Goal: Information Seeking & Learning: Learn about a topic

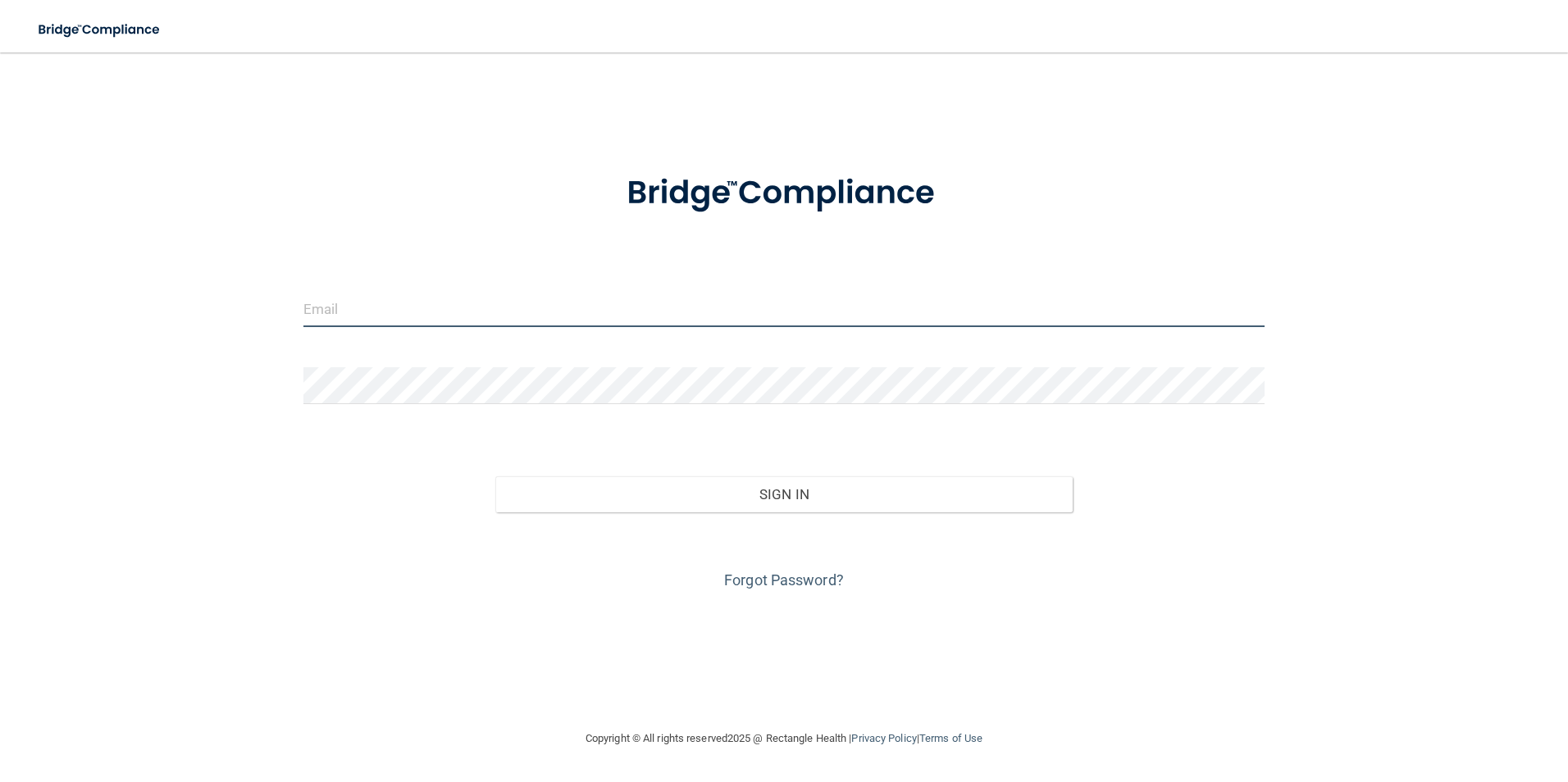
click at [415, 307] on input "email" at bounding box center [784, 309] width 961 height 37
type input "[EMAIL_ADDRESS][DOMAIN_NAME]"
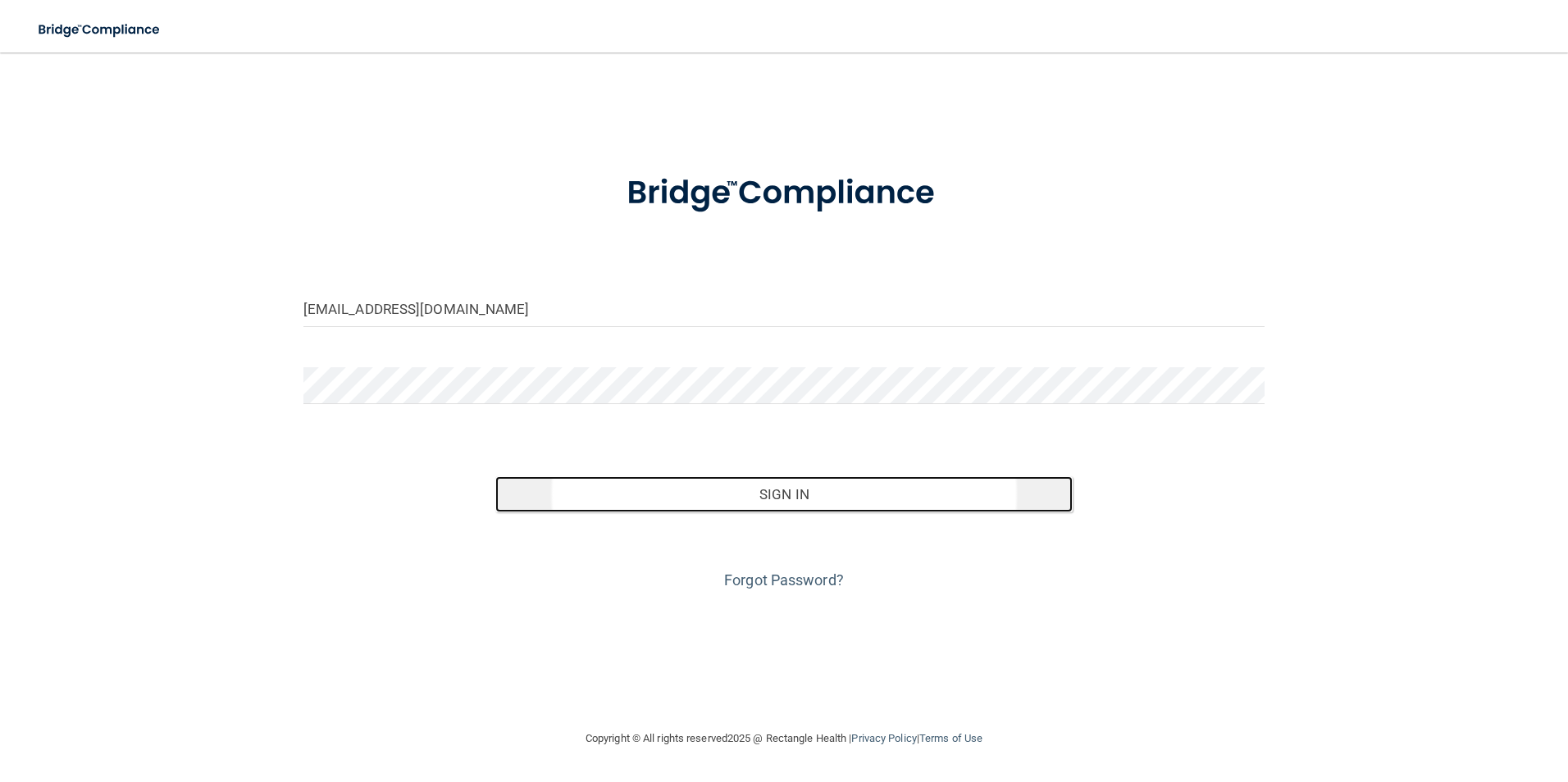
click at [805, 499] on button "Sign In" at bounding box center [784, 493] width 577 height 36
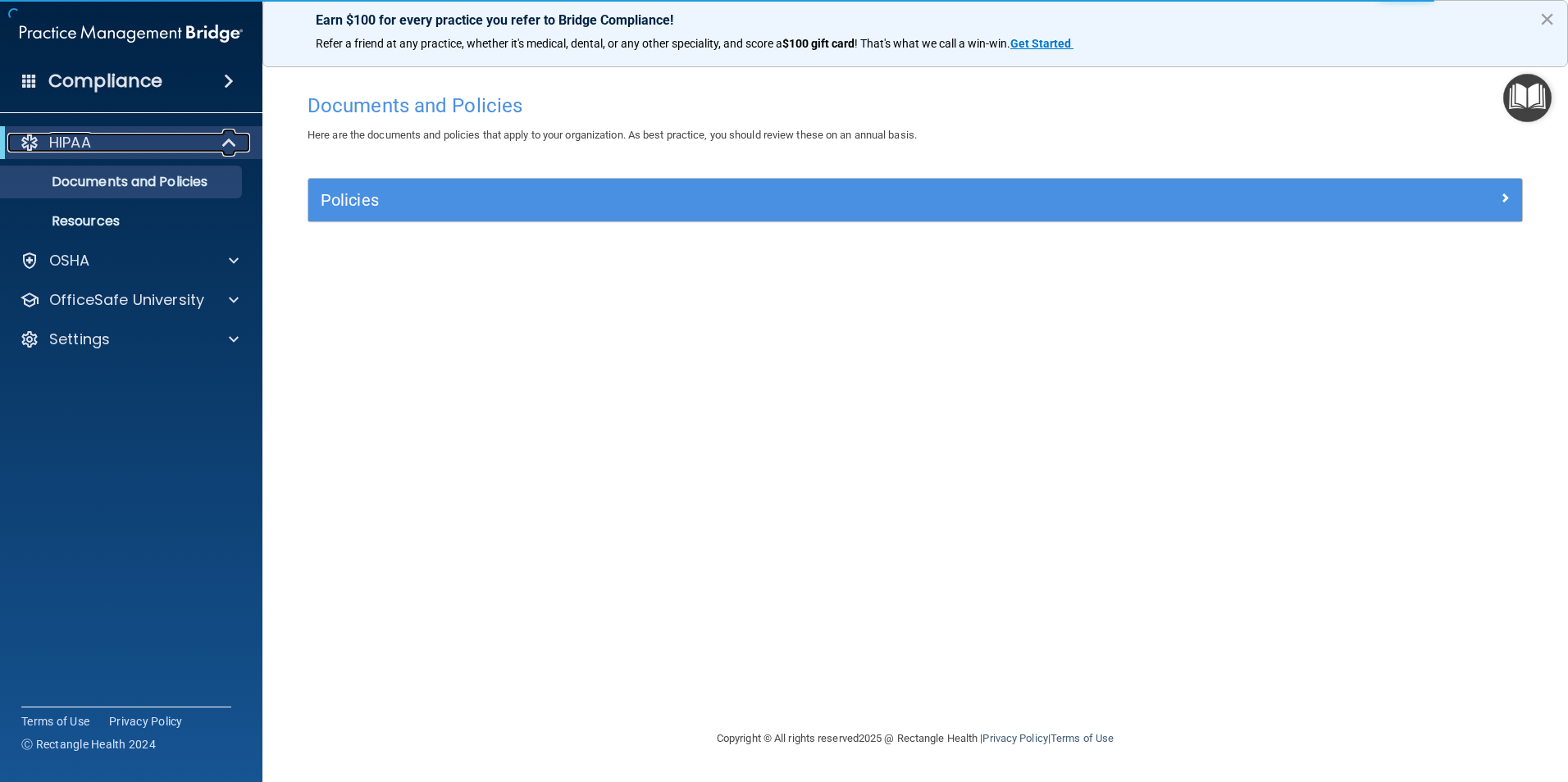
click at [79, 142] on p "HIPAA" at bounding box center [70, 143] width 42 height 20
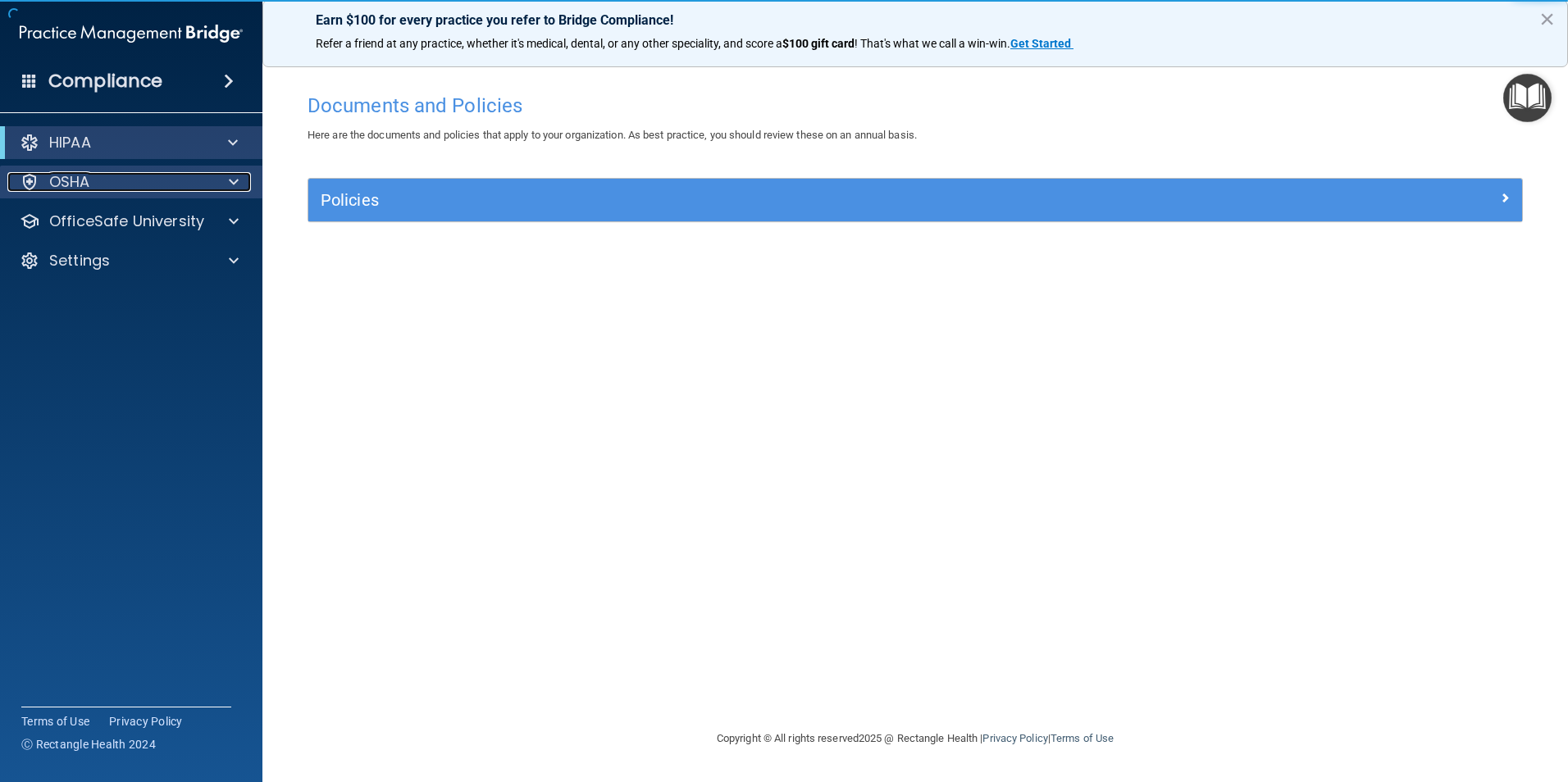
click at [74, 179] on p "OSHA" at bounding box center [69, 182] width 41 height 20
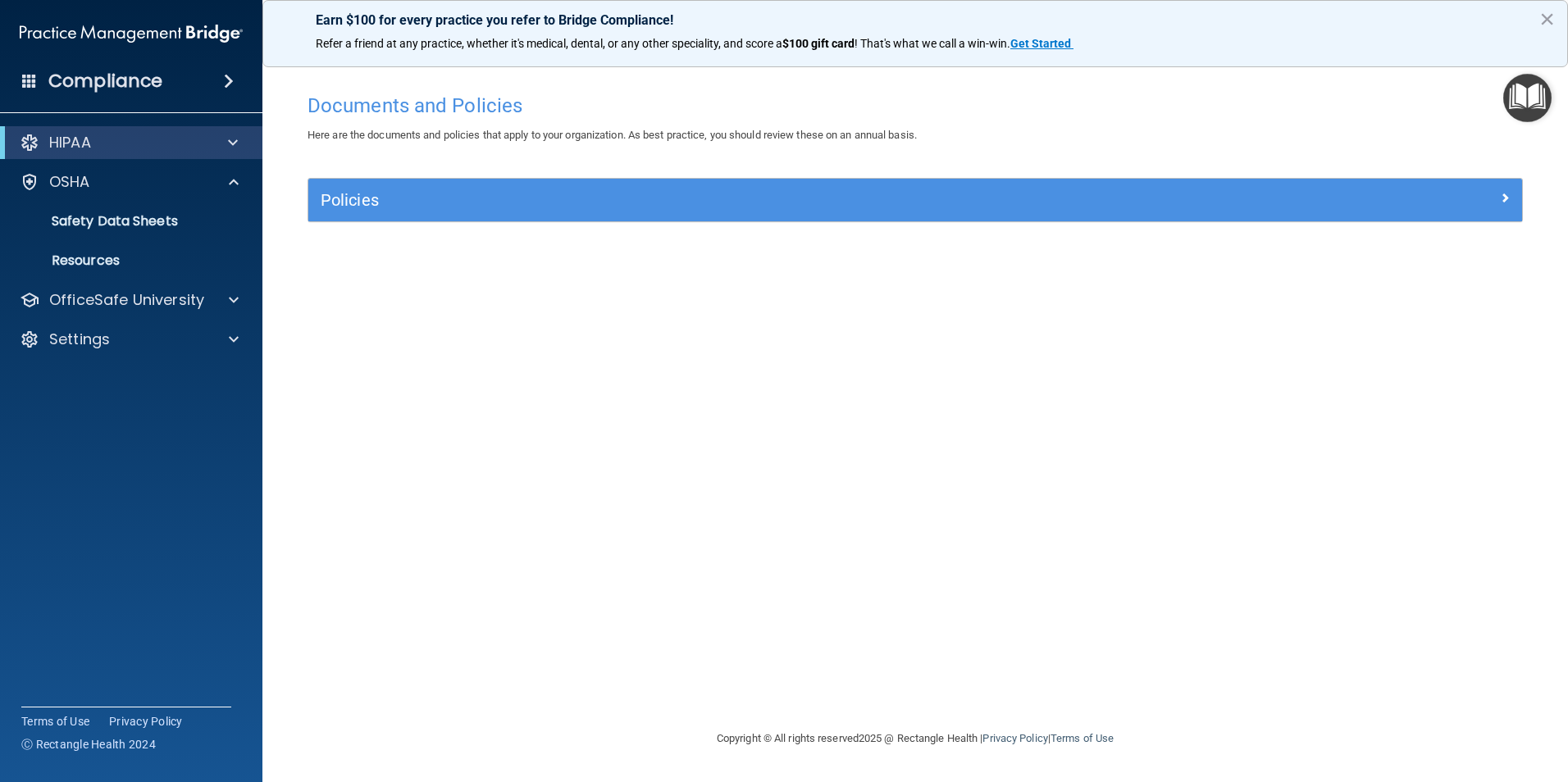
click at [113, 84] on h4 "Compliance" at bounding box center [105, 80] width 114 height 23
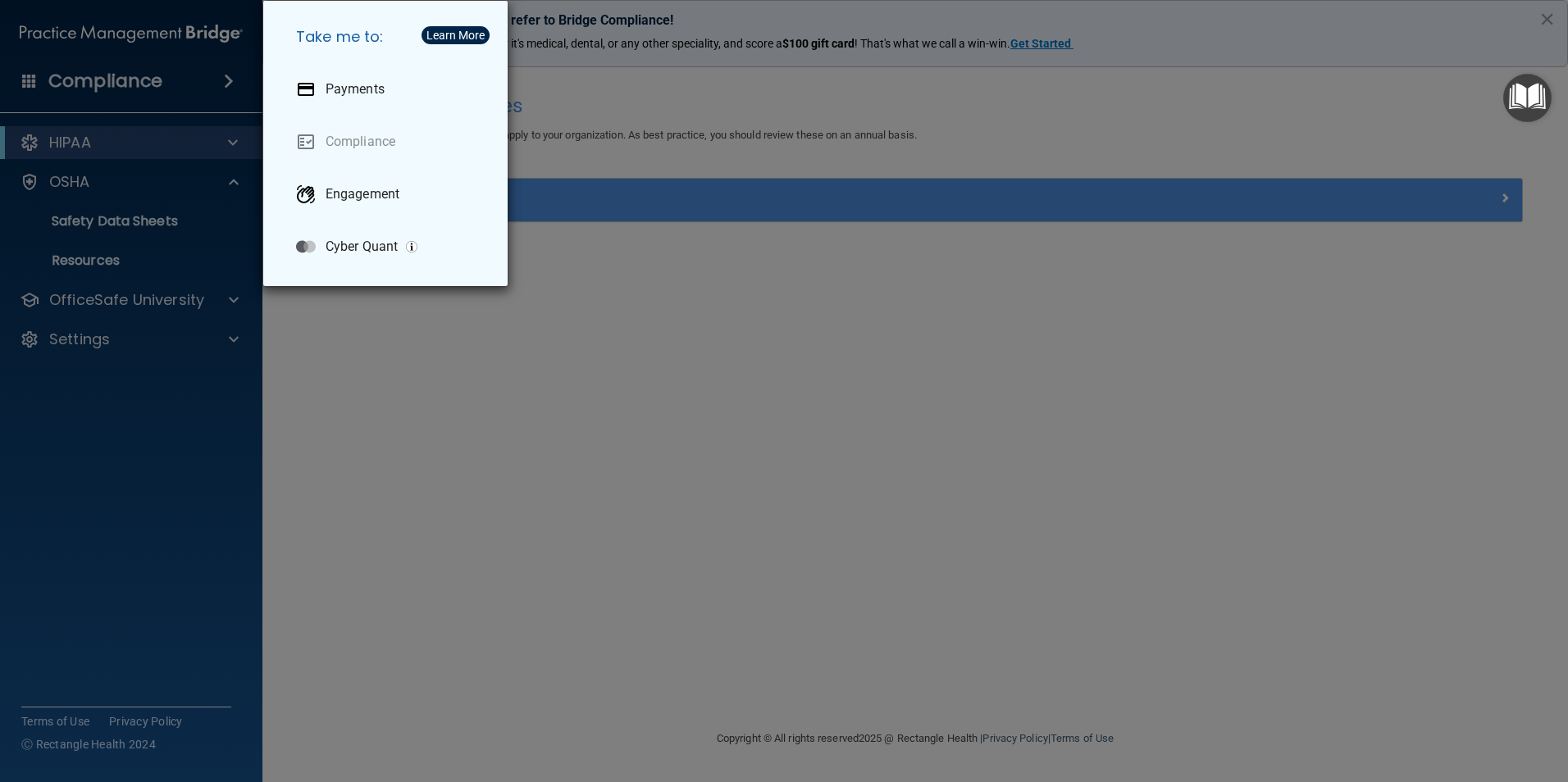
click at [604, 303] on div "Take me to: Payments Compliance Engagement Cyber Quant" at bounding box center [784, 391] width 1568 height 782
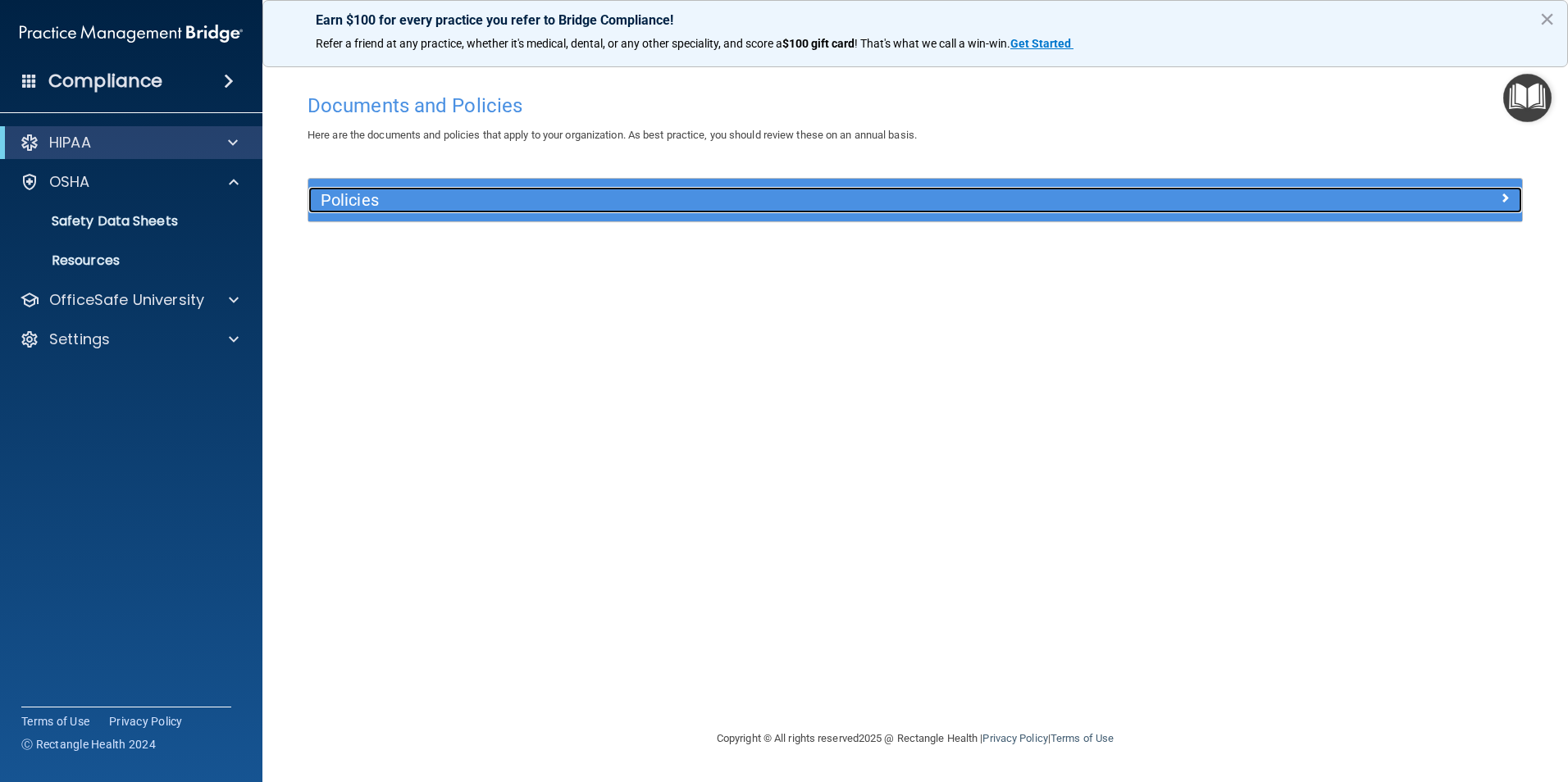
click at [370, 188] on div "Policies" at bounding box center [763, 200] width 910 height 26
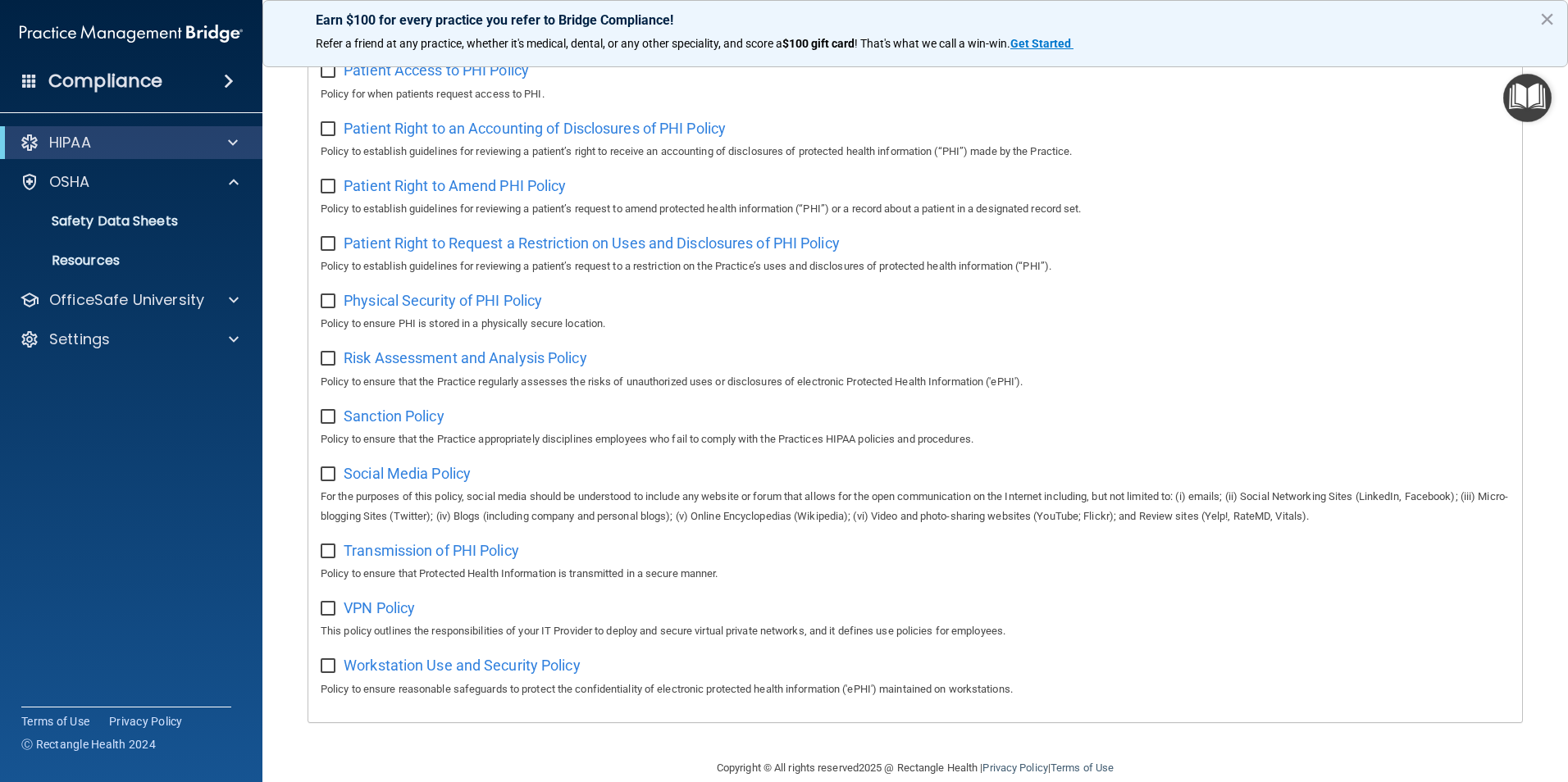
scroll to position [862, 0]
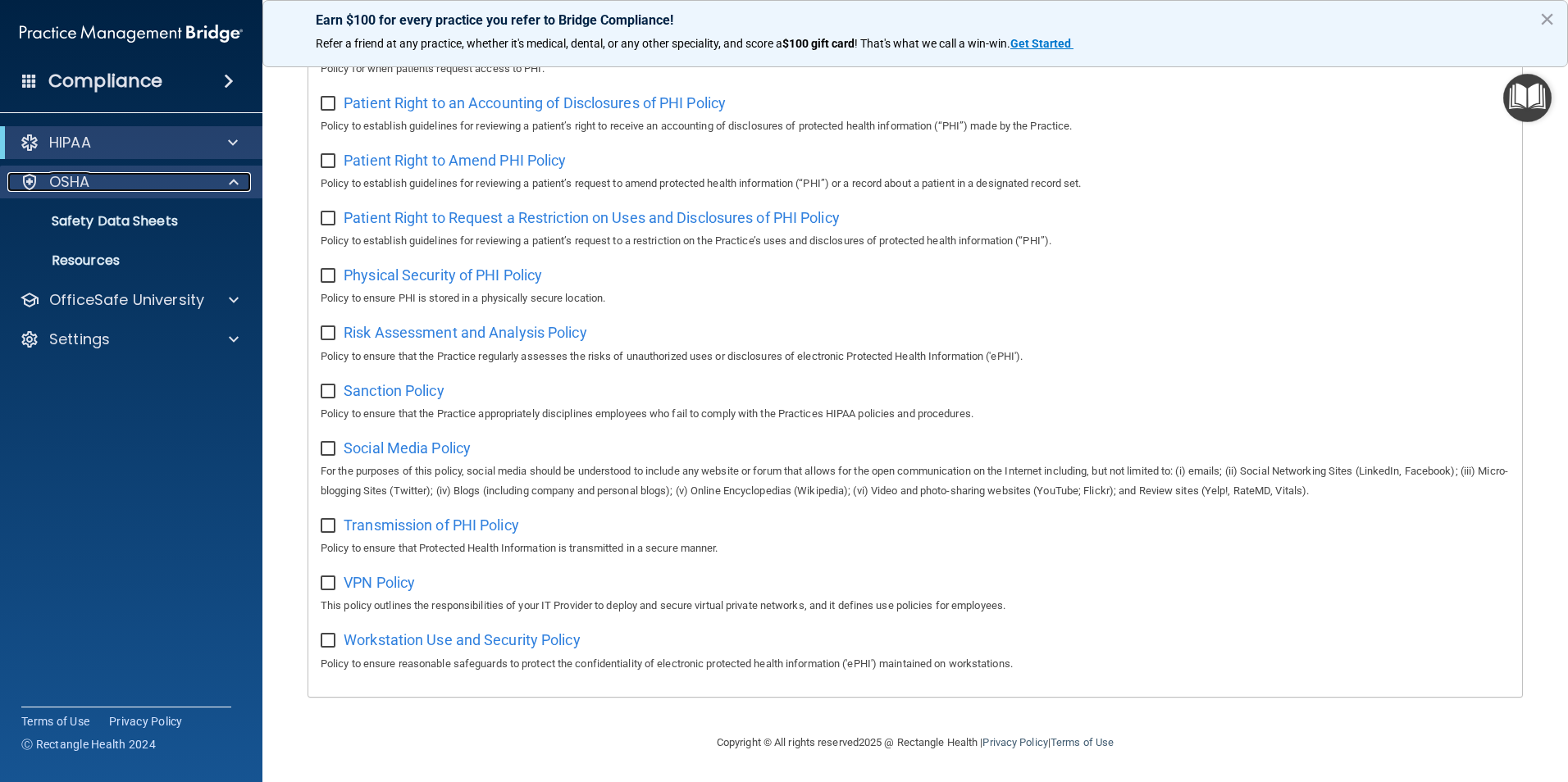
click at [77, 180] on p "OSHA" at bounding box center [69, 182] width 41 height 20
click at [78, 181] on p "OSHA" at bounding box center [69, 182] width 41 height 20
click at [86, 219] on p "Safety Data Sheets" at bounding box center [122, 221] width 224 height 16
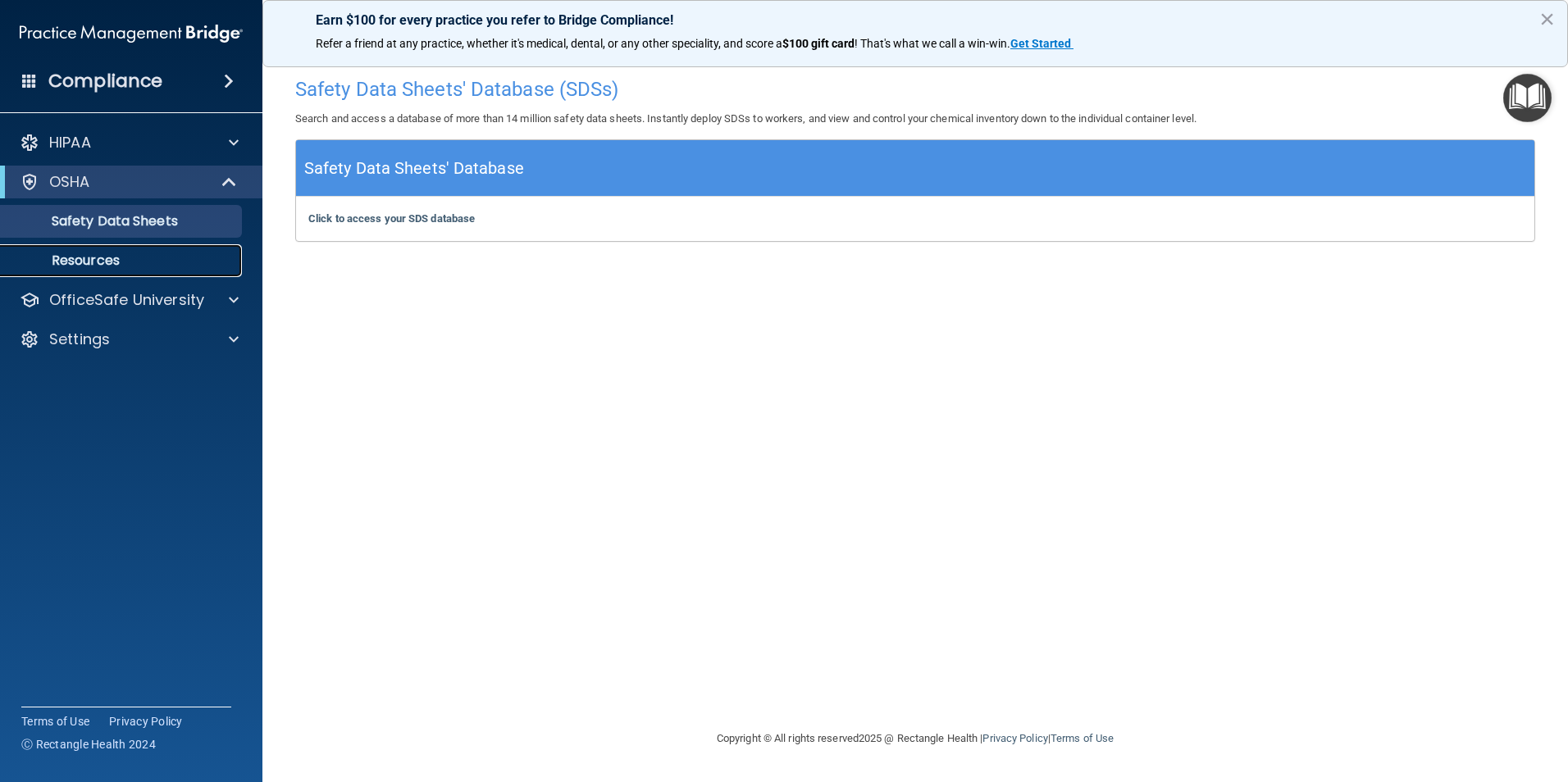
click at [98, 261] on p "Resources" at bounding box center [122, 260] width 224 height 16
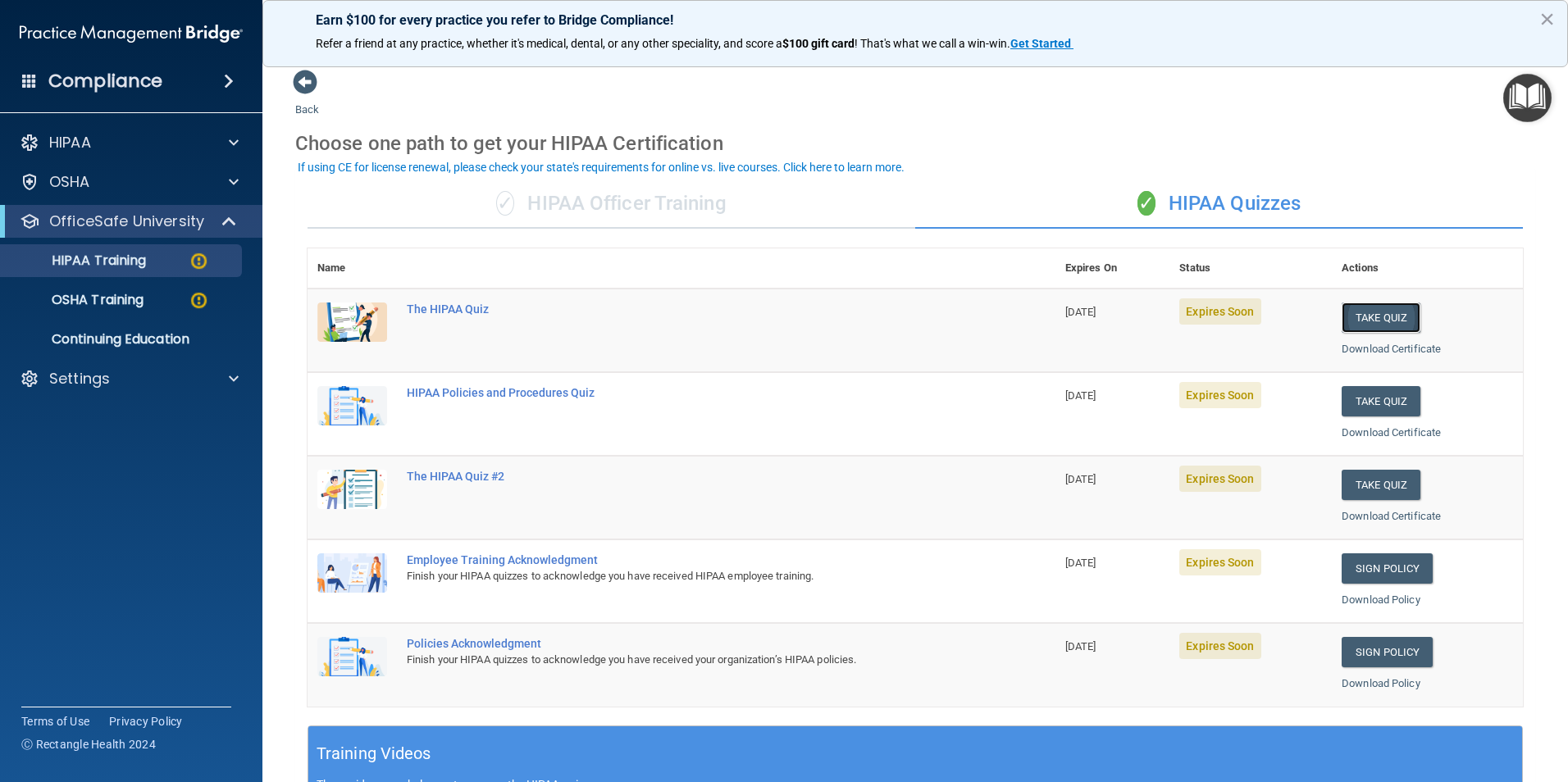
click at [1368, 320] on button "Take Quiz" at bounding box center [1381, 317] width 79 height 30
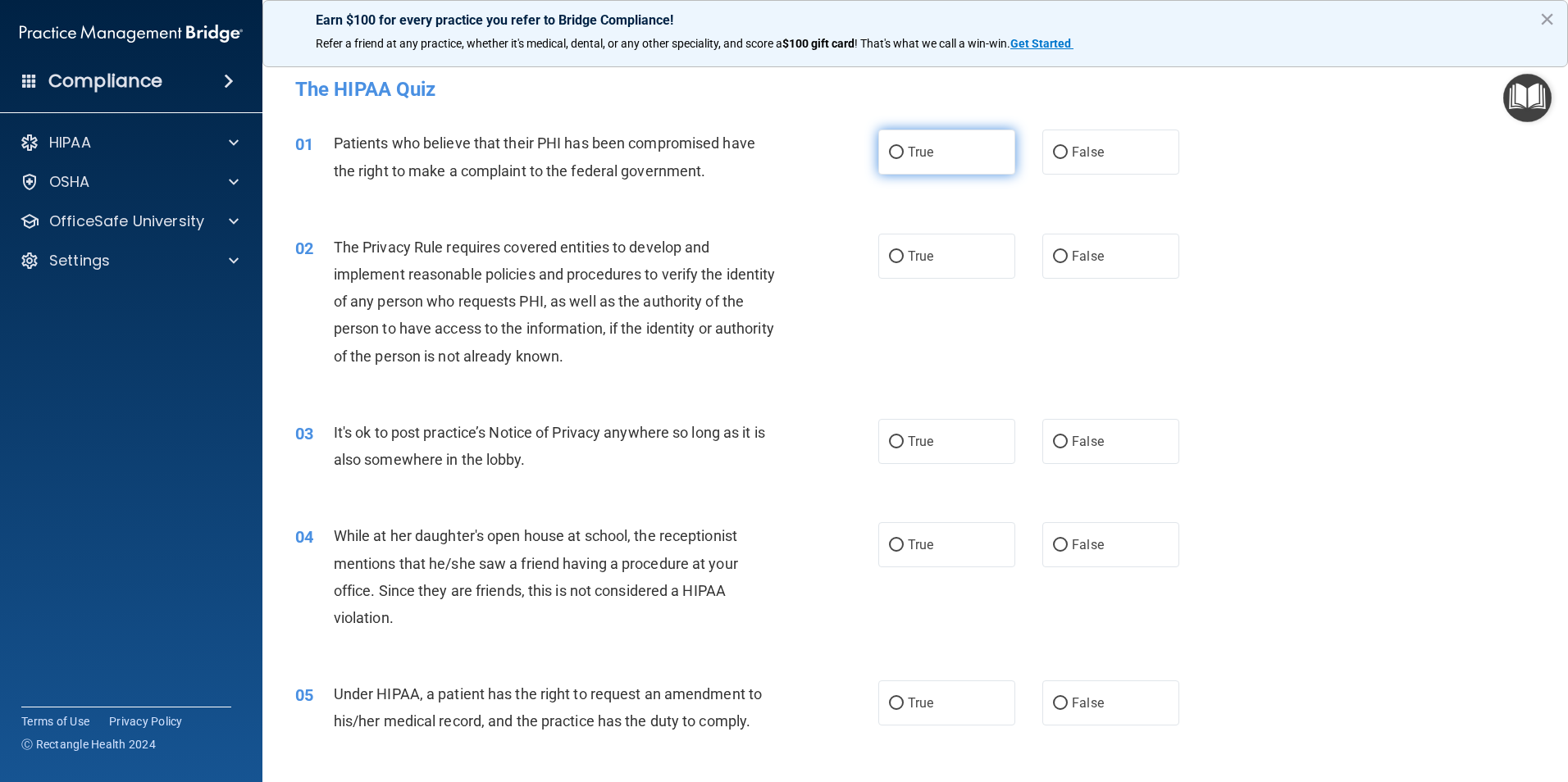
click at [891, 153] on input "True" at bounding box center [896, 153] width 15 height 12
radio input "true"
click at [890, 263] on label "True" at bounding box center [947, 256] width 137 height 45
click at [890, 263] on input "True" at bounding box center [896, 257] width 15 height 12
radio input "true"
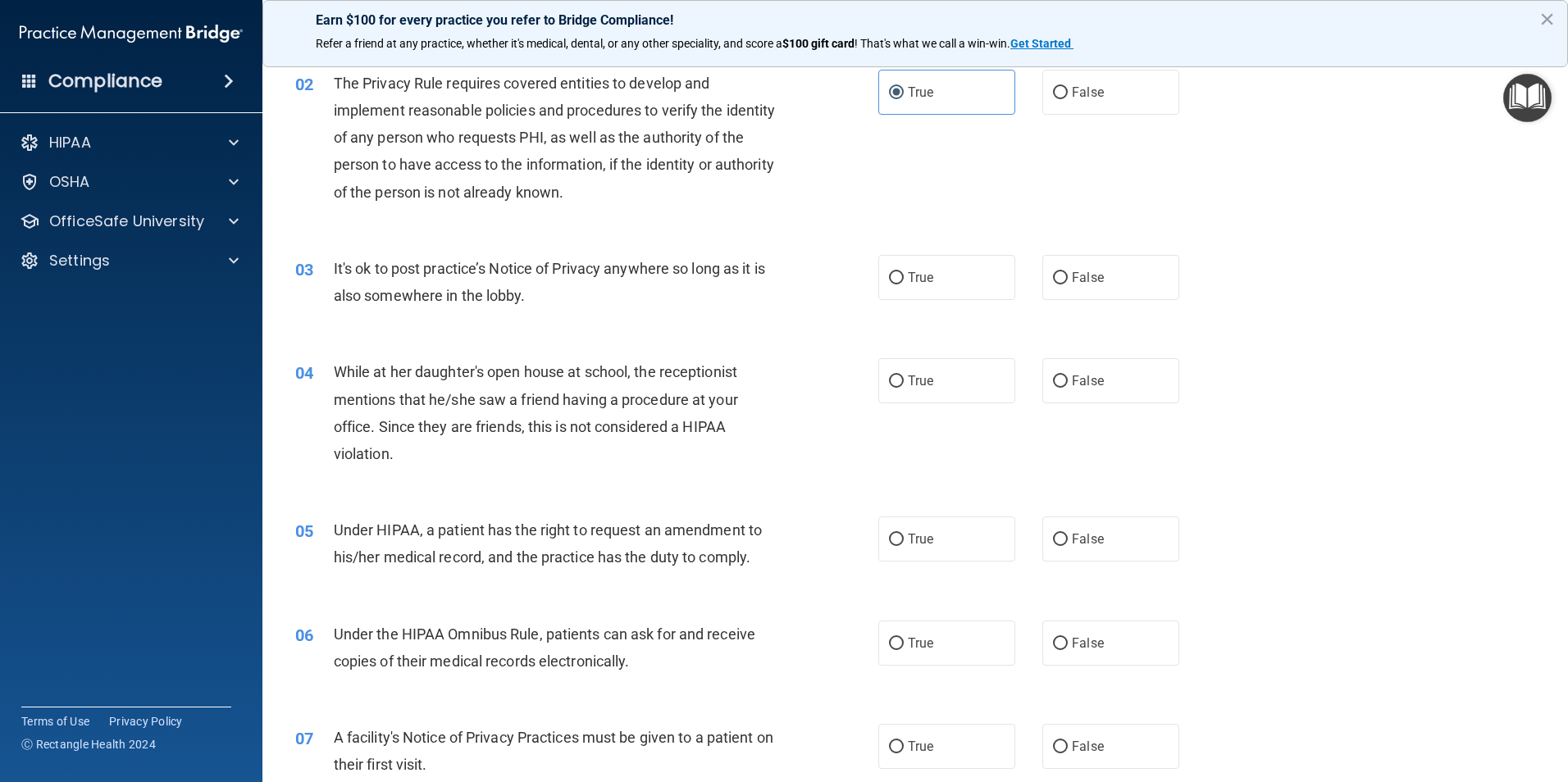
scroll to position [246, 0]
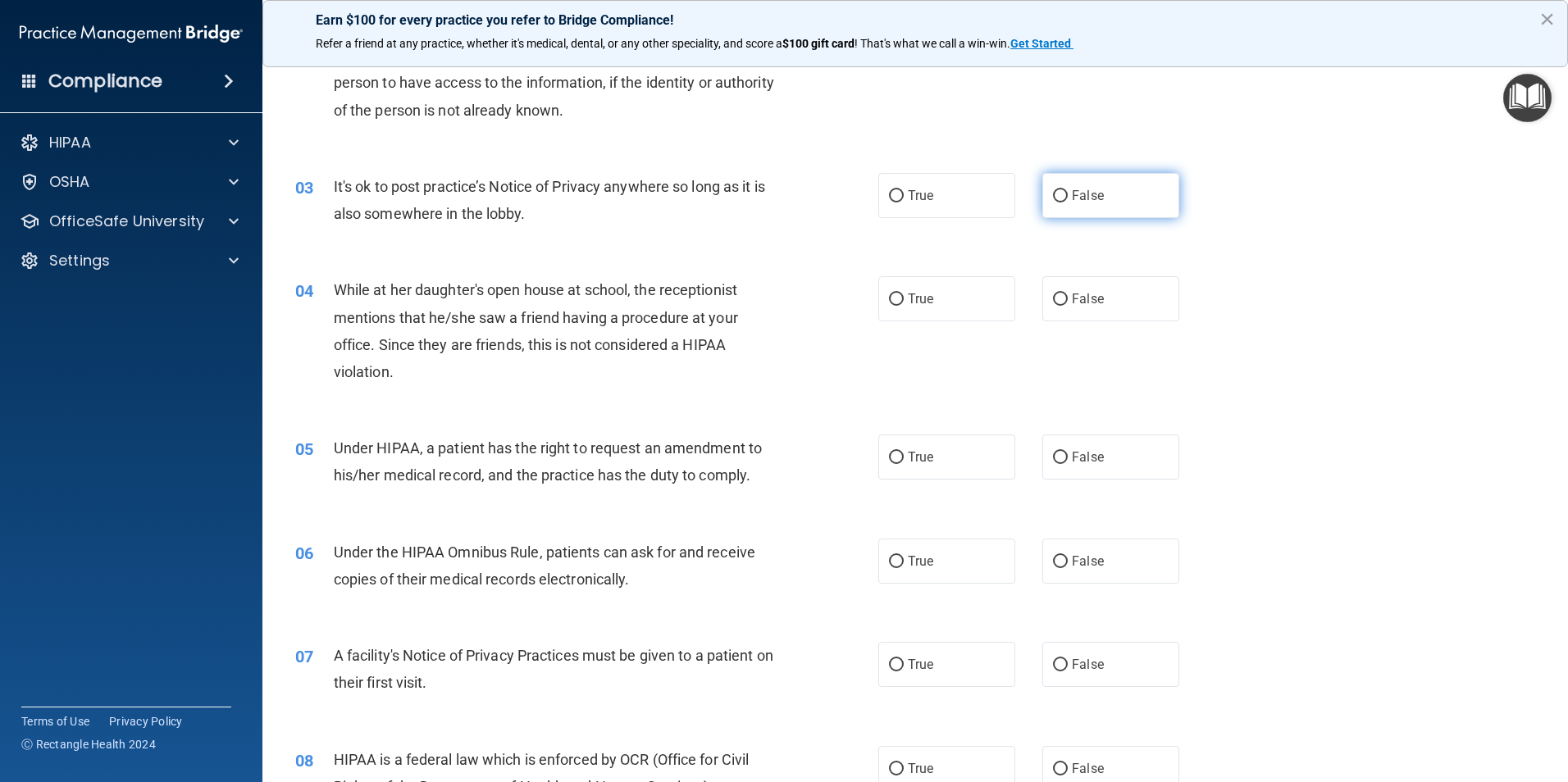
click at [1054, 197] on input "False" at bounding box center [1060, 196] width 15 height 12
radio input "true"
click at [1053, 298] on input "False" at bounding box center [1060, 299] width 15 height 12
radio input "true"
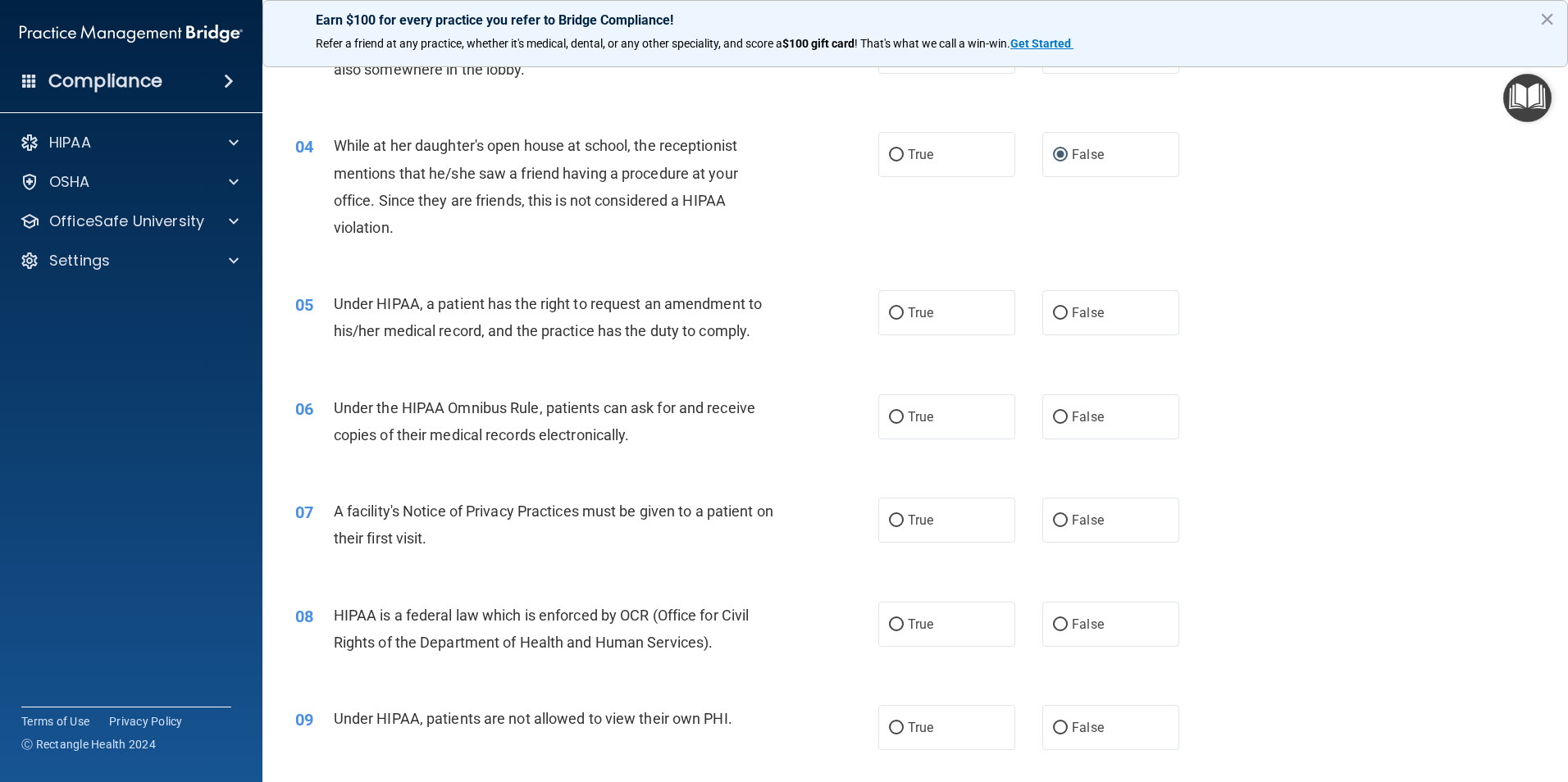
scroll to position [491, 0]
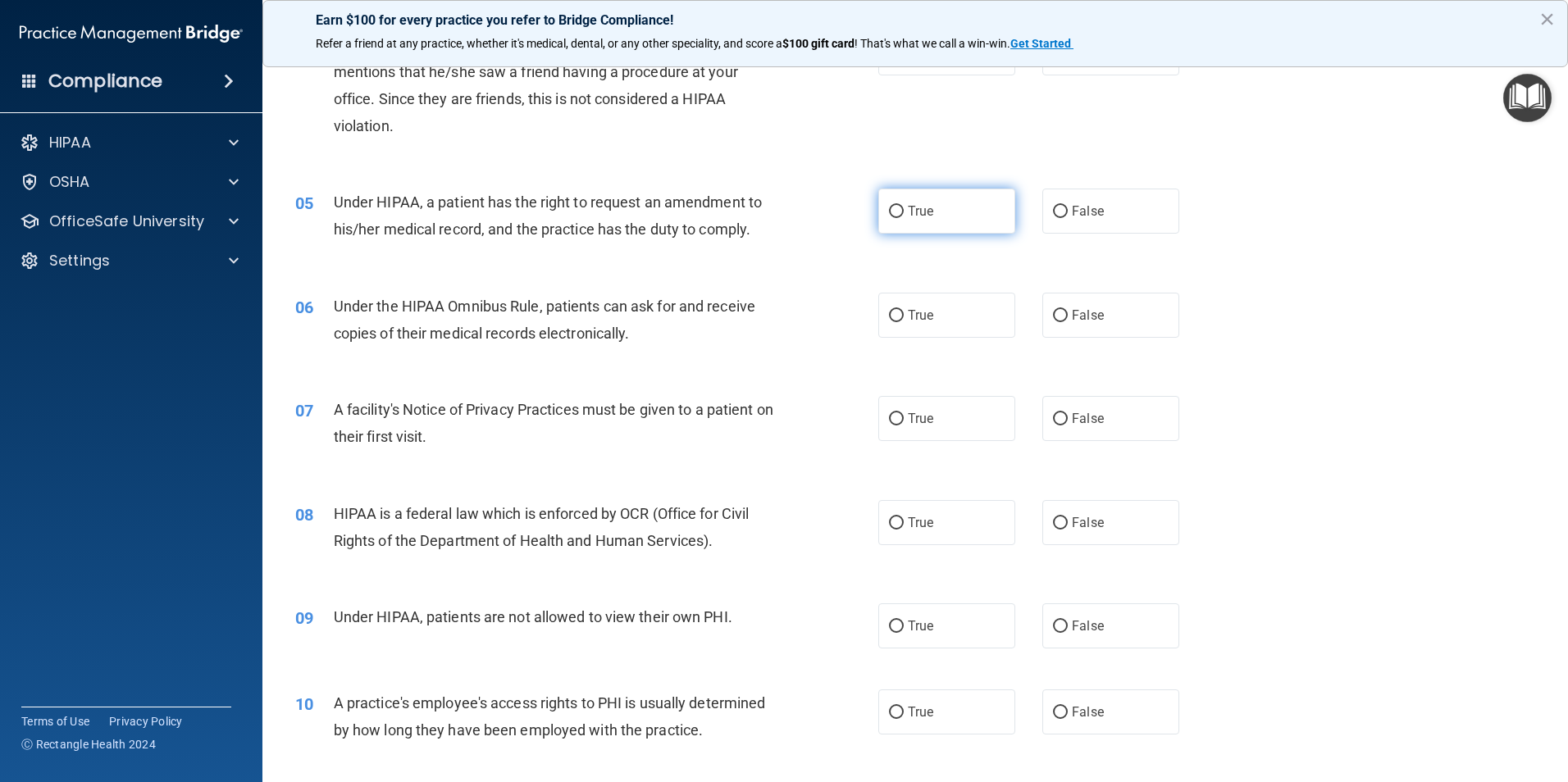
click at [890, 217] on input "True" at bounding box center [896, 211] width 15 height 12
radio input "true"
click at [889, 316] on input "True" at bounding box center [896, 315] width 15 height 12
radio input "true"
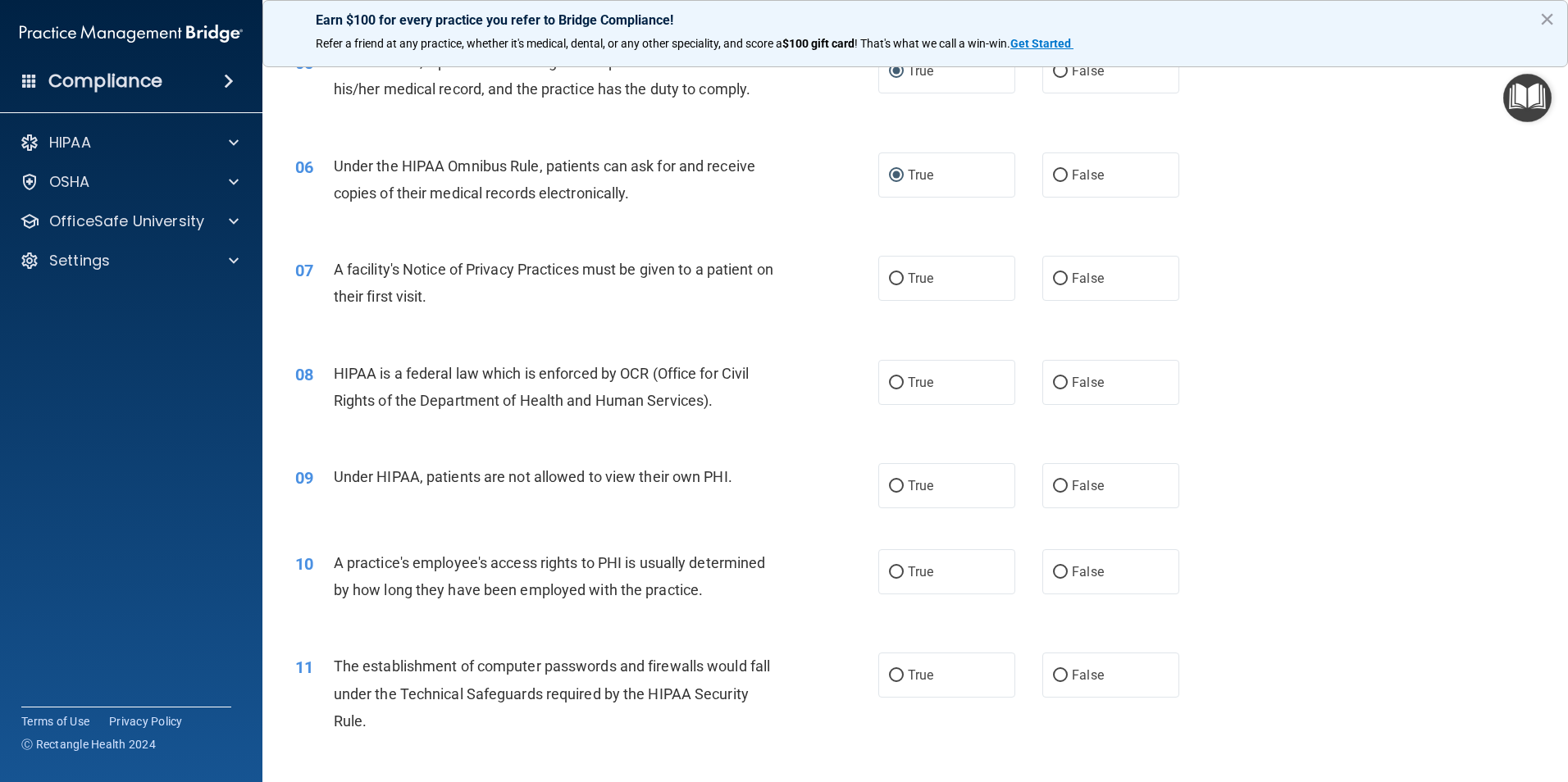
scroll to position [656, 0]
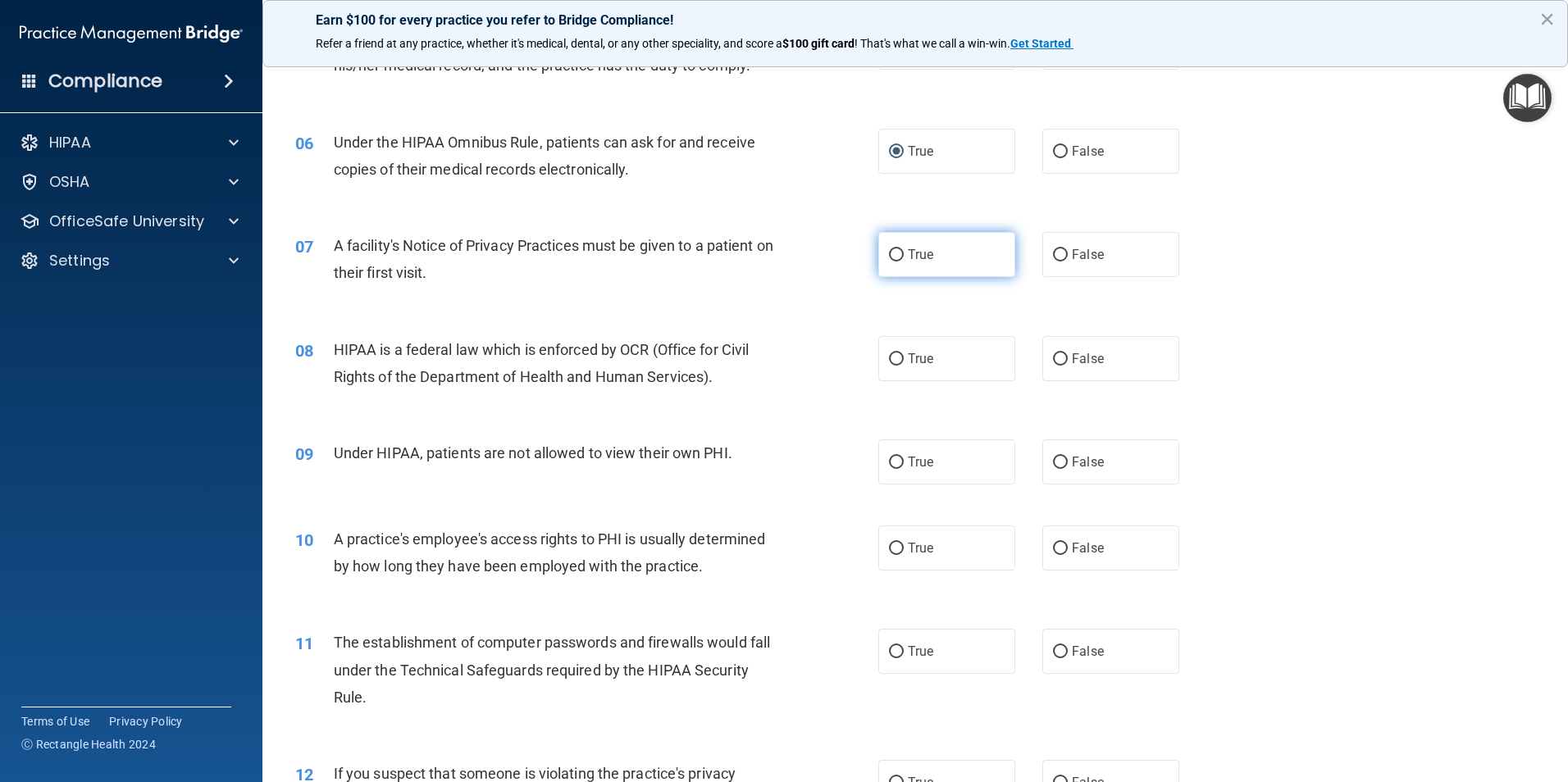
click at [893, 250] on input "True" at bounding box center [896, 255] width 15 height 12
radio input "true"
click at [889, 360] on input "True" at bounding box center [896, 359] width 15 height 12
radio input "true"
drag, startPoint x: 1058, startPoint y: 463, endPoint x: 999, endPoint y: 471, distance: 59.5
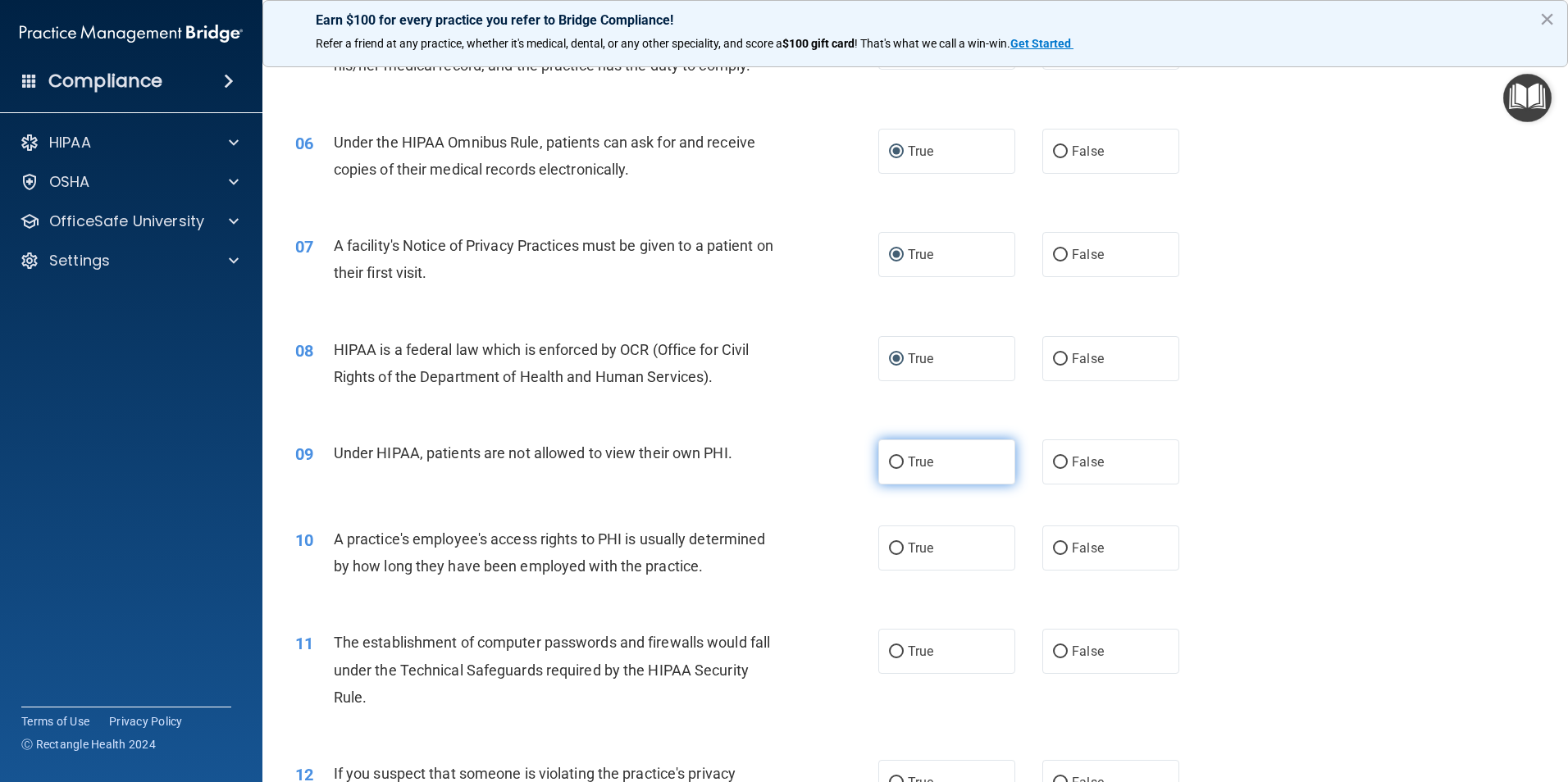
click at [1057, 463] on input "False" at bounding box center [1060, 462] width 15 height 12
radio input "true"
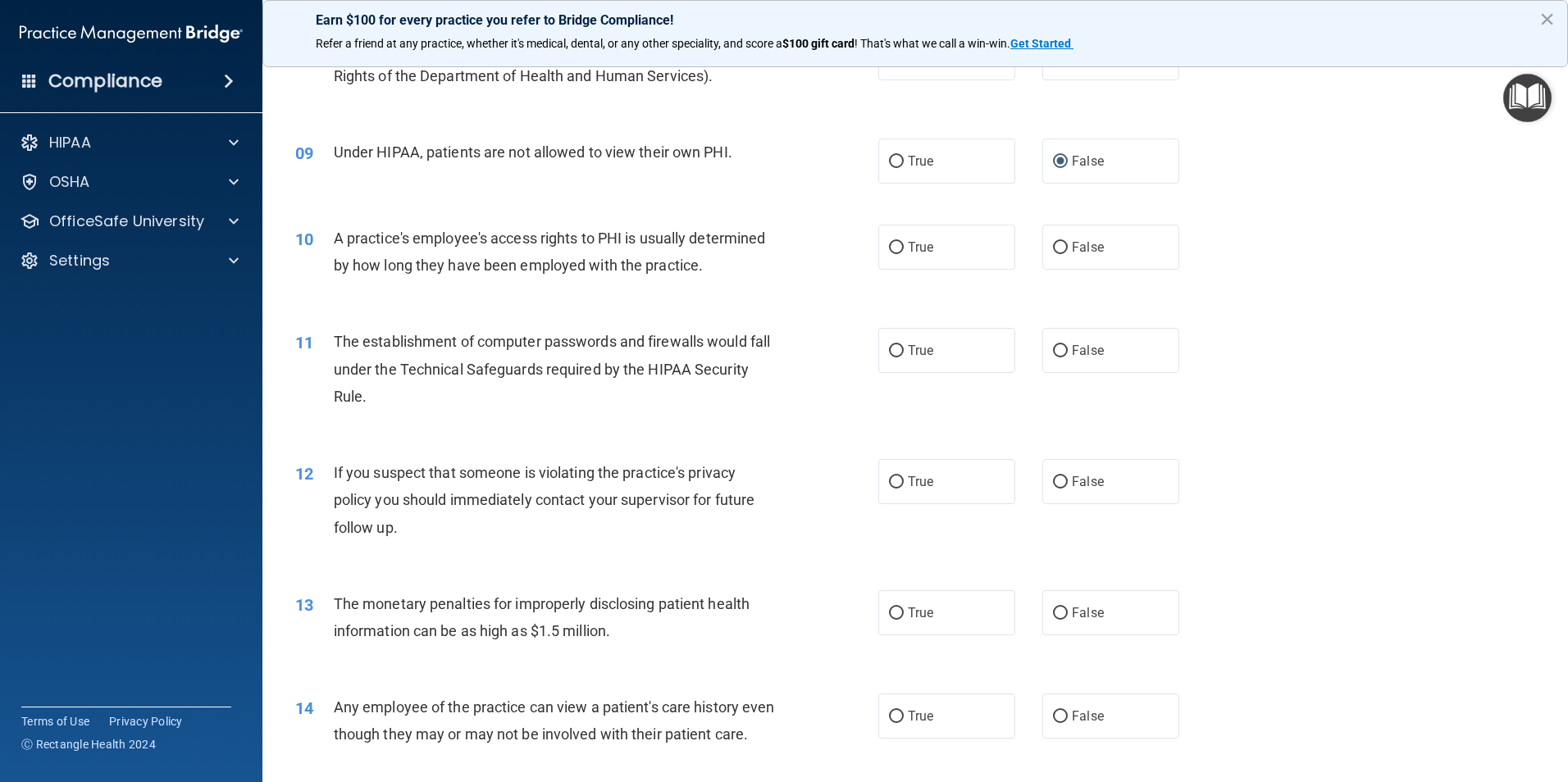
scroll to position [984, 0]
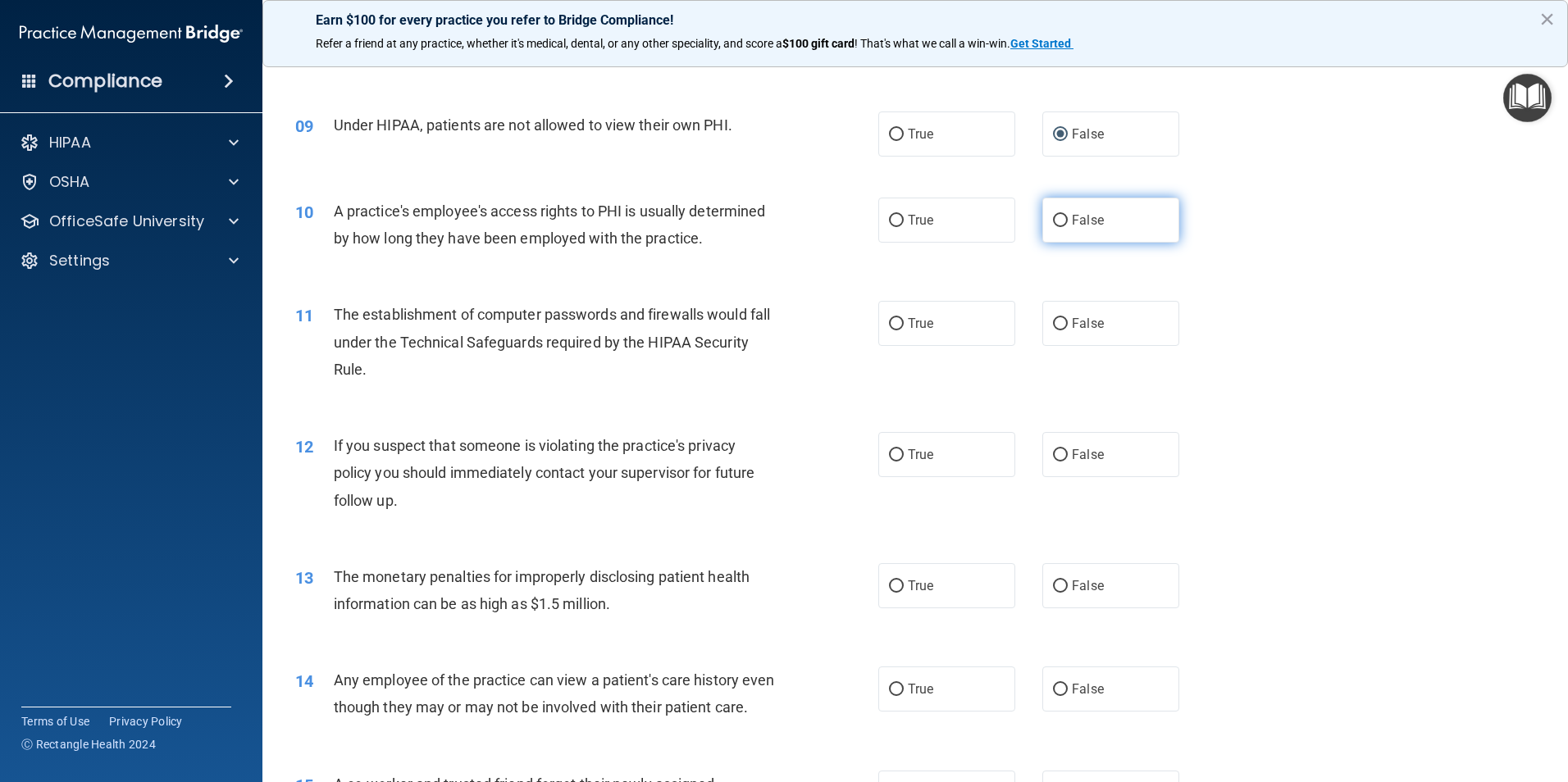
click at [1056, 226] on input "False" at bounding box center [1060, 220] width 15 height 12
radio input "true"
click at [869, 336] on div "11 The establishment of computer passwords and firewalls would fall under the T…" at bounding box center [587, 345] width 632 height 90
click at [901, 326] on label "True" at bounding box center [947, 322] width 137 height 45
click at [901, 326] on input "True" at bounding box center [896, 323] width 15 height 12
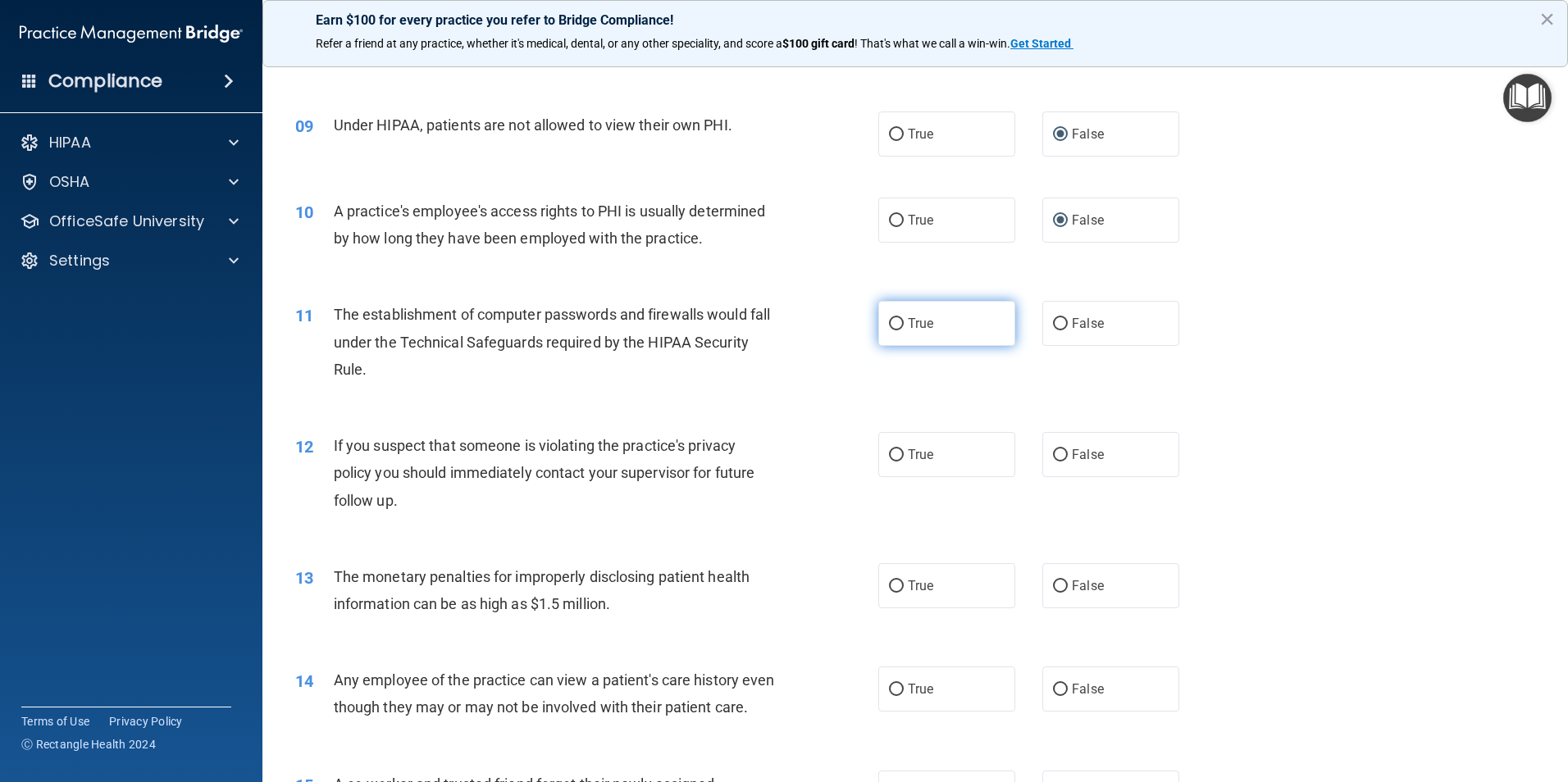
radio input "true"
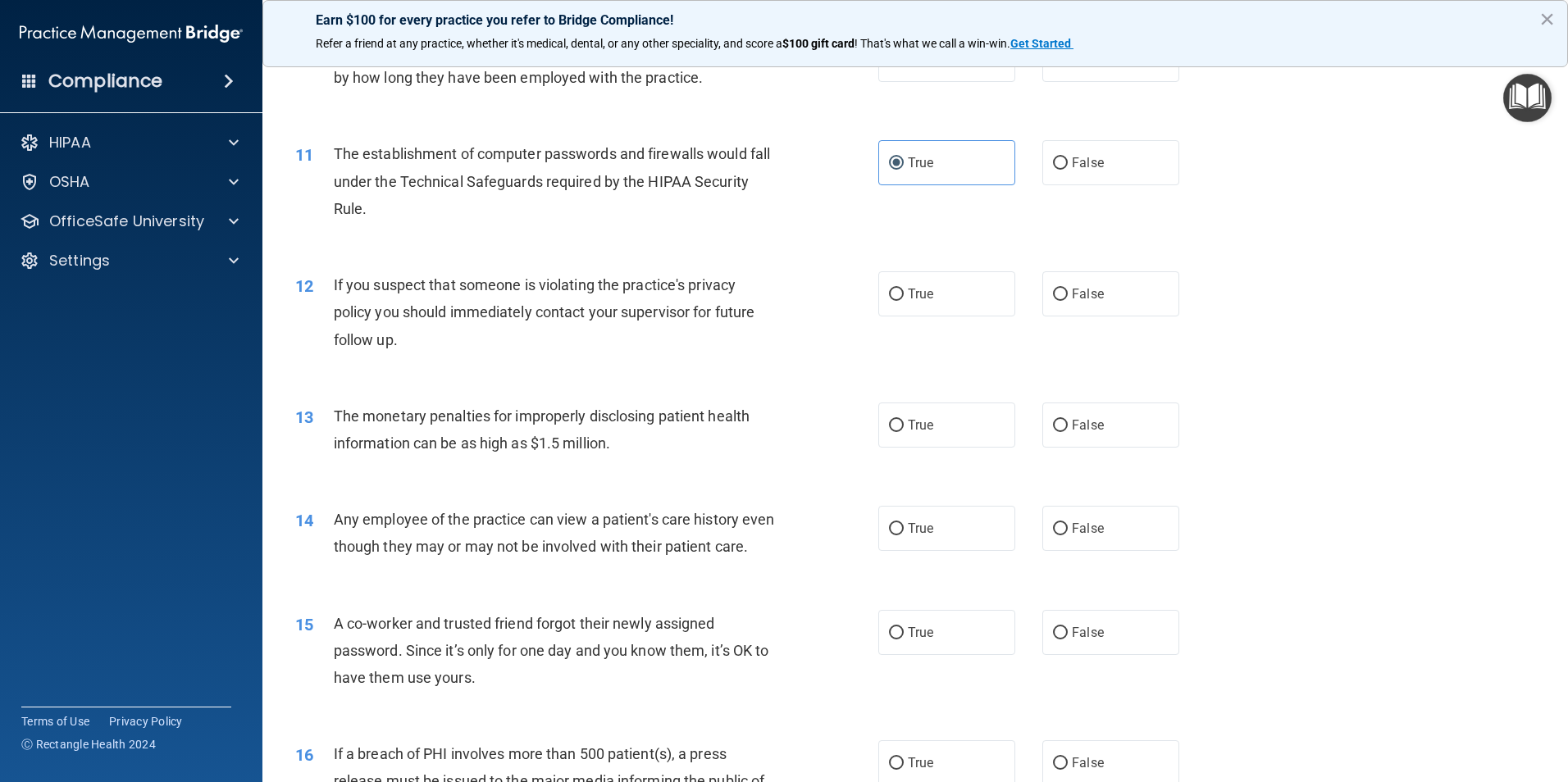
scroll to position [1147, 0]
click at [921, 295] on span "True" at bounding box center [920, 291] width 26 height 16
click at [904, 295] on input "True" at bounding box center [896, 291] width 15 height 12
radio input "true"
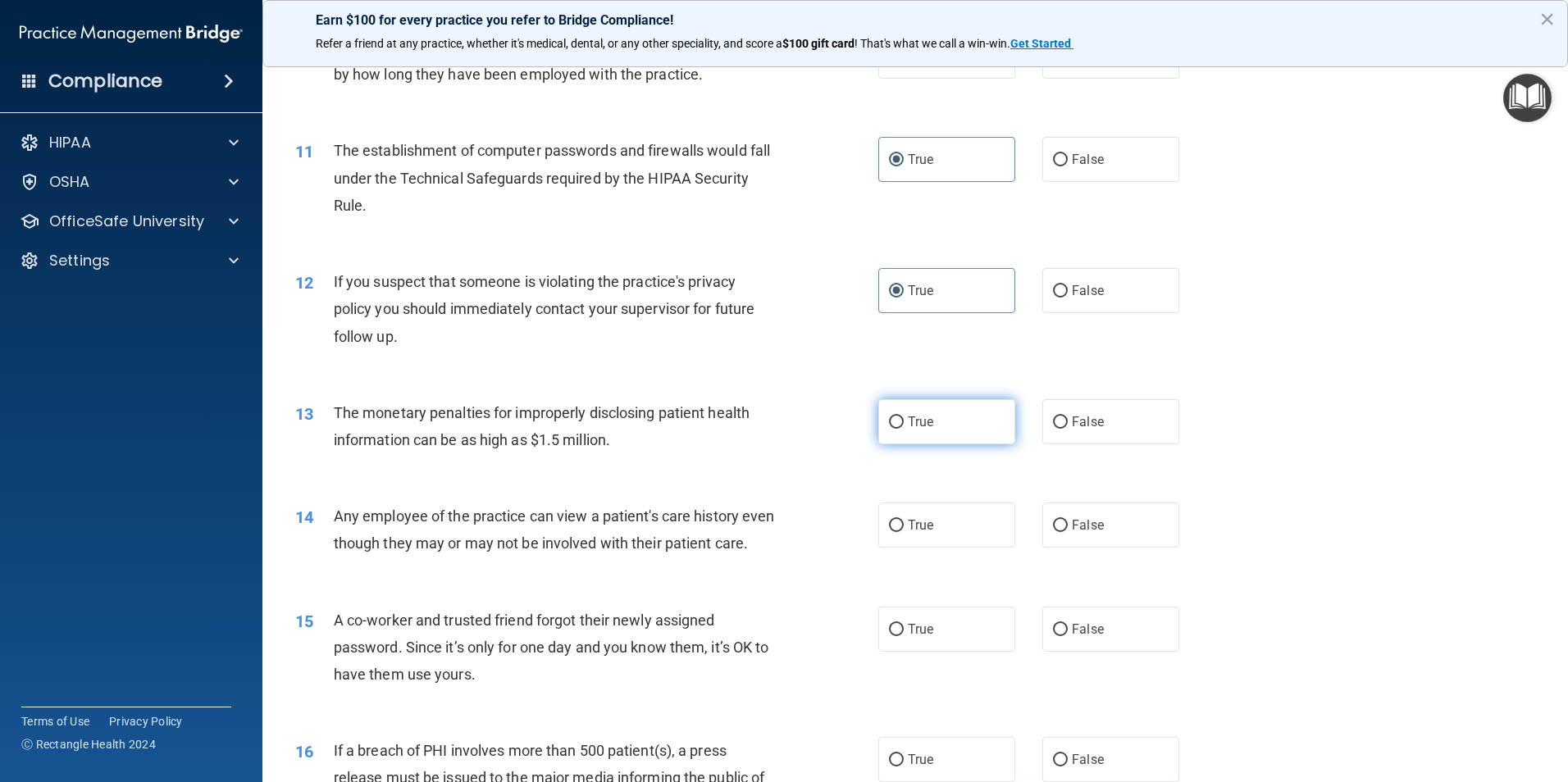
click at [963, 417] on label "True" at bounding box center [947, 421] width 137 height 45
click at [904, 417] on input "True" at bounding box center [896, 422] width 15 height 12
radio input "true"
click at [1072, 427] on span "False" at bounding box center [1087, 421] width 32 height 16
click at [1065, 427] on input "False" at bounding box center [1060, 422] width 15 height 12
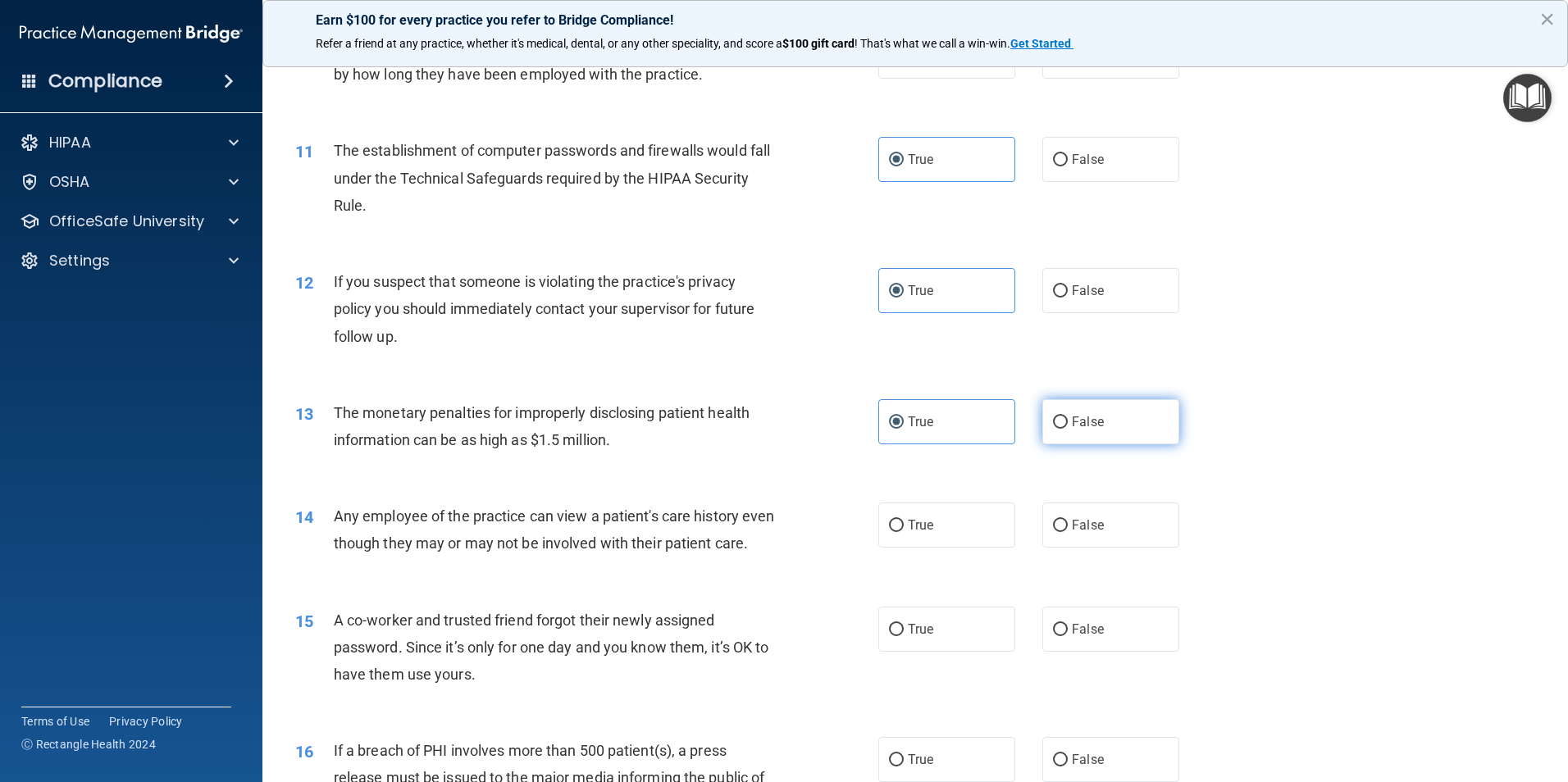
radio input "true"
radio input "false"
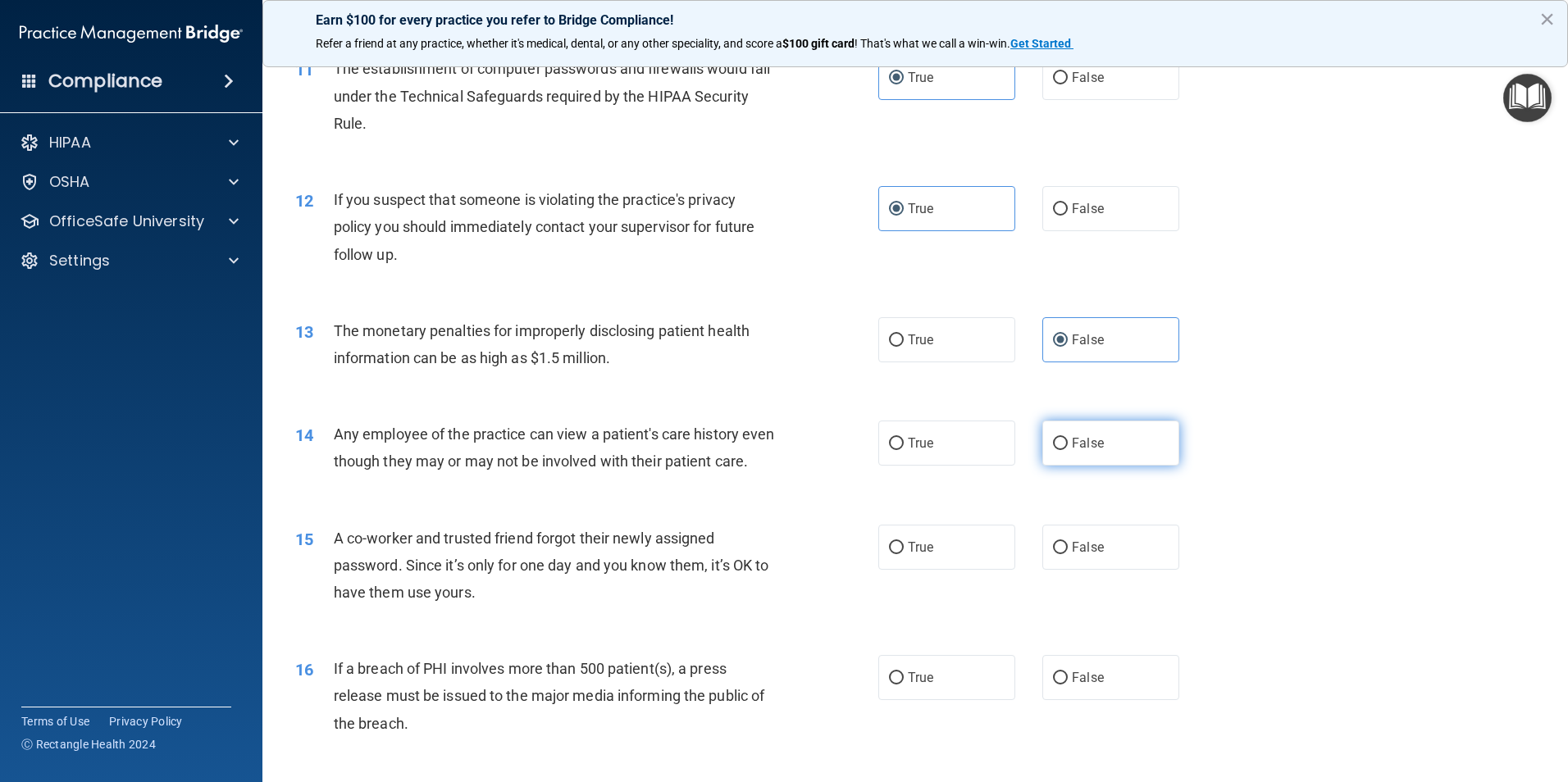
click at [1048, 451] on label "False" at bounding box center [1110, 442] width 137 height 45
click at [1053, 450] on input "False" at bounding box center [1060, 443] width 15 height 12
radio input "true"
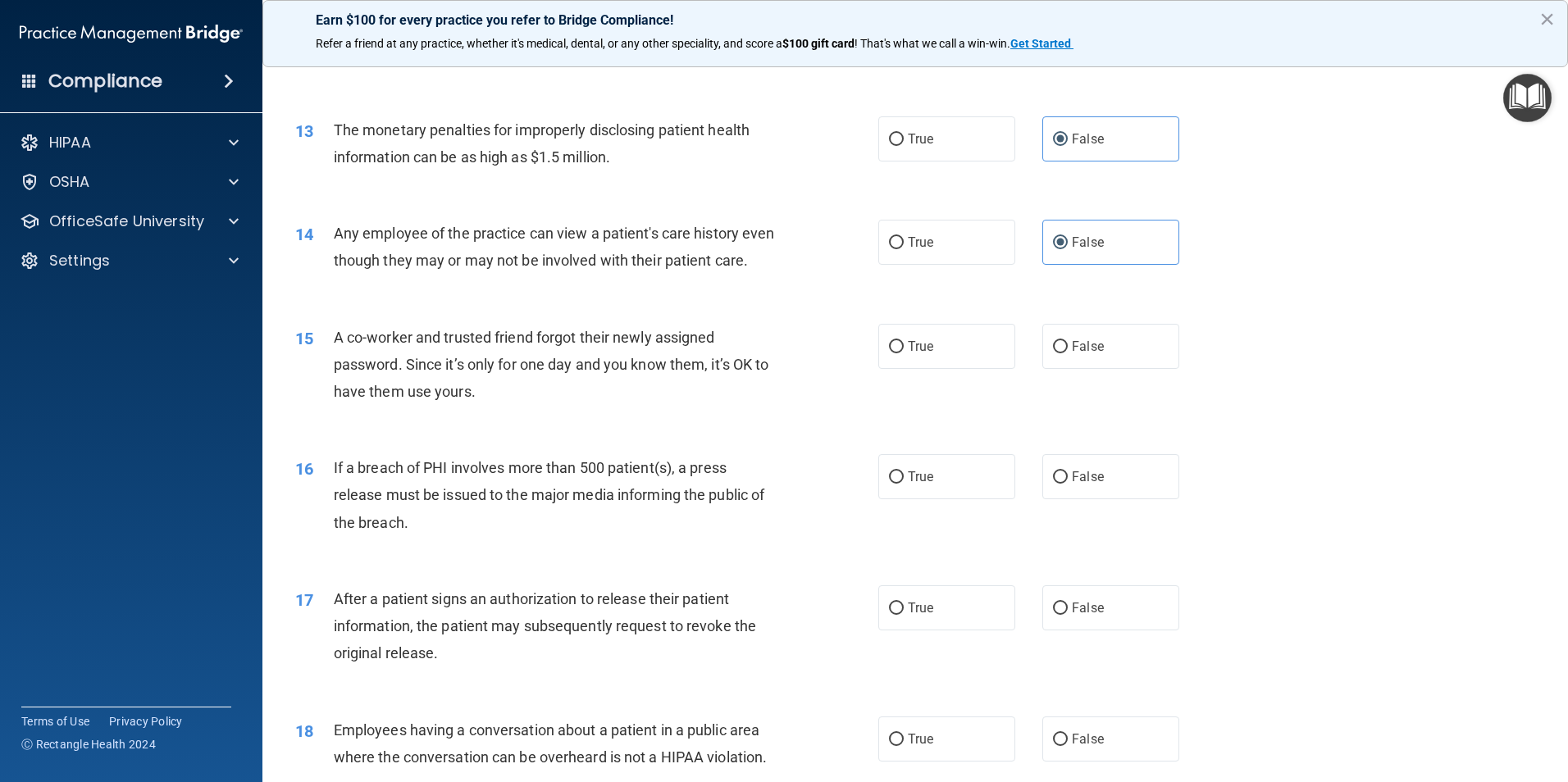
scroll to position [1475, 0]
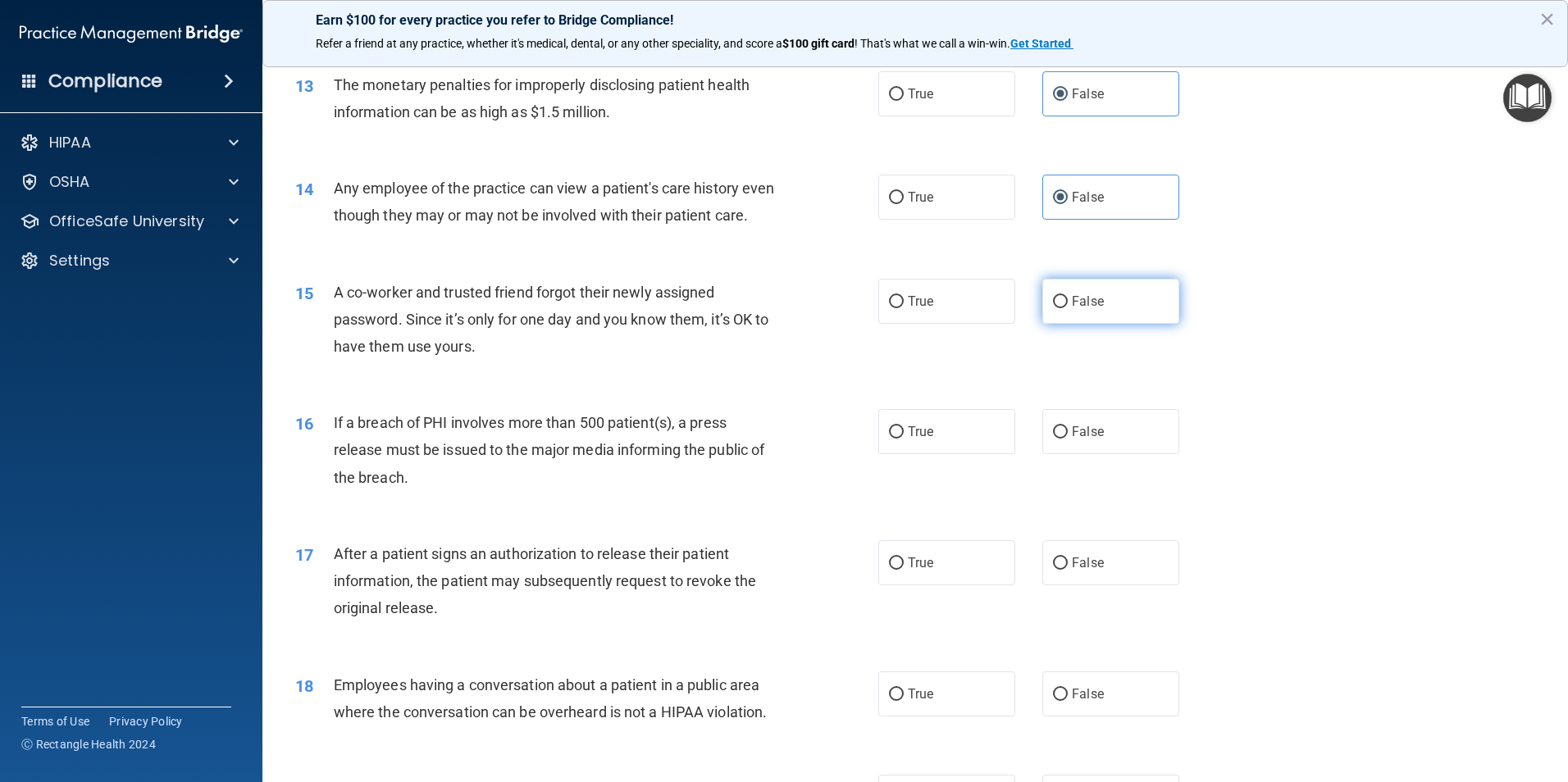
drag, startPoint x: 1055, startPoint y: 332, endPoint x: 1041, endPoint y: 339, distance: 15.7
click at [1056, 308] on input "False" at bounding box center [1060, 301] width 15 height 12
radio input "true"
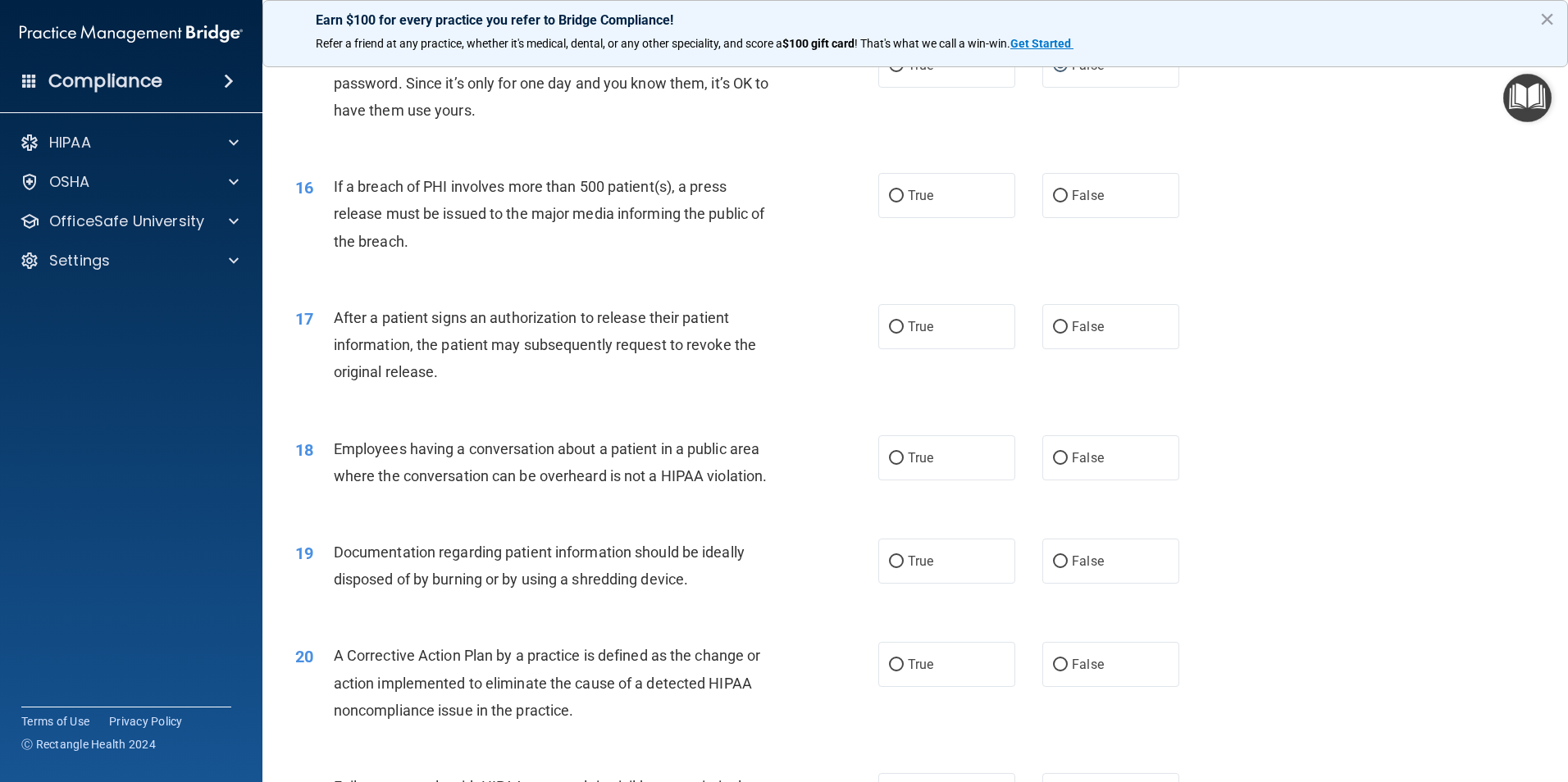
scroll to position [1721, 0]
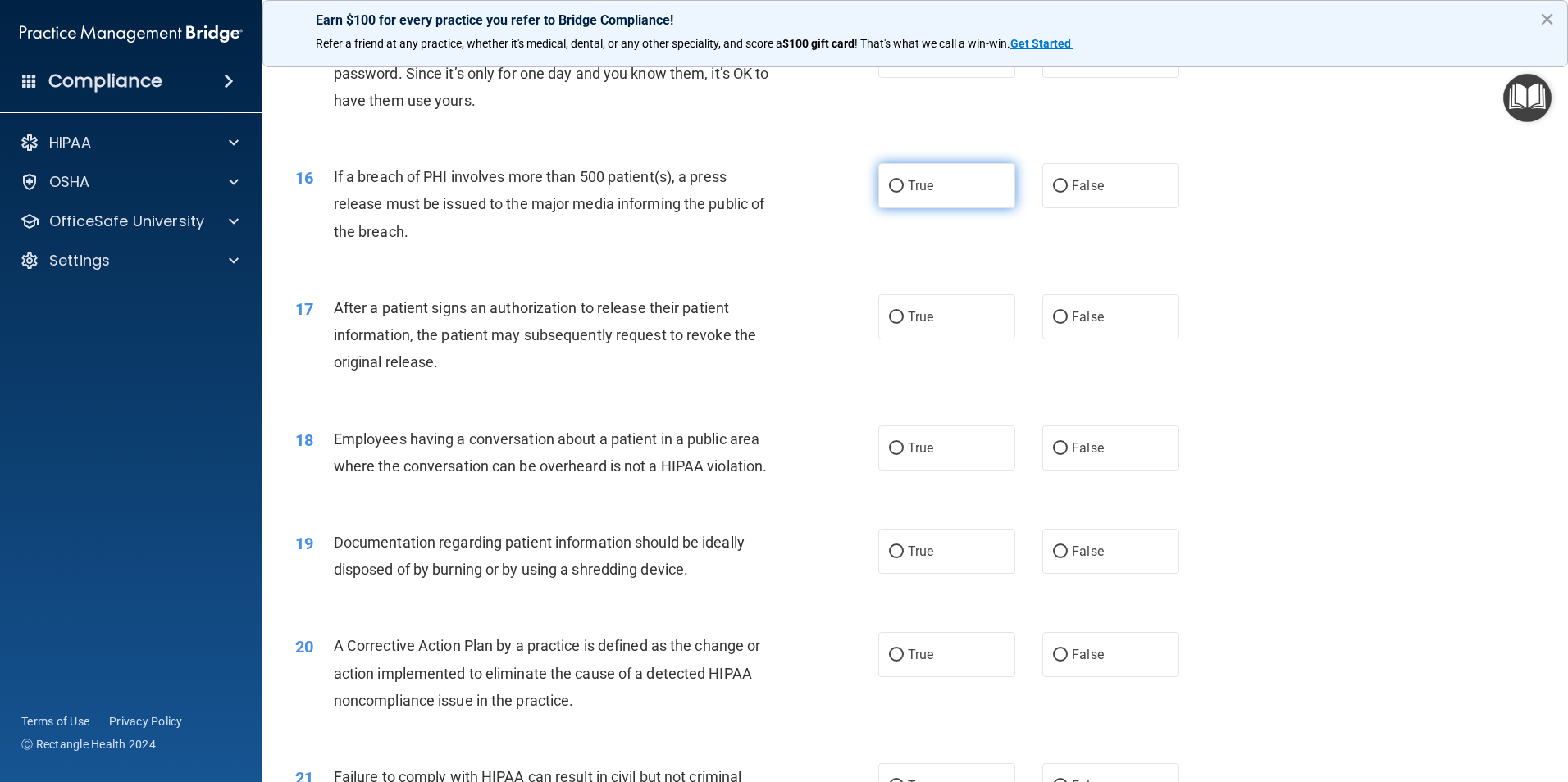
drag, startPoint x: 967, startPoint y: 218, endPoint x: 959, endPoint y: 225, distance: 10.6
click at [966, 208] on label "True" at bounding box center [947, 185] width 137 height 45
click at [904, 193] on input "True" at bounding box center [896, 185] width 15 height 12
radio input "true"
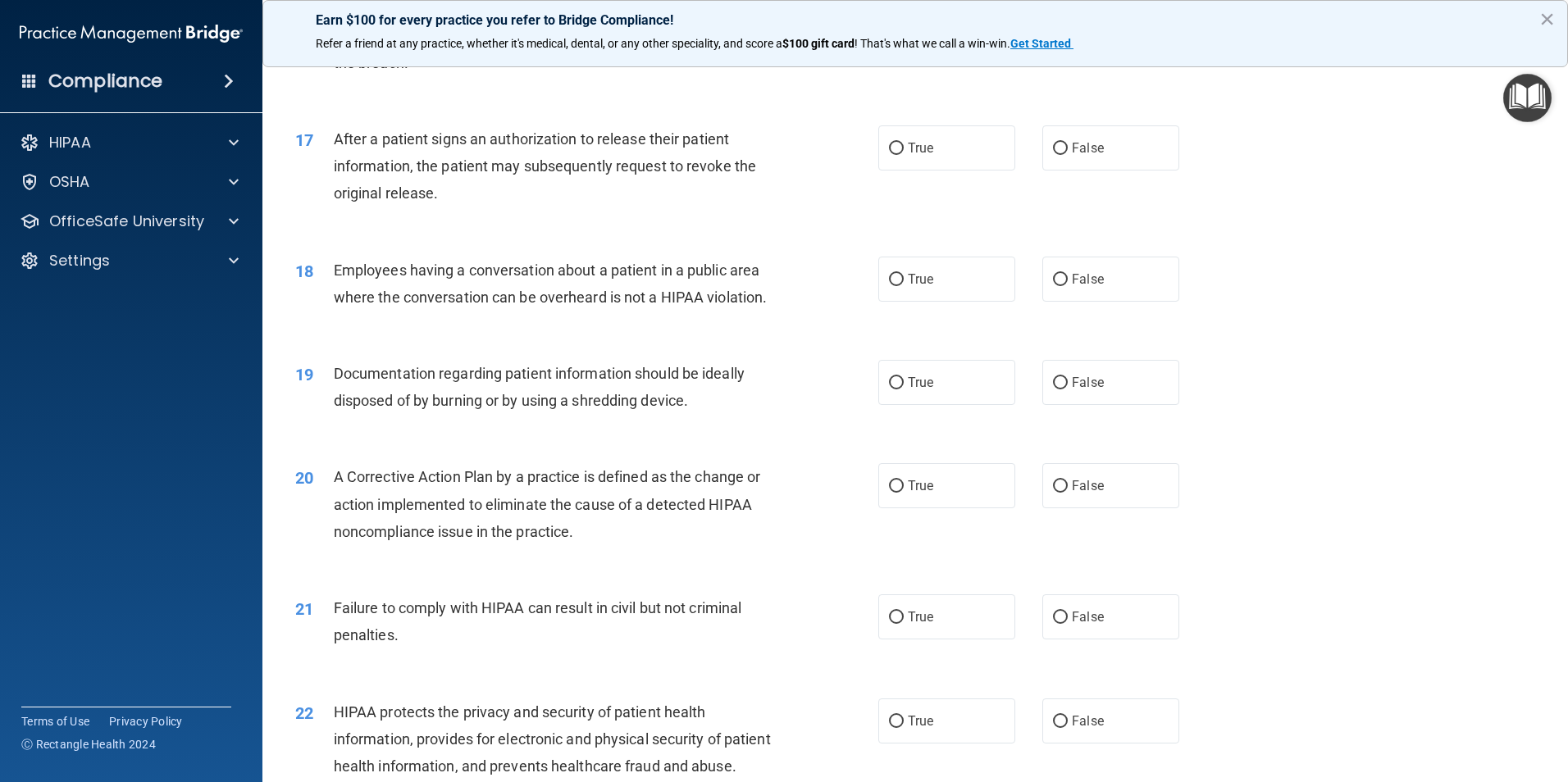
scroll to position [1895, 0]
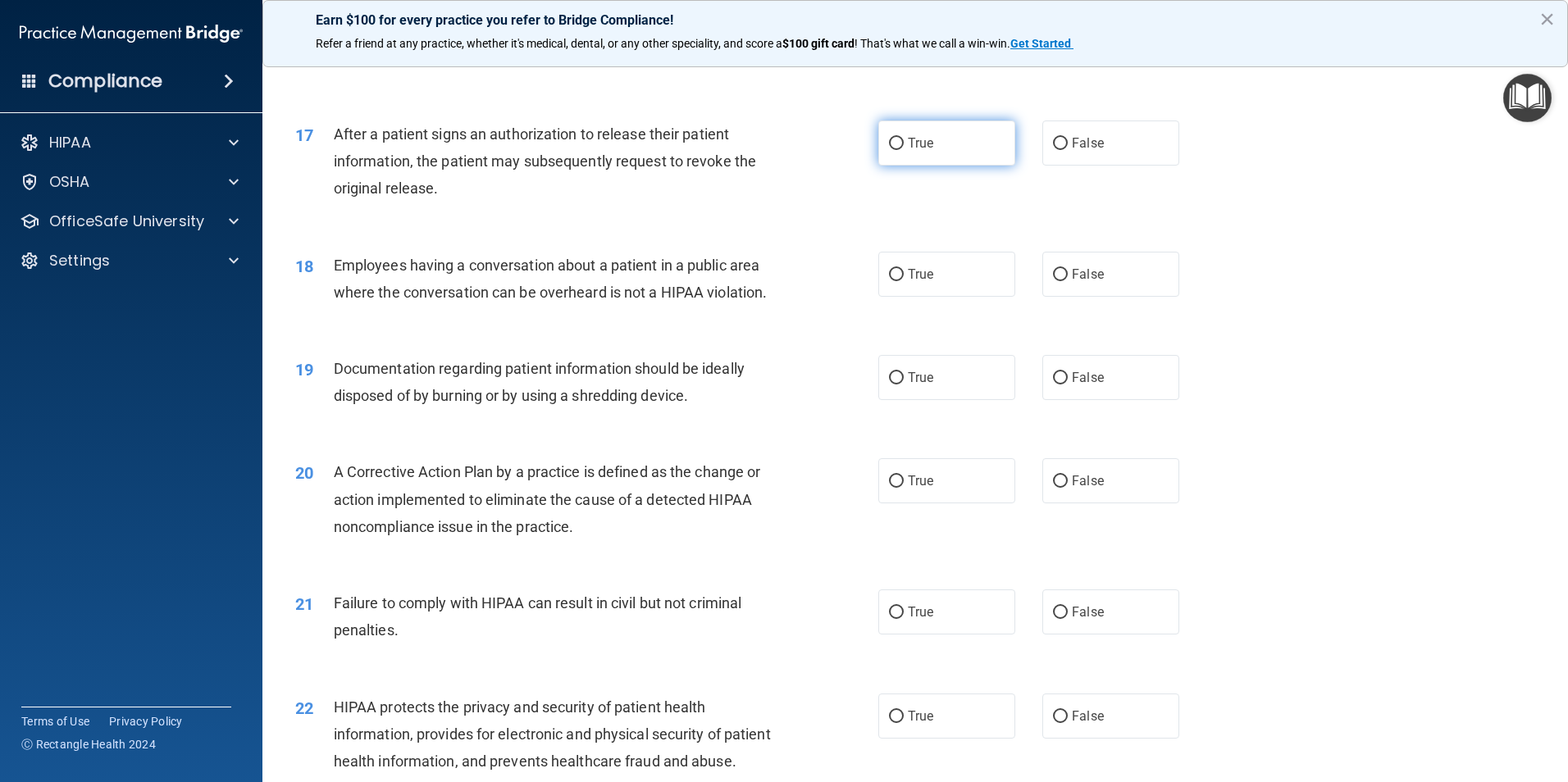
drag, startPoint x: 911, startPoint y: 179, endPoint x: 888, endPoint y: 209, distance: 37.8
click at [910, 165] on label "True" at bounding box center [947, 143] width 137 height 45
click at [904, 150] on input "True" at bounding box center [896, 143] width 15 height 12
radio input "true"
click at [1110, 297] on label "False" at bounding box center [1110, 273] width 137 height 45
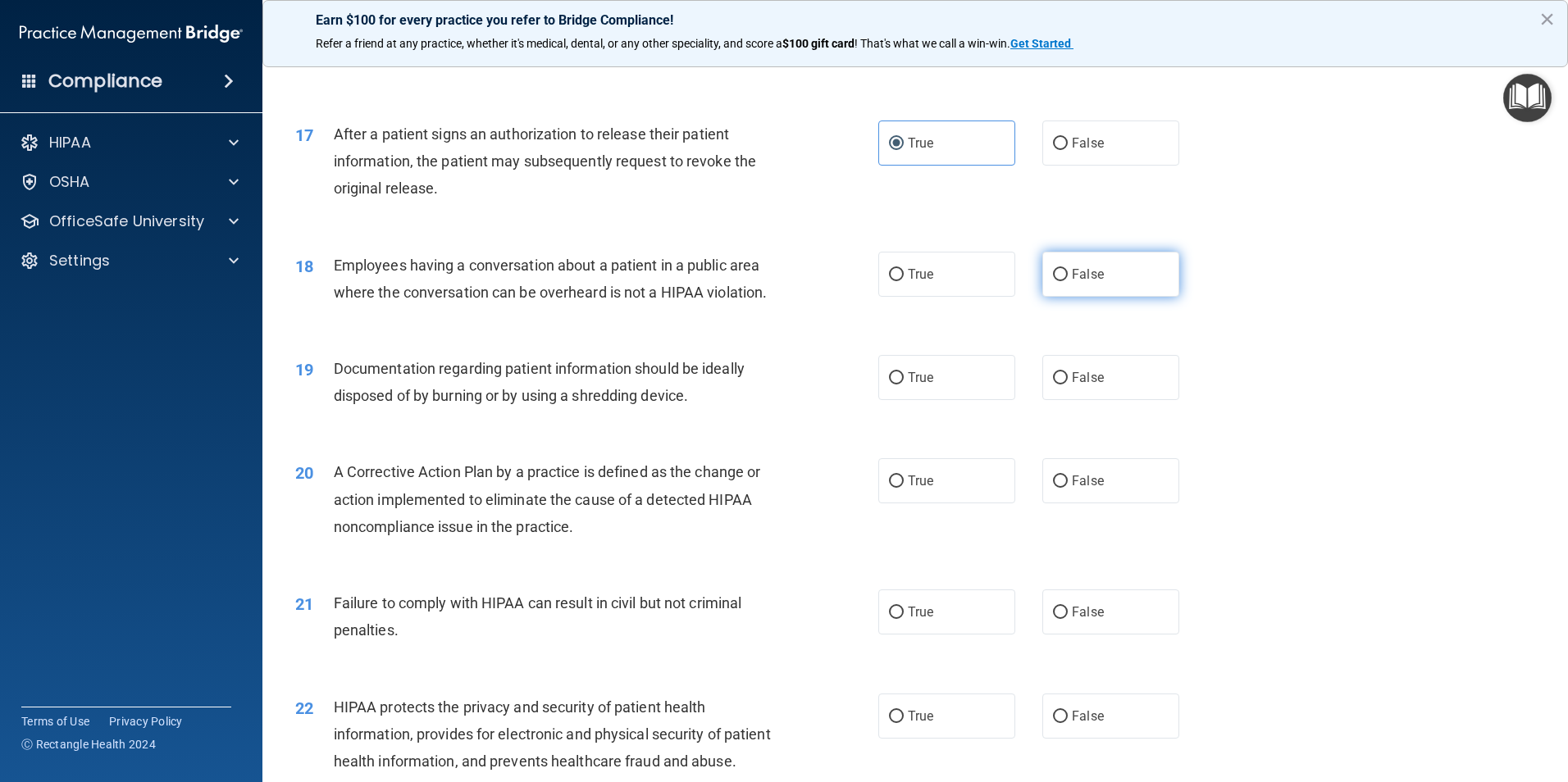
click at [1067, 281] on input "False" at bounding box center [1060, 274] width 15 height 12
radio input "true"
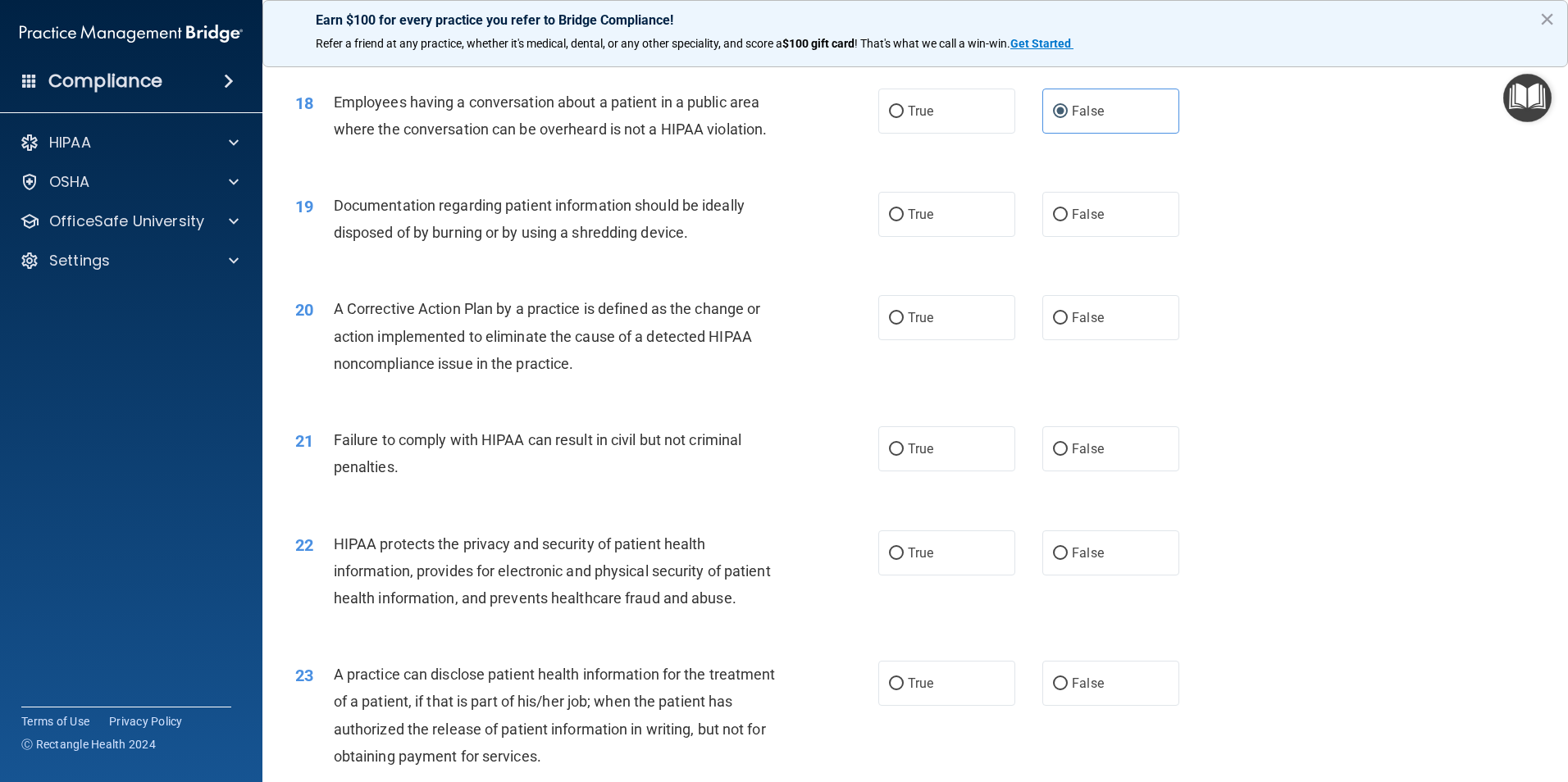
scroll to position [2059, 0]
click at [984, 236] on label "True" at bounding box center [947, 213] width 137 height 45
click at [904, 220] on input "True" at bounding box center [896, 214] width 15 height 12
radio input "true"
click at [1042, 236] on label "False" at bounding box center [1110, 213] width 137 height 45
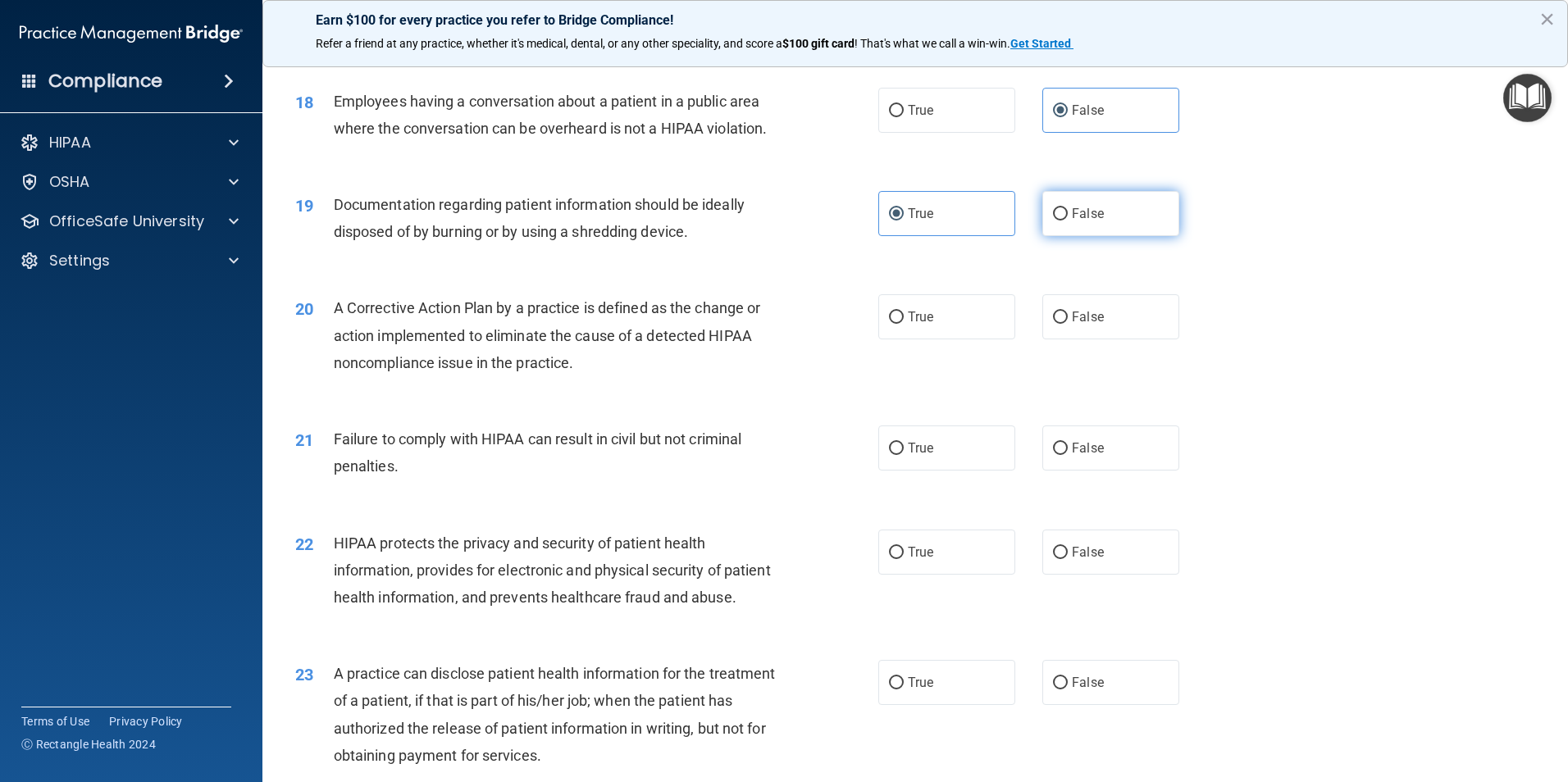
click at [1053, 220] on input "False" at bounding box center [1060, 214] width 15 height 12
radio input "true"
radio input "false"
click at [901, 339] on label "True" at bounding box center [947, 316] width 137 height 45
click at [901, 323] on input "True" at bounding box center [896, 317] width 15 height 12
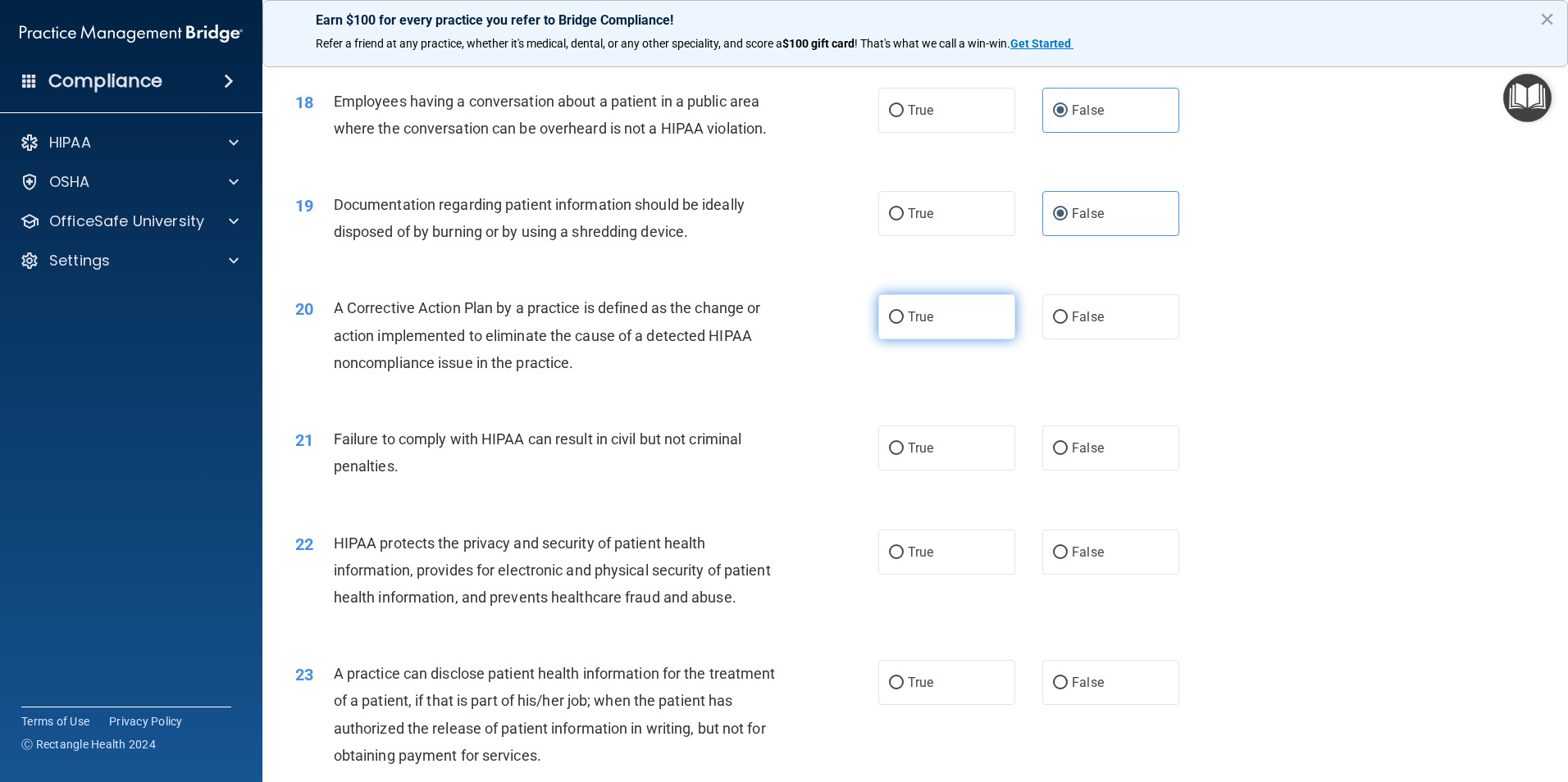
radio input "true"
drag, startPoint x: 1088, startPoint y: 474, endPoint x: 1081, endPoint y: 481, distance: 9.9
click at [1089, 456] on span "False" at bounding box center [1087, 448] width 32 height 16
click at [1067, 455] on input "False" at bounding box center [1060, 449] width 15 height 12
radio input "true"
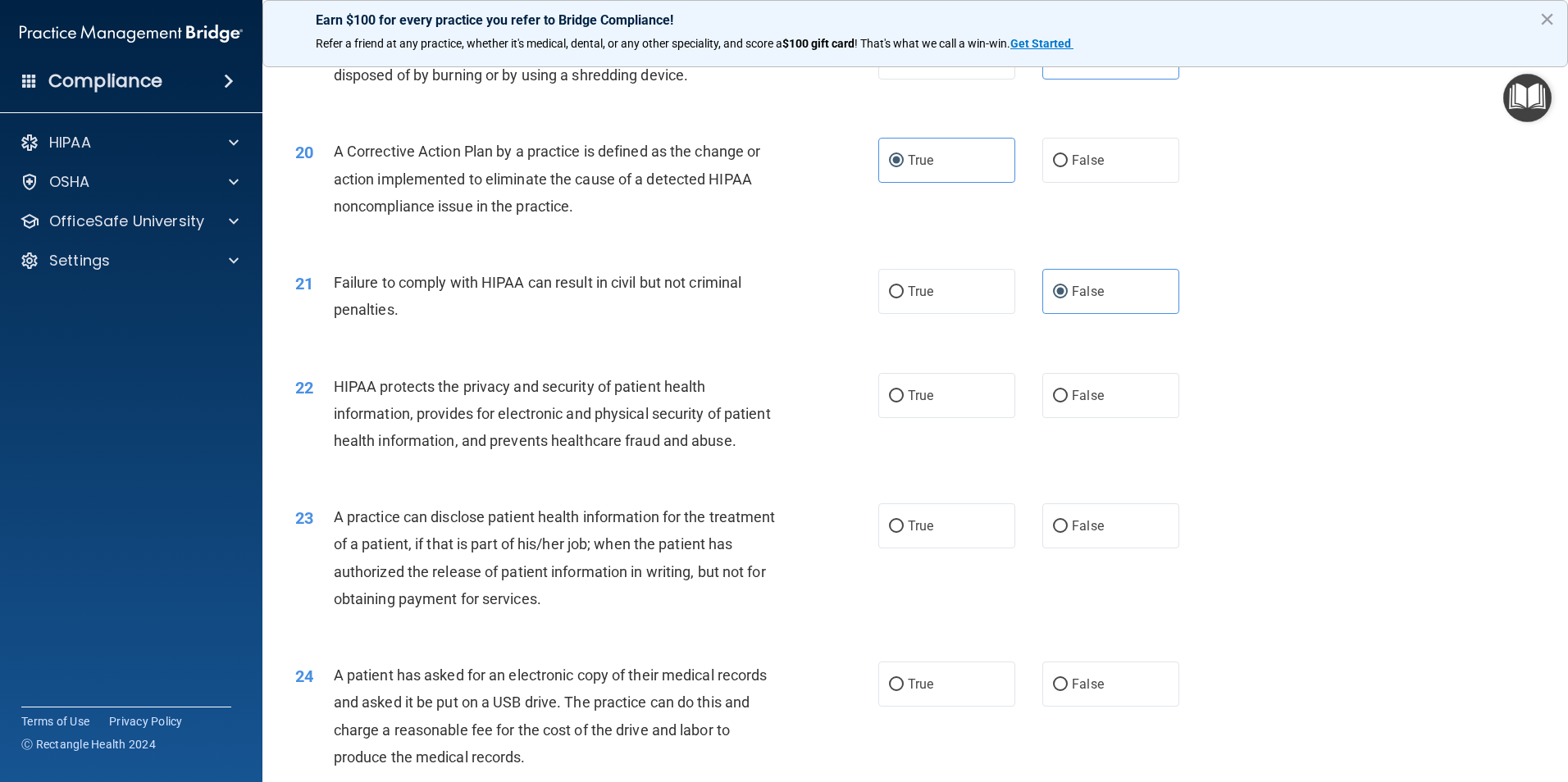
scroll to position [2223, 0]
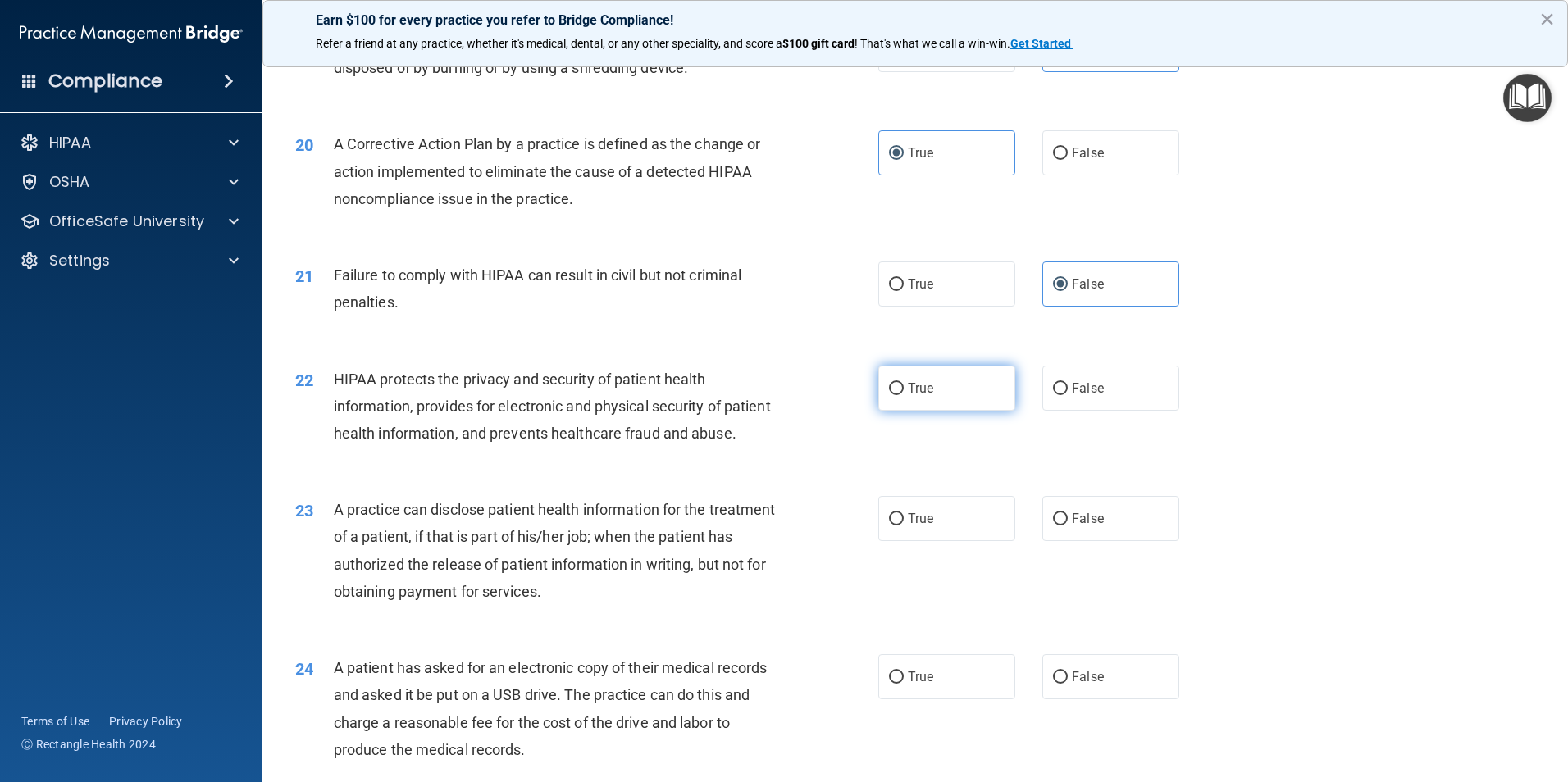
click at [885, 411] on label "True" at bounding box center [947, 387] width 137 height 45
click at [889, 395] on input "True" at bounding box center [896, 388] width 15 height 12
radio input "true"
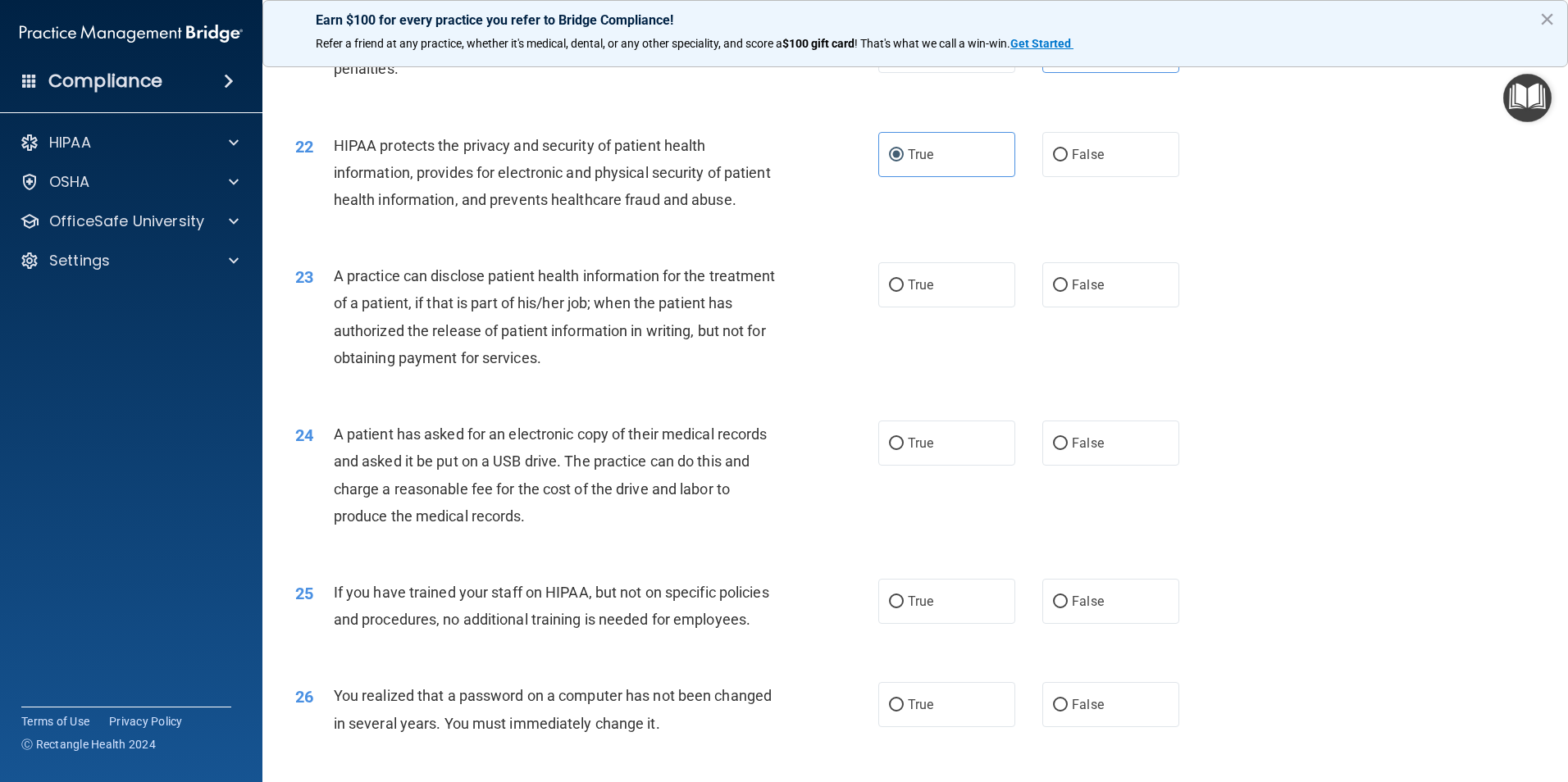
scroll to position [2551, 0]
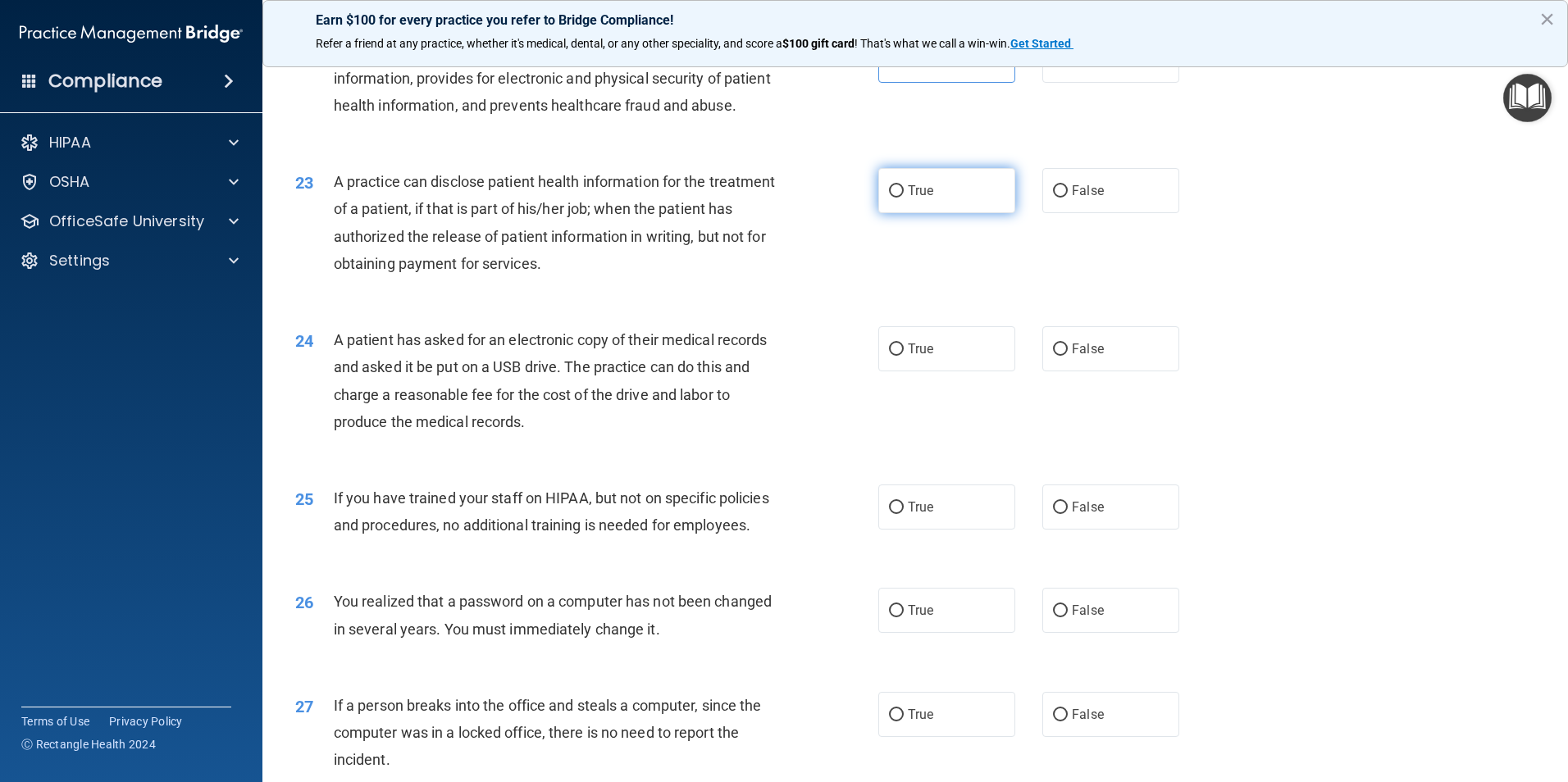
click at [911, 198] on span "True" at bounding box center [920, 190] width 26 height 16
click at [904, 197] on input "True" at bounding box center [896, 191] width 15 height 12
radio input "true"
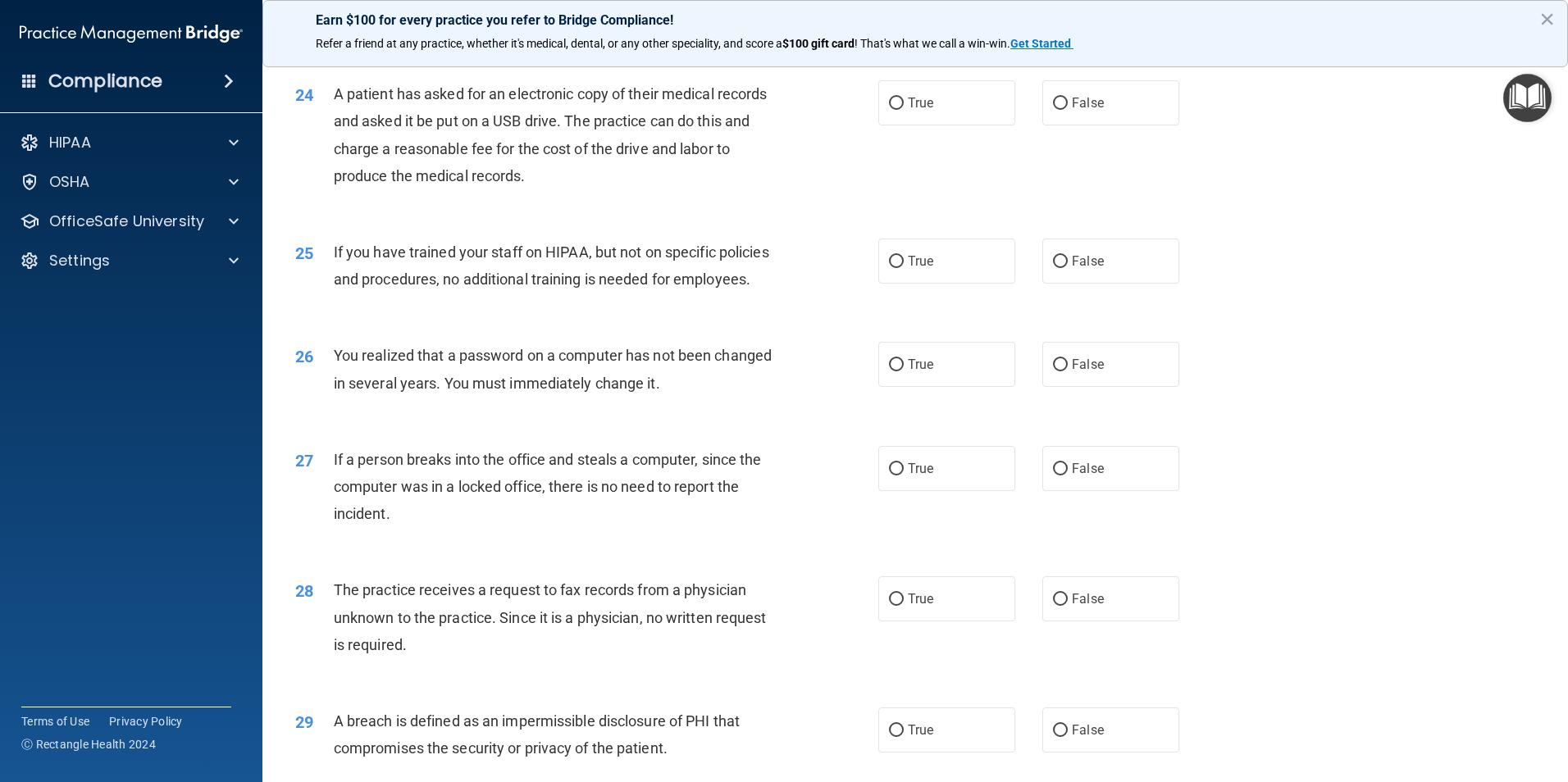
scroll to position [2633, 0]
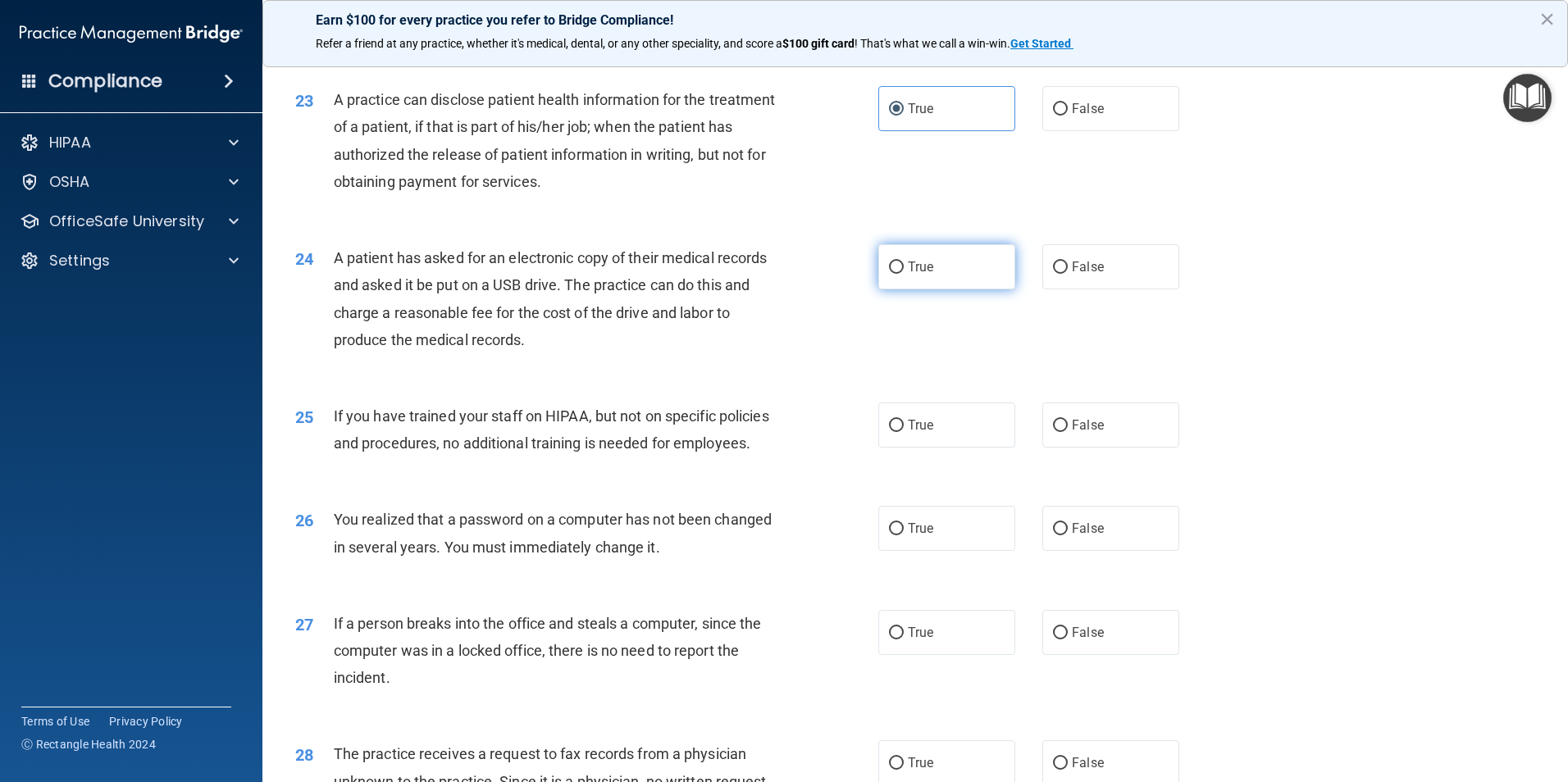
click at [964, 290] on label "True" at bounding box center [947, 266] width 137 height 45
click at [904, 274] on input "True" at bounding box center [896, 267] width 15 height 12
radio input "true"
click at [1098, 448] on label "False" at bounding box center [1110, 425] width 137 height 45
click at [1067, 432] on input "False" at bounding box center [1060, 425] width 15 height 12
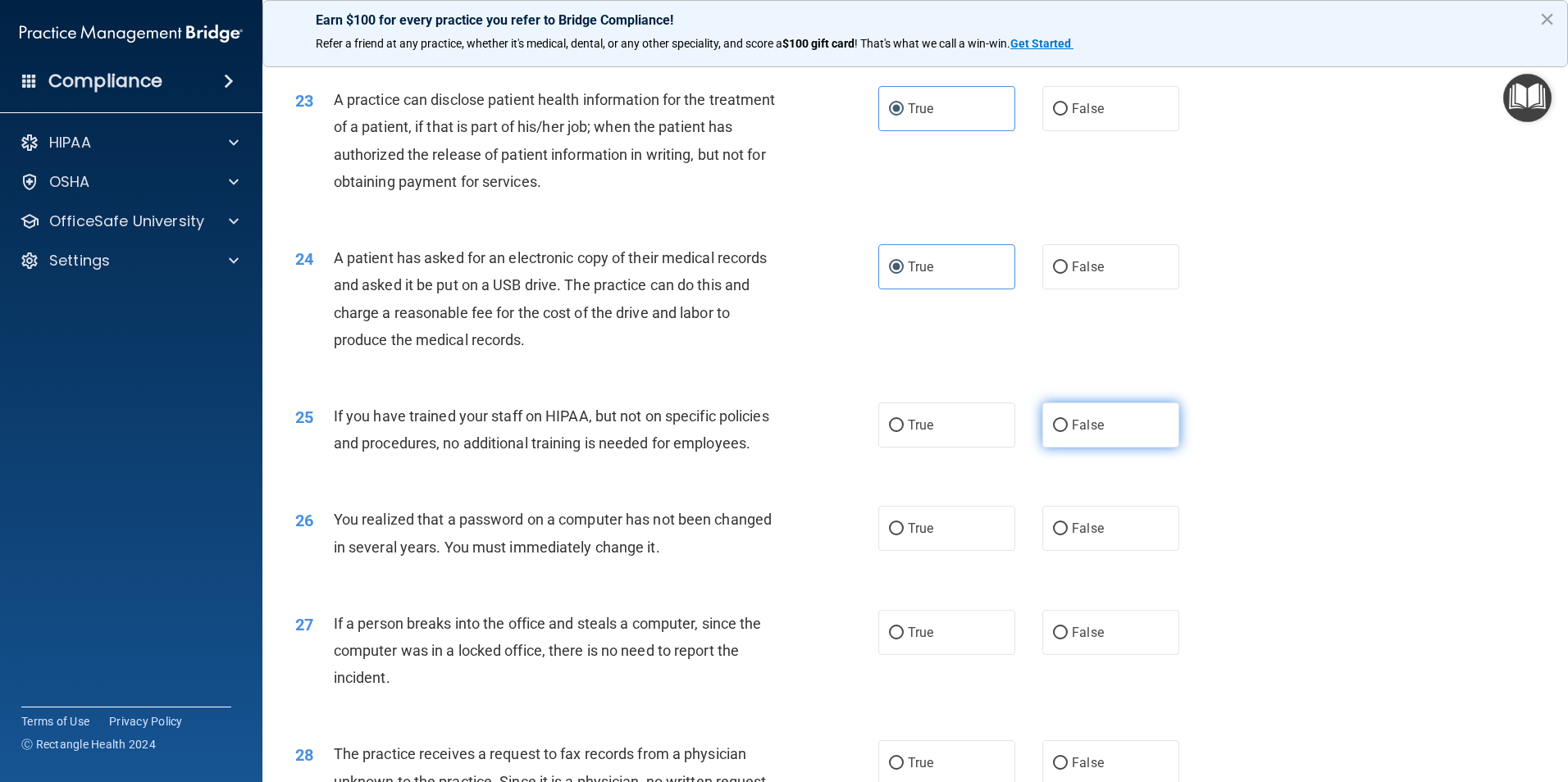
radio input "true"
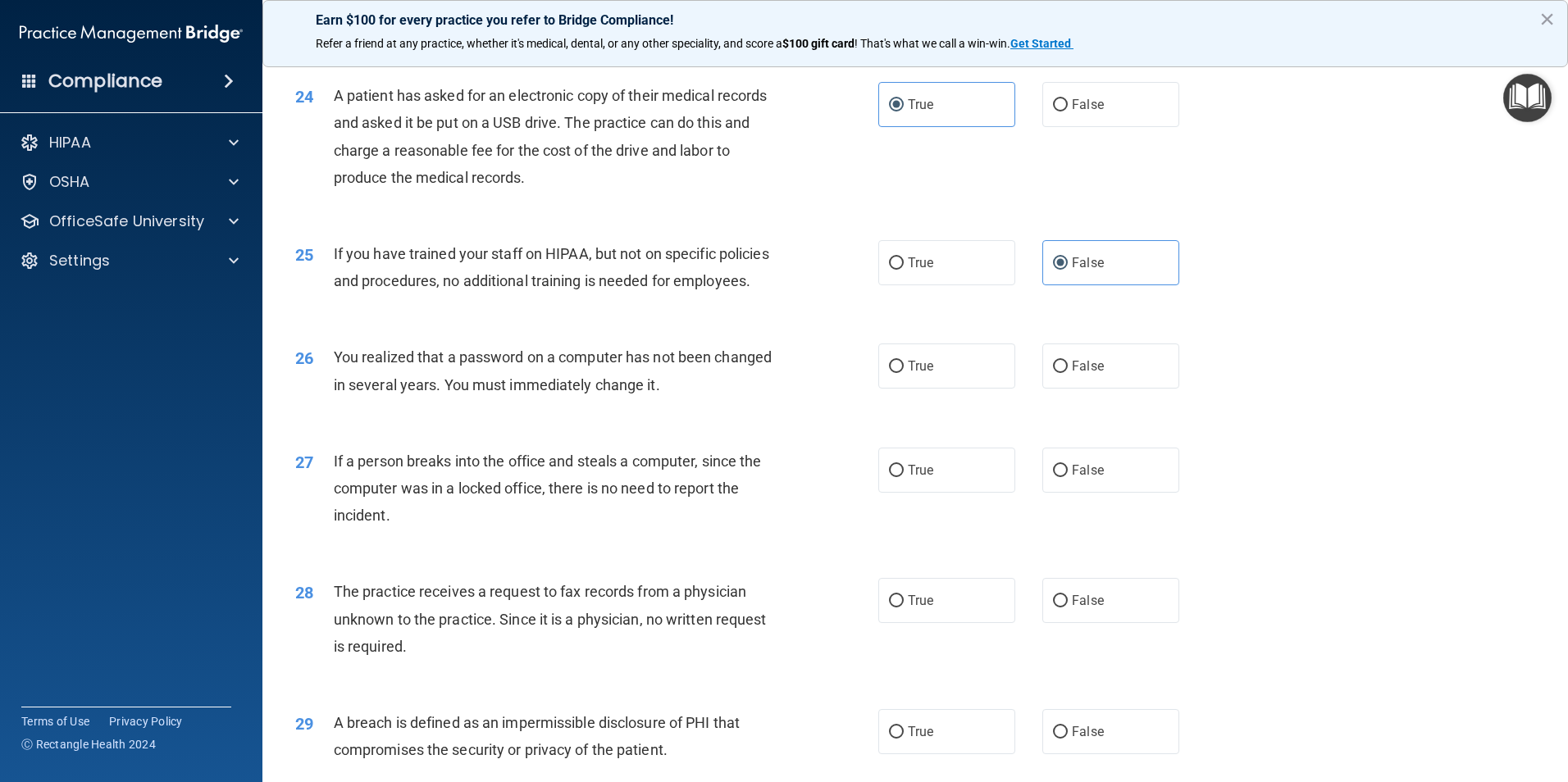
scroll to position [2796, 0]
click at [909, 372] on span "True" at bounding box center [920, 364] width 26 height 16
click at [904, 371] on input "True" at bounding box center [896, 365] width 15 height 12
radio input "true"
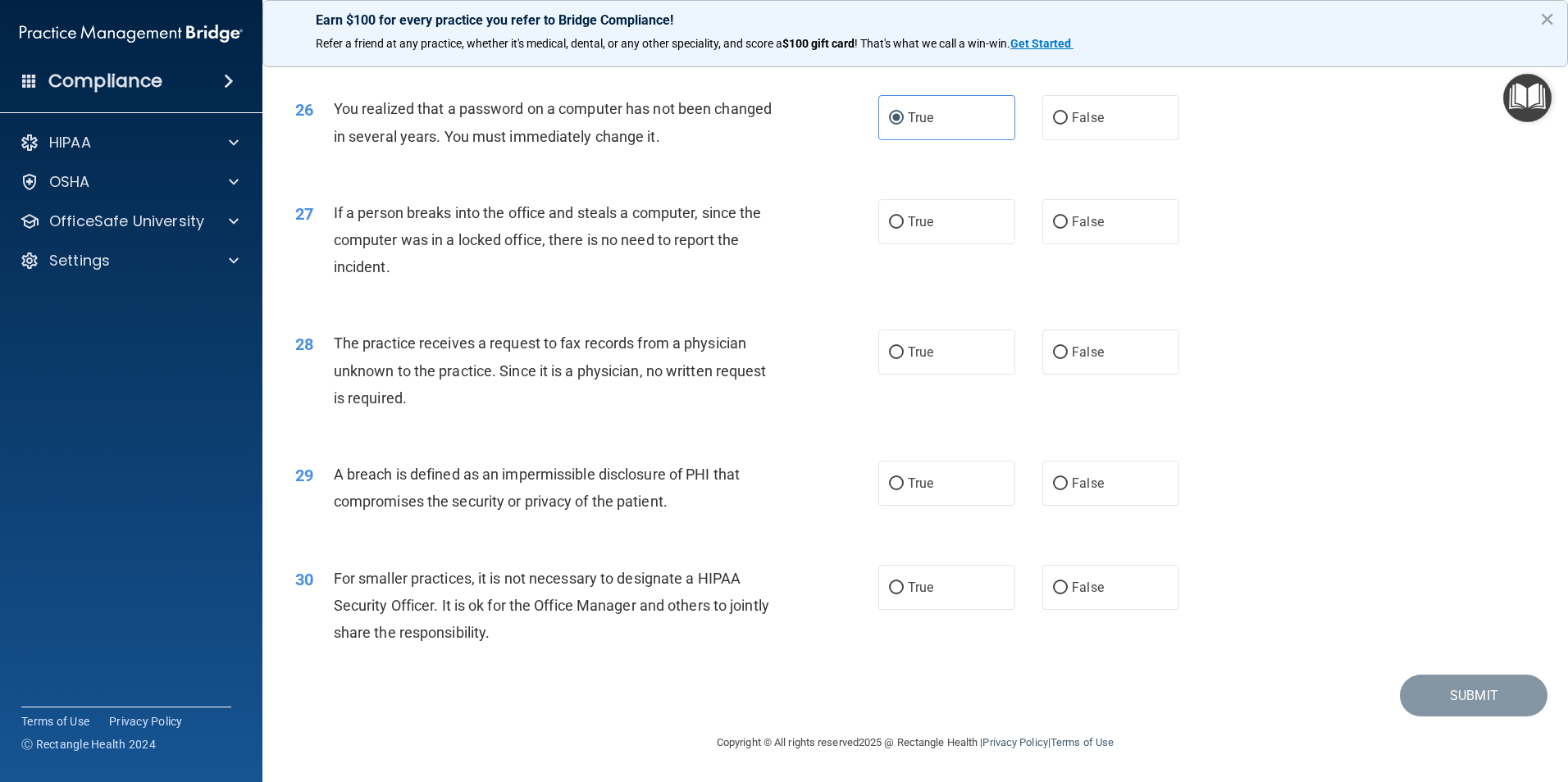
scroll to position [3124, 0]
drag, startPoint x: 1065, startPoint y: 218, endPoint x: 1039, endPoint y: 222, distance: 26.3
click at [1072, 217] on span "False" at bounding box center [1087, 221] width 32 height 16
click at [1065, 217] on input "False" at bounding box center [1060, 222] width 15 height 12
radio input "true"
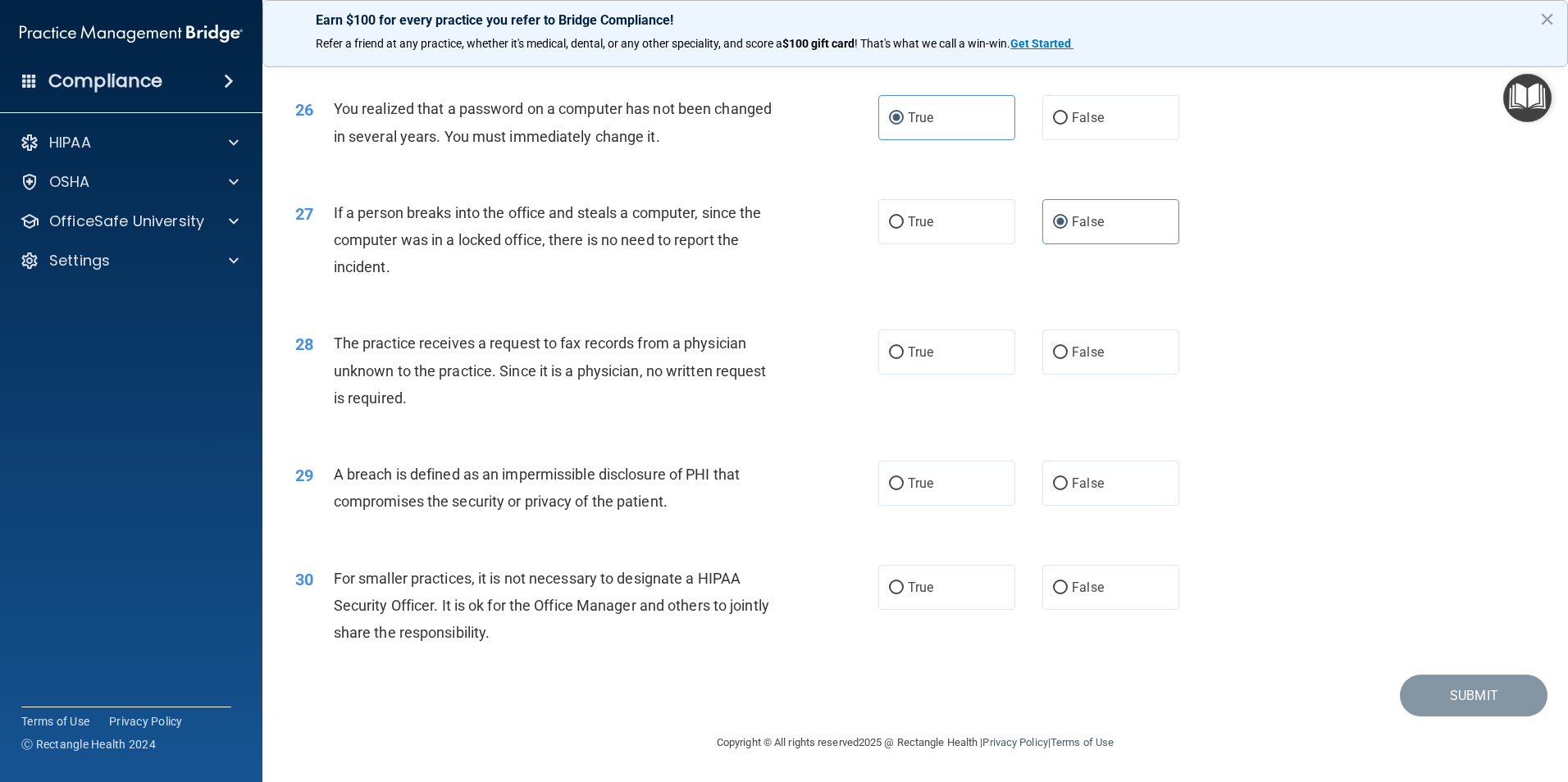
drag, startPoint x: 1069, startPoint y: 352, endPoint x: 1024, endPoint y: 357, distance: 45.3
click at [1072, 353] on span "False" at bounding box center [1087, 352] width 32 height 16
click at [1067, 353] on input "False" at bounding box center [1060, 353] width 15 height 12
radio input "true"
click at [914, 489] on span "True" at bounding box center [920, 482] width 26 height 16
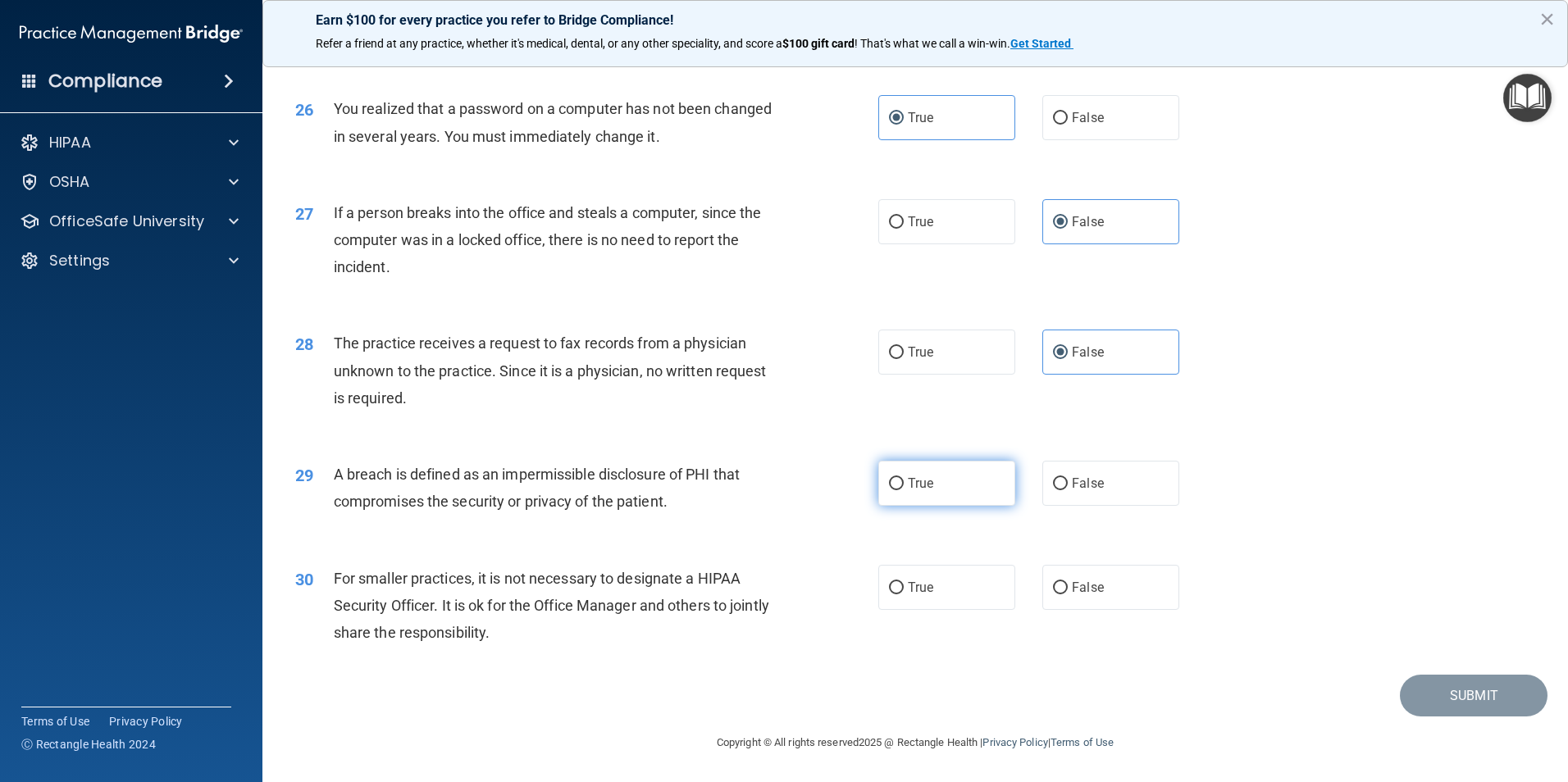
click at [904, 489] on input "True" at bounding box center [896, 483] width 15 height 12
radio input "true"
click at [1087, 601] on label "False" at bounding box center [1110, 586] width 137 height 45
click at [1067, 594] on input "False" at bounding box center [1060, 587] width 15 height 12
radio input "true"
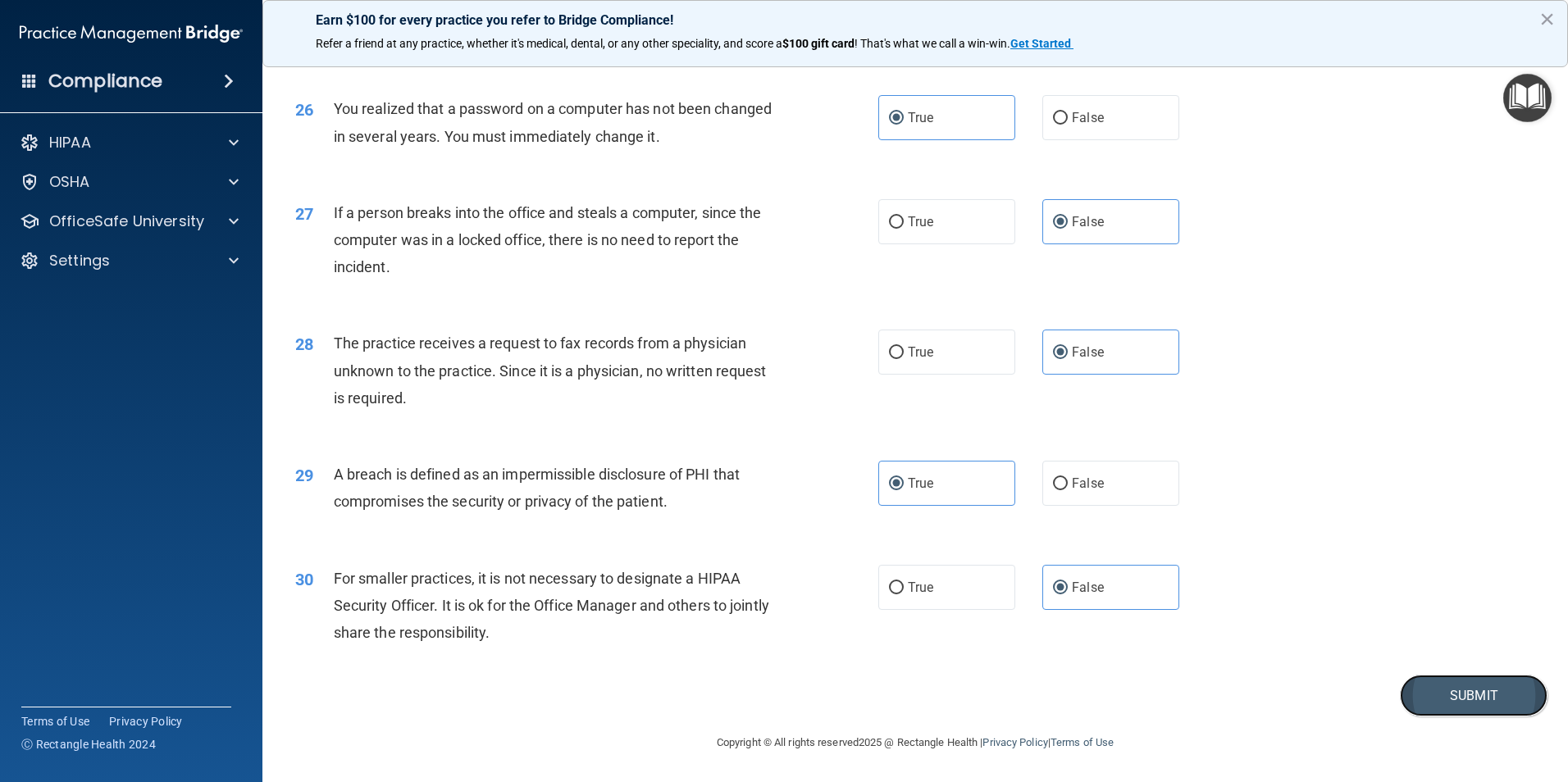
click at [1439, 698] on button "Submit" at bounding box center [1474, 695] width 148 height 42
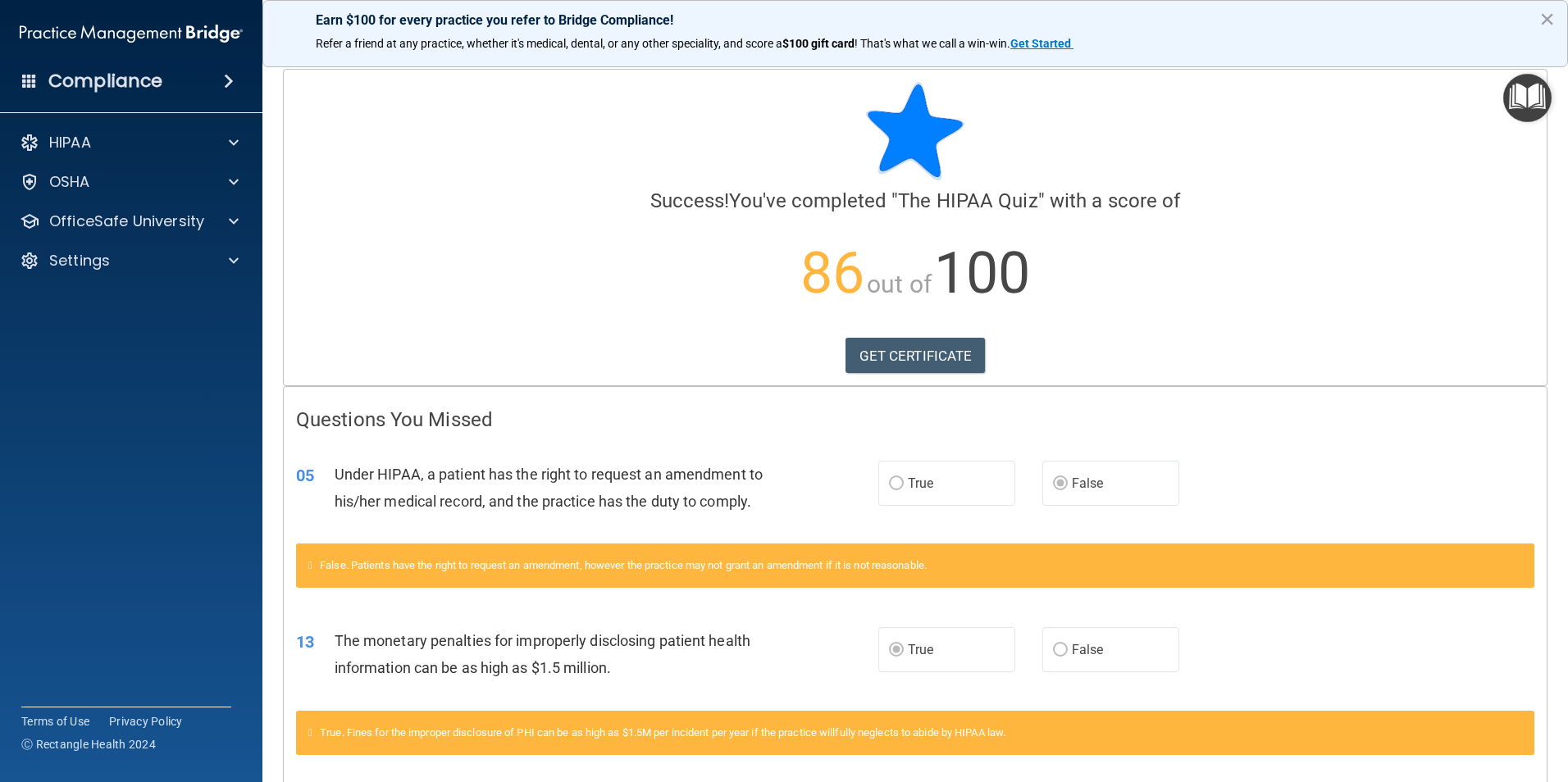
drag, startPoint x: 514, startPoint y: 248, endPoint x: 299, endPoint y: 226, distance: 216.1
click at [299, 226] on p "86 out of 100" at bounding box center [915, 273] width 1238 height 106
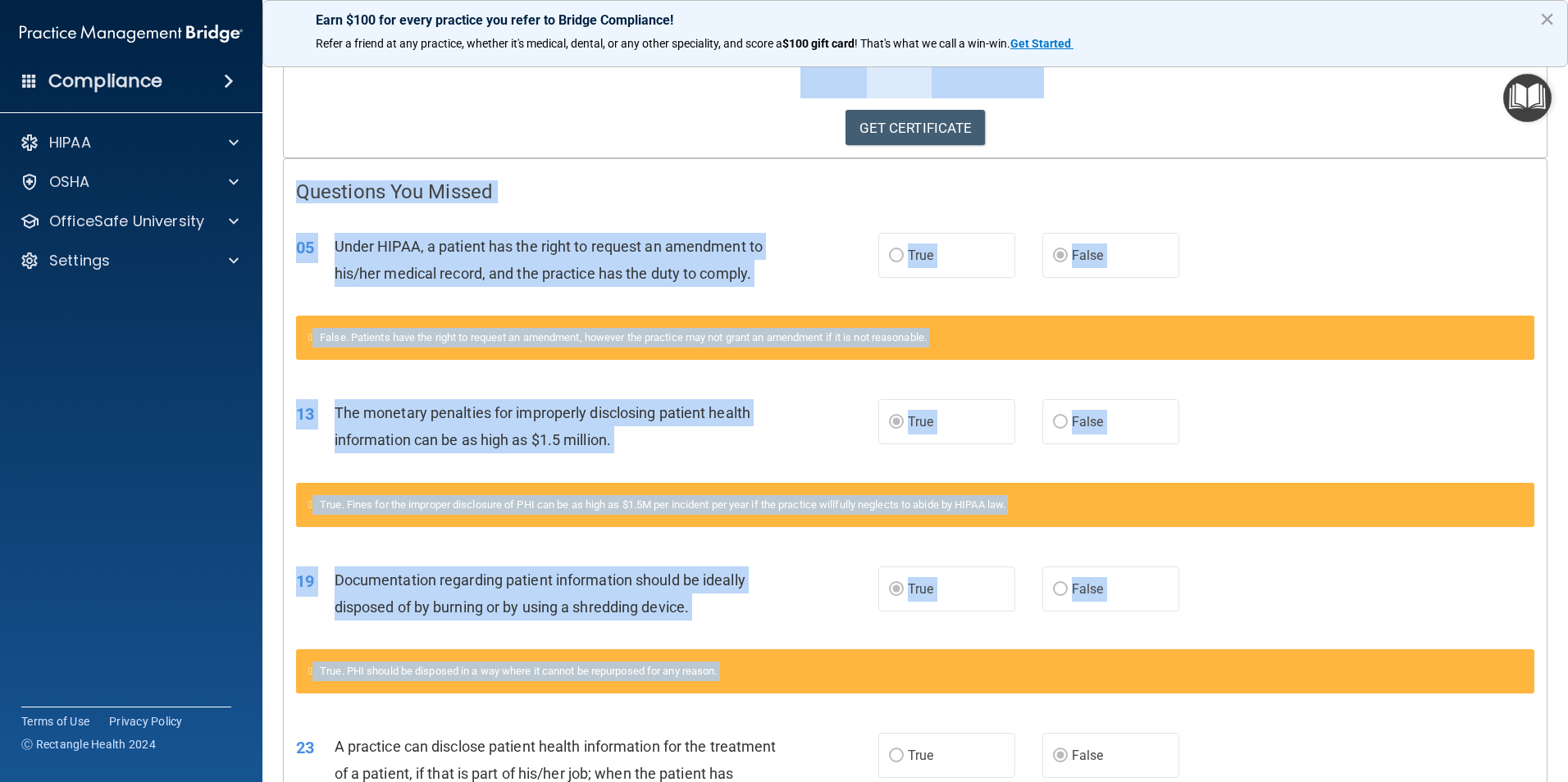
scroll to position [459, 0]
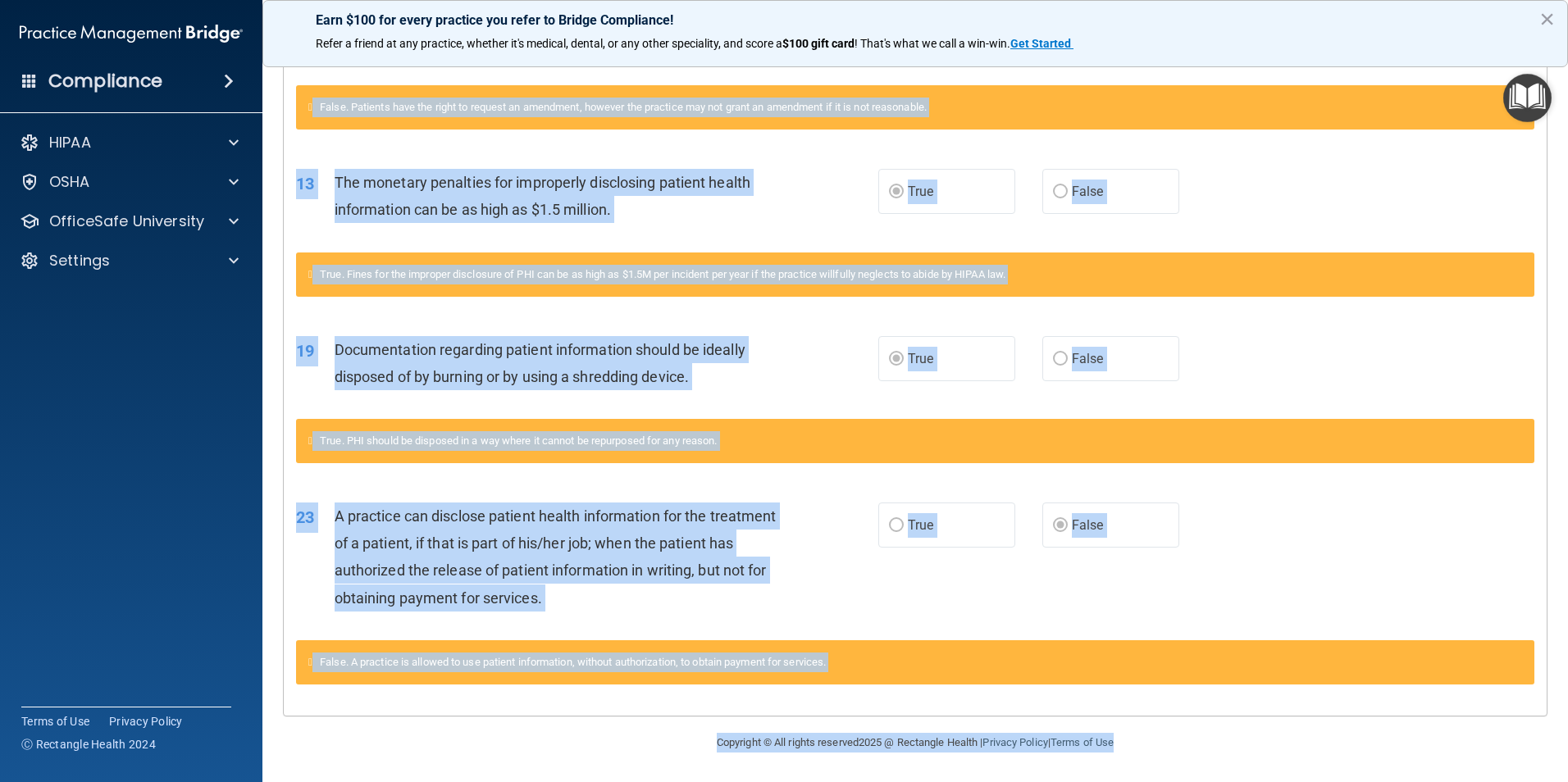
drag, startPoint x: 302, startPoint y: 89, endPoint x: 1251, endPoint y: 824, distance: 1200.3
click at [1251, 781] on html "Compliance HIPAA Documents and Policies Report an Incident Business Associates …" at bounding box center [784, 391] width 1568 height 782
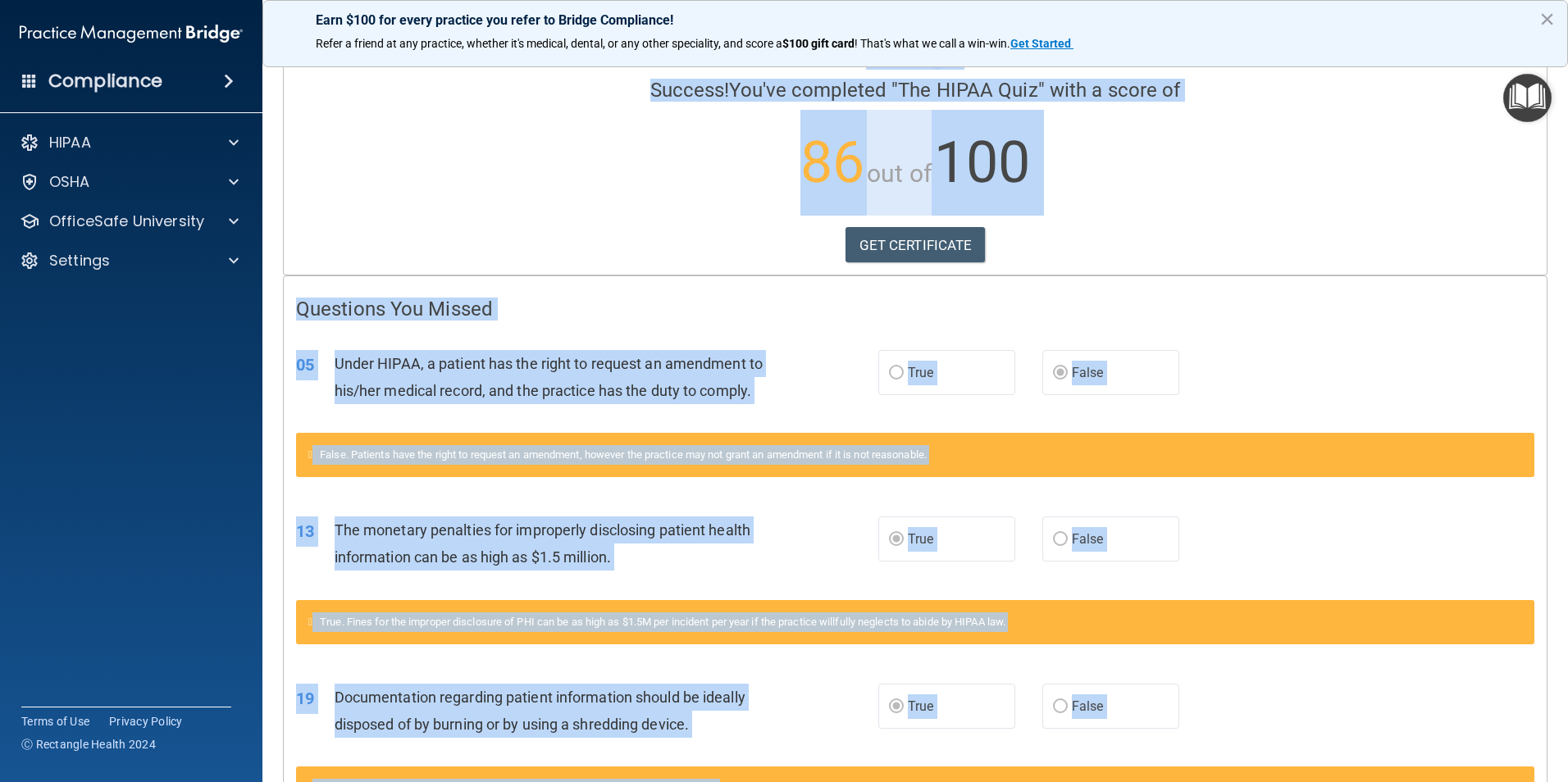
scroll to position [0, 0]
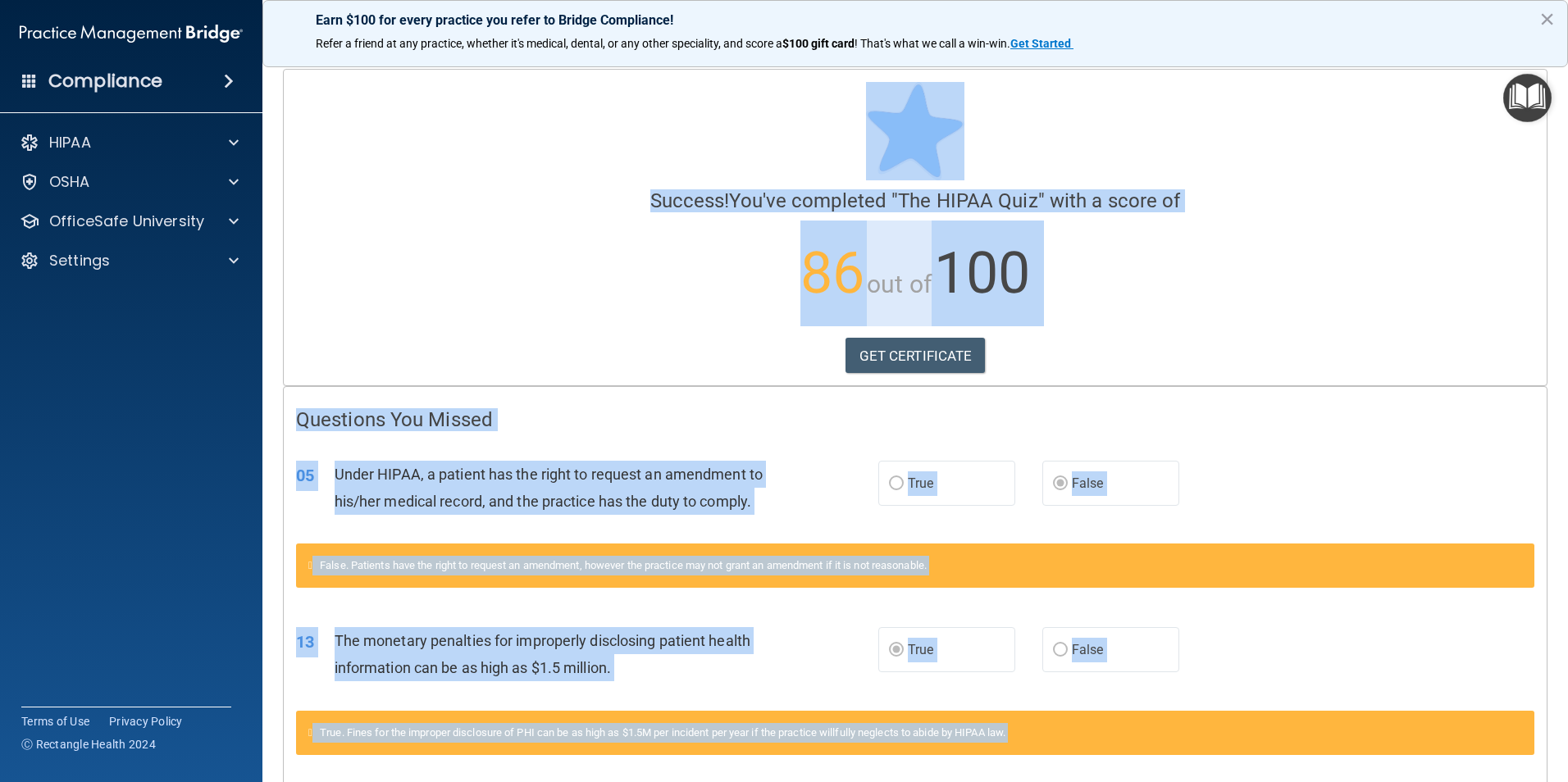
click at [593, 246] on p "86 out of 100" at bounding box center [915, 273] width 1238 height 106
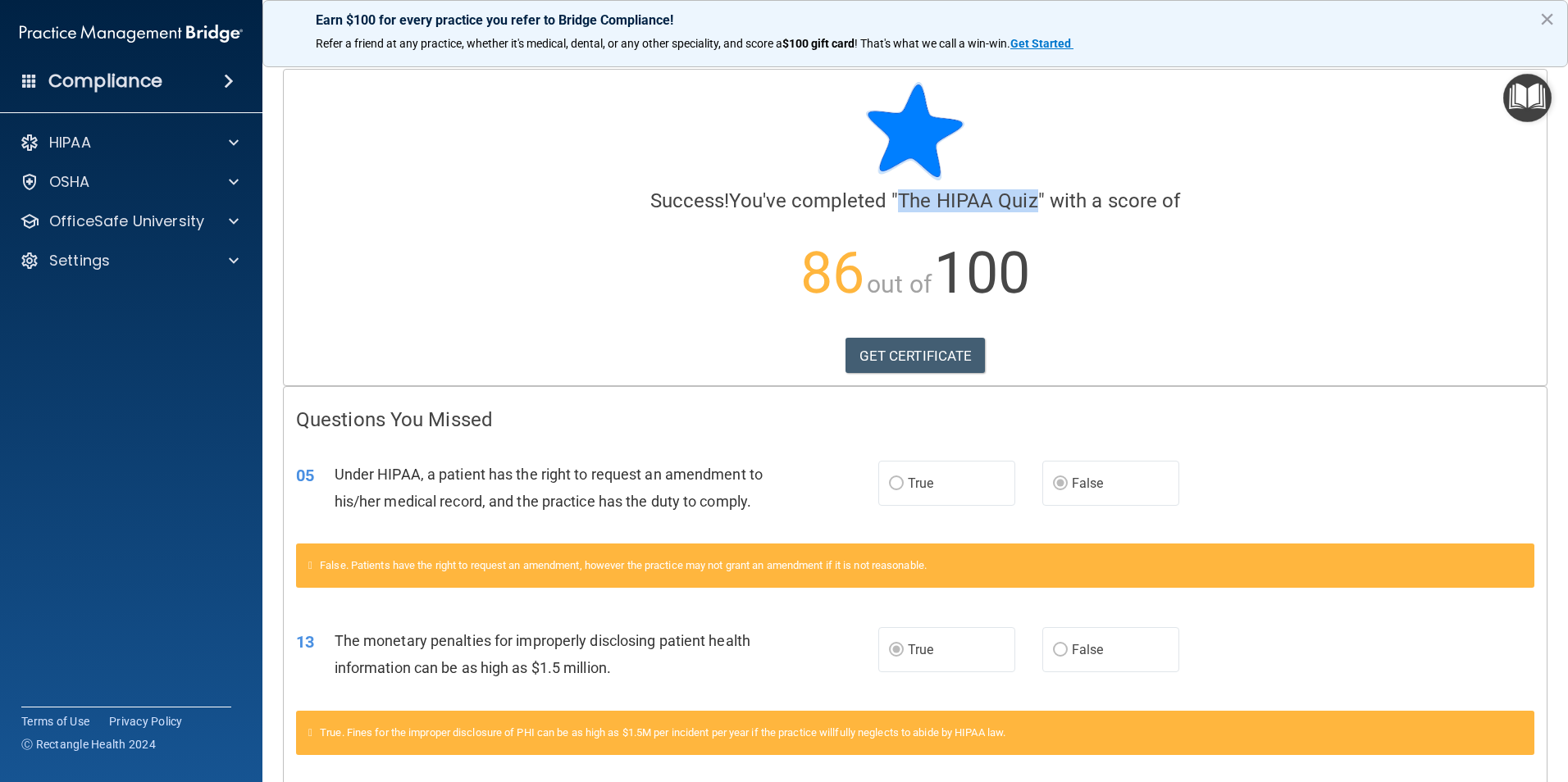
drag, startPoint x: 895, startPoint y: 196, endPoint x: 1030, endPoint y: 193, distance: 135.0
click at [1030, 193] on span "The HIPAA Quiz" at bounding box center [967, 200] width 140 height 23
drag, startPoint x: 1030, startPoint y: 193, endPoint x: 1015, endPoint y: 195, distance: 15.1
copy span "The HIPAA Quiz"
click at [907, 355] on link "GET CERTIFICATE" at bounding box center [915, 355] width 140 height 36
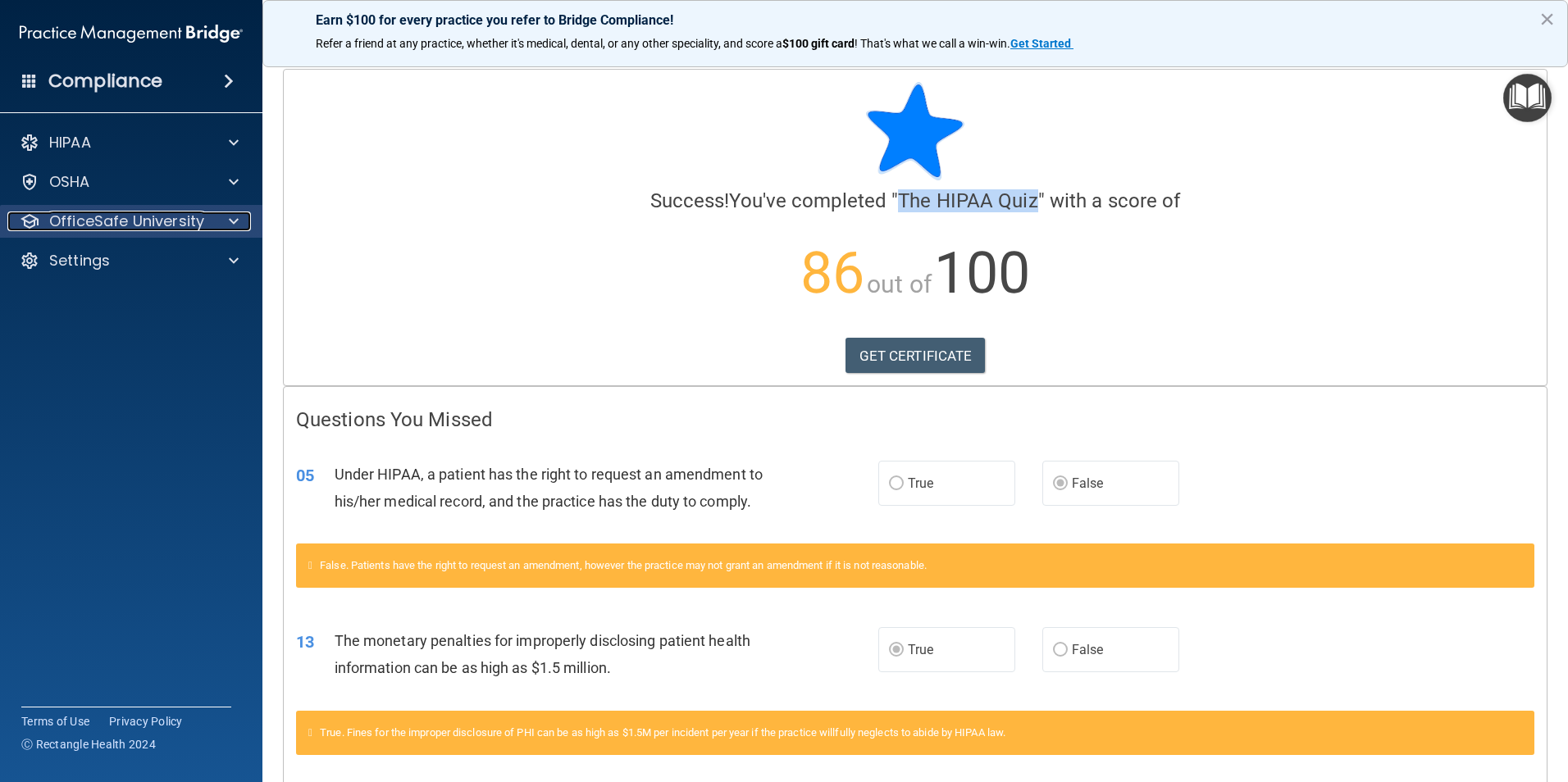
click at [69, 224] on p "OfficeSafe University" at bounding box center [127, 221] width 155 height 20
click at [98, 221] on p "OfficeSafe University" at bounding box center [127, 221] width 155 height 20
click at [108, 223] on p "OfficeSafe University" at bounding box center [127, 221] width 155 height 20
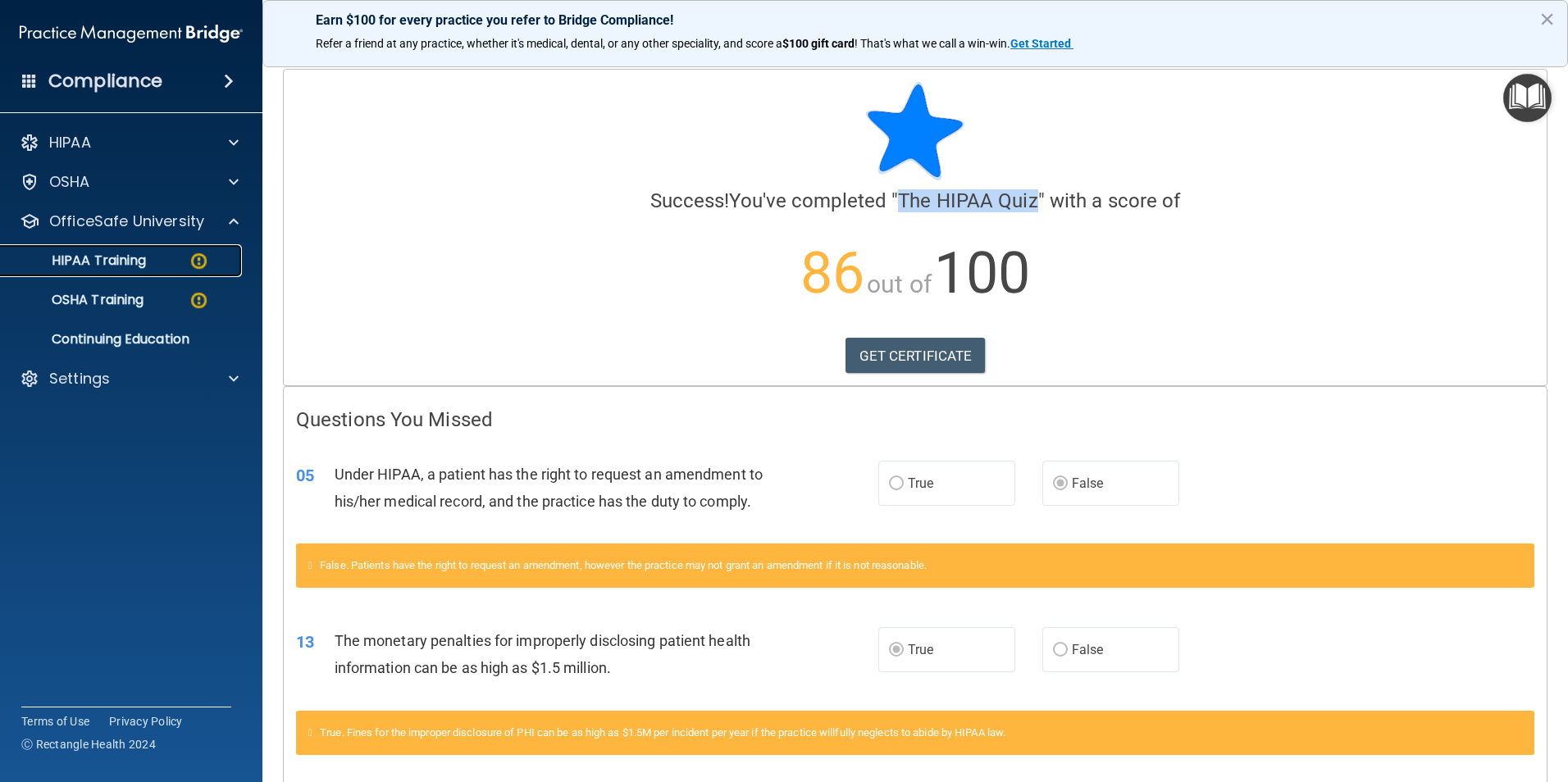
click at [107, 258] on p "HIPAA Training" at bounding box center [79, 260] width 135 height 16
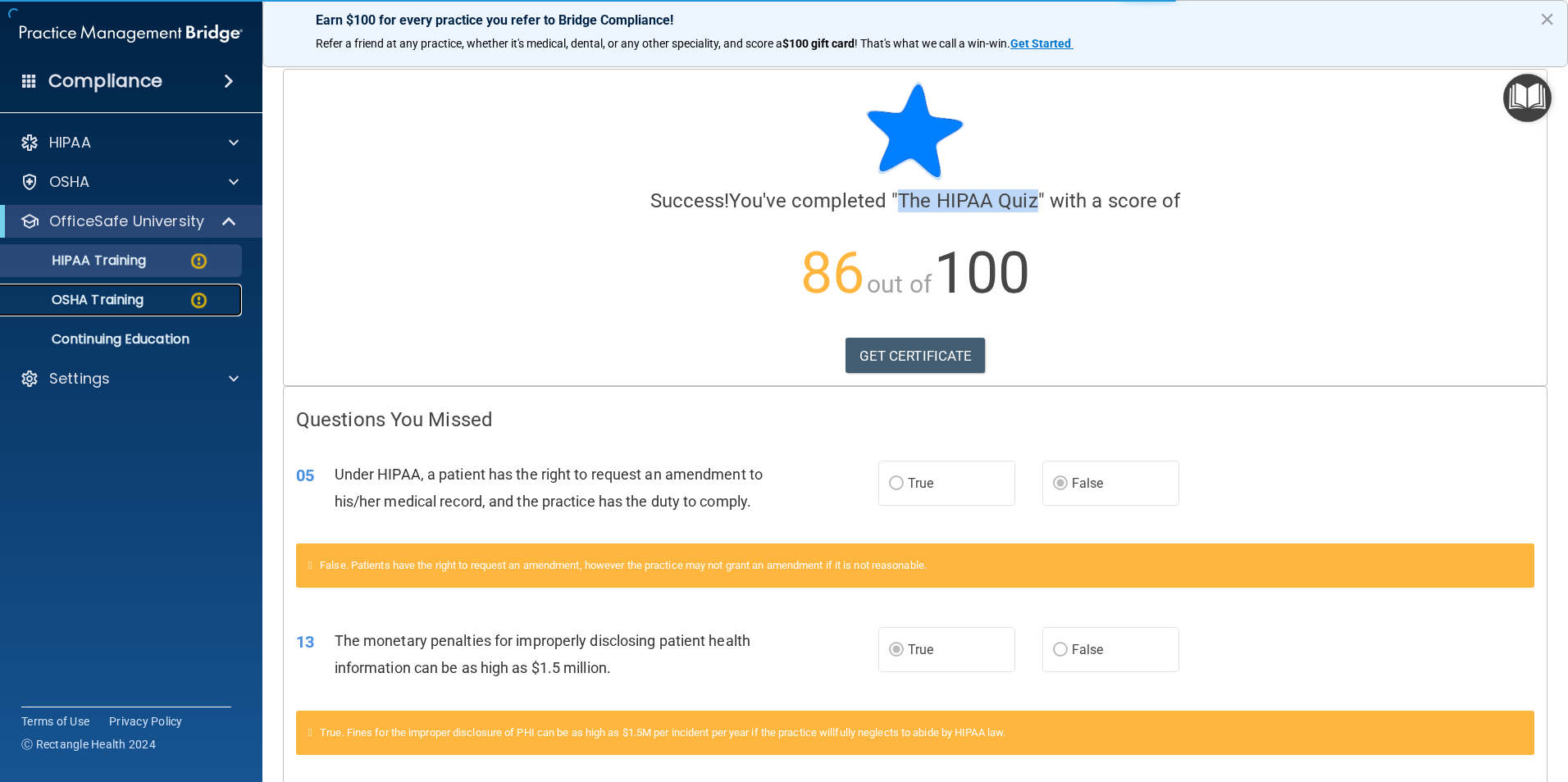
click at [111, 297] on p "OSHA Training" at bounding box center [77, 300] width 132 height 16
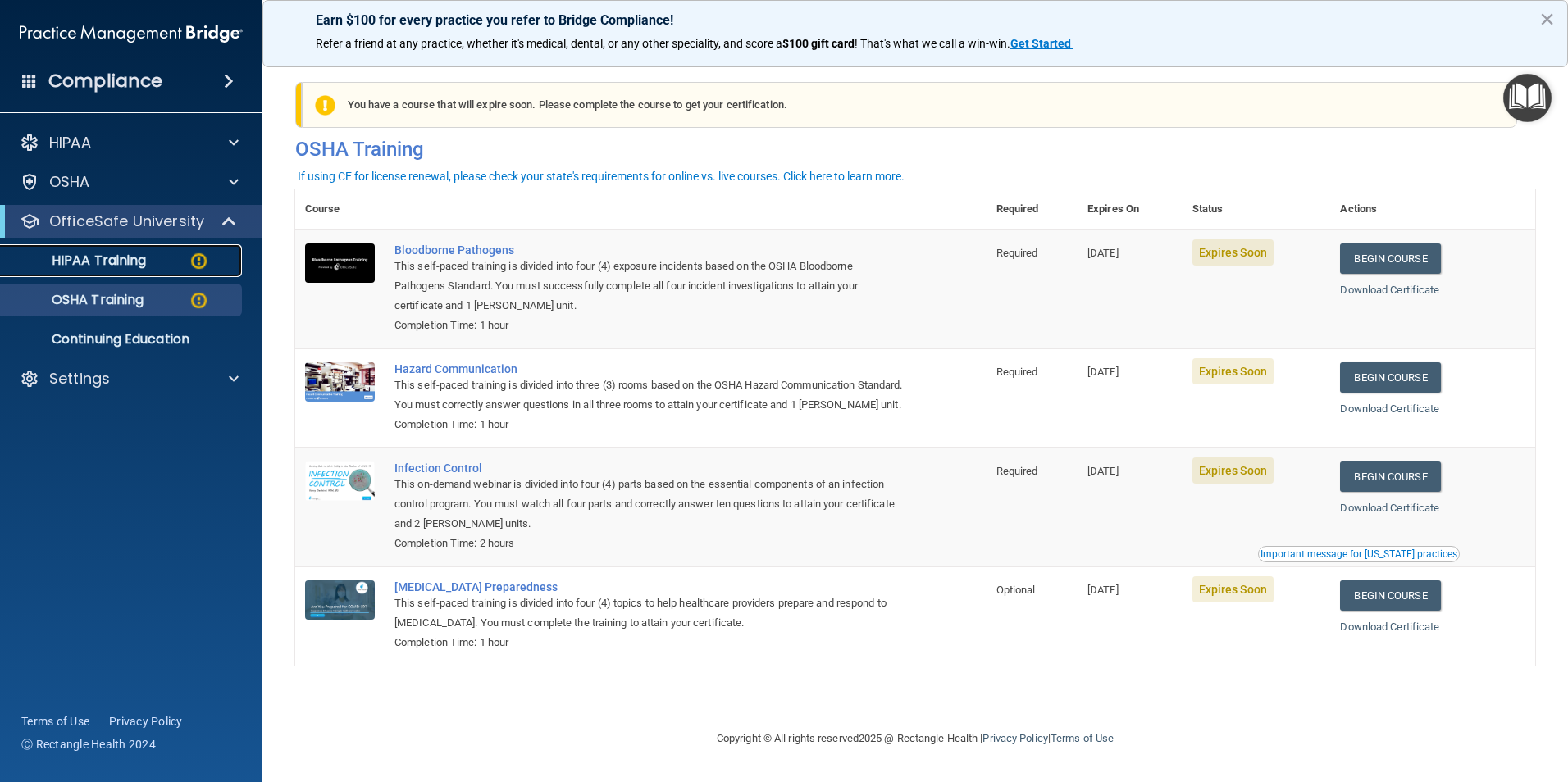
click at [101, 263] on p "HIPAA Training" at bounding box center [79, 260] width 135 height 16
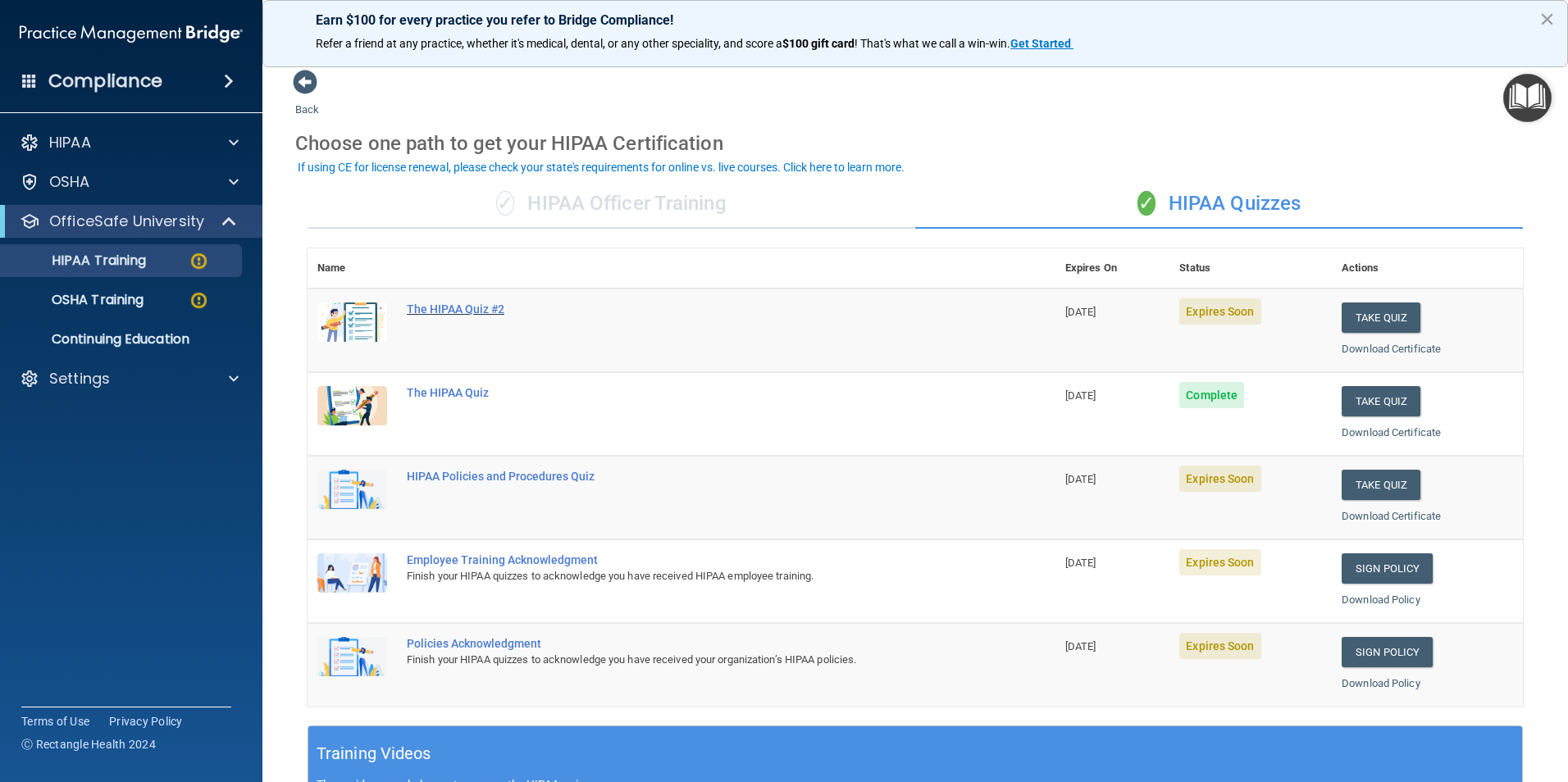
click at [484, 309] on div "The HIPAA Quiz #2" at bounding box center [690, 309] width 567 height 13
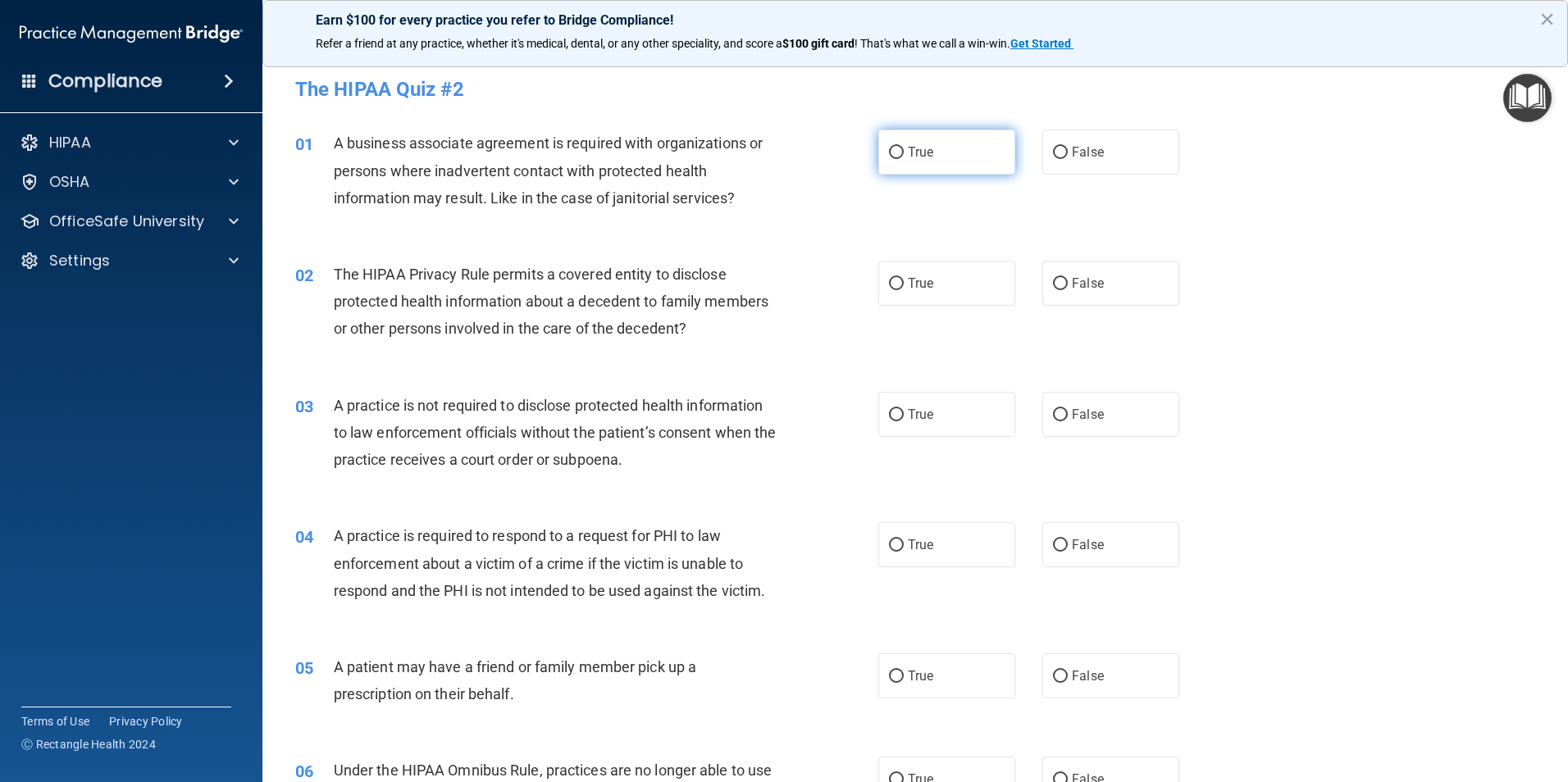
click at [916, 150] on span "True" at bounding box center [920, 152] width 26 height 16
click at [904, 150] on input "True" at bounding box center [896, 153] width 15 height 12
radio input "true"
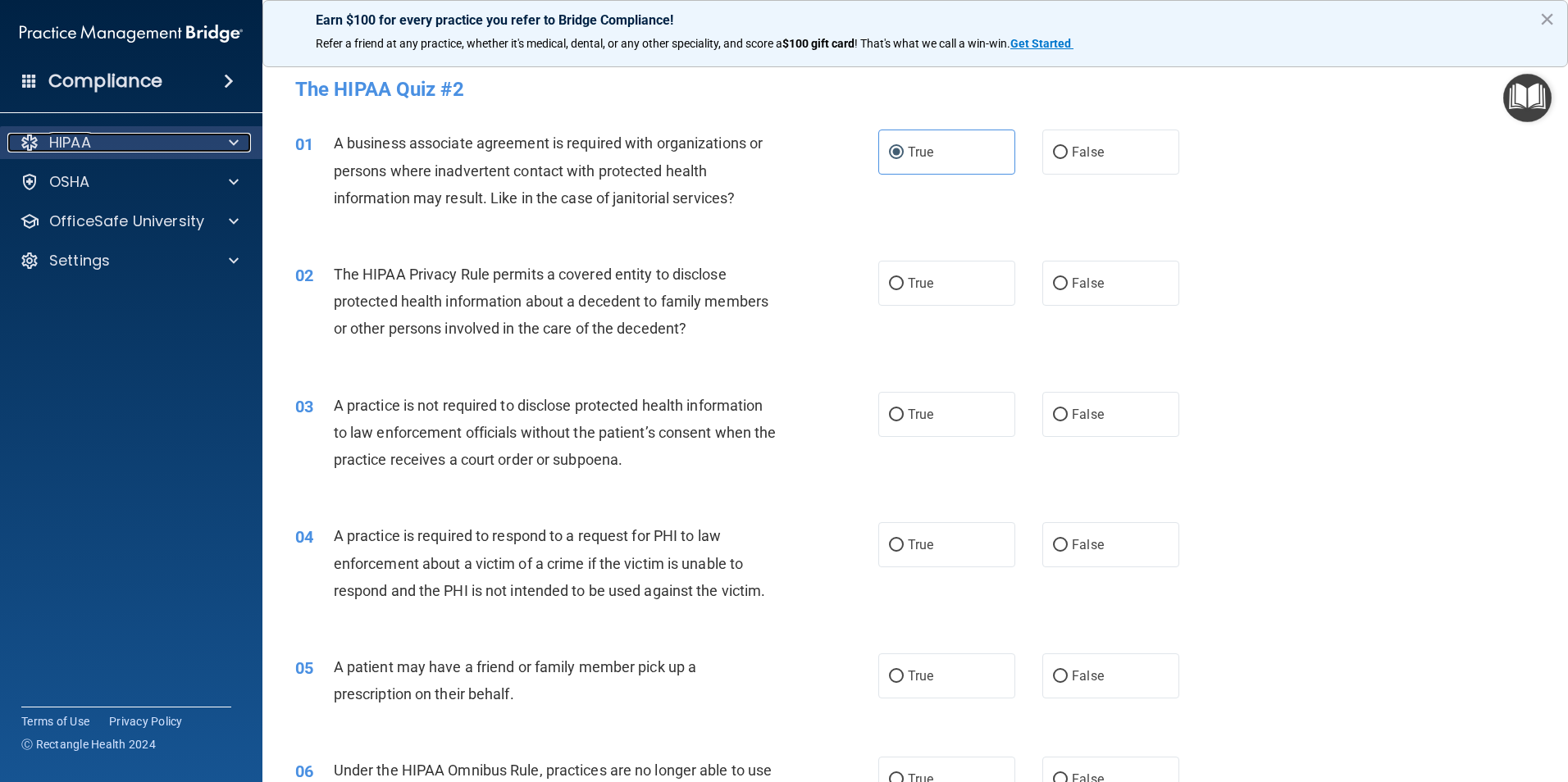
click at [99, 147] on div "HIPAA" at bounding box center [109, 143] width 204 height 20
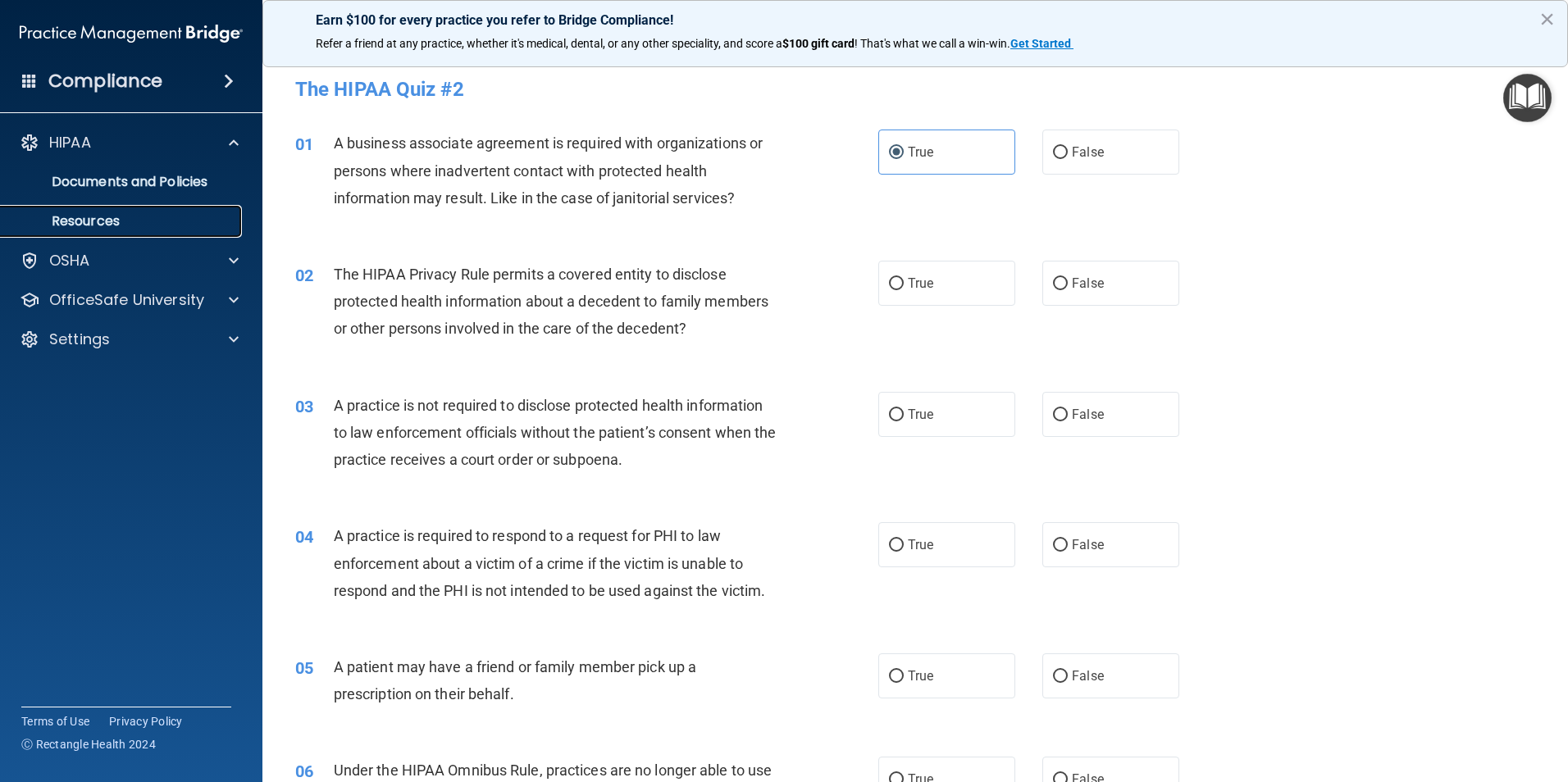
click at [99, 225] on p "Resources" at bounding box center [122, 221] width 224 height 16
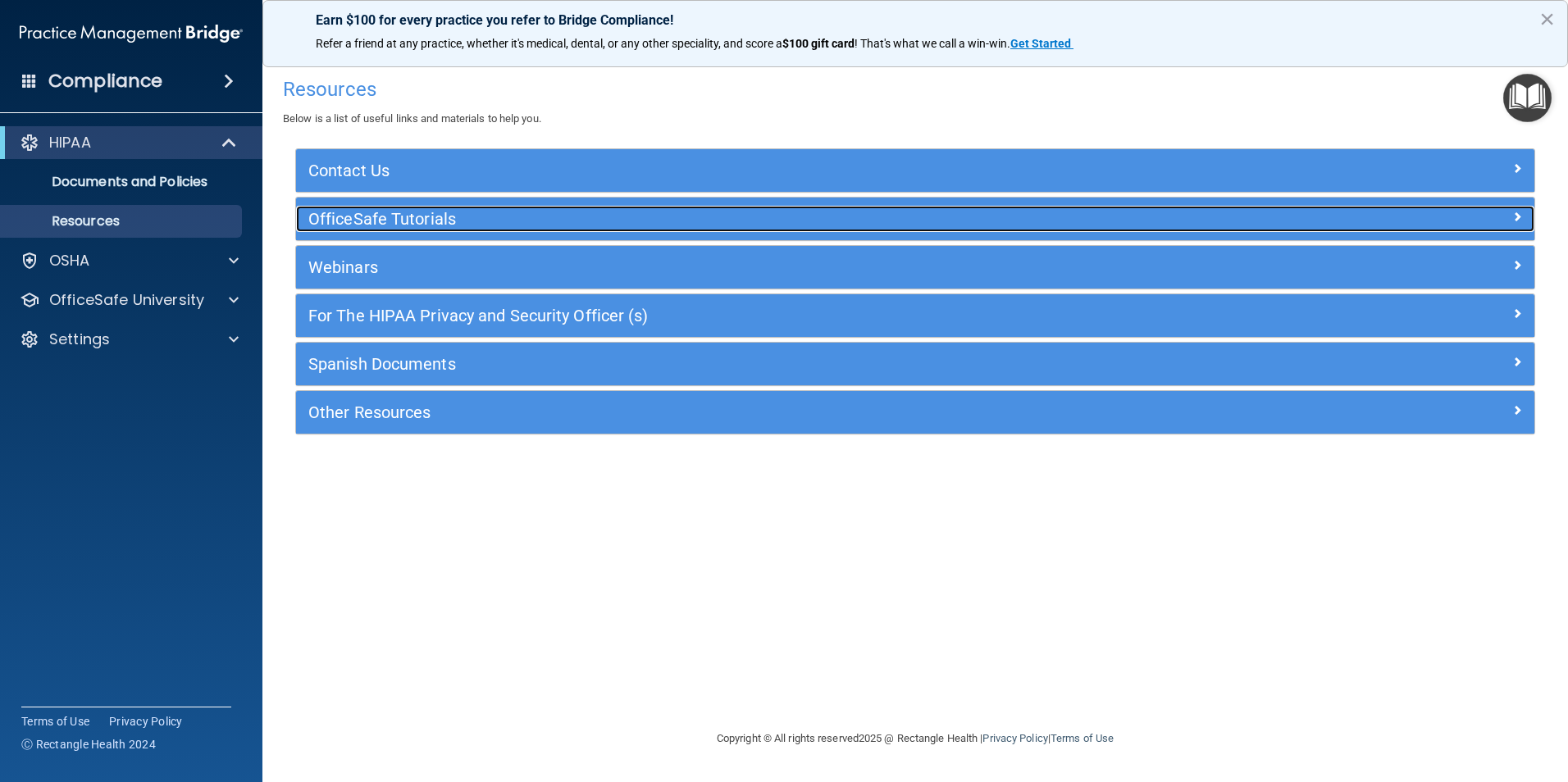
click at [427, 221] on h5 "OfficeSafe Tutorials" at bounding box center [760, 219] width 905 height 18
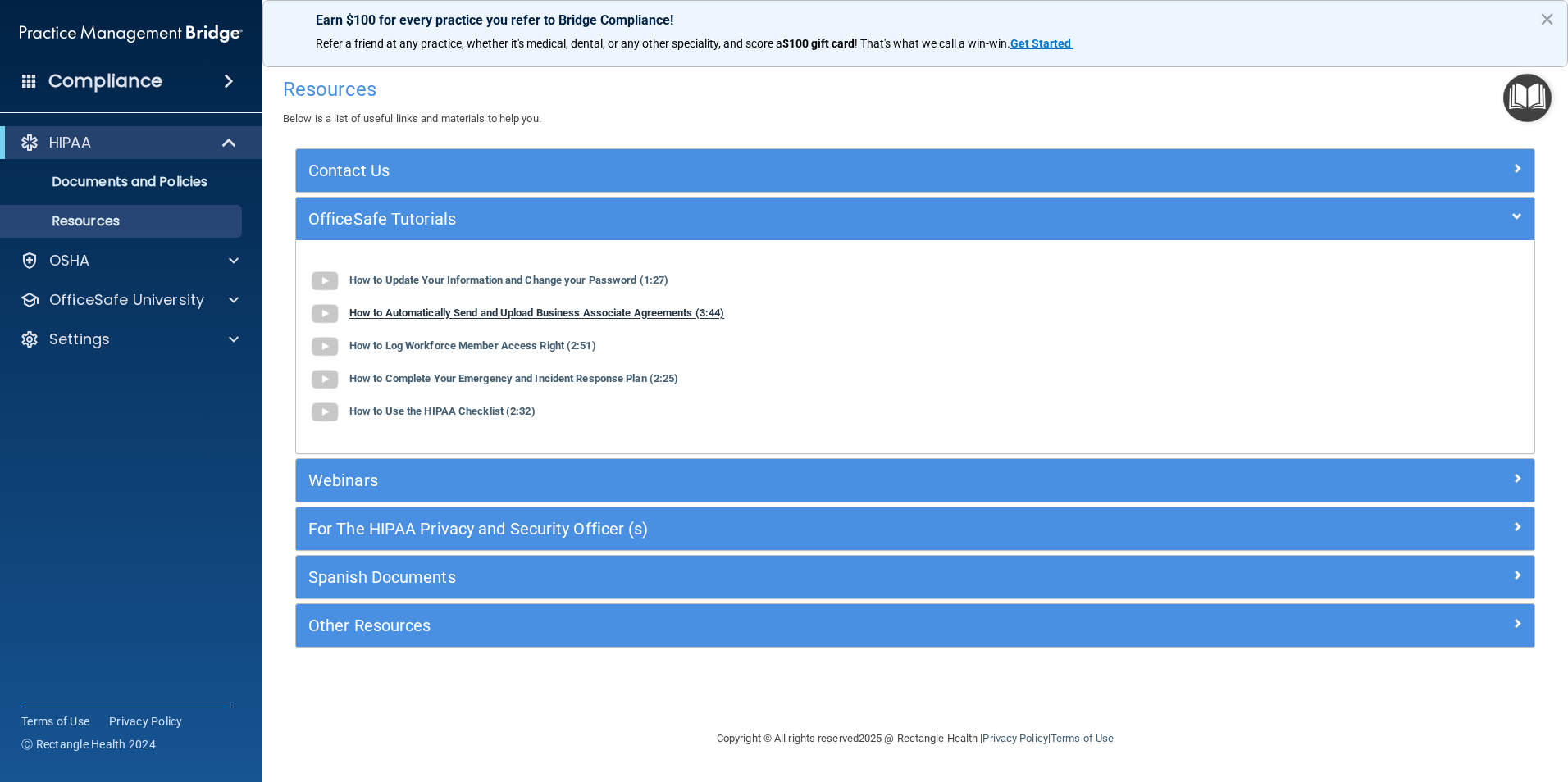
click at [408, 315] on b "How to Automatically Send and Upload Business Associate Agreements (3:44)" at bounding box center [536, 312] width 375 height 12
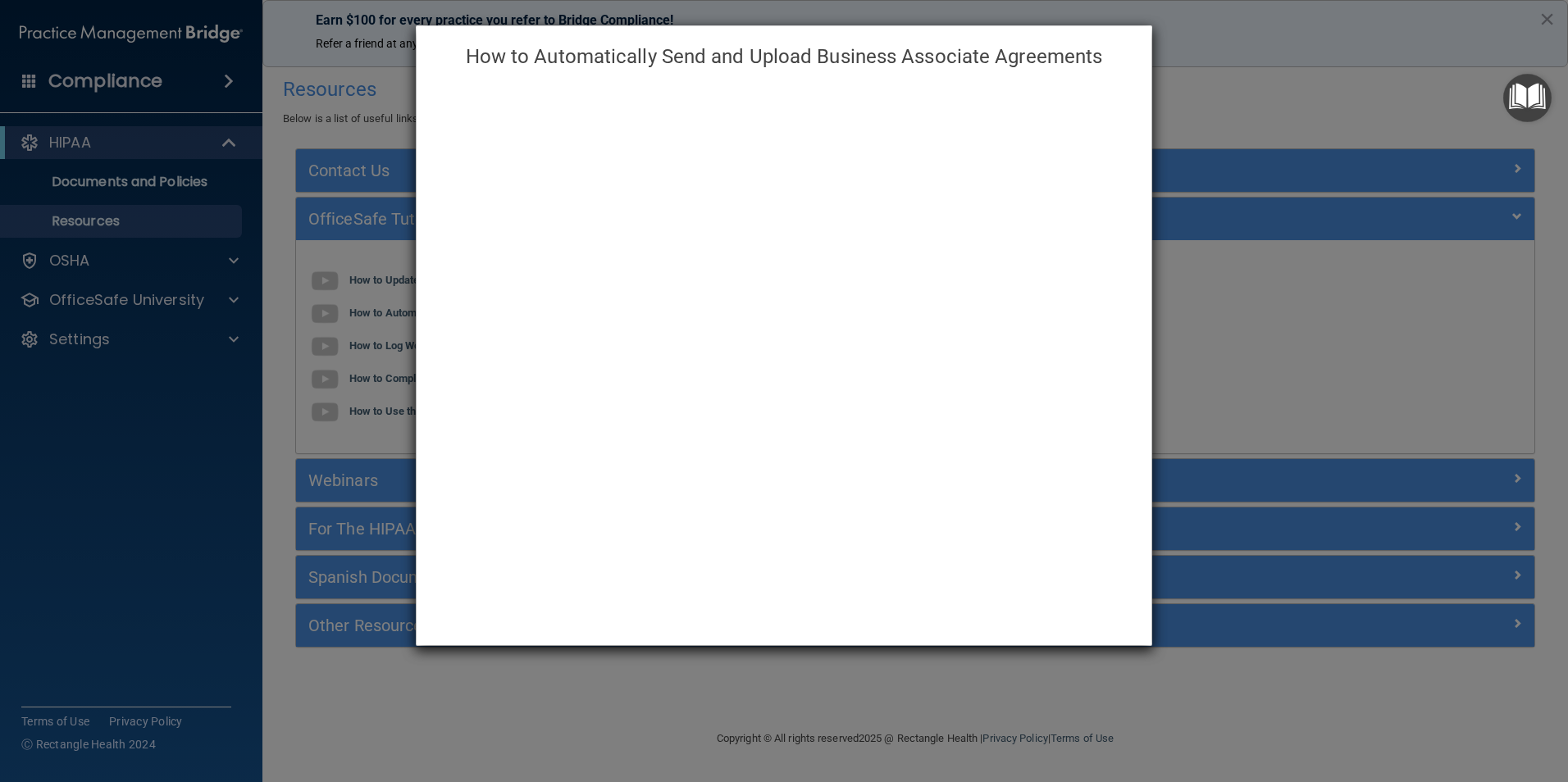
click at [1116, 61] on h4 "How to Automatically Send and Upload Business Associate Agreements" at bounding box center [783, 56] width 710 height 36
click at [1125, 50] on h4 "How to Automatically Send and Upload Business Associate Agreements" at bounding box center [783, 56] width 710 height 36
click at [1253, 75] on div "How to Automatically Send and Upload Business Associate Agreements" at bounding box center [784, 391] width 1568 height 782
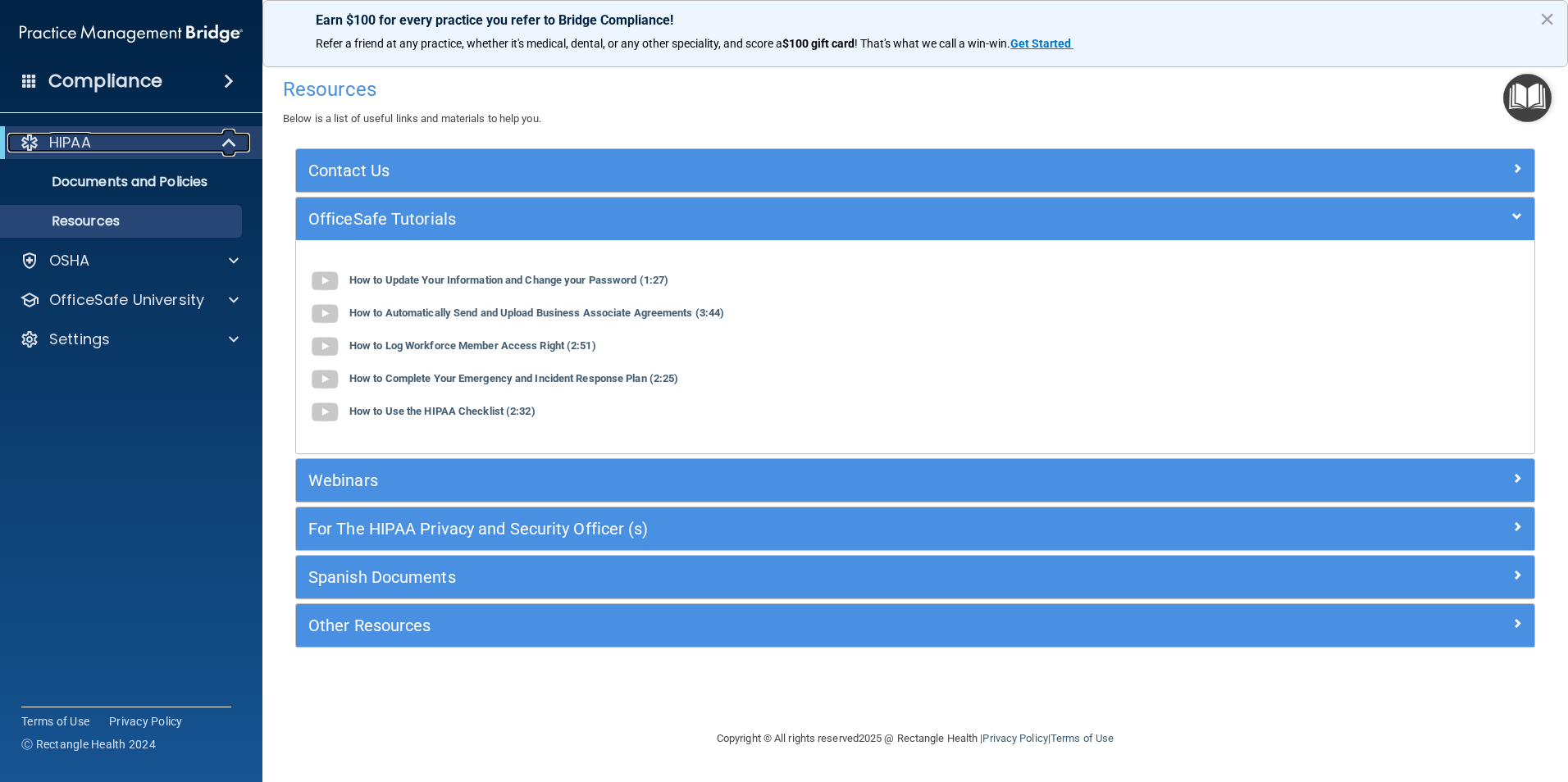
click at [59, 144] on p "HIPAA" at bounding box center [70, 143] width 42 height 20
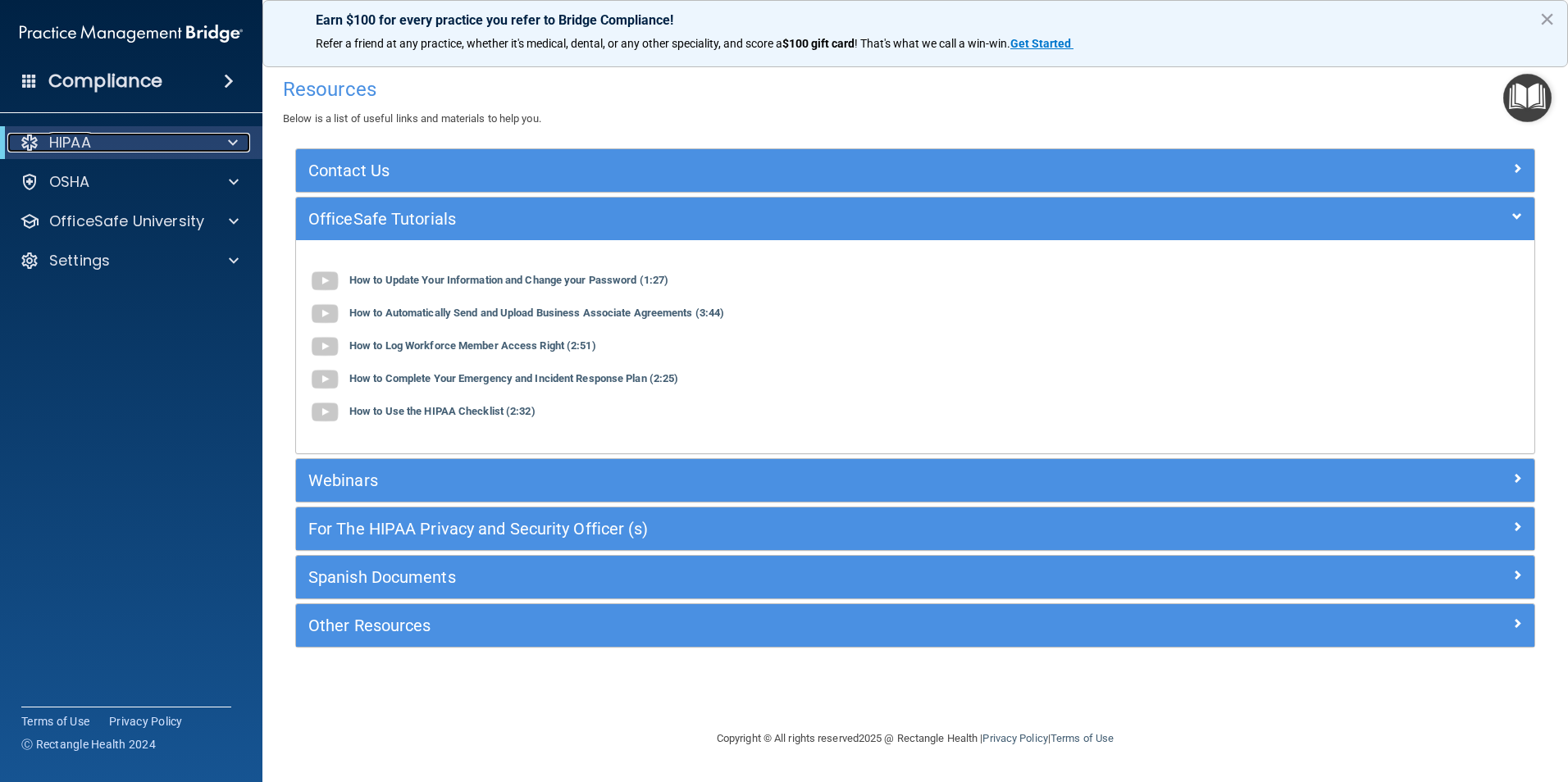
click at [58, 143] on p "HIPAA" at bounding box center [70, 143] width 42 height 20
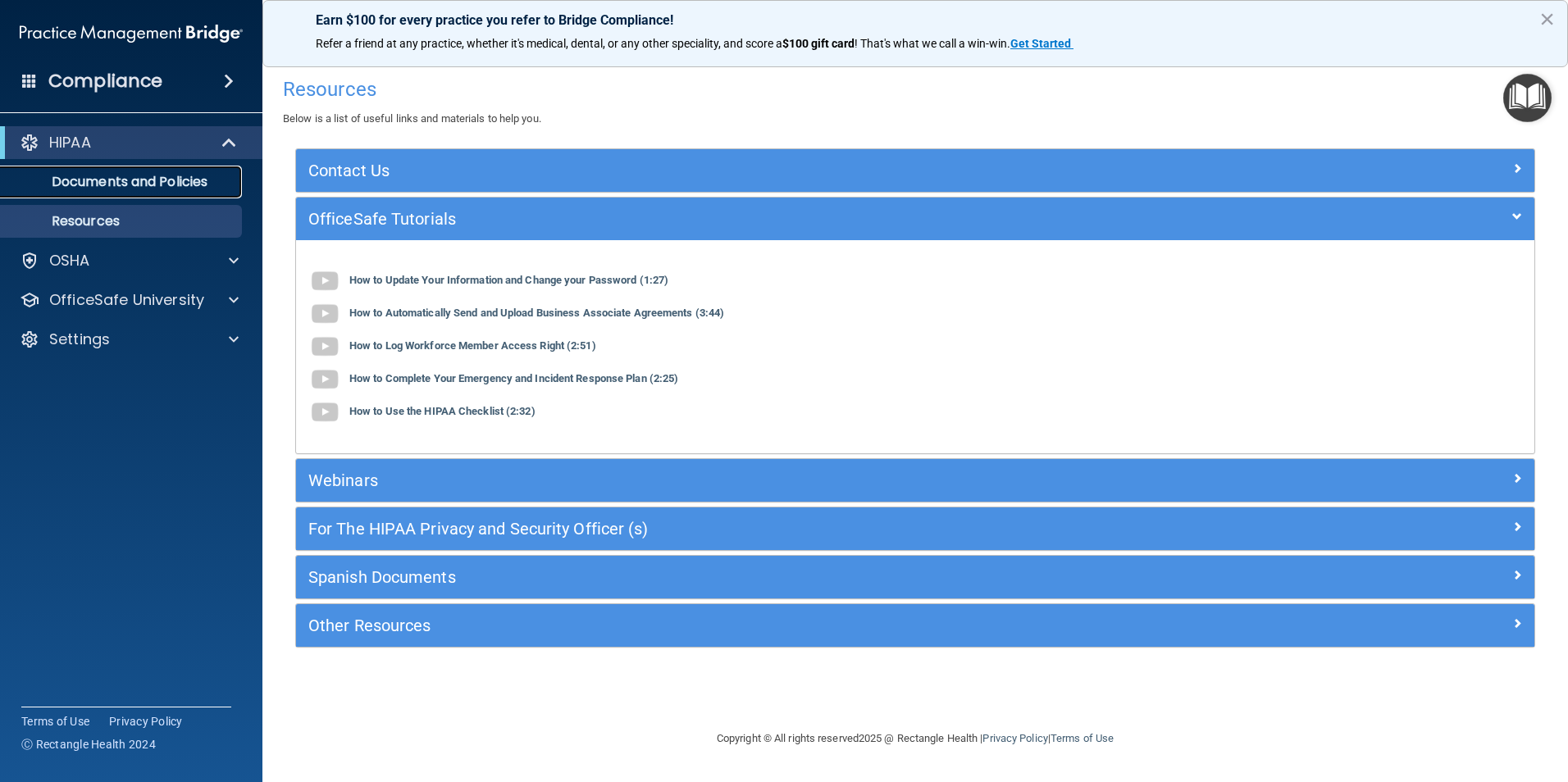
click at [183, 180] on p "Documents and Policies" at bounding box center [122, 182] width 224 height 16
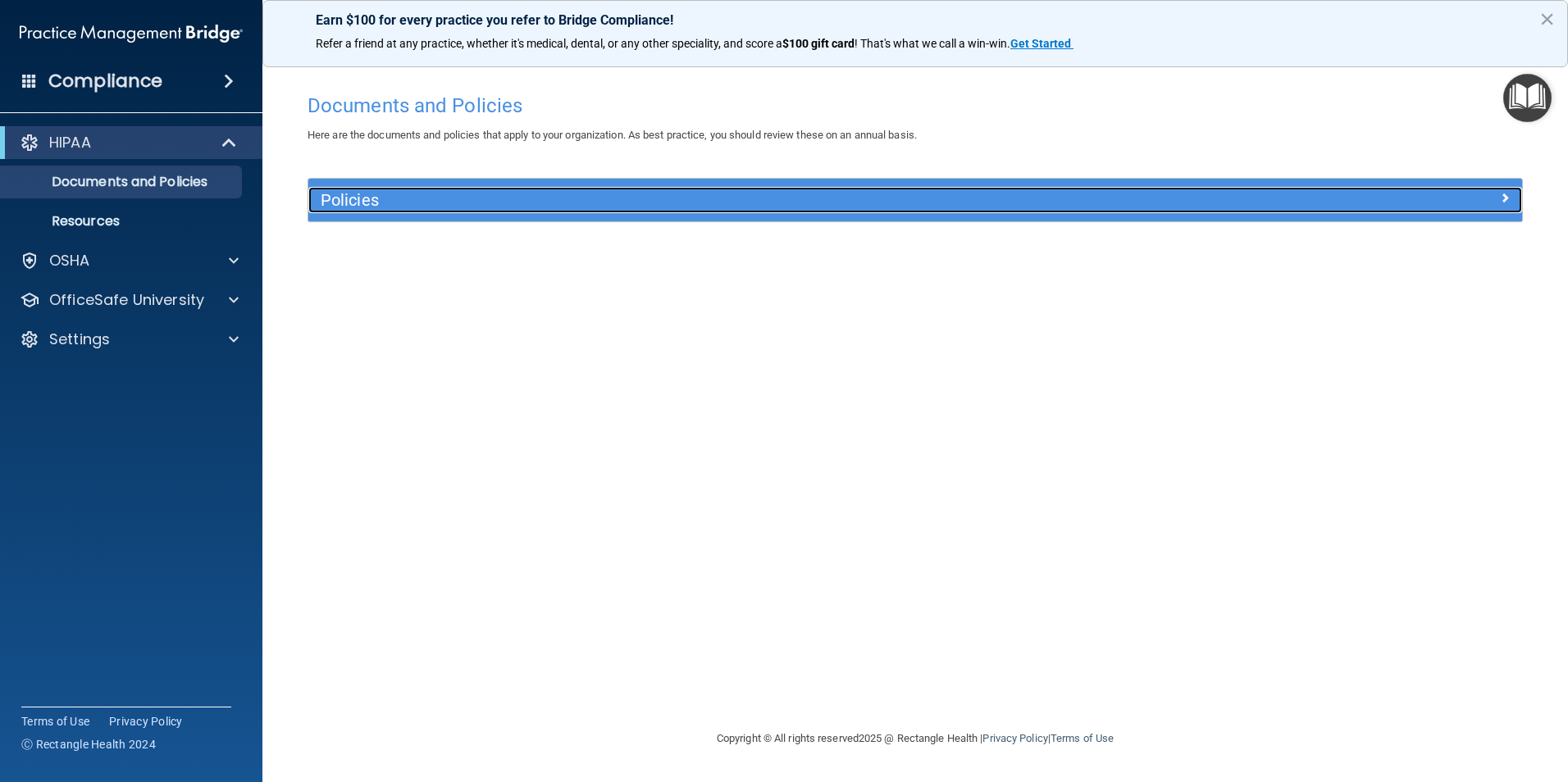
click at [335, 206] on h5 "Policies" at bounding box center [763, 200] width 885 height 18
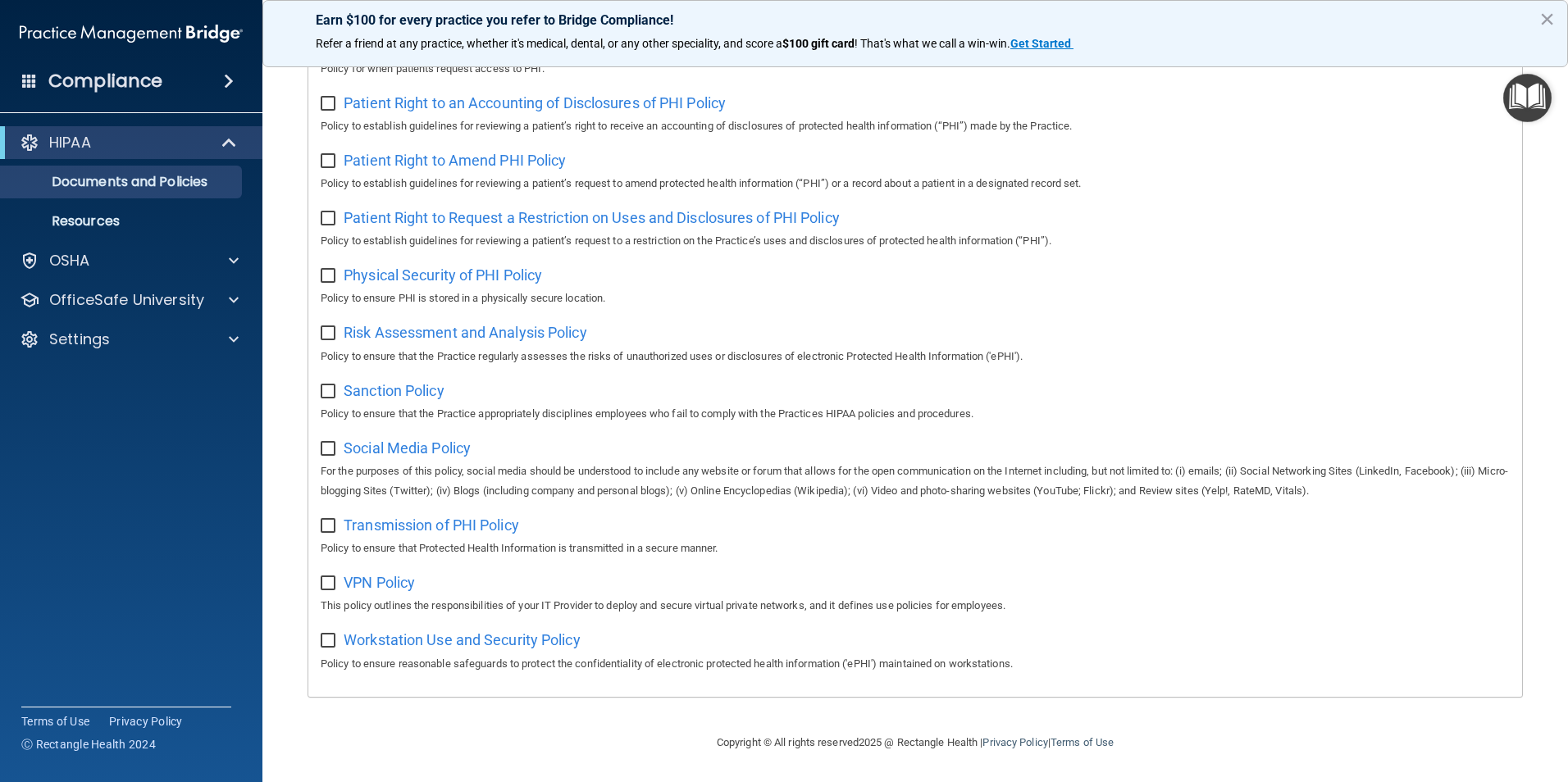
scroll to position [862, 0]
click at [80, 261] on p "OSHA" at bounding box center [69, 261] width 41 height 20
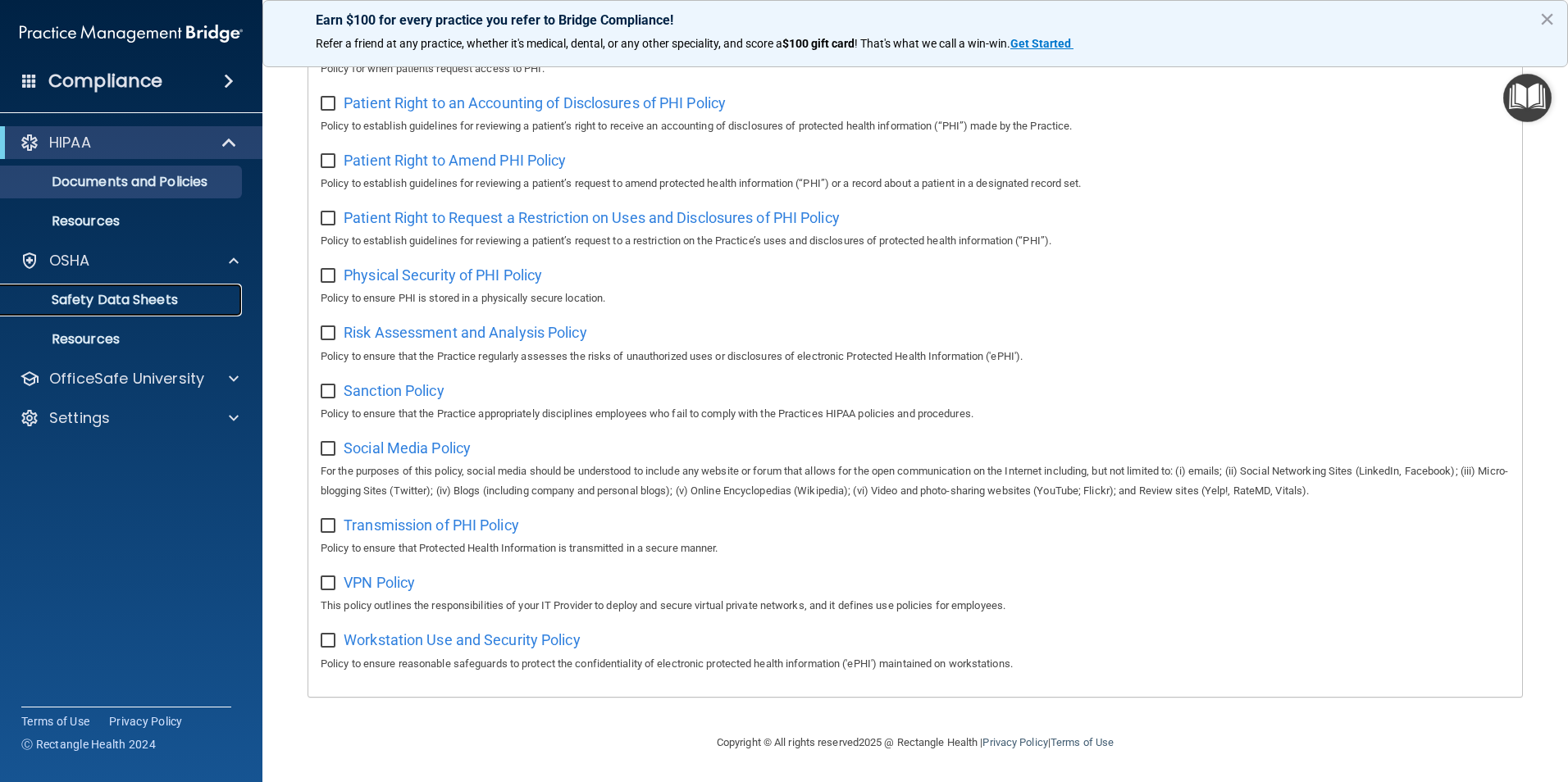
click at [92, 301] on p "Safety Data Sheets" at bounding box center [122, 300] width 224 height 16
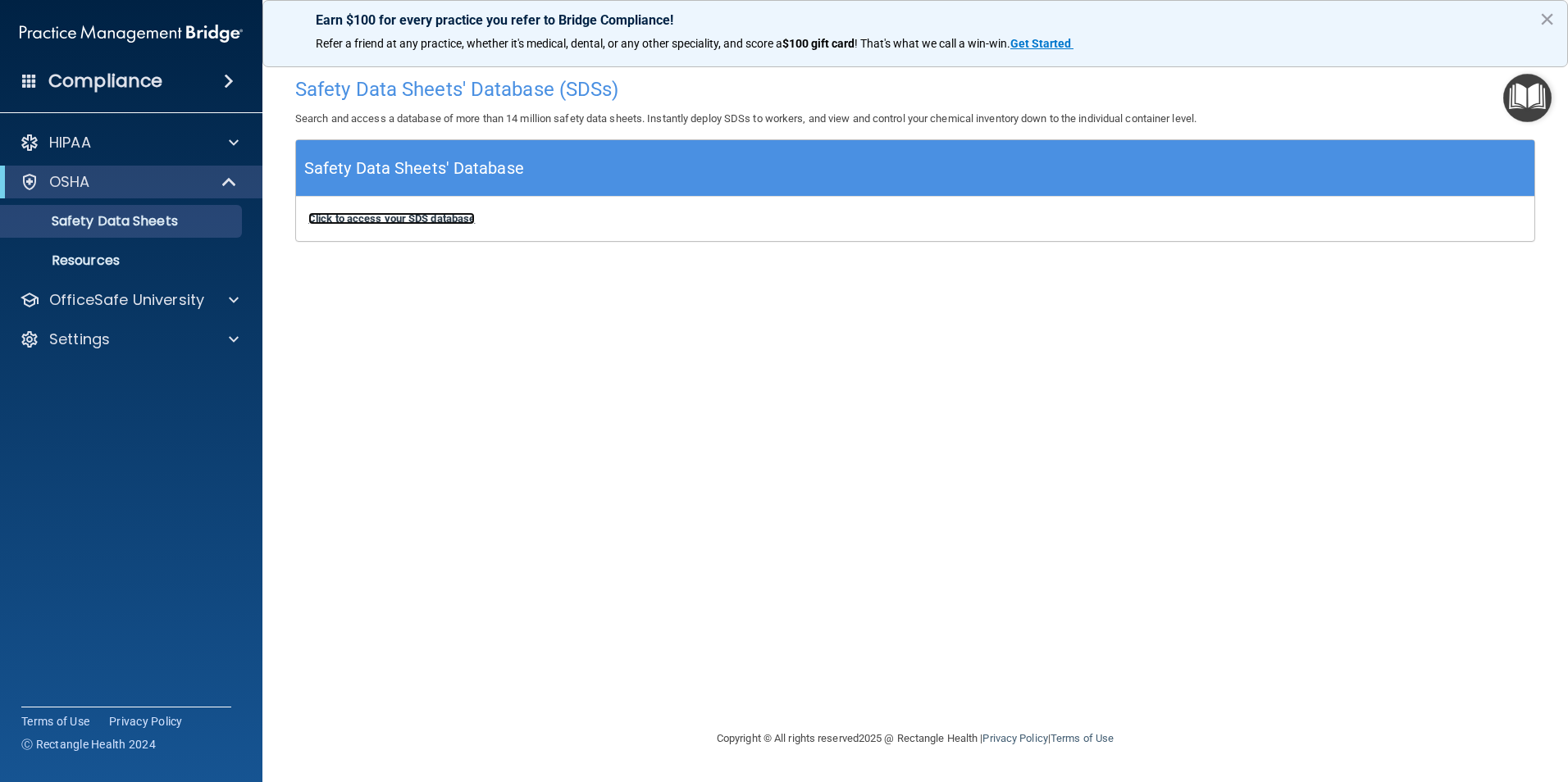
click at [397, 221] on b "Click to access your SDS database" at bounding box center [391, 217] width 166 height 12
click at [91, 306] on p "OfficeSafe University" at bounding box center [127, 301] width 155 height 20
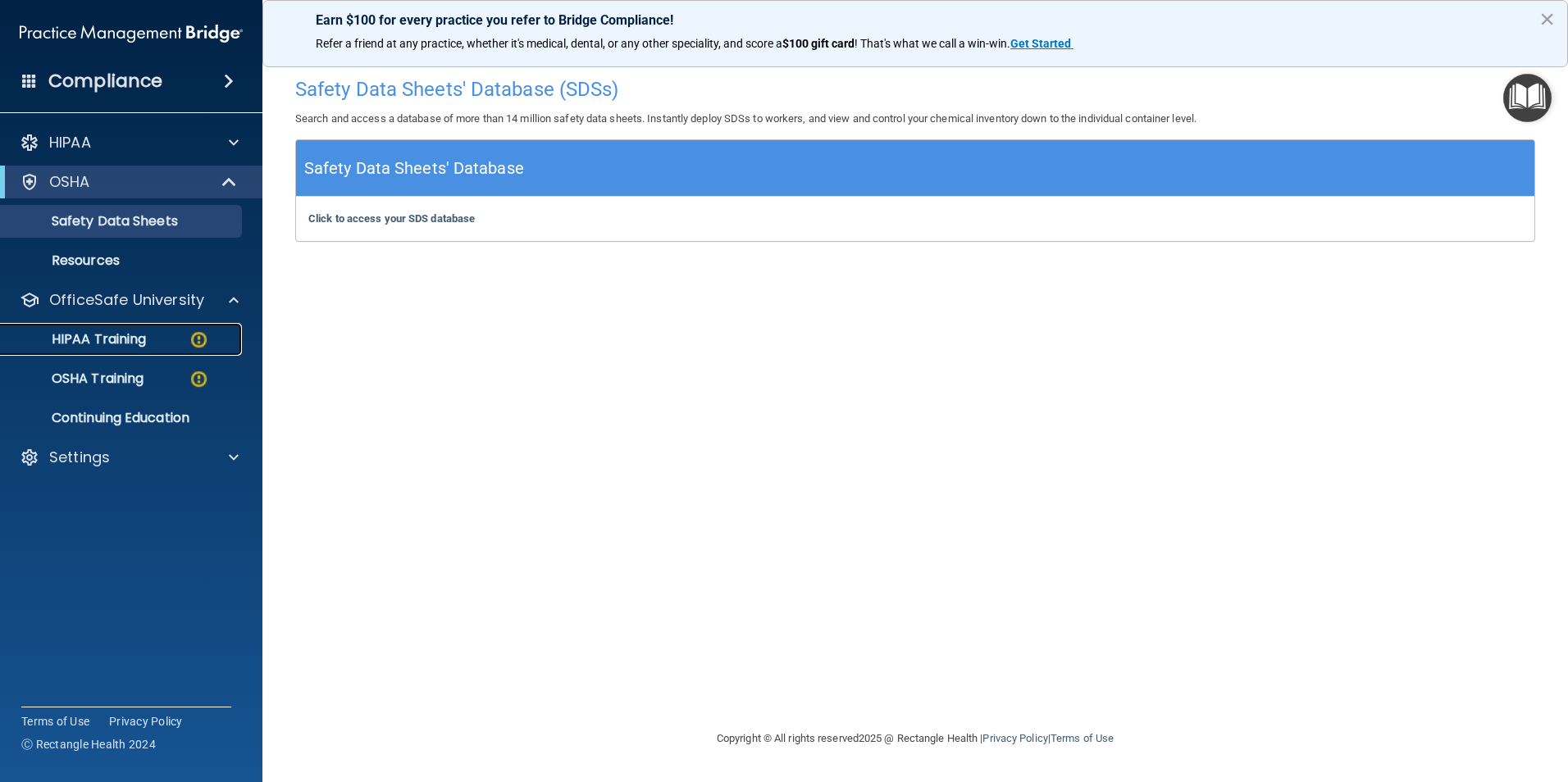
click at [106, 338] on p "HIPAA Training" at bounding box center [79, 339] width 135 height 16
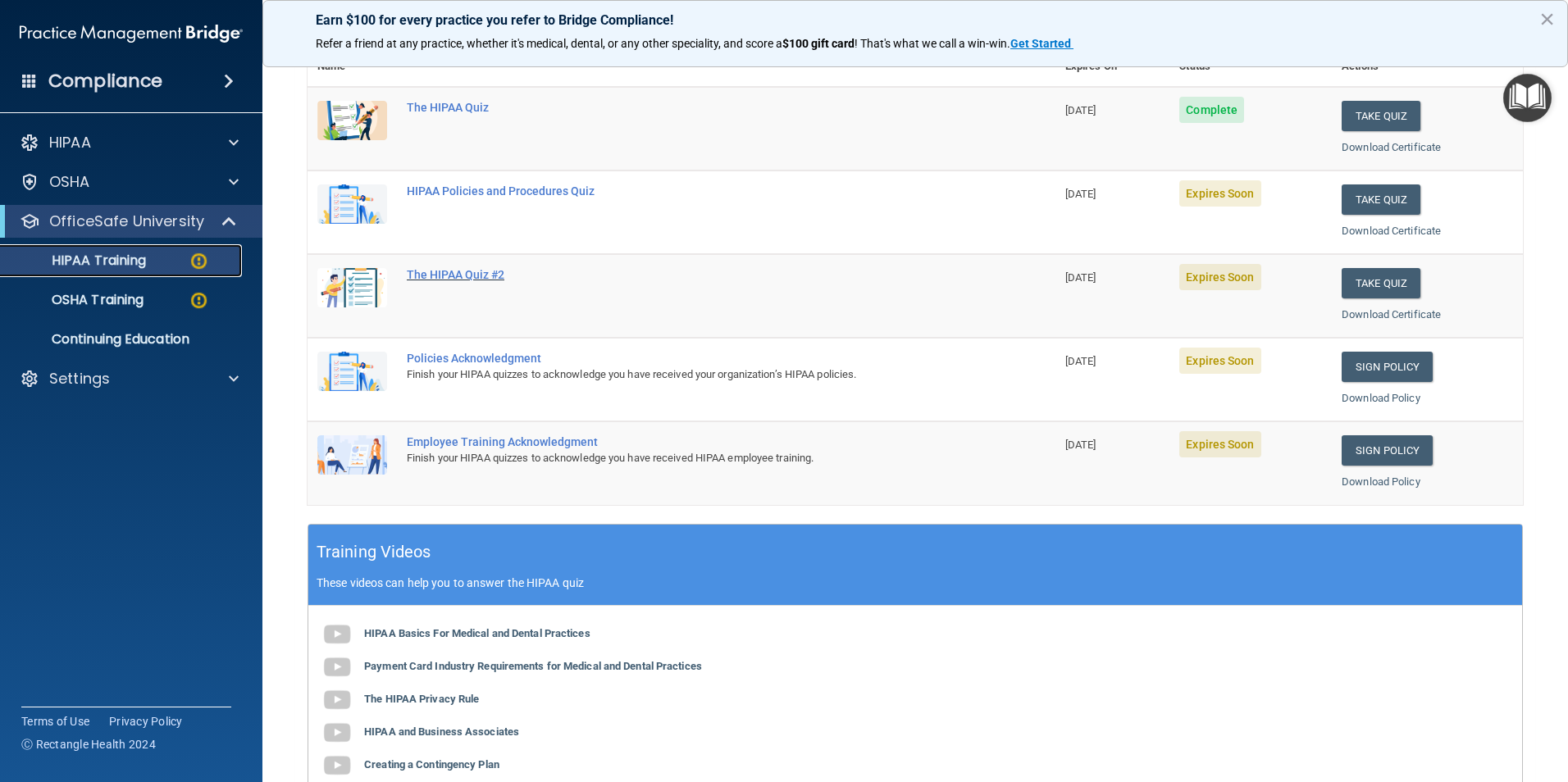
scroll to position [246, 0]
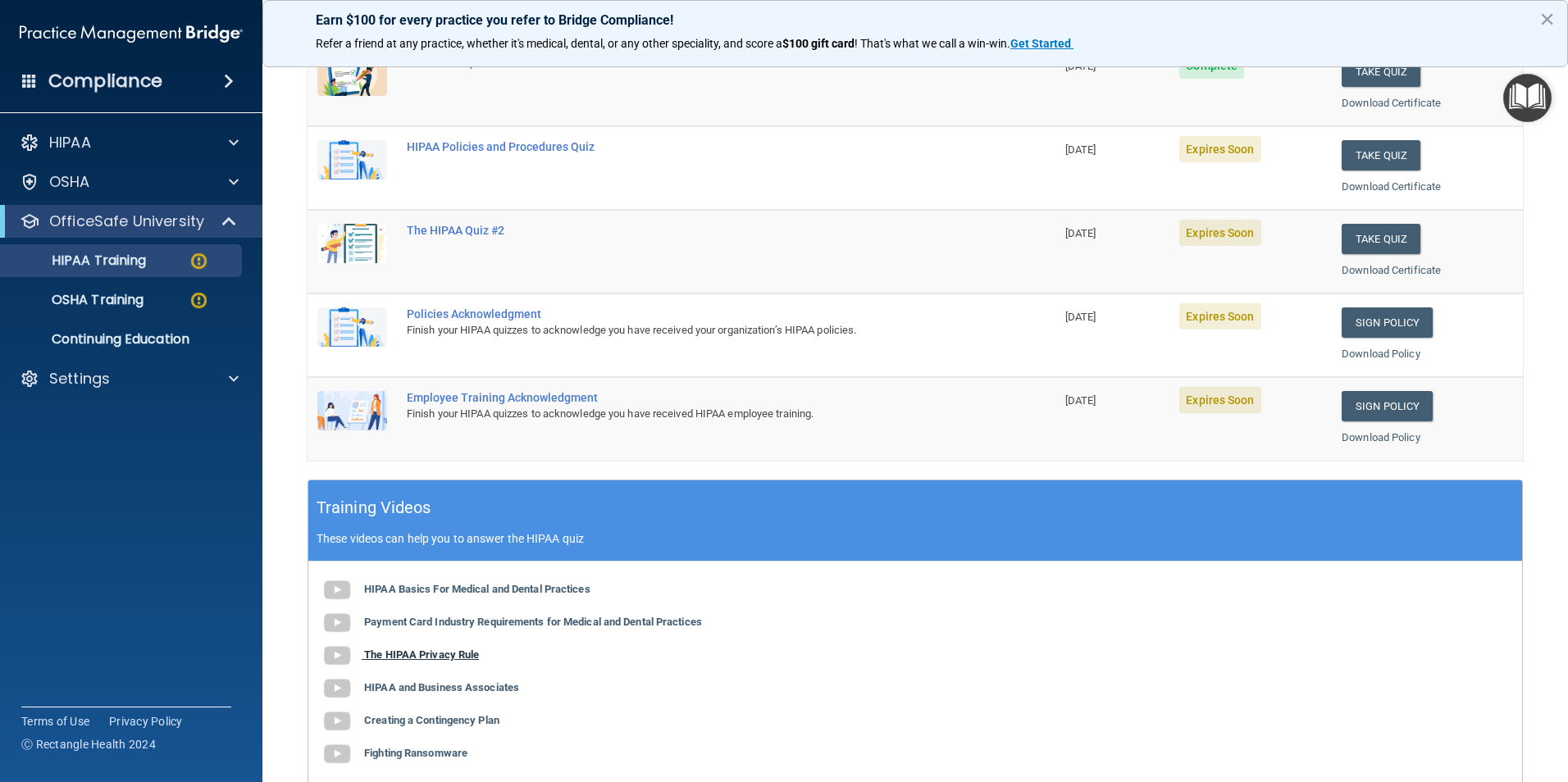
click at [440, 656] on b "The HIPAA Privacy Rule" at bounding box center [421, 654] width 115 height 12
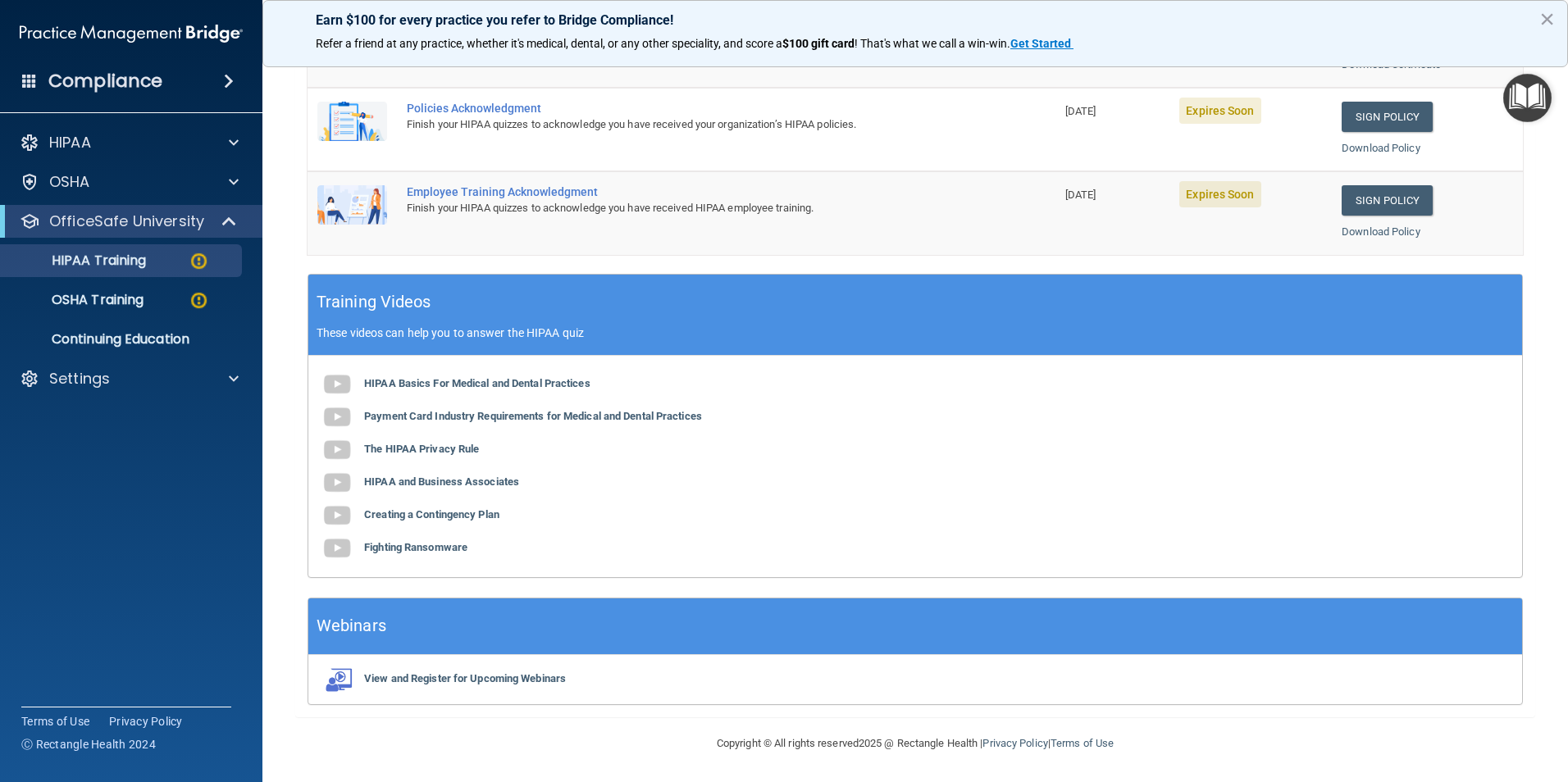
scroll to position [452, 0]
click at [482, 380] on b "HIPAA Basics For Medical and Dental Practices" at bounding box center [477, 382] width 227 height 12
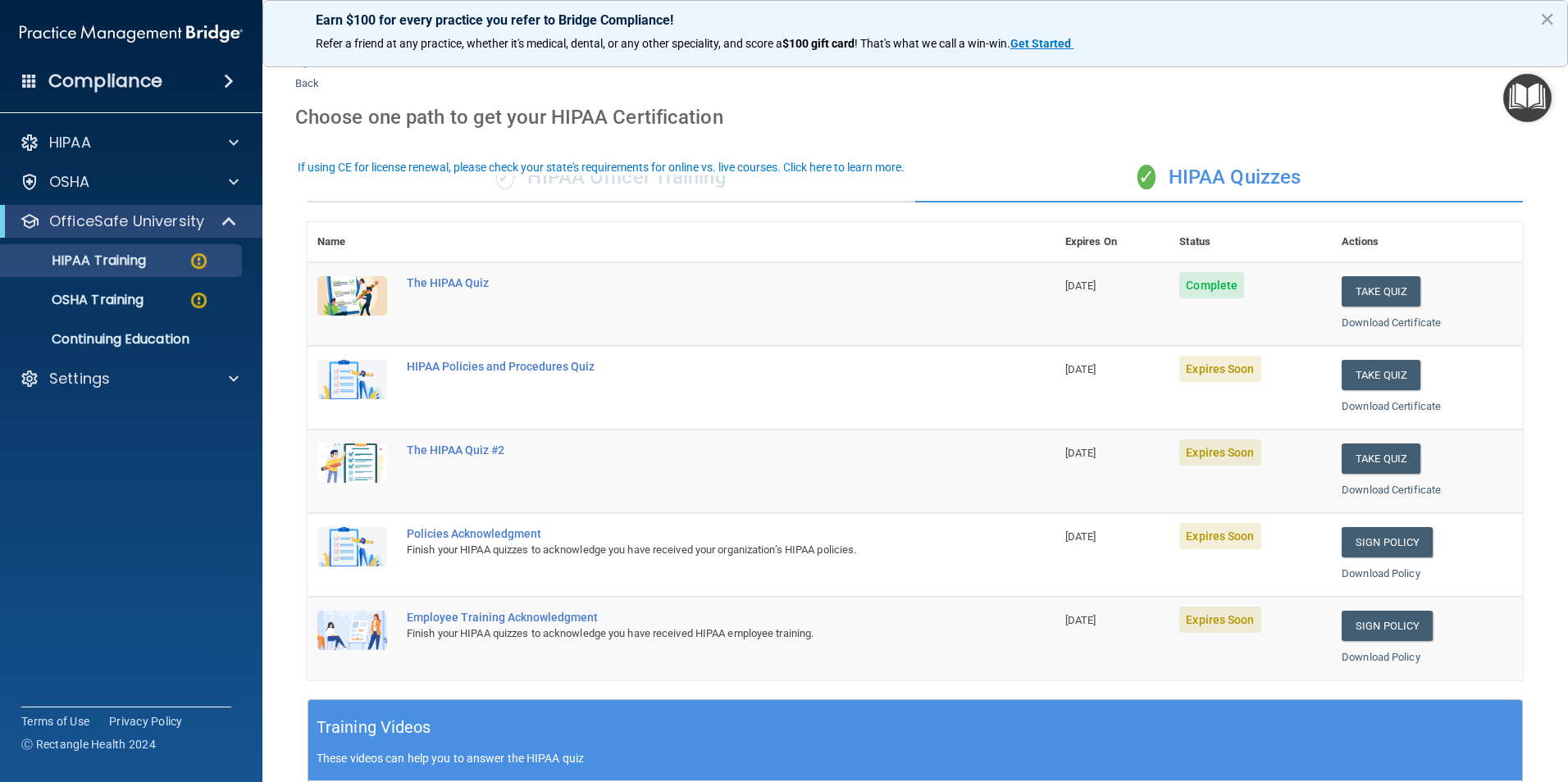
scroll to position [0, 0]
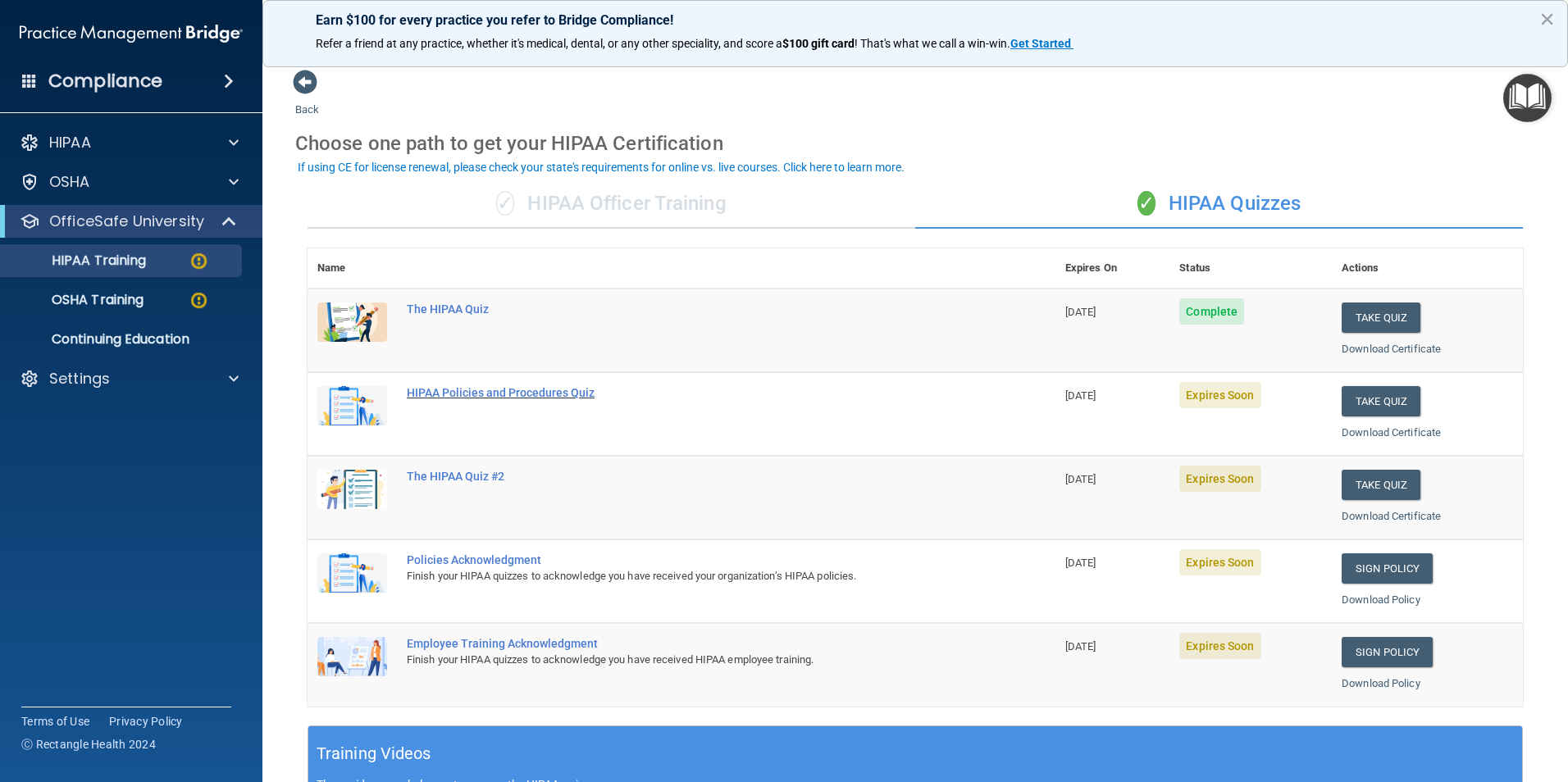
click at [481, 392] on div "HIPAA Policies and Procedures Quiz" at bounding box center [690, 393] width 567 height 13
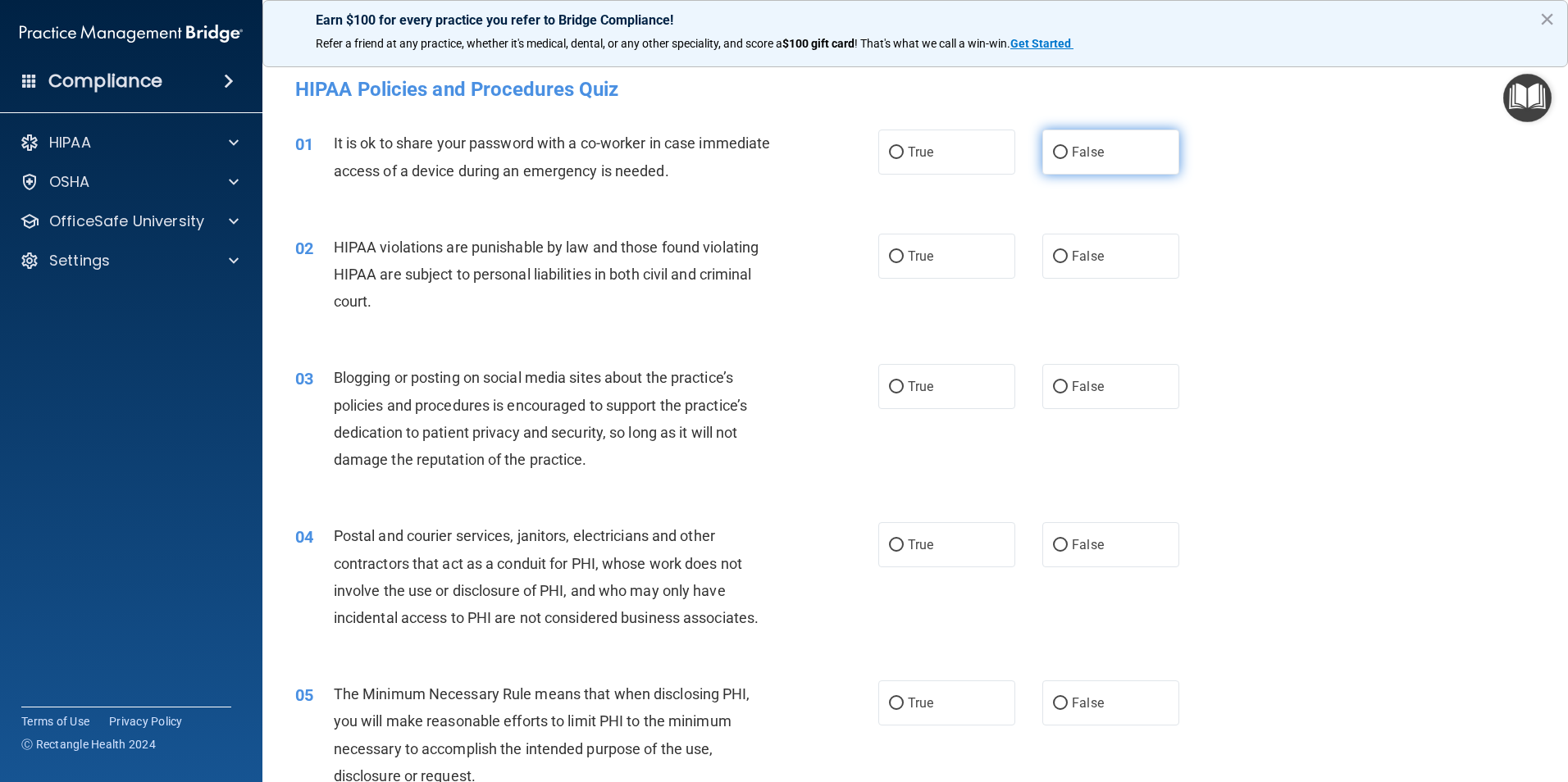
click at [1078, 142] on label "False" at bounding box center [1110, 152] width 137 height 45
click at [1067, 147] on input "False" at bounding box center [1060, 153] width 15 height 12
radio input "true"
click at [1086, 258] on span "False" at bounding box center [1087, 256] width 32 height 16
click at [1067, 258] on input "False" at bounding box center [1060, 257] width 15 height 12
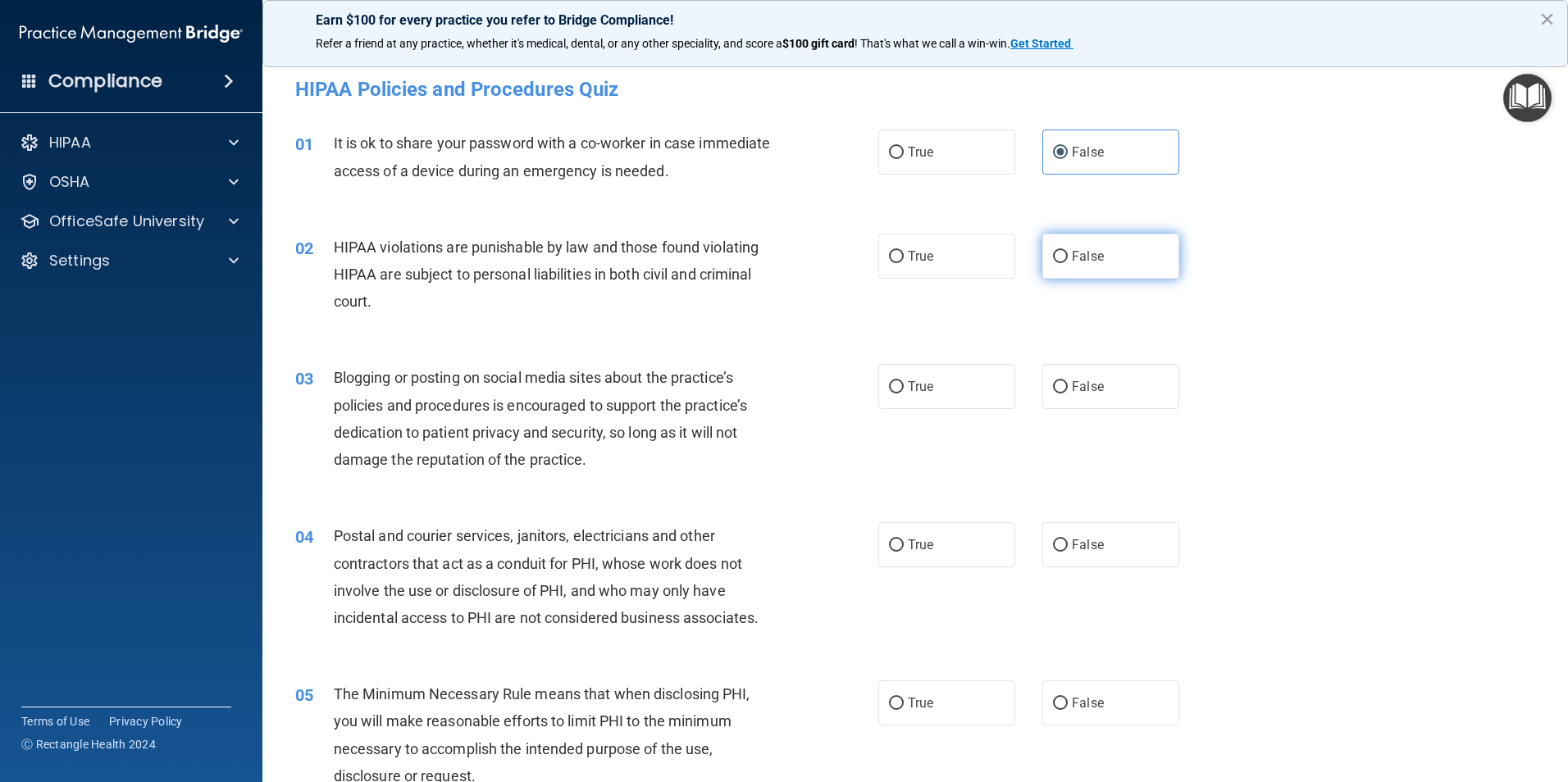
radio input "true"
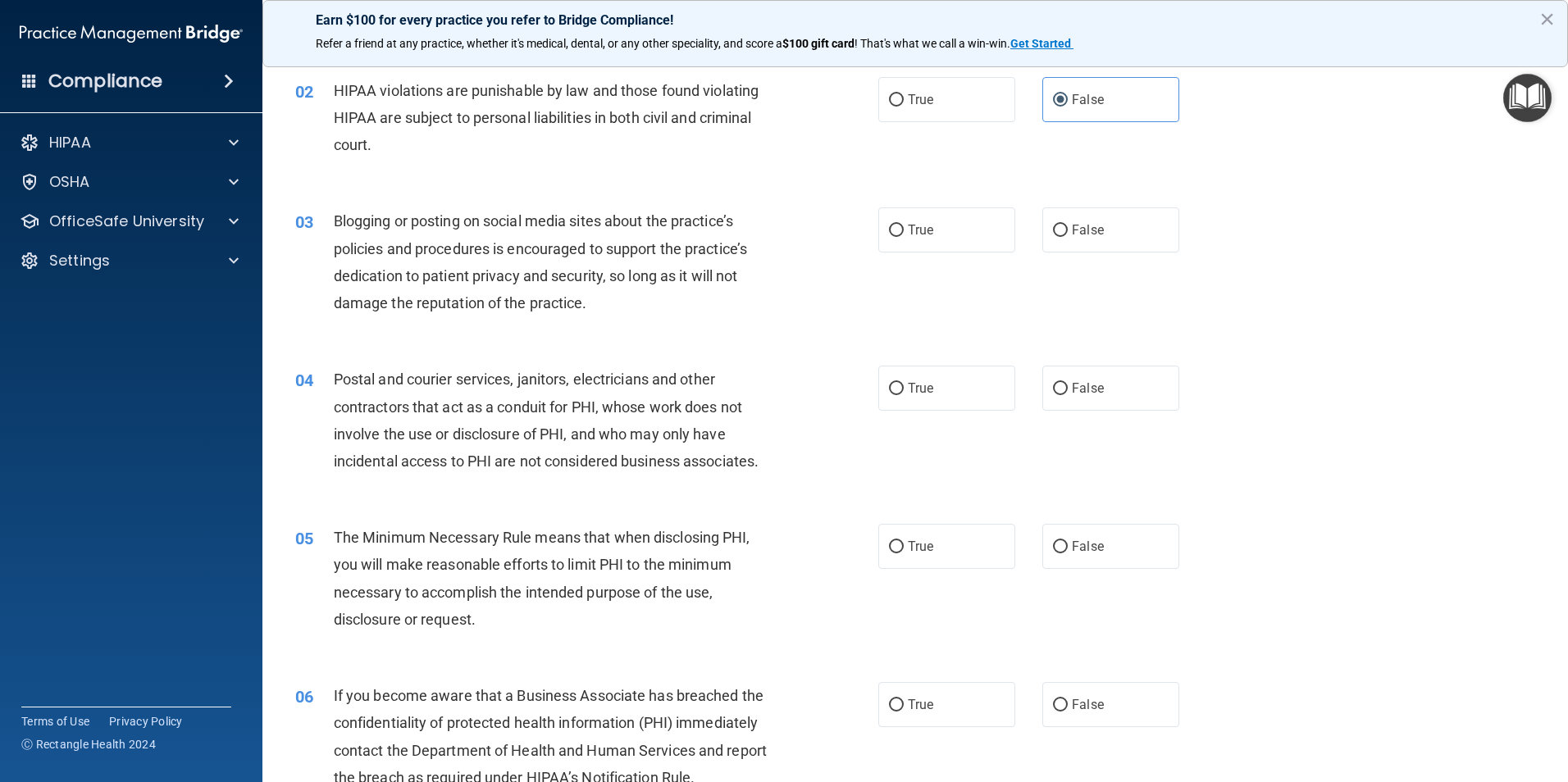
scroll to position [164, 0]
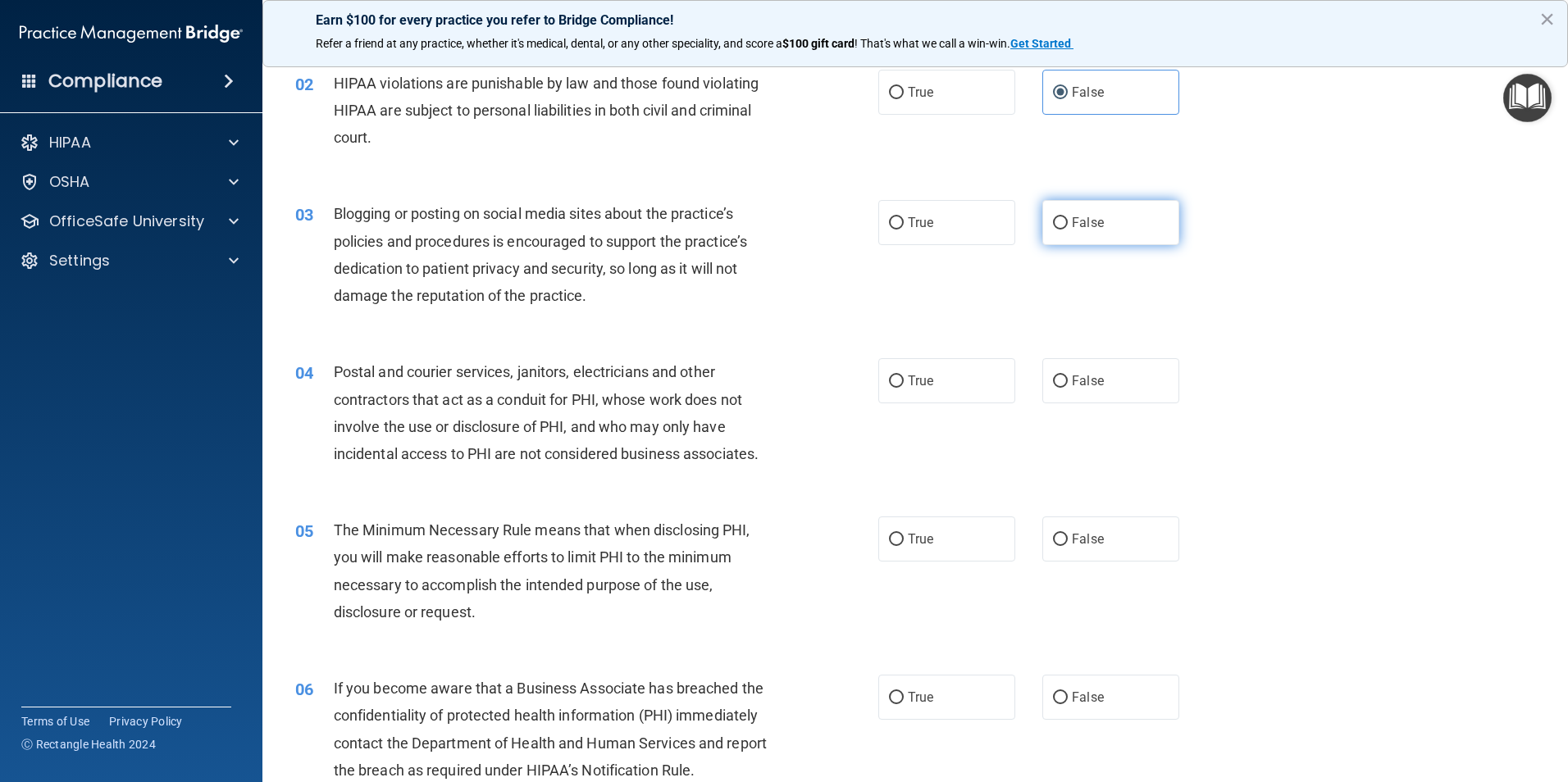
click at [1089, 230] on label "False" at bounding box center [1110, 222] width 137 height 45
click at [1067, 229] on input "False" at bounding box center [1060, 223] width 15 height 12
radio input "true"
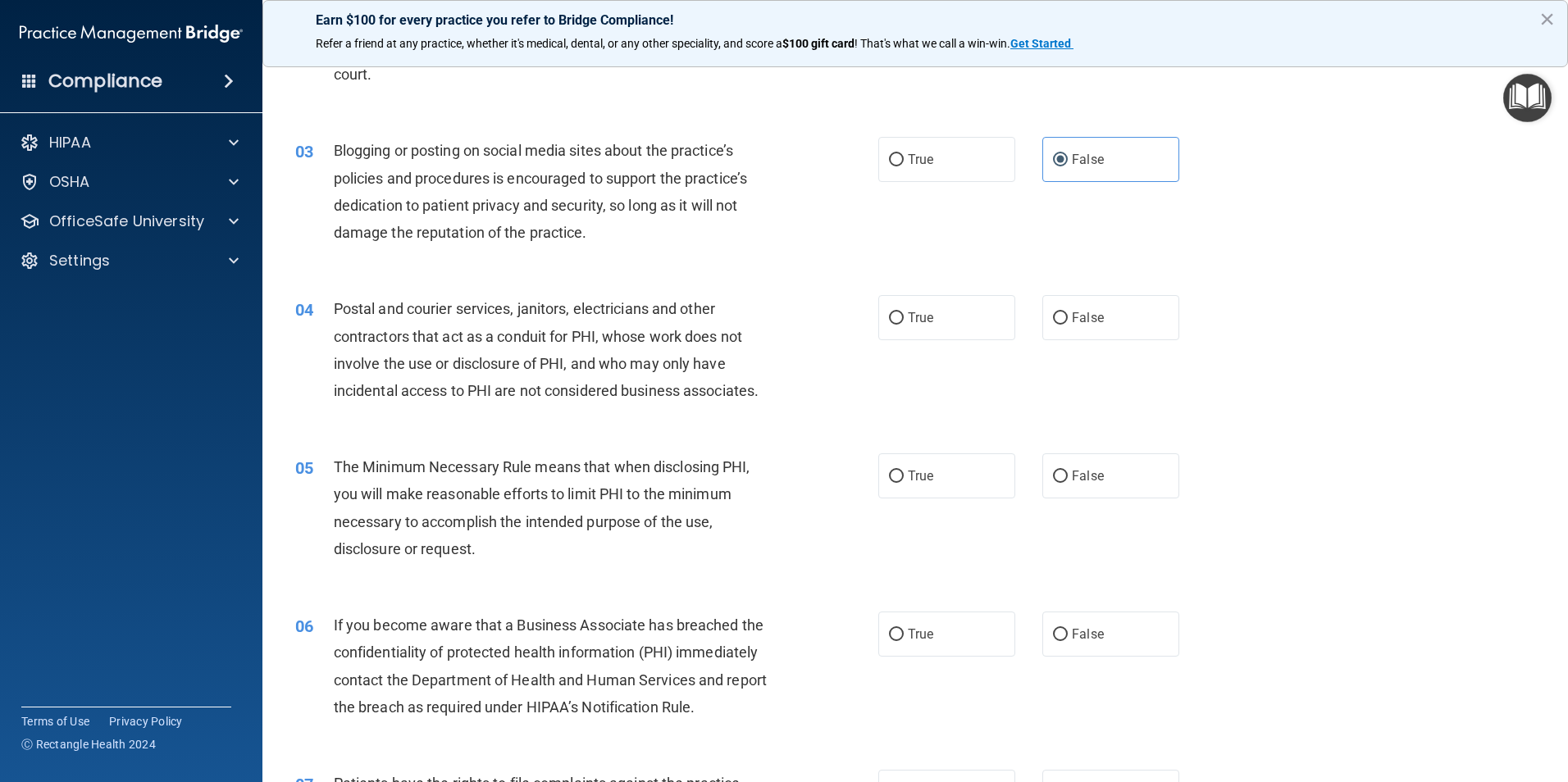
scroll to position [328, 0]
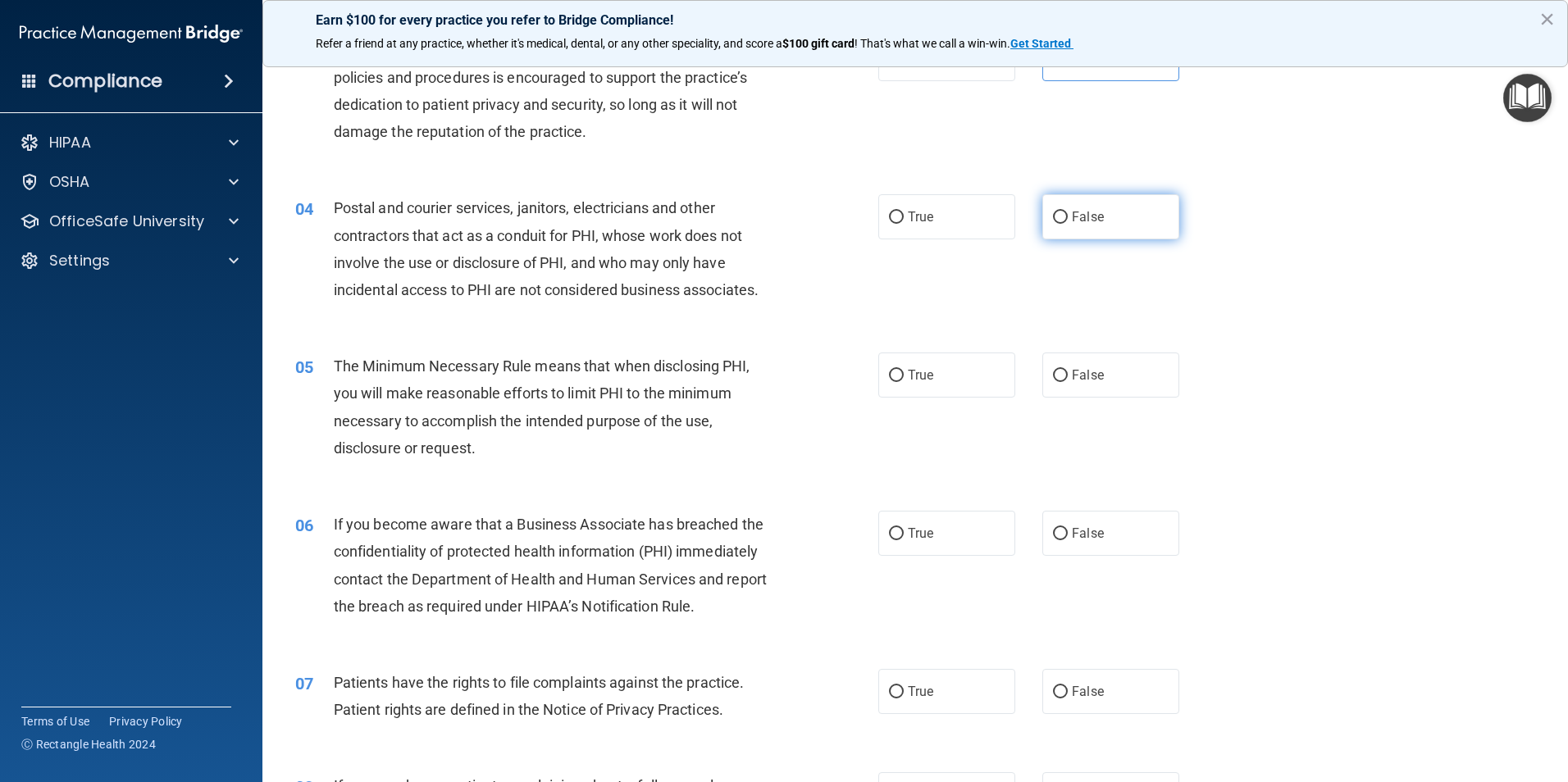
click at [1160, 199] on label "False" at bounding box center [1110, 217] width 137 height 45
click at [1067, 211] on input "False" at bounding box center [1060, 217] width 15 height 12
radio input "true"
click at [938, 371] on label "True" at bounding box center [947, 375] width 137 height 45
click at [904, 371] on input "True" at bounding box center [896, 375] width 15 height 12
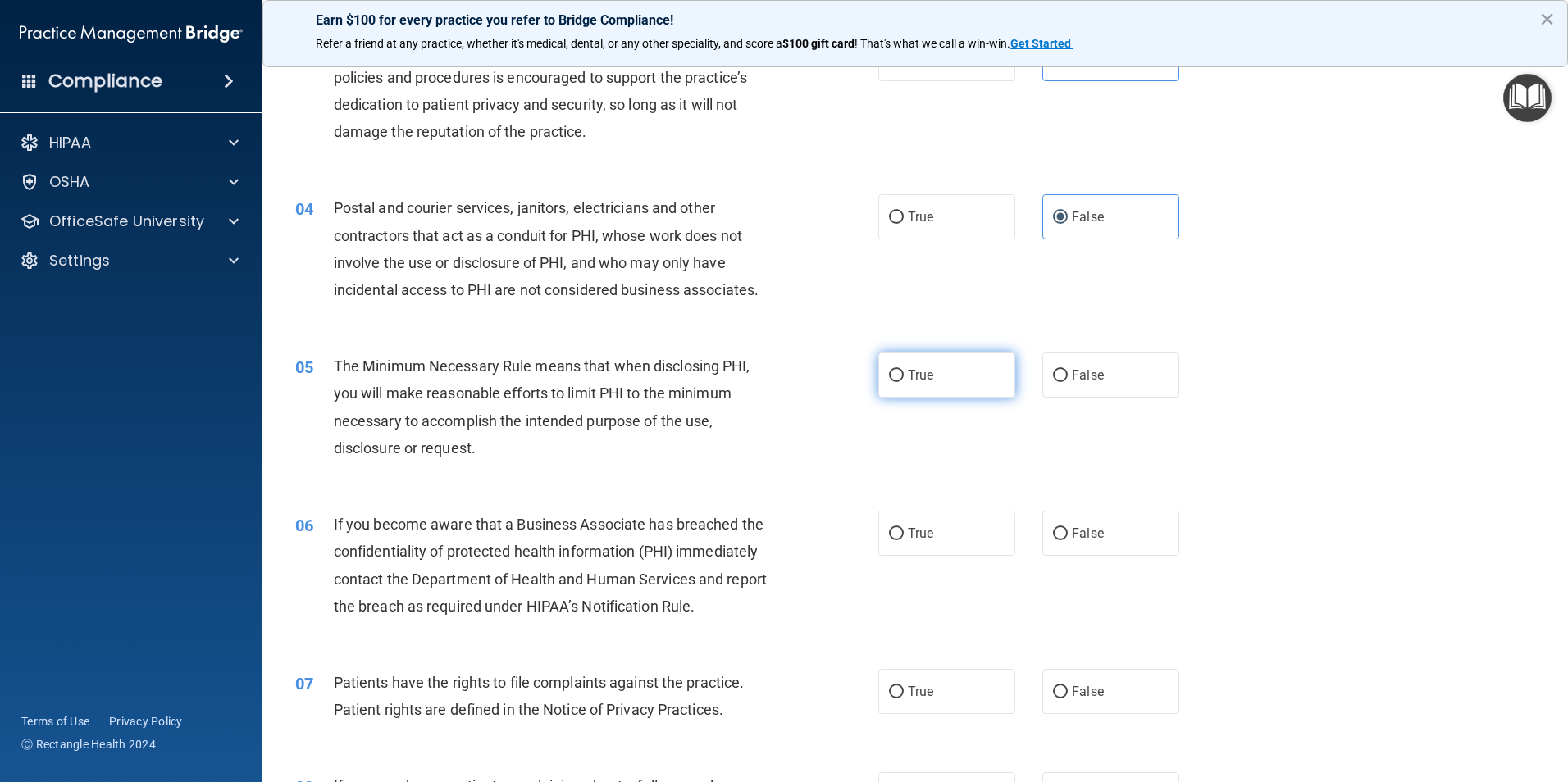
radio input "true"
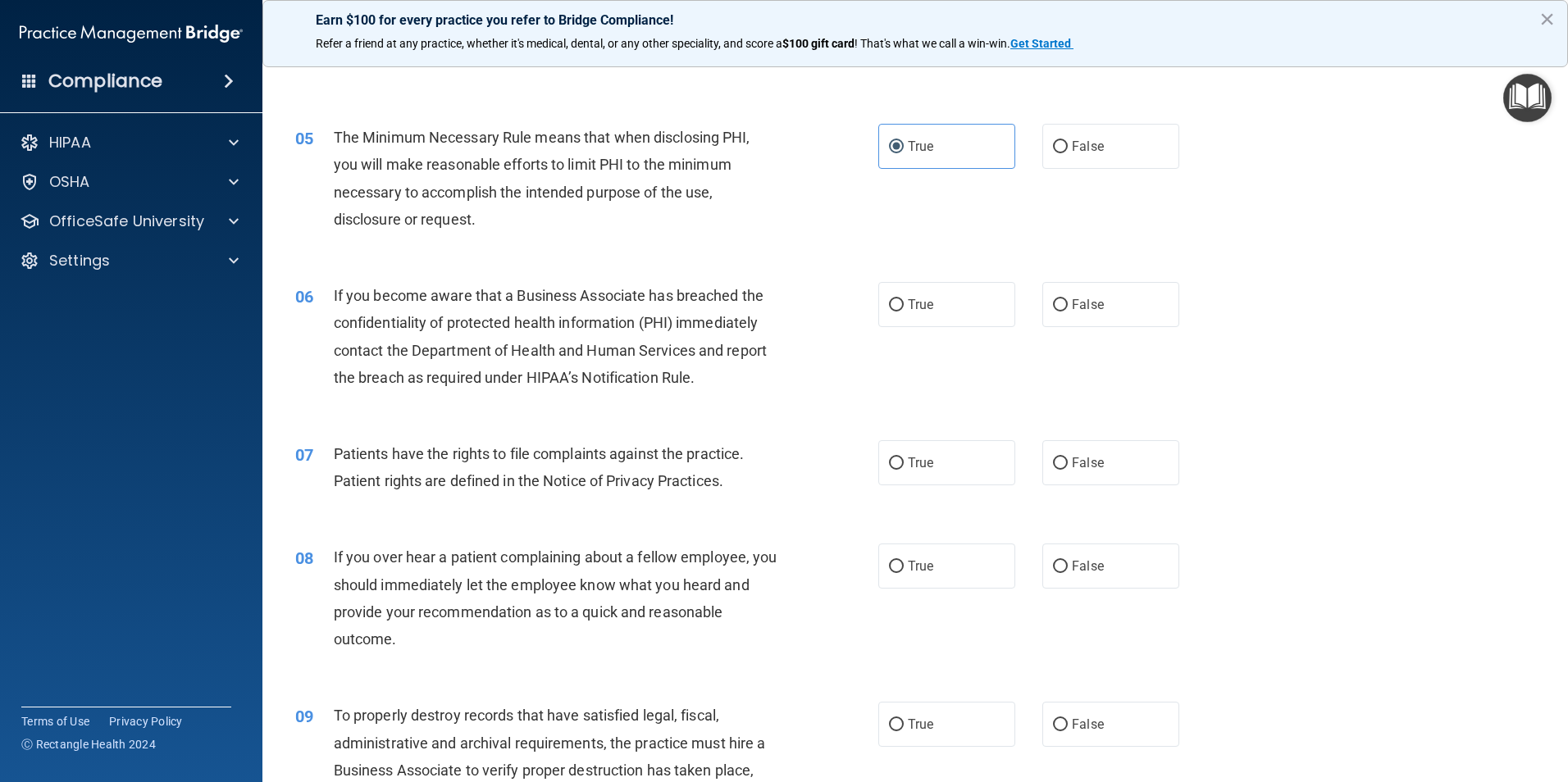
scroll to position [574, 0]
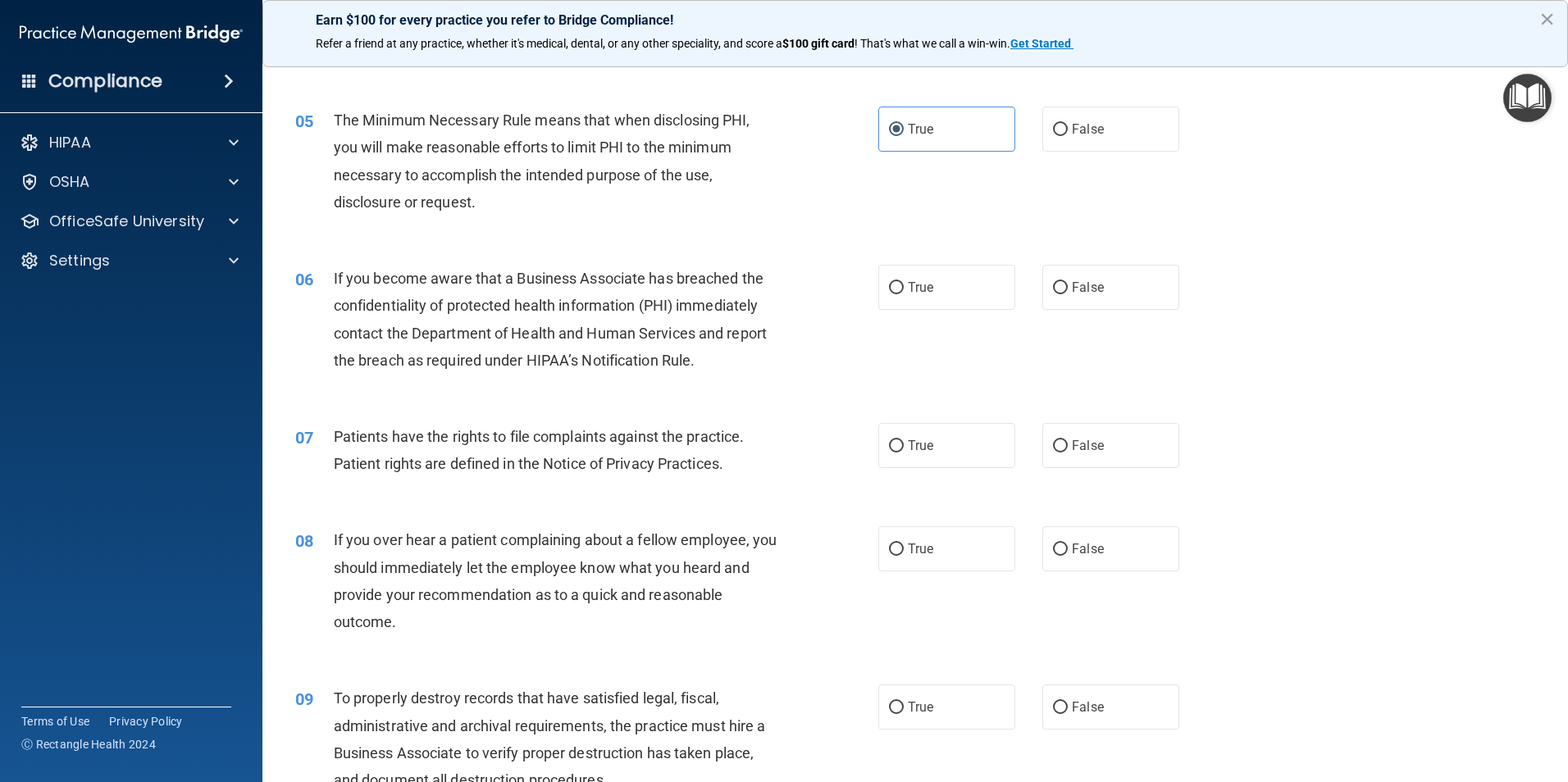
click at [868, 321] on div "06 If you become aware that a Business Associate has breached the confidentiali…" at bounding box center [587, 323] width 632 height 117
click at [926, 280] on span "True" at bounding box center [920, 287] width 26 height 16
click at [904, 282] on input "True" at bounding box center [896, 288] width 15 height 12
radio input "true"
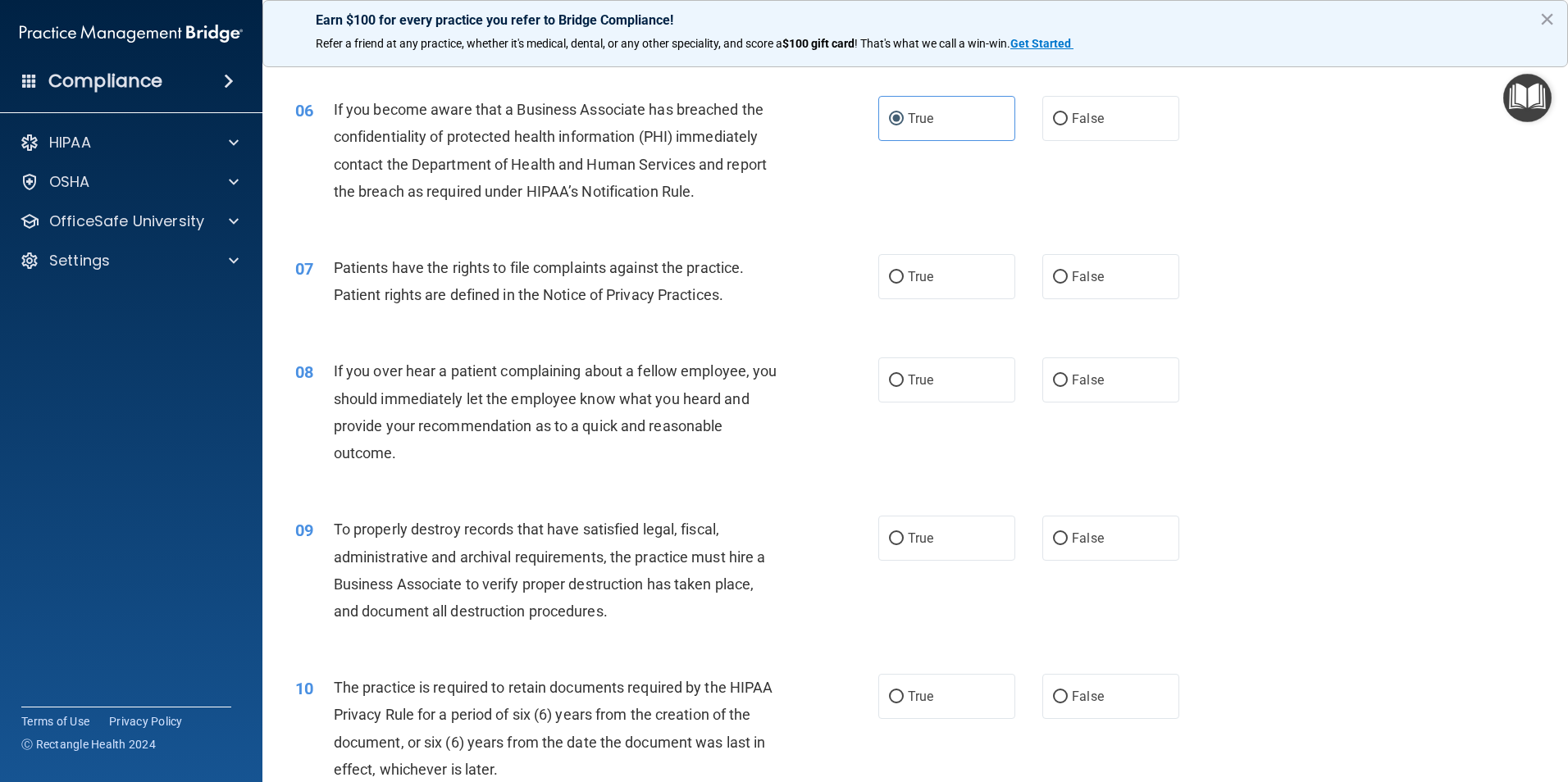
scroll to position [819, 0]
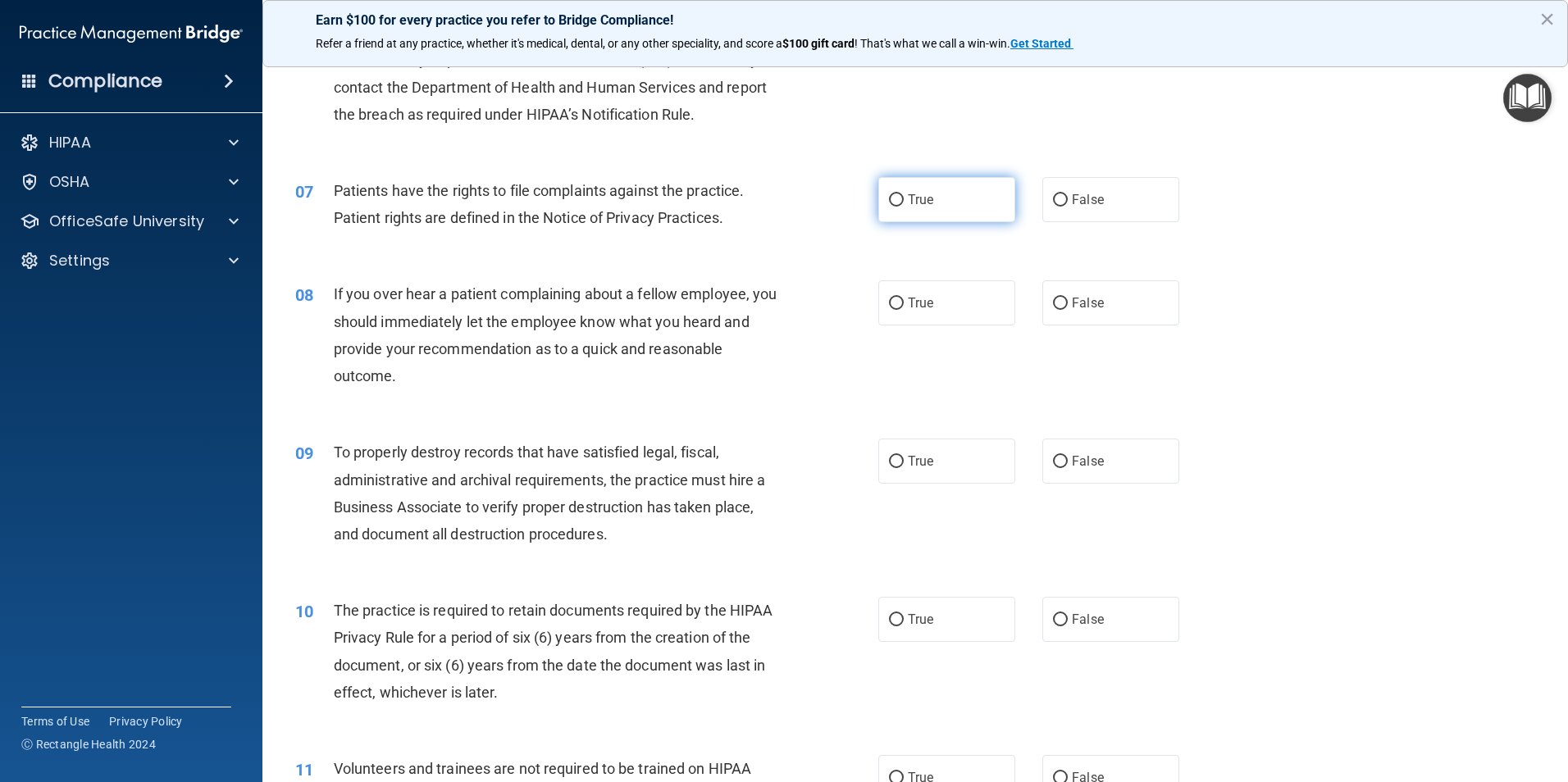
click at [925, 211] on label "True" at bounding box center [947, 199] width 137 height 45
click at [904, 206] on input "True" at bounding box center [896, 200] width 15 height 12
radio input "true"
click at [1062, 301] on label "False" at bounding box center [1110, 302] width 137 height 45
click at [1062, 301] on input "False" at bounding box center [1060, 303] width 15 height 12
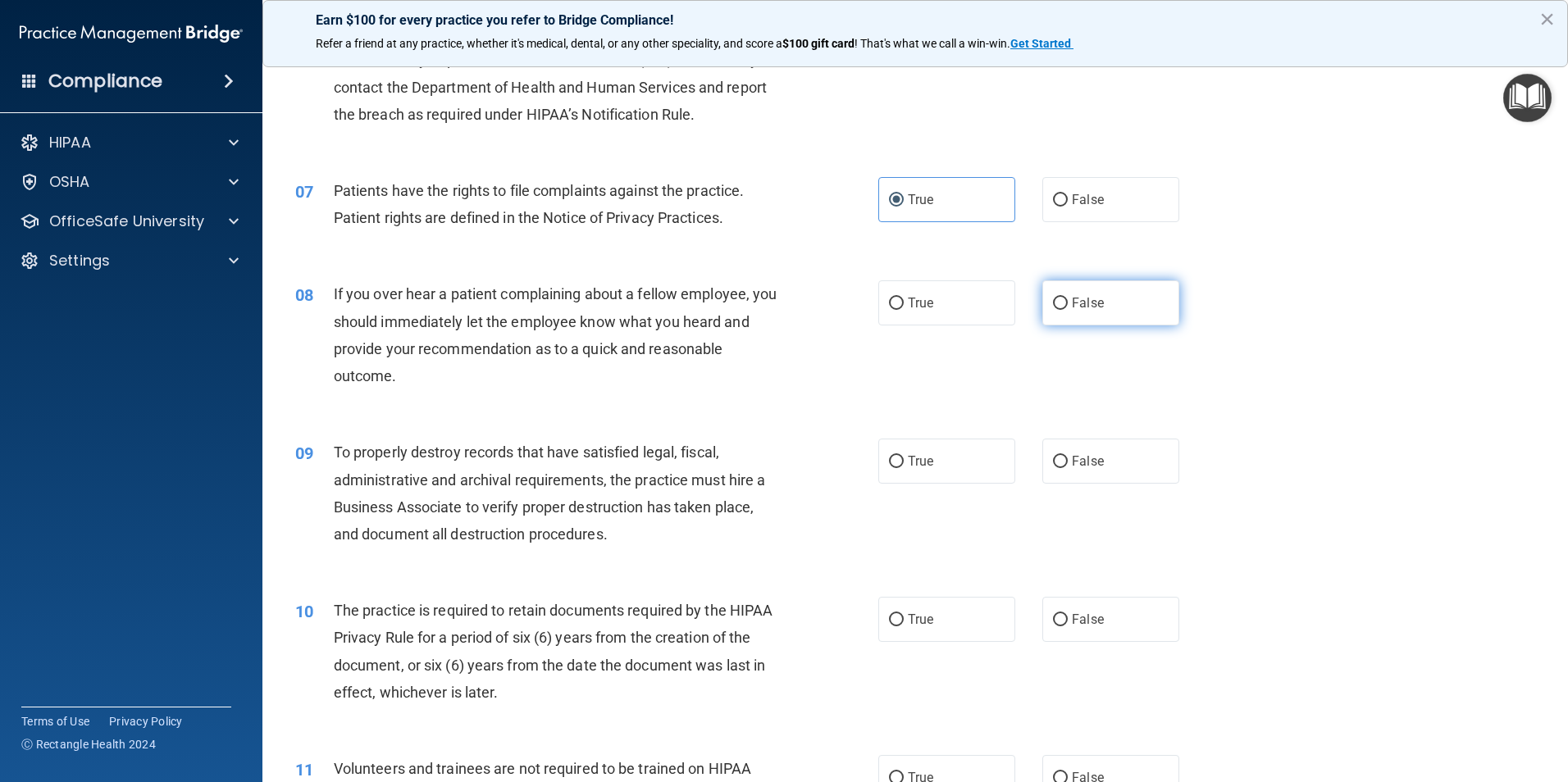
radio input "true"
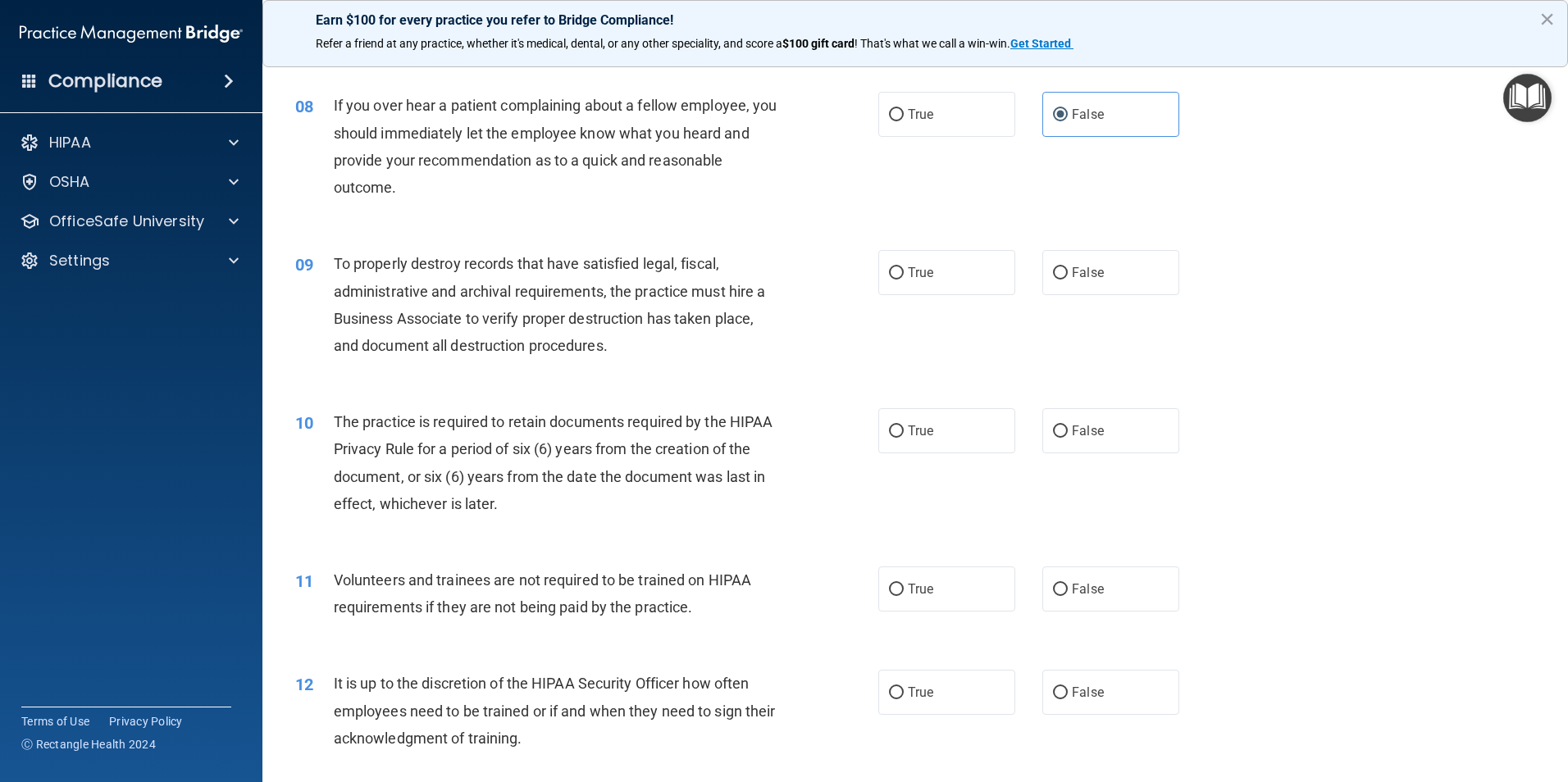
scroll to position [1065, 0]
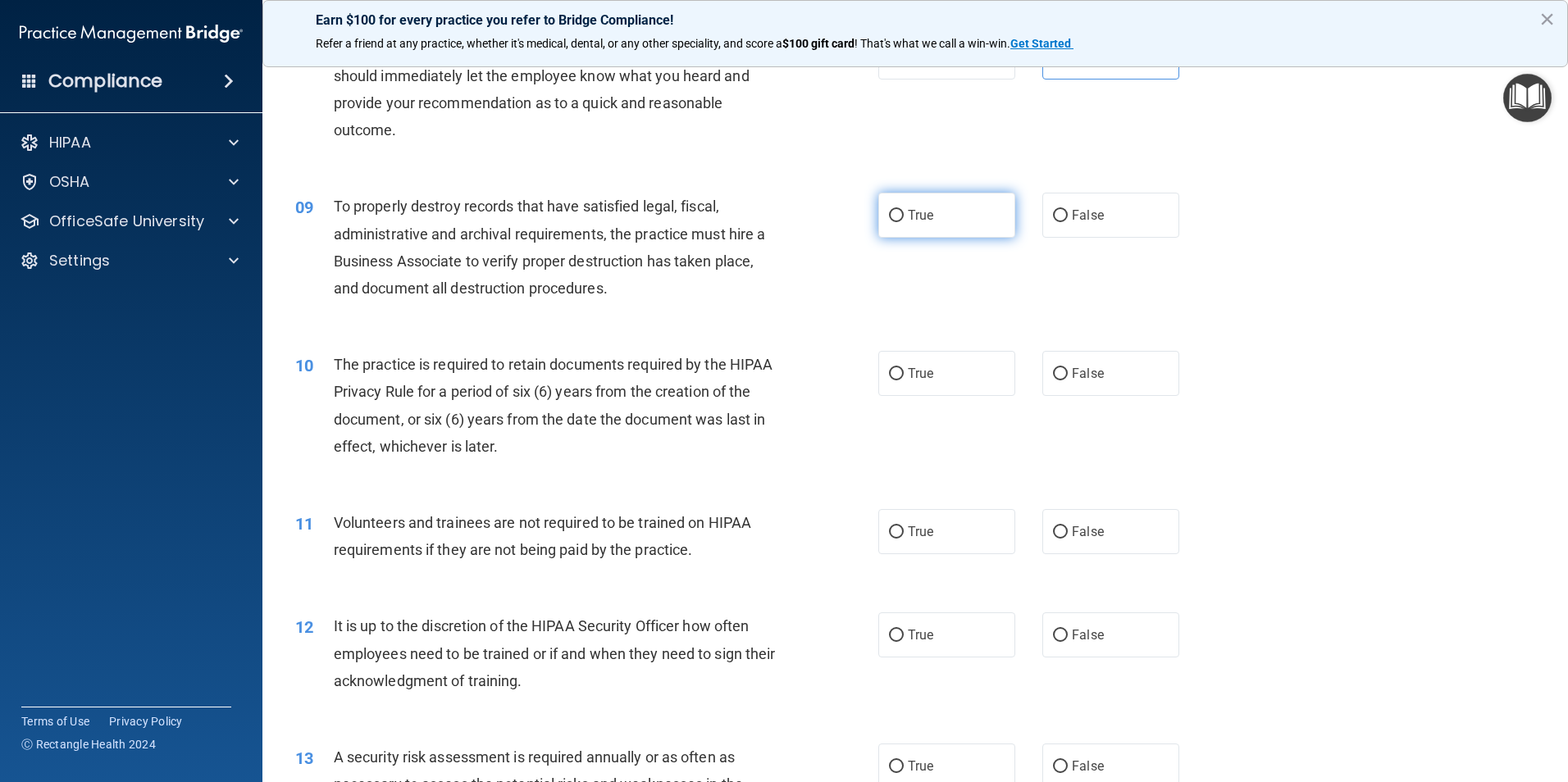
drag, startPoint x: 929, startPoint y: 212, endPoint x: 864, endPoint y: 258, distance: 79.6
click at [929, 212] on label "True" at bounding box center [947, 215] width 137 height 45
click at [904, 212] on input "True" at bounding box center [896, 216] width 15 height 12
radio input "true"
click at [936, 372] on label "True" at bounding box center [947, 373] width 137 height 45
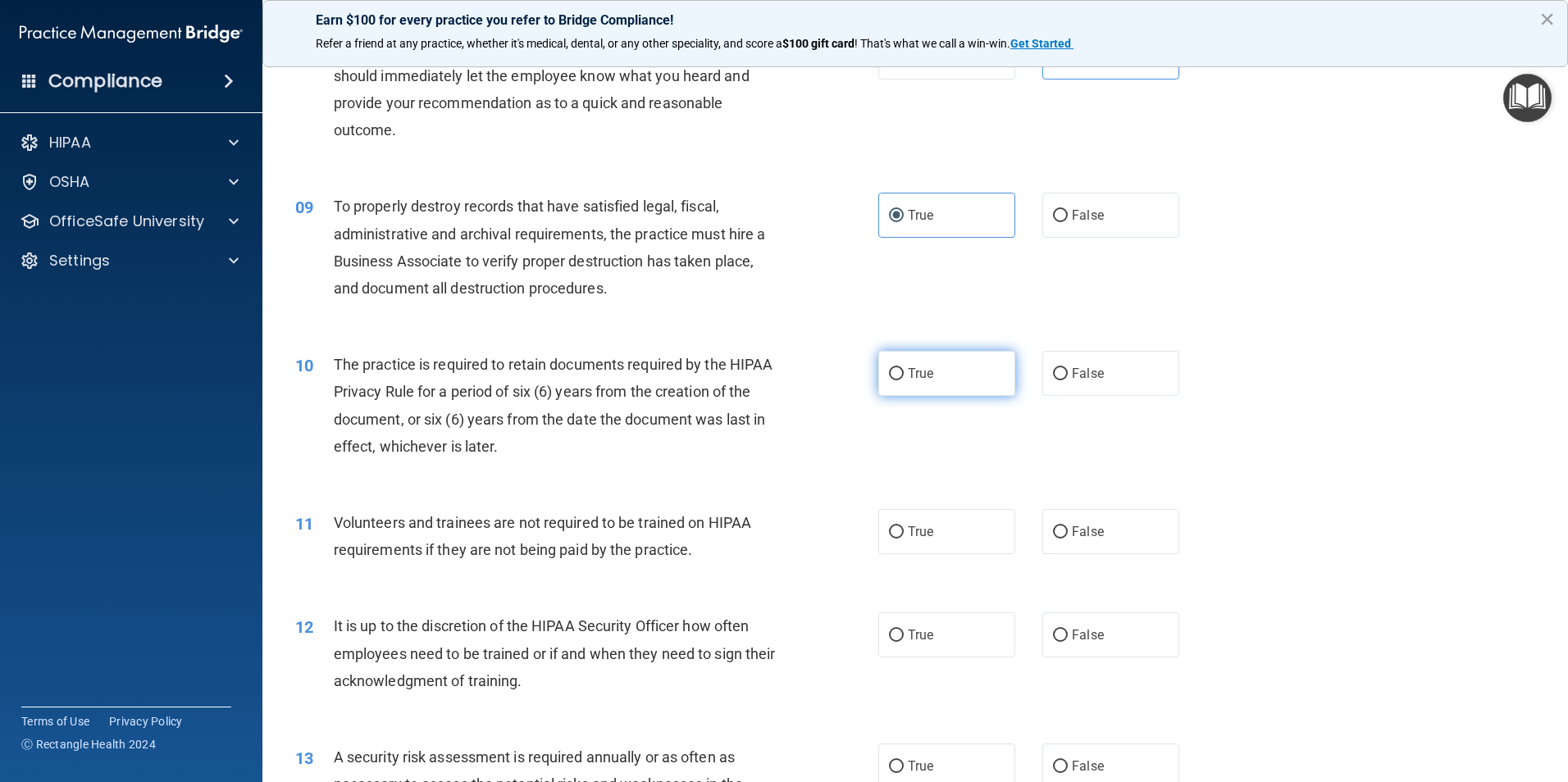
click at [904, 372] on input "True" at bounding box center [896, 374] width 15 height 12
radio input "true"
click at [1055, 531] on input "False" at bounding box center [1060, 532] width 15 height 12
radio input "true"
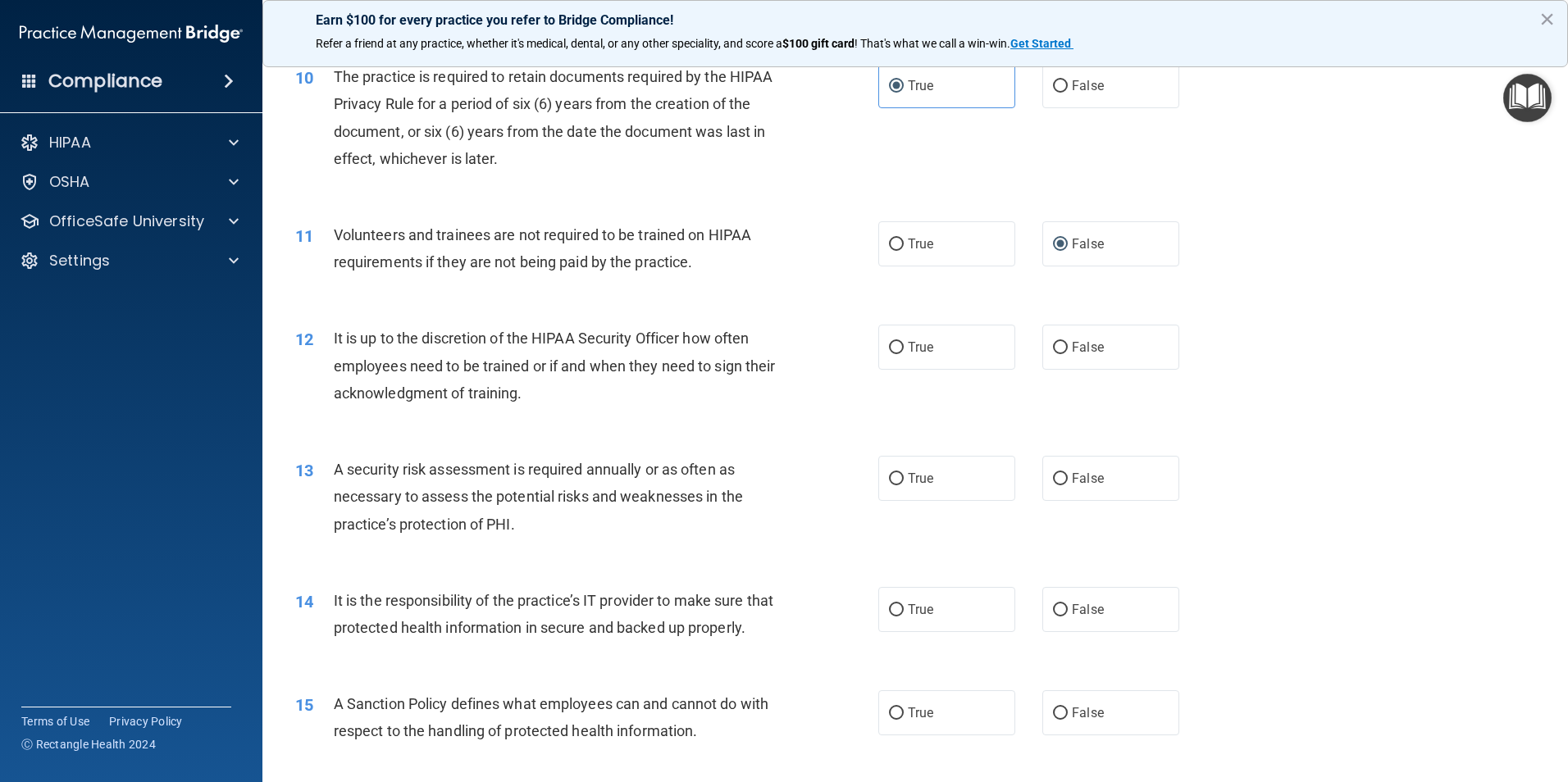
scroll to position [1366, 0]
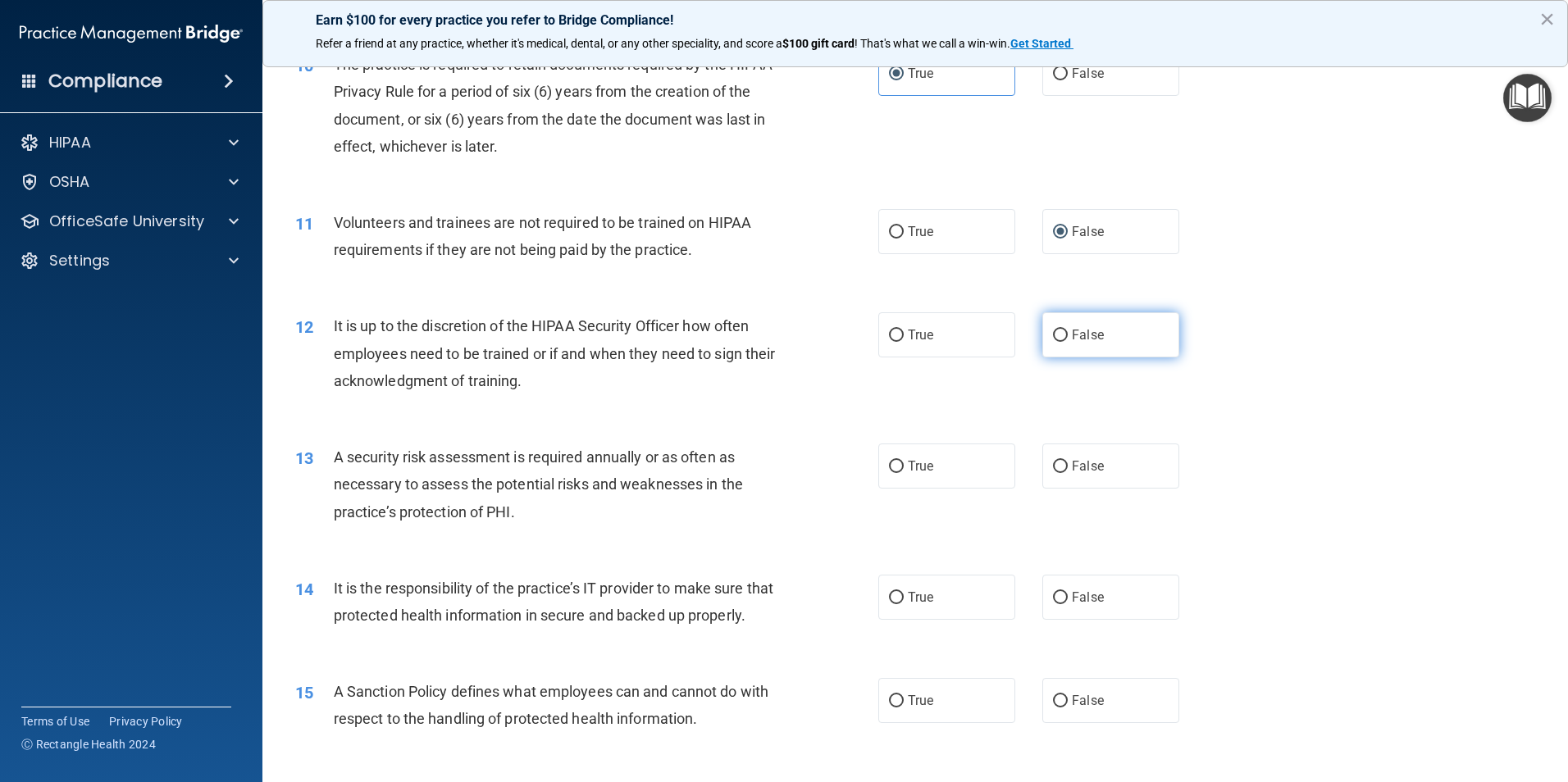
click at [1072, 328] on span "False" at bounding box center [1087, 334] width 32 height 16
click at [1065, 330] on input "False" at bounding box center [1060, 335] width 15 height 12
radio input "true"
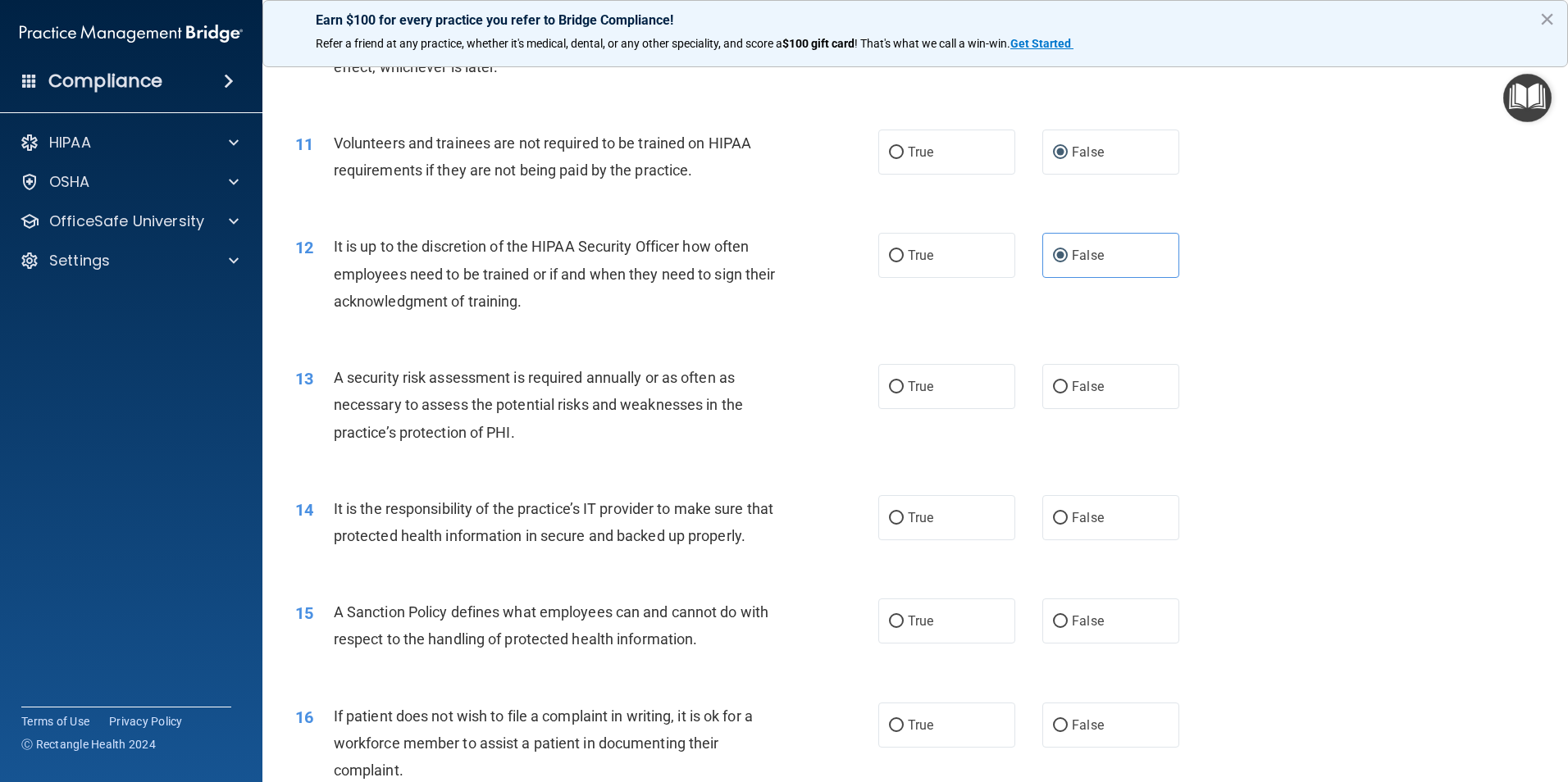
scroll to position [1448, 0]
click at [891, 383] on input "True" at bounding box center [896, 385] width 15 height 12
radio input "true"
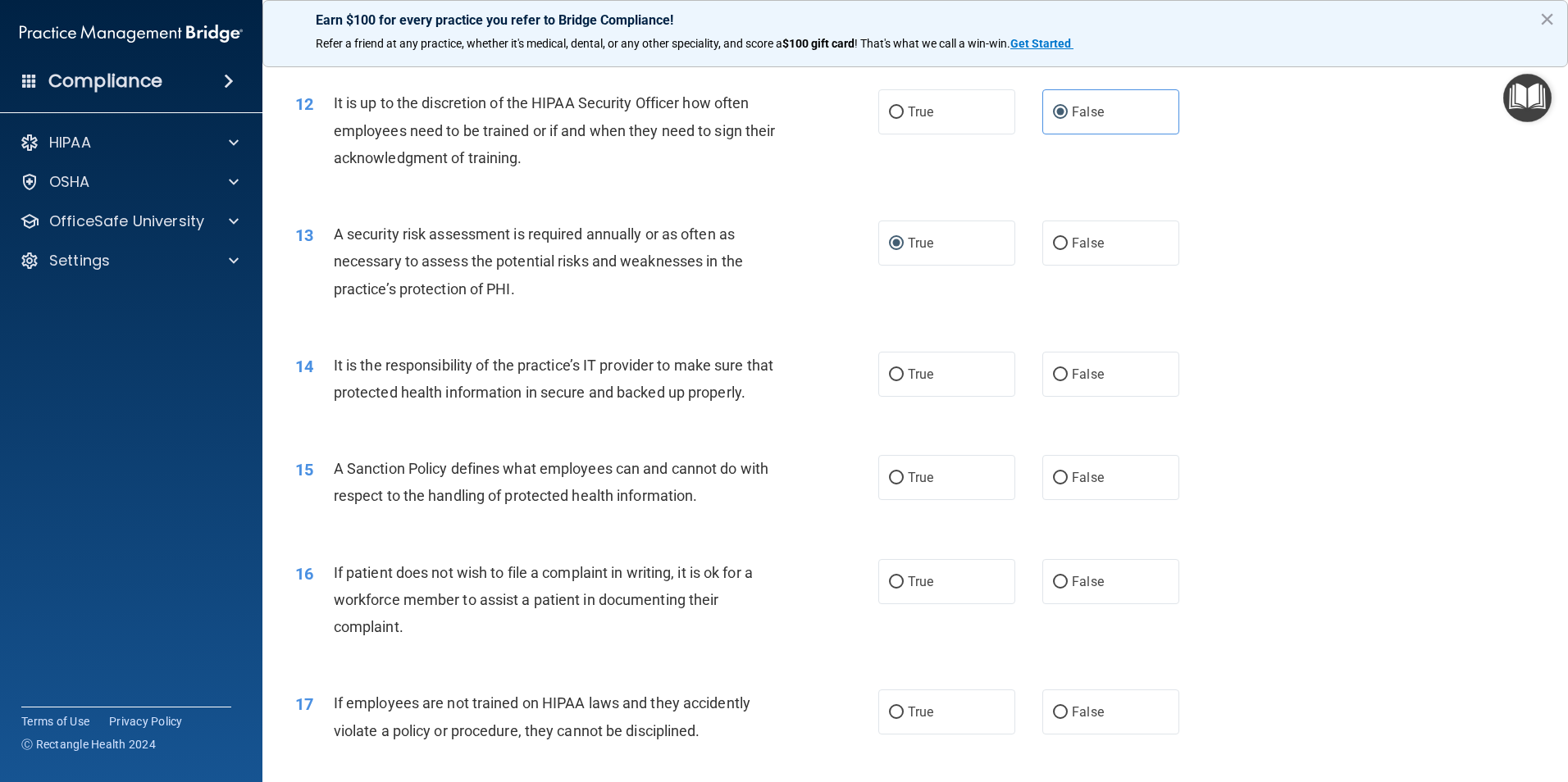
scroll to position [1612, 0]
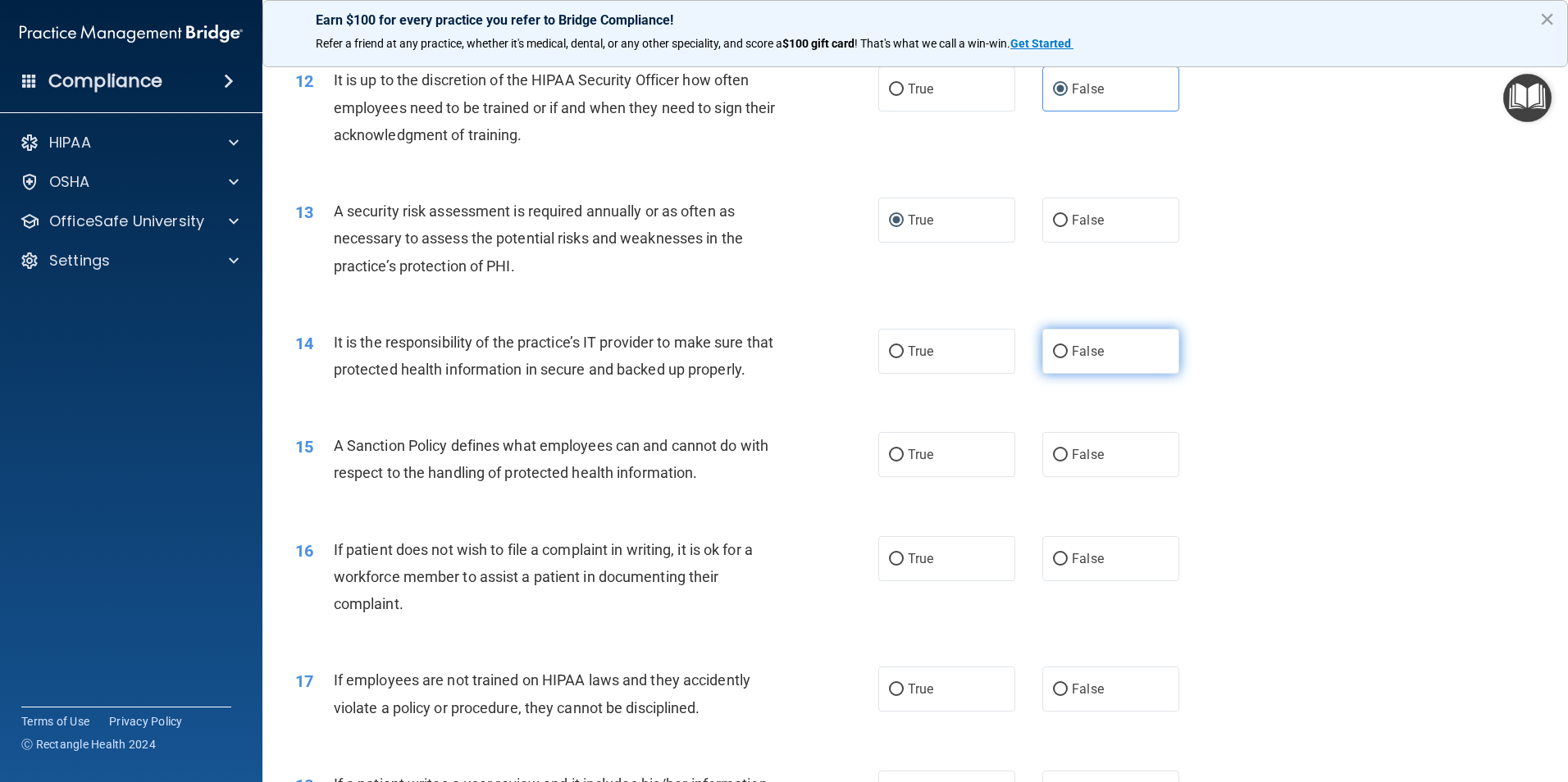
click at [1053, 354] on input "False" at bounding box center [1060, 352] width 15 height 12
radio input "true"
click at [878, 477] on label "True" at bounding box center [947, 454] width 137 height 45
click at [889, 461] on input "True" at bounding box center [896, 455] width 15 height 12
radio input "true"
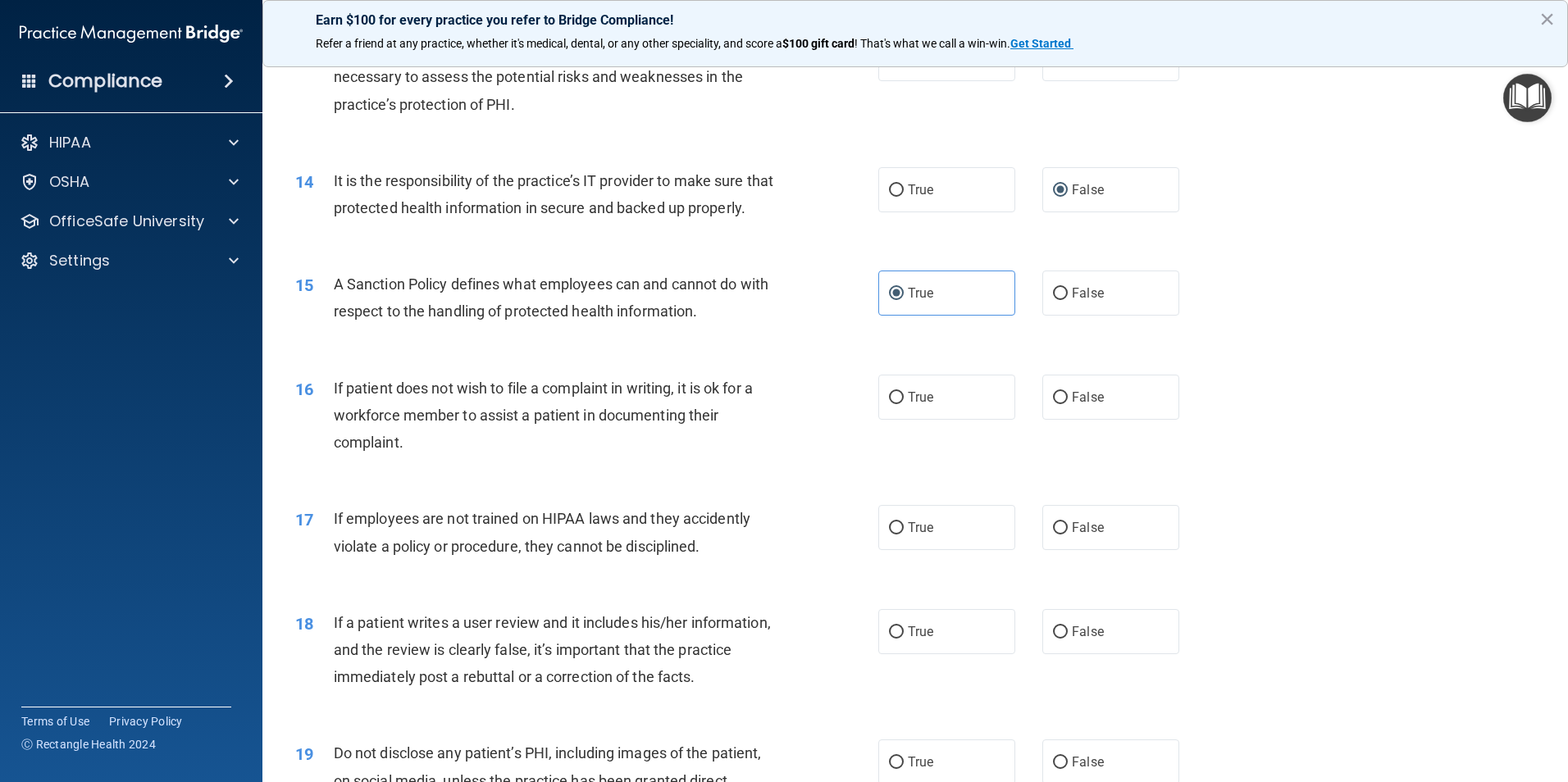
scroll to position [1775, 0]
click at [1059, 417] on label "False" at bounding box center [1110, 394] width 137 height 45
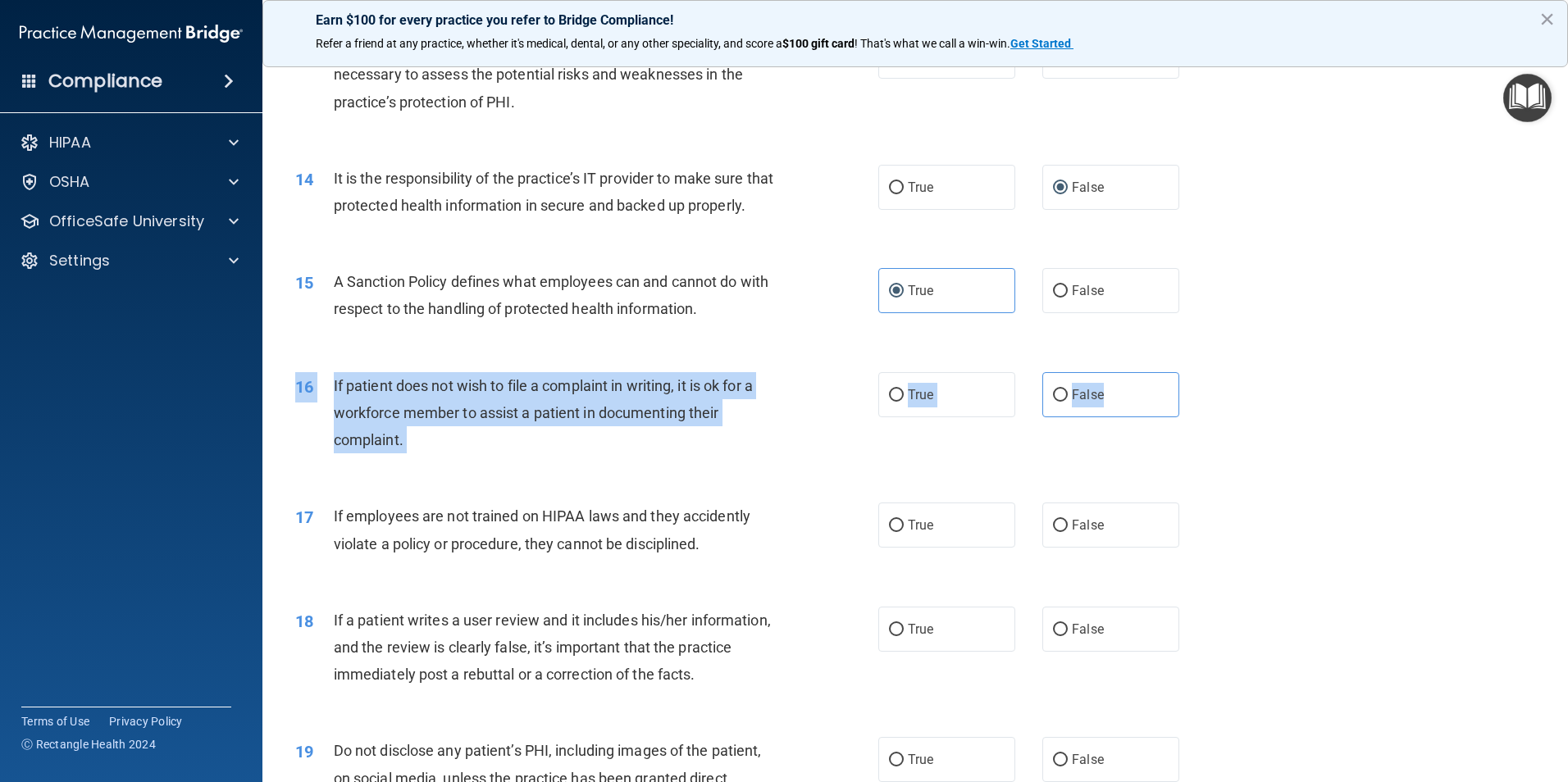
click at [1114, 447] on div "16 If patient does not wish to file a complaint in writing, it is ok for a work…" at bounding box center [916, 417] width 1265 height 132
click at [1053, 402] on input "False" at bounding box center [1060, 395] width 15 height 12
radio input "true"
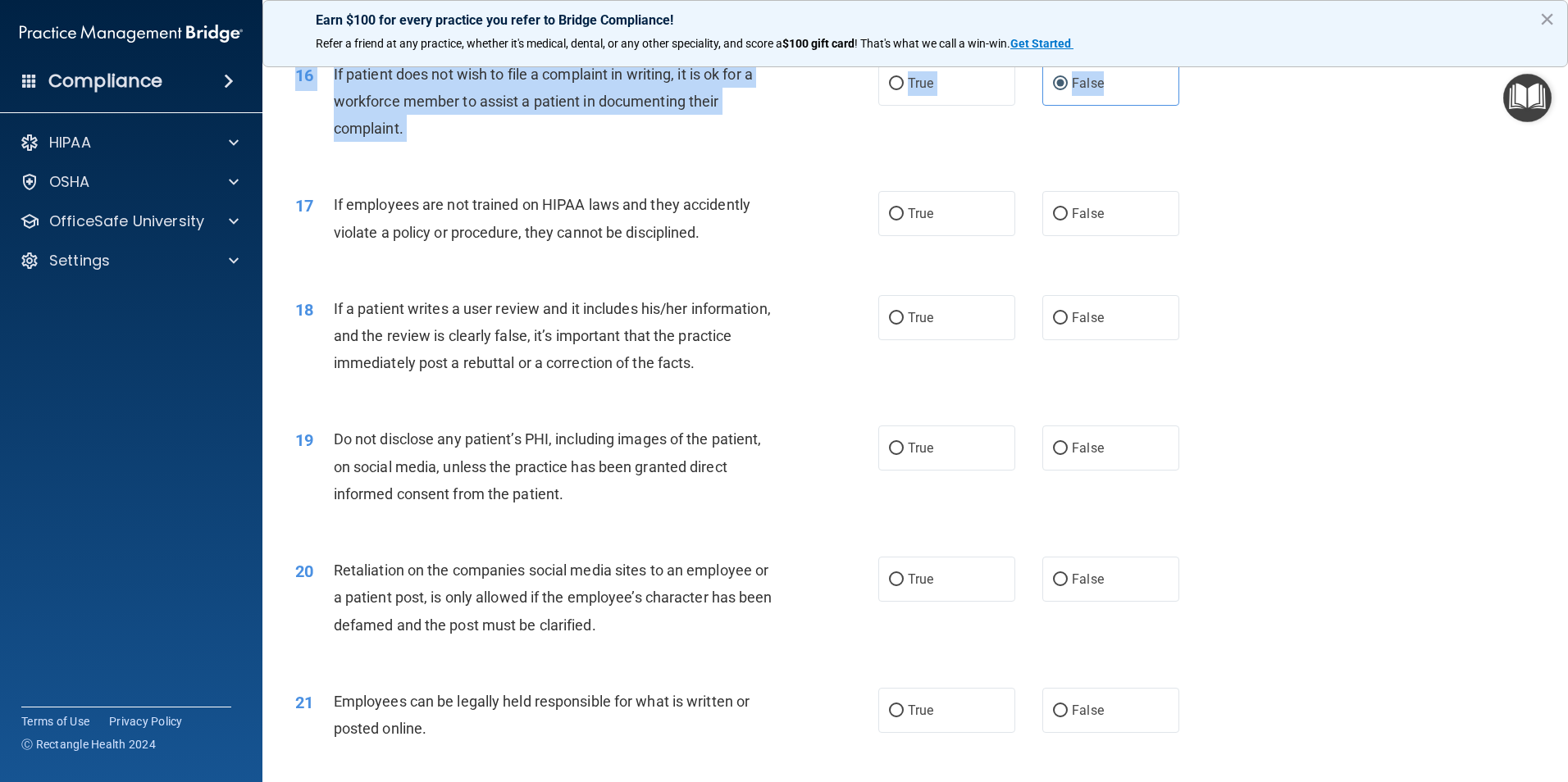
scroll to position [2103, 0]
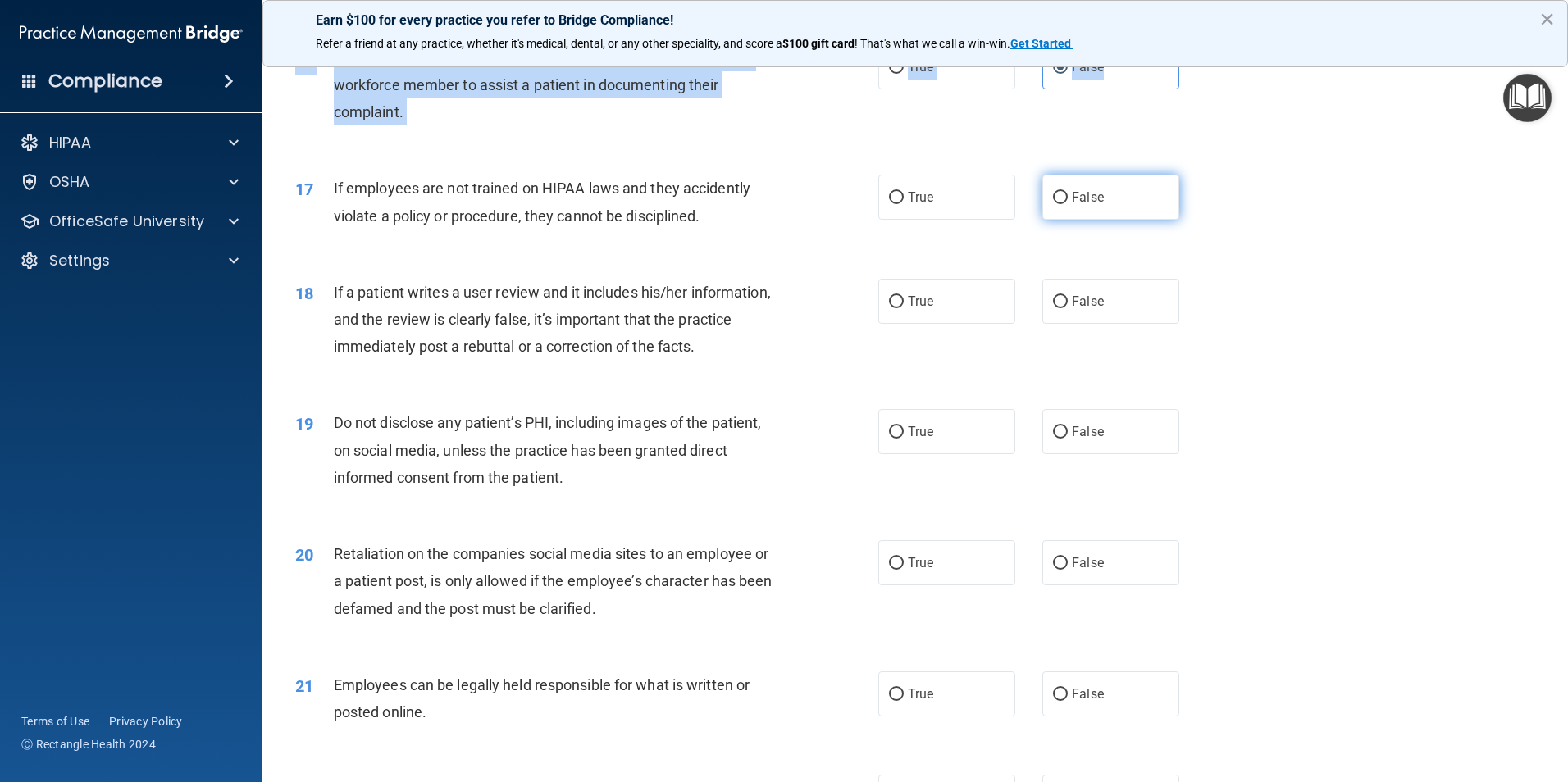
click at [1053, 204] on input "False" at bounding box center [1060, 197] width 15 height 12
radio input "true"
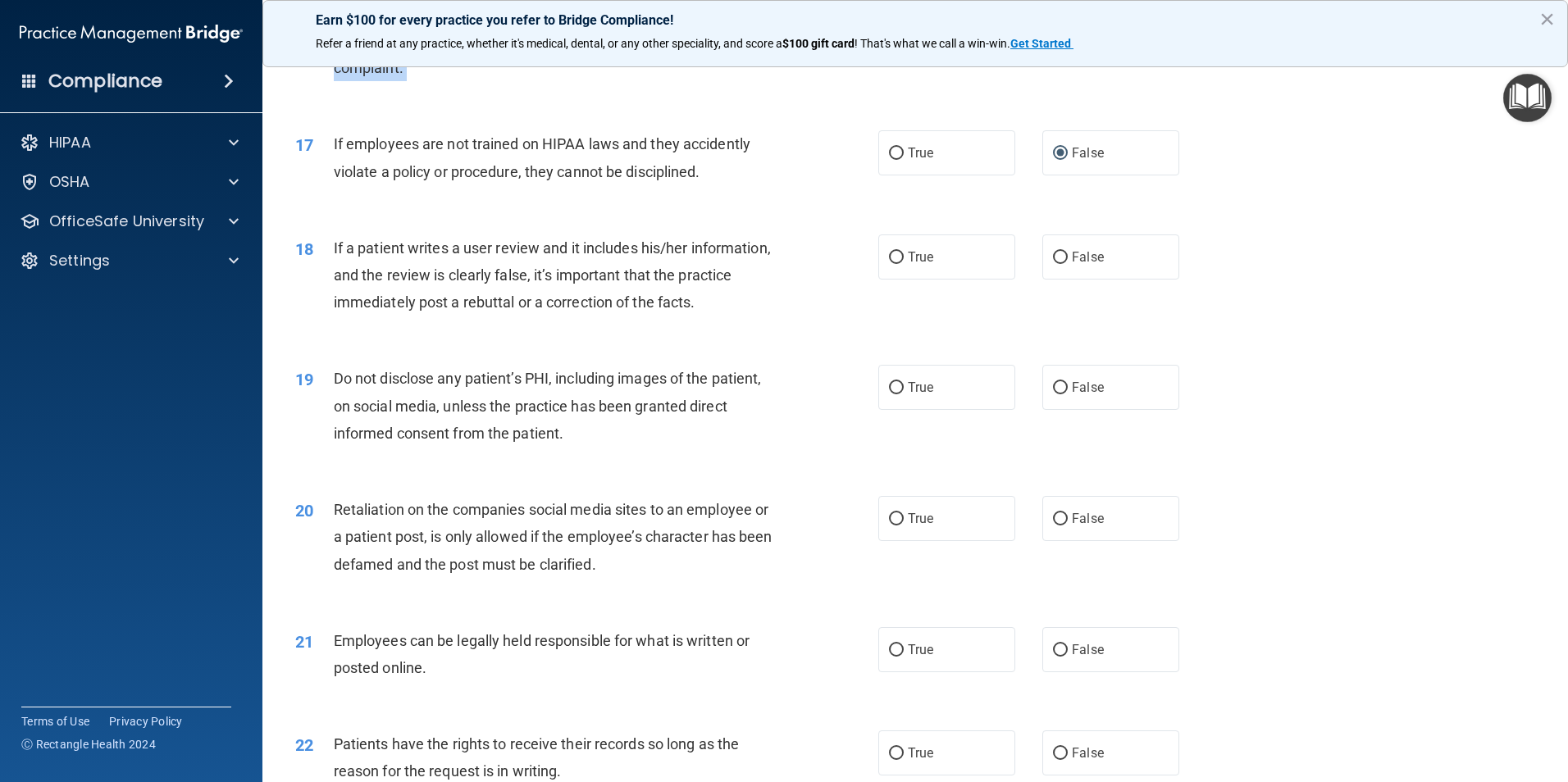
scroll to position [2185, 0]
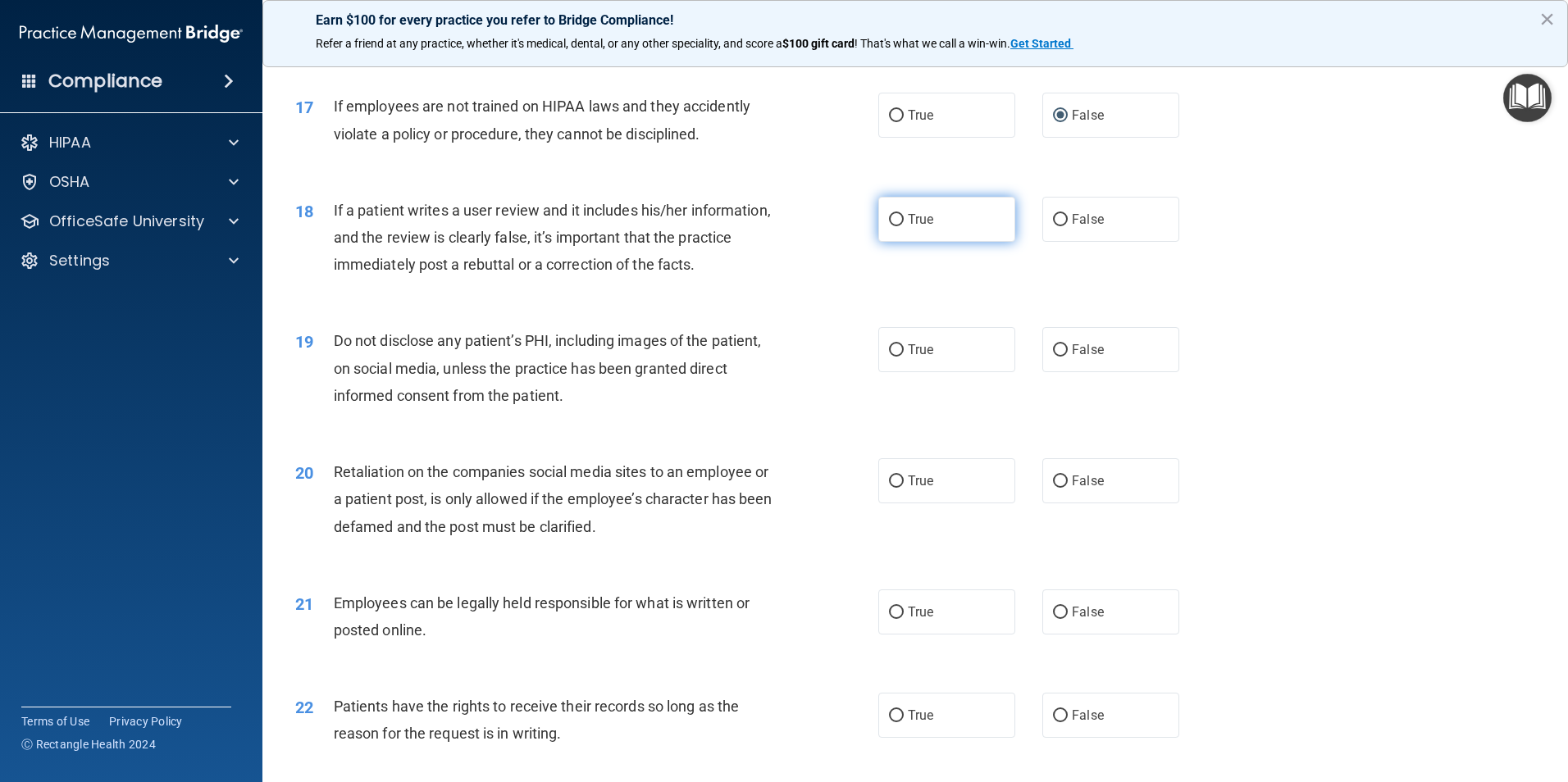
click at [937, 242] on label "True" at bounding box center [947, 218] width 137 height 45
click at [904, 227] on input "True" at bounding box center [896, 219] width 15 height 12
radio input "true"
click at [919, 372] on label "True" at bounding box center [947, 349] width 137 height 45
click at [904, 356] on input "True" at bounding box center [896, 350] width 15 height 12
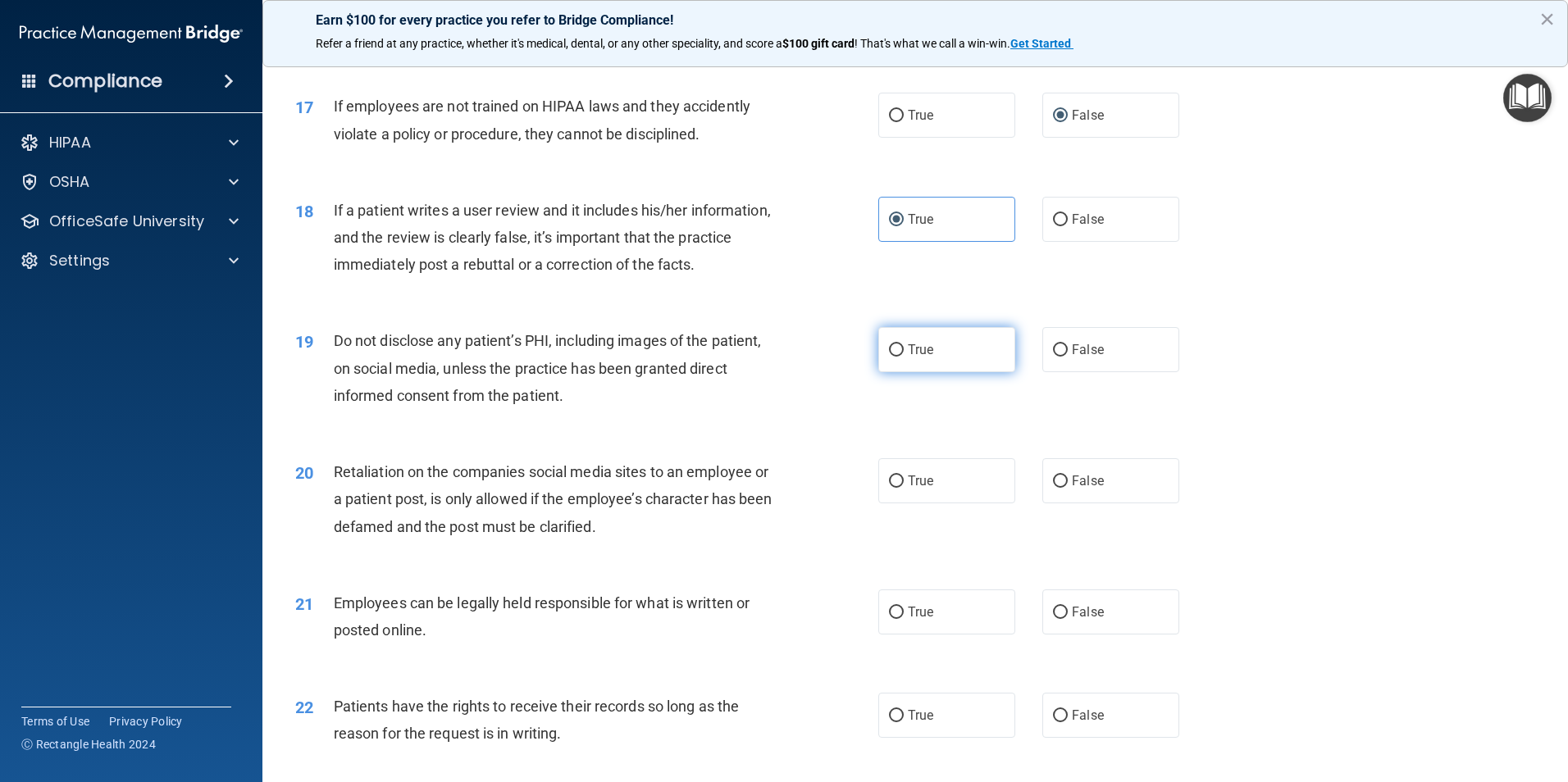
radio input "true"
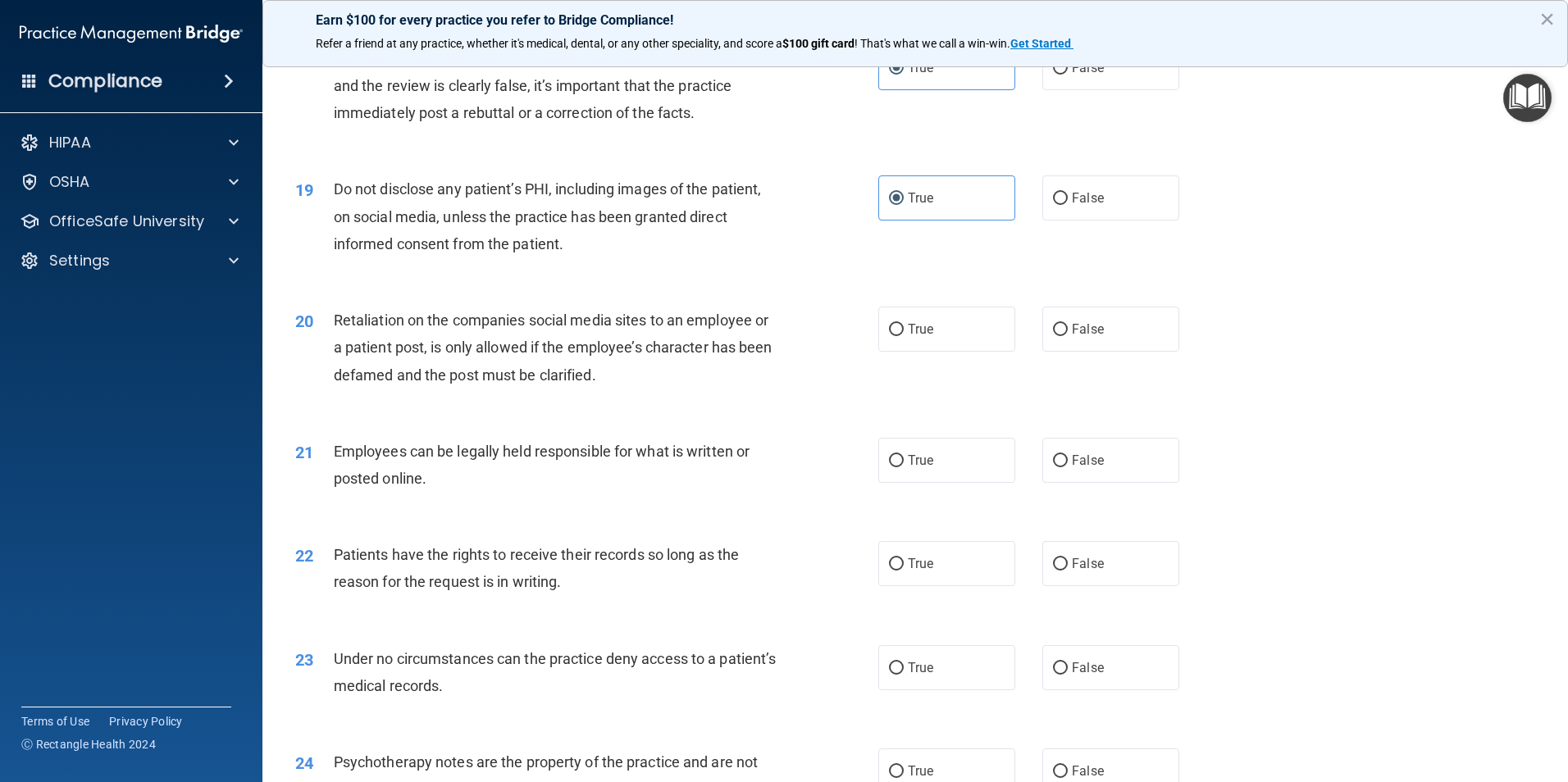
scroll to position [2349, 0]
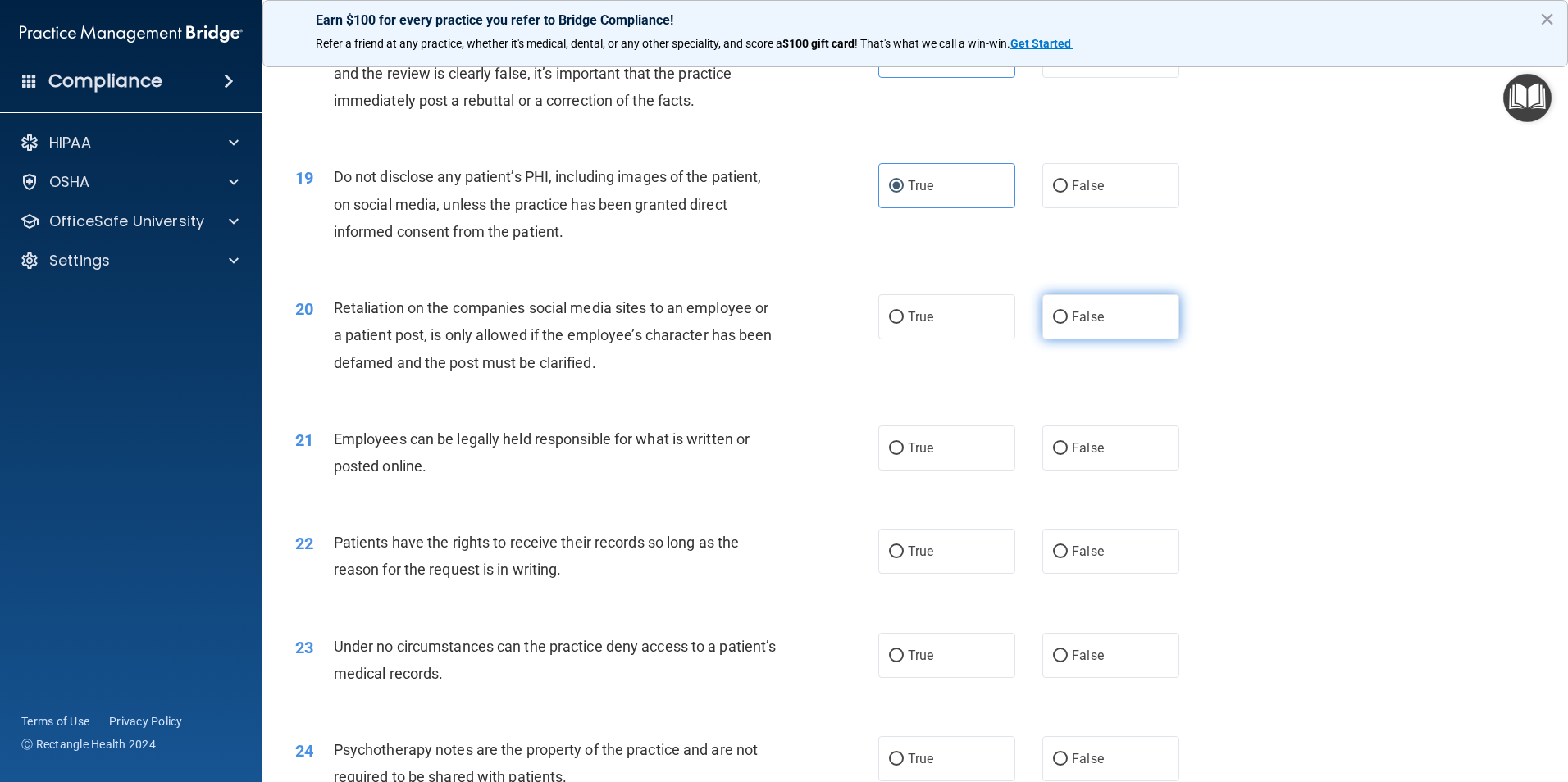
click at [1070, 339] on label "False" at bounding box center [1110, 316] width 137 height 45
click at [1067, 323] on input "False" at bounding box center [1060, 317] width 15 height 12
radio input "true"
click at [919, 456] on span "True" at bounding box center [920, 448] width 26 height 16
click at [904, 455] on input "True" at bounding box center [896, 449] width 15 height 12
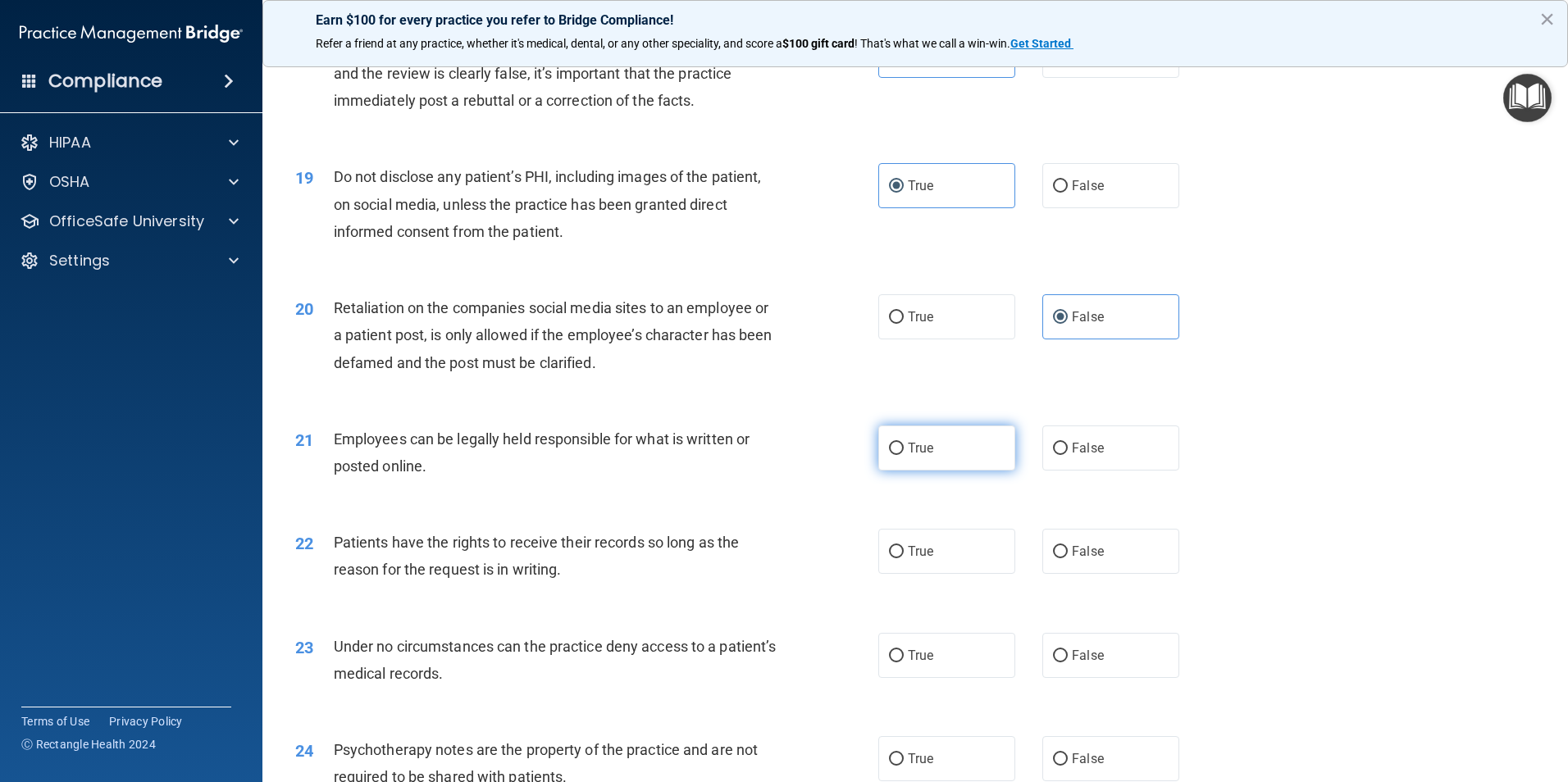
radio input "true"
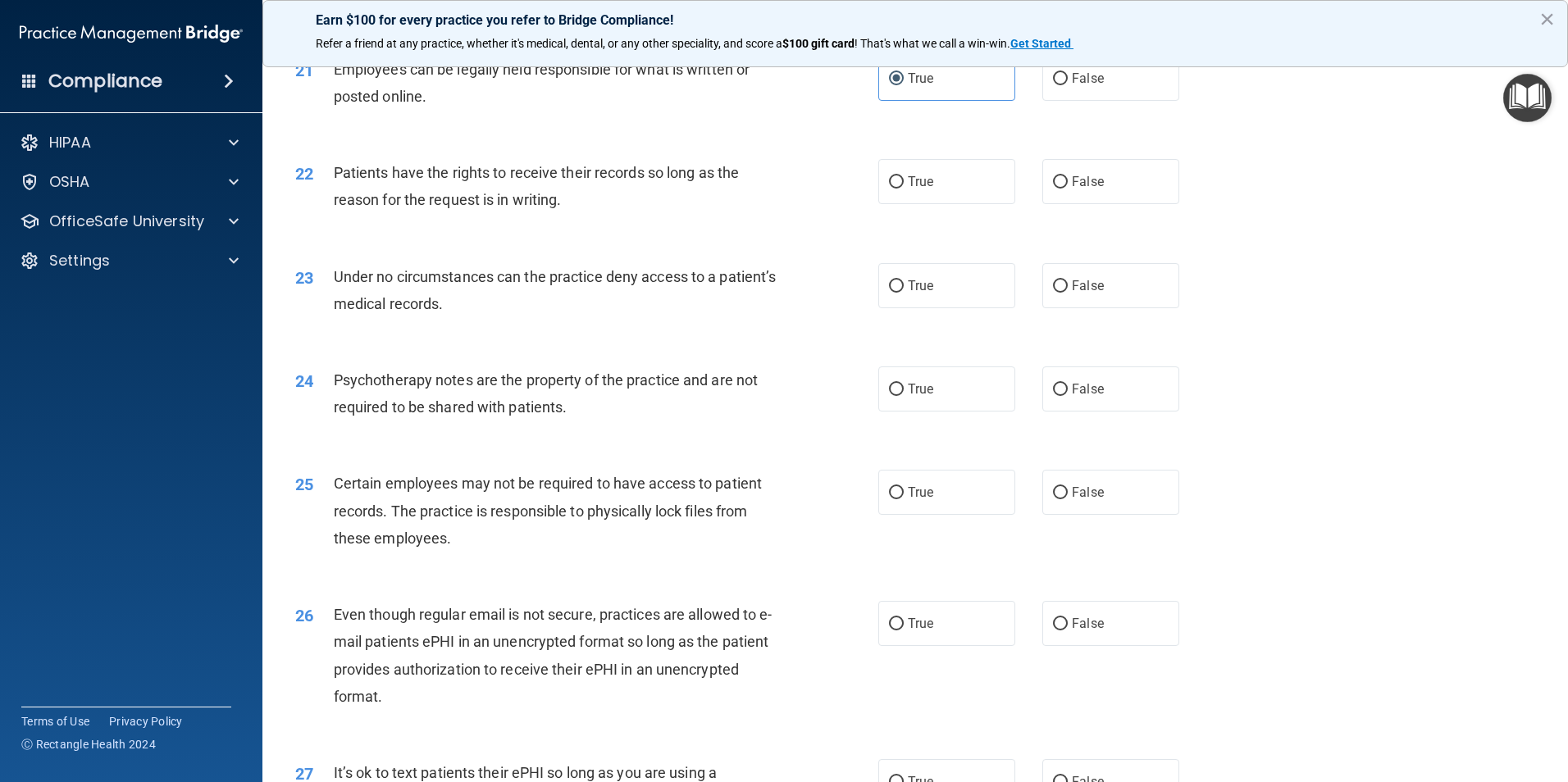
scroll to position [2759, 0]
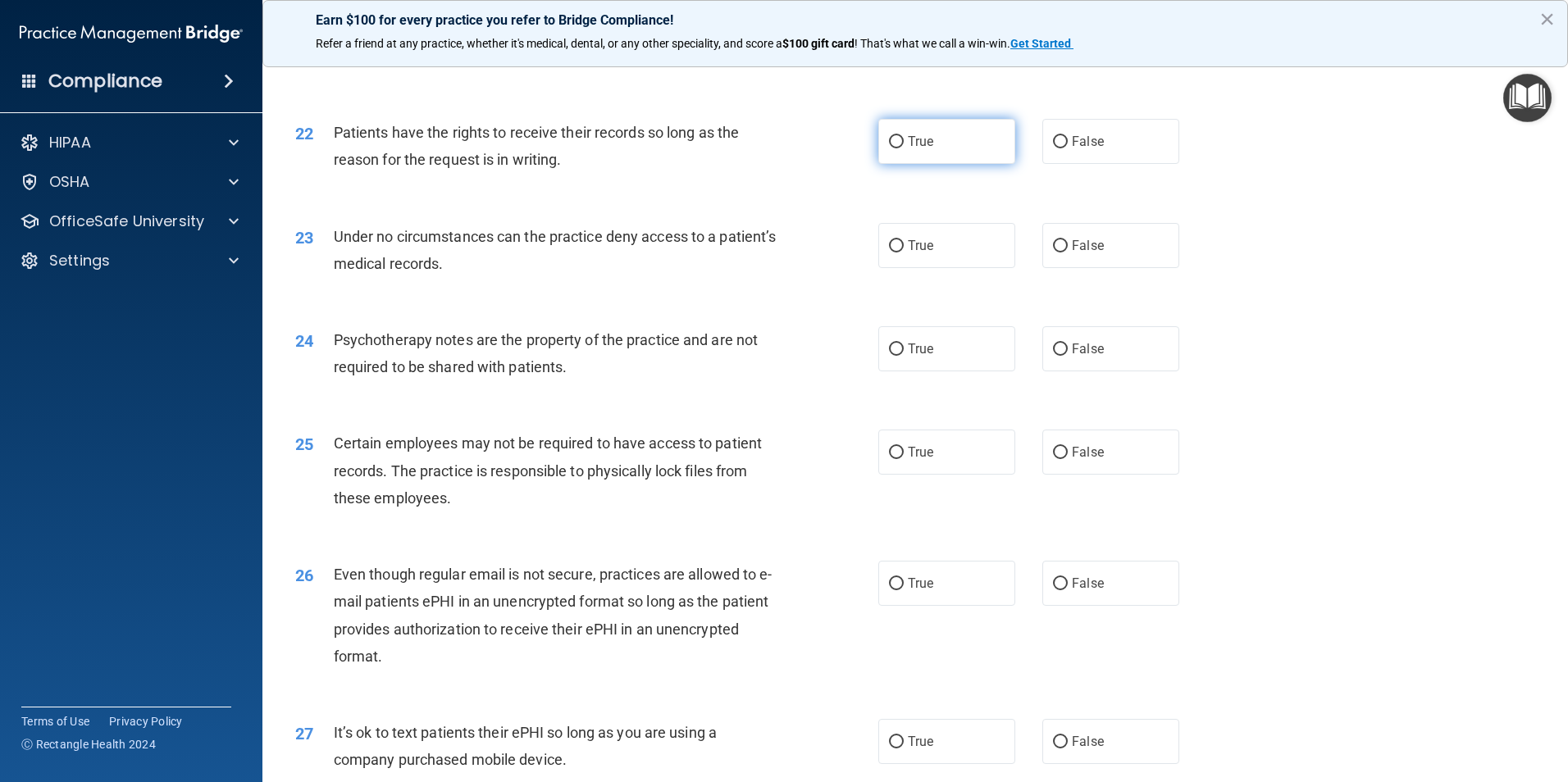
click at [889, 148] on input "True" at bounding box center [896, 142] width 15 height 12
radio input "true"
click at [1063, 268] on label "False" at bounding box center [1110, 245] width 137 height 45
click at [1063, 252] on input "False" at bounding box center [1060, 246] width 15 height 12
radio input "true"
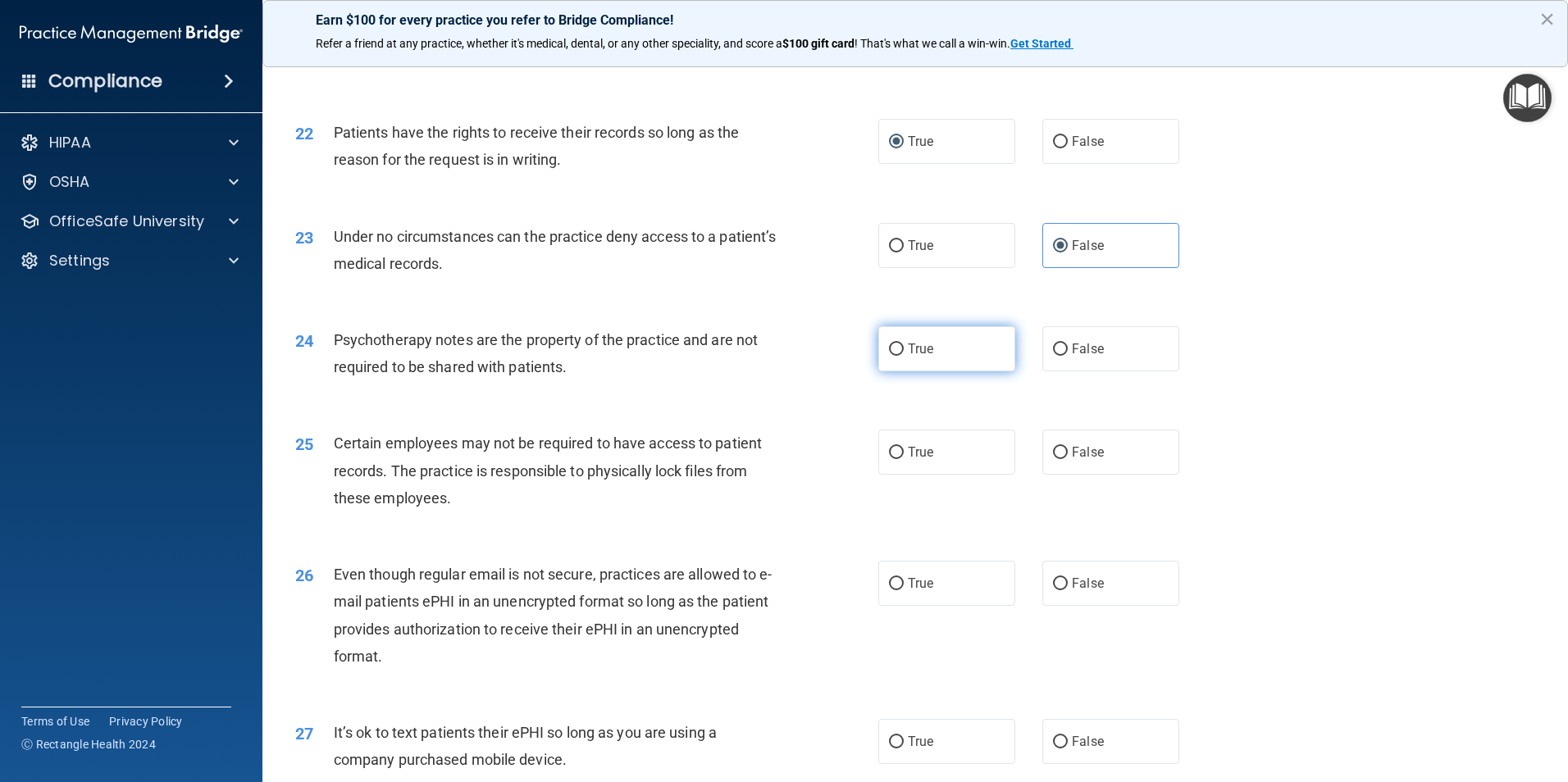
click at [895, 355] on input "True" at bounding box center [896, 349] width 15 height 12
radio input "true"
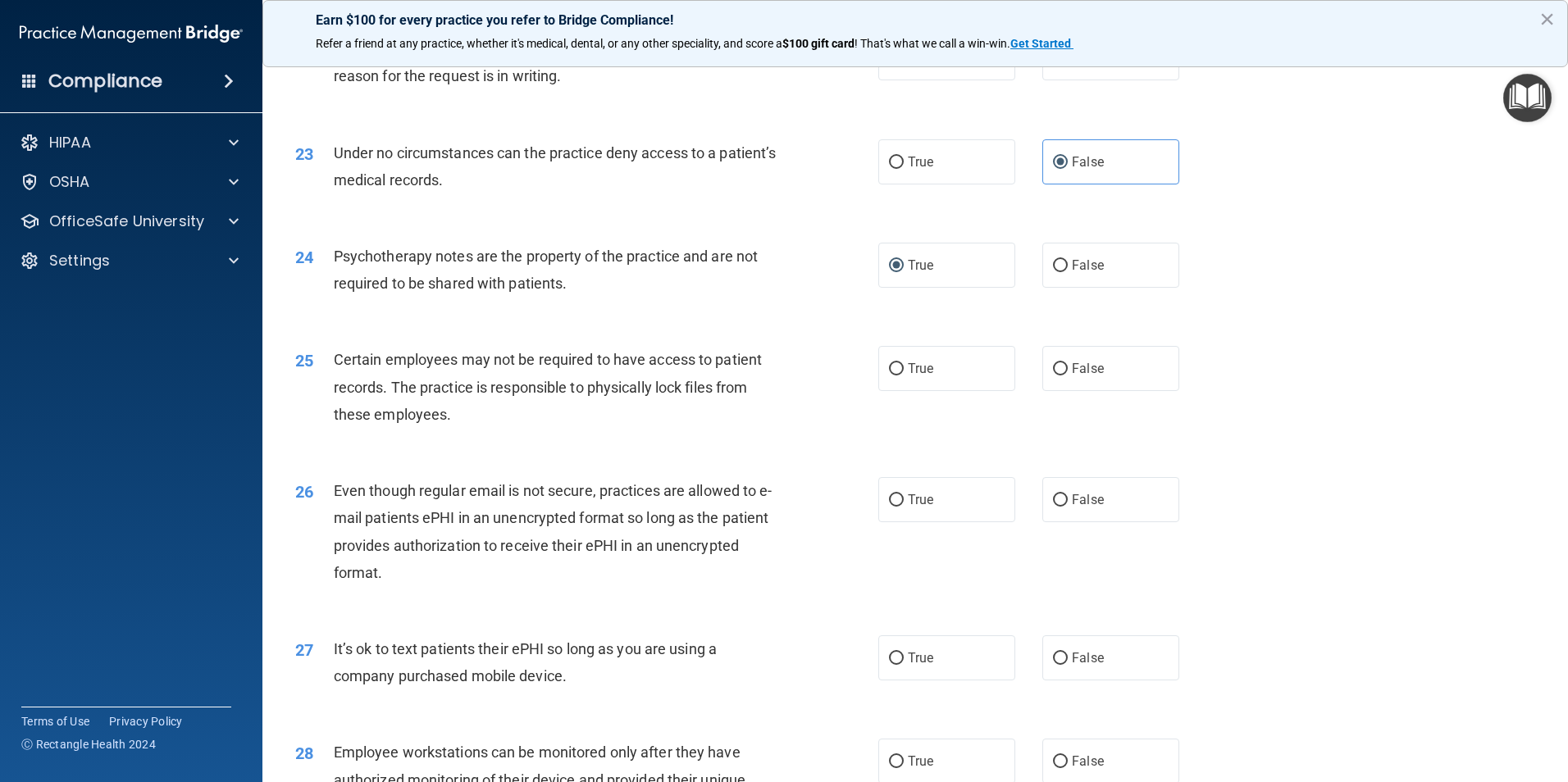
scroll to position [3005, 0]
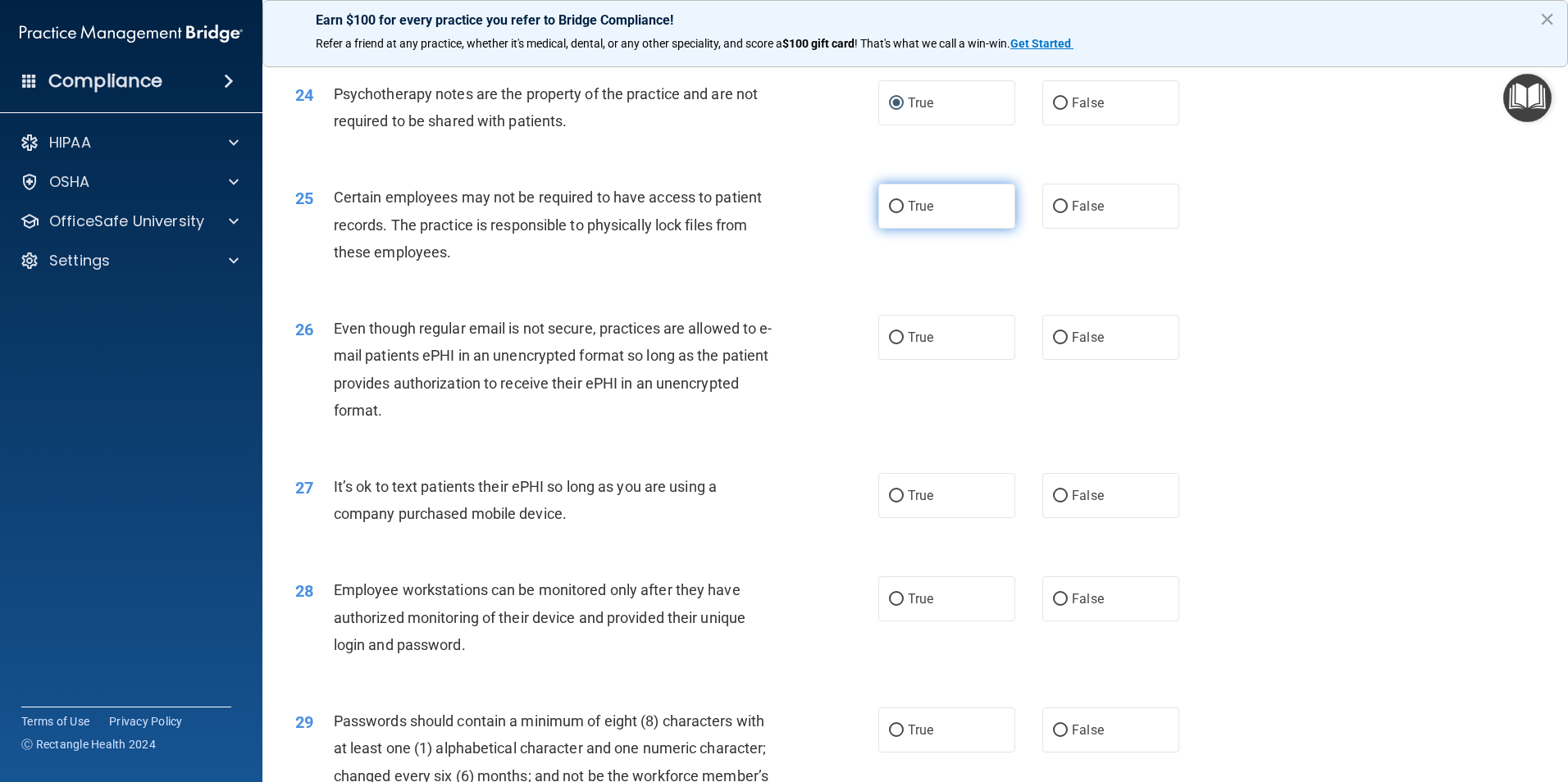
click at [881, 228] on label "True" at bounding box center [947, 206] width 137 height 45
click at [889, 213] on input "True" at bounding box center [896, 206] width 15 height 12
radio input "true"
click at [1060, 360] on label "False" at bounding box center [1110, 337] width 137 height 45
click at [1060, 344] on input "False" at bounding box center [1060, 337] width 15 height 12
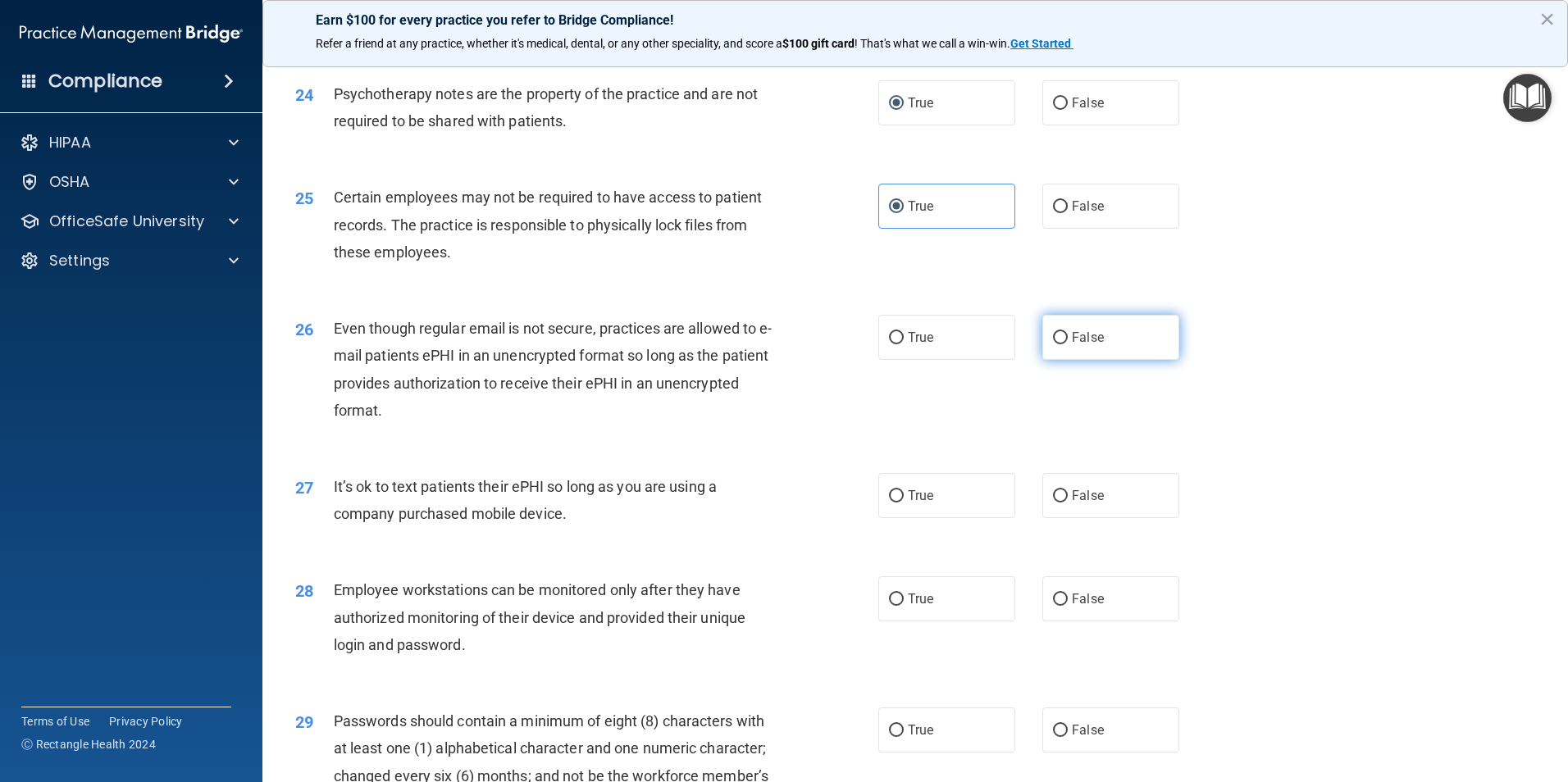
radio input "true"
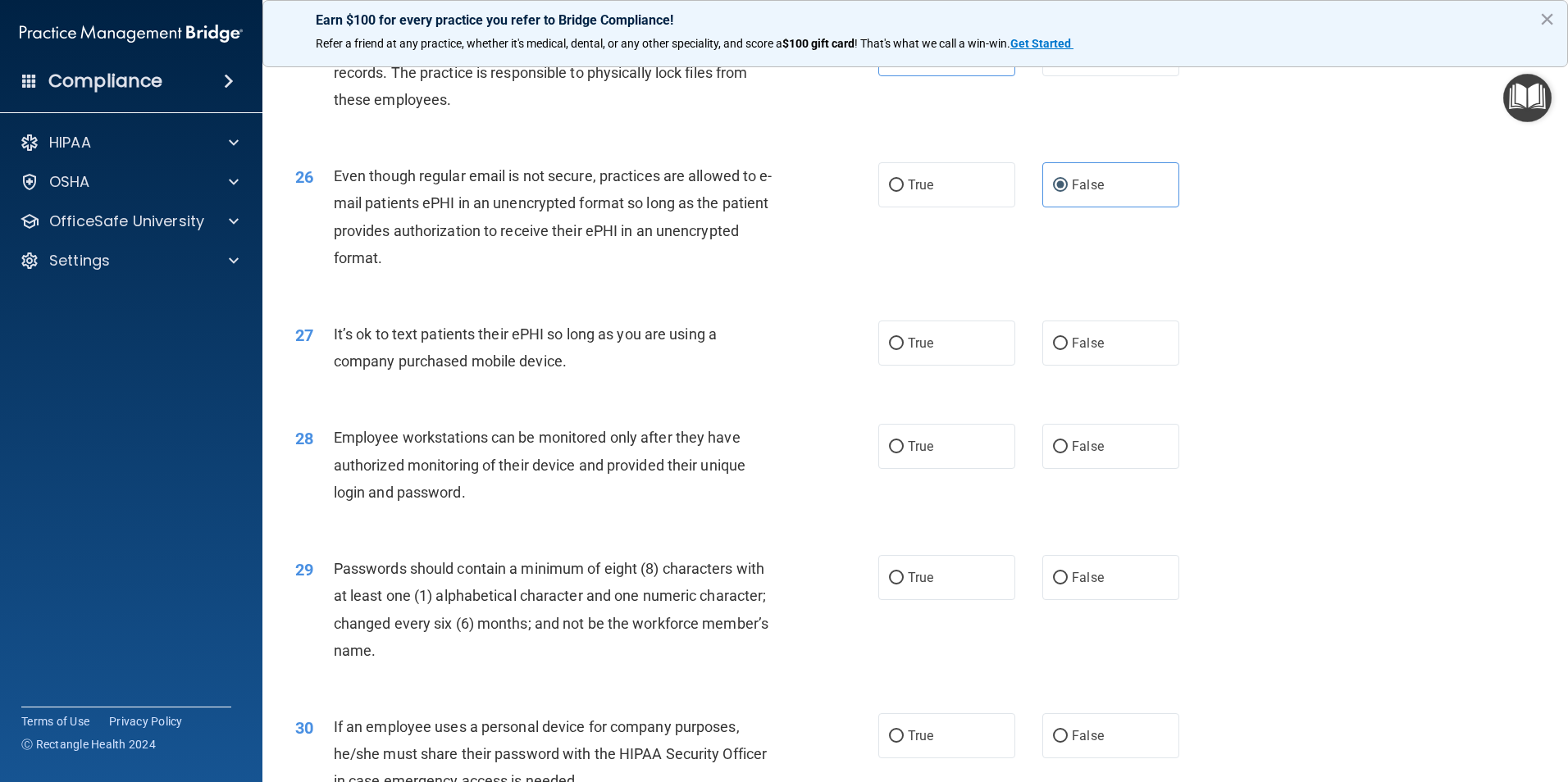
scroll to position [3250, 0]
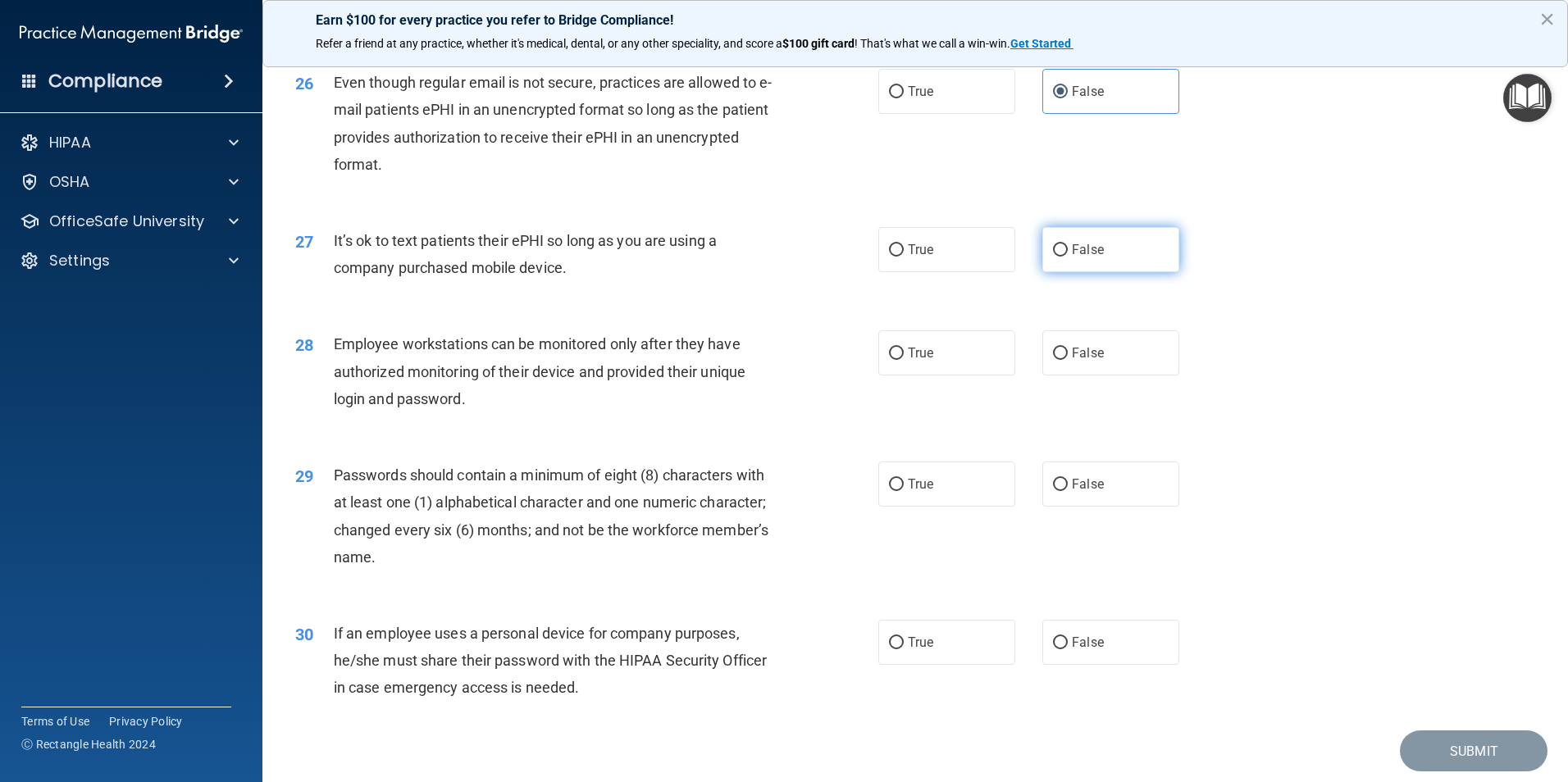
click at [1072, 258] on span "False" at bounding box center [1087, 249] width 32 height 16
click at [1067, 257] on input "False" at bounding box center [1060, 249] width 15 height 12
radio input "true"
click at [1043, 375] on label "False" at bounding box center [1110, 353] width 137 height 45
click at [1053, 360] on input "False" at bounding box center [1060, 353] width 15 height 12
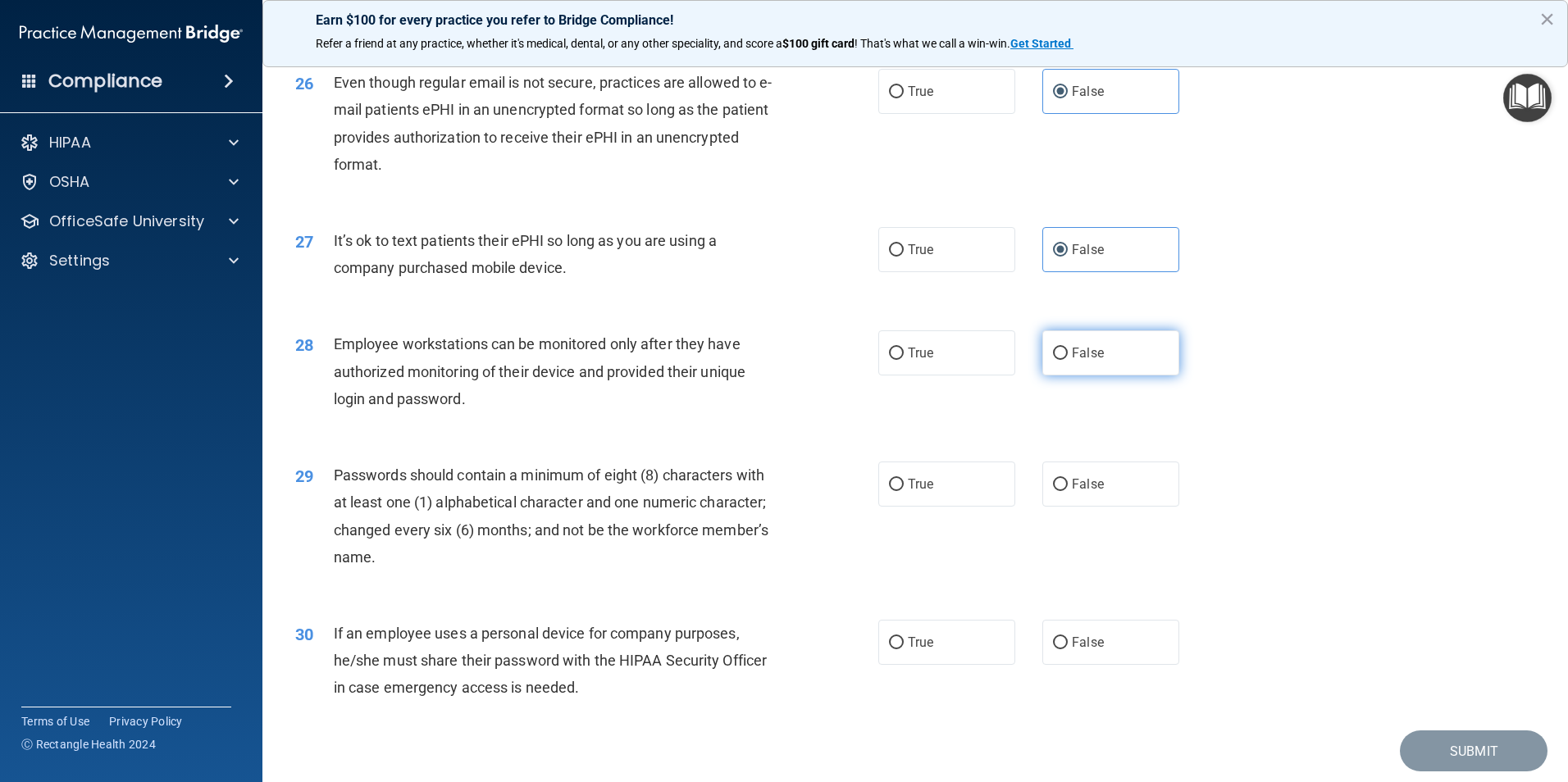
radio input "true"
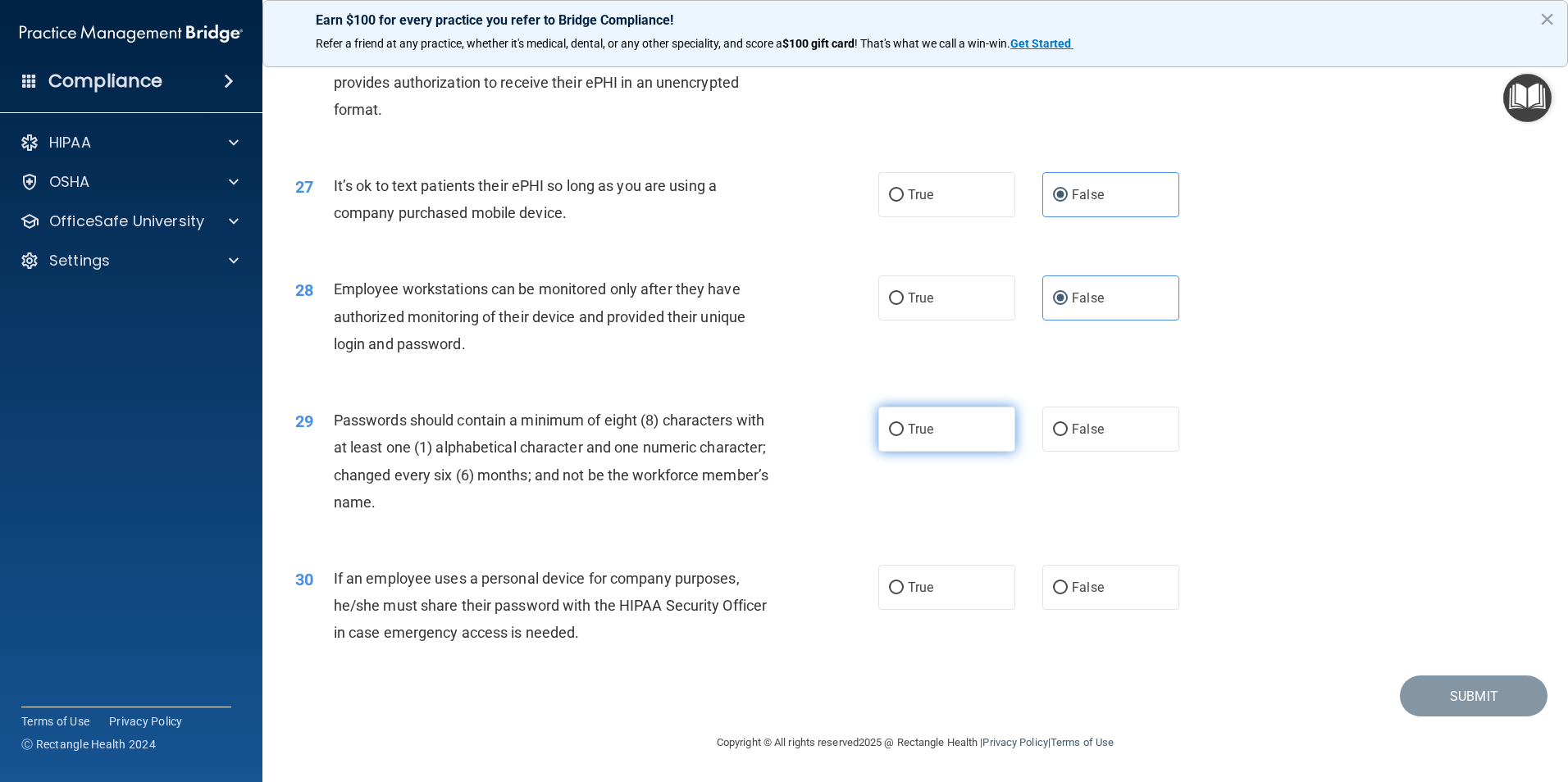
click at [895, 434] on input "True" at bounding box center [896, 429] width 15 height 12
radio input "true"
click at [1062, 586] on label "False" at bounding box center [1110, 586] width 137 height 45
click at [1062, 586] on input "False" at bounding box center [1060, 587] width 15 height 12
radio input "true"
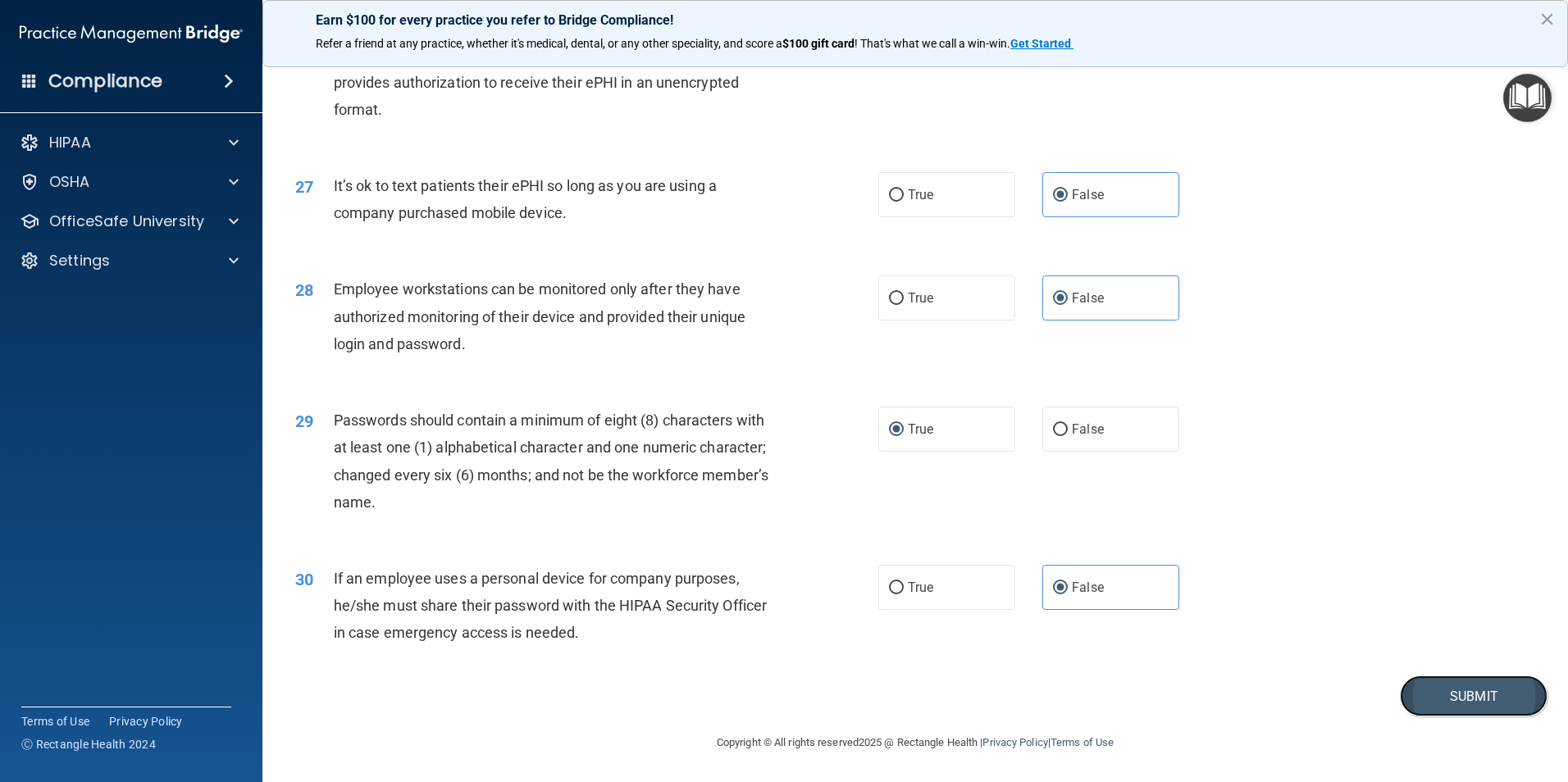
click at [1427, 693] on button "Submit" at bounding box center [1474, 696] width 148 height 42
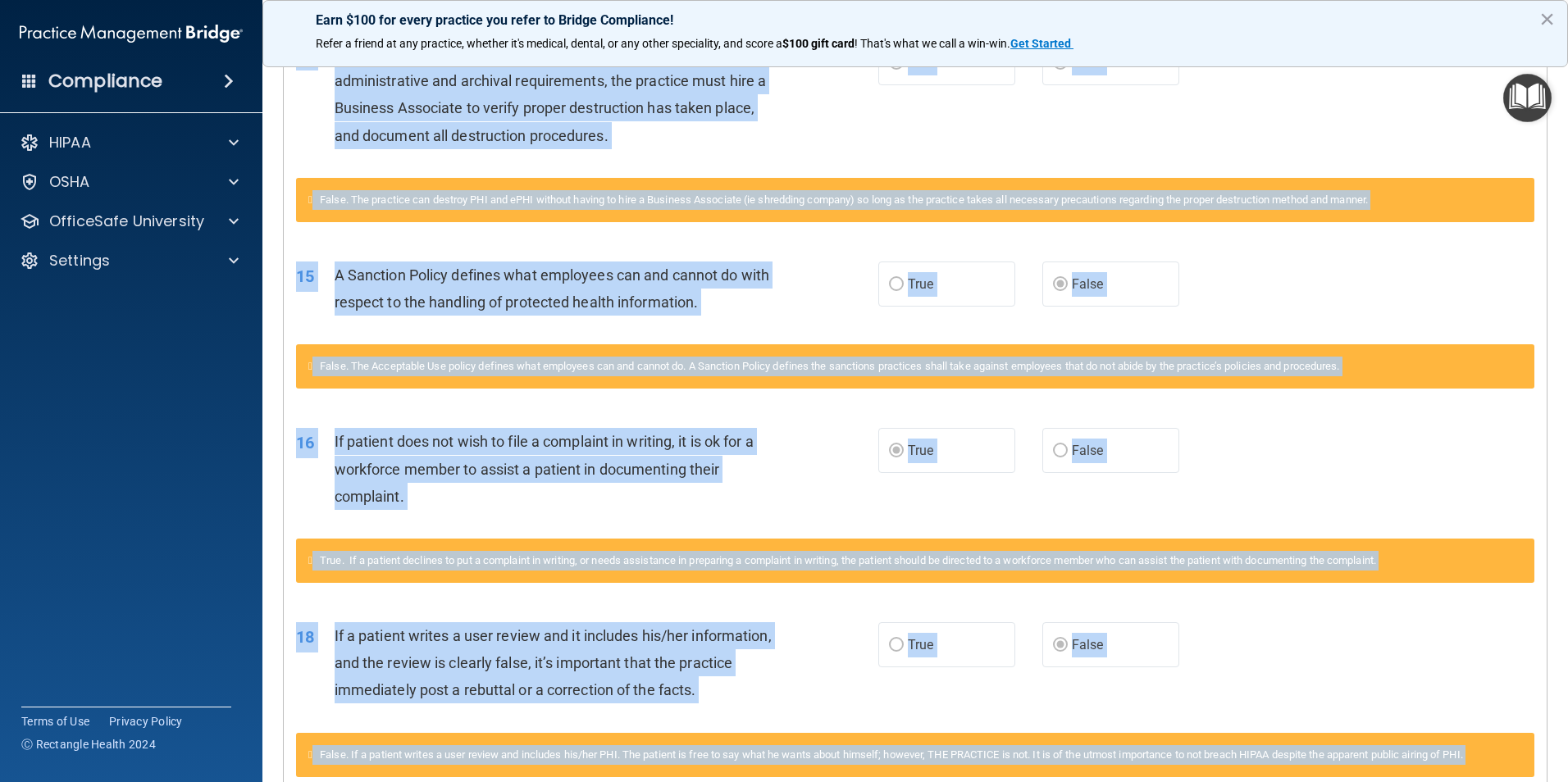
scroll to position [1537, 0]
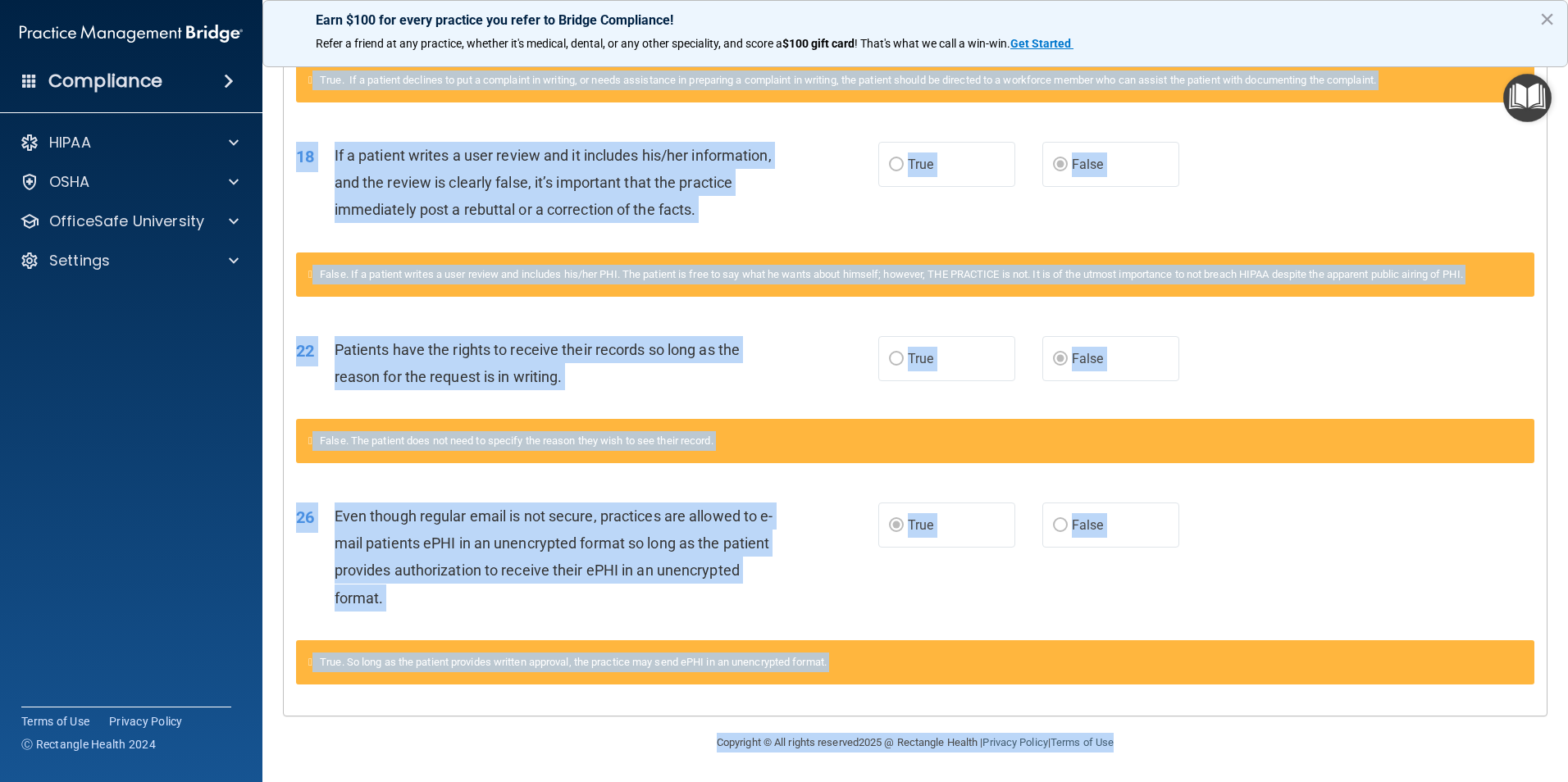
drag, startPoint x: 429, startPoint y: 132, endPoint x: 1354, endPoint y: 803, distance: 1142.7
click at [1354, 781] on html "Compliance HIPAA Documents and Policies Report an Incident Business Associates …" at bounding box center [784, 391] width 1568 height 782
click at [489, 365] on div "Patients have the rights to receive their records so long as the reason for the…" at bounding box center [562, 363] width 455 height 54
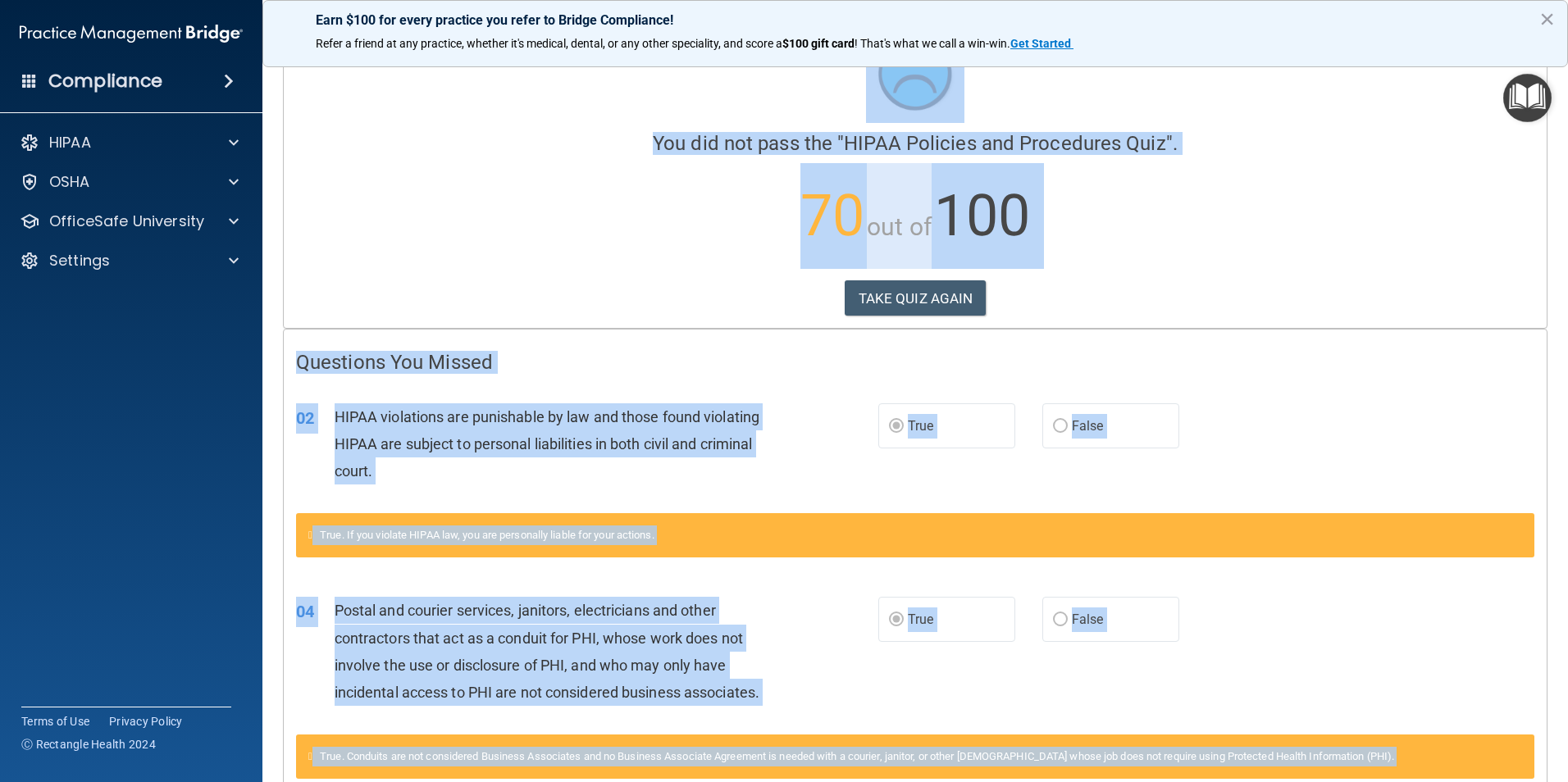
scroll to position [0, 0]
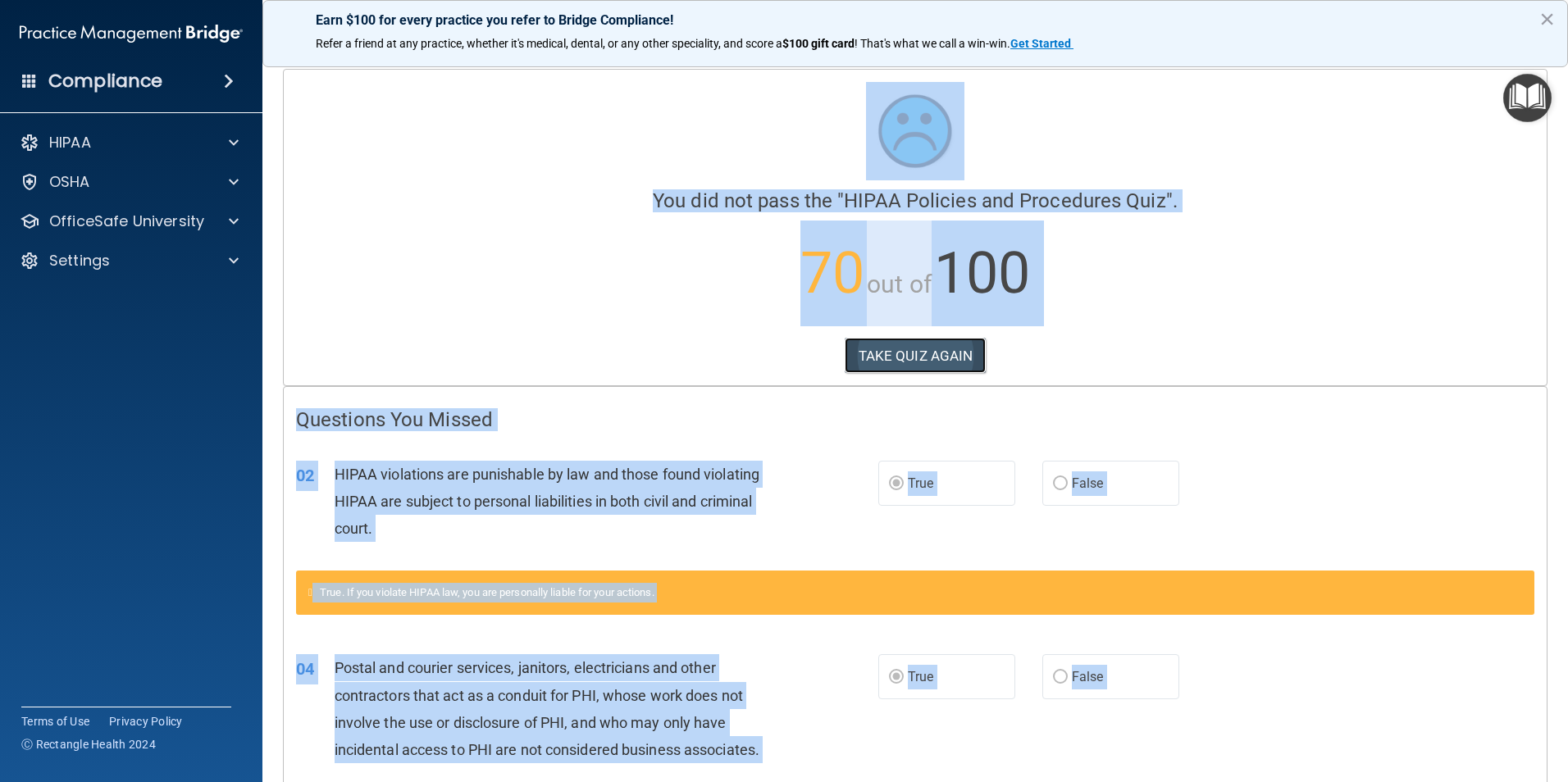
click at [901, 354] on button "TAKE QUIZ AGAIN" at bounding box center [915, 355] width 142 height 36
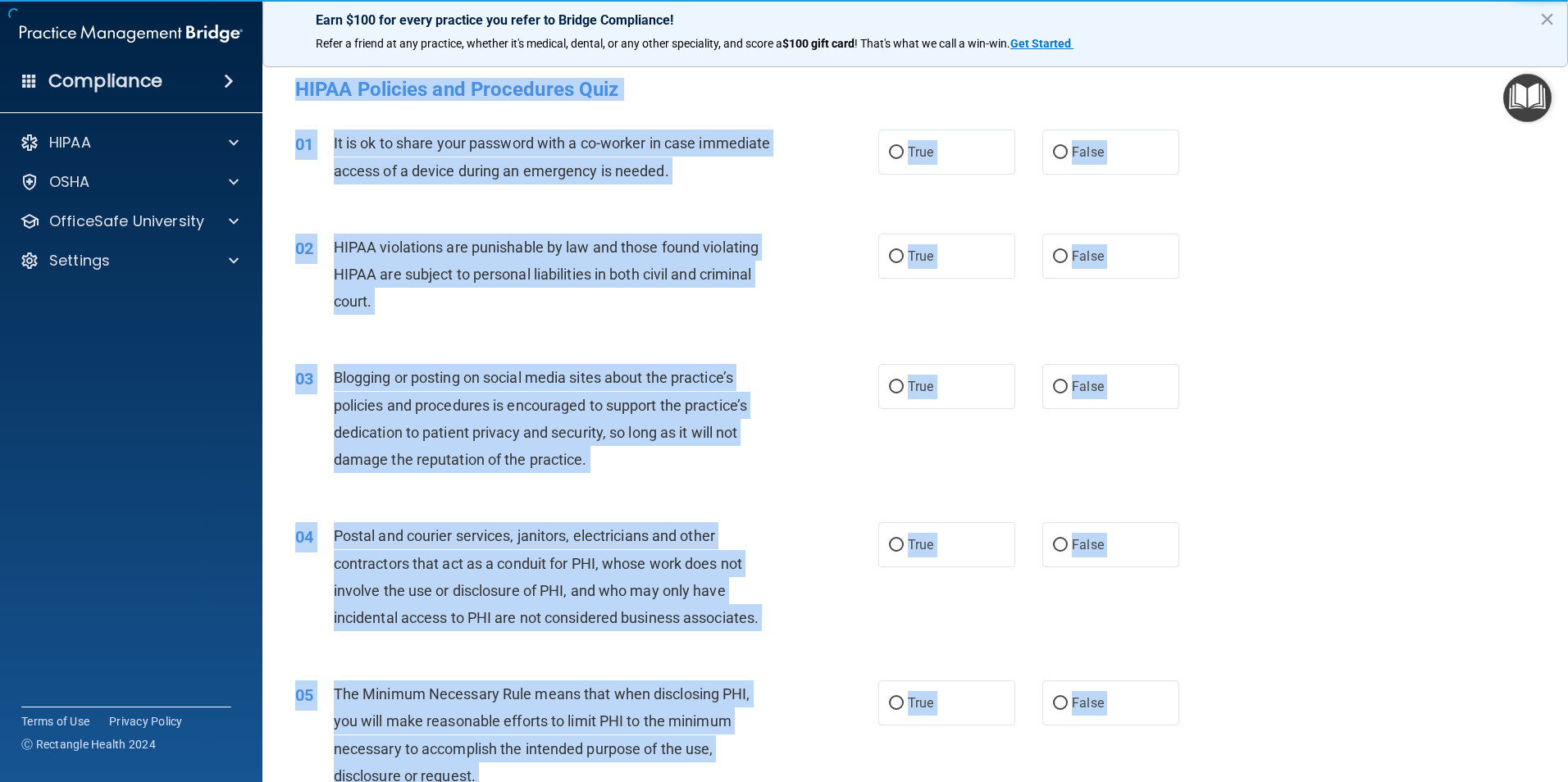
click at [747, 405] on span "Blogging or posting on social media sites about the practice’s policies and pro…" at bounding box center [540, 418] width 413 height 100
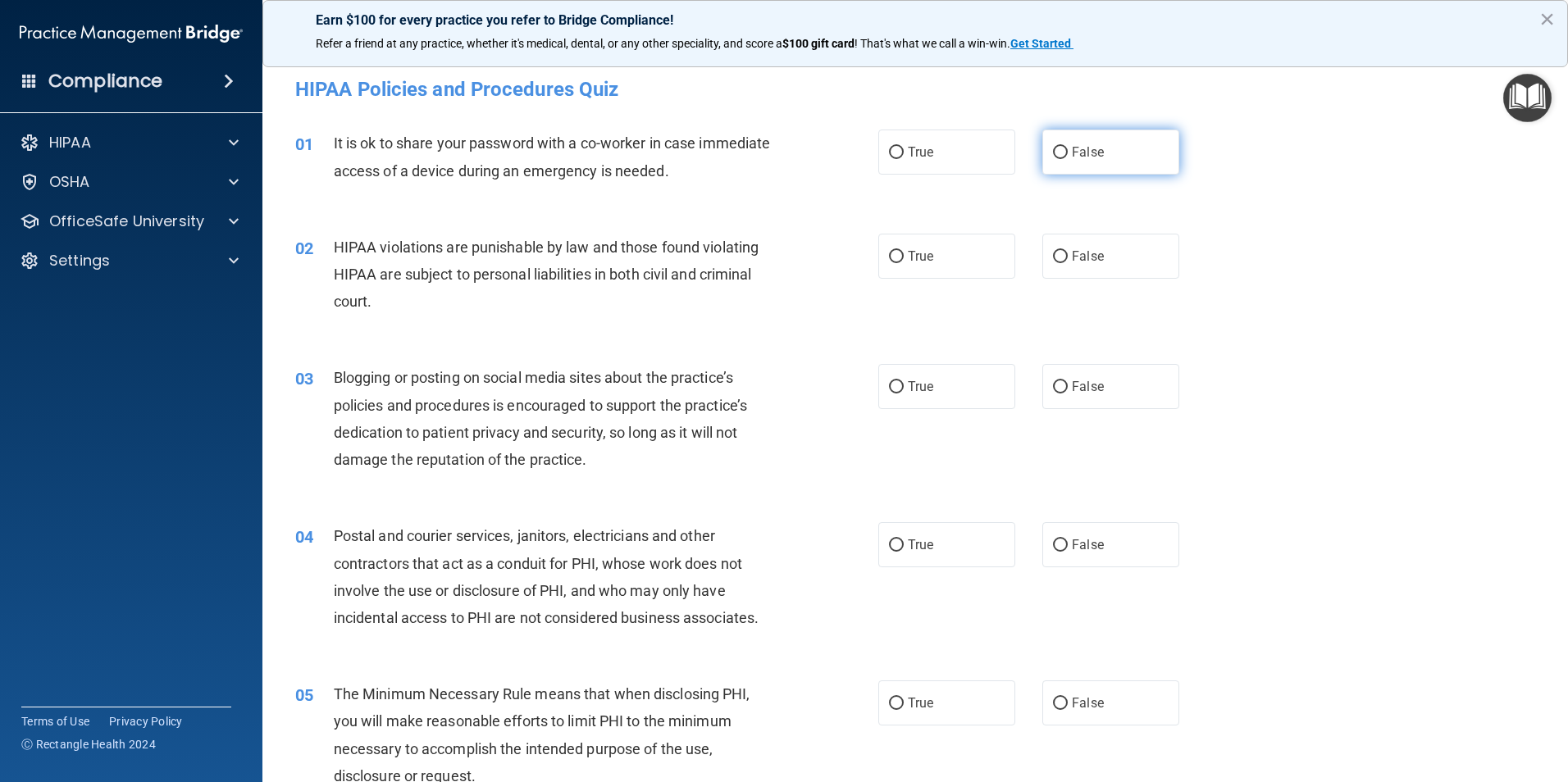
click at [1053, 150] on input "False" at bounding box center [1060, 153] width 15 height 12
radio input "true"
drag, startPoint x: 889, startPoint y: 261, endPoint x: 739, endPoint y: 386, distance: 195.3
click at [889, 261] on input "True" at bounding box center [896, 257] width 15 height 12
radio input "true"
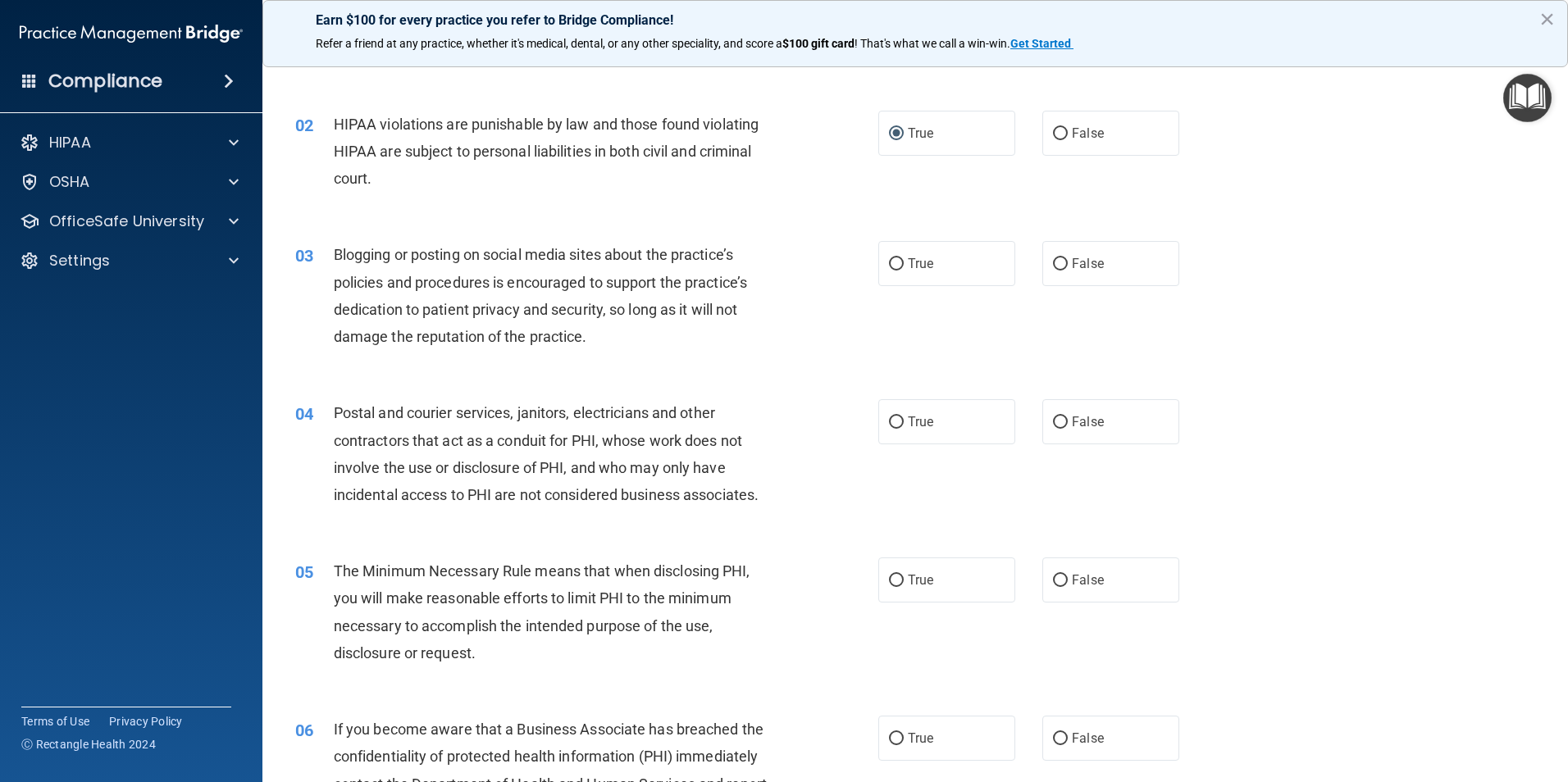
scroll to position [164, 0]
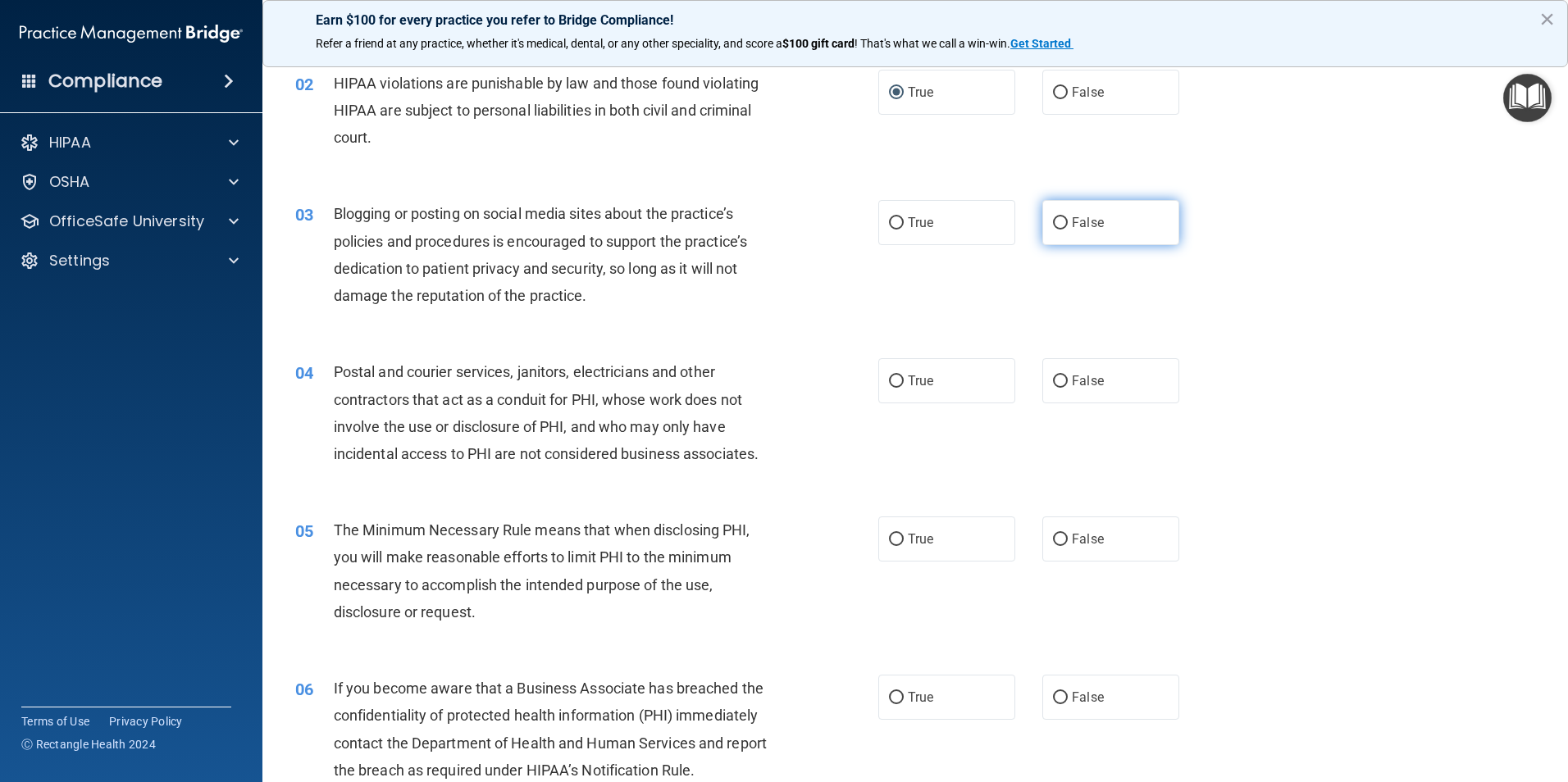
click at [1059, 224] on input "False" at bounding box center [1060, 223] width 15 height 12
radio input "true"
click at [889, 384] on input "True" at bounding box center [896, 381] width 15 height 12
radio input "true"
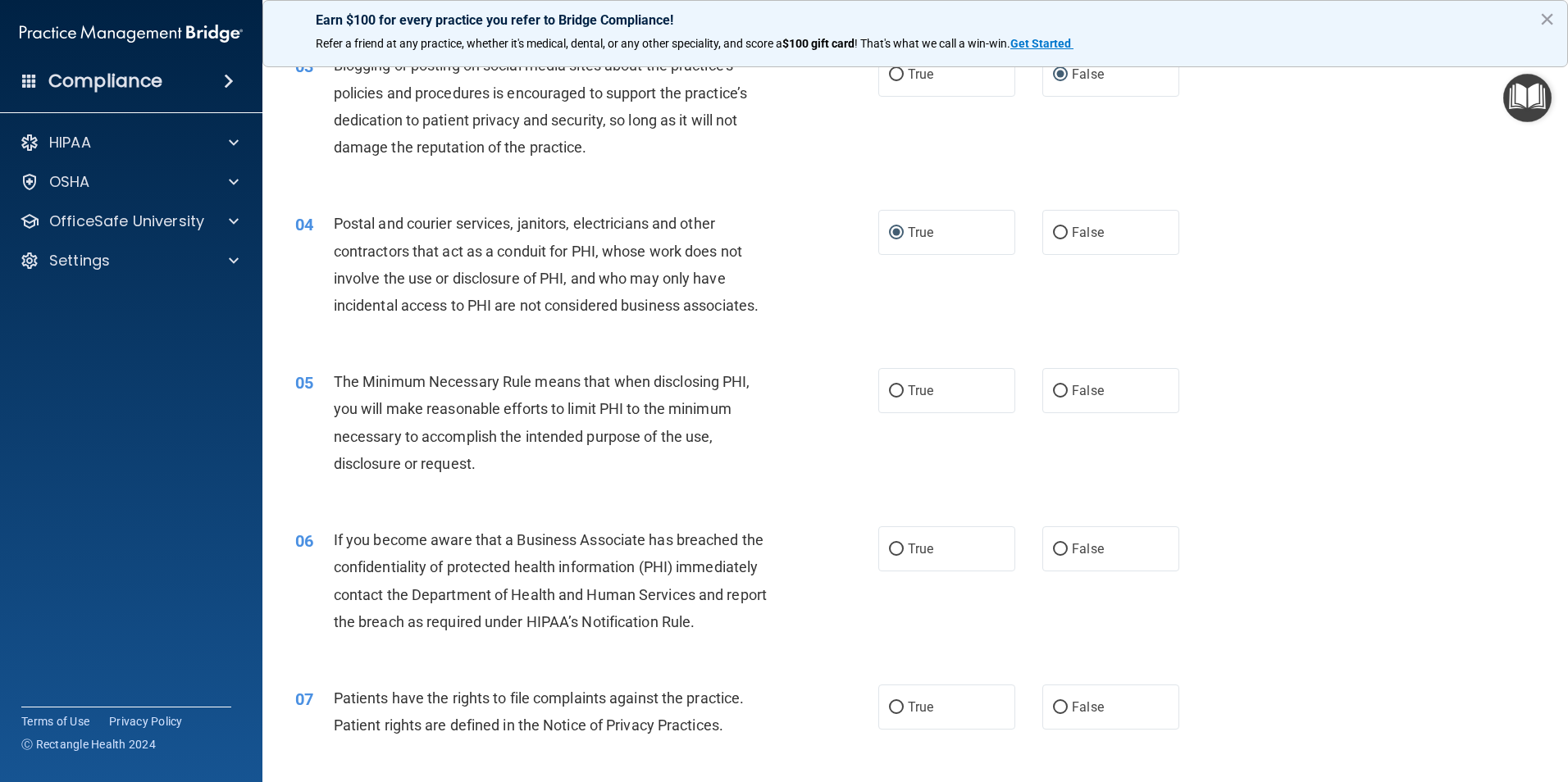
scroll to position [328, 0]
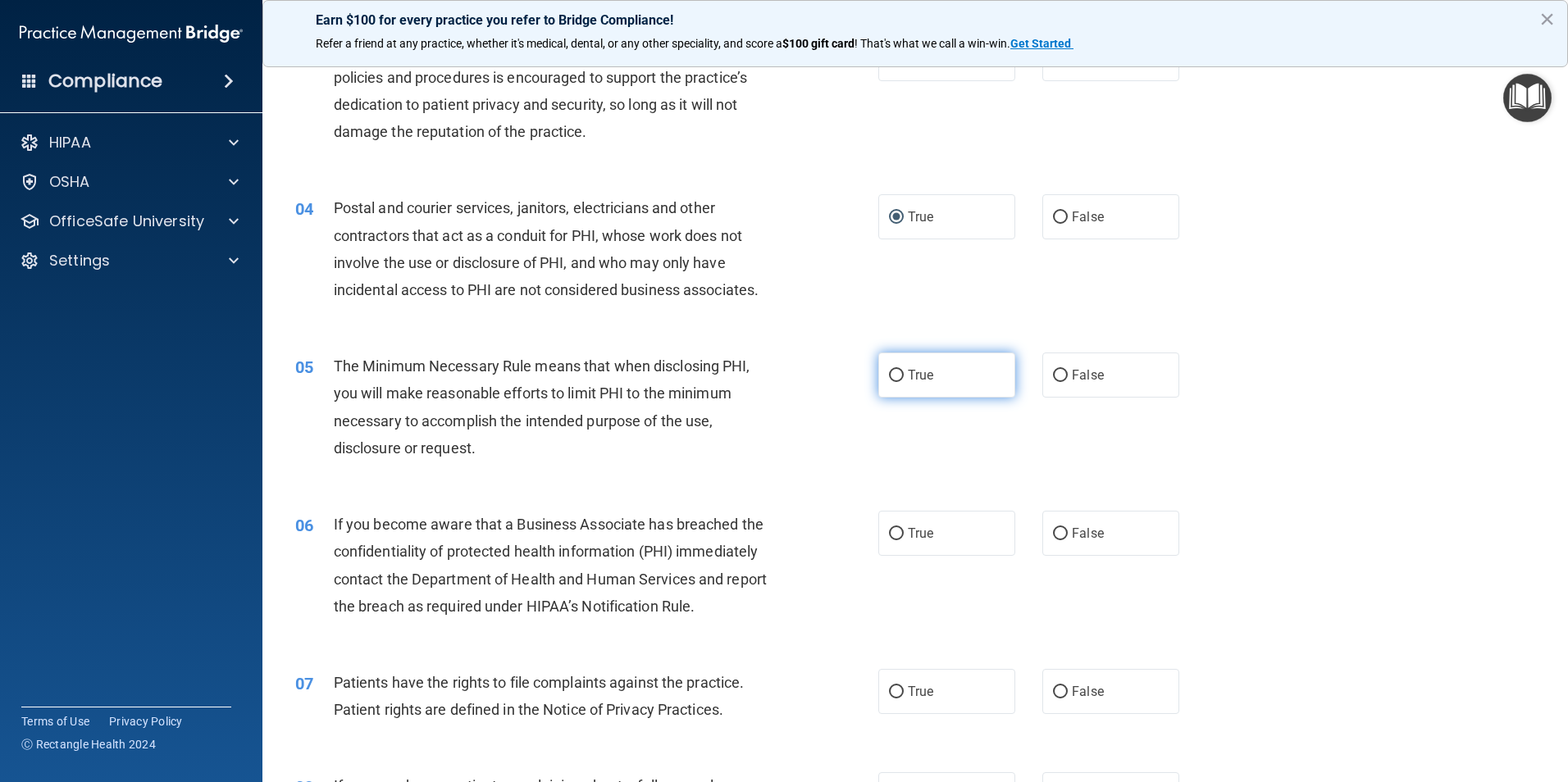
click at [899, 380] on label "True" at bounding box center [947, 375] width 137 height 45
click at [899, 380] on input "True" at bounding box center [896, 375] width 15 height 12
radio input "true"
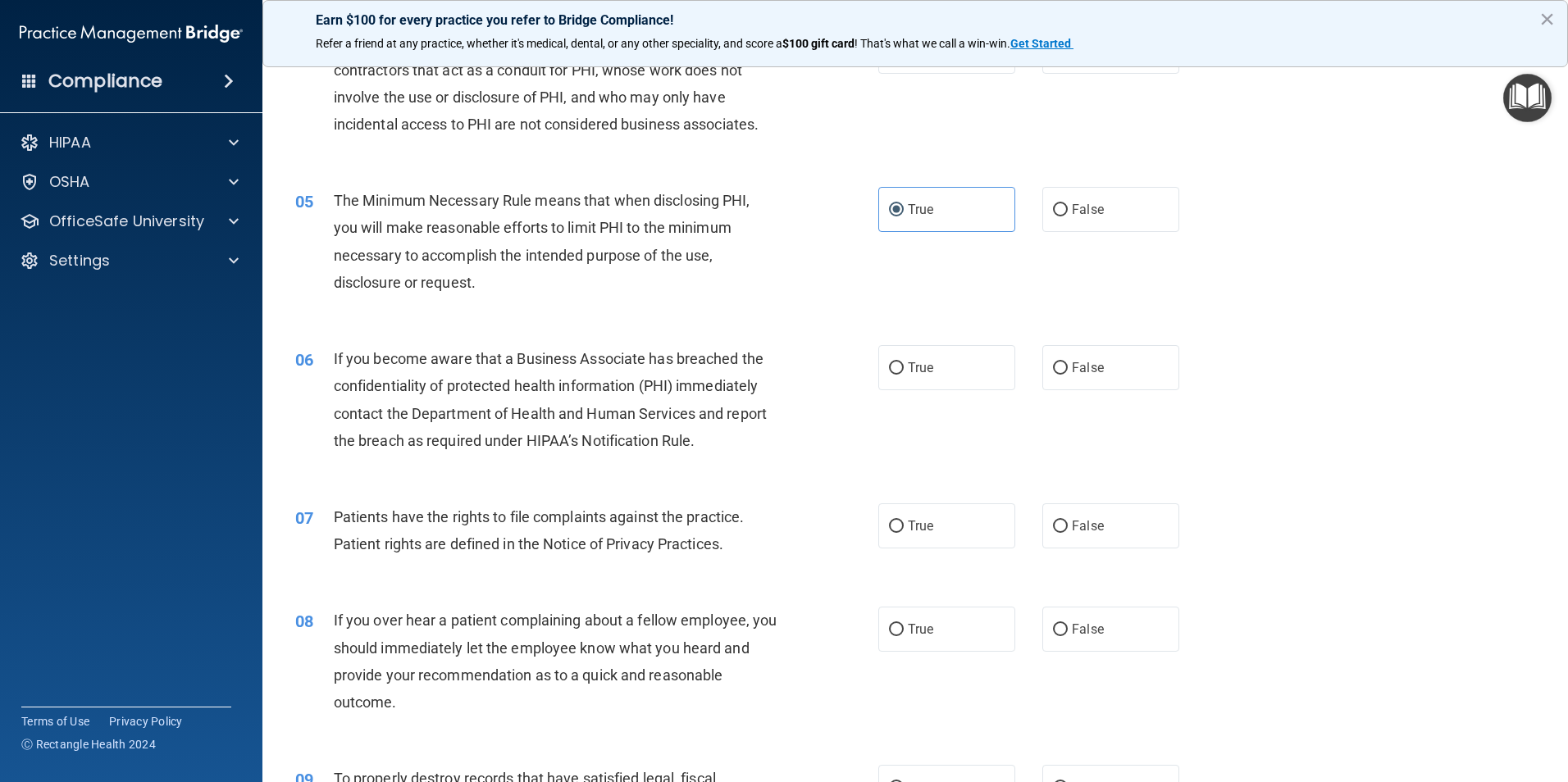
scroll to position [574, 0]
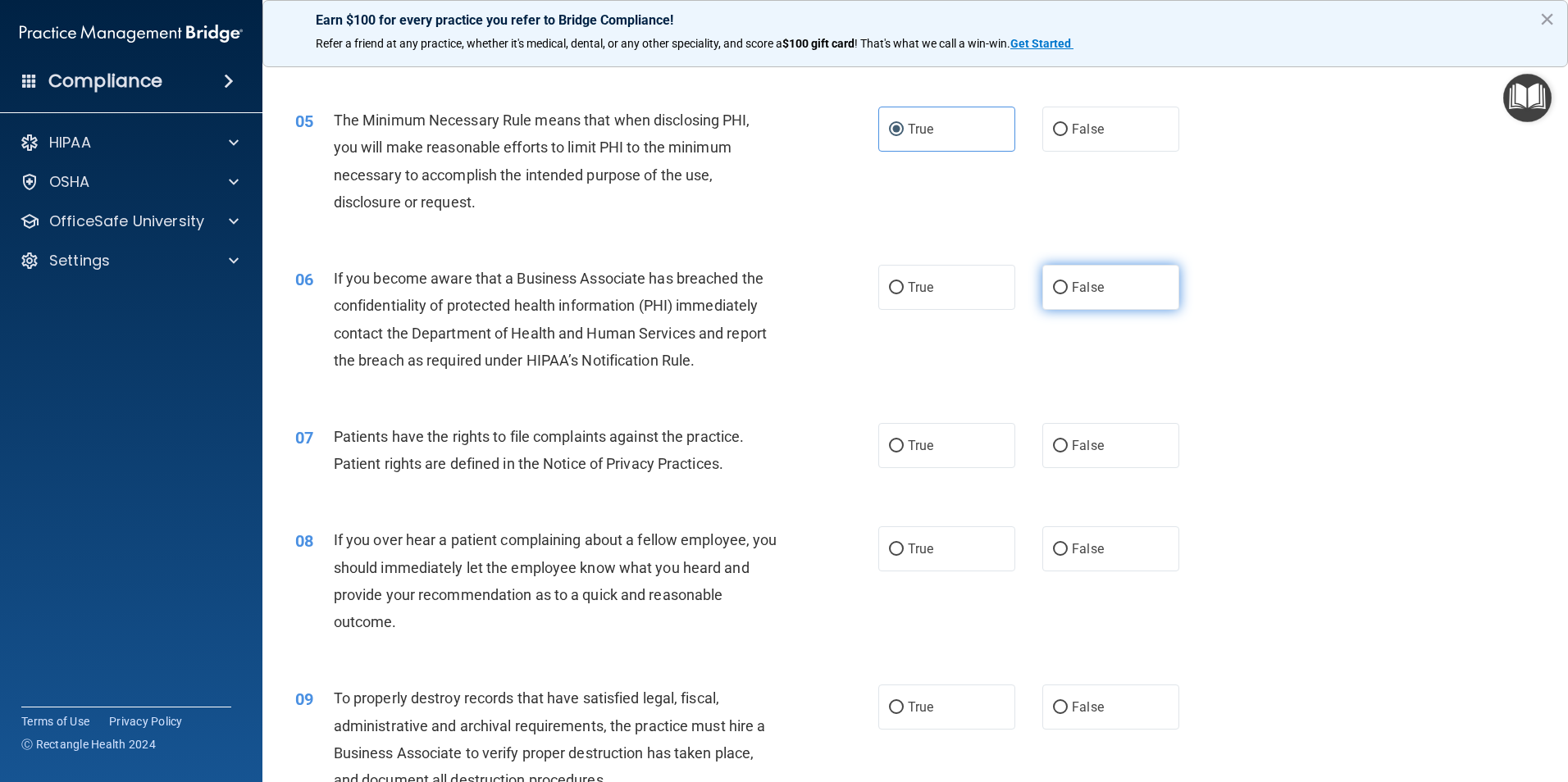
drag, startPoint x: 1058, startPoint y: 288, endPoint x: 1047, endPoint y: 298, distance: 14.9
click at [1056, 291] on input "False" at bounding box center [1060, 288] width 15 height 12
radio input "true"
click at [889, 446] on input "True" at bounding box center [896, 446] width 15 height 12
radio input "true"
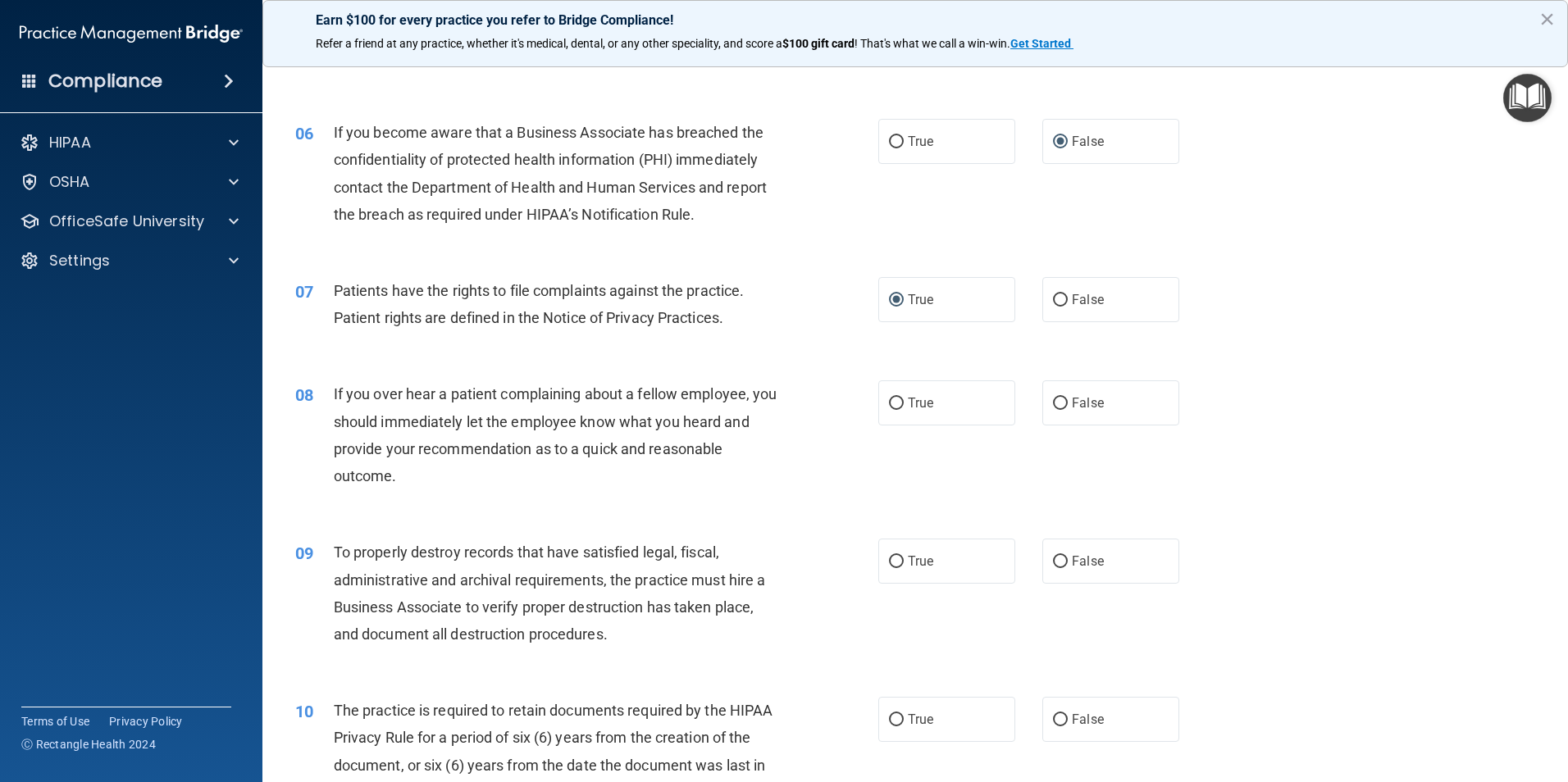
scroll to position [738, 0]
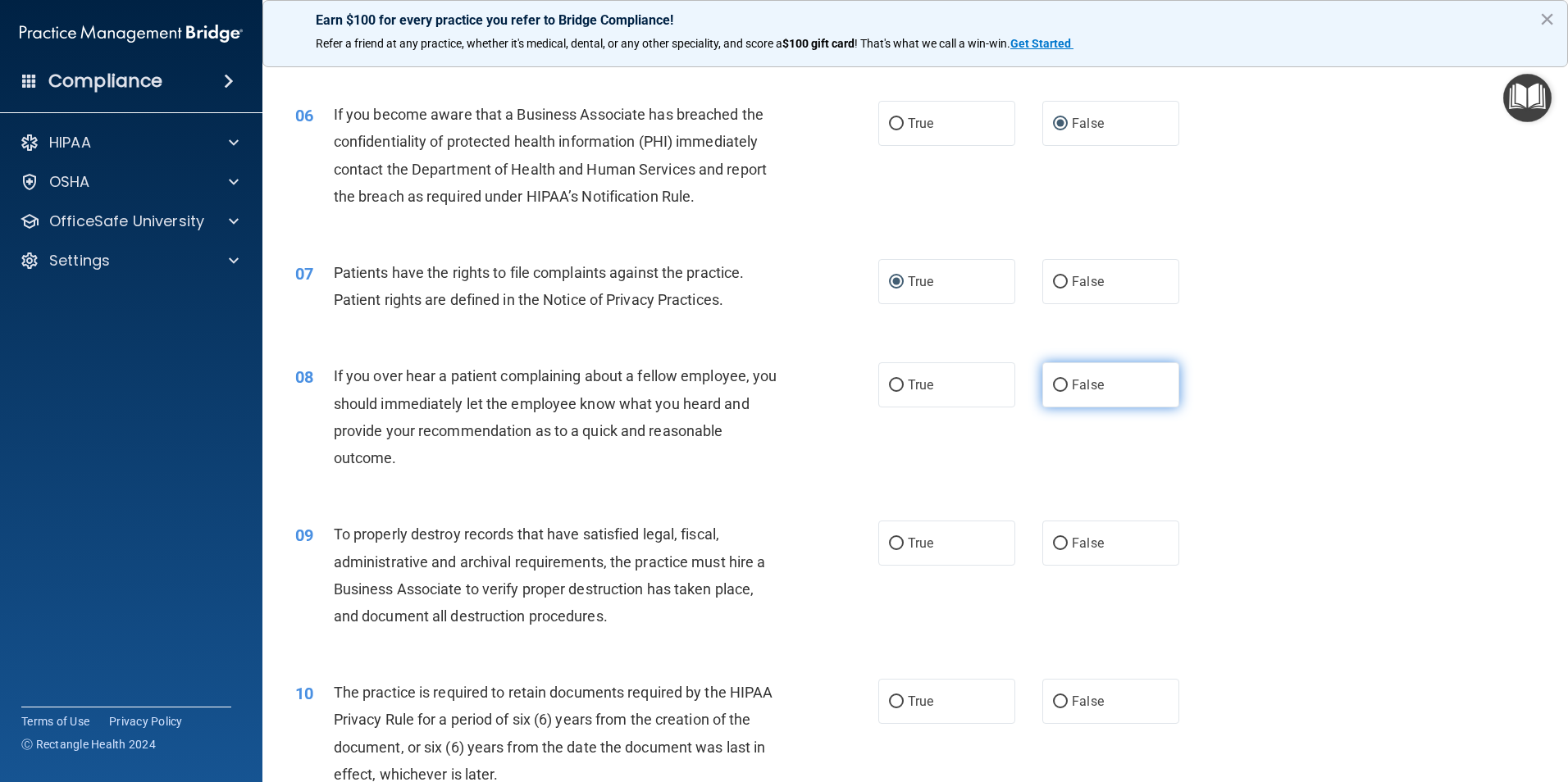
click at [1057, 386] on input "False" at bounding box center [1060, 385] width 15 height 12
radio input "true"
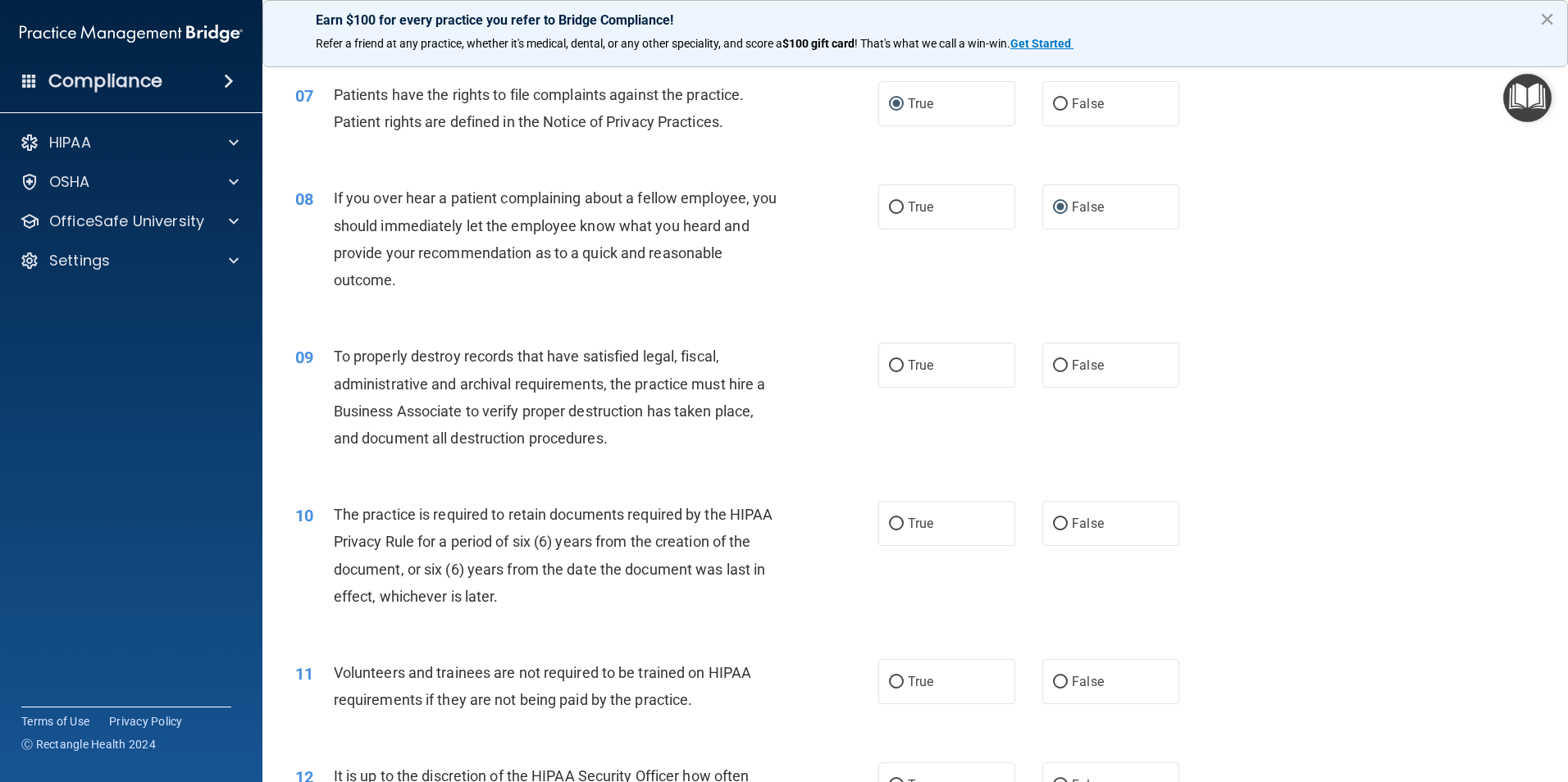
scroll to position [902, 0]
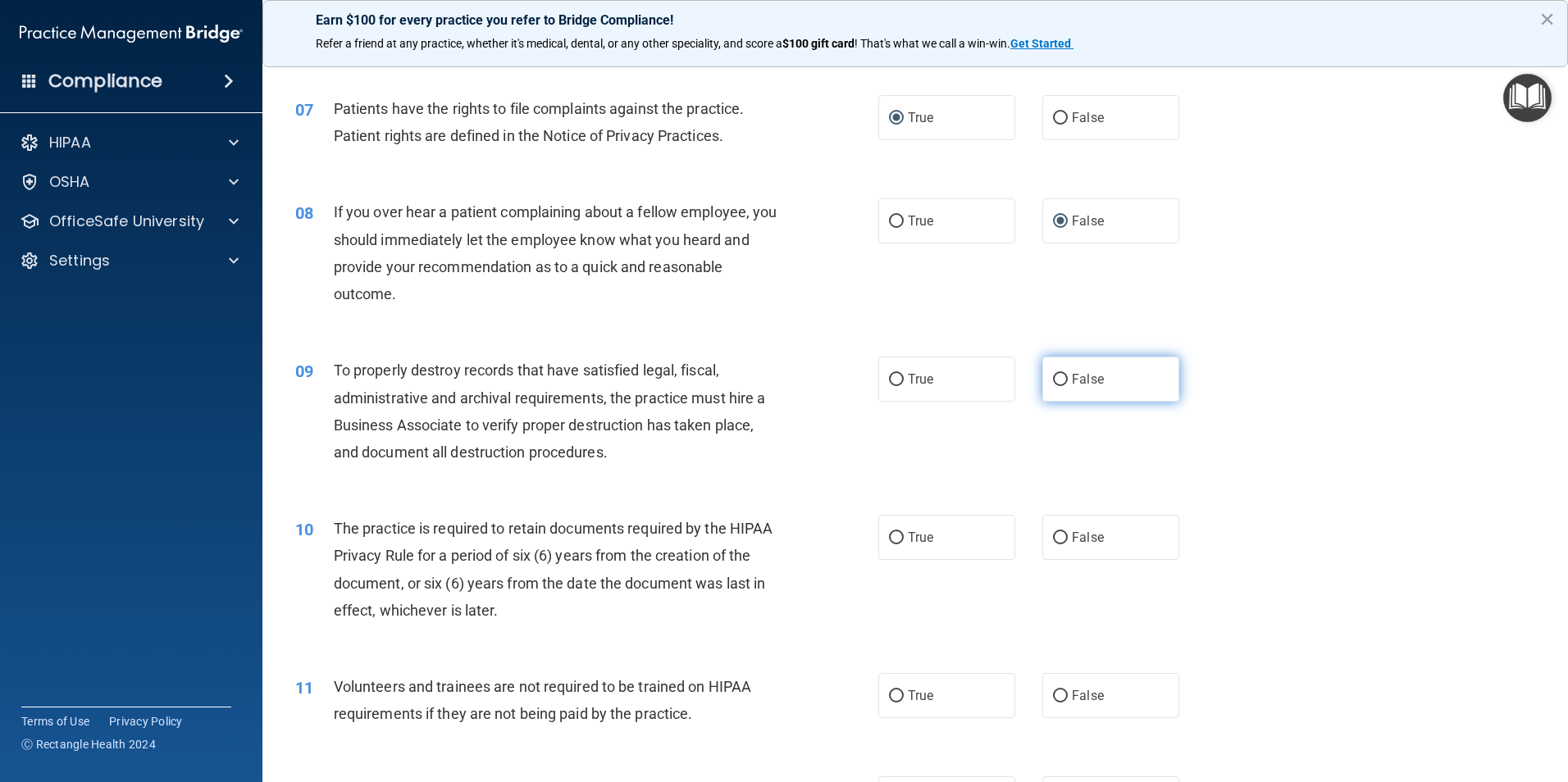
click at [1053, 386] on input "False" at bounding box center [1060, 379] width 15 height 12
radio input "true"
click at [896, 381] on label "True" at bounding box center [947, 378] width 137 height 45
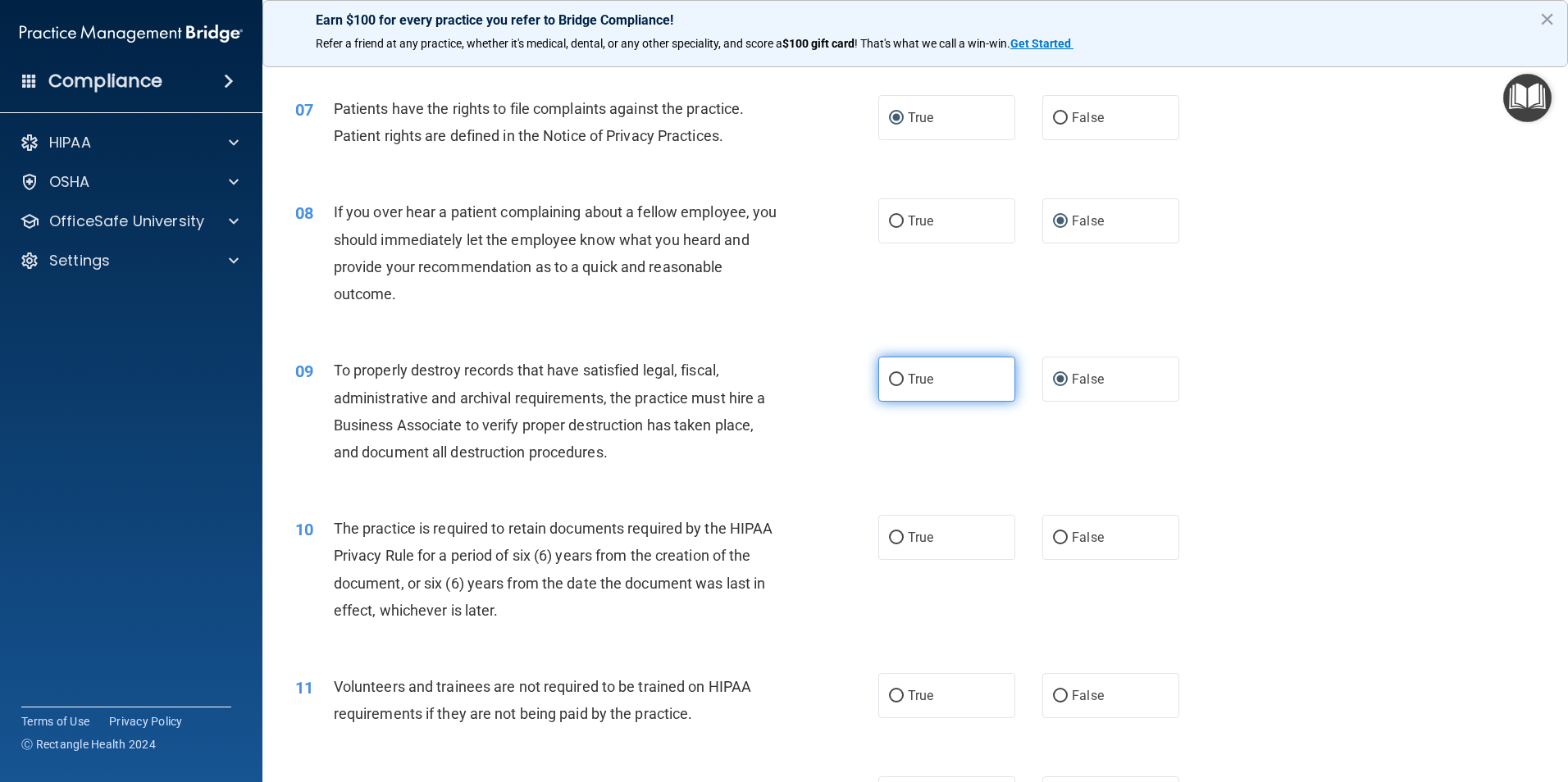
click at [889, 379] on input "True" at bounding box center [896, 379] width 15 height 12
radio input "true"
radio input "false"
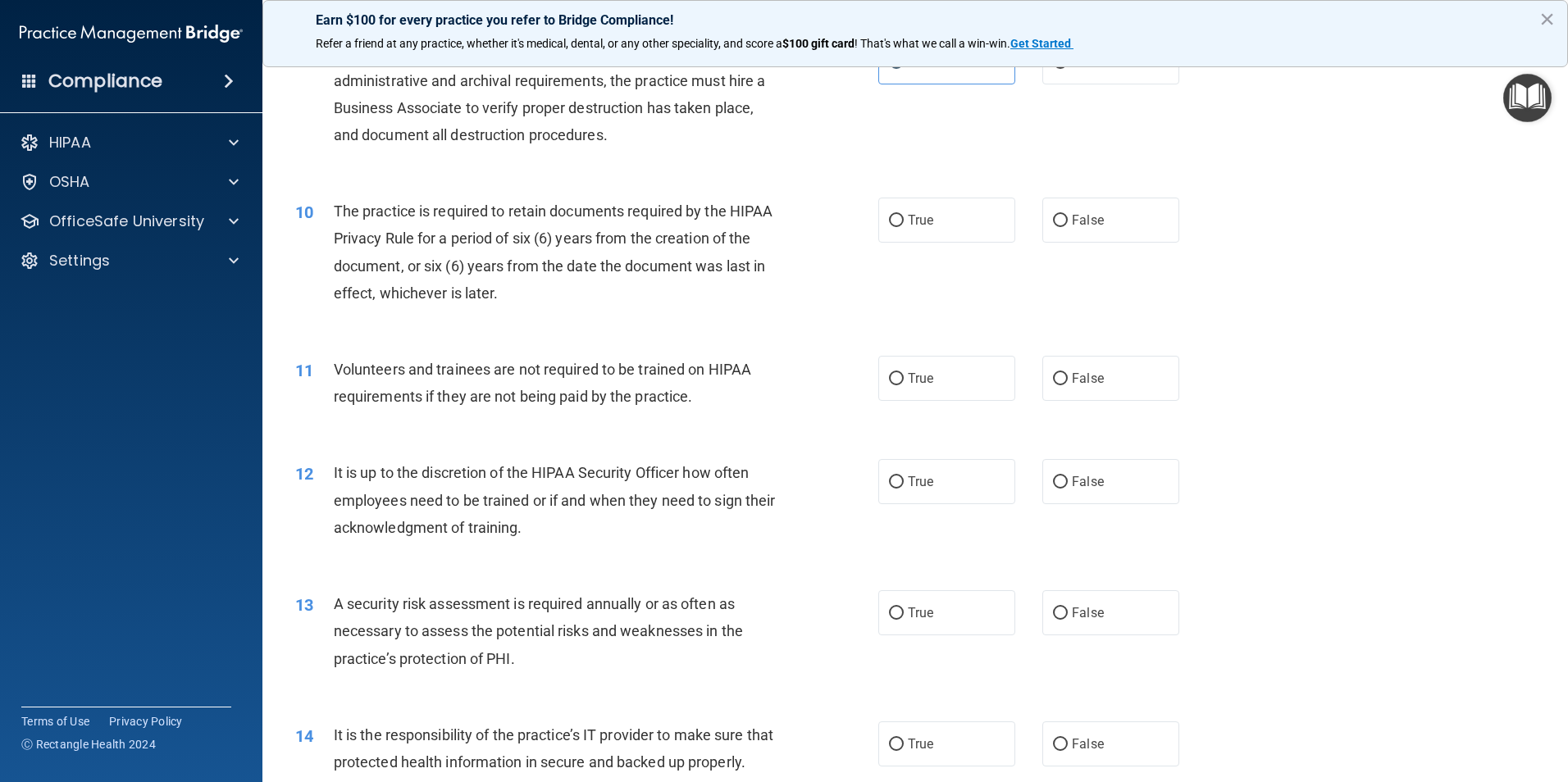
scroll to position [1230, 0]
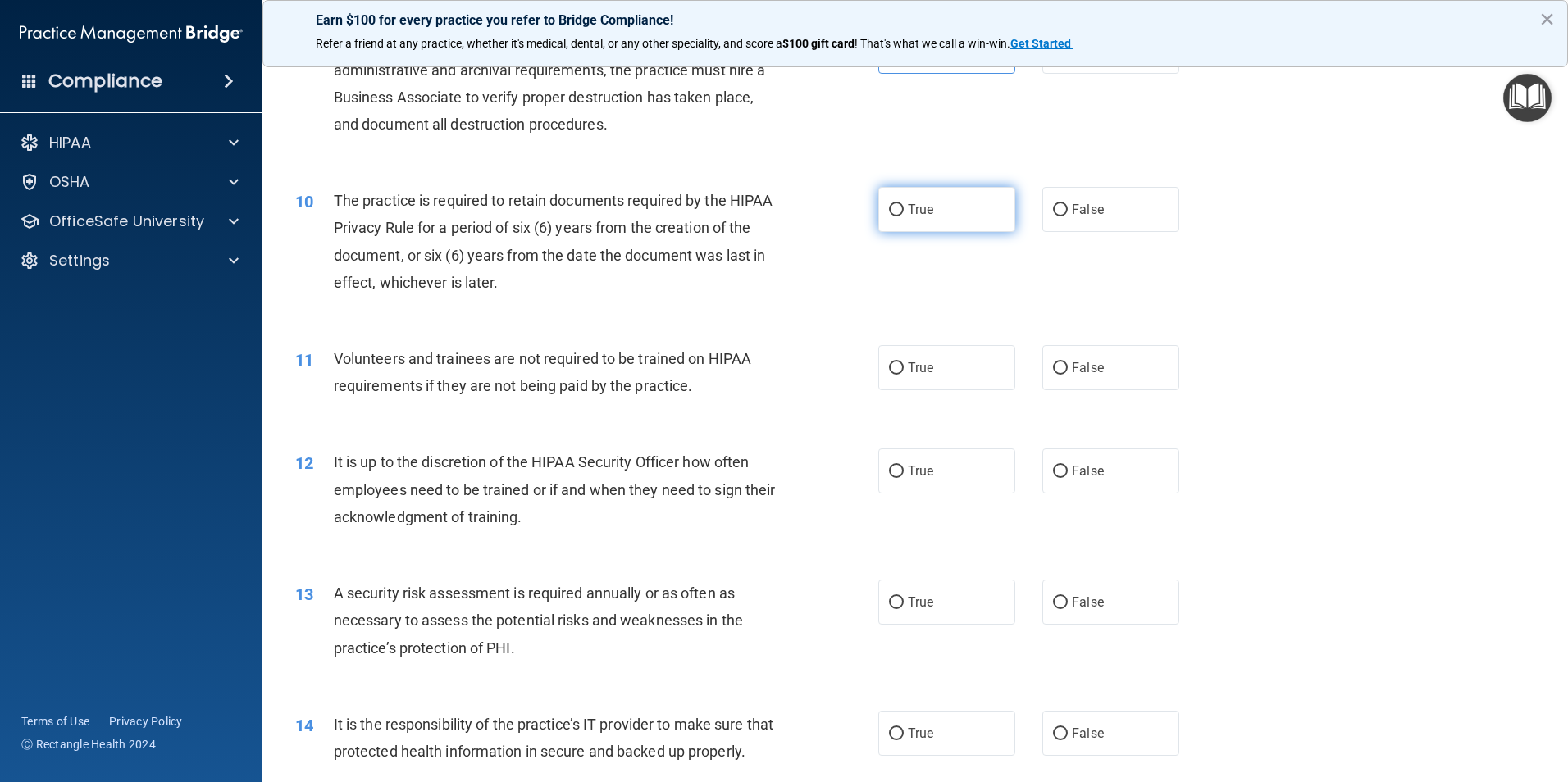
click at [891, 207] on input "True" at bounding box center [896, 209] width 15 height 12
radio input "true"
click at [1072, 368] on span "False" at bounding box center [1087, 367] width 32 height 16
click at [1066, 368] on input "False" at bounding box center [1060, 368] width 15 height 12
radio input "true"
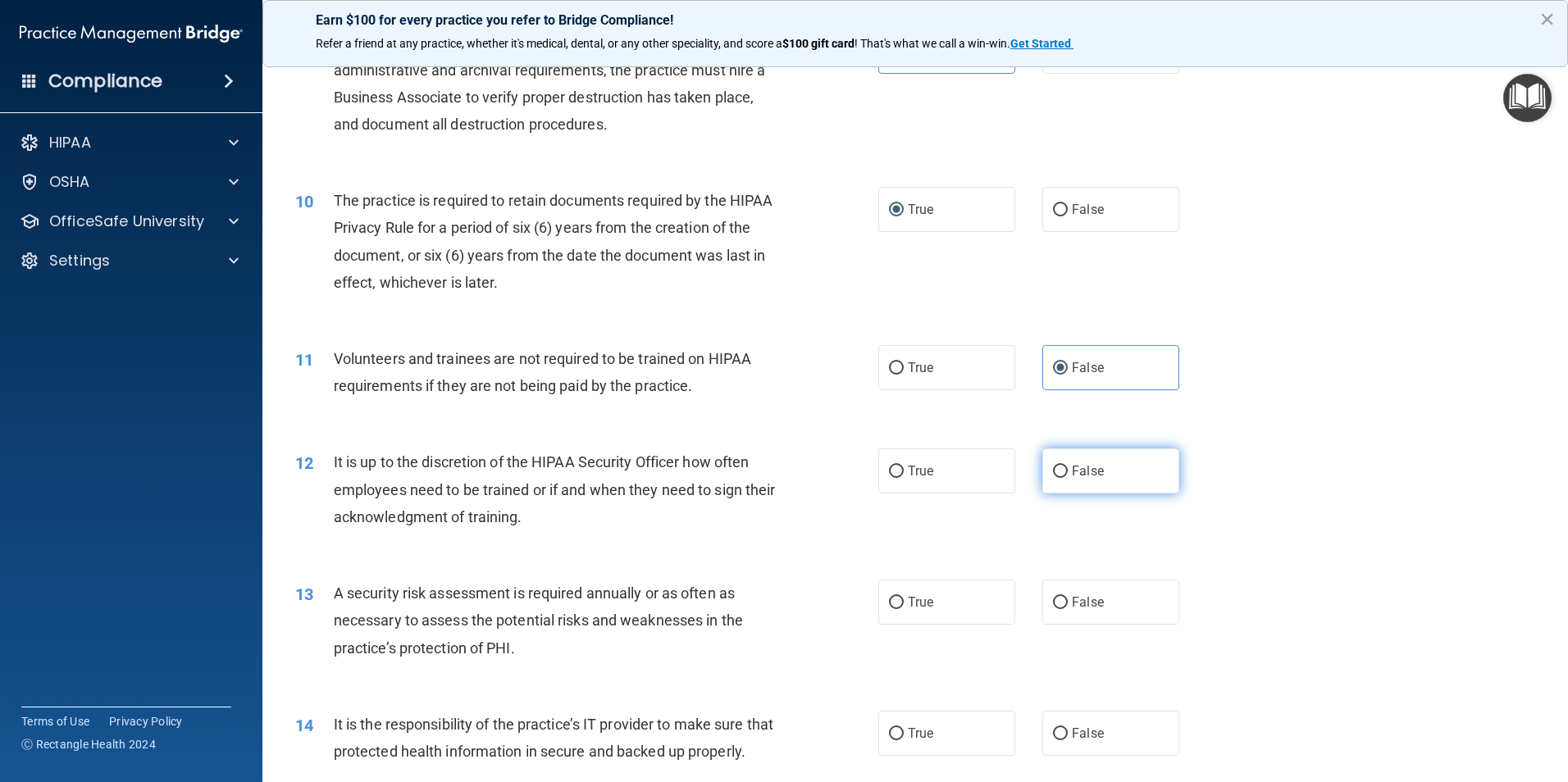
click at [1054, 476] on input "False" at bounding box center [1060, 471] width 15 height 12
radio input "true"
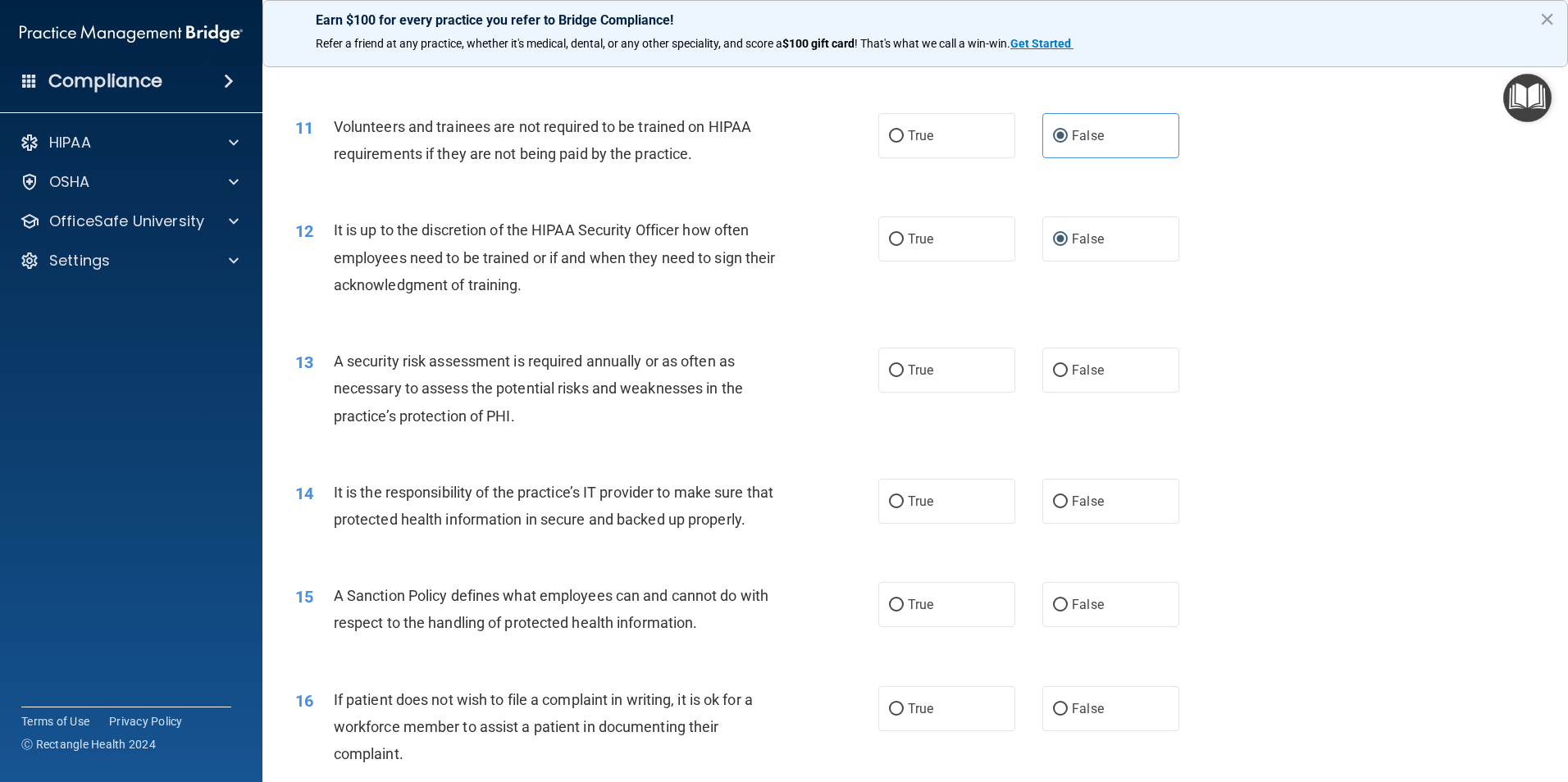
scroll to position [1475, 0]
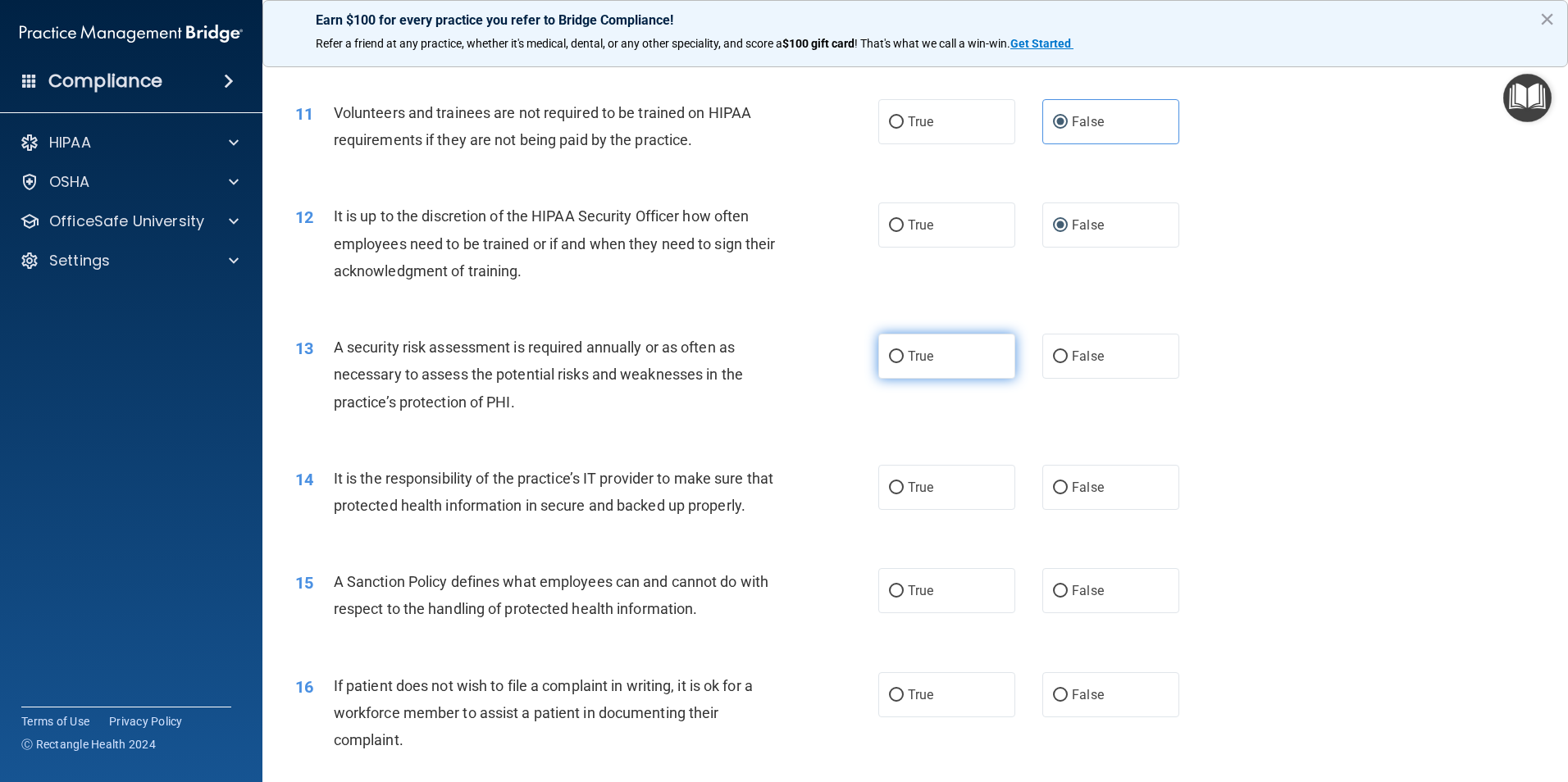
click at [889, 355] on input "True" at bounding box center [896, 356] width 15 height 12
radio input "true"
click at [1051, 497] on label "False" at bounding box center [1110, 487] width 137 height 45
click at [1053, 494] on input "False" at bounding box center [1060, 488] width 15 height 12
radio input "true"
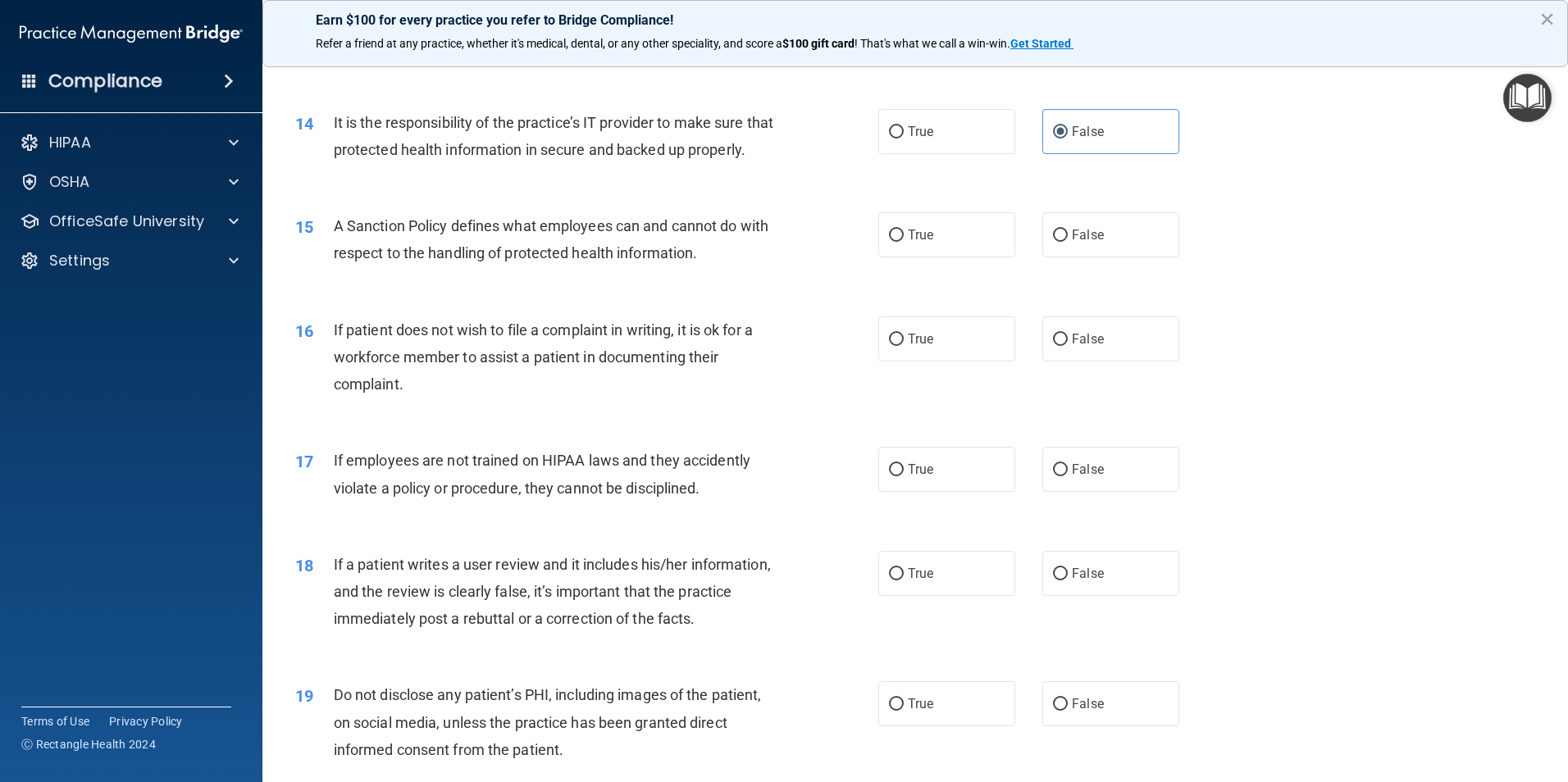
scroll to position [1886, 0]
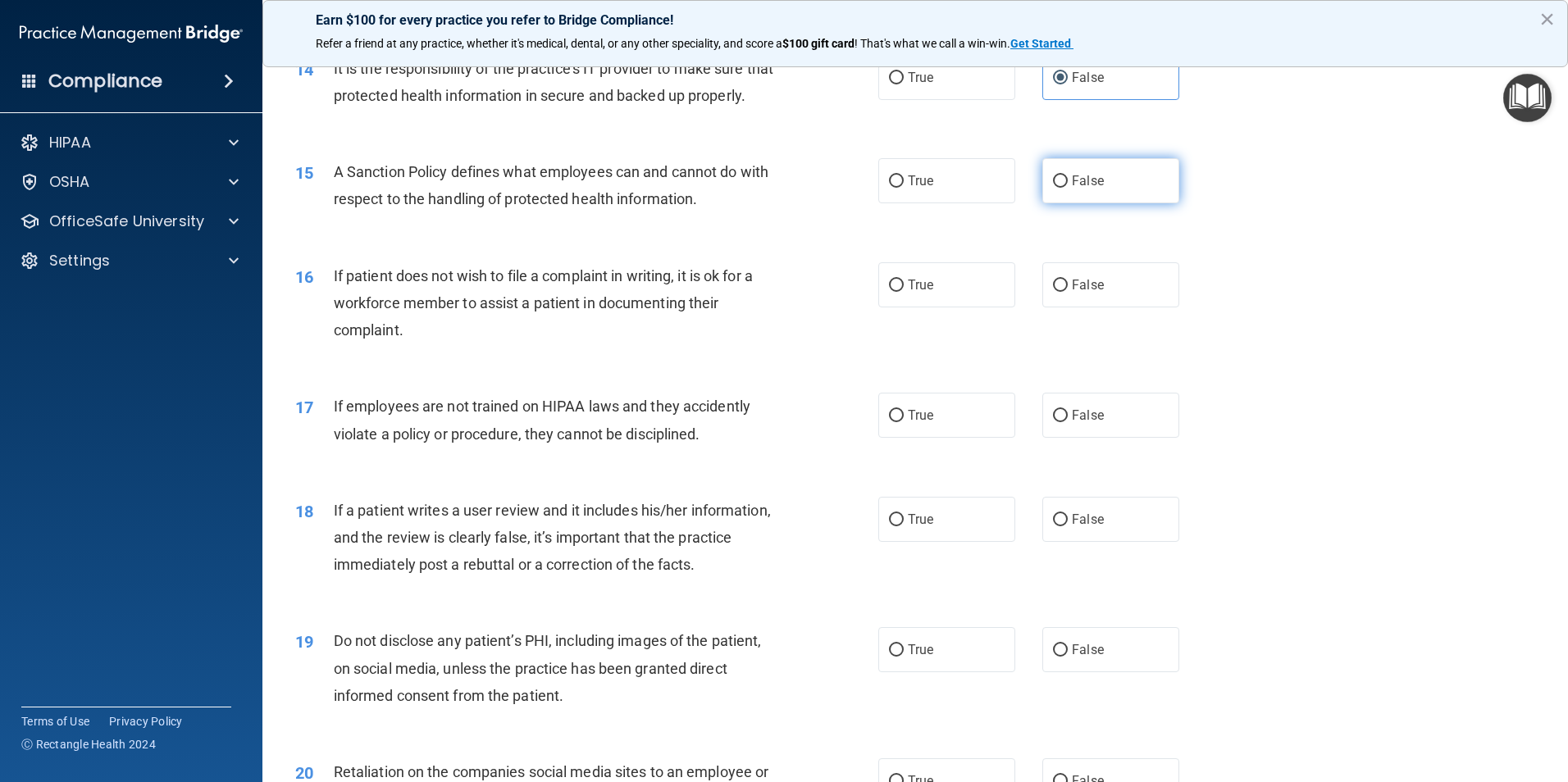
click at [1053, 187] on input "False" at bounding box center [1060, 181] width 15 height 12
radio input "true"
click at [889, 291] on input "True" at bounding box center [896, 285] width 15 height 12
radio input "true"
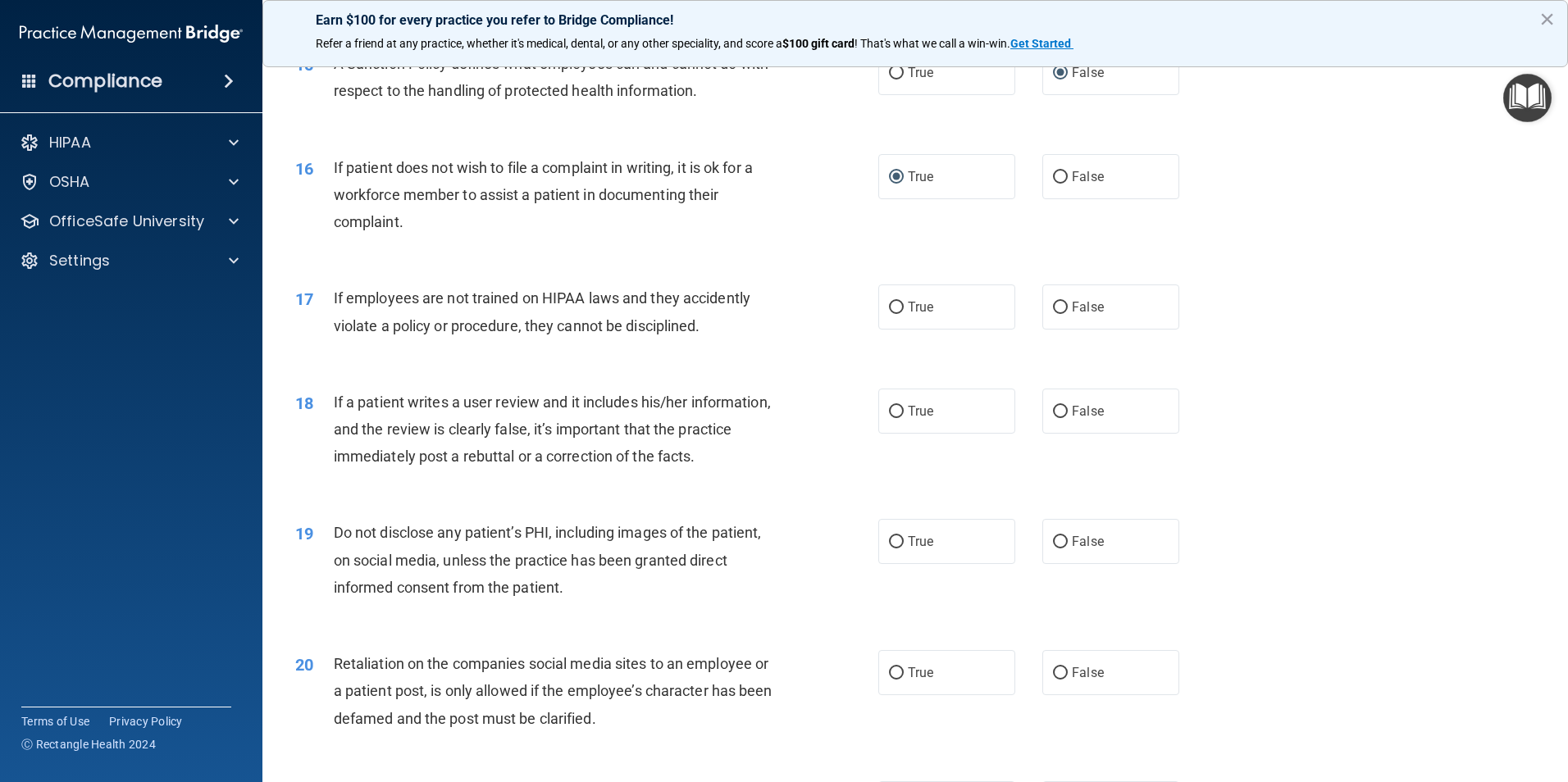
scroll to position [2049, 0]
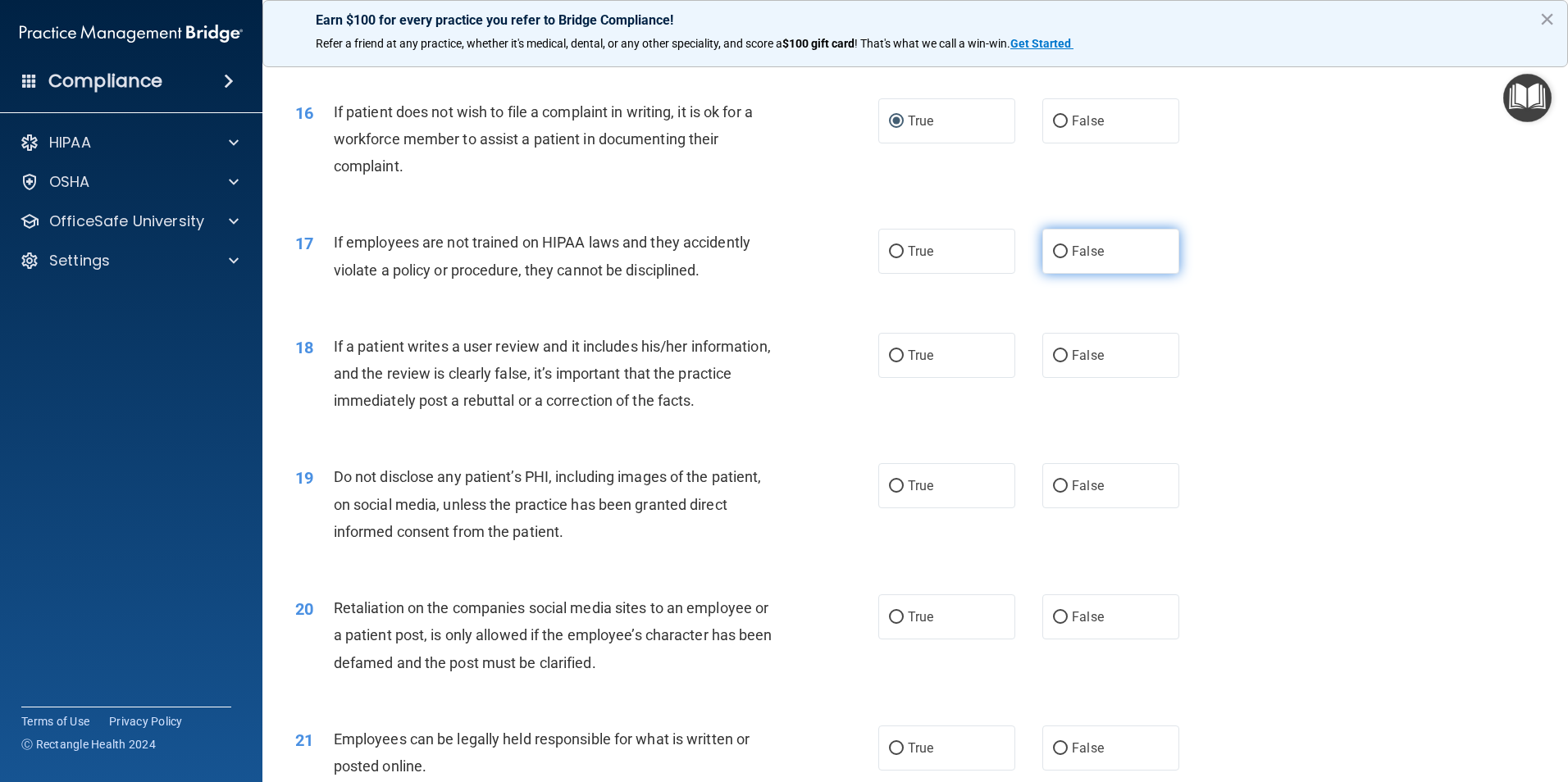
click at [1042, 274] on label "False" at bounding box center [1110, 250] width 137 height 45
click at [1053, 259] on input "False" at bounding box center [1060, 251] width 15 height 12
radio input "true"
click at [1054, 378] on label "False" at bounding box center [1110, 354] width 137 height 45
click at [1054, 363] on input "False" at bounding box center [1060, 355] width 15 height 12
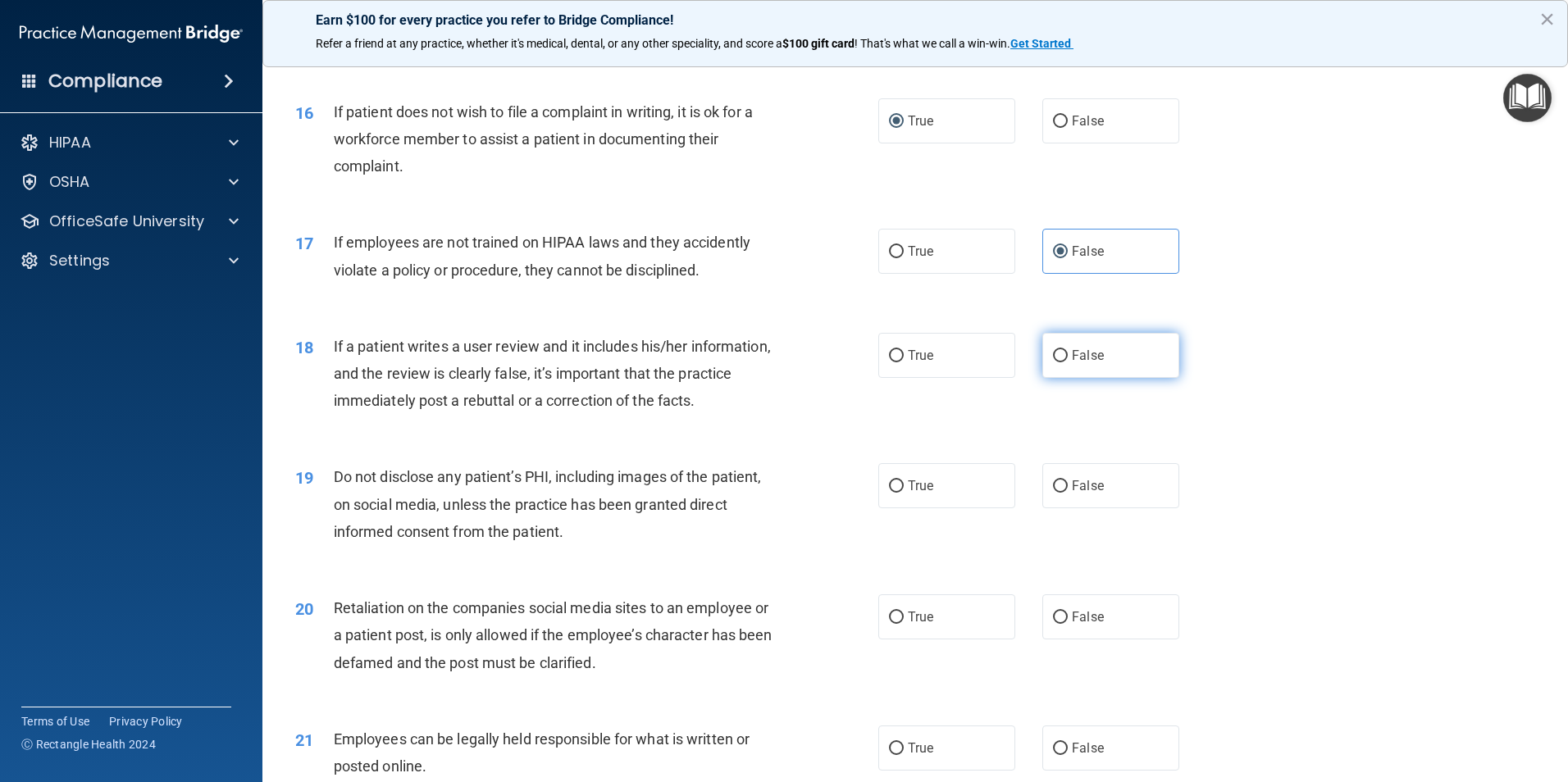
radio input "true"
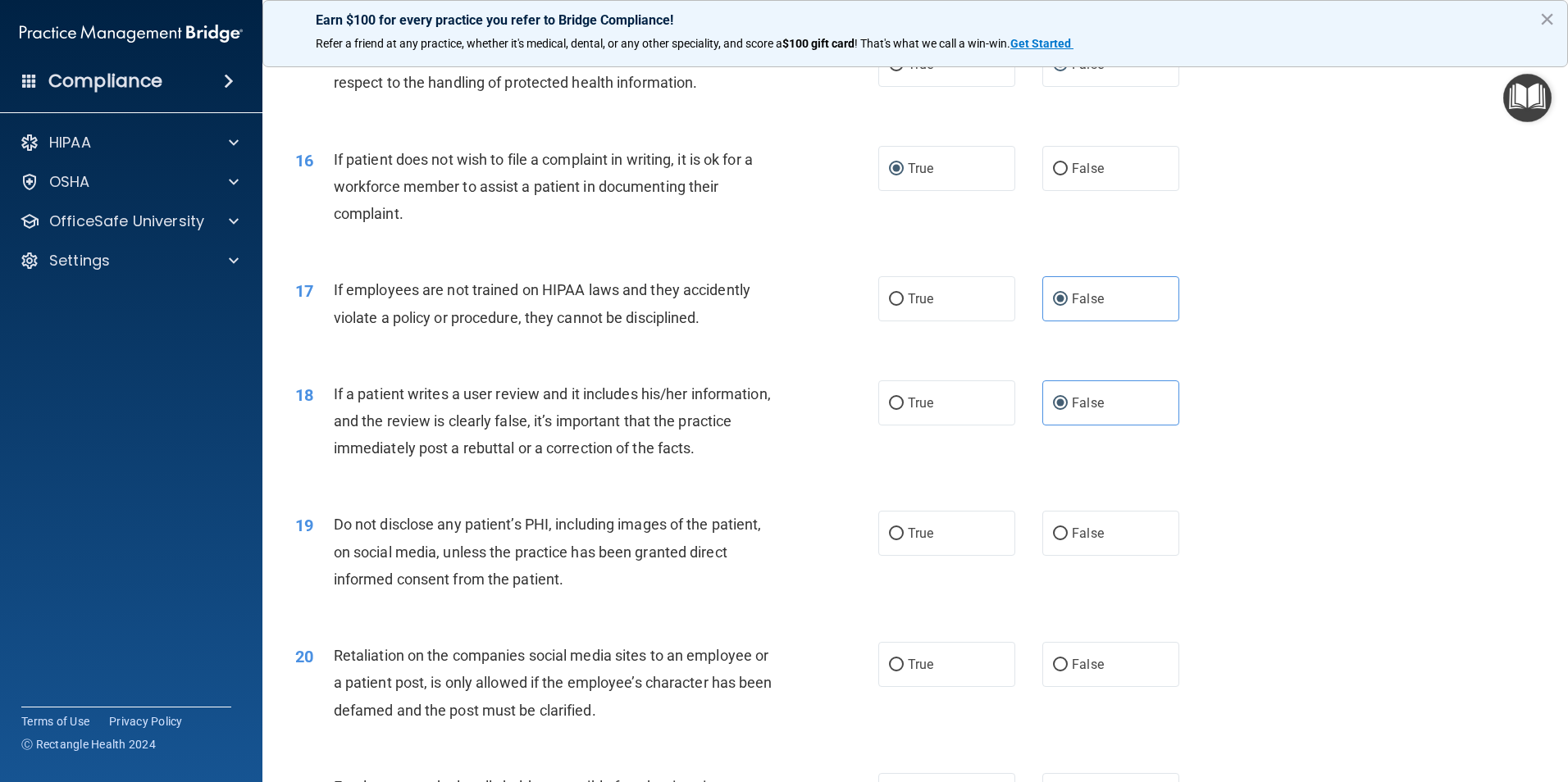
scroll to position [2214, 0]
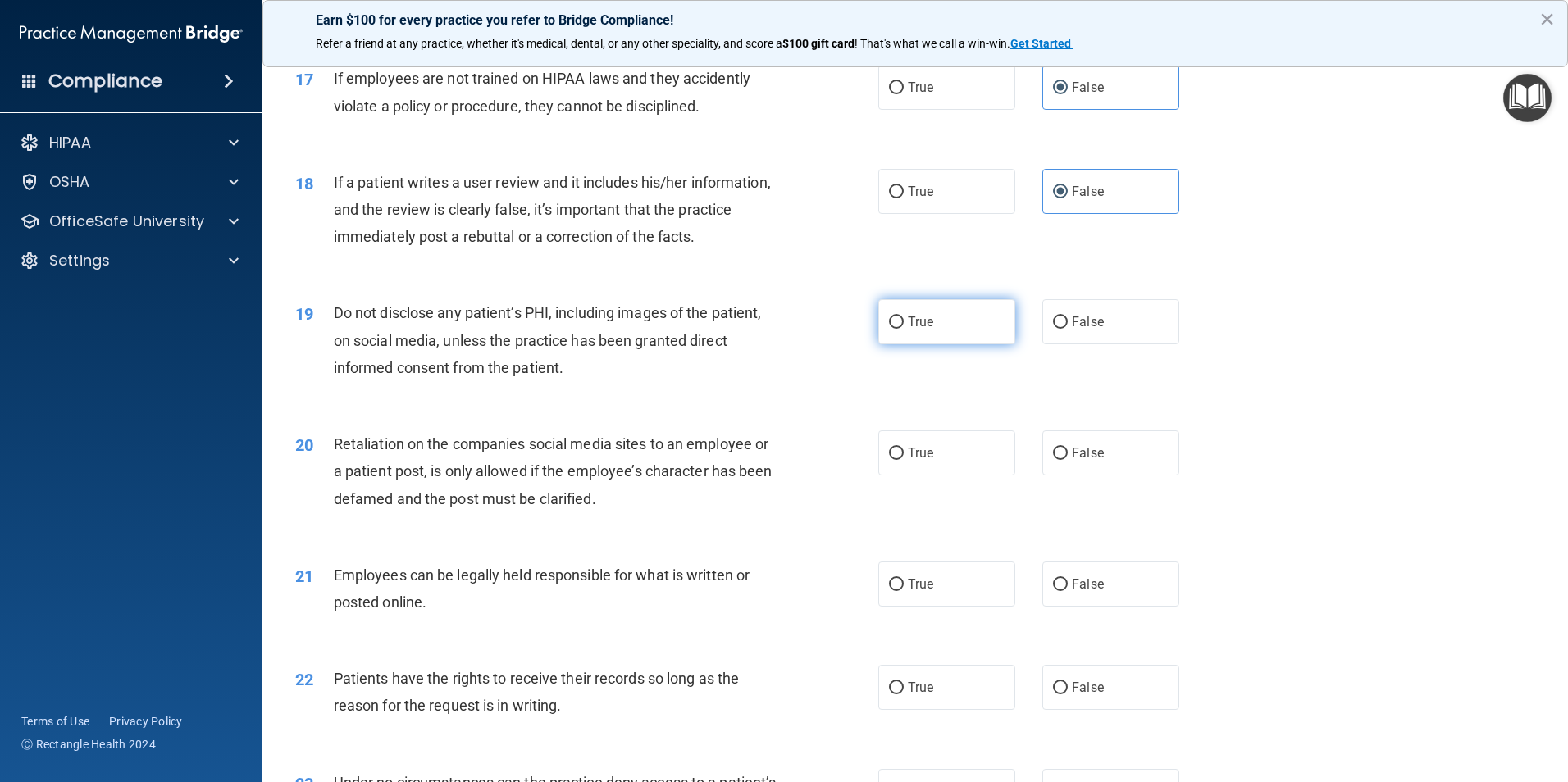
click at [918, 344] on label "True" at bounding box center [947, 321] width 137 height 45
click at [904, 329] on input "True" at bounding box center [896, 322] width 15 height 12
radio input "true"
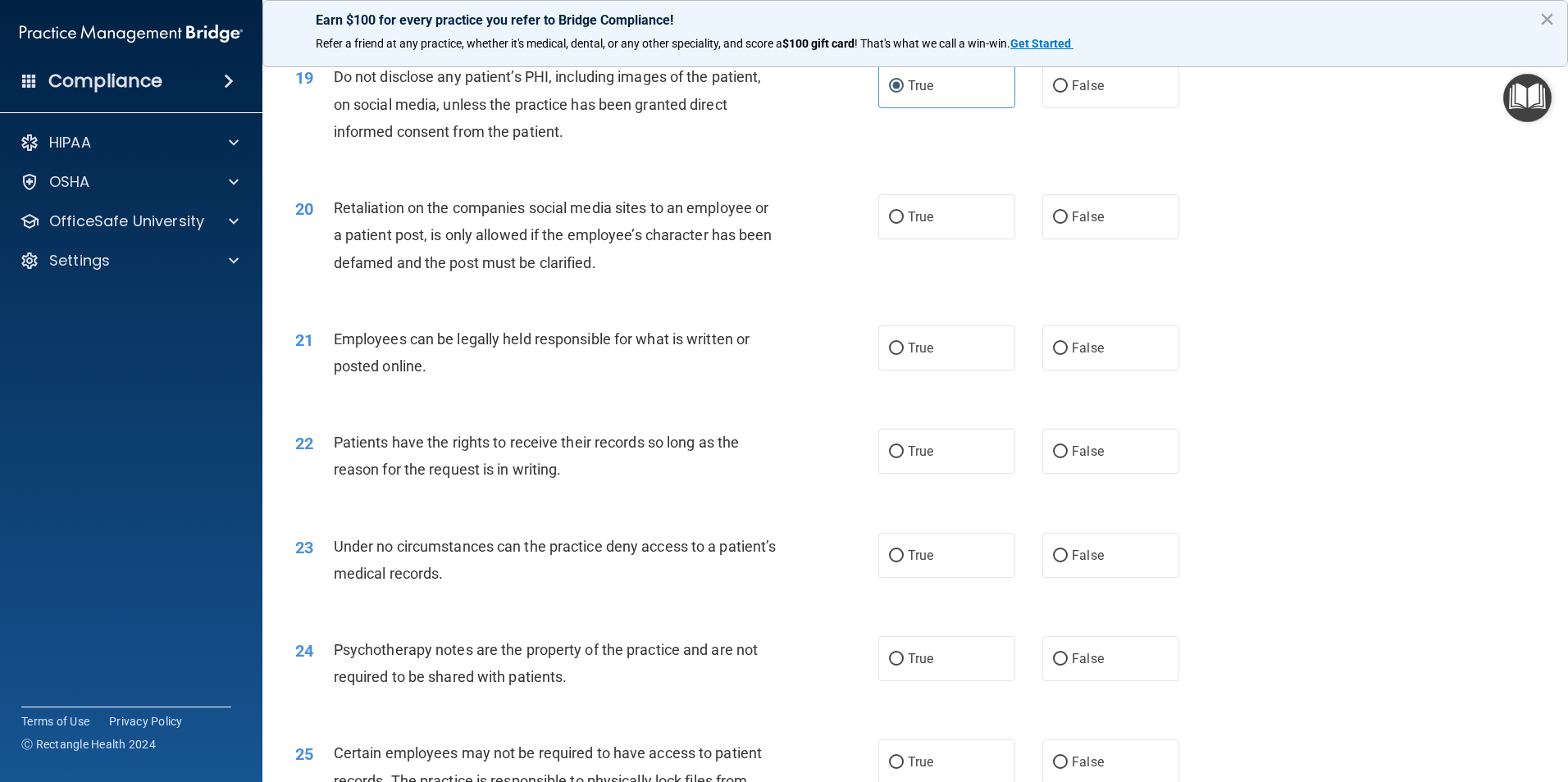
scroll to position [2459, 0]
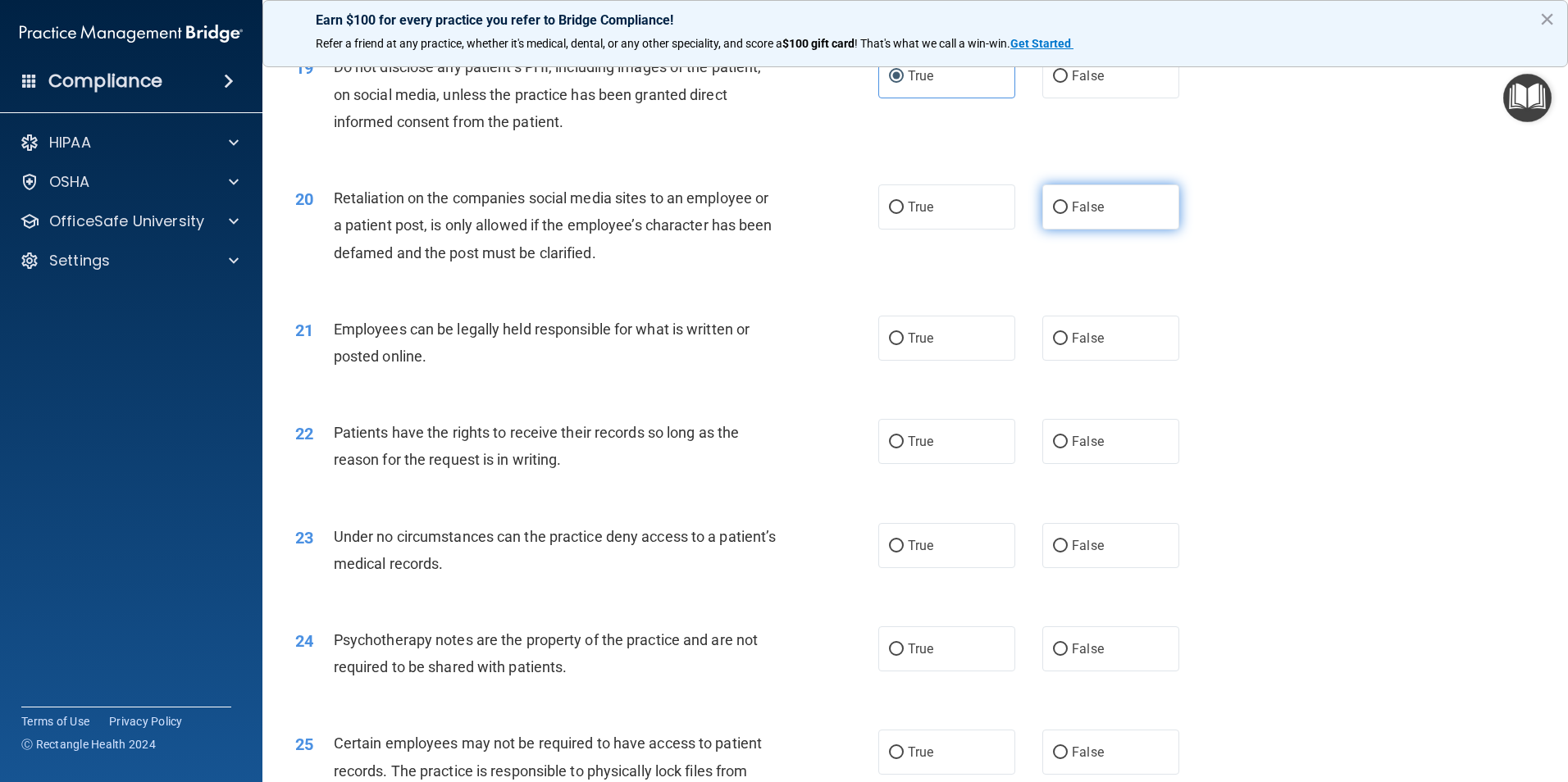
click at [1054, 214] on input "False" at bounding box center [1060, 207] width 15 height 12
radio input "true"
click at [889, 345] on input "True" at bounding box center [896, 338] width 15 height 12
radio input "true"
click at [1055, 449] on input "False" at bounding box center [1060, 441] width 15 height 12
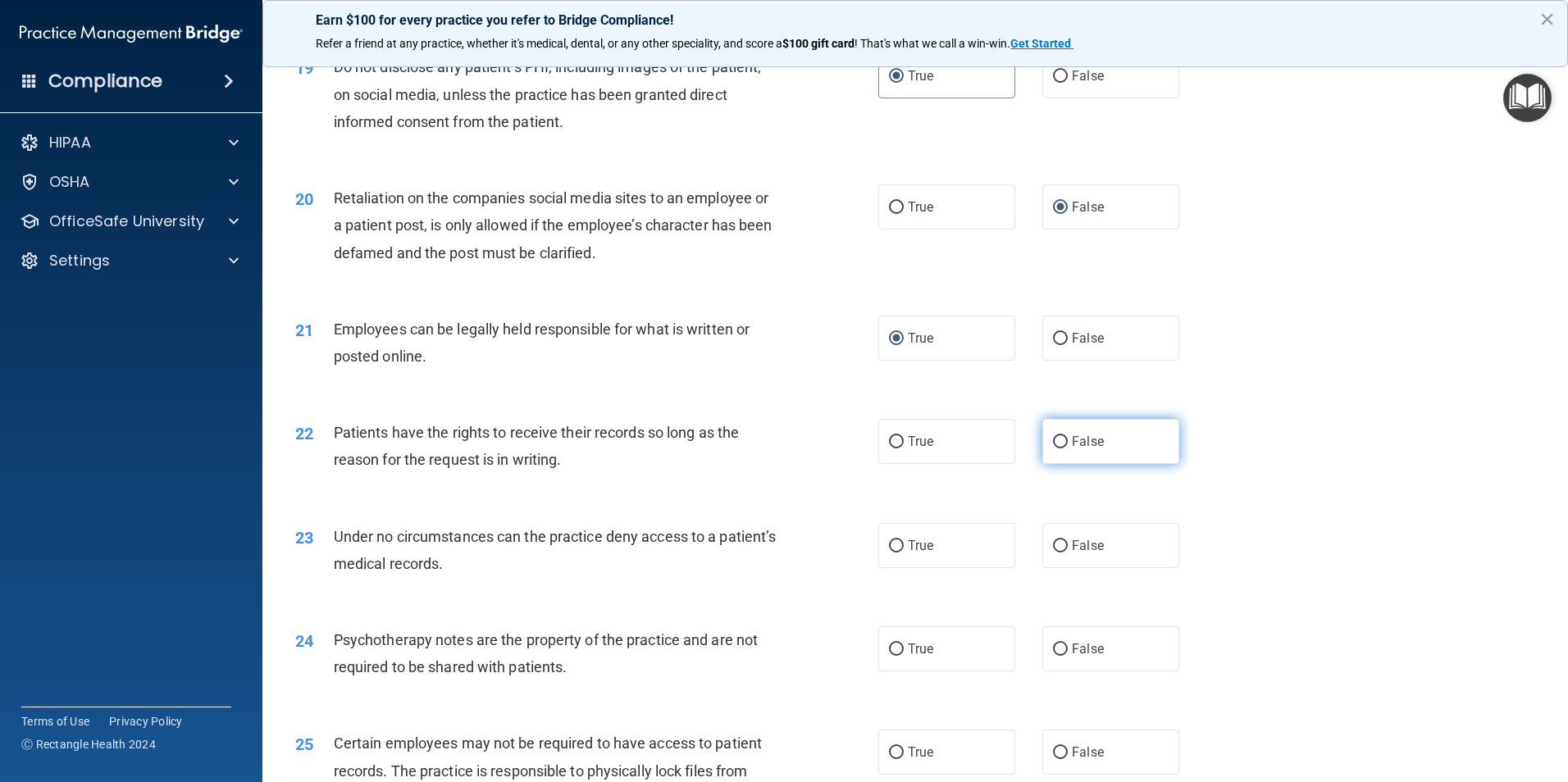
radio input "true"
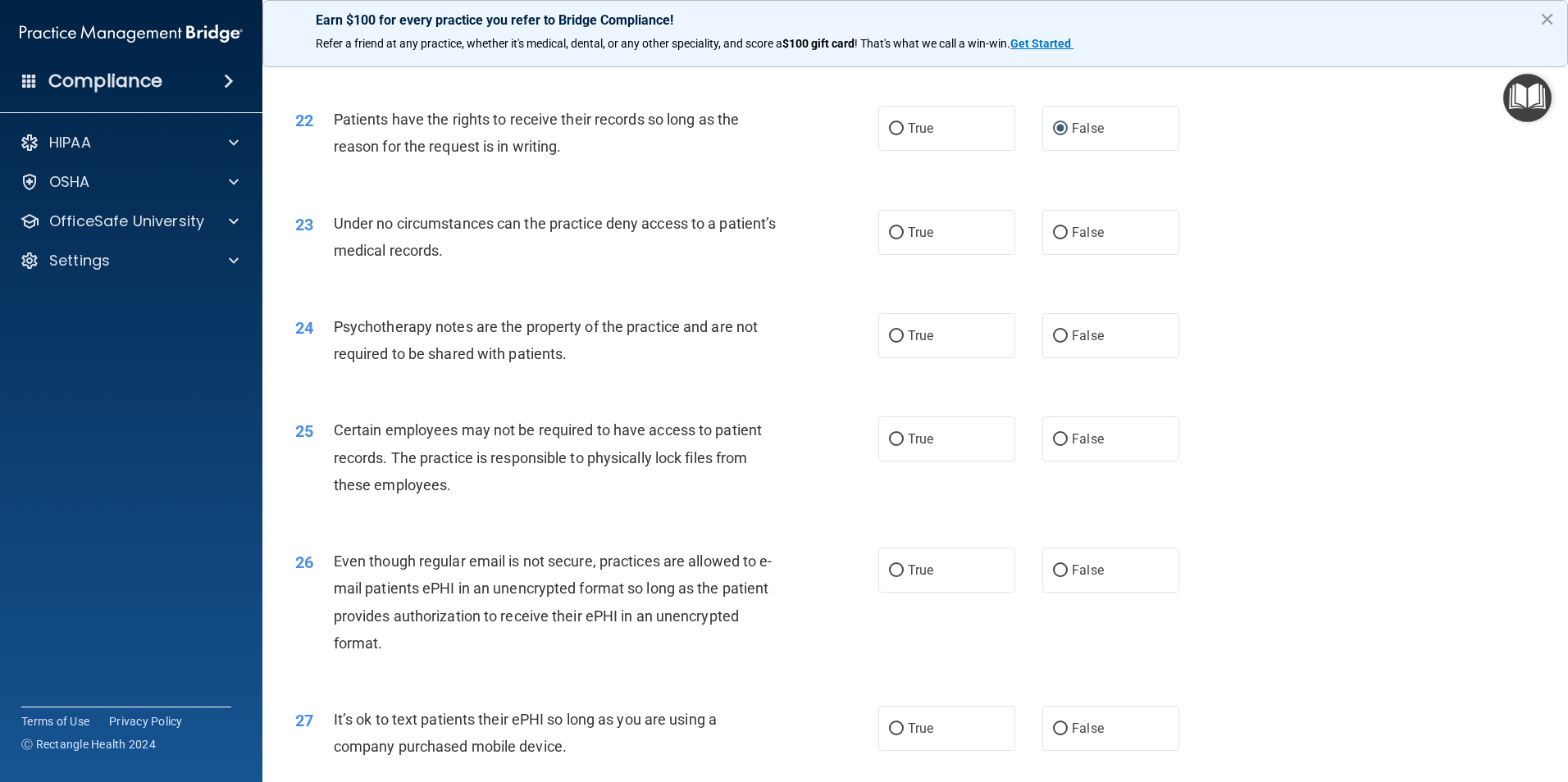
scroll to position [2787, 0]
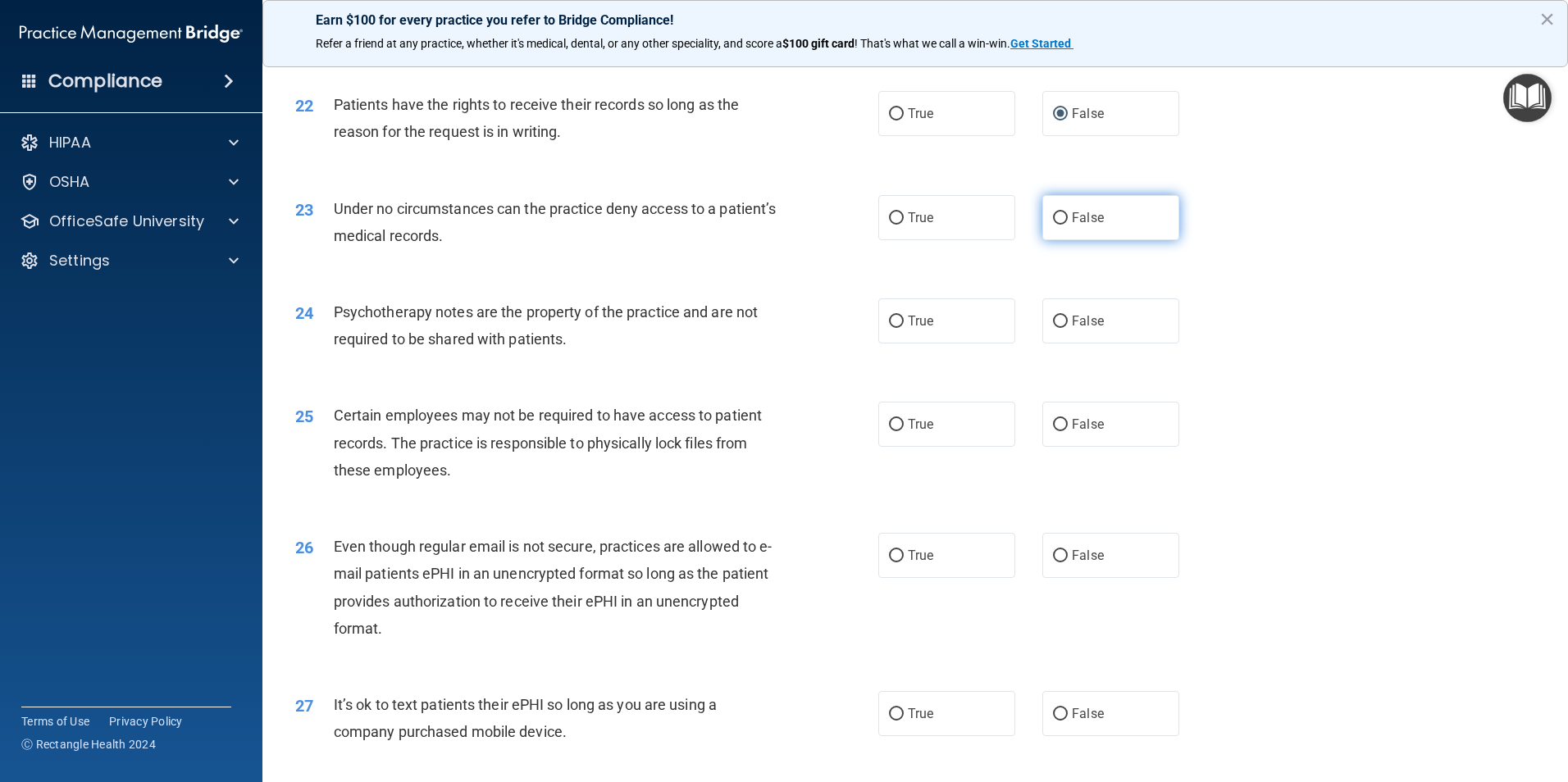
click at [1072, 226] on span "False" at bounding box center [1087, 217] width 32 height 16
click at [1065, 225] on input "False" at bounding box center [1060, 217] width 15 height 12
radio input "true"
click at [895, 328] on input "True" at bounding box center [896, 321] width 15 height 12
radio input "true"
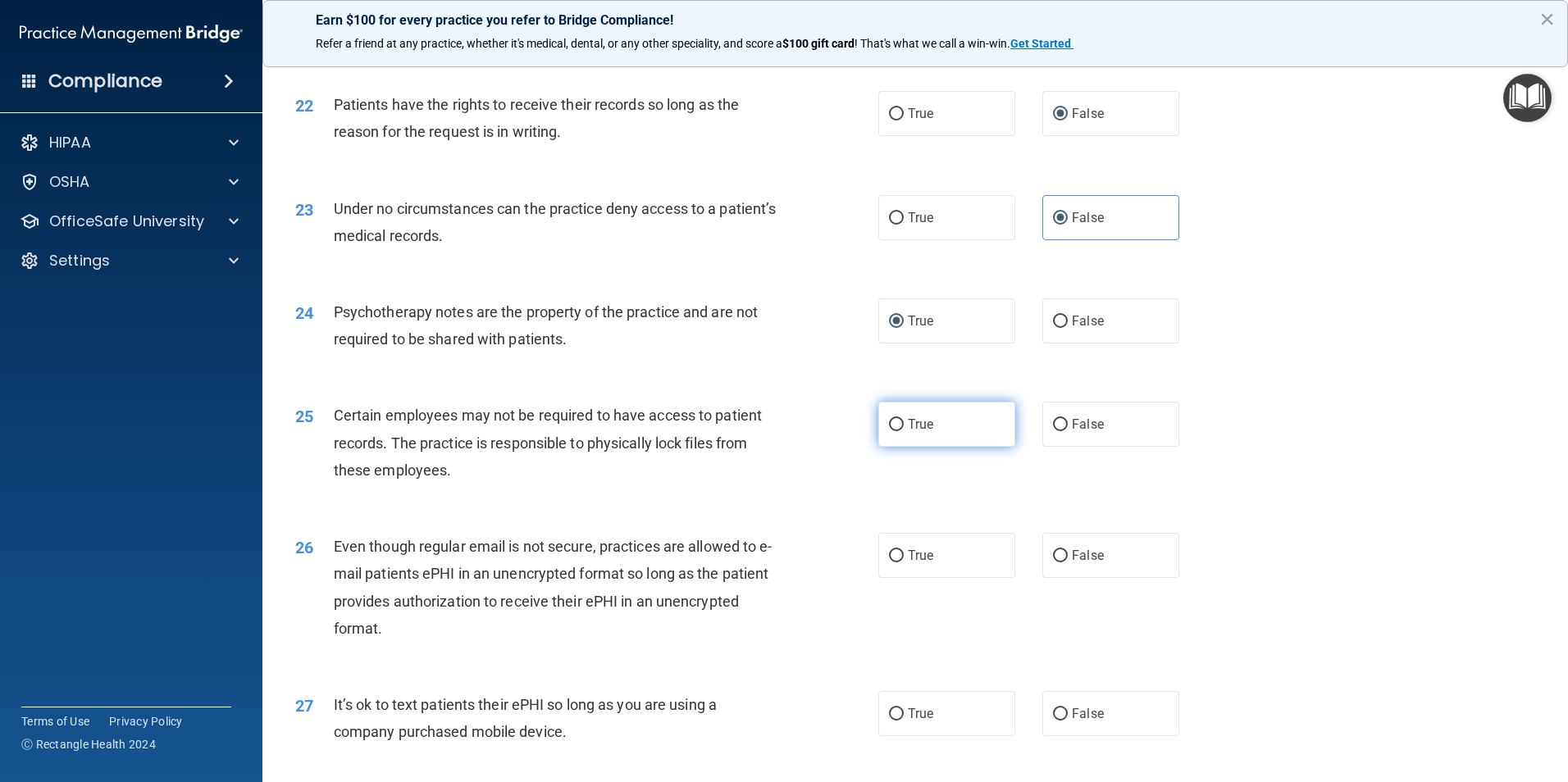
click at [928, 447] on label "True" at bounding box center [947, 424] width 137 height 45
click at [904, 431] on input "True" at bounding box center [896, 424] width 15 height 12
radio input "true"
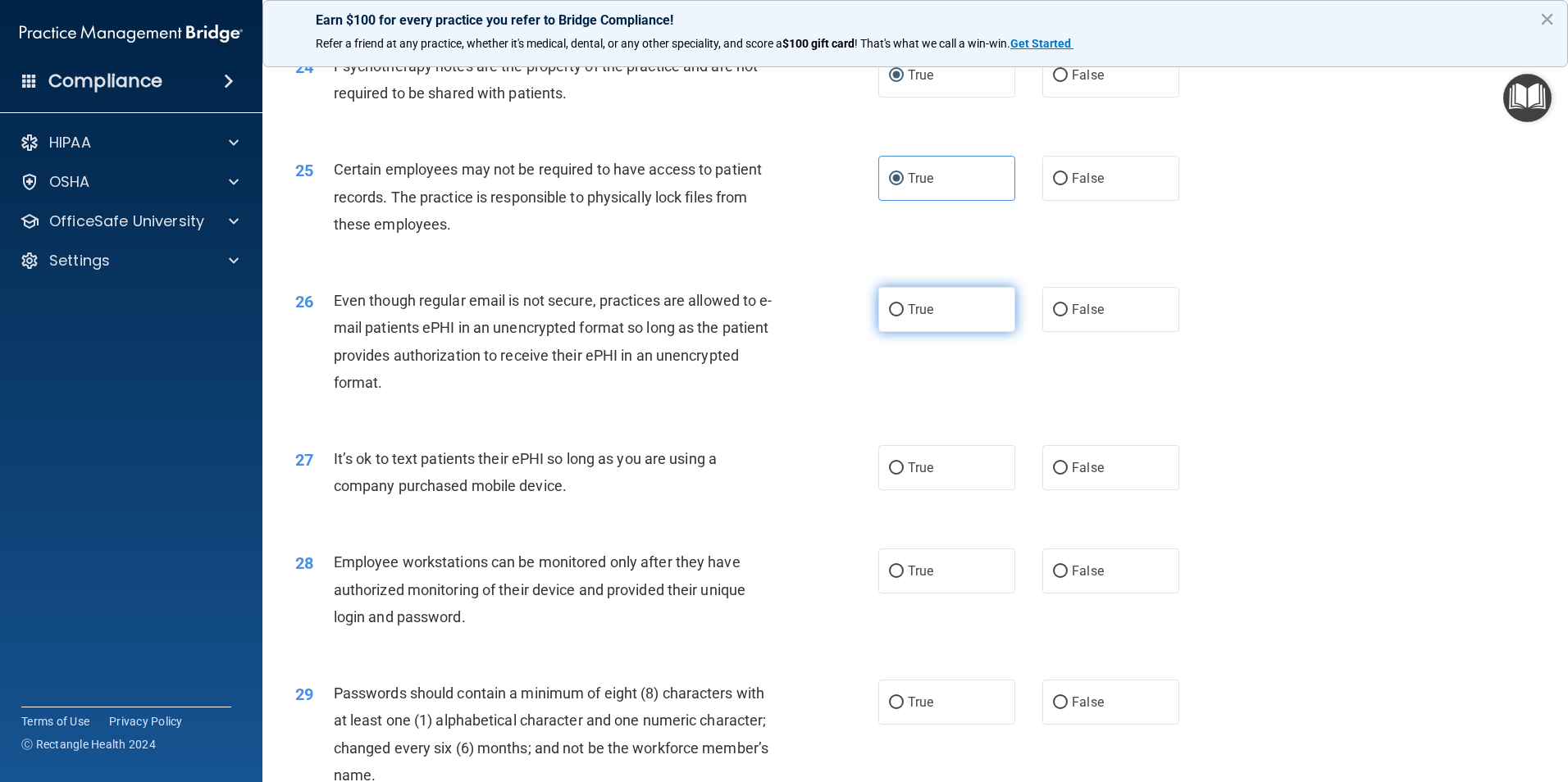
click at [889, 316] on input "True" at bounding box center [896, 310] width 15 height 12
radio input "true"
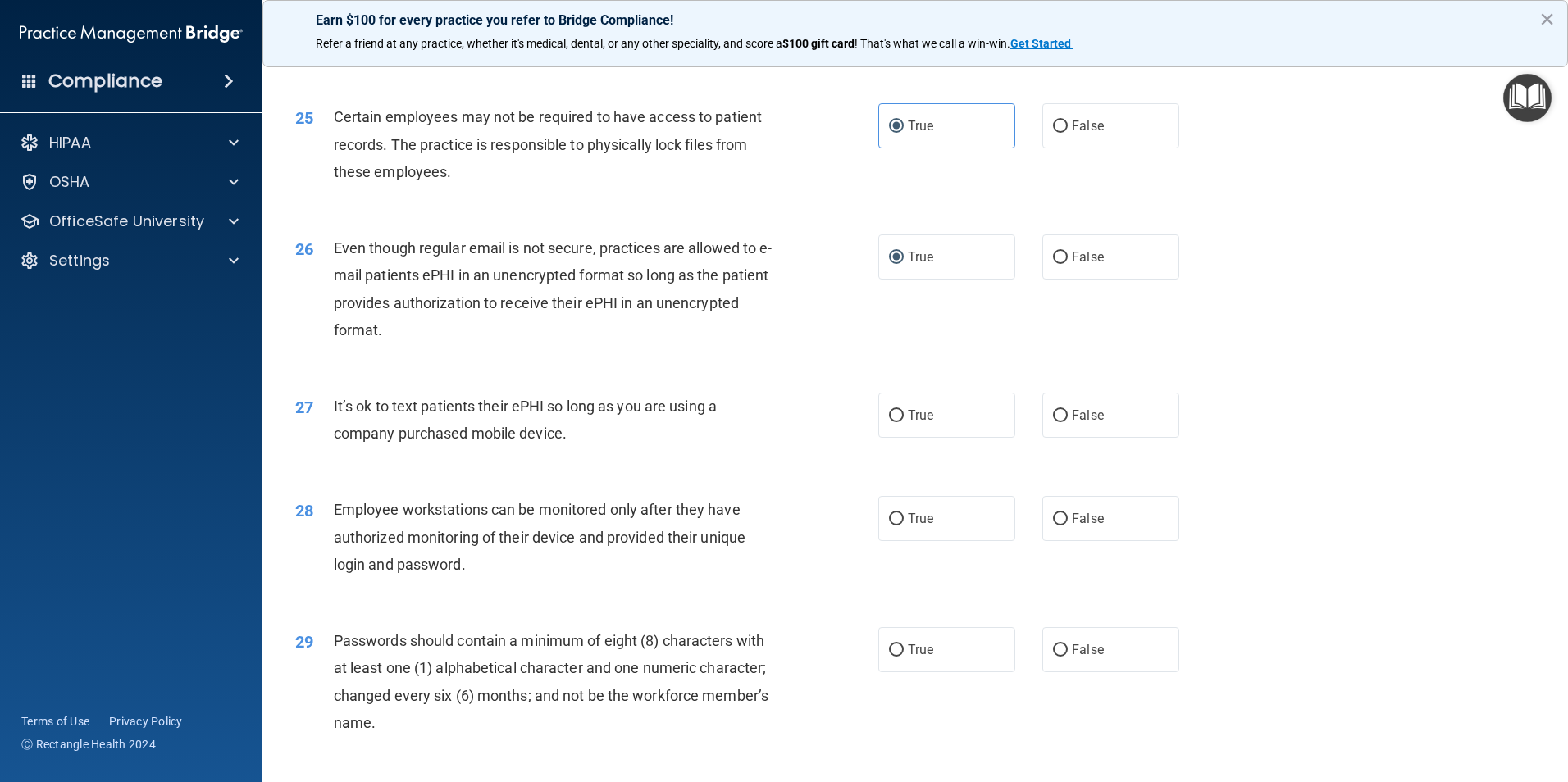
scroll to position [3279, 0]
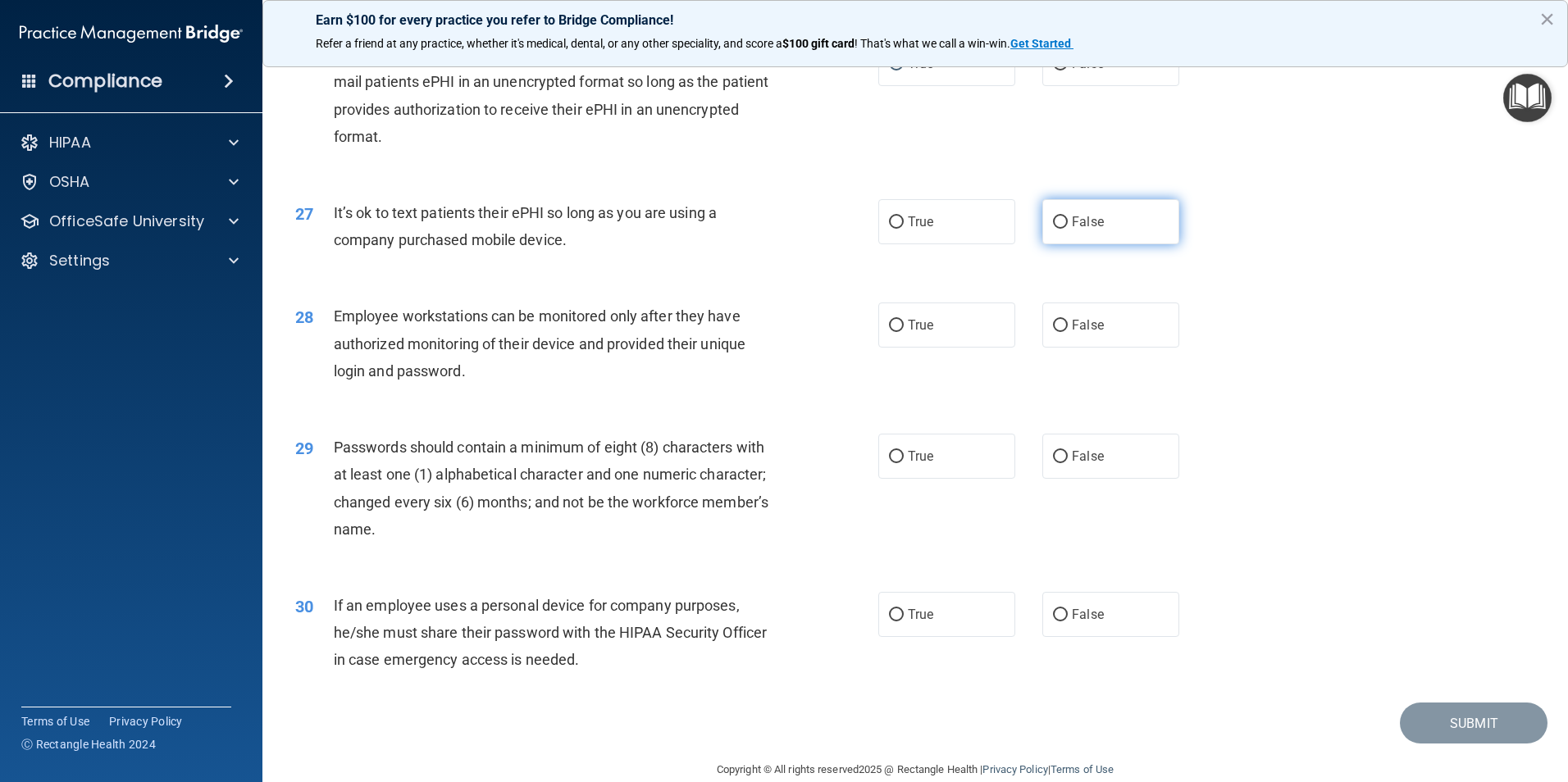
click at [1053, 228] on input "False" at bounding box center [1060, 222] width 15 height 12
radio input "true"
click at [1055, 332] on input "False" at bounding box center [1060, 325] width 15 height 12
radio input "true"
click at [895, 463] on input "True" at bounding box center [896, 456] width 15 height 12
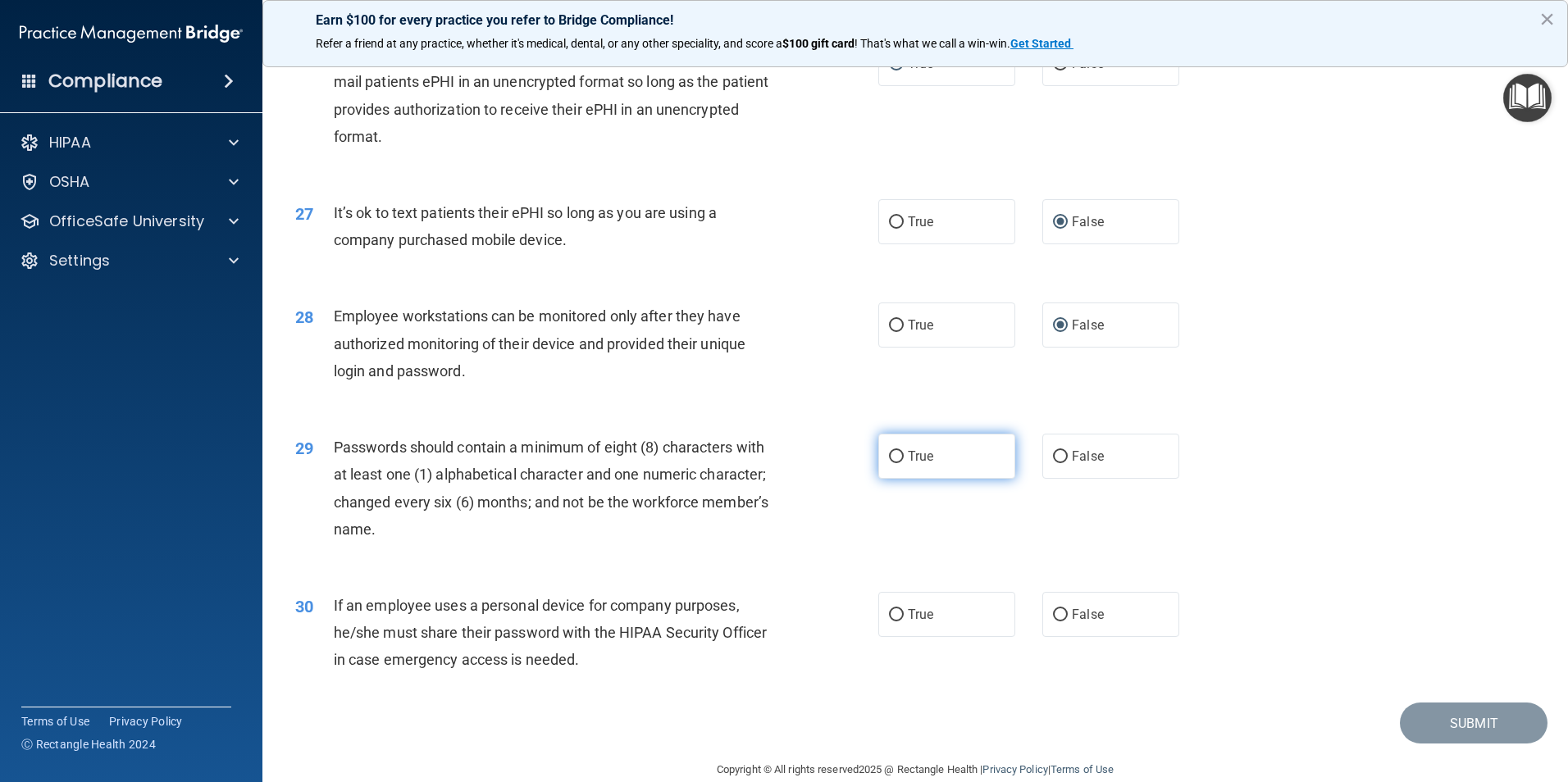
radio input "true"
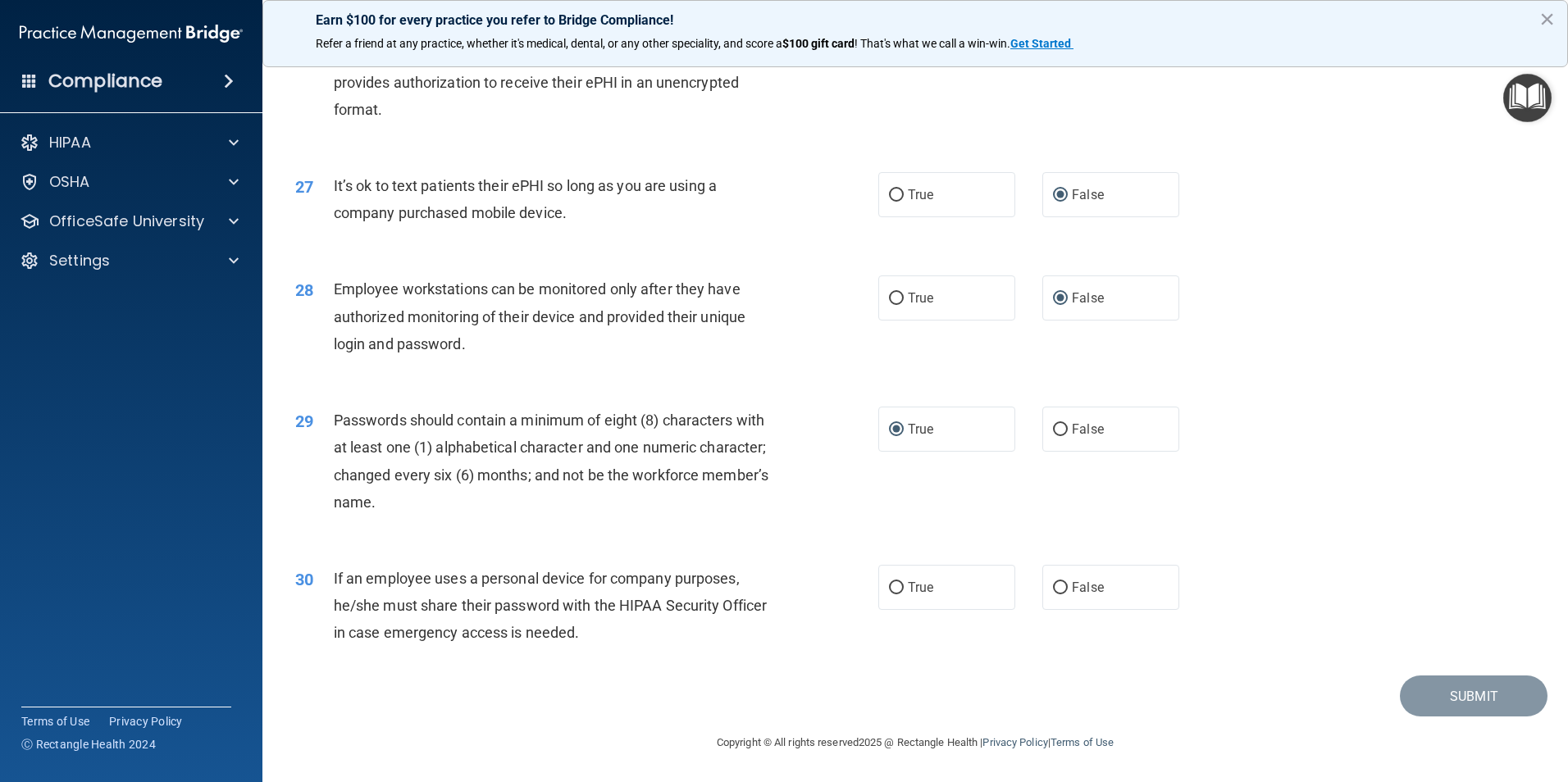
scroll to position [3333, 0]
click at [1054, 590] on input "False" at bounding box center [1060, 587] width 15 height 12
radio input "true"
click at [1464, 700] on button "Submit" at bounding box center [1474, 696] width 148 height 42
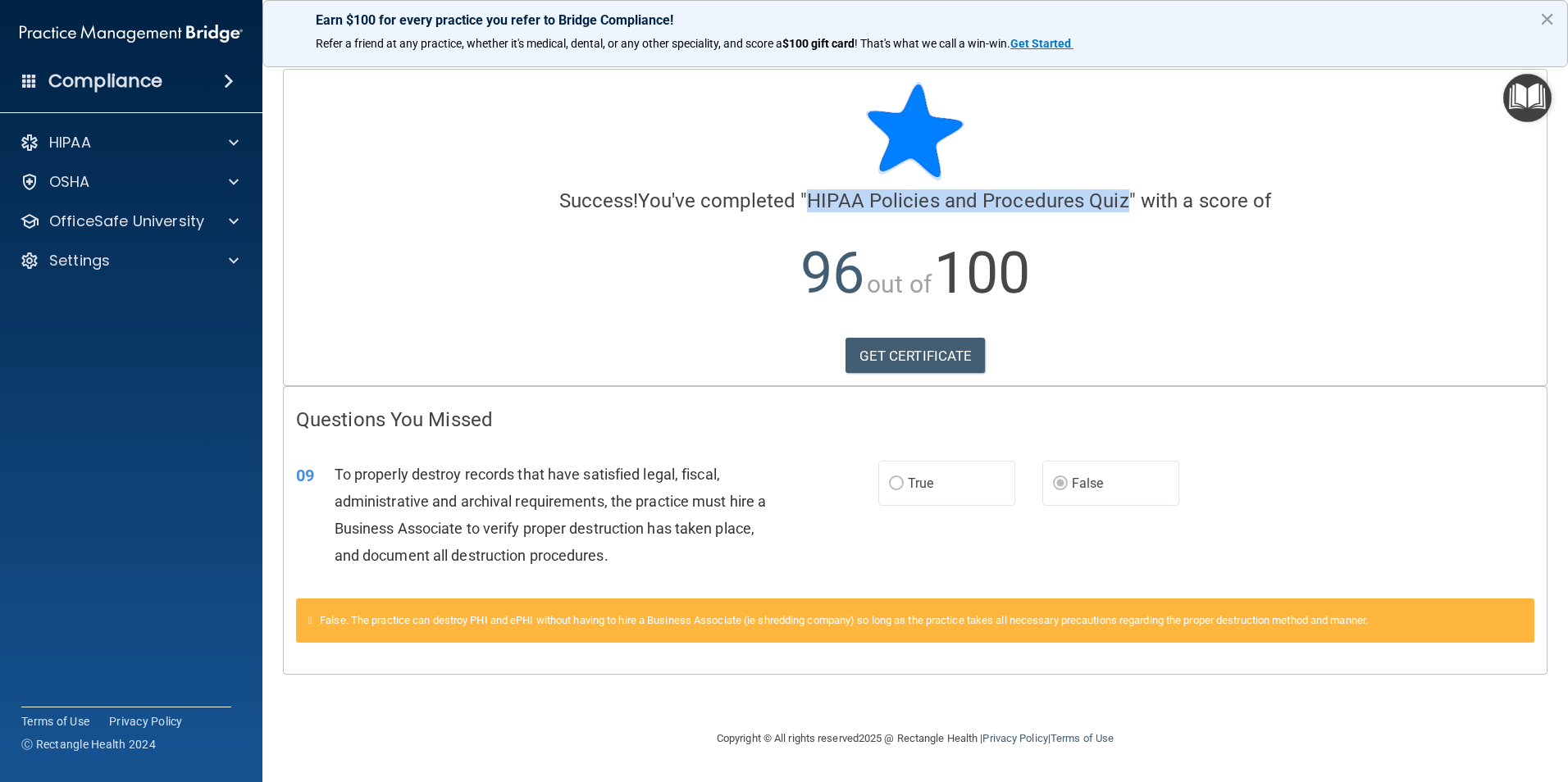
drag, startPoint x: 812, startPoint y: 202, endPoint x: 1128, endPoint y: 187, distance: 316.4
click at [1128, 187] on div "Success! You've completed " HIPAA Policies and Procedures Quiz " with a score o…" at bounding box center [915, 205] width 1238 height 245
drag, startPoint x: 1128, startPoint y: 187, endPoint x: 1097, endPoint y: 202, distance: 34.4
copy span "HIPAA Policies and Procedures Quiz"
click at [921, 354] on link "GET CERTIFICATE" at bounding box center [915, 355] width 140 height 36
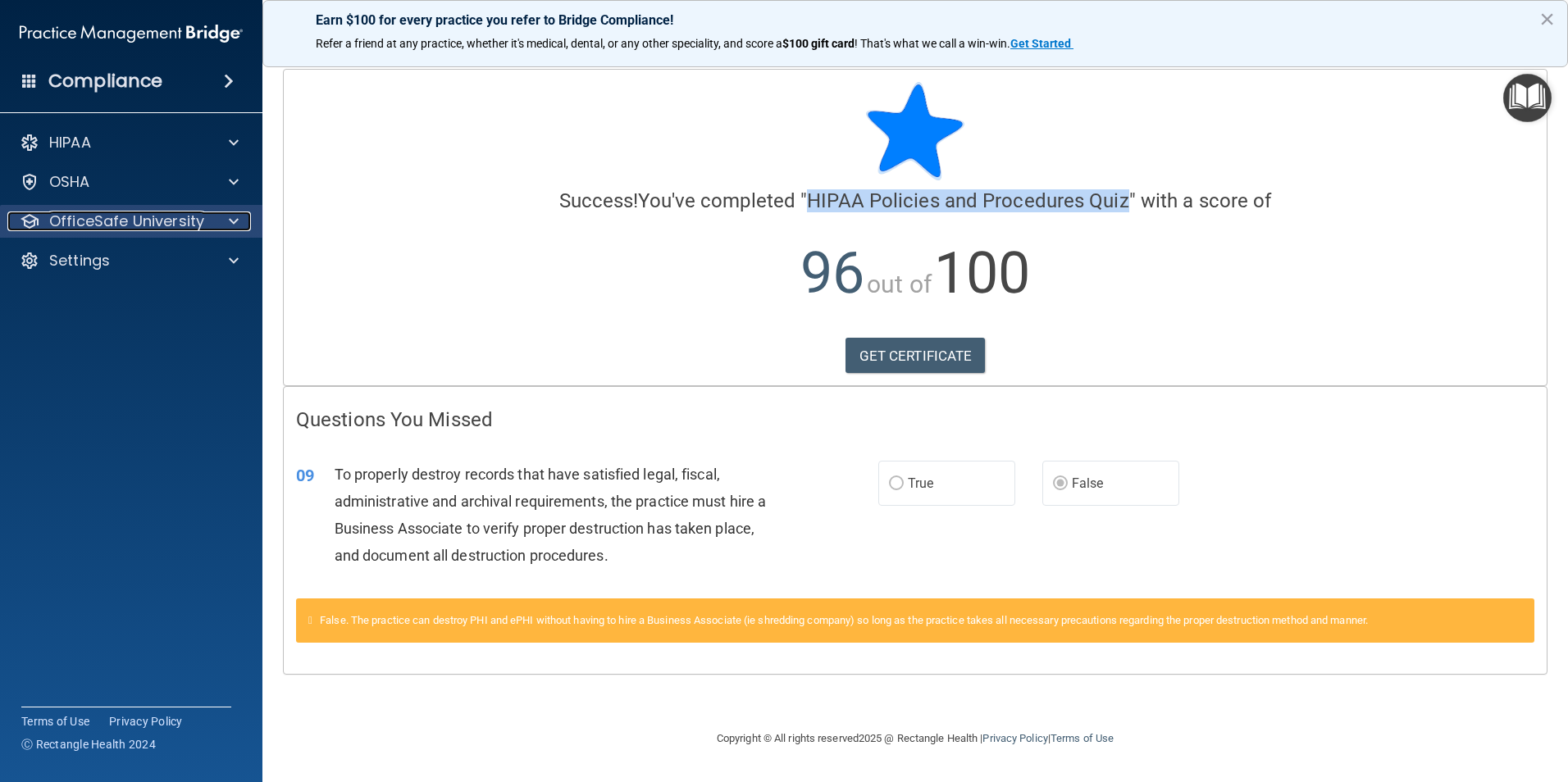
click at [184, 227] on p "OfficeSafe University" at bounding box center [127, 221] width 155 height 20
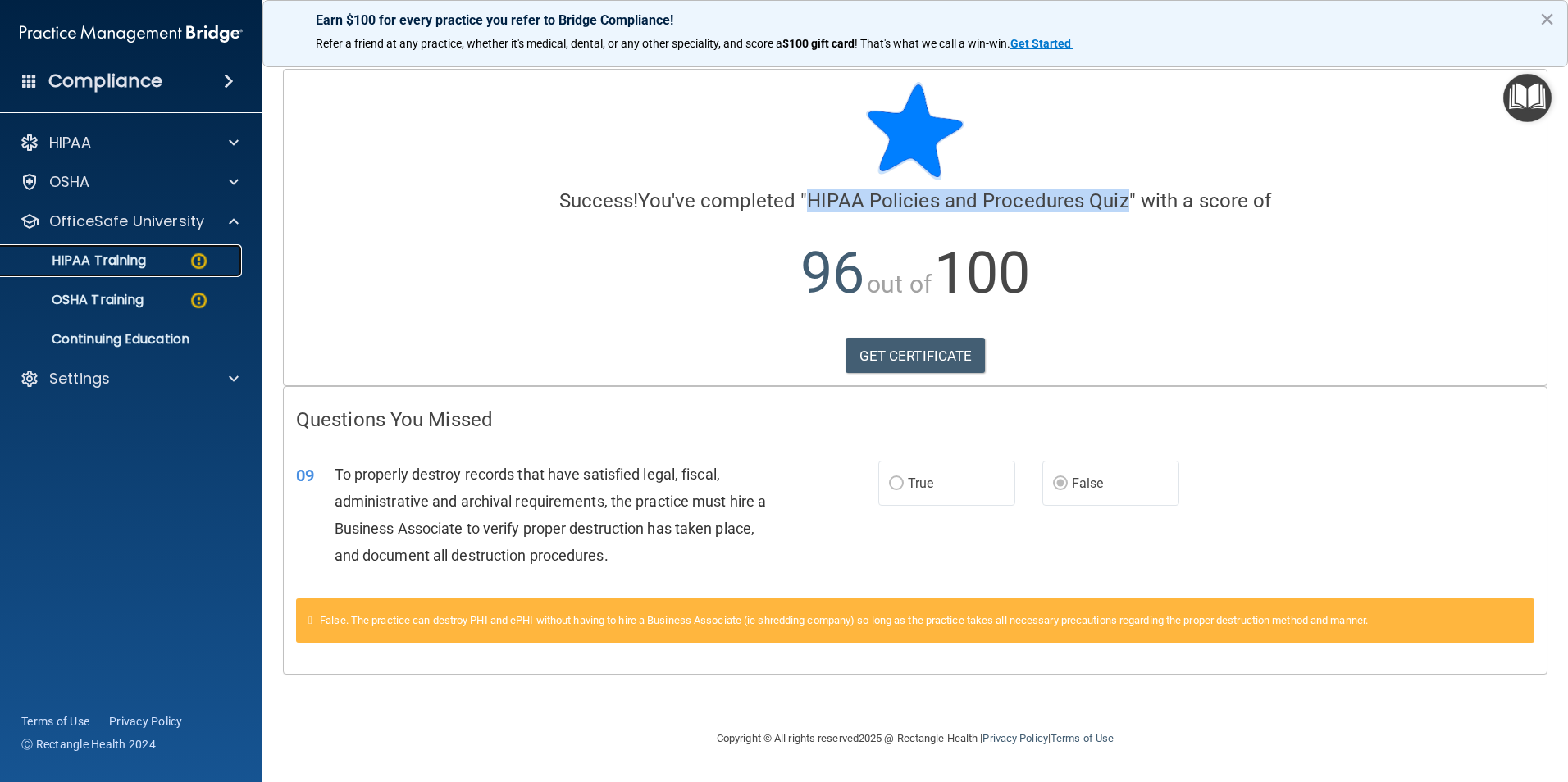
click at [111, 267] on p "HIPAA Training" at bounding box center [79, 260] width 135 height 16
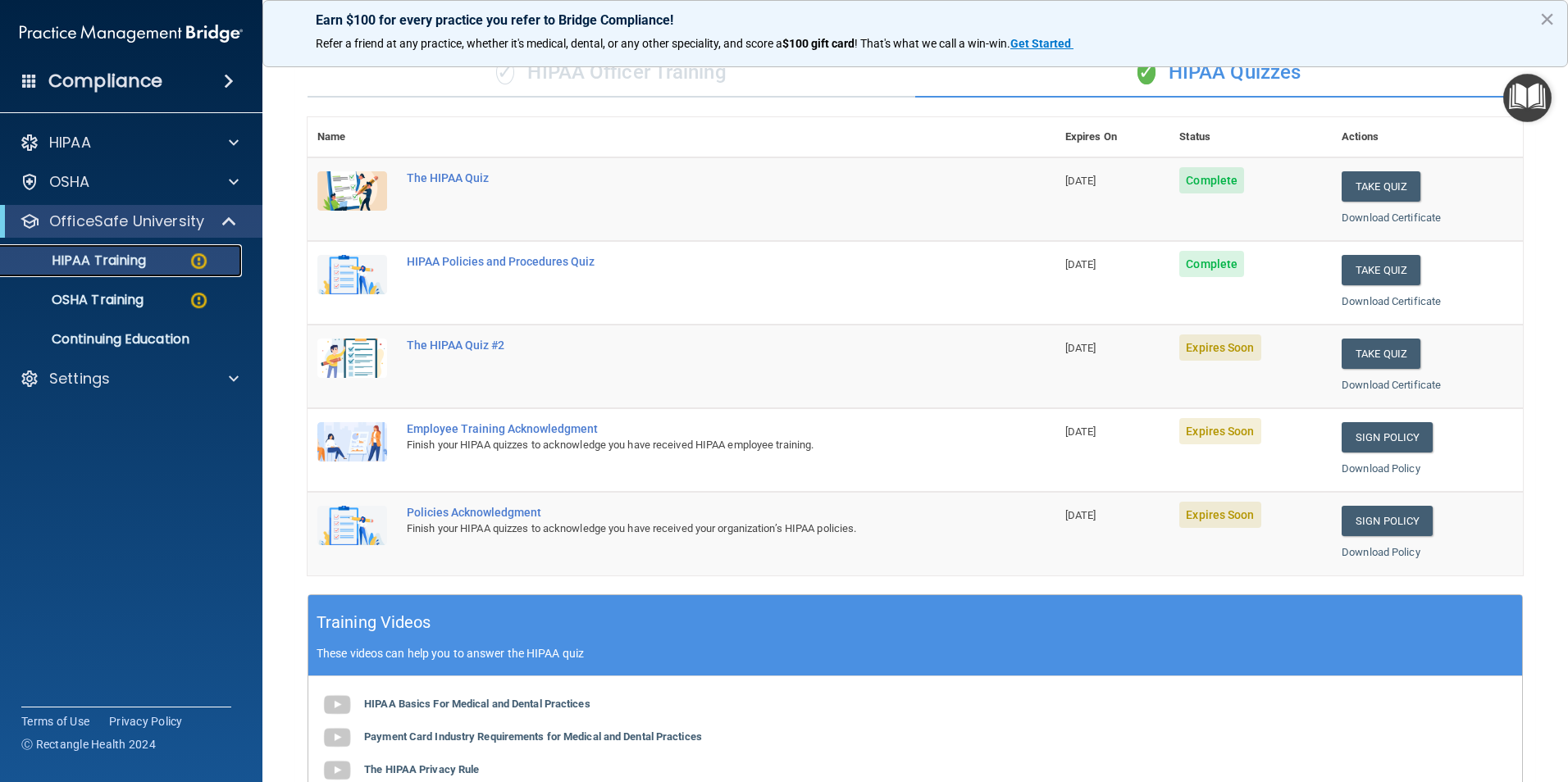
scroll to position [82, 0]
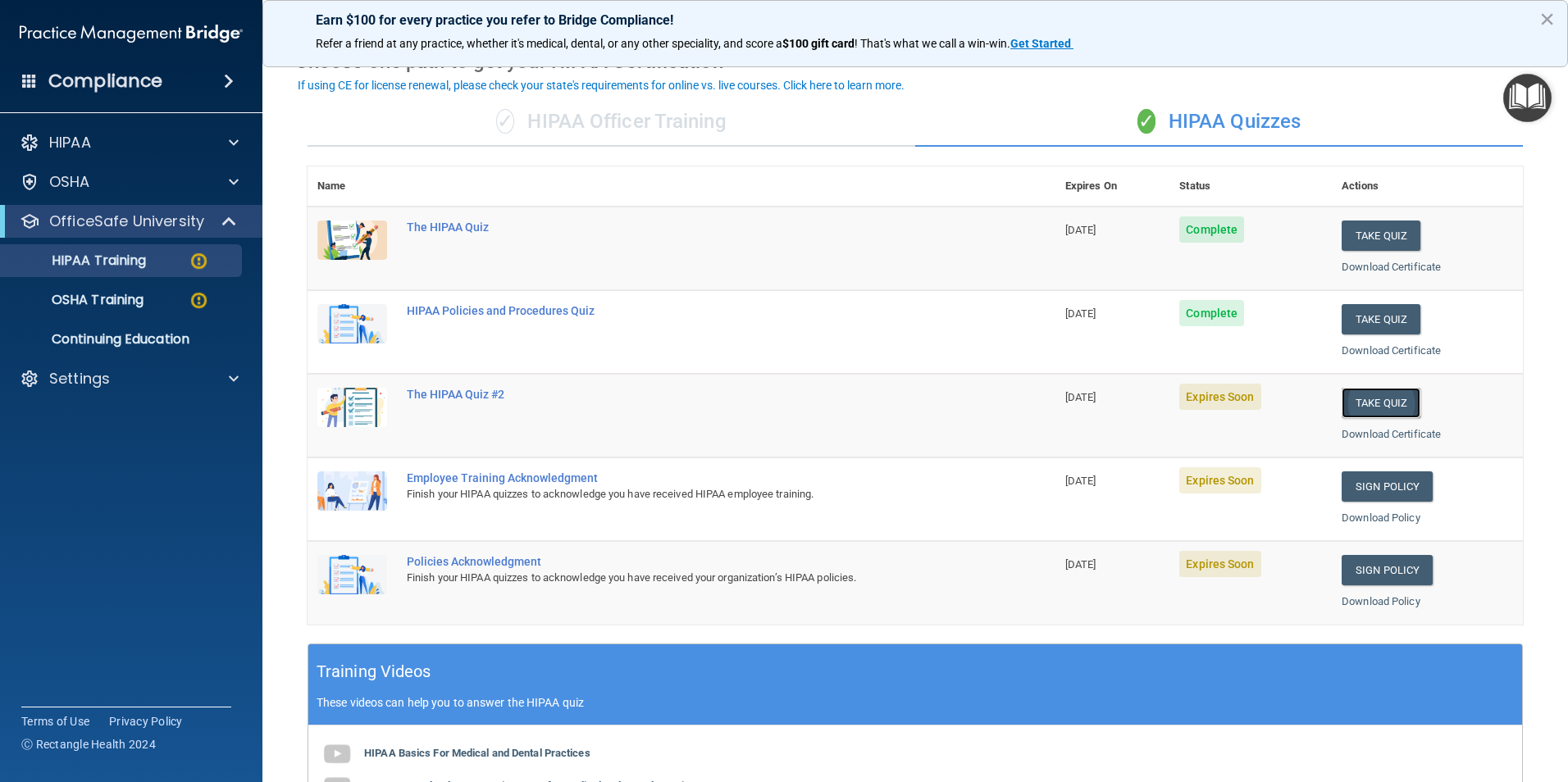
click at [1364, 396] on button "Take Quiz" at bounding box center [1381, 402] width 79 height 30
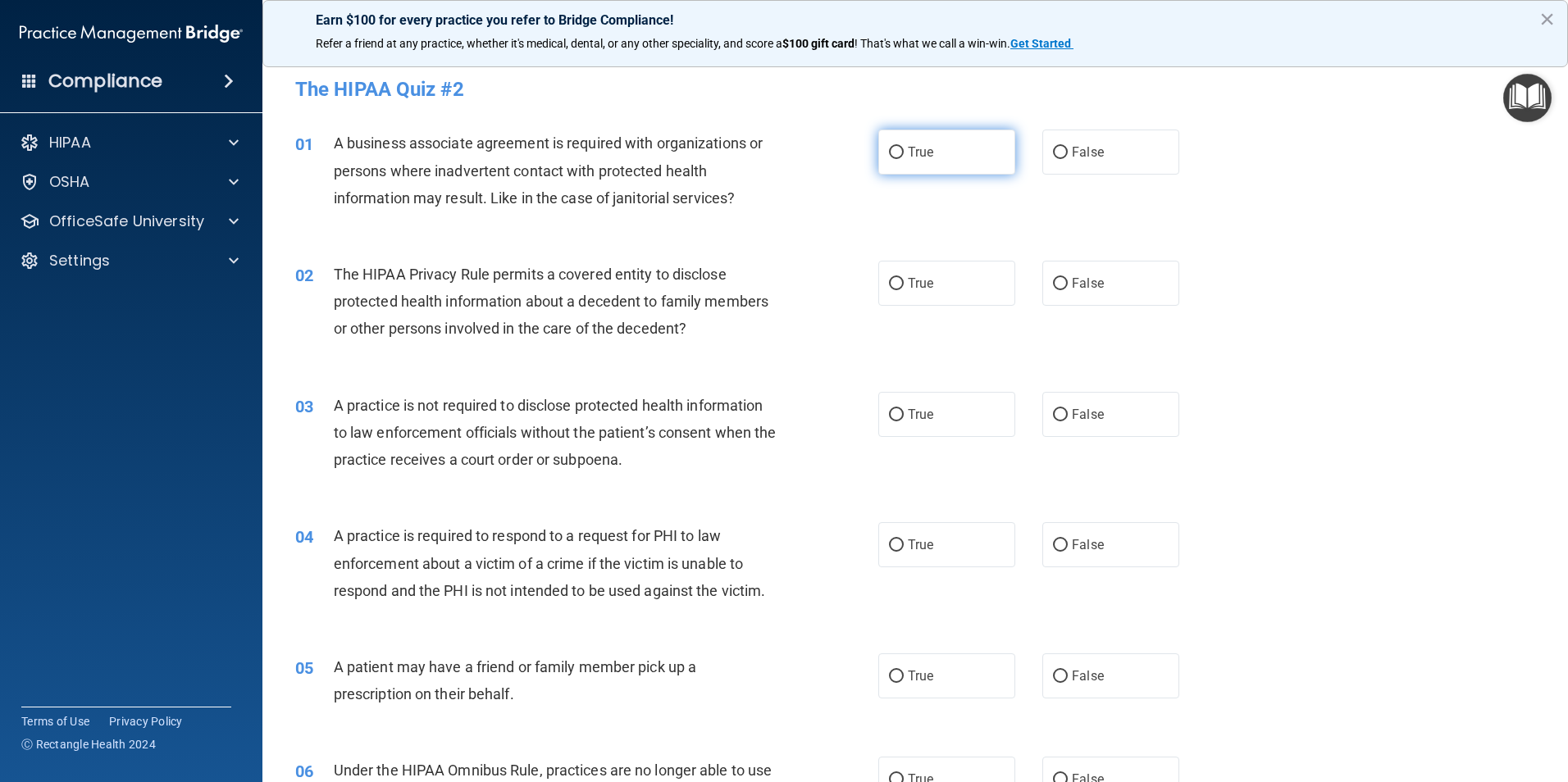
click at [892, 153] on input "True" at bounding box center [896, 153] width 15 height 12
radio input "true"
click at [893, 284] on input "True" at bounding box center [896, 283] width 15 height 12
radio input "true"
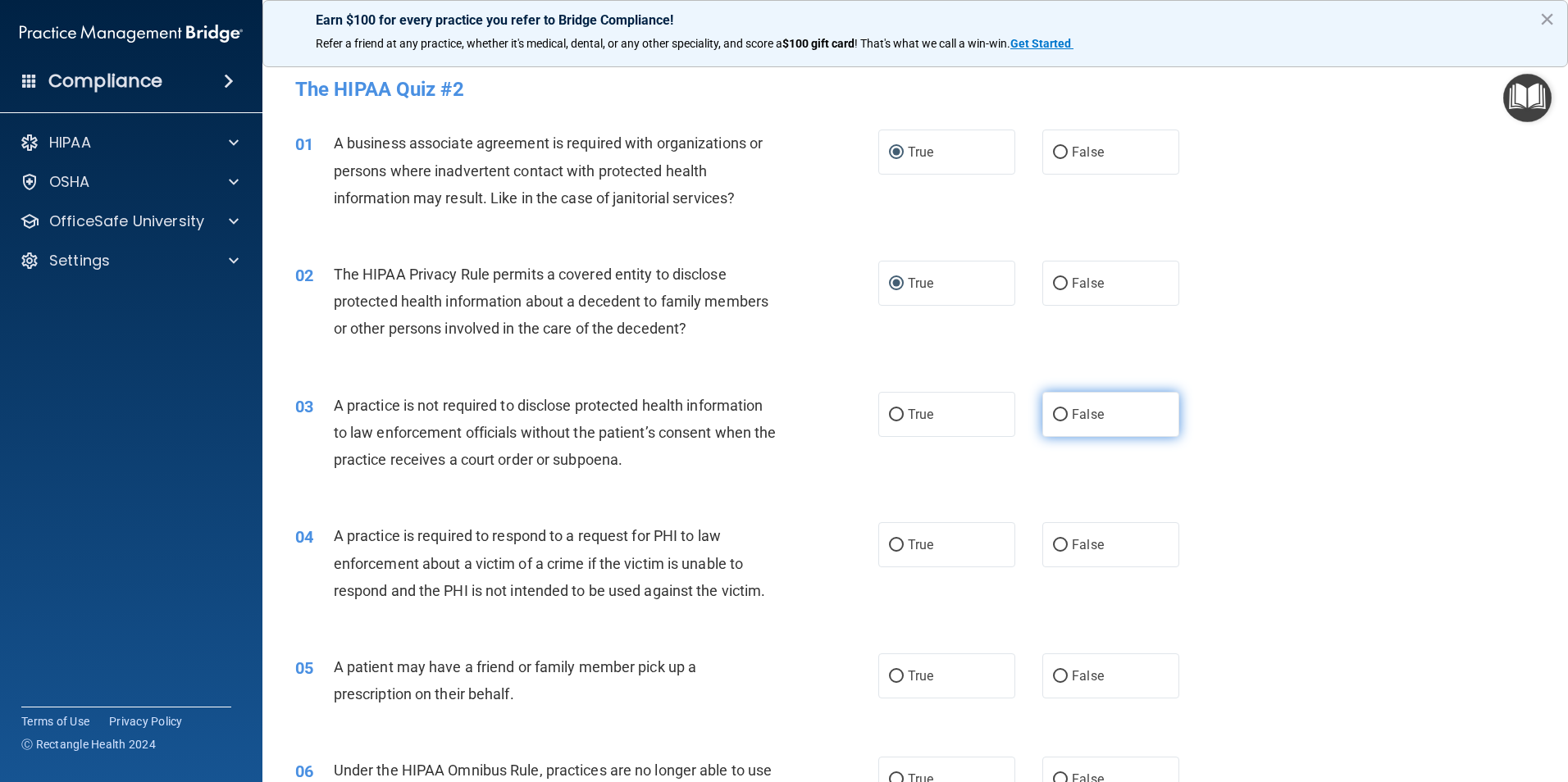
click at [1072, 413] on span "False" at bounding box center [1087, 414] width 32 height 16
click at [1065, 413] on input "False" at bounding box center [1060, 415] width 15 height 12
radio input "true"
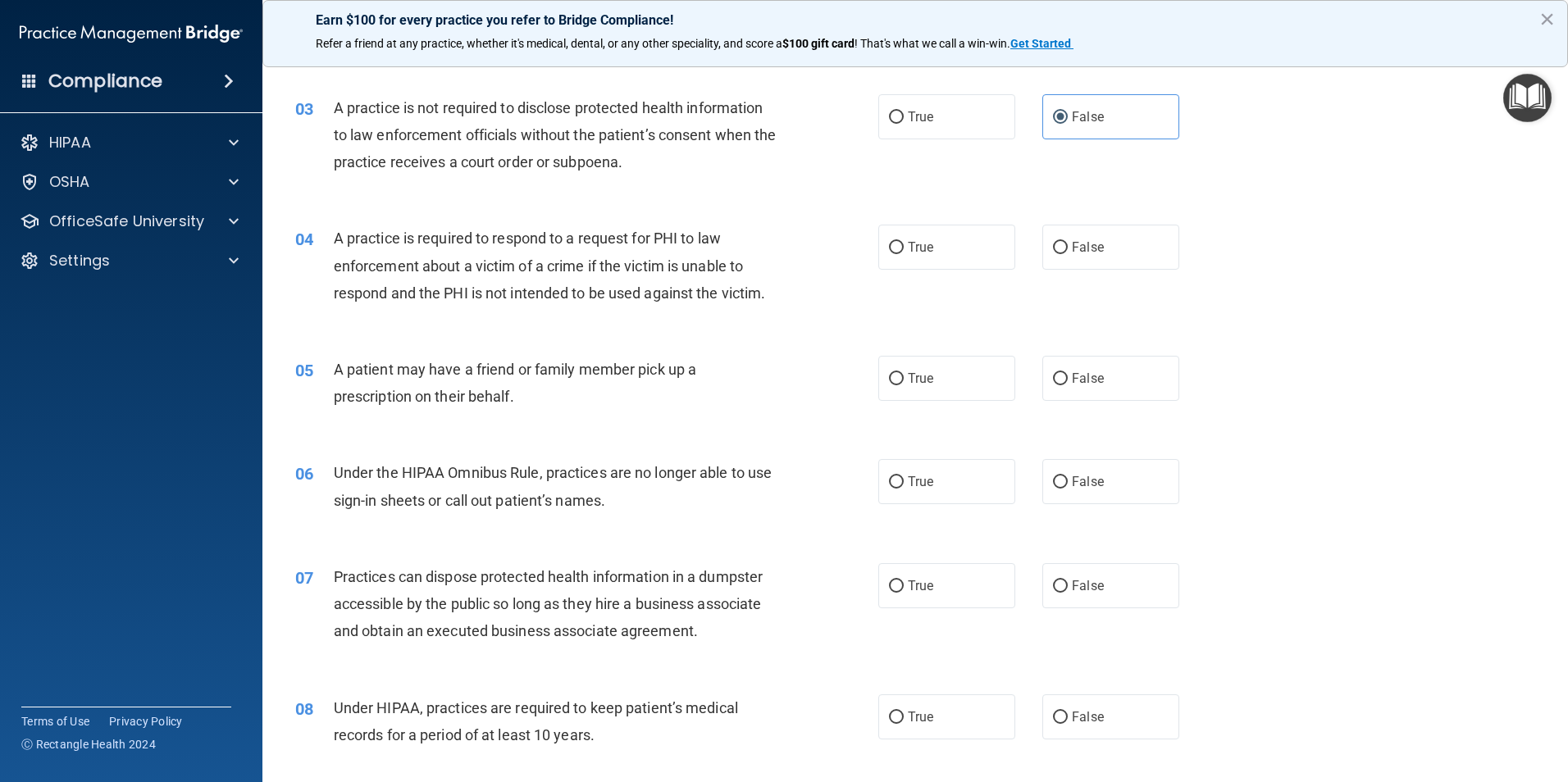
scroll to position [328, 0]
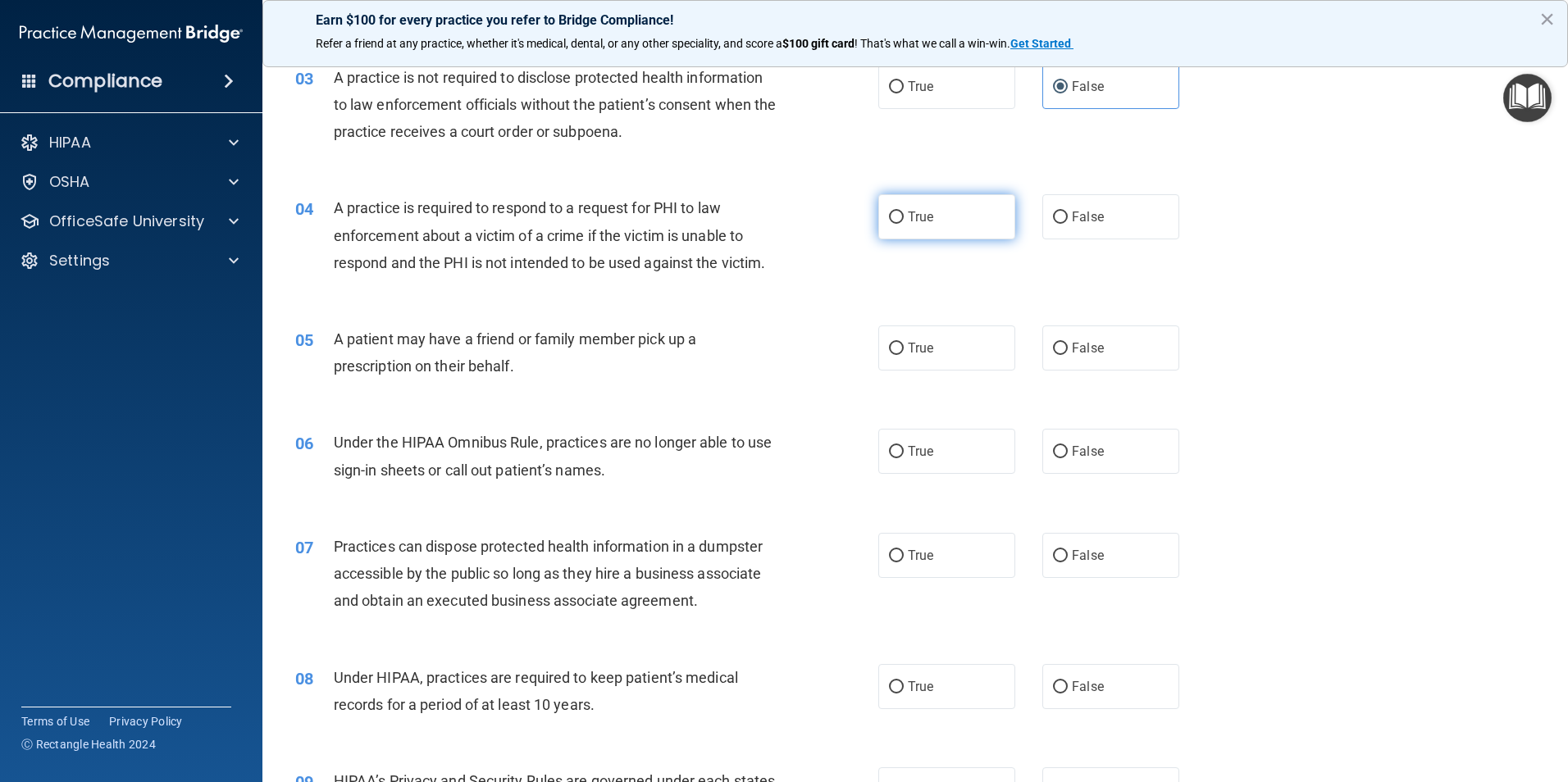
click at [900, 215] on label "True" at bounding box center [947, 217] width 137 height 45
click at [900, 215] on input "True" at bounding box center [896, 217] width 15 height 12
radio input "true"
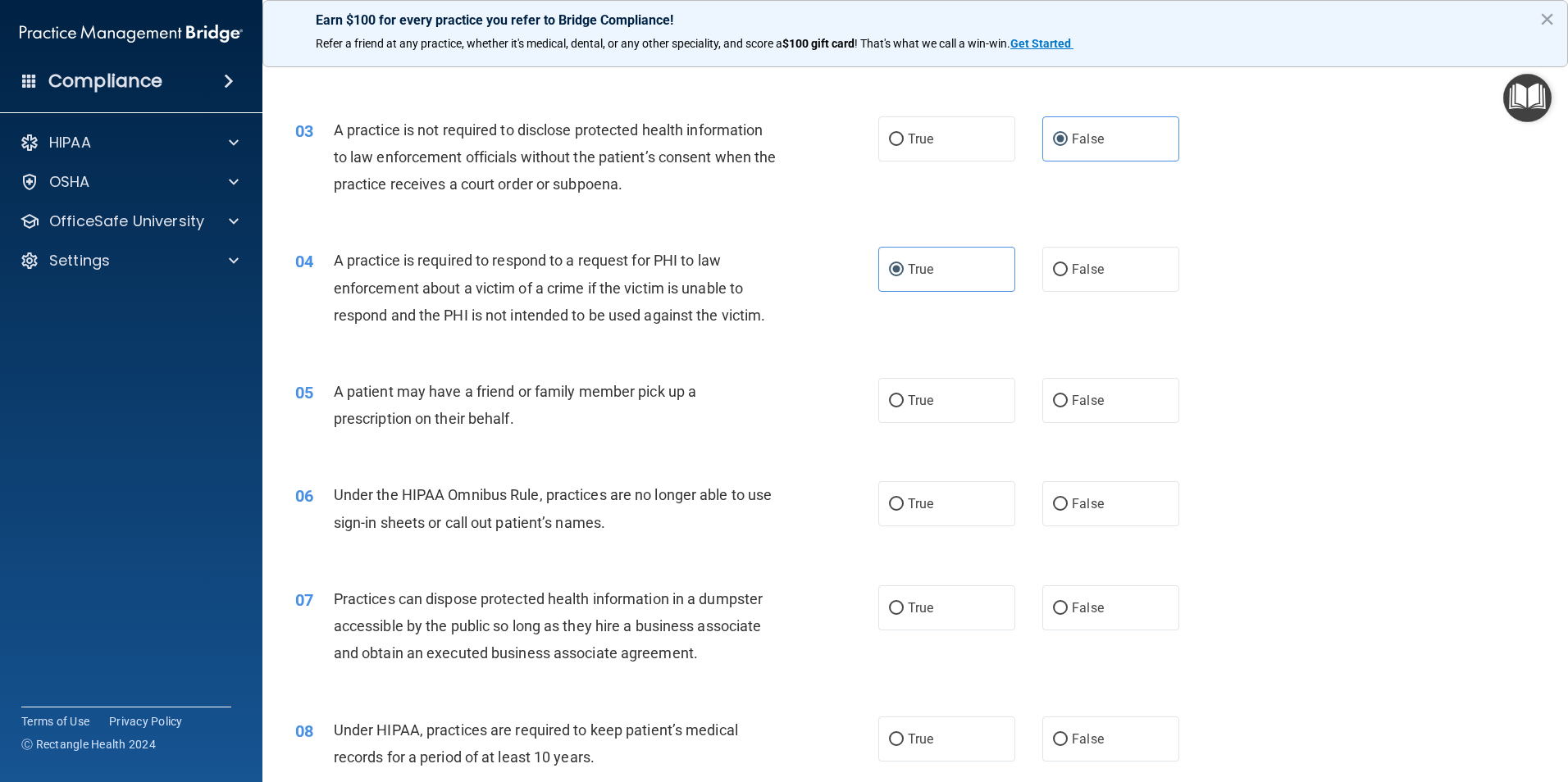
scroll to position [246, 0]
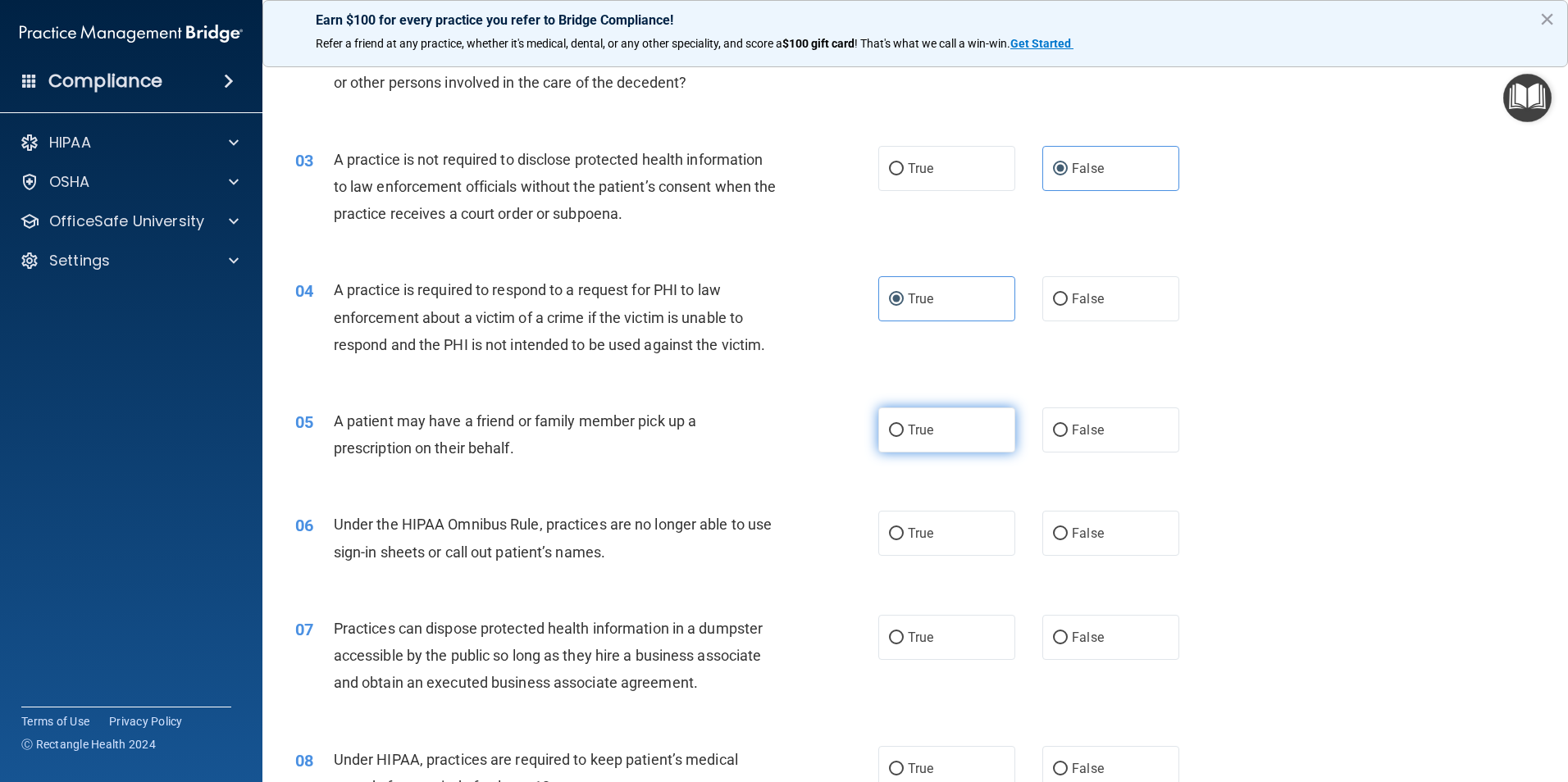
click at [922, 427] on span "True" at bounding box center [920, 429] width 26 height 16
click at [904, 427] on input "True" at bounding box center [896, 430] width 15 height 12
radio input "true"
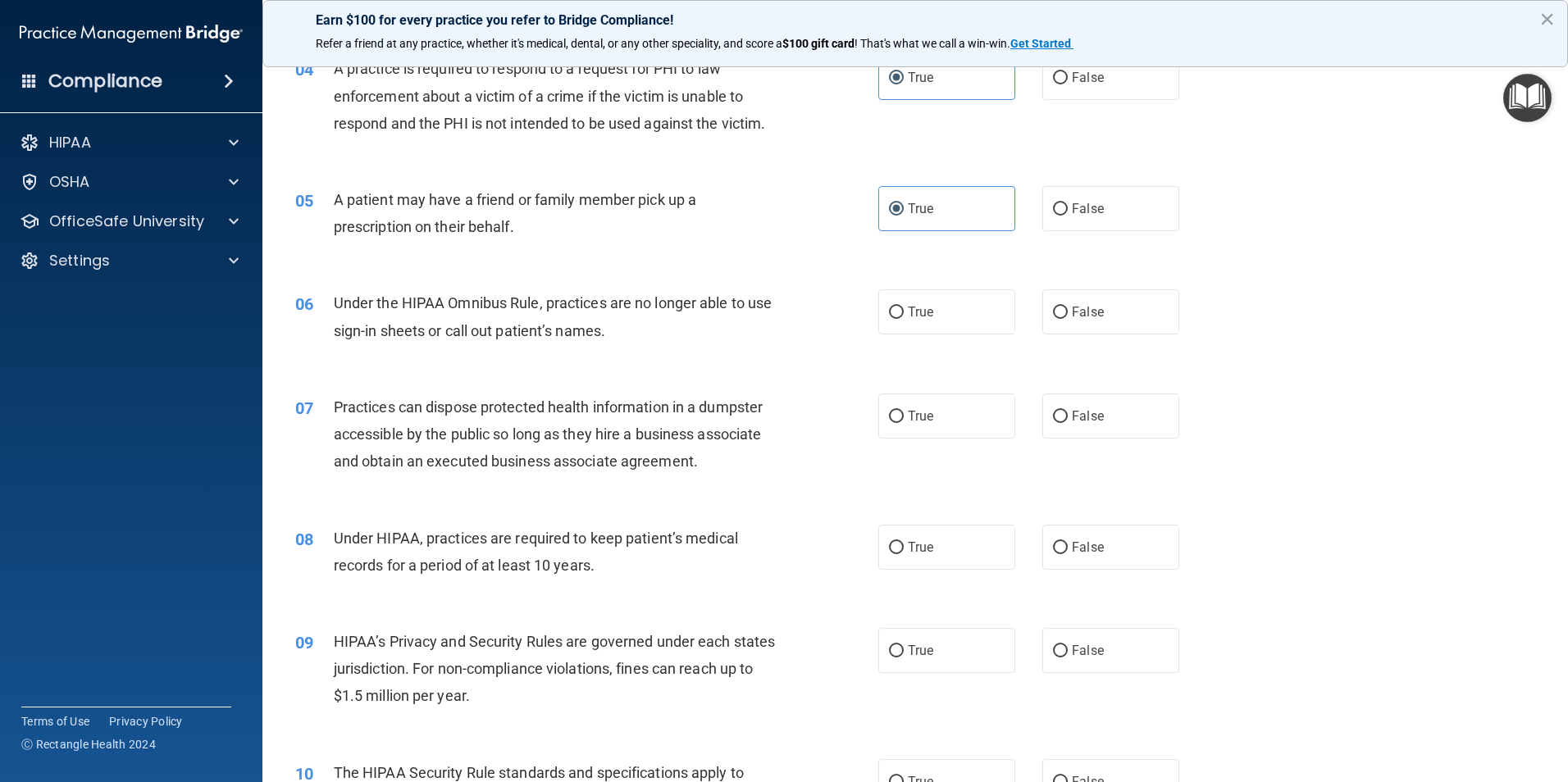
scroll to position [491, 0]
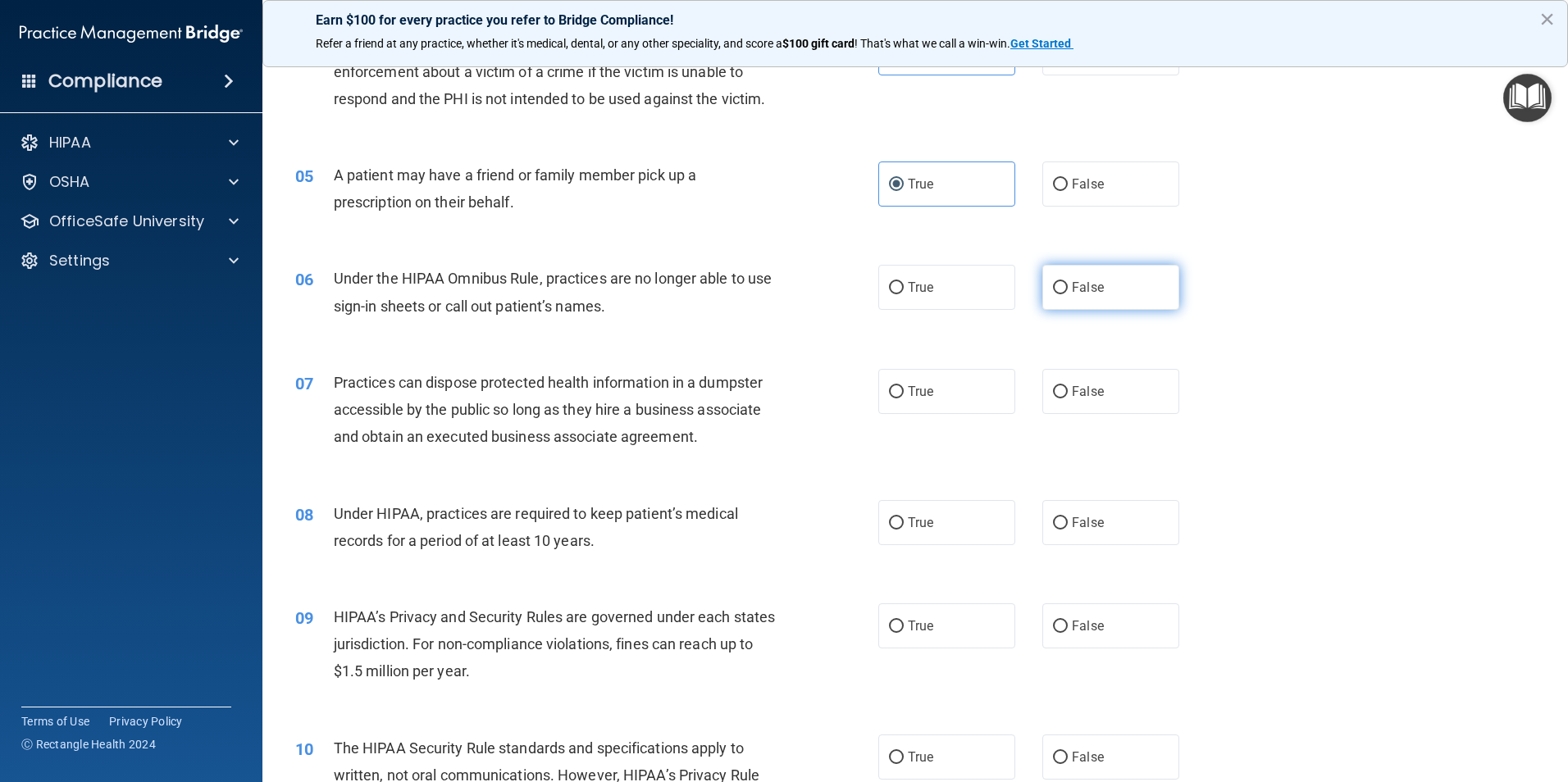
click at [1107, 283] on label "False" at bounding box center [1110, 287] width 137 height 45
click at [1067, 283] on input "False" at bounding box center [1060, 288] width 15 height 12
radio input "true"
drag, startPoint x: 1065, startPoint y: 394, endPoint x: 1038, endPoint y: 401, distance: 27.9
click at [1045, 397] on label "False" at bounding box center [1110, 391] width 137 height 45
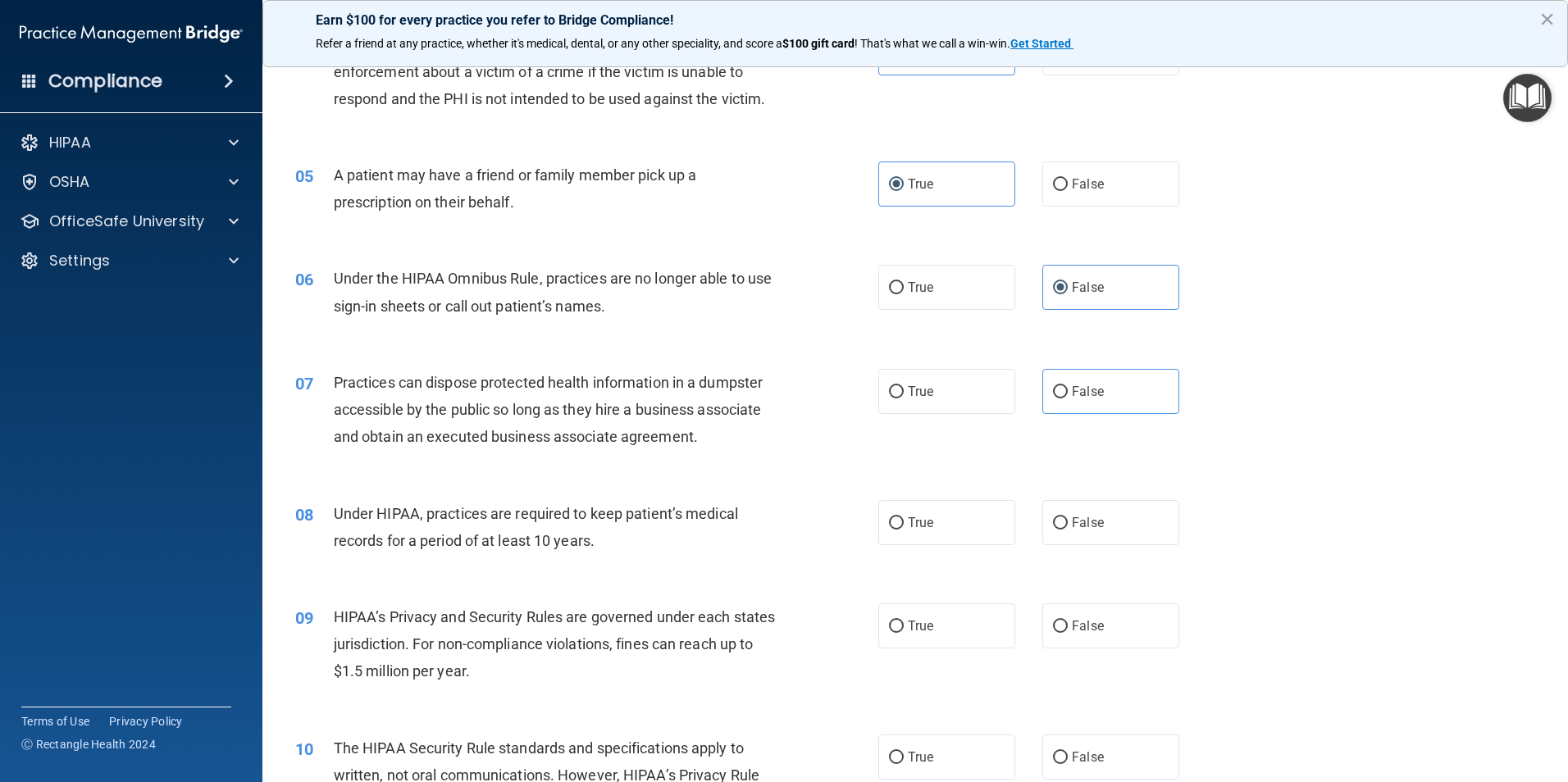
scroll to position [574, 0]
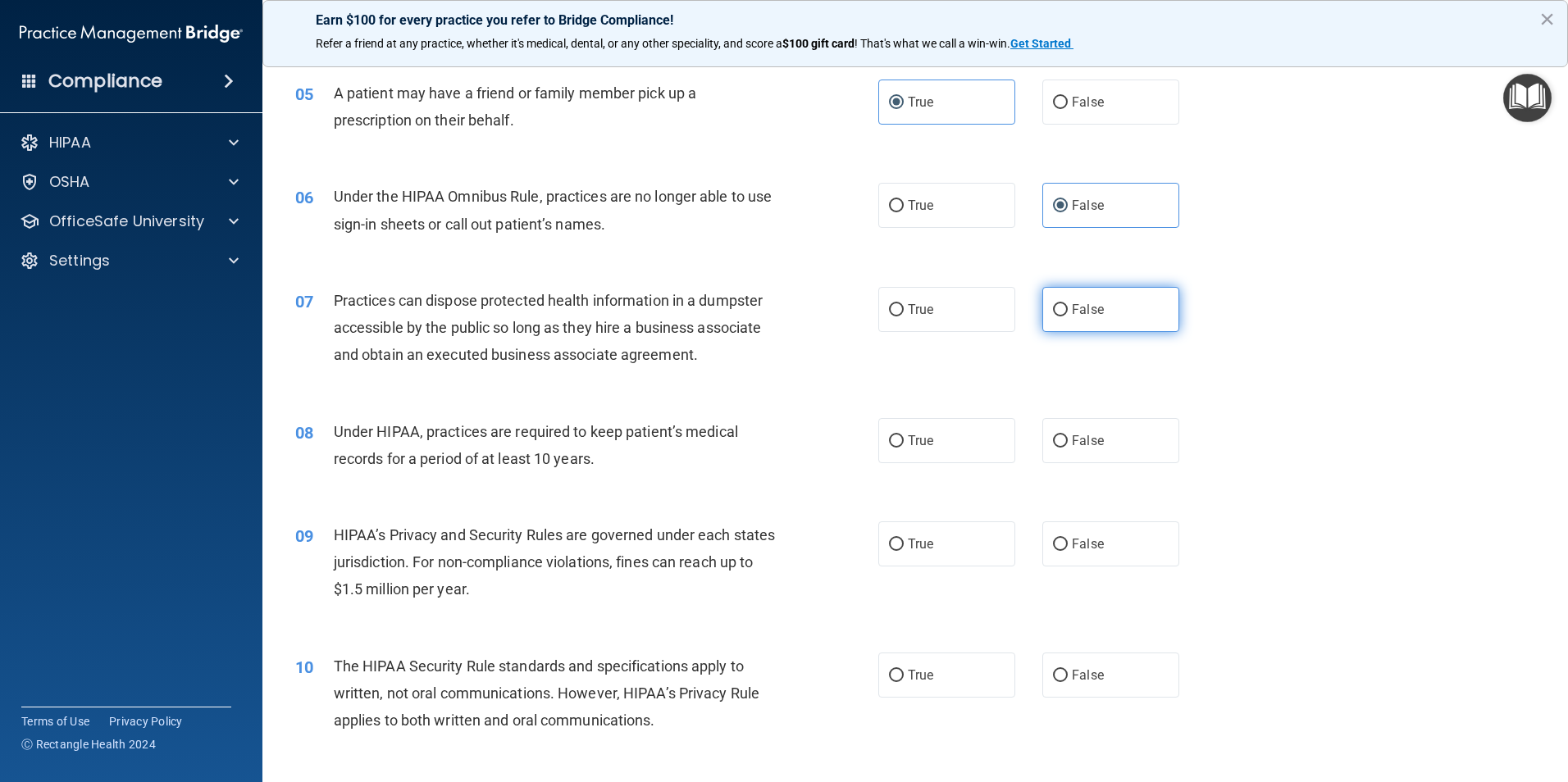
click at [1053, 312] on input "False" at bounding box center [1060, 310] width 15 height 12
radio input "true"
click at [889, 444] on input "True" at bounding box center [896, 440] width 15 height 12
radio input "true"
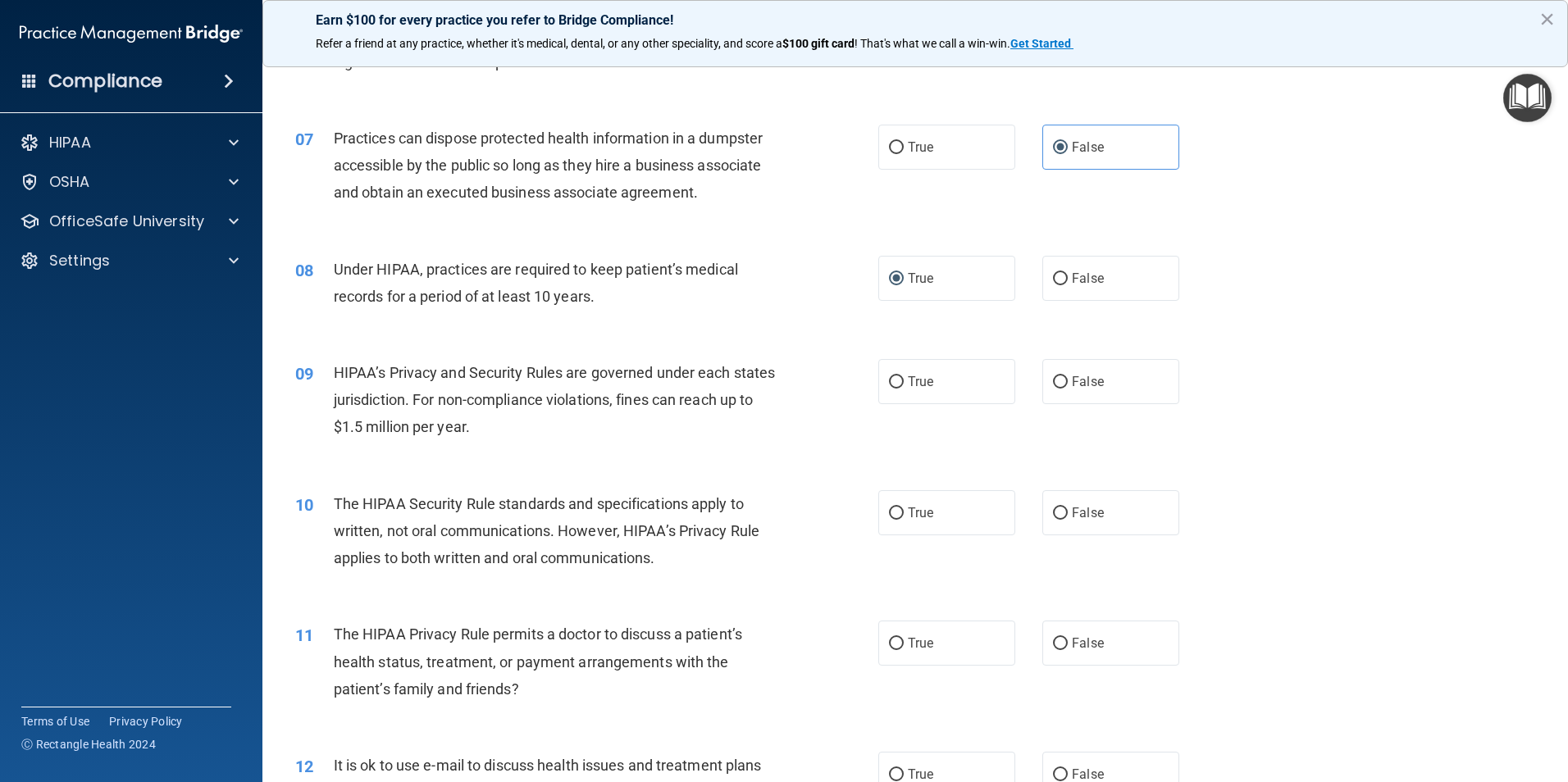
scroll to position [819, 0]
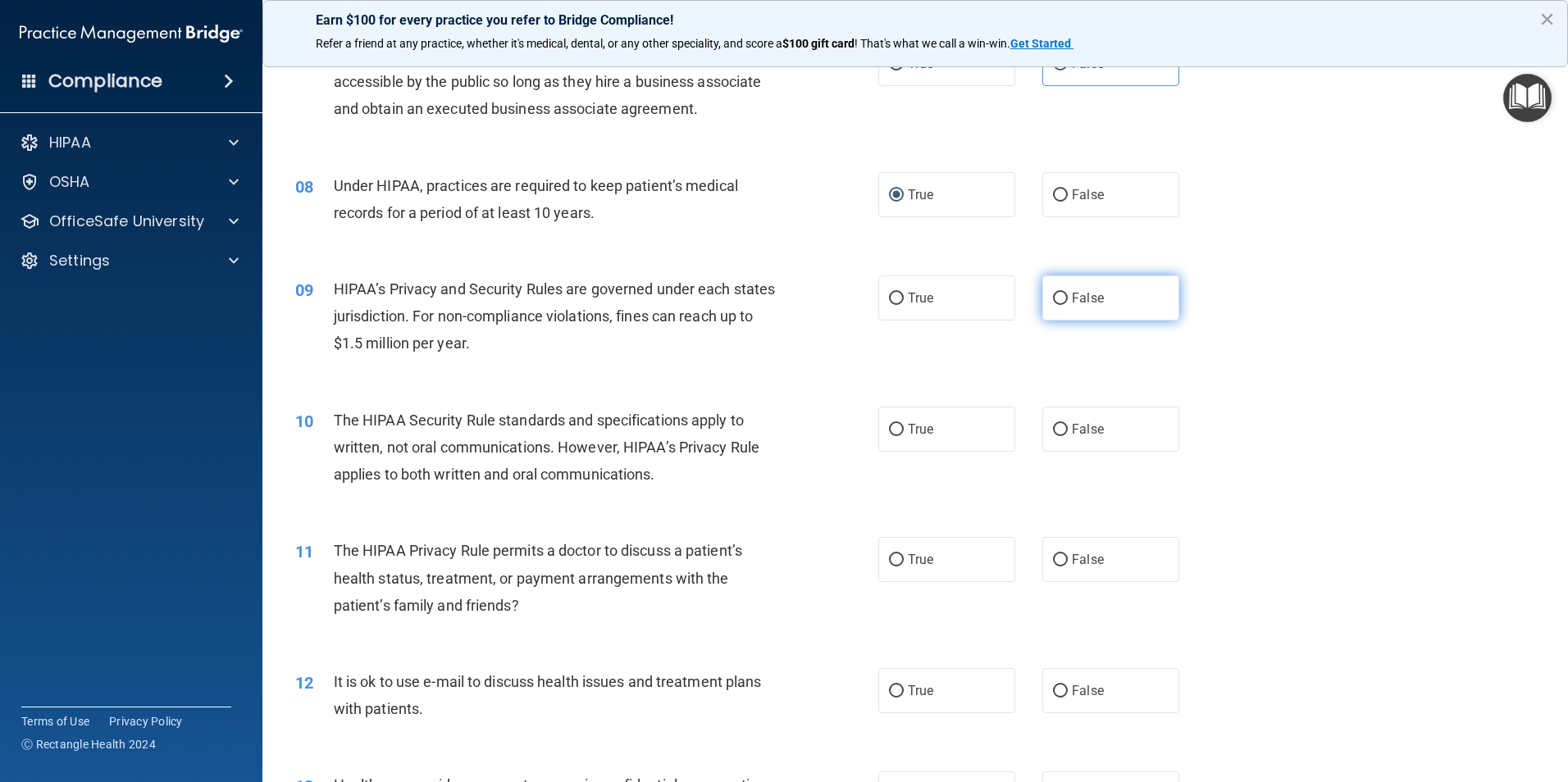
click at [1057, 305] on label "False" at bounding box center [1110, 297] width 137 height 45
click at [1057, 305] on input "False" at bounding box center [1060, 298] width 15 height 12
radio input "true"
click at [890, 298] on input "True" at bounding box center [896, 298] width 15 height 12
radio input "true"
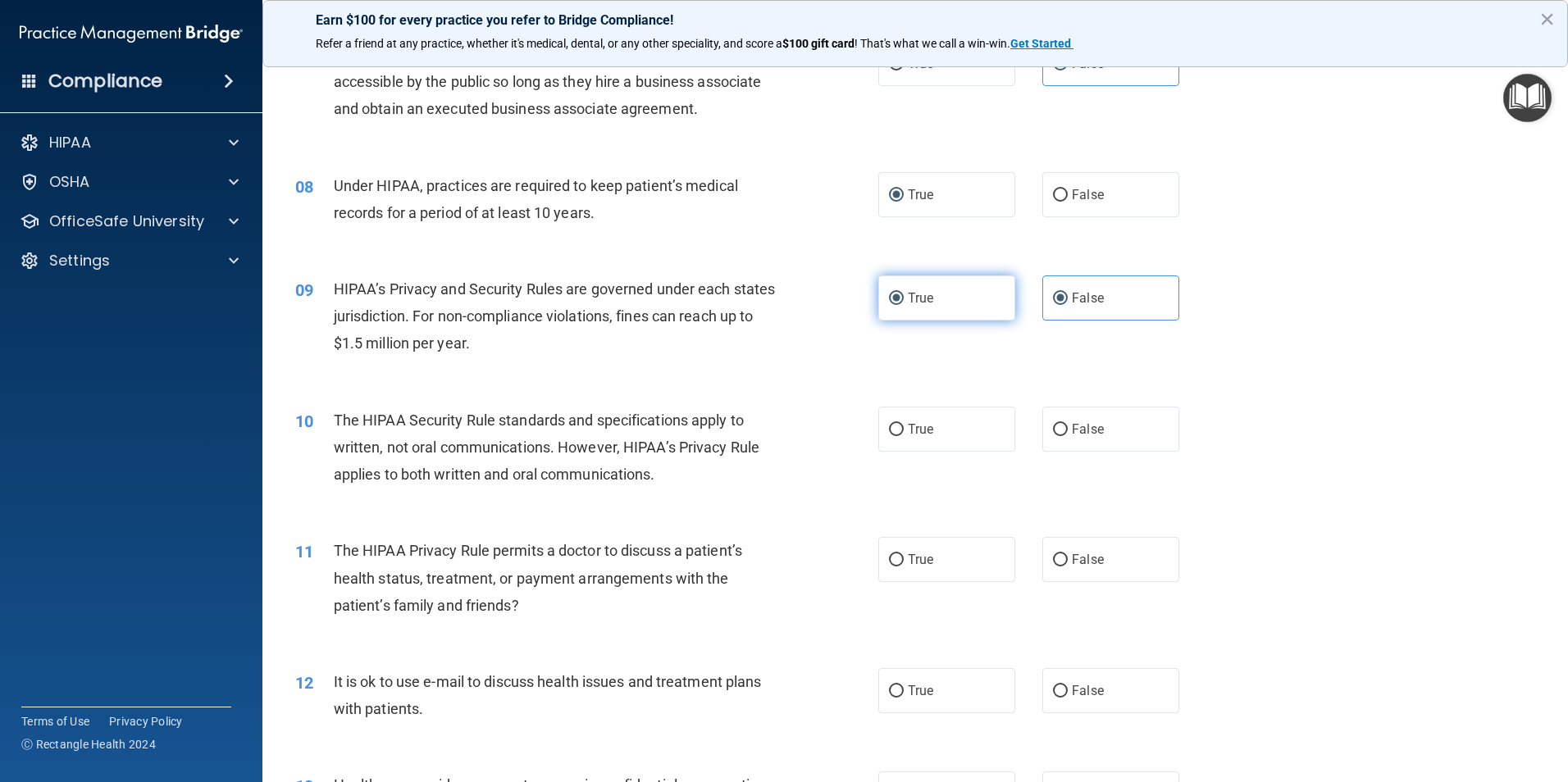
radio input "false"
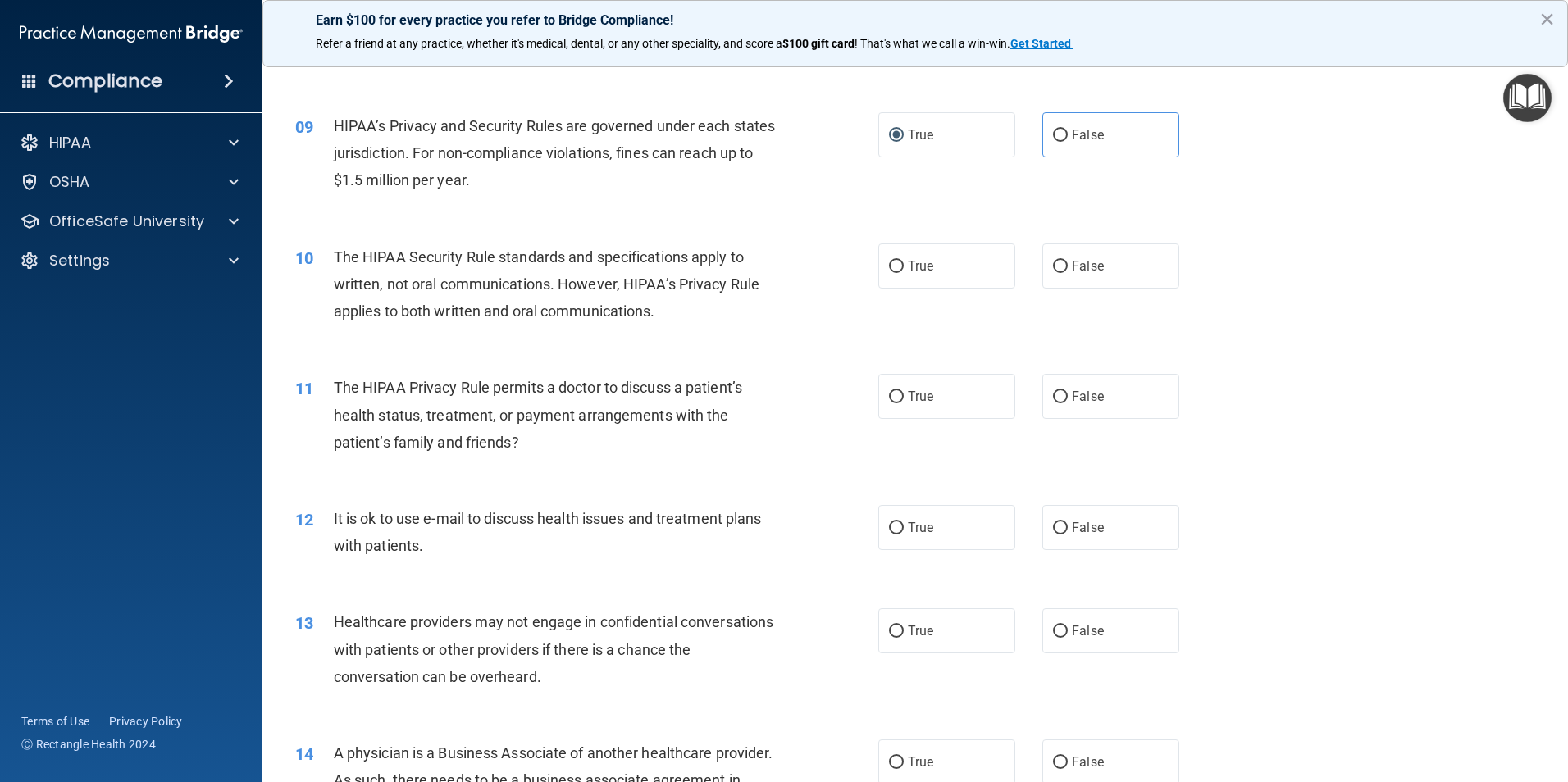
scroll to position [984, 0]
click at [889, 269] on input "True" at bounding box center [896, 265] width 15 height 12
radio input "true"
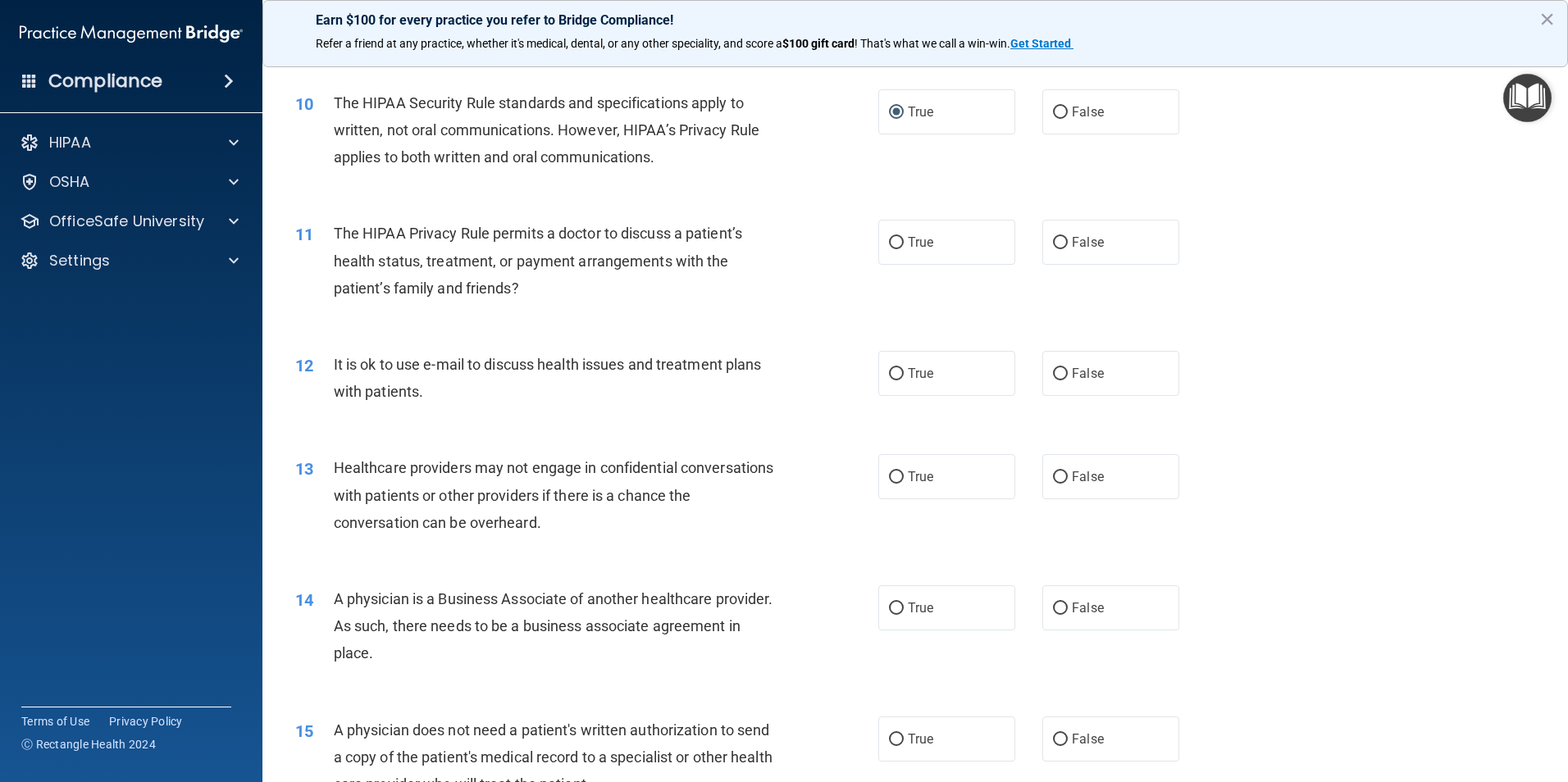
scroll to position [1147, 0]
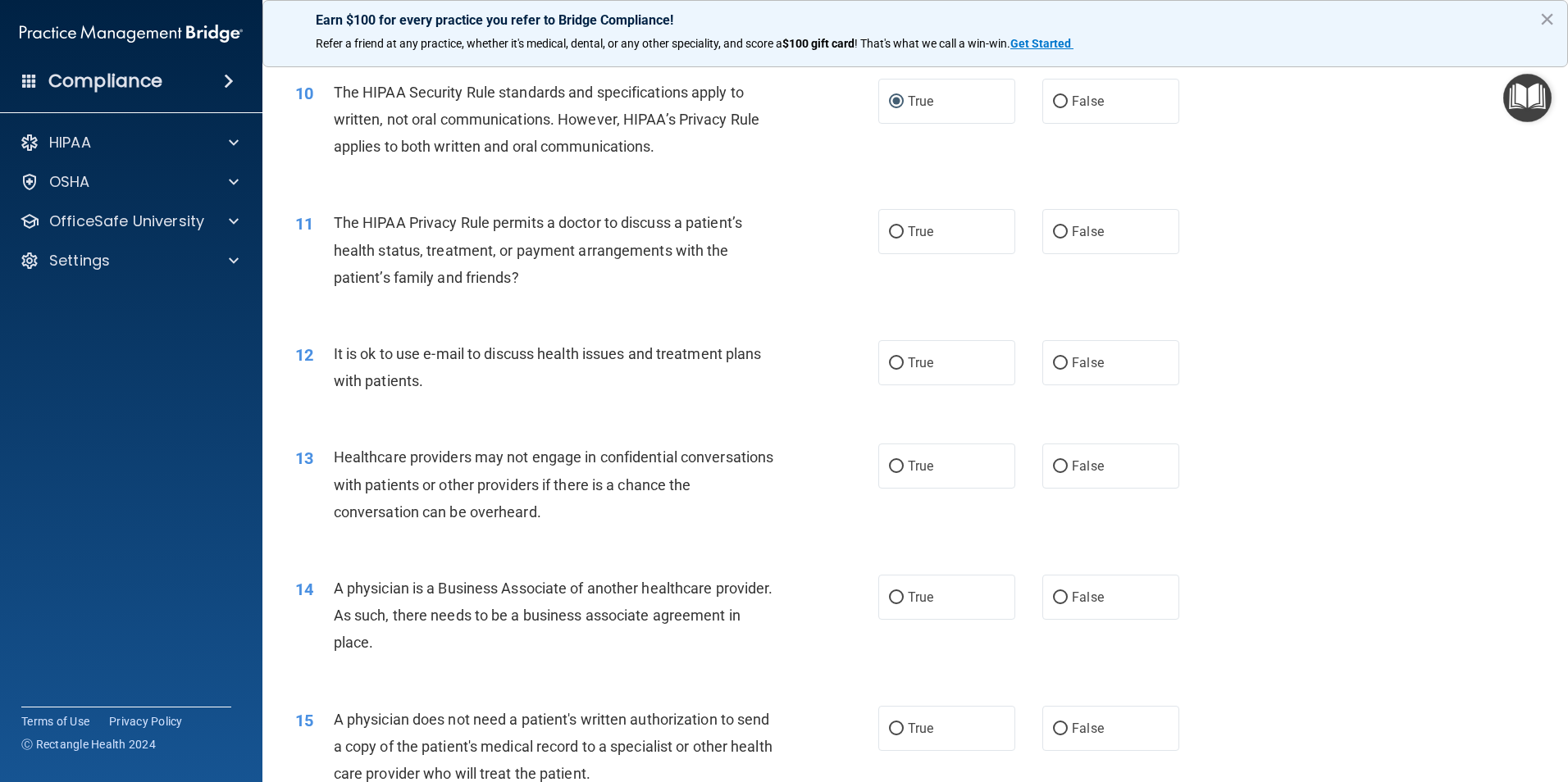
drag, startPoint x: 1055, startPoint y: 227, endPoint x: 1025, endPoint y: 245, distance: 35.0
click at [1055, 227] on input "False" at bounding box center [1060, 232] width 15 height 12
radio input "true"
click at [889, 365] on input "True" at bounding box center [896, 363] width 15 height 12
radio input "true"
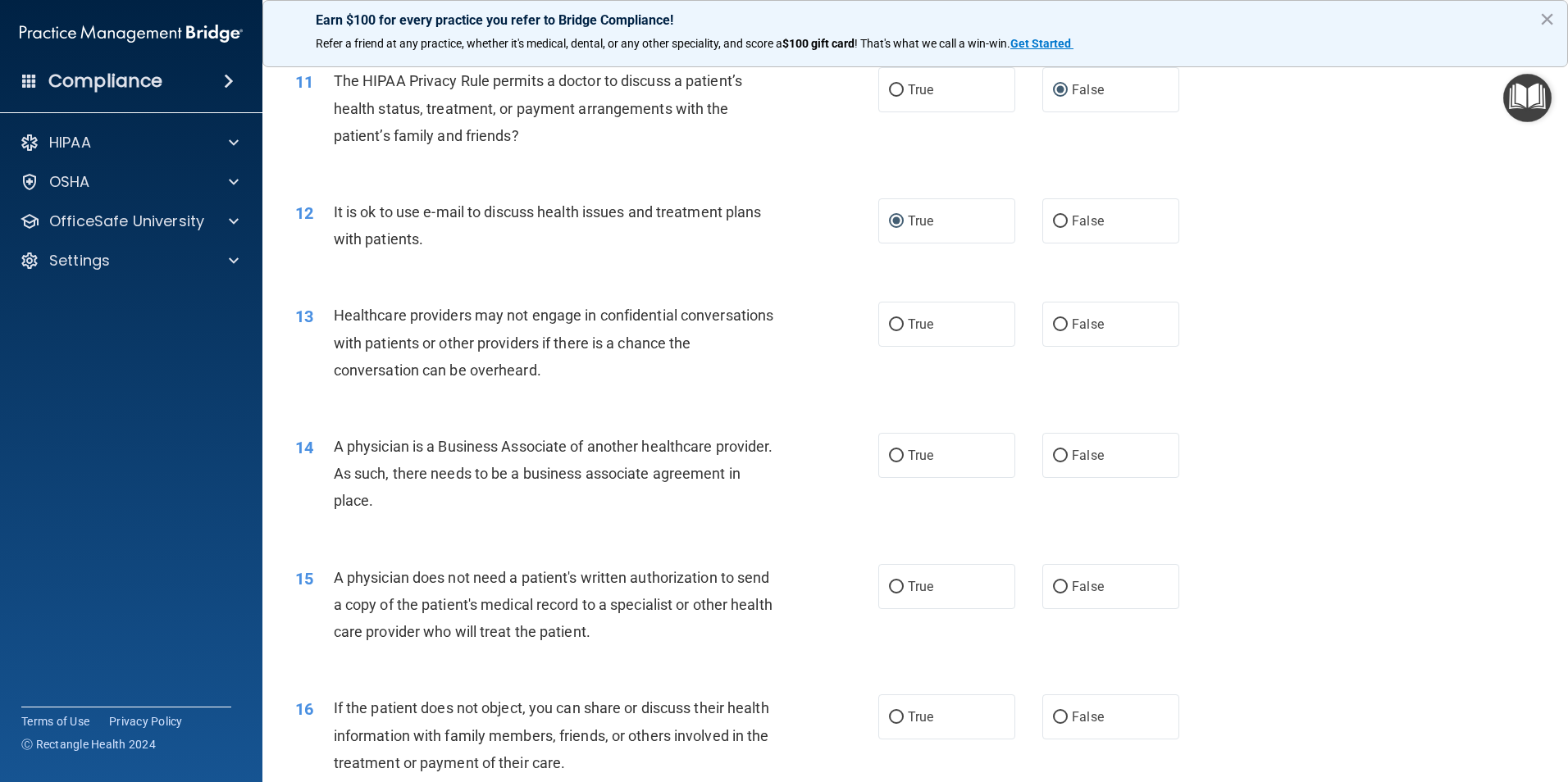
scroll to position [1312, 0]
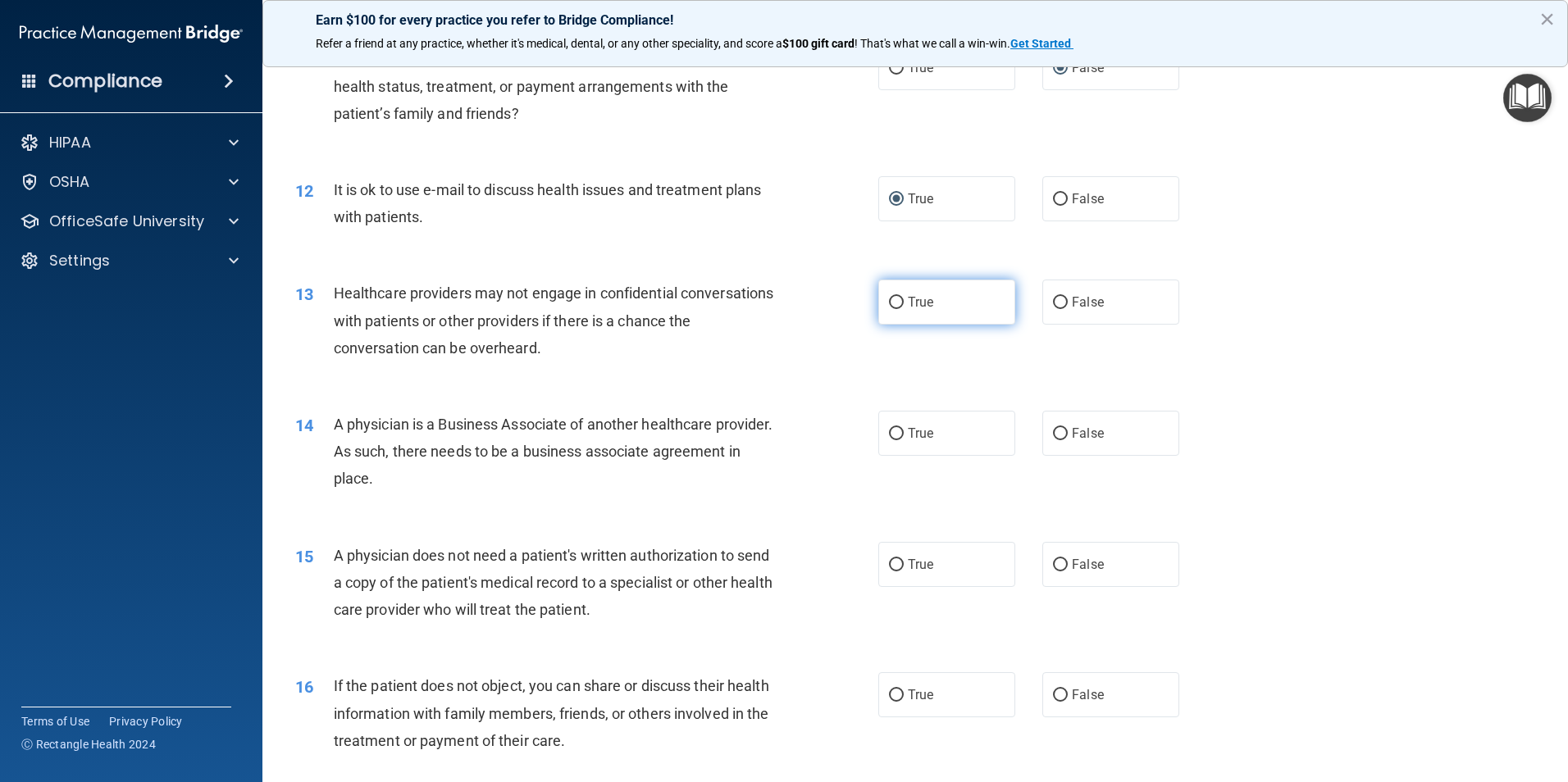
click at [895, 301] on input "True" at bounding box center [896, 302] width 15 height 12
radio input "true"
drag, startPoint x: 891, startPoint y: 429, endPoint x: 784, endPoint y: 478, distance: 117.7
click at [891, 430] on input "True" at bounding box center [896, 433] width 15 height 12
radio input "true"
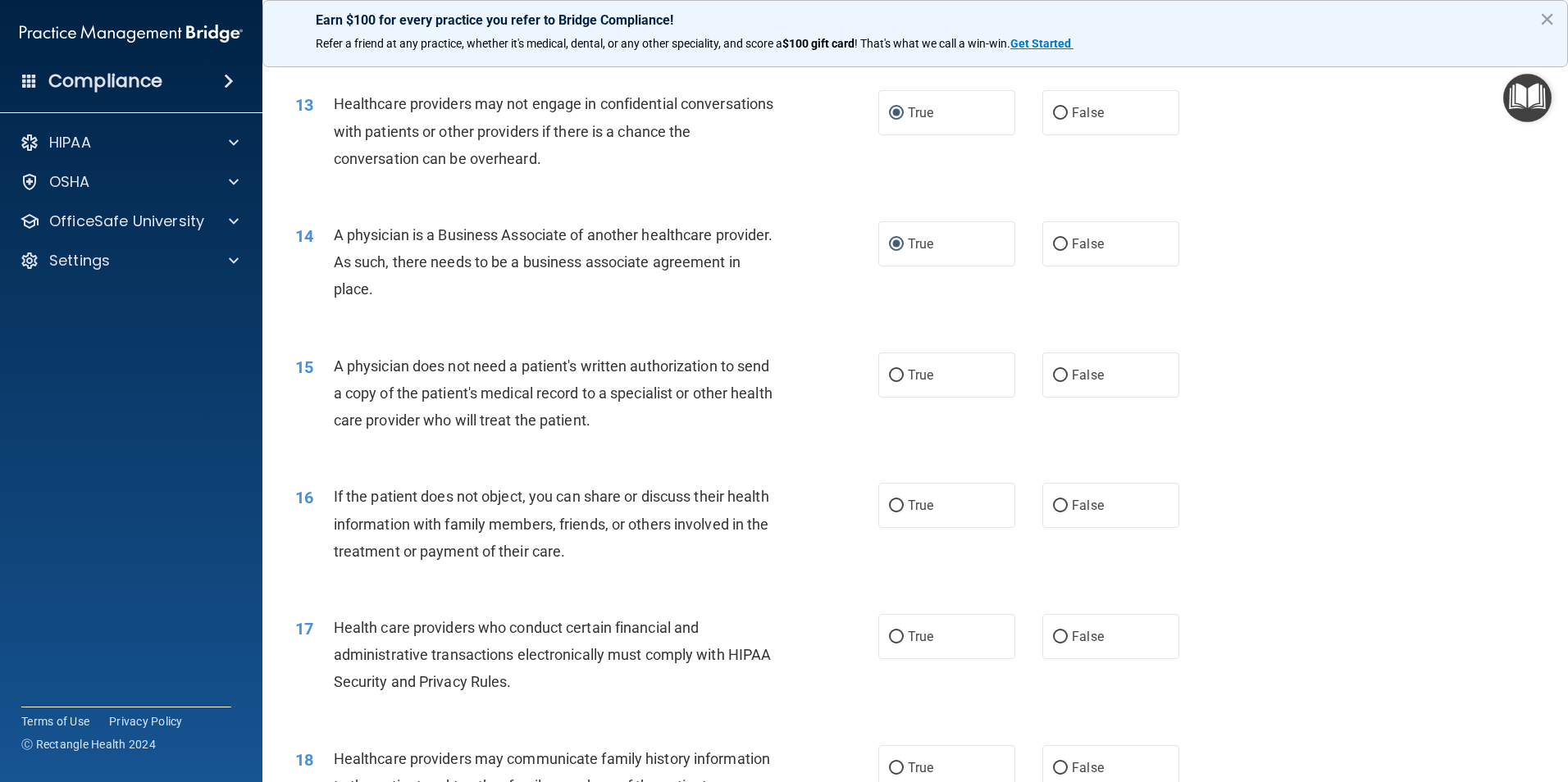
scroll to position [1558, 0]
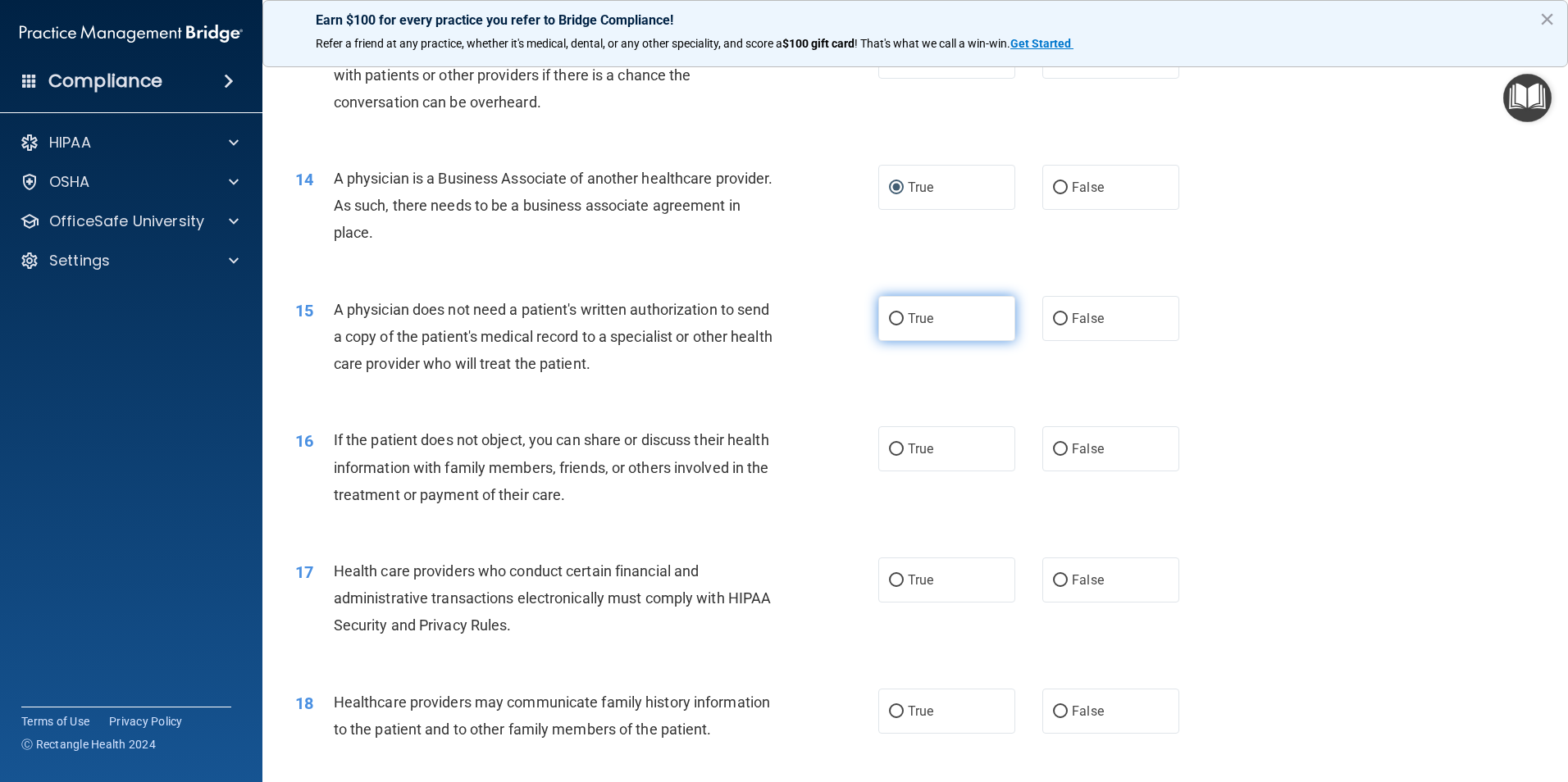
click at [889, 319] on input "True" at bounding box center [896, 319] width 15 height 12
radio input "true"
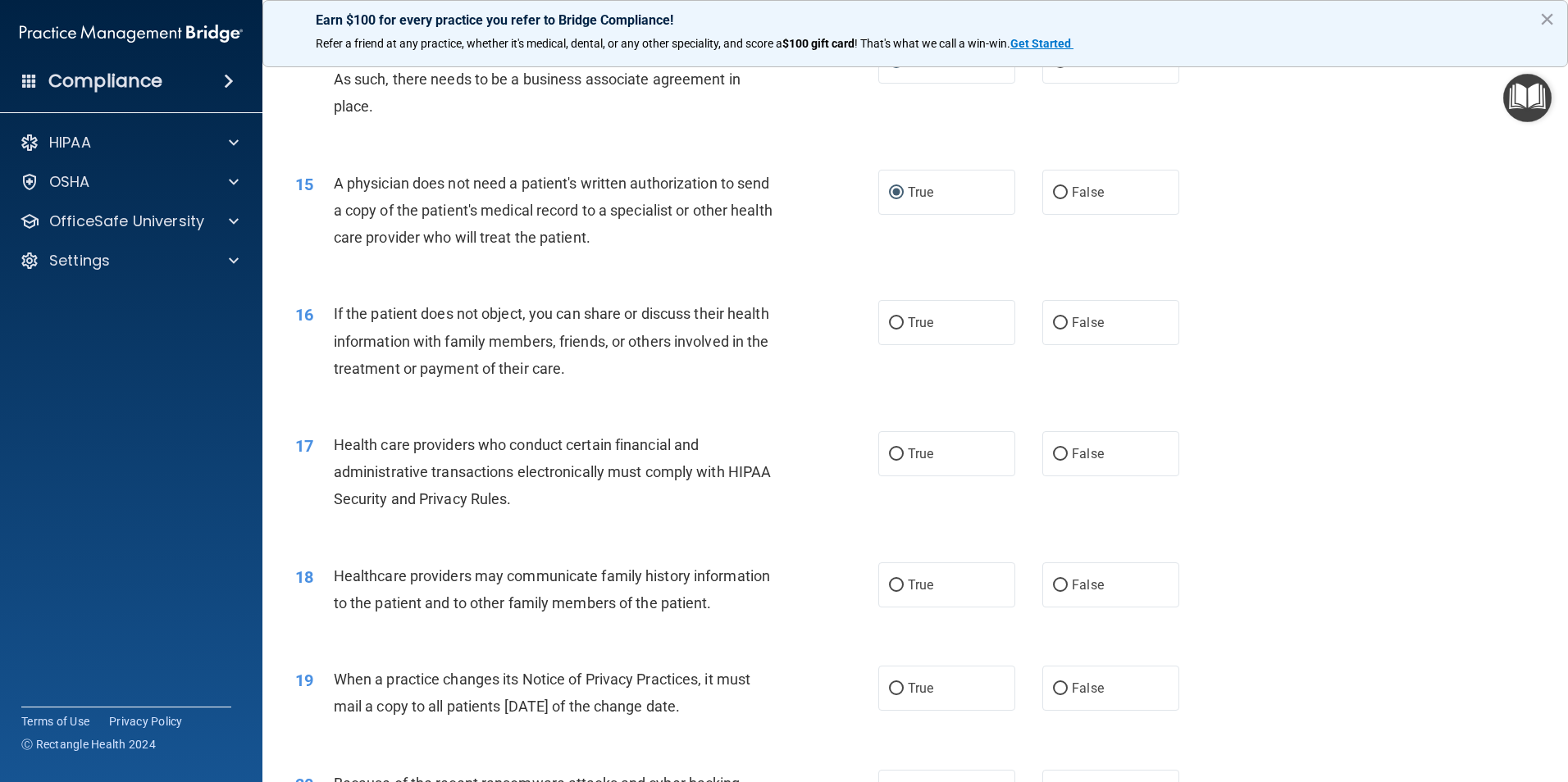
scroll to position [1721, 0]
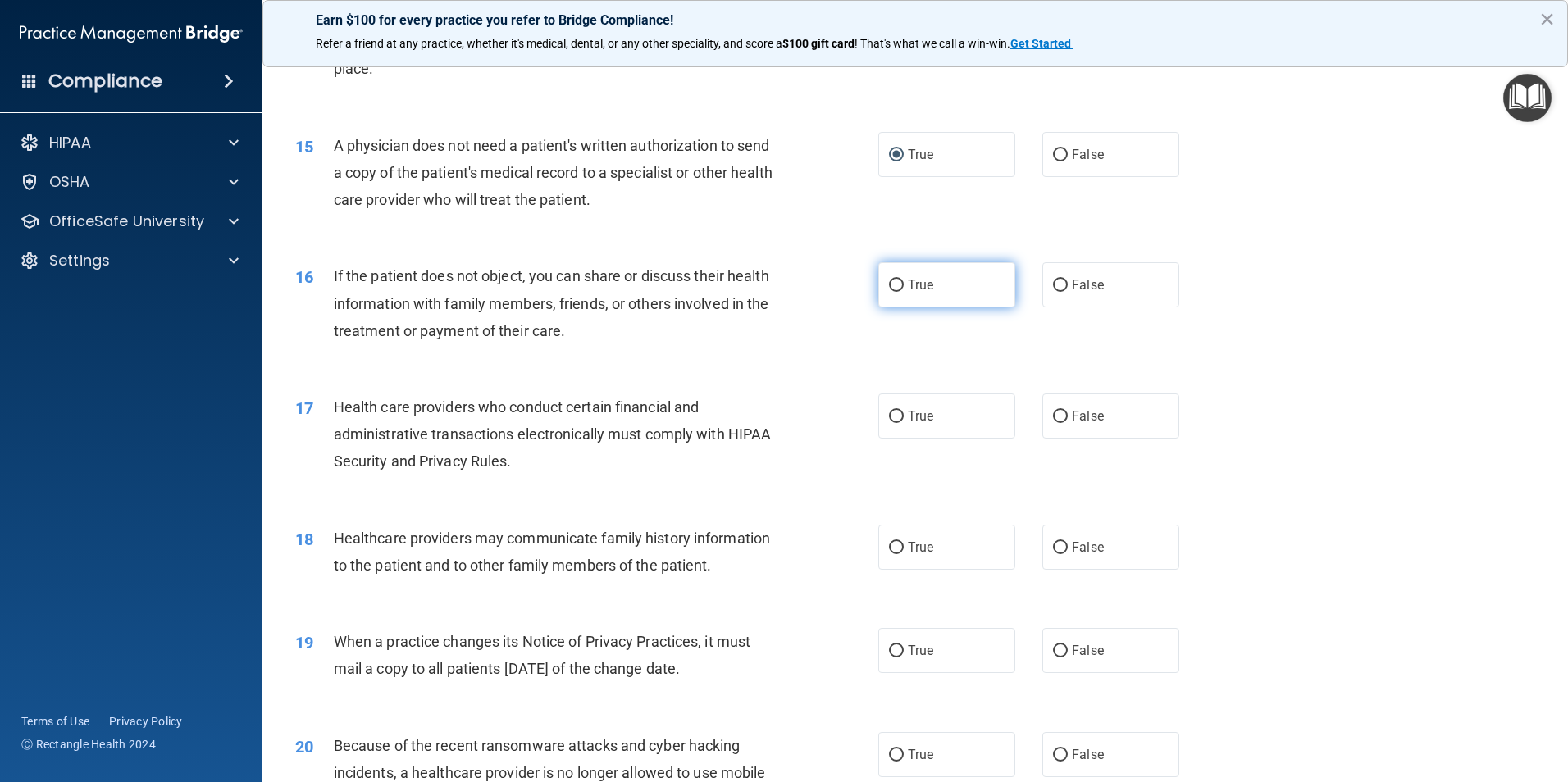
click at [894, 286] on input "True" at bounding box center [896, 285] width 15 height 12
radio input "true"
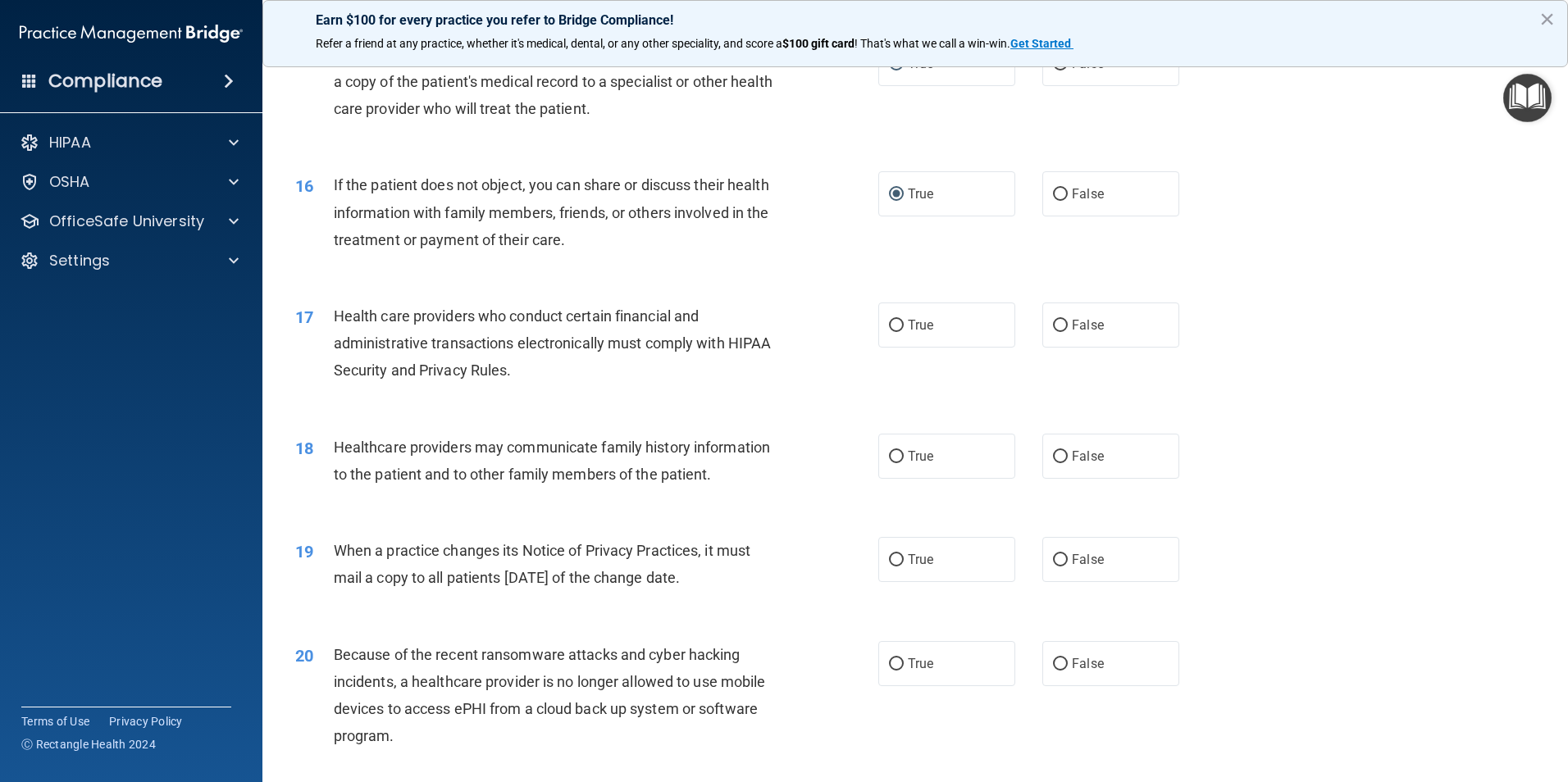
scroll to position [1967, 0]
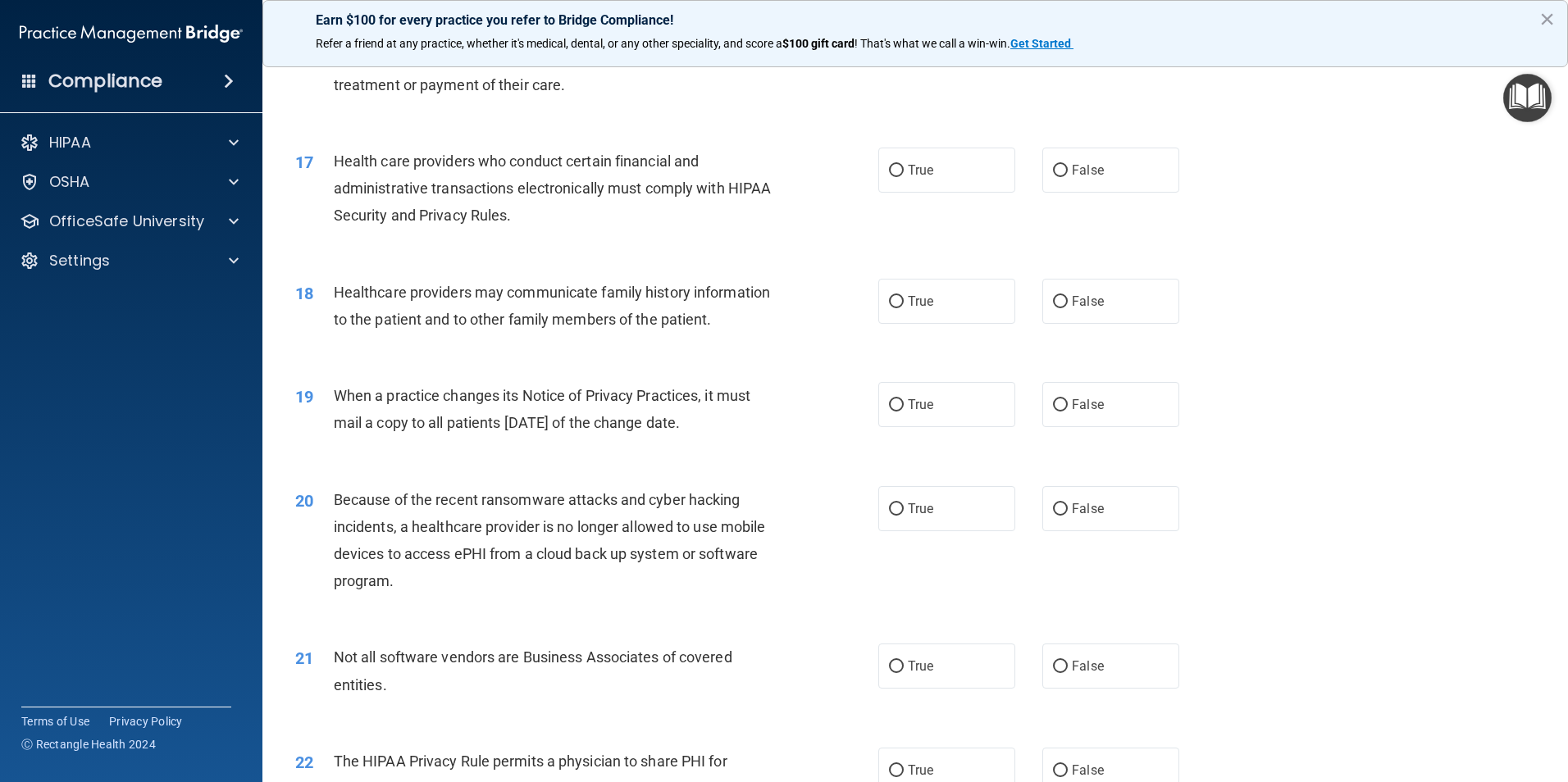
drag, startPoint x: 884, startPoint y: 172, endPoint x: 829, endPoint y: 227, distance: 77.8
click at [881, 181] on label "True" at bounding box center [947, 170] width 137 height 45
click at [889, 177] on input "True" at bounding box center [896, 170] width 15 height 12
radio input "true"
click at [1053, 305] on input "False" at bounding box center [1060, 301] width 15 height 12
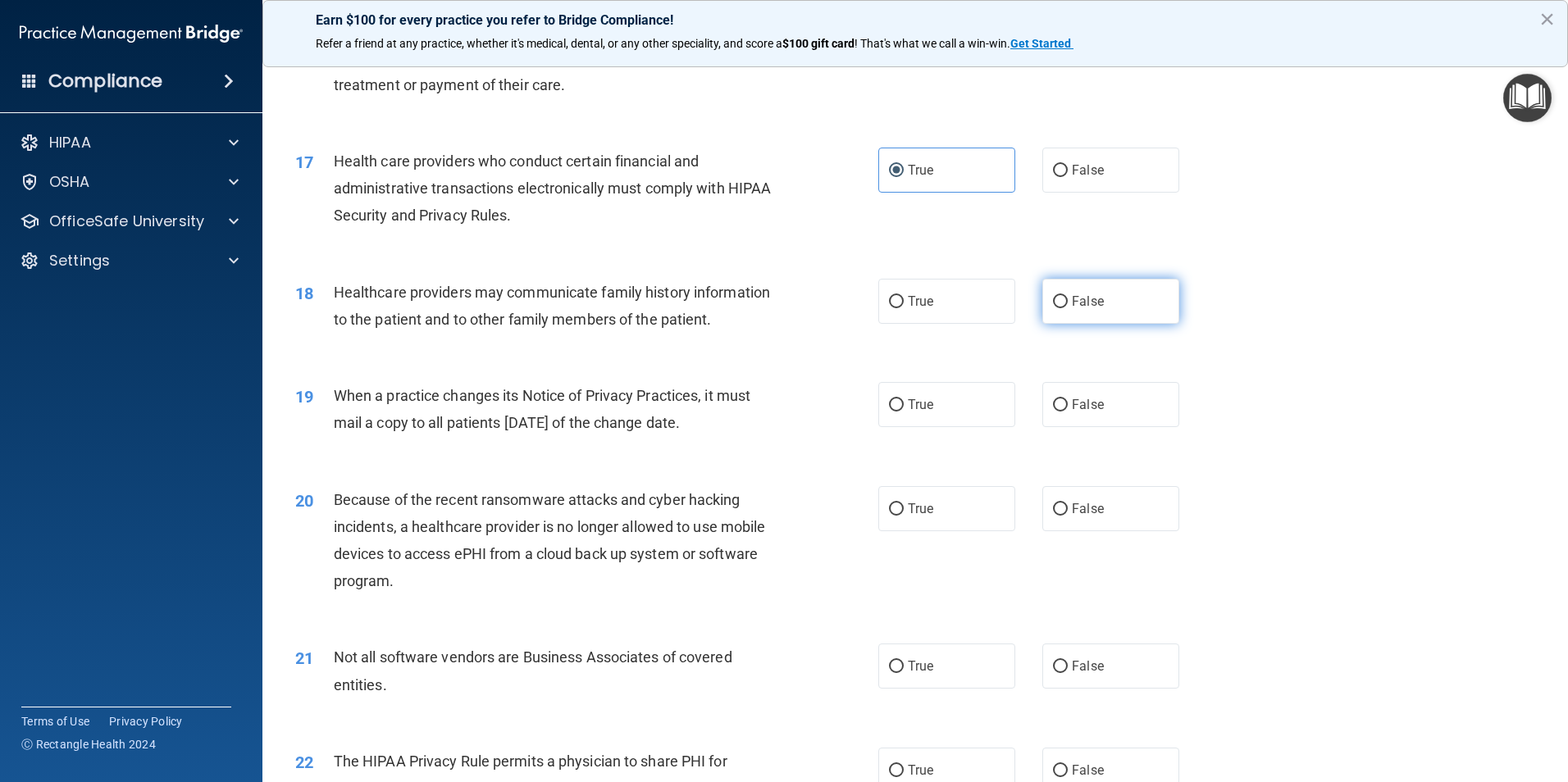
radio input "true"
click at [892, 411] on input "True" at bounding box center [896, 405] width 15 height 12
radio input "true"
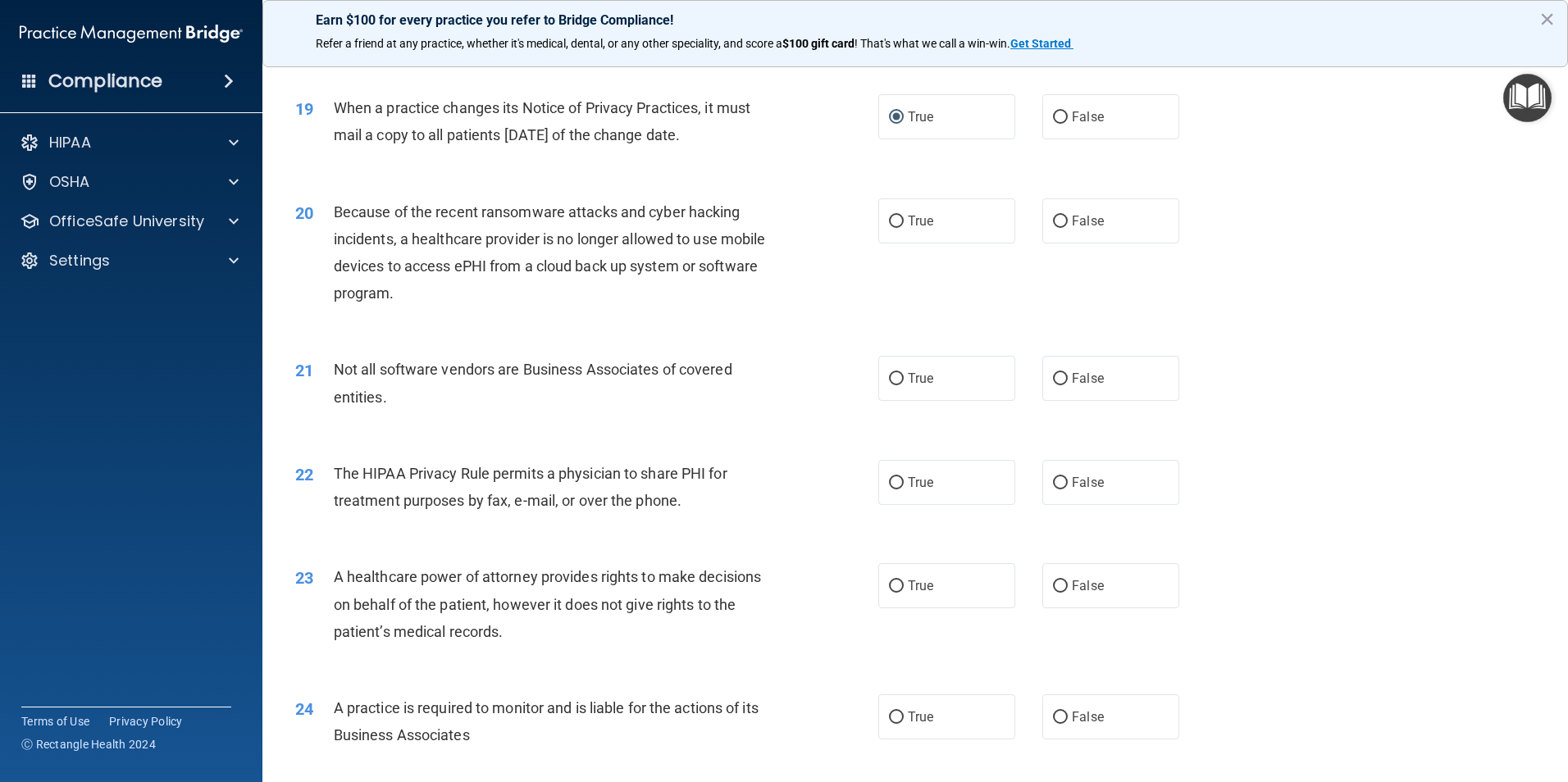
scroll to position [2295, 0]
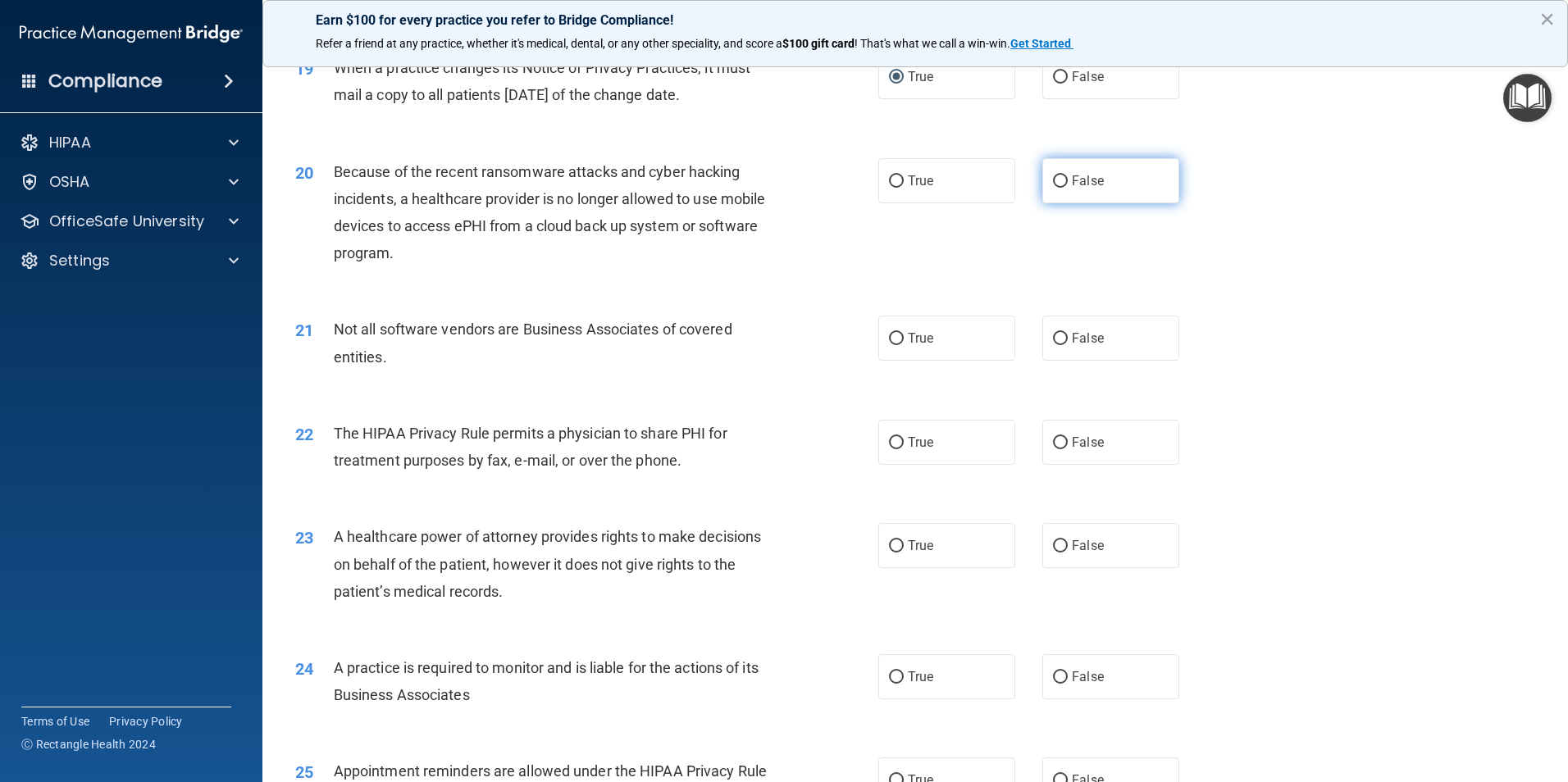
click at [1053, 183] on input "False" at bounding box center [1060, 181] width 15 height 12
radio input "true"
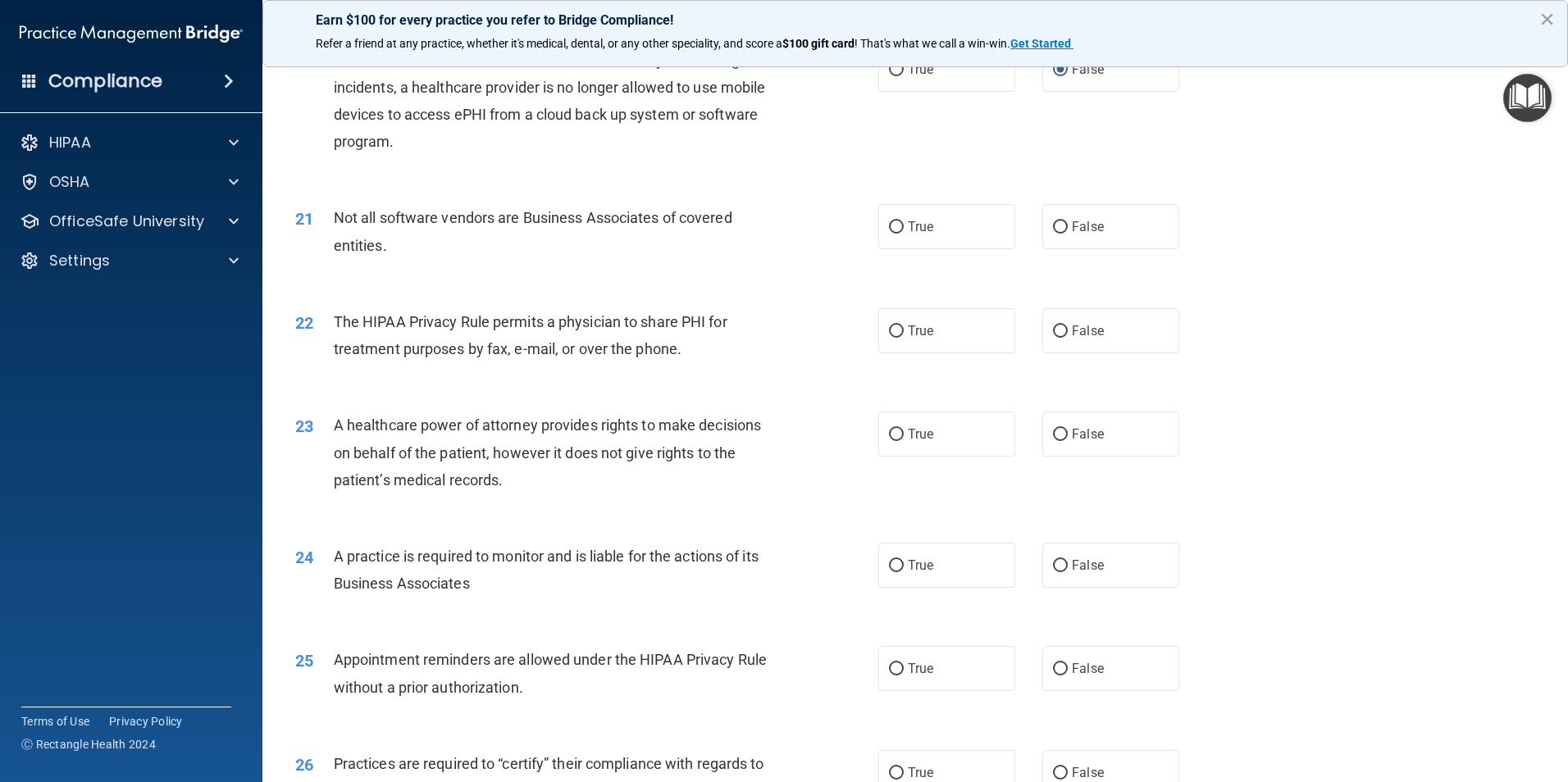
scroll to position [2377, 0]
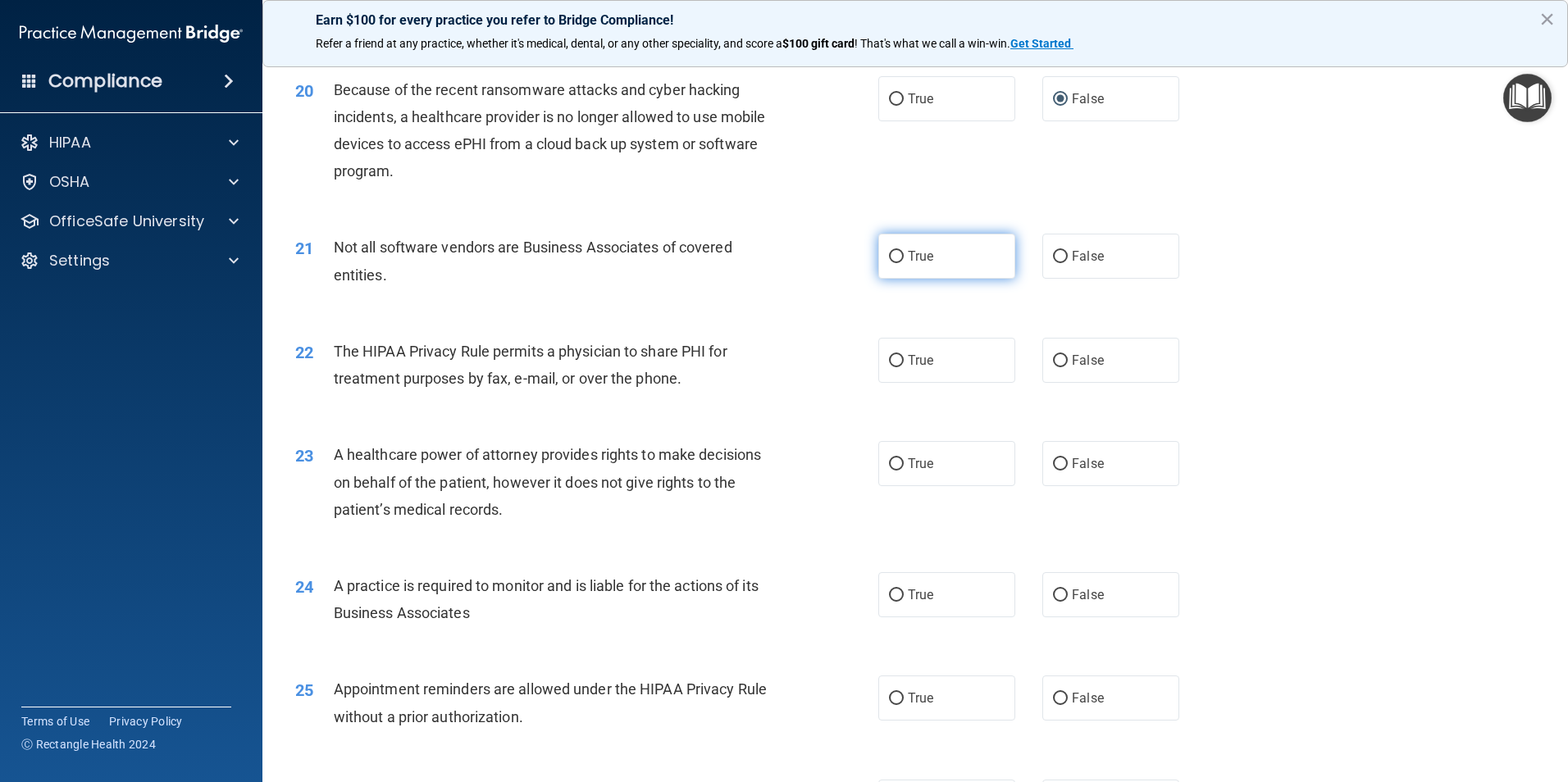
click at [892, 256] on input "True" at bounding box center [896, 257] width 15 height 12
radio input "true"
click at [1053, 358] on input "False" at bounding box center [1060, 361] width 15 height 12
radio input "true"
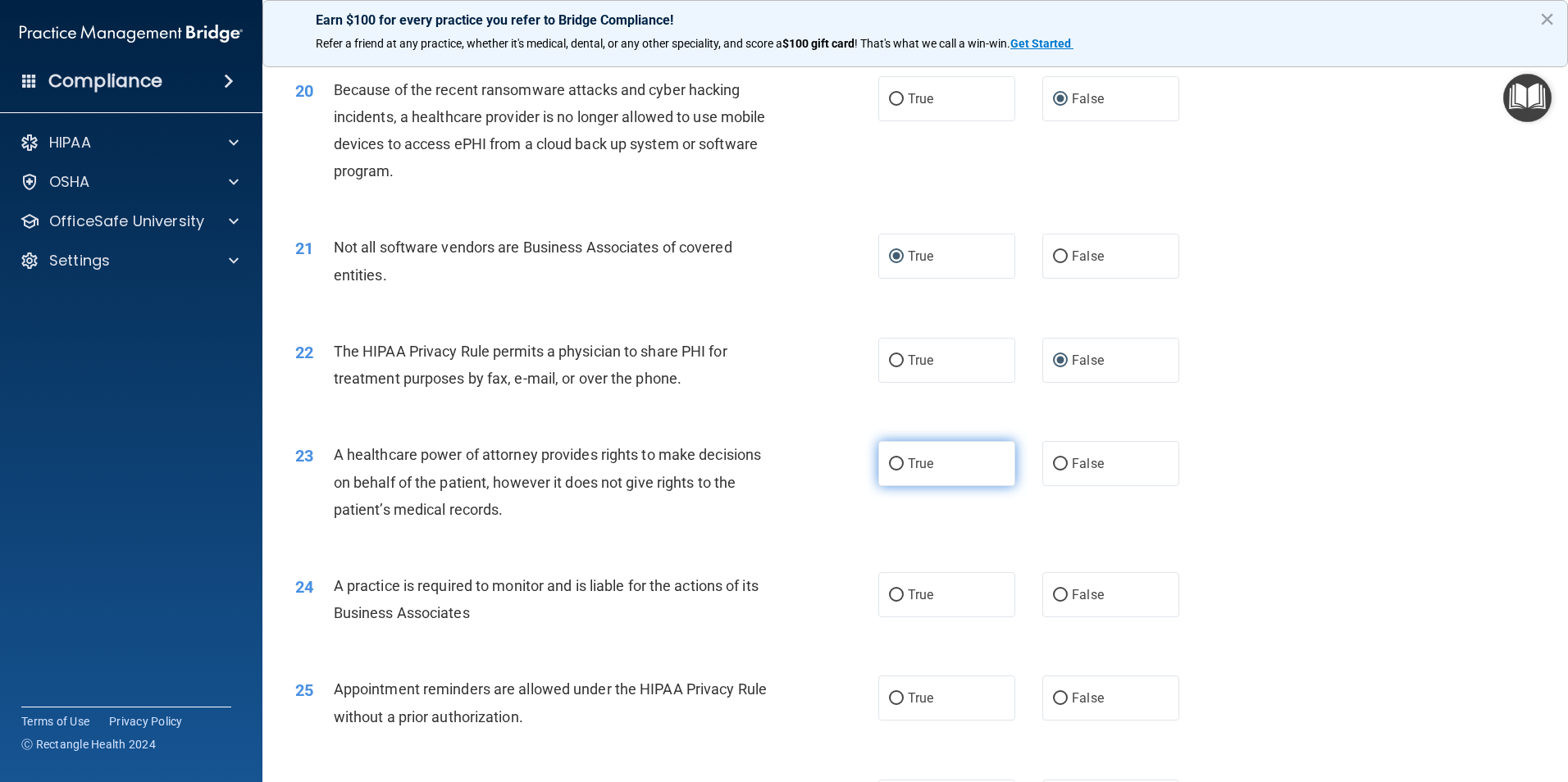
click at [891, 462] on input "True" at bounding box center [896, 464] width 15 height 12
radio input "true"
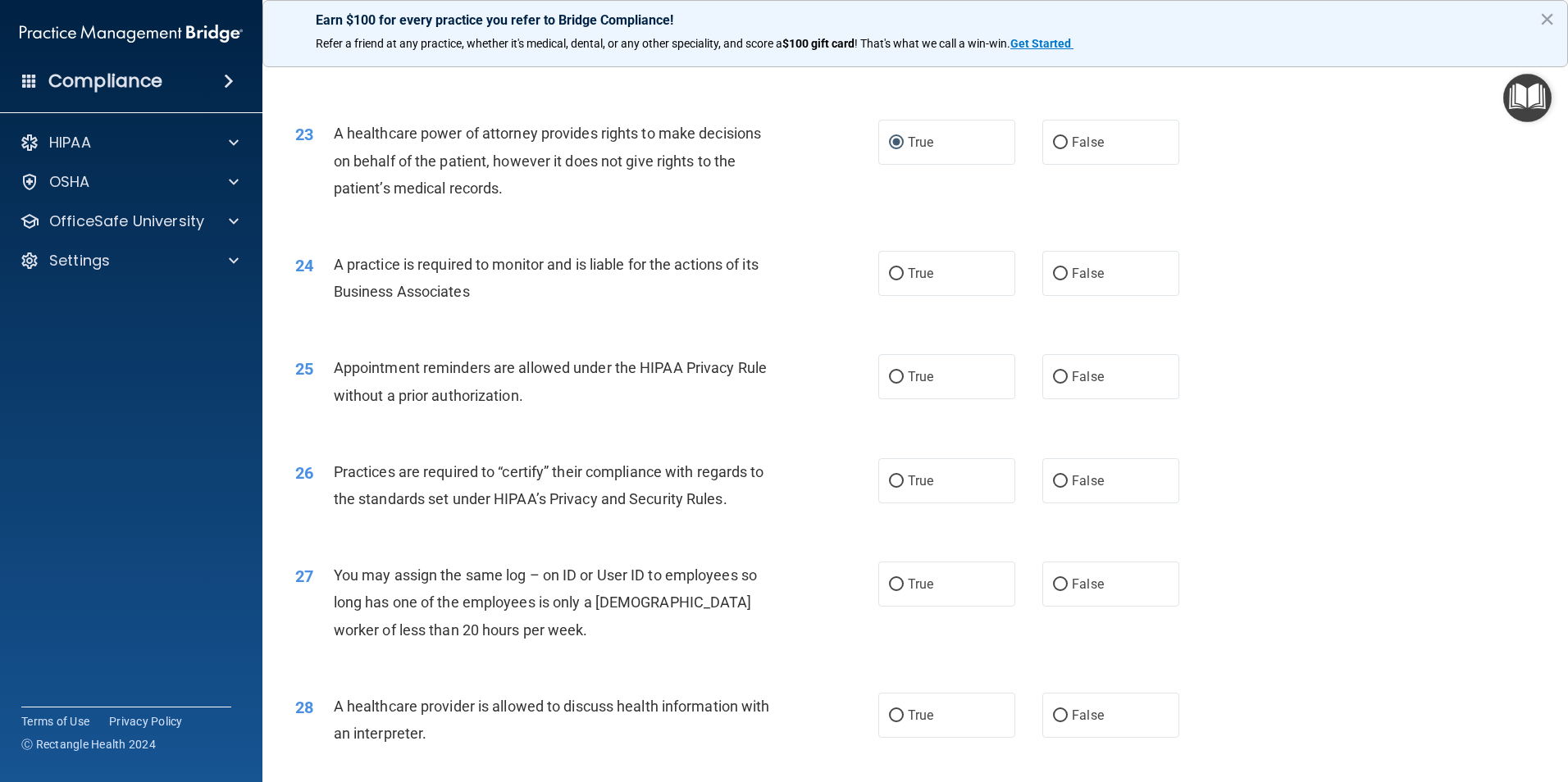
scroll to position [2705, 0]
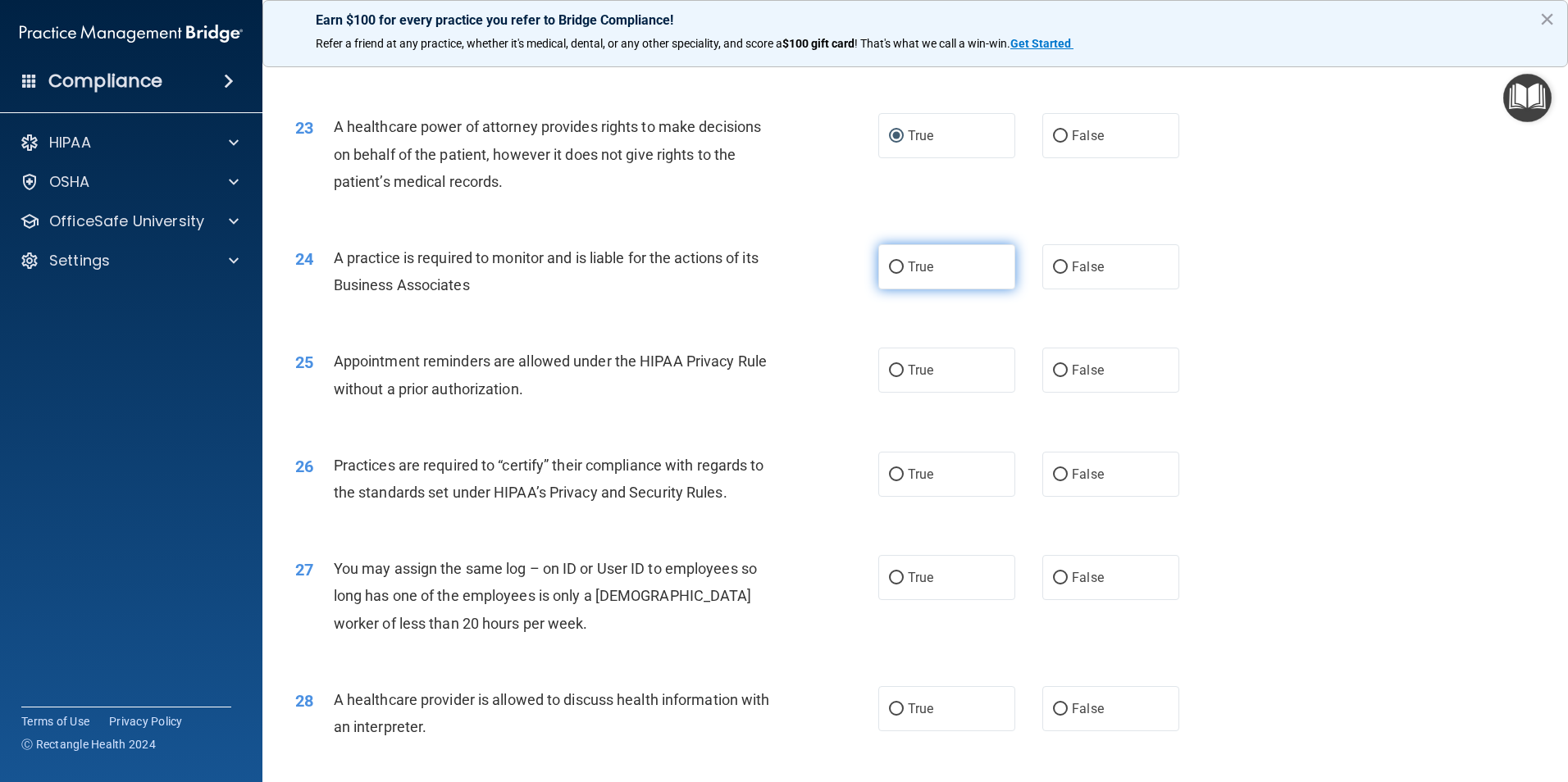
click at [882, 269] on label "True" at bounding box center [947, 266] width 137 height 45
click at [889, 269] on input "True" at bounding box center [896, 267] width 15 height 12
radio input "true"
click at [895, 369] on input "True" at bounding box center [896, 370] width 15 height 12
radio input "true"
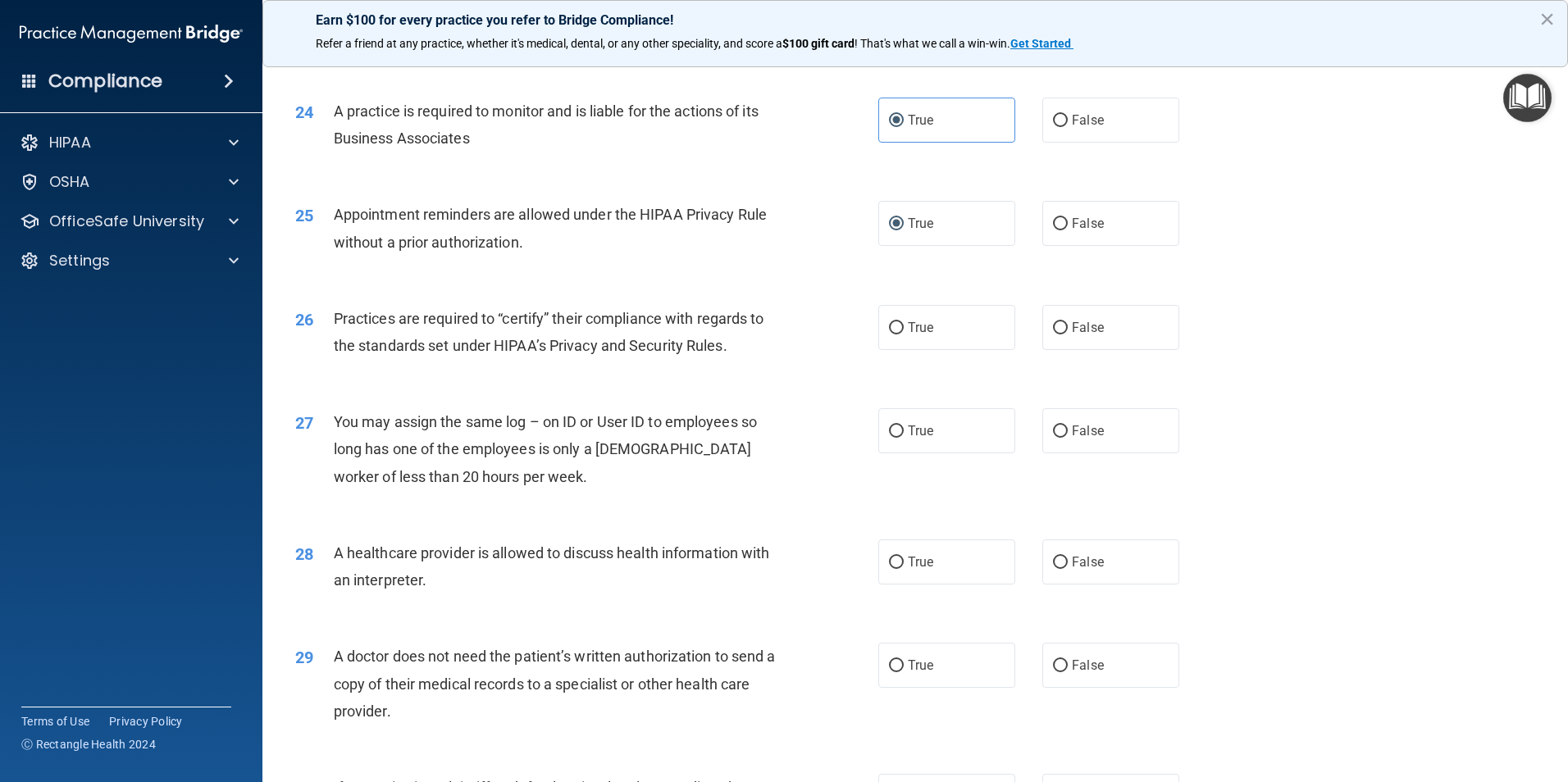
scroll to position [2869, 0]
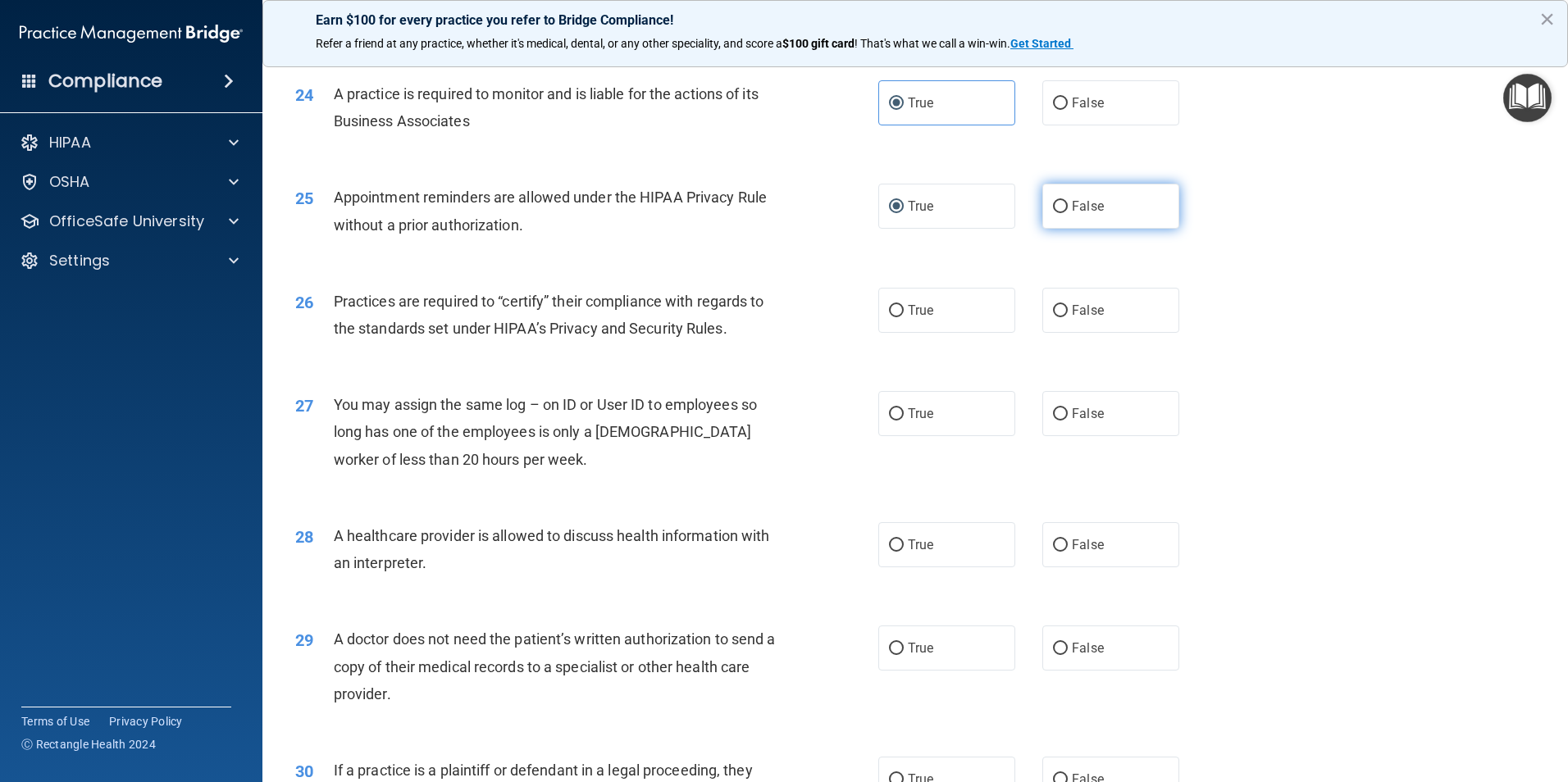
click at [1053, 210] on input "False" at bounding box center [1060, 206] width 15 height 12
radio input "true"
radio input "false"
click at [889, 310] on input "True" at bounding box center [896, 311] width 15 height 12
radio input "true"
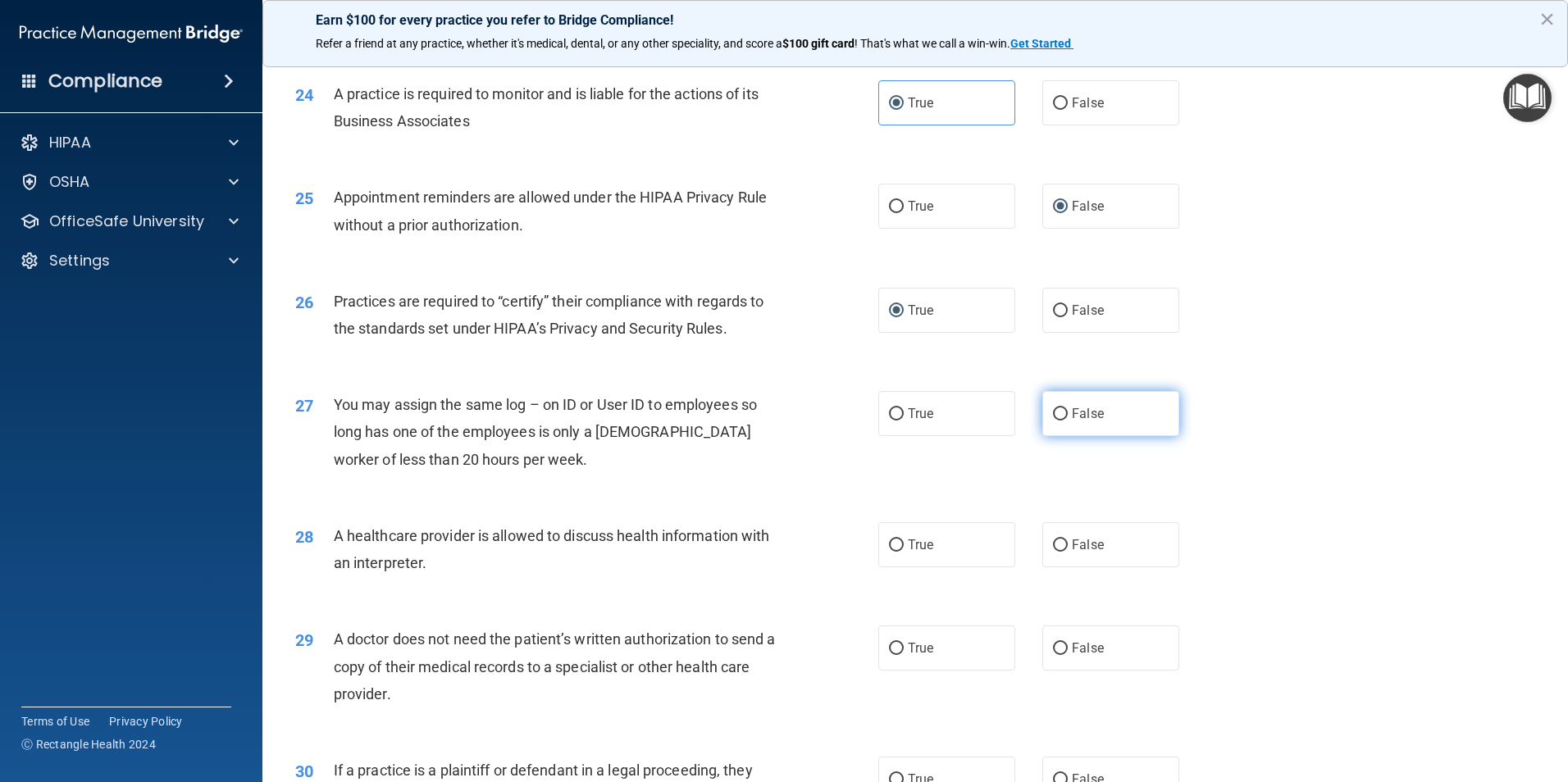
click at [1060, 415] on label "False" at bounding box center [1110, 413] width 137 height 45
click at [1060, 415] on input "False" at bounding box center [1060, 414] width 15 height 12
radio input "true"
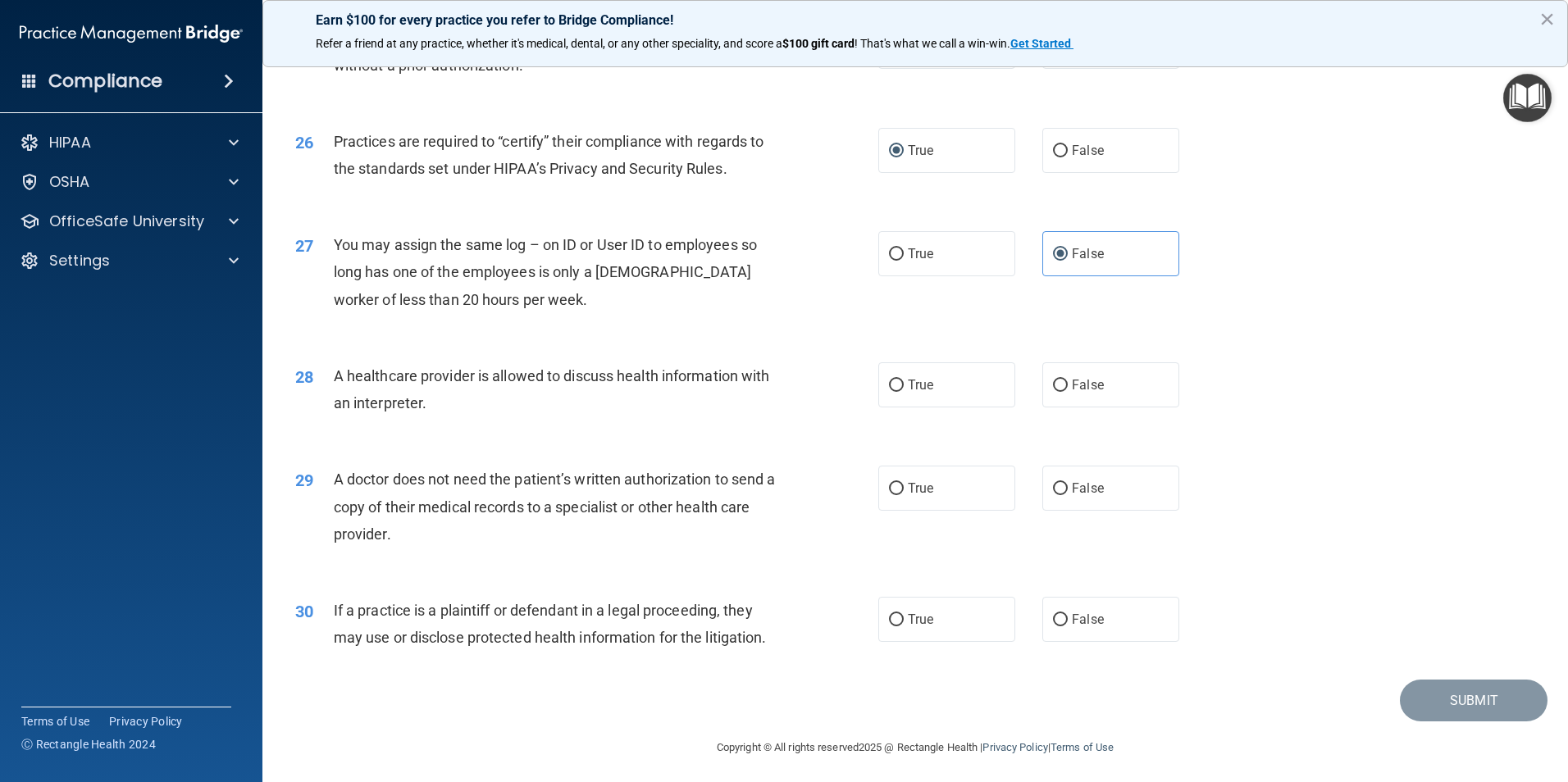
scroll to position [3034, 0]
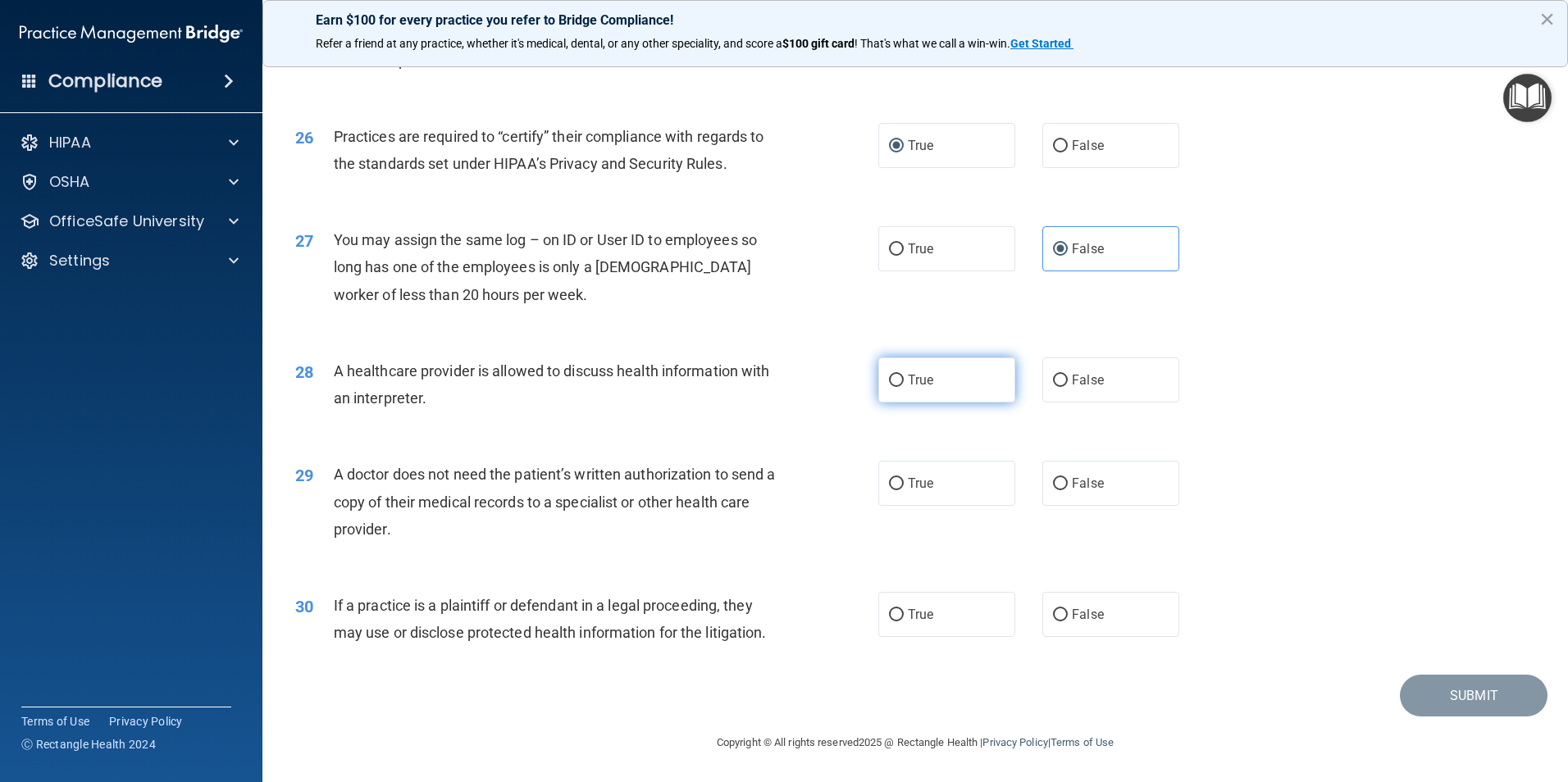
click at [895, 386] on label "True" at bounding box center [947, 379] width 137 height 45
click at [895, 386] on input "True" at bounding box center [896, 380] width 15 height 12
radio input "true"
click at [889, 486] on input "True" at bounding box center [896, 483] width 15 height 12
radio input "true"
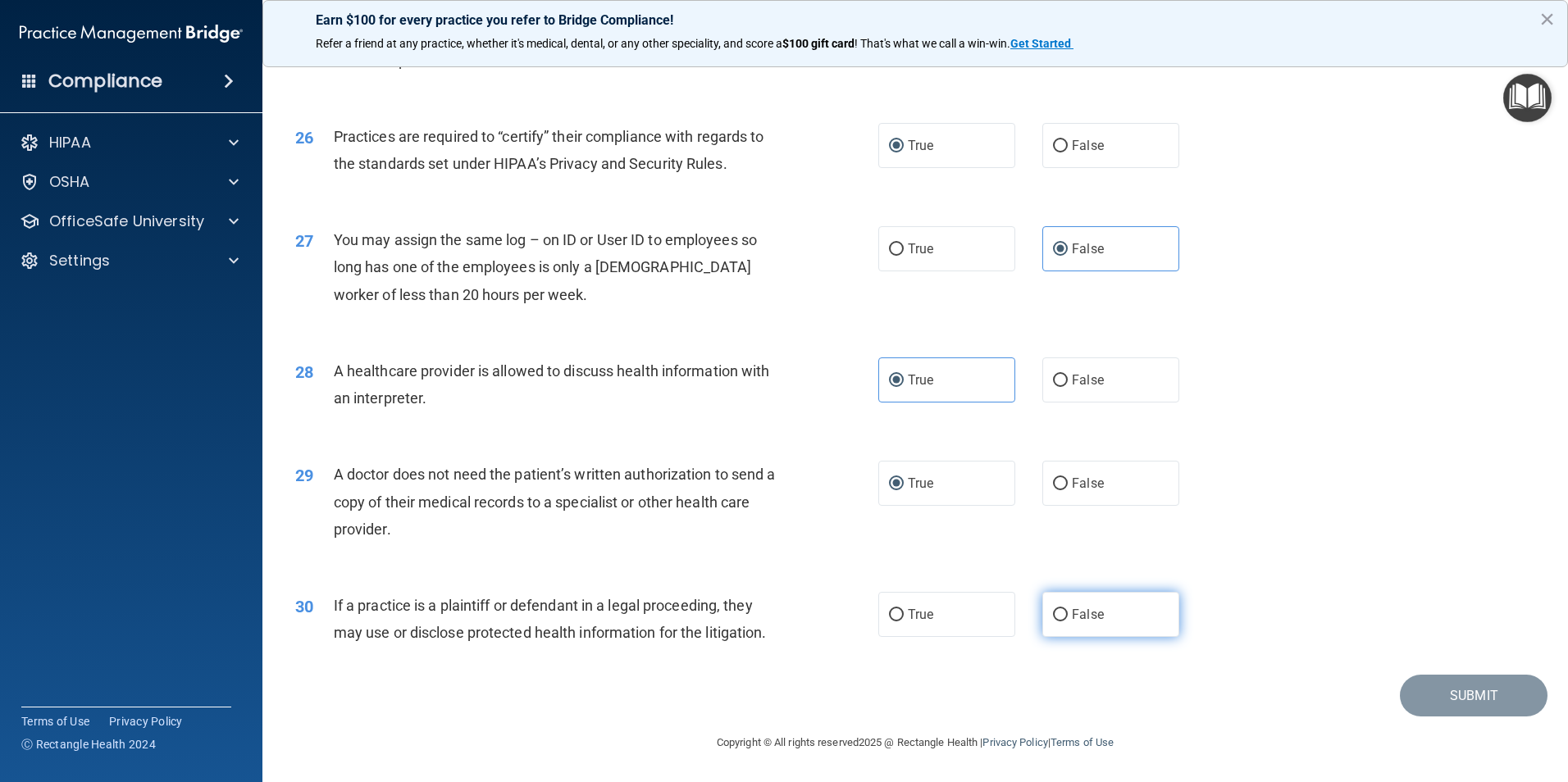
click at [1055, 618] on input "False" at bounding box center [1060, 615] width 15 height 12
radio input "true"
click at [1455, 693] on button "Submit" at bounding box center [1474, 695] width 148 height 42
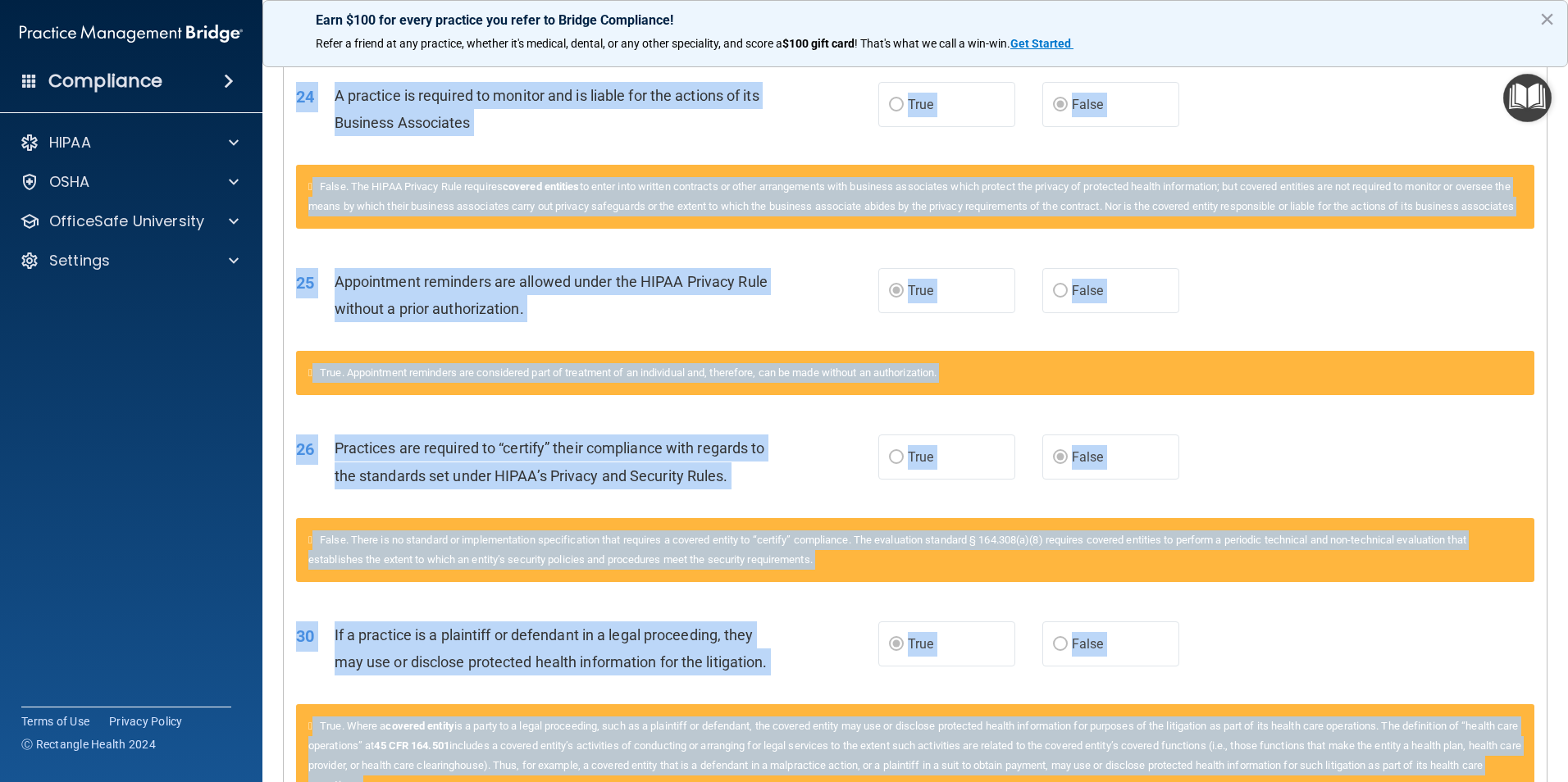
scroll to position [2342, 0]
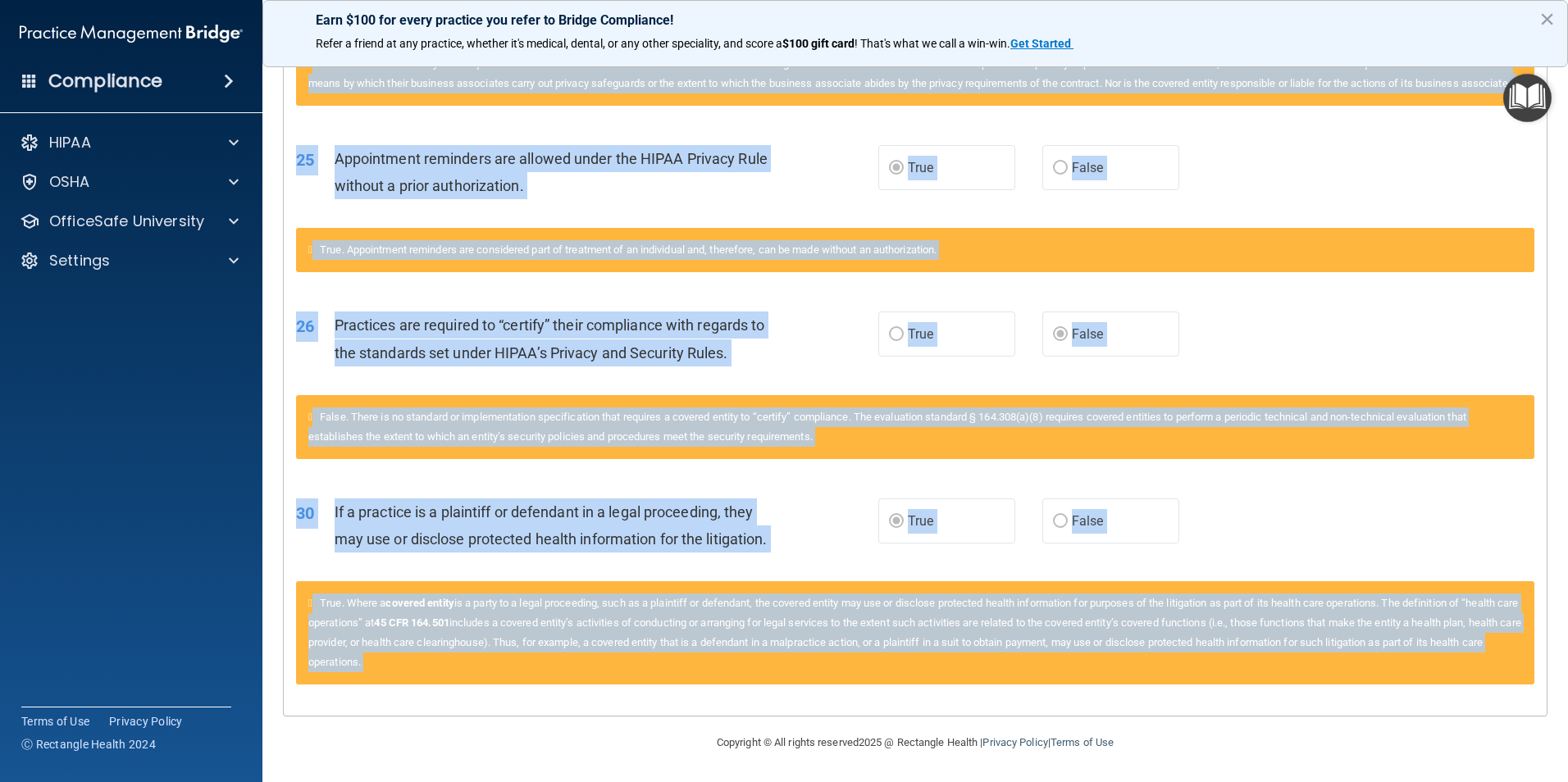
drag, startPoint x: 297, startPoint y: 419, endPoint x: 702, endPoint y: 824, distance: 572.8
click at [702, 781] on html "Compliance HIPAA Documents and Policies Report an Incident Business Associates …" at bounding box center [784, 391] width 1568 height 782
drag, startPoint x: 702, startPoint y: 824, endPoint x: 616, endPoint y: 631, distance: 211.3
copy main "Questions You Missed 01 A business associate agreement is required with organiz…"
click at [818, 386] on div "26 Practices are required to “certify” their compliance with regards to the sta…" at bounding box center [915, 343] width 1263 height 103
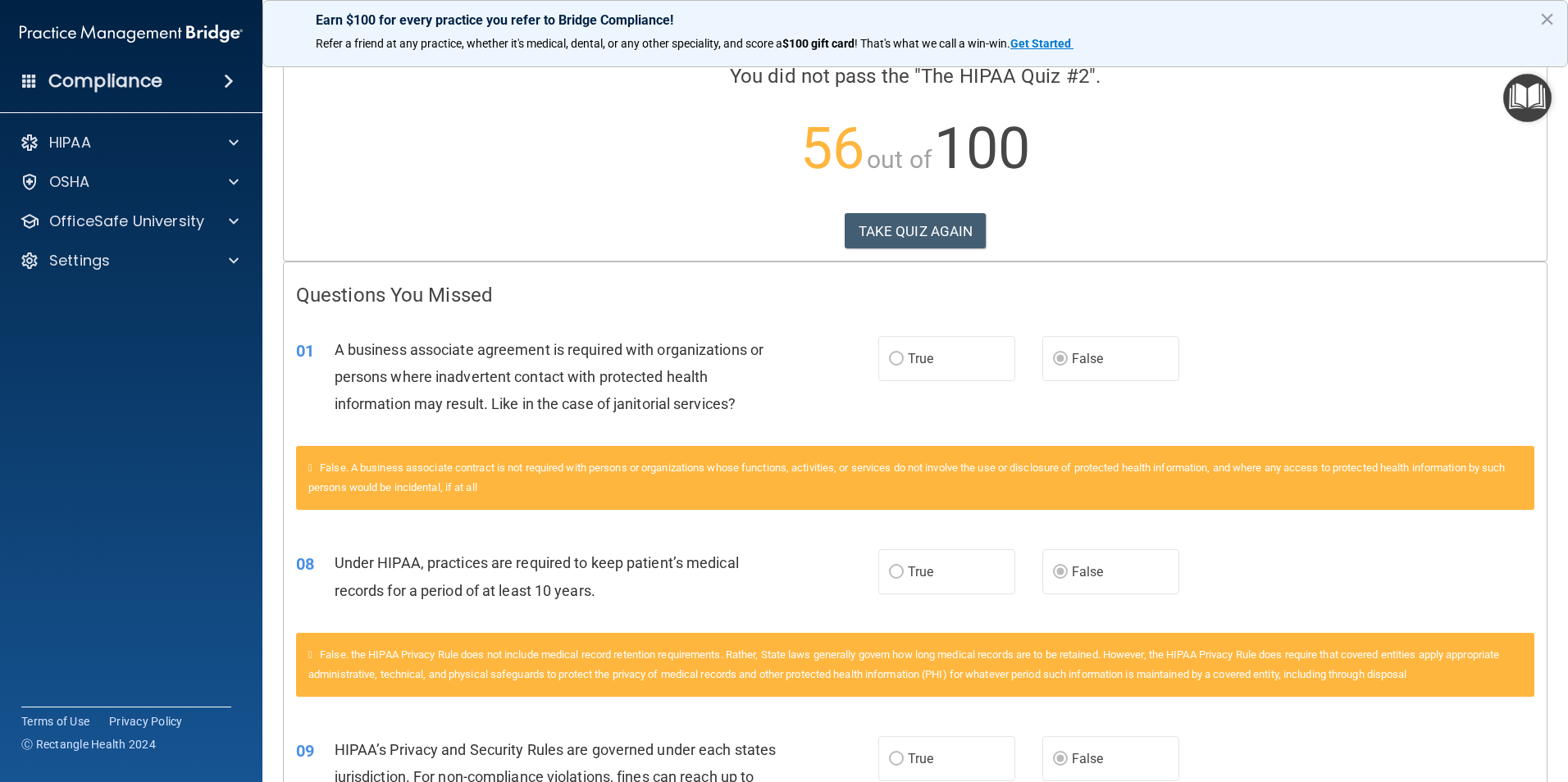
scroll to position [0, 0]
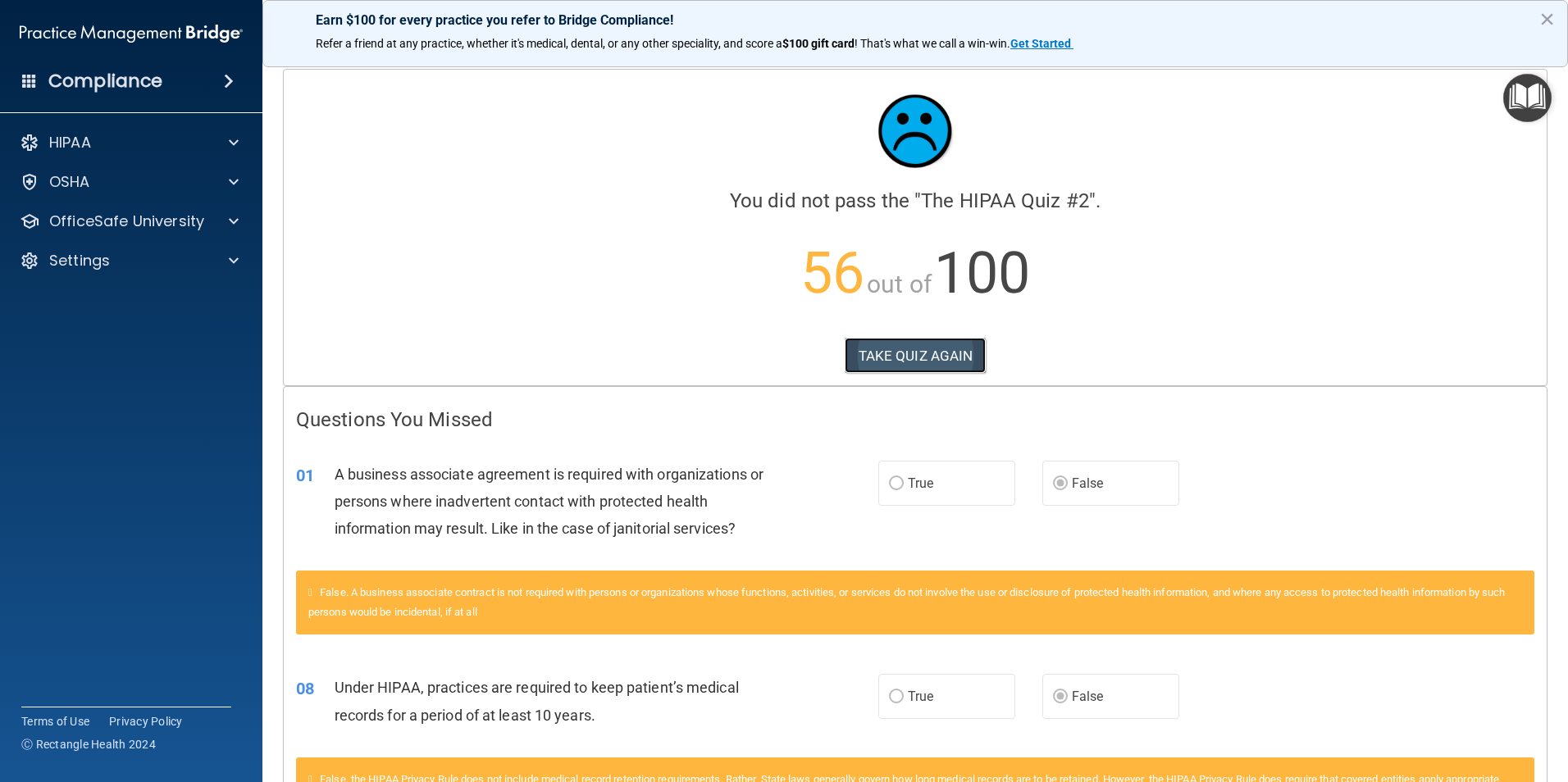
click at [891, 361] on button "TAKE QUIZ AGAIN" at bounding box center [915, 355] width 142 height 36
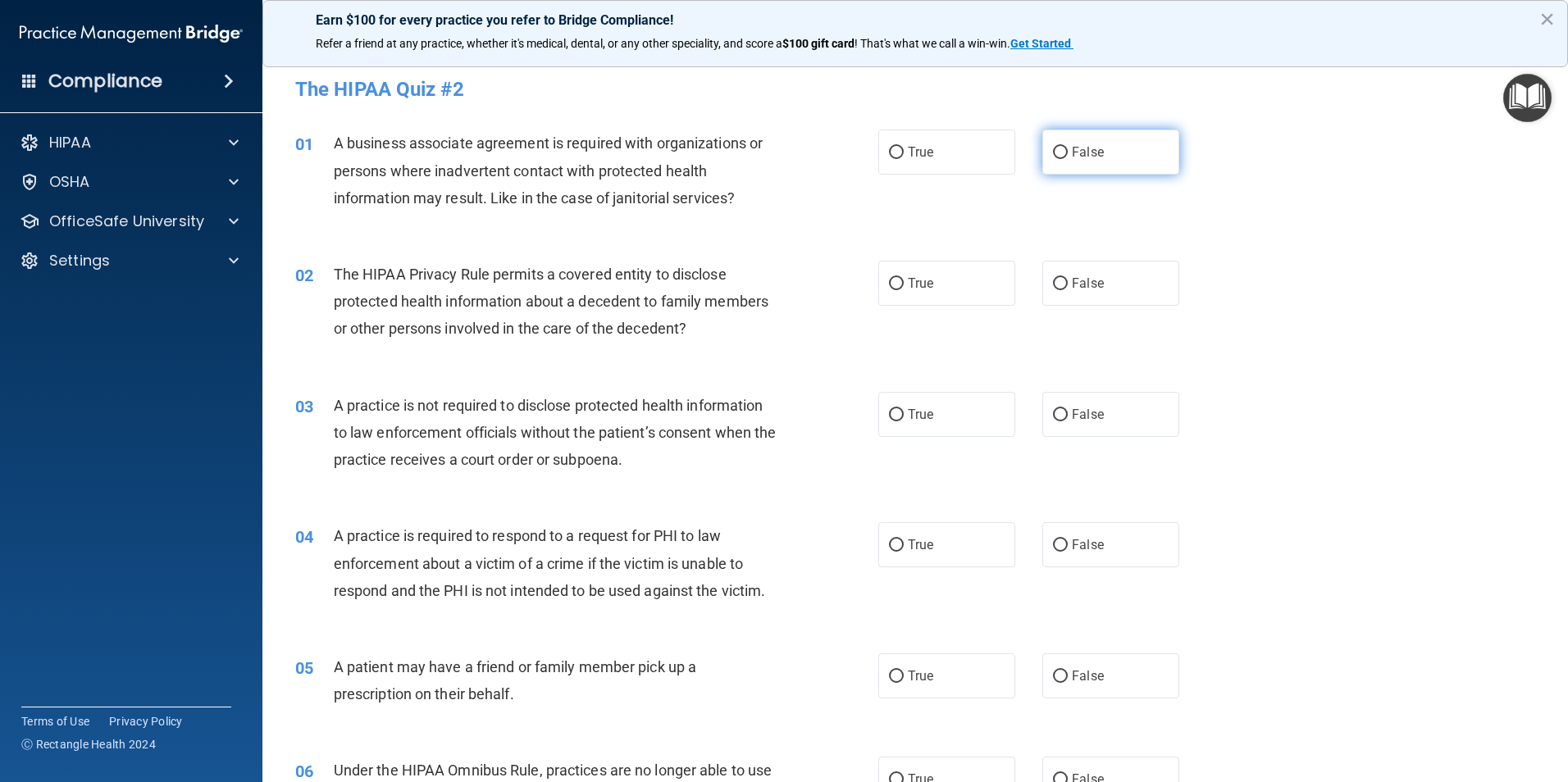
click at [1054, 153] on input "False" at bounding box center [1060, 153] width 15 height 12
radio input "true"
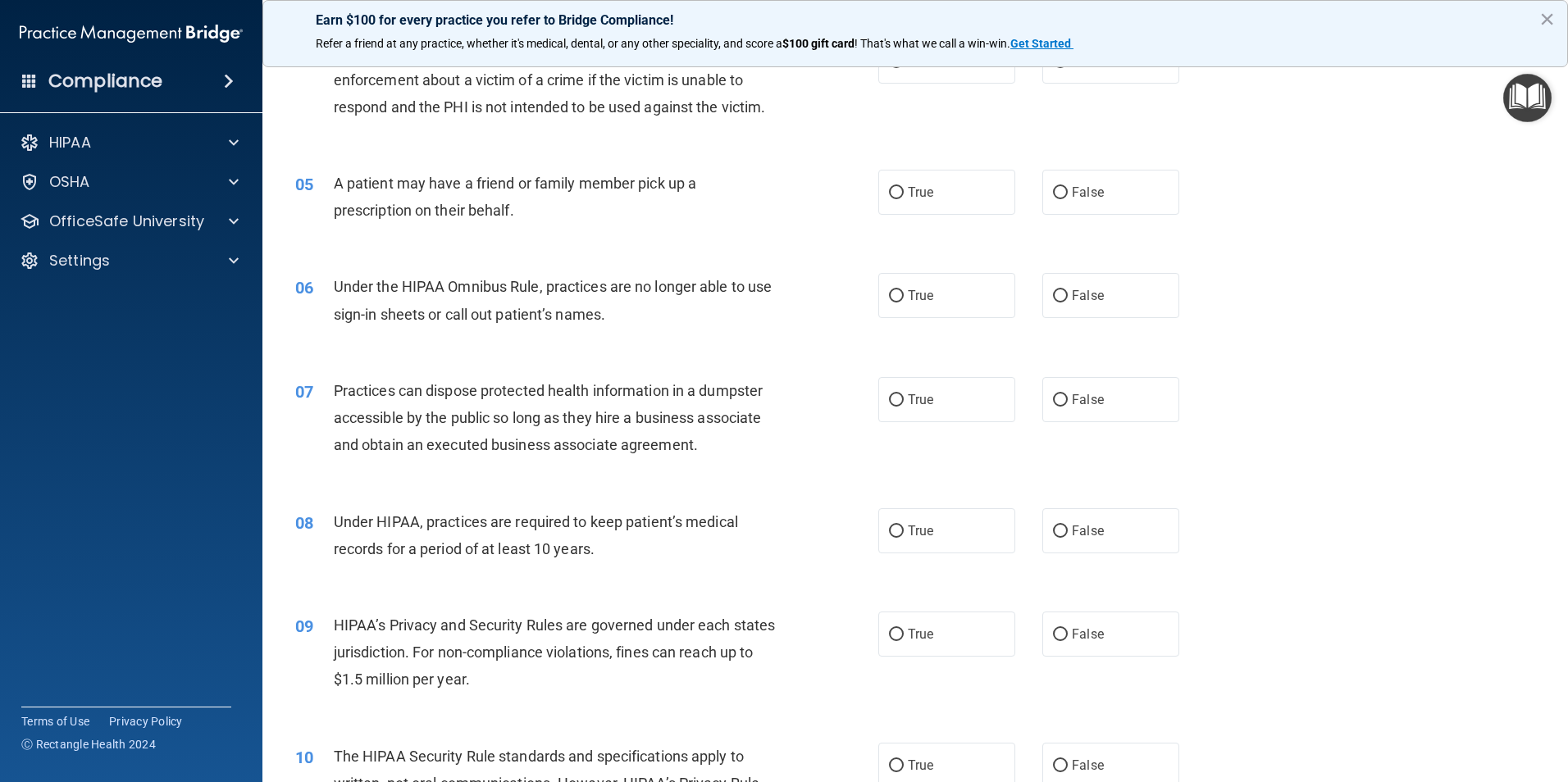
scroll to position [491, 0]
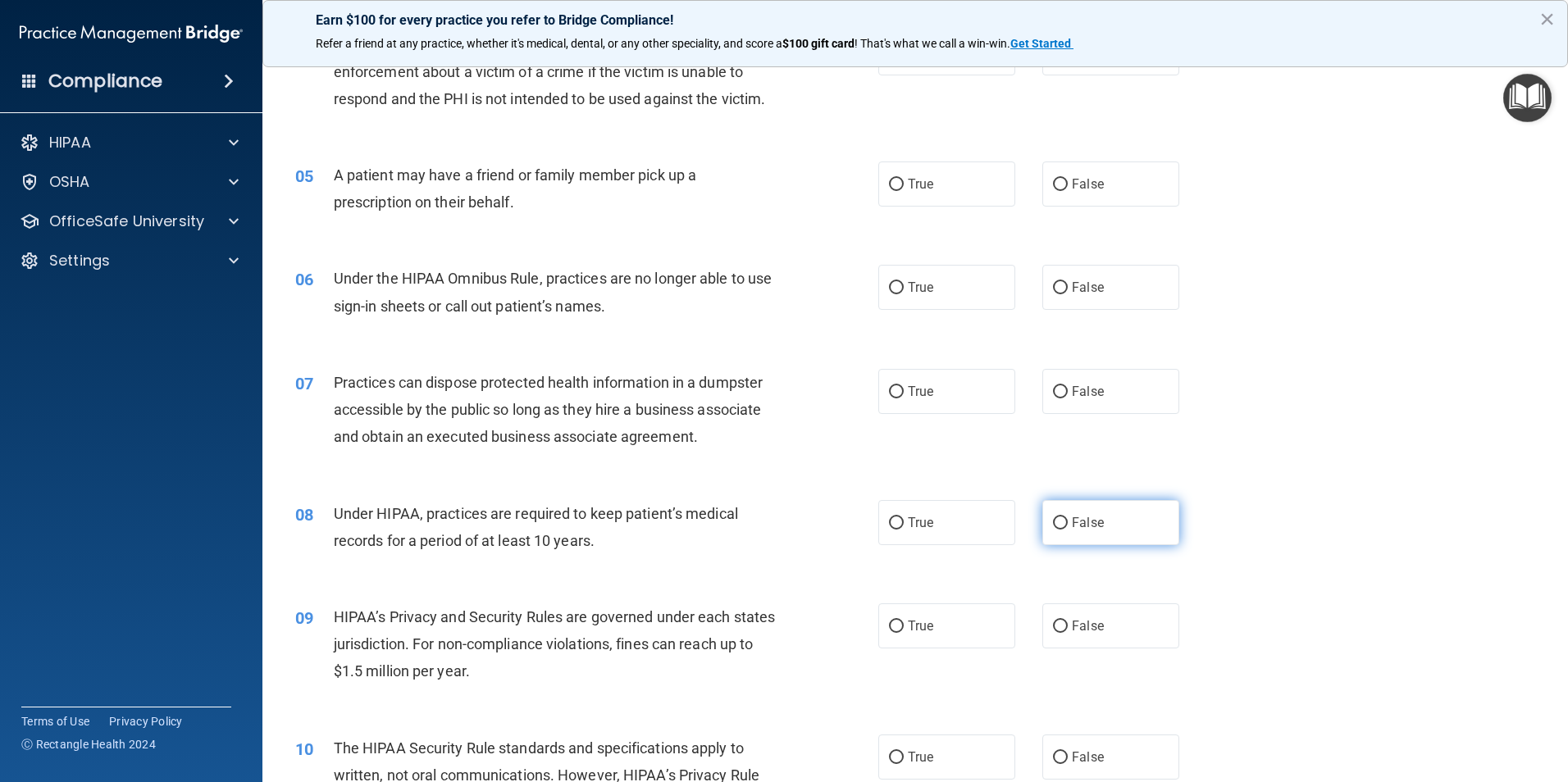
click at [1053, 525] on input "False" at bounding box center [1060, 523] width 15 height 12
radio input "true"
click at [891, 625] on input "True" at bounding box center [896, 626] width 15 height 12
radio input "true"
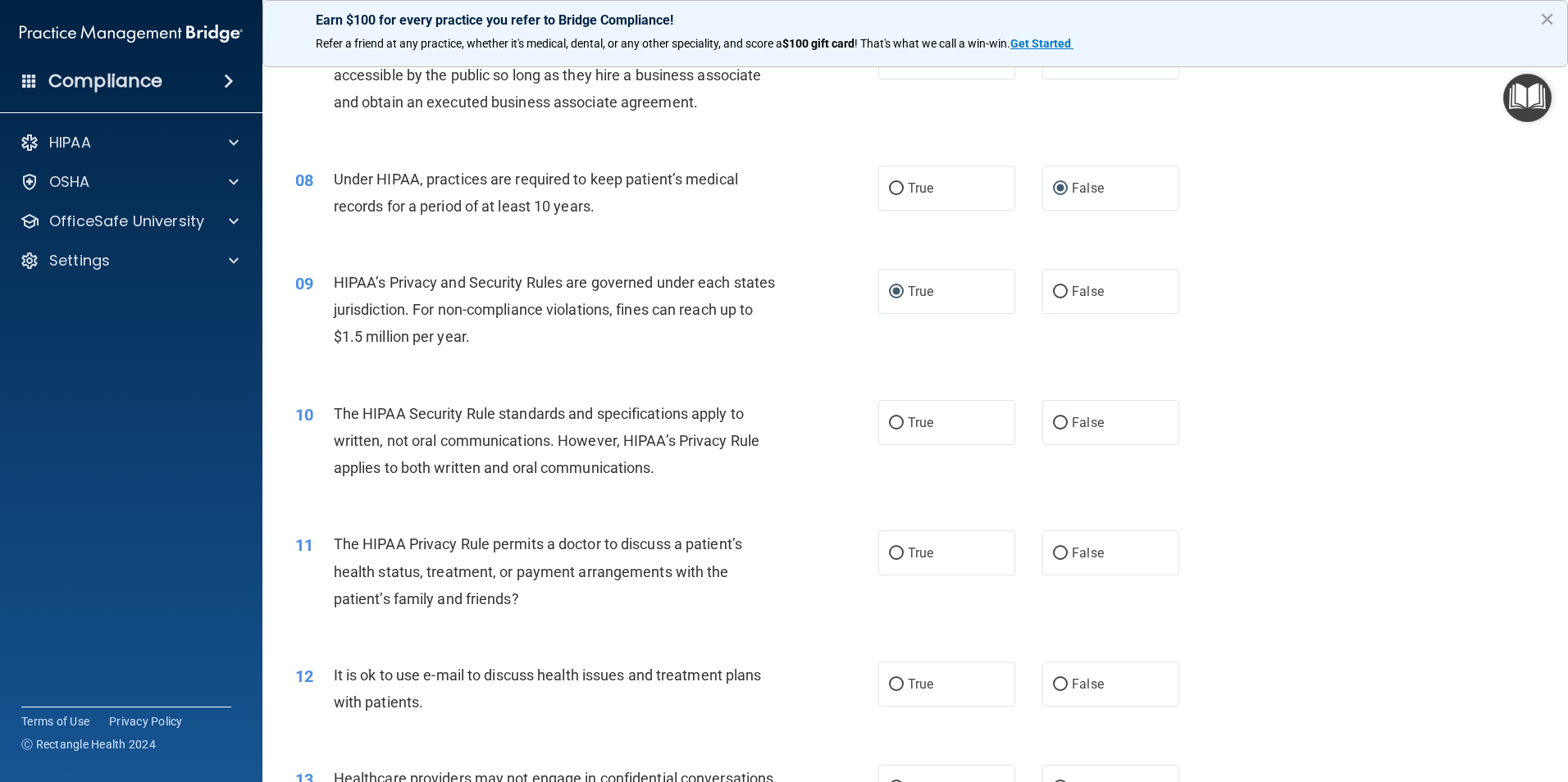
scroll to position [819, 0]
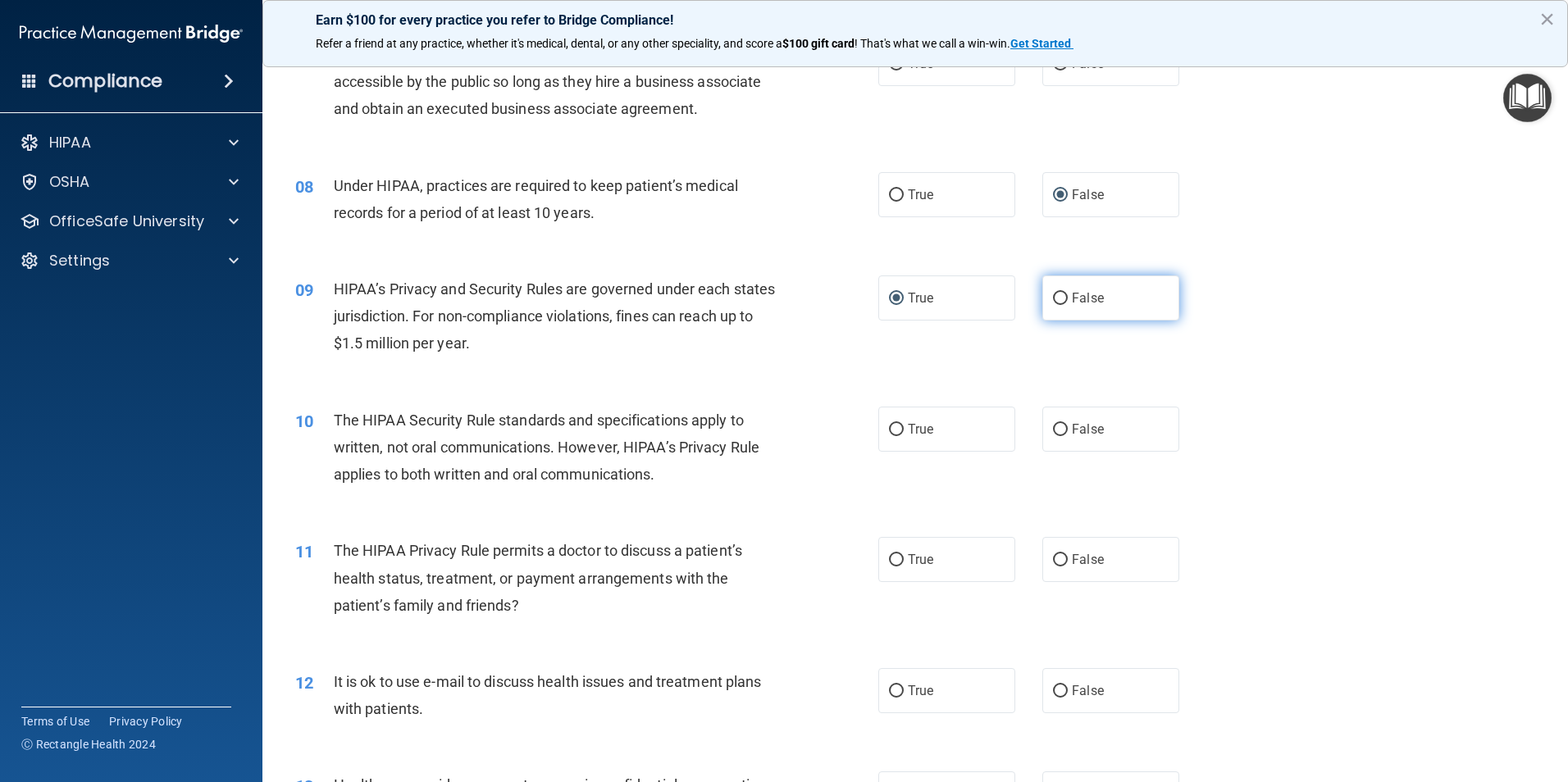
click at [1053, 299] on input "False" at bounding box center [1060, 298] width 15 height 12
radio input "true"
radio input "false"
drag, startPoint x: 895, startPoint y: 564, endPoint x: 865, endPoint y: 581, distance: 34.5
click at [894, 564] on input "True" at bounding box center [896, 560] width 15 height 12
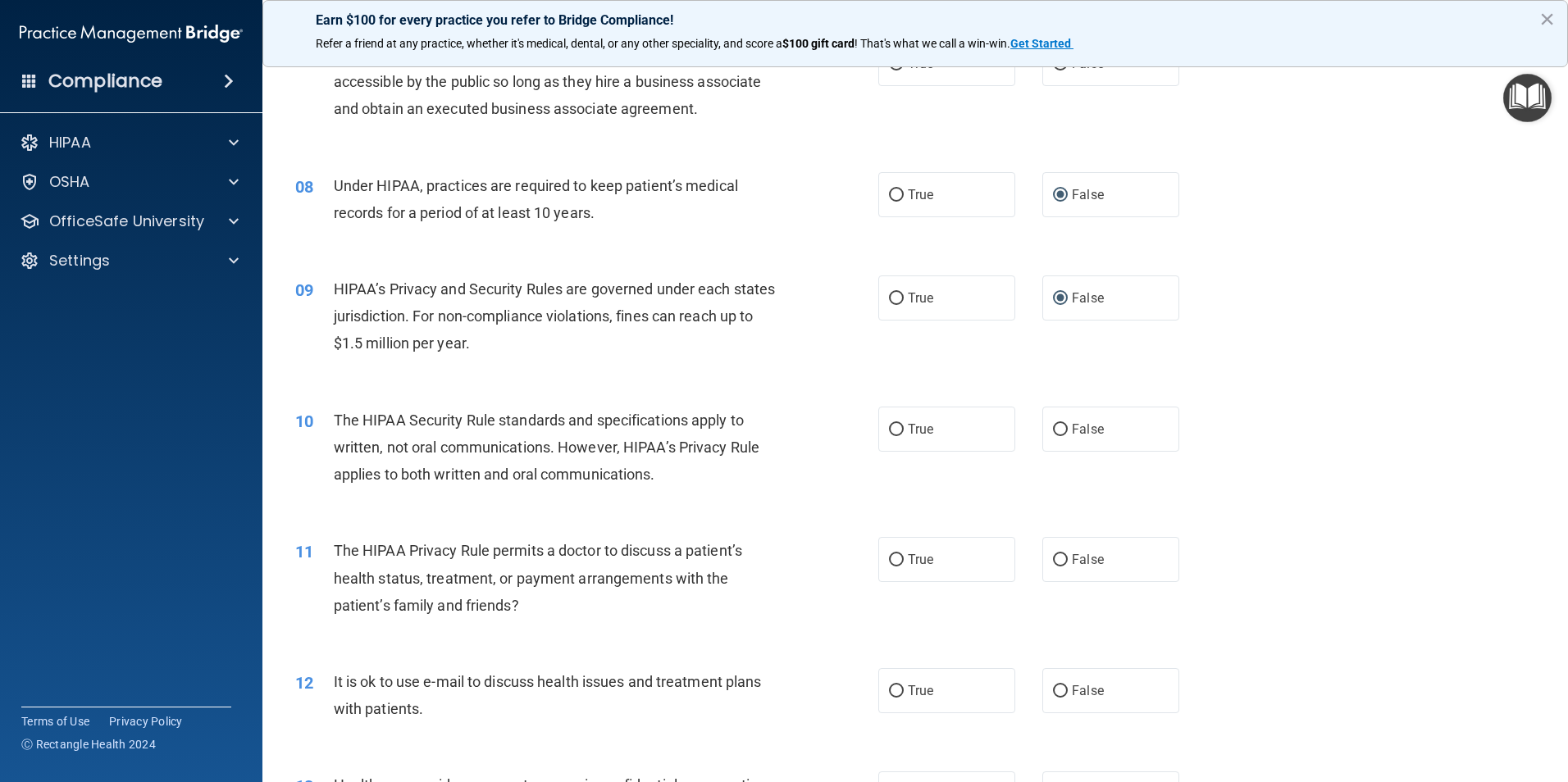
radio input "true"
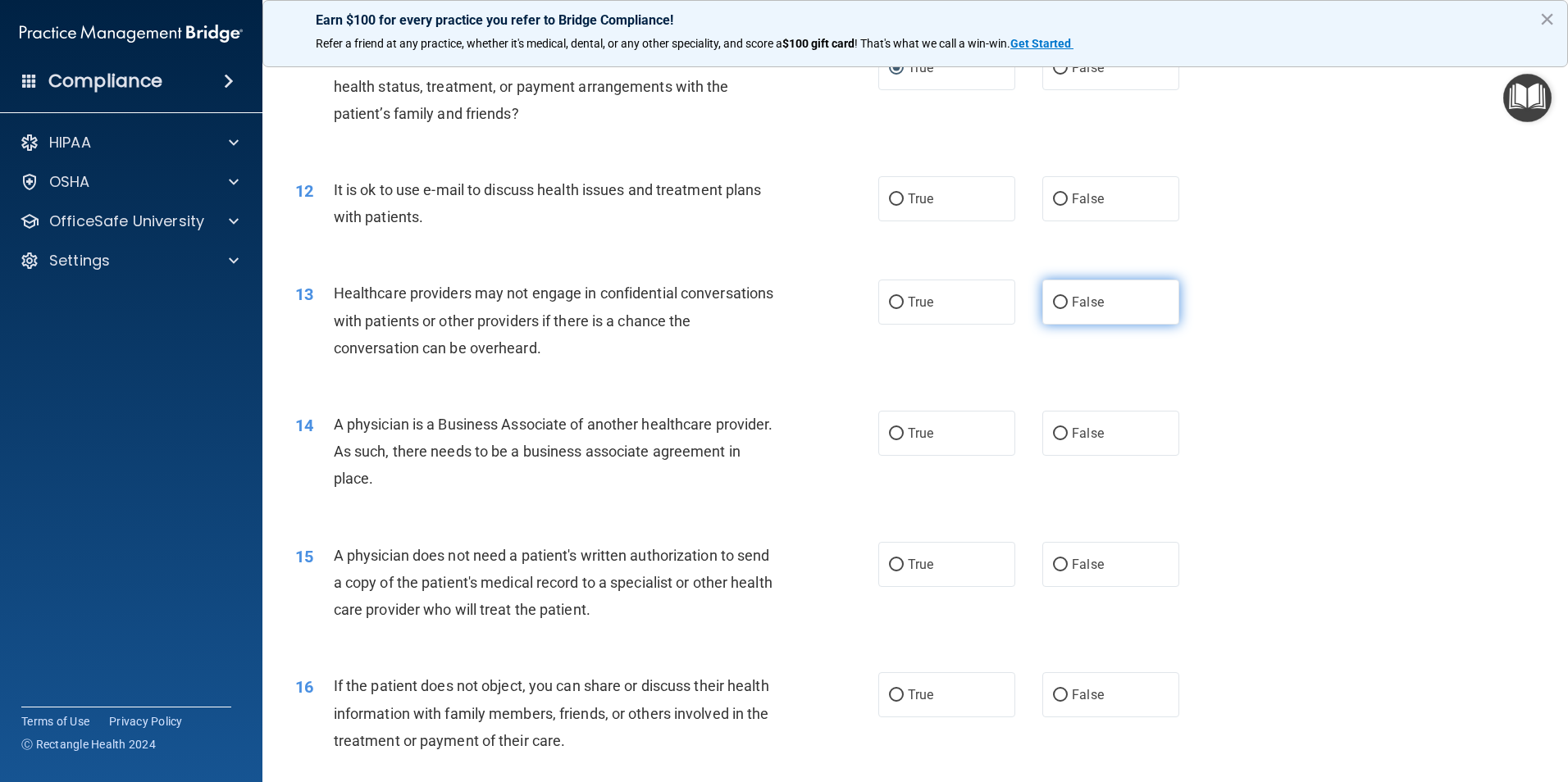
click at [1061, 299] on label "False" at bounding box center [1110, 301] width 137 height 45
click at [1061, 299] on input "False" at bounding box center [1060, 302] width 15 height 12
radio input "true"
click at [1055, 432] on input "False" at bounding box center [1060, 433] width 15 height 12
radio input "true"
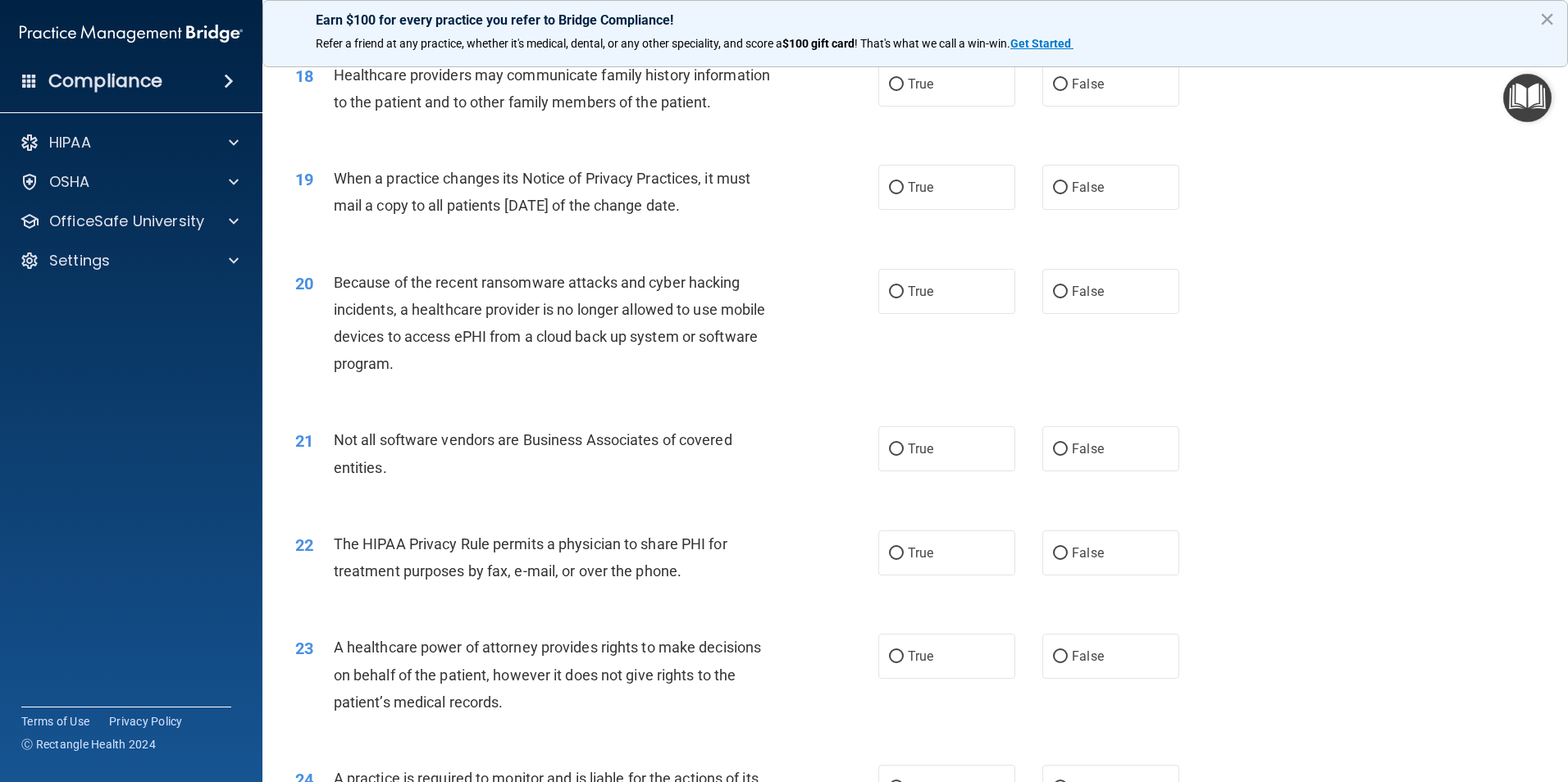
scroll to position [2214, 0]
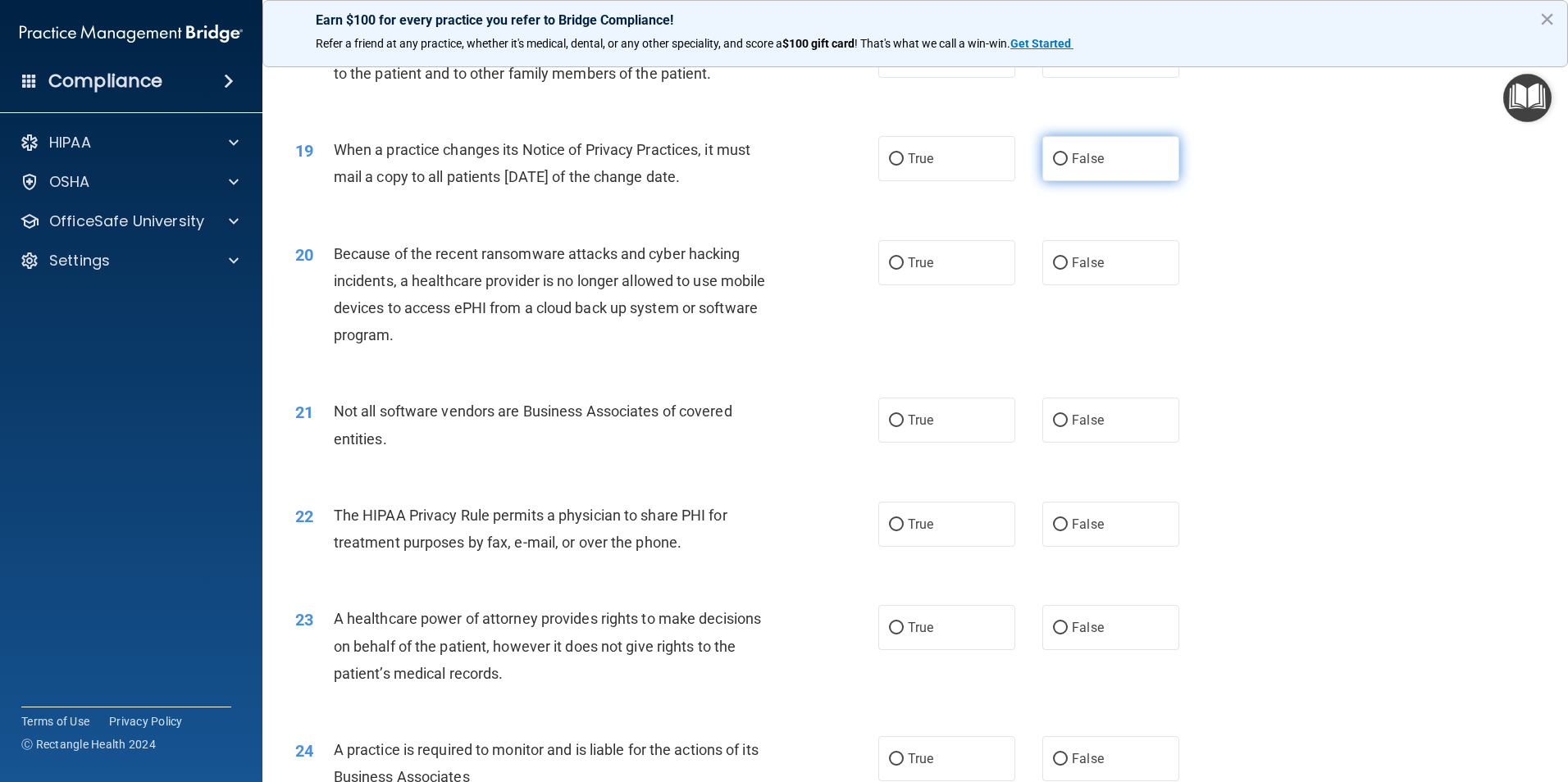
drag, startPoint x: 1055, startPoint y: 161, endPoint x: 921, endPoint y: 219, distance: 146.0
click at [1055, 162] on input "False" at bounding box center [1060, 159] width 15 height 12
radio input "true"
click at [1053, 526] on input "False" at bounding box center [1060, 524] width 15 height 12
radio input "true"
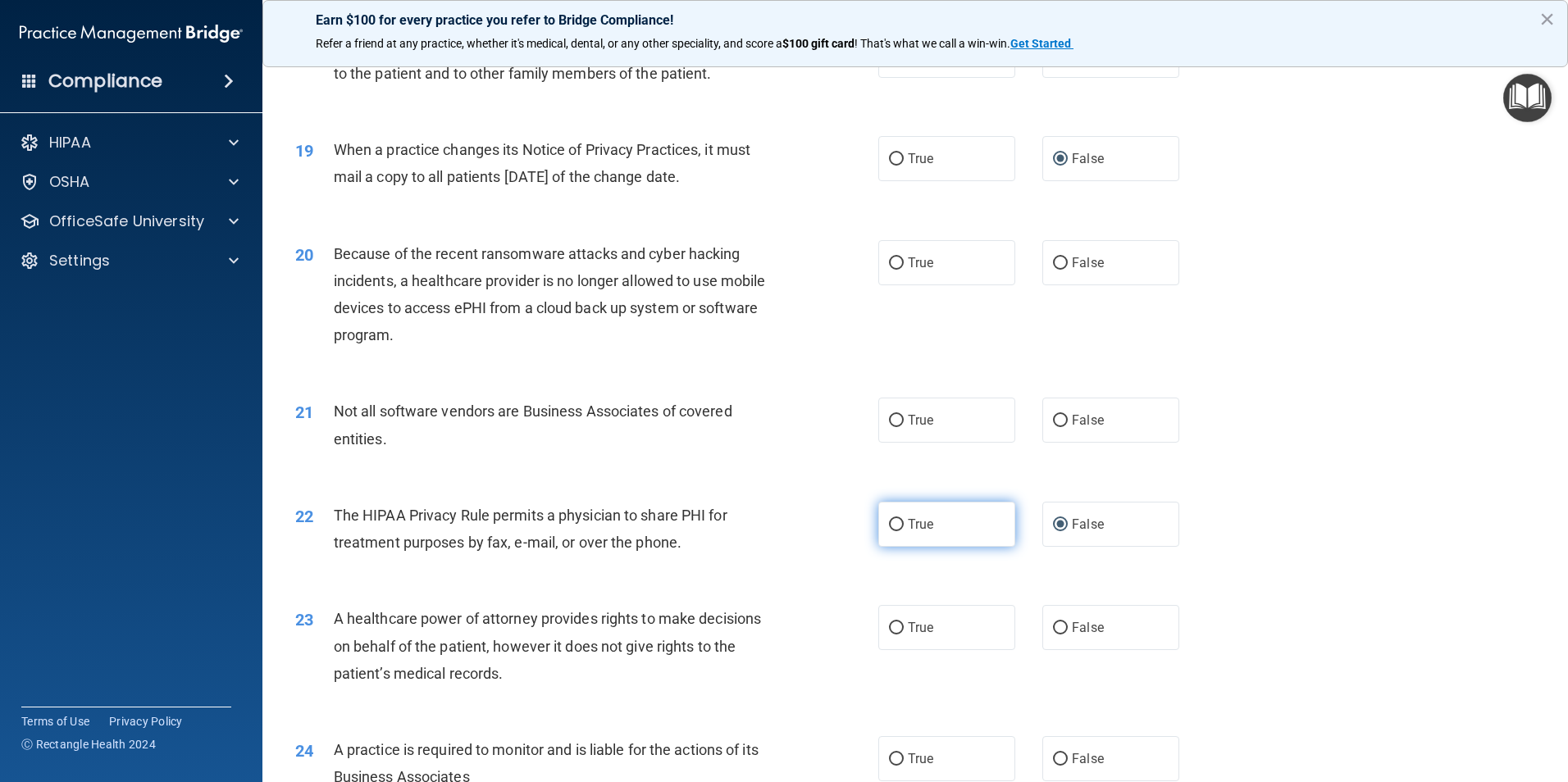
click at [889, 523] on input "True" at bounding box center [896, 524] width 15 height 12
radio input "true"
radio input "false"
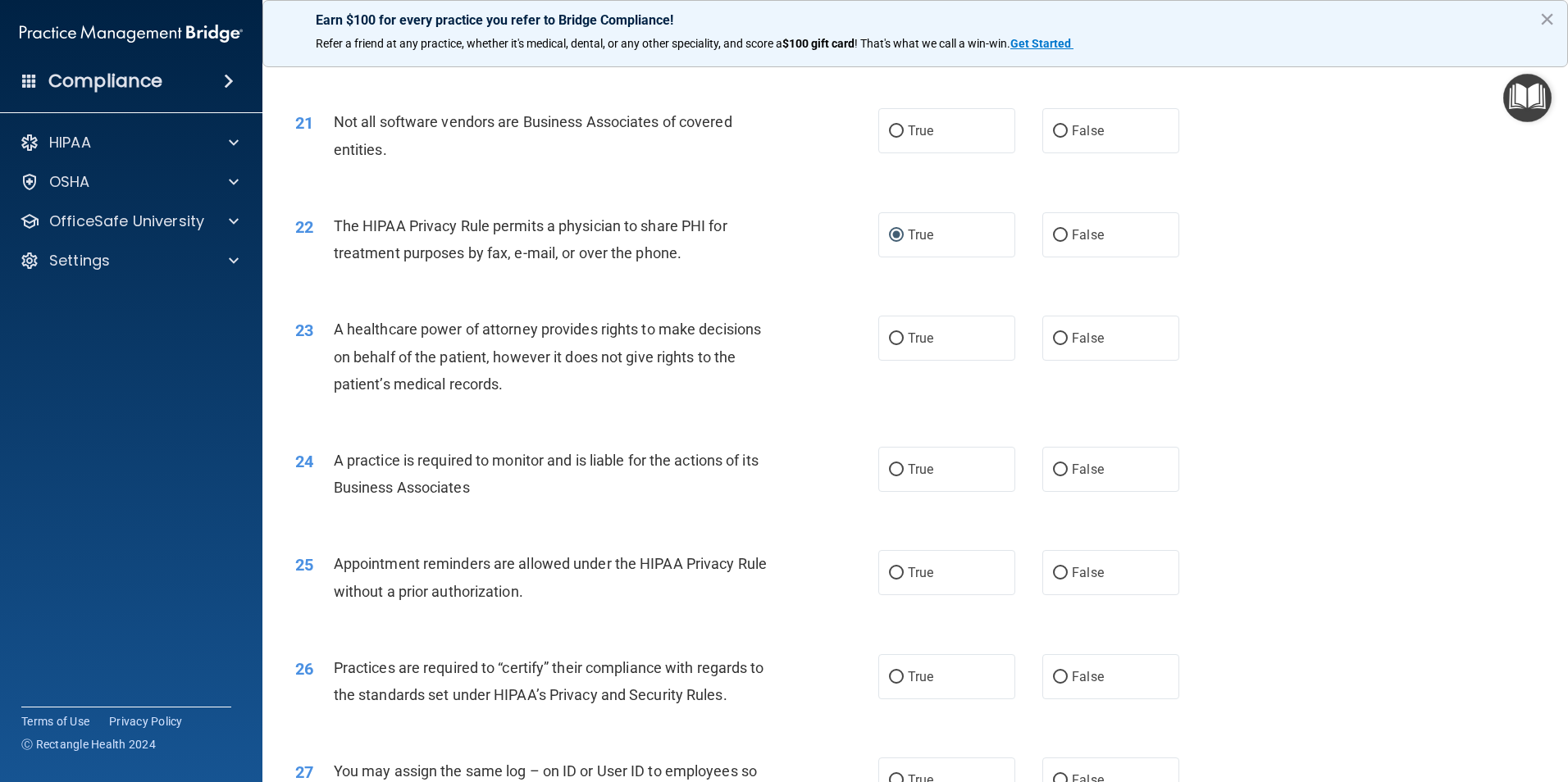
scroll to position [2541, 0]
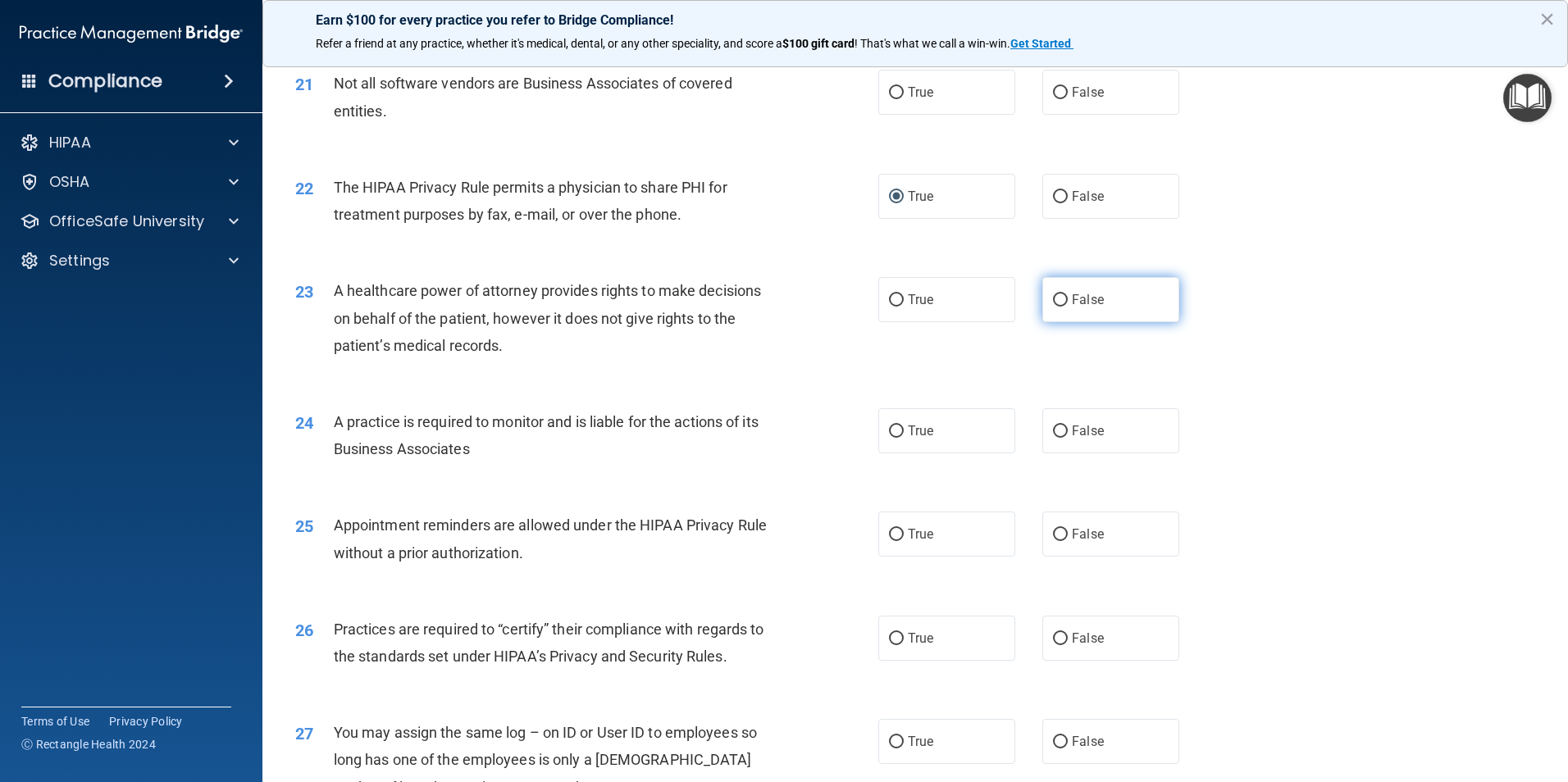
click at [1053, 301] on input "False" at bounding box center [1060, 300] width 15 height 12
radio input "true"
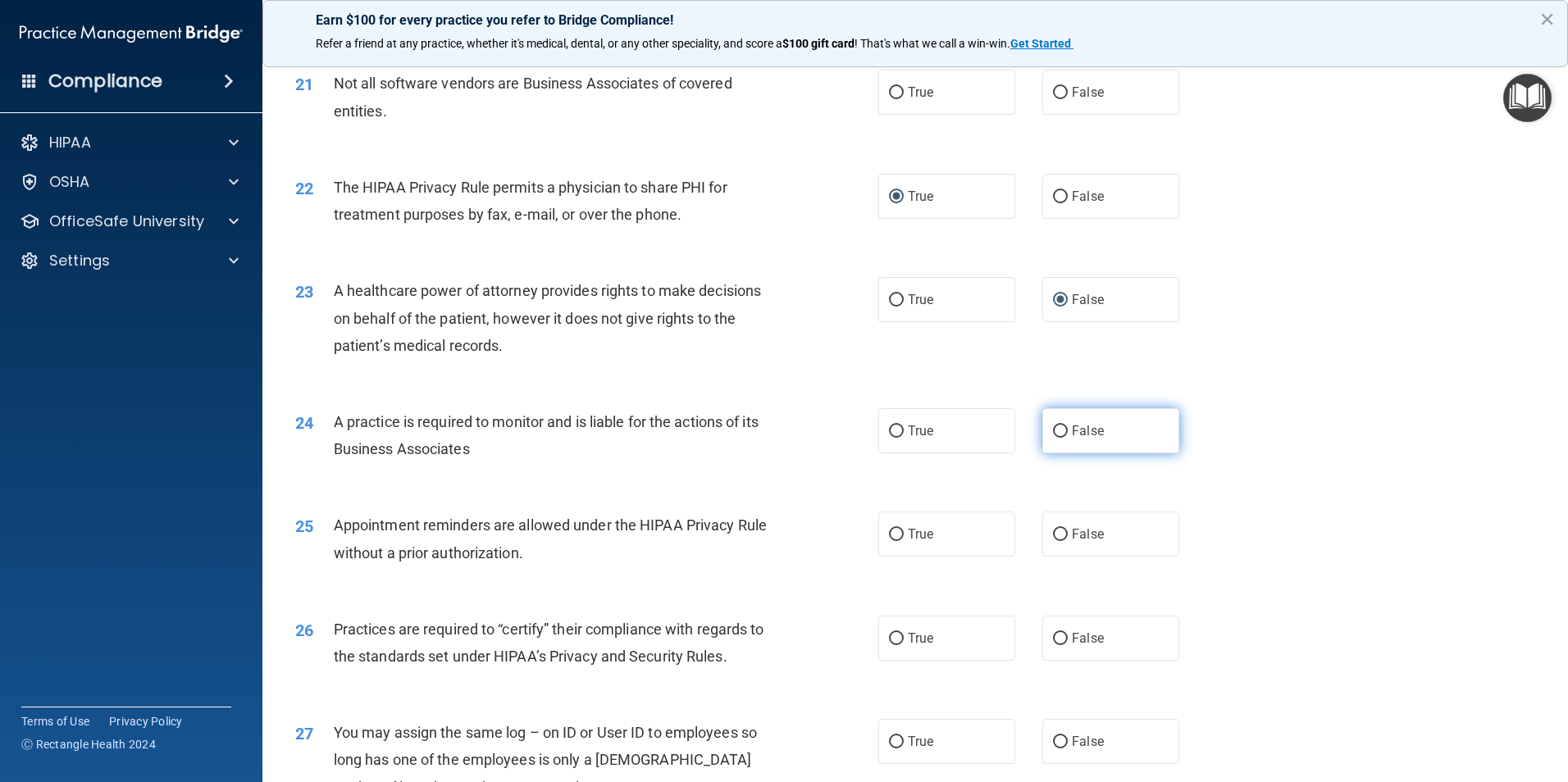
click at [1053, 428] on input "False" at bounding box center [1060, 431] width 15 height 12
radio input "true"
click at [889, 538] on input "True" at bounding box center [896, 534] width 15 height 12
radio input "true"
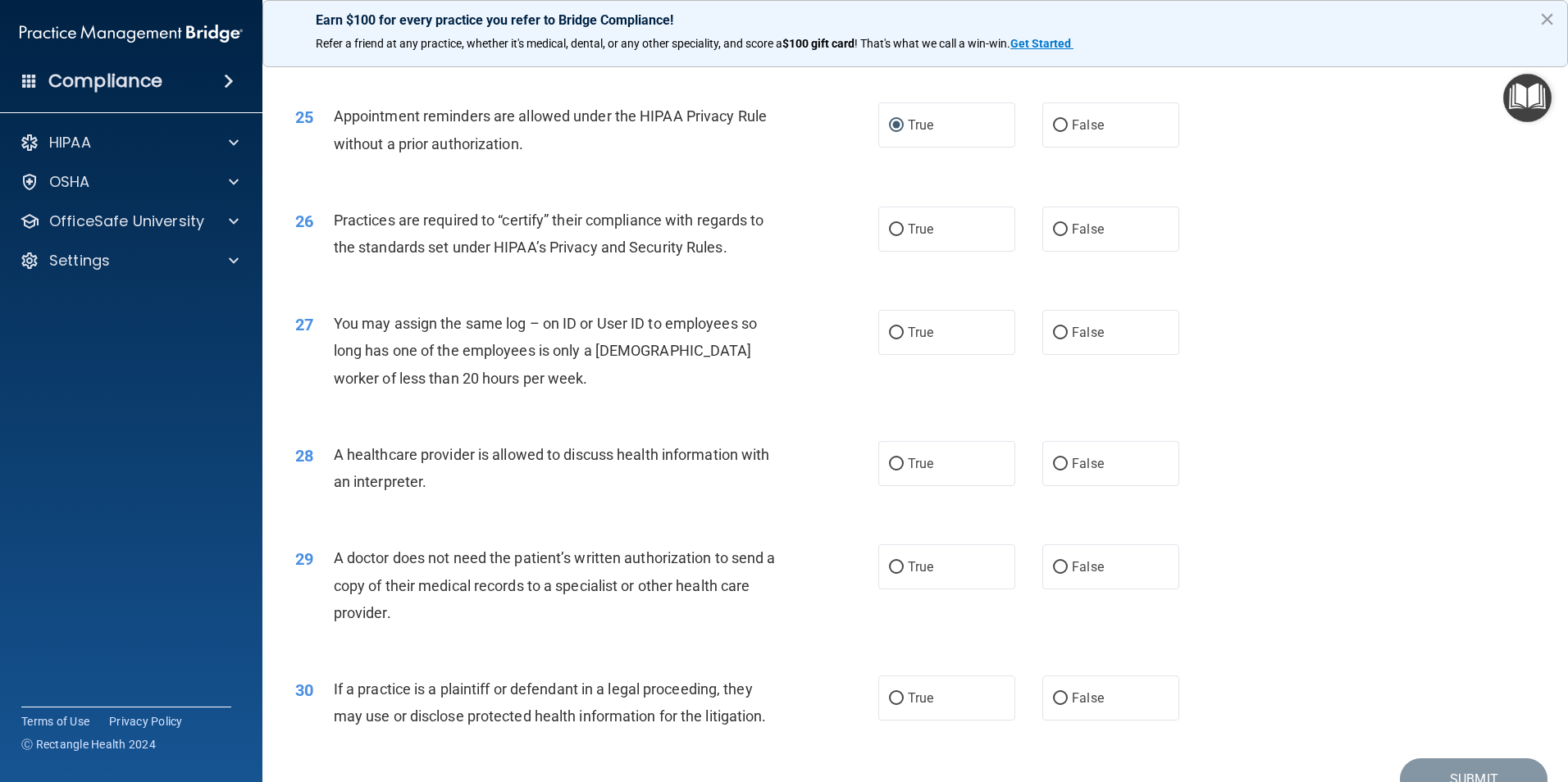
scroll to position [2951, 0]
click at [1054, 229] on input "False" at bounding box center [1060, 228] width 15 height 12
radio input "true"
drag, startPoint x: 889, startPoint y: 698, endPoint x: 862, endPoint y: 694, distance: 27.3
click at [889, 698] on input "True" at bounding box center [896, 697] width 15 height 12
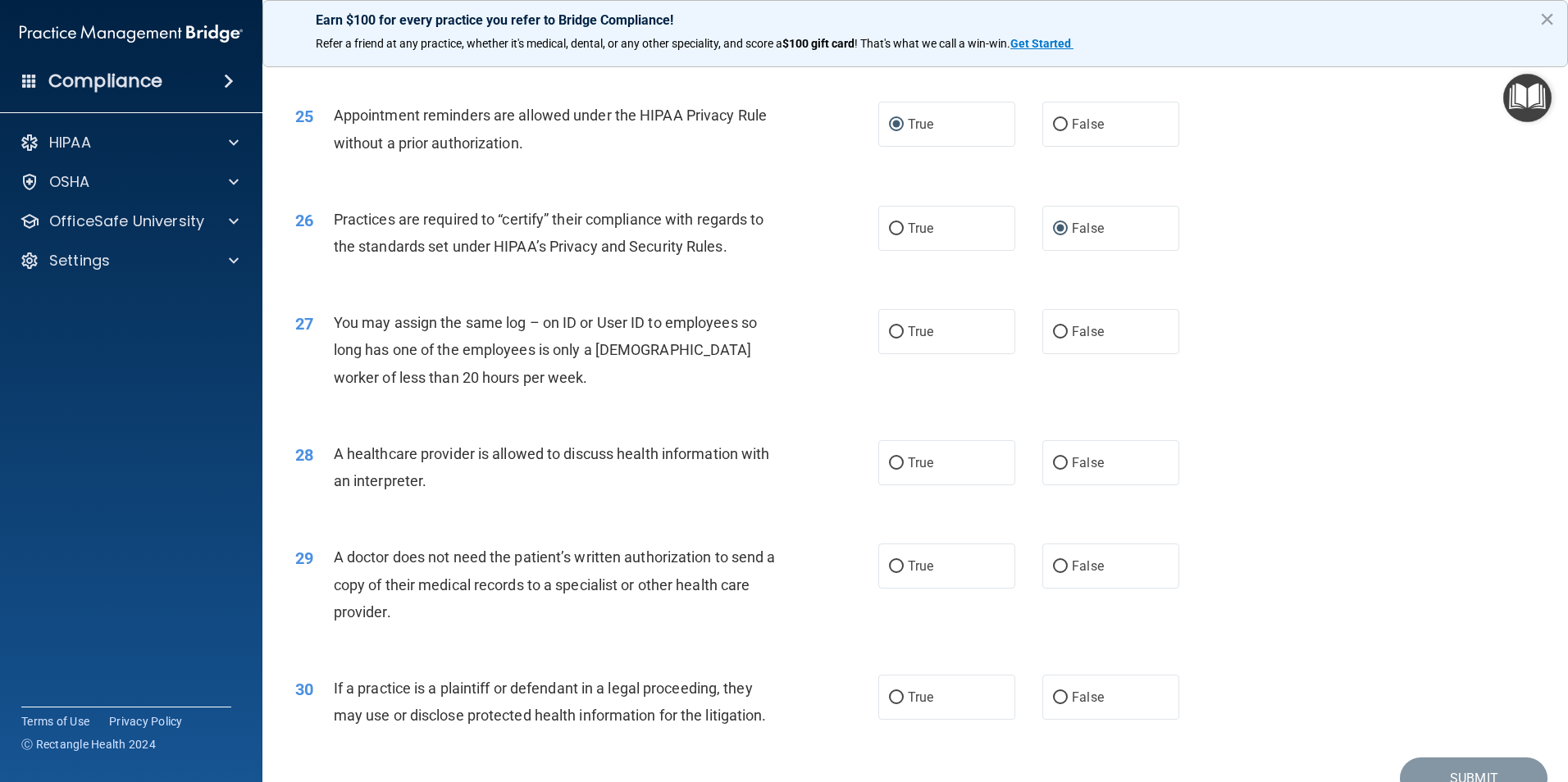
radio input "true"
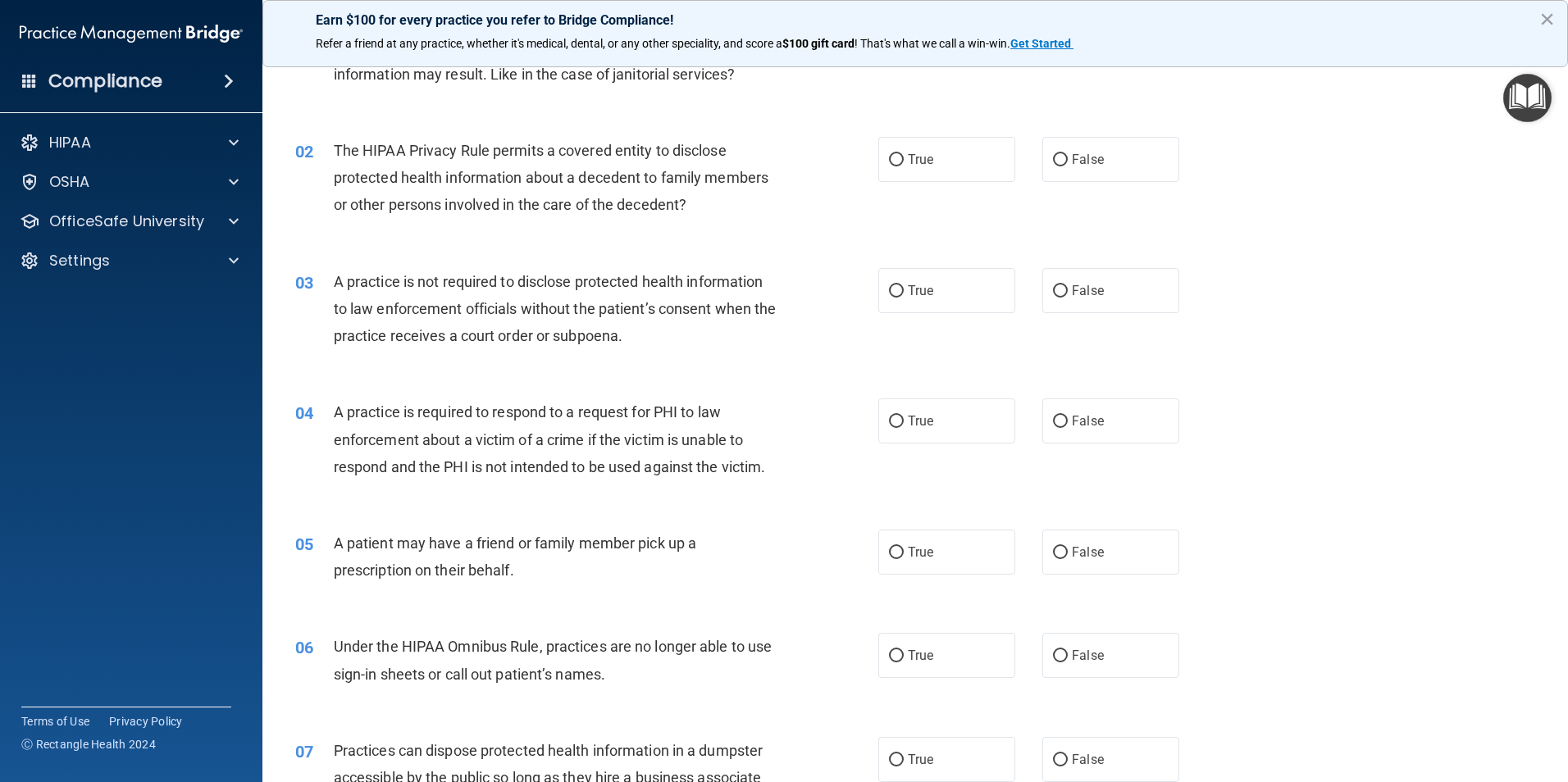
scroll to position [0, 0]
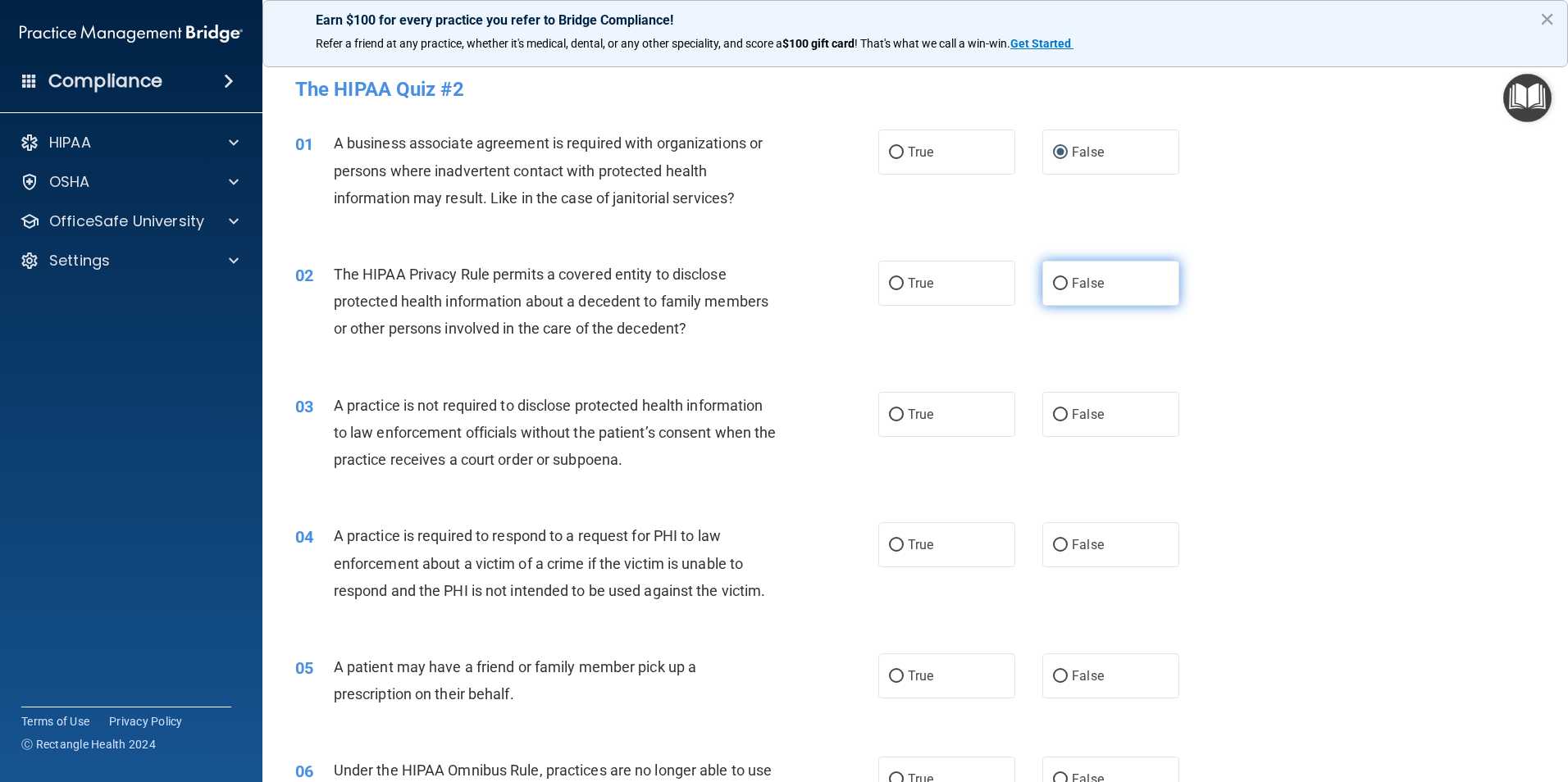
click at [1054, 282] on input "False" at bounding box center [1060, 283] width 15 height 12
radio input "true"
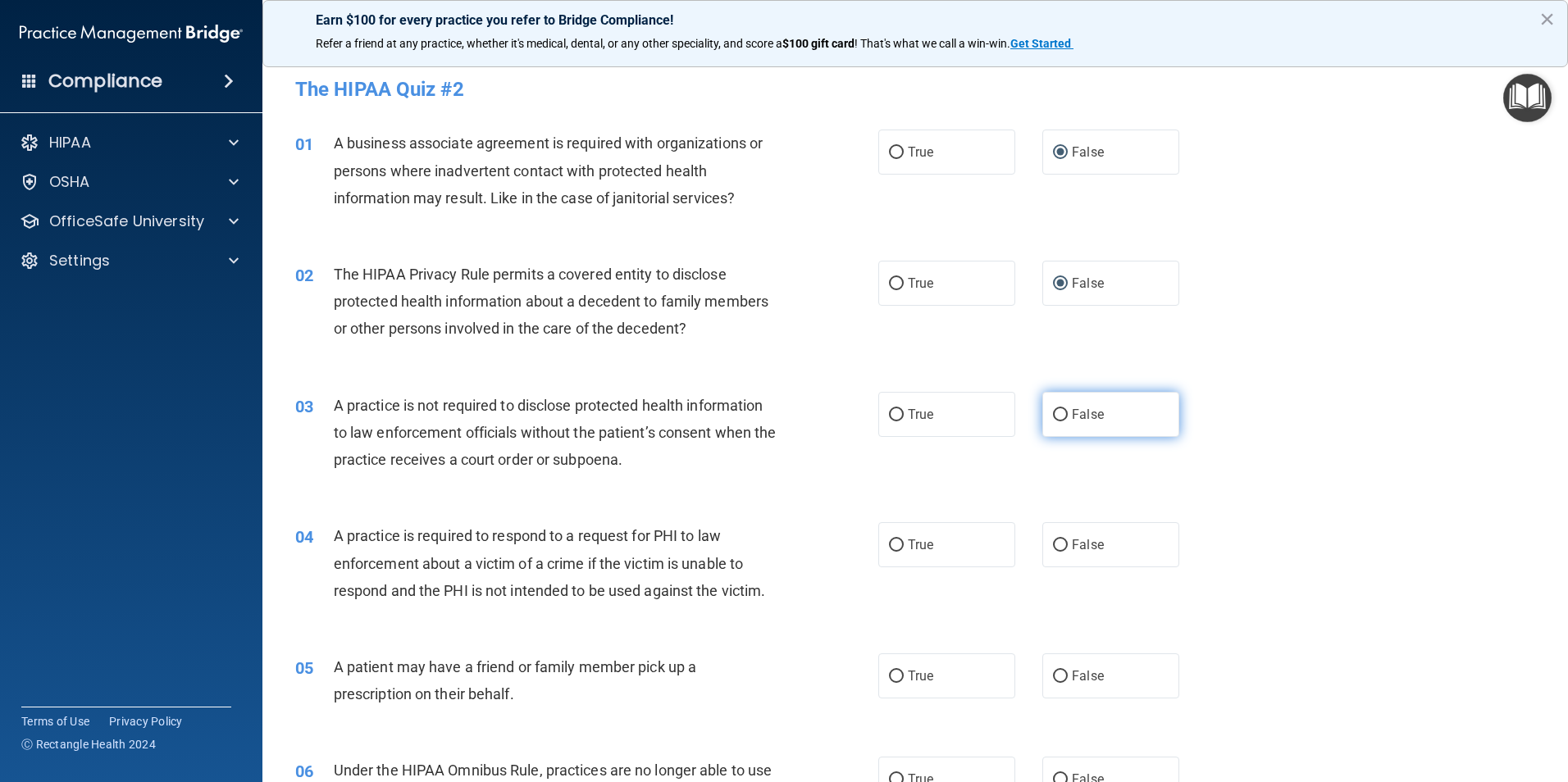
click at [1053, 411] on input "False" at bounding box center [1060, 415] width 15 height 12
radio input "true"
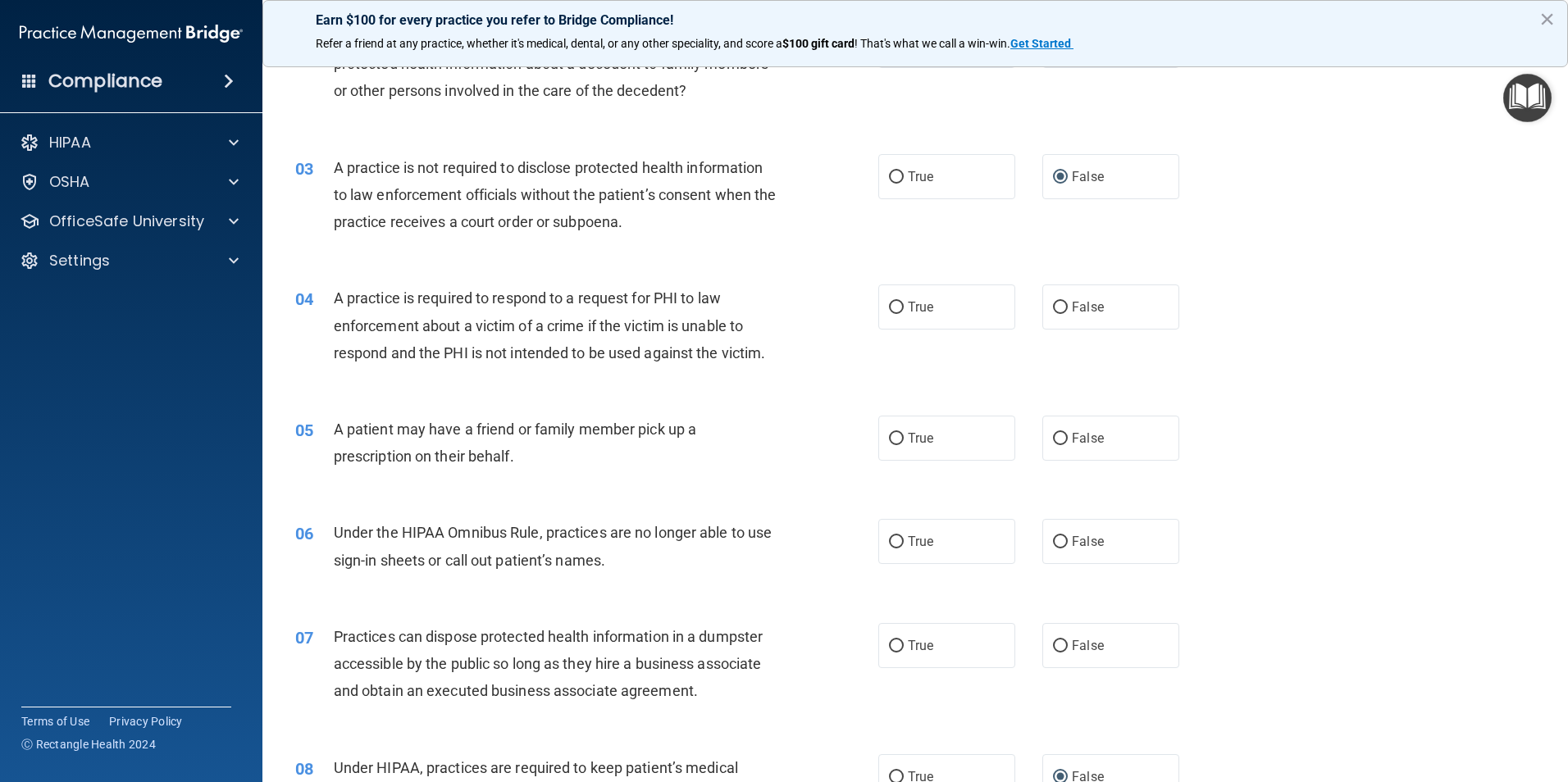
scroll to position [246, 0]
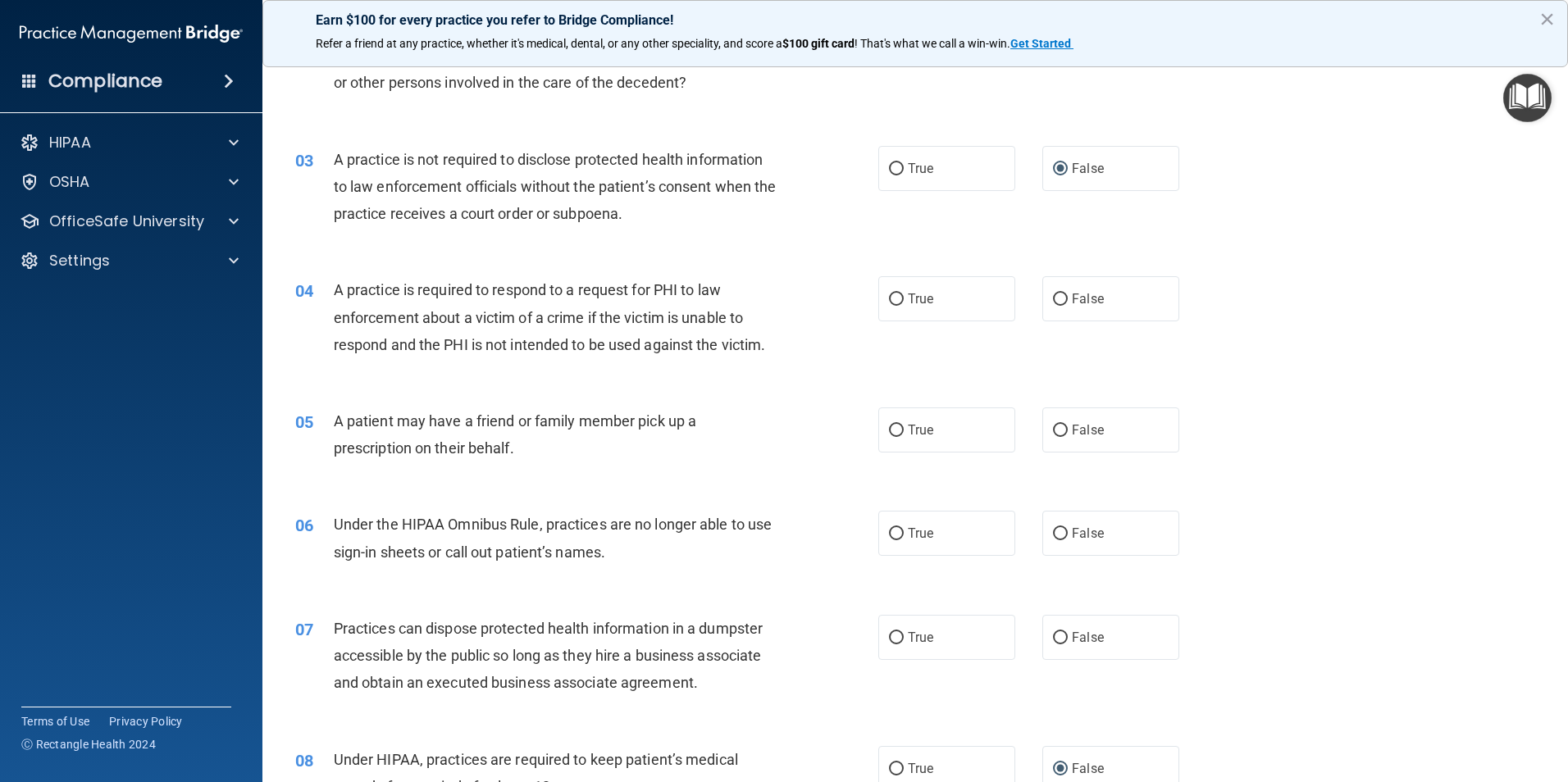
drag, startPoint x: 892, startPoint y: 304, endPoint x: 858, endPoint y: 331, distance: 43.4
click at [889, 306] on input "True" at bounding box center [896, 299] width 15 height 12
radio input "true"
click at [892, 431] on input "True" at bounding box center [896, 430] width 15 height 12
radio input "true"
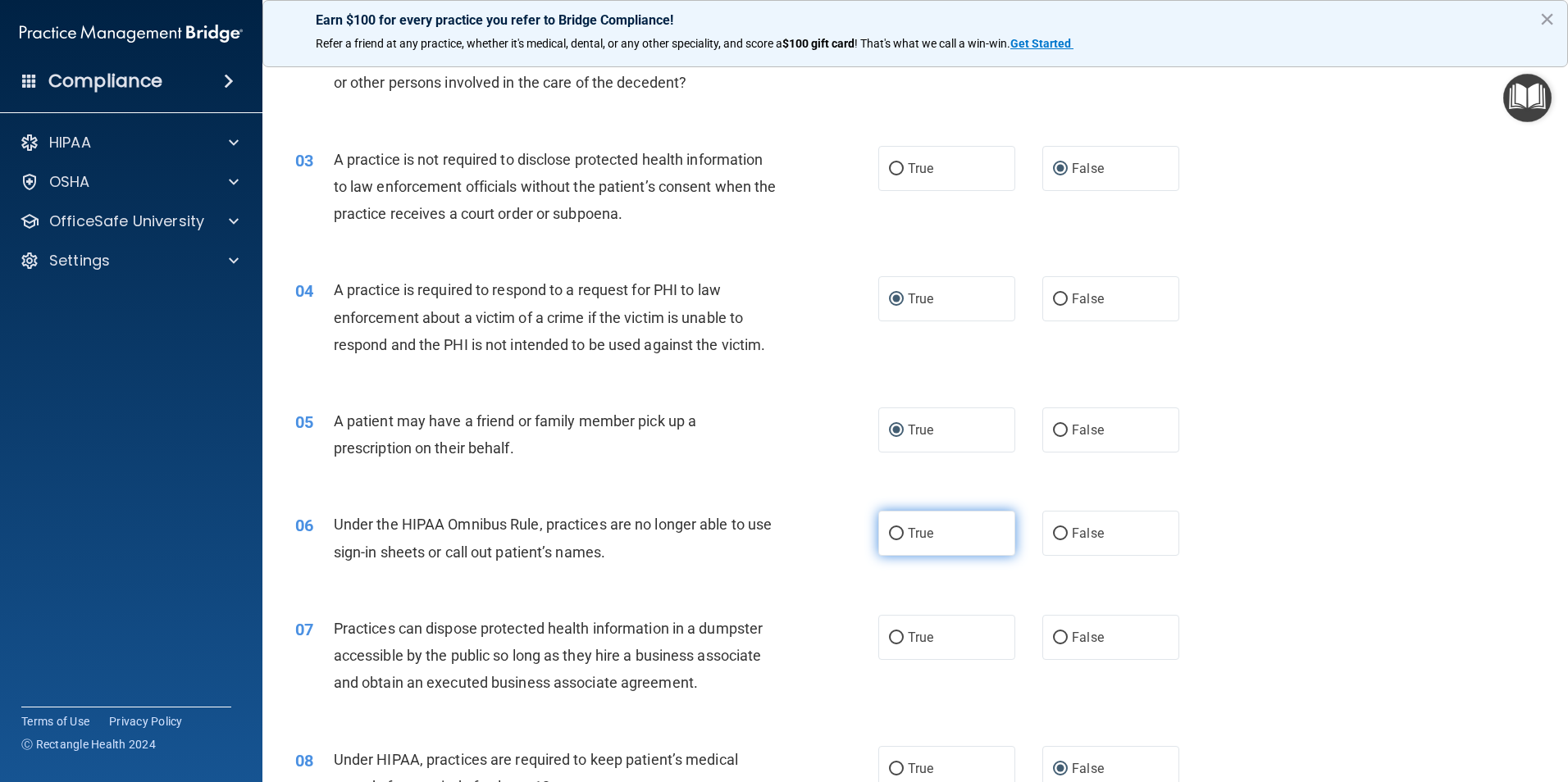
drag, startPoint x: 1056, startPoint y: 533, endPoint x: 994, endPoint y: 549, distance: 64.0
click at [1054, 534] on input "False" at bounding box center [1060, 534] width 15 height 12
radio input "true"
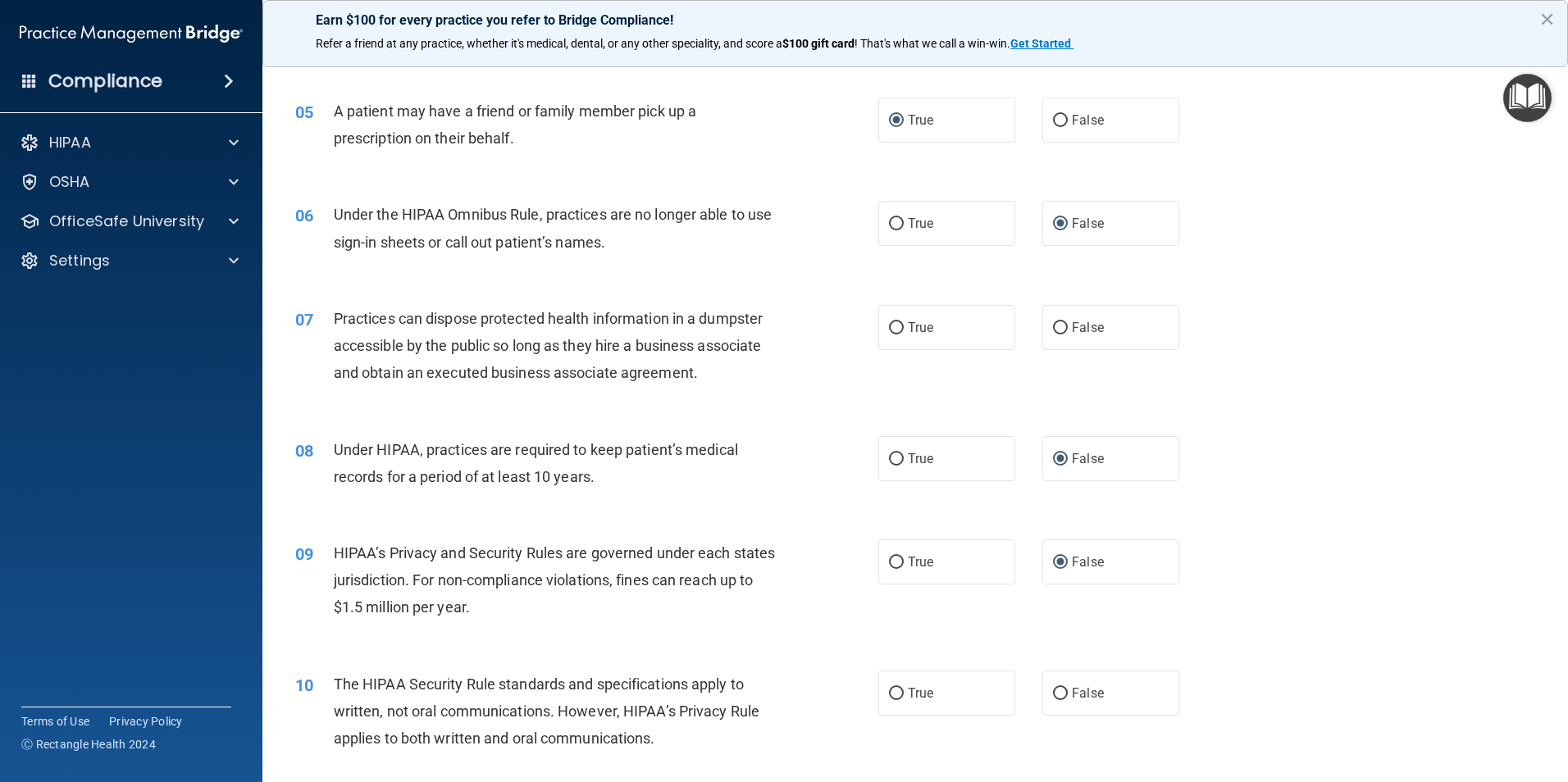
scroll to position [574, 0]
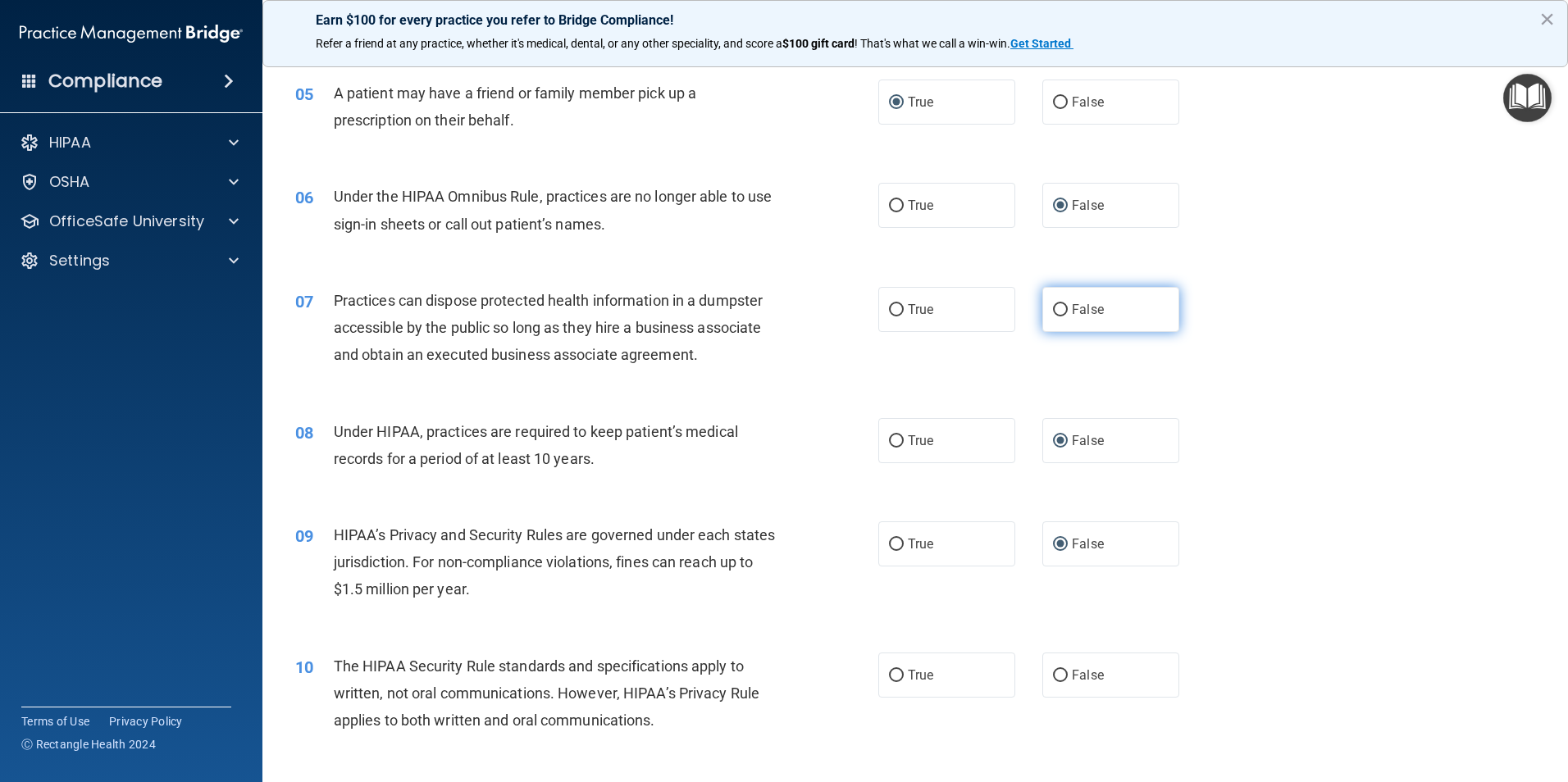
click at [1054, 309] on input "False" at bounding box center [1060, 310] width 15 height 12
radio input "true"
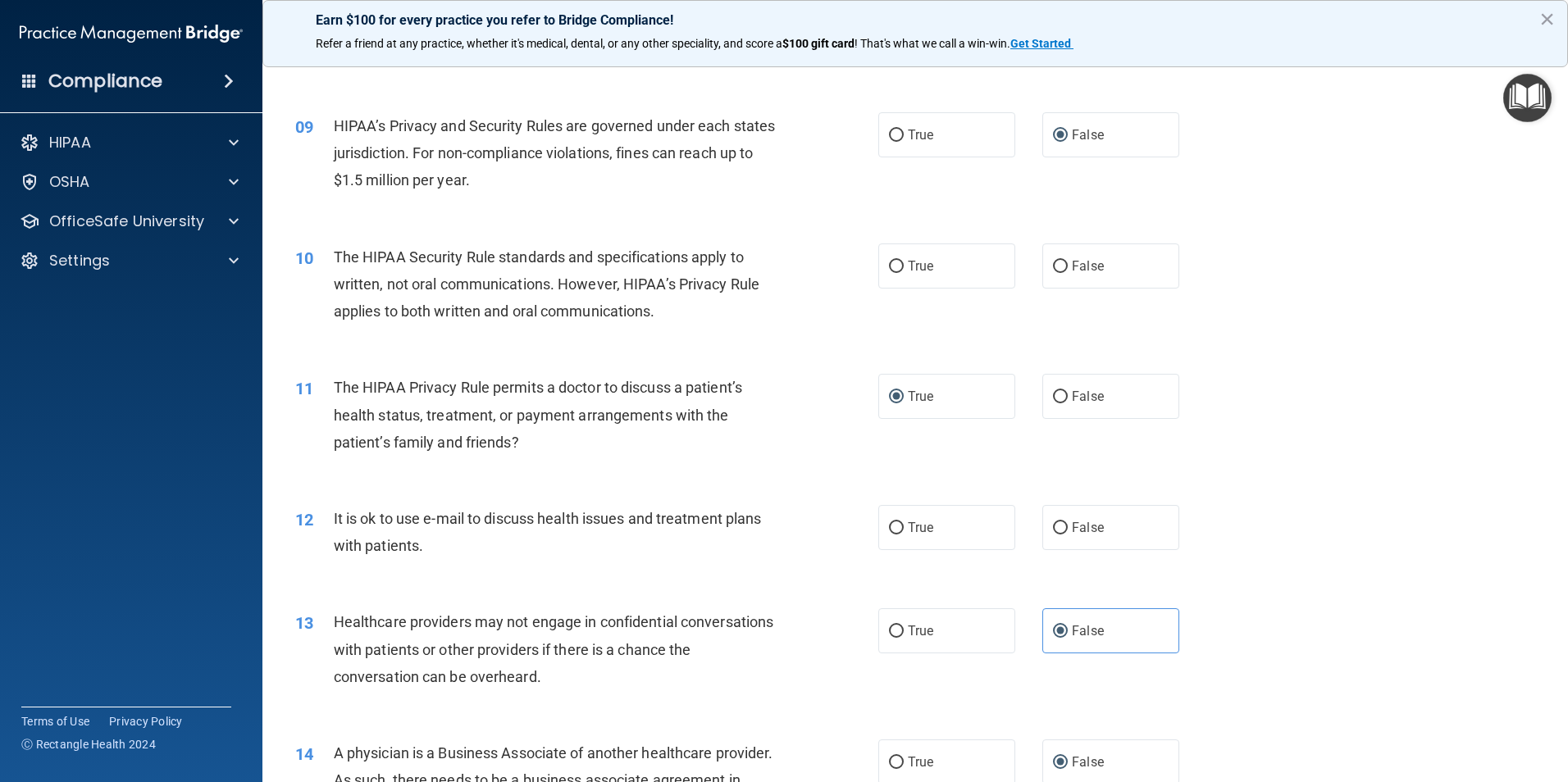
scroll to position [984, 0]
click at [1053, 264] on input "False" at bounding box center [1060, 265] width 15 height 12
radio input "true"
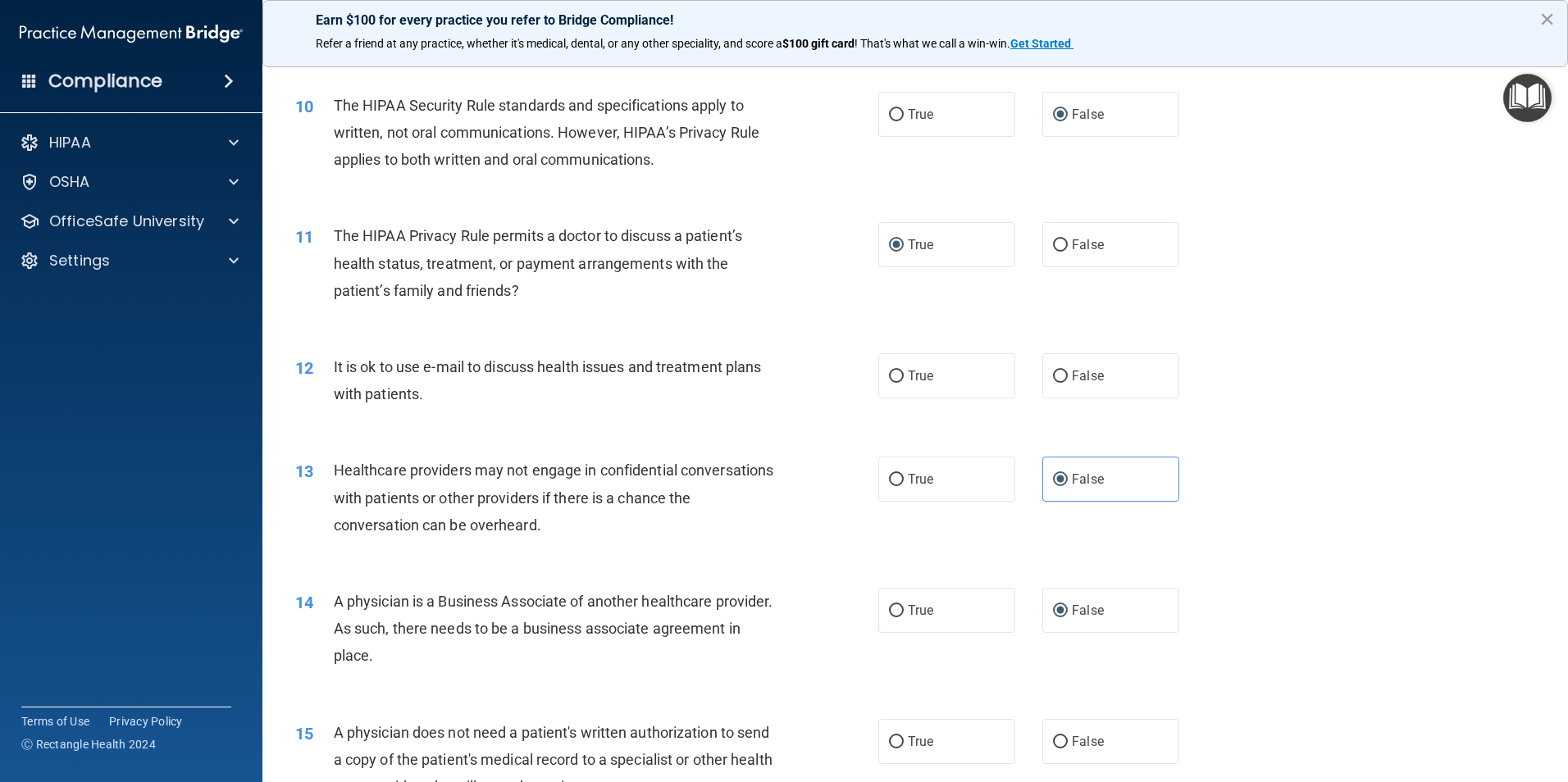
scroll to position [1147, 0]
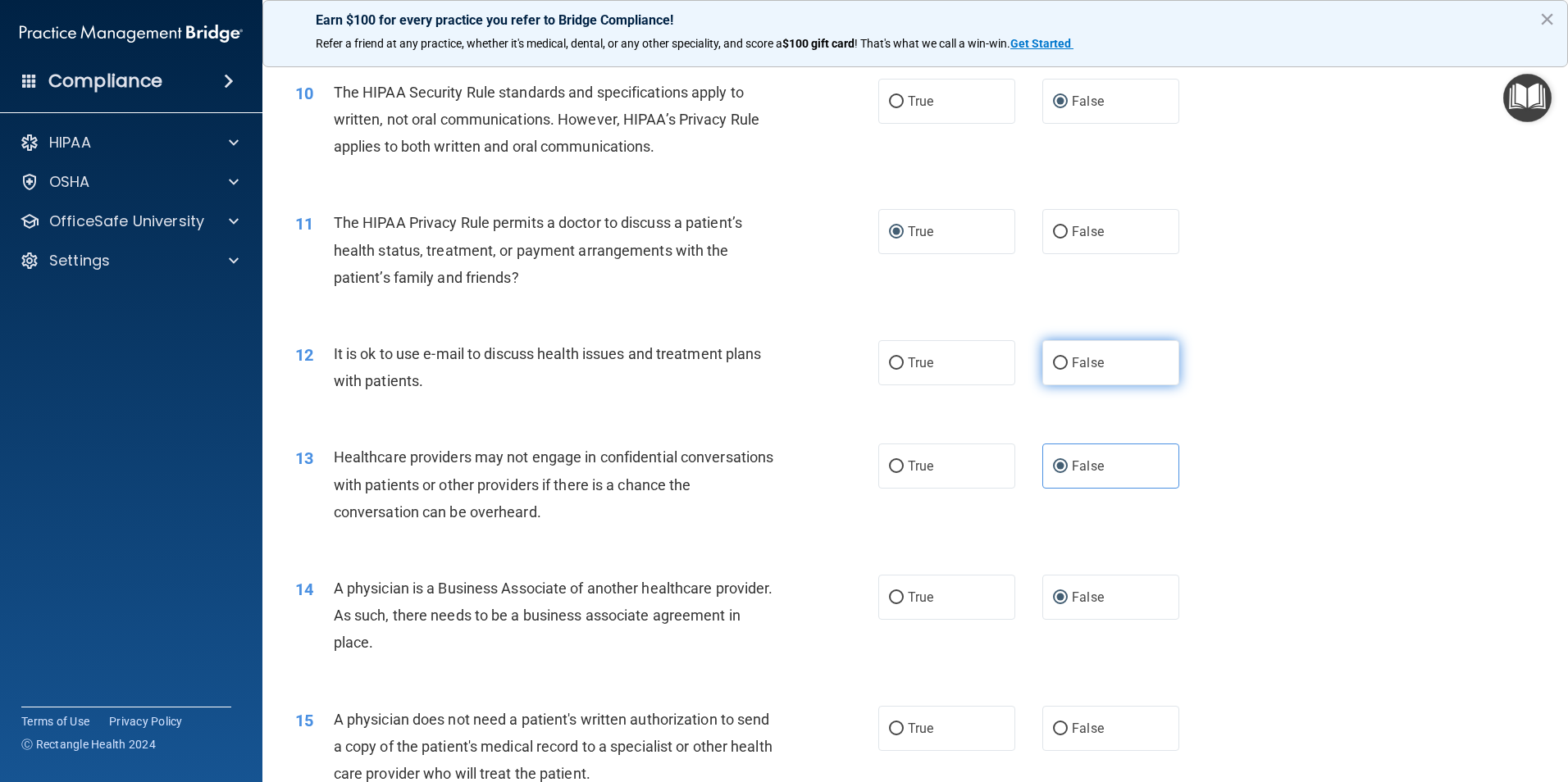
click at [1042, 363] on label "False" at bounding box center [1110, 362] width 137 height 45
click at [1053, 363] on input "False" at bounding box center [1060, 363] width 15 height 12
radio input "true"
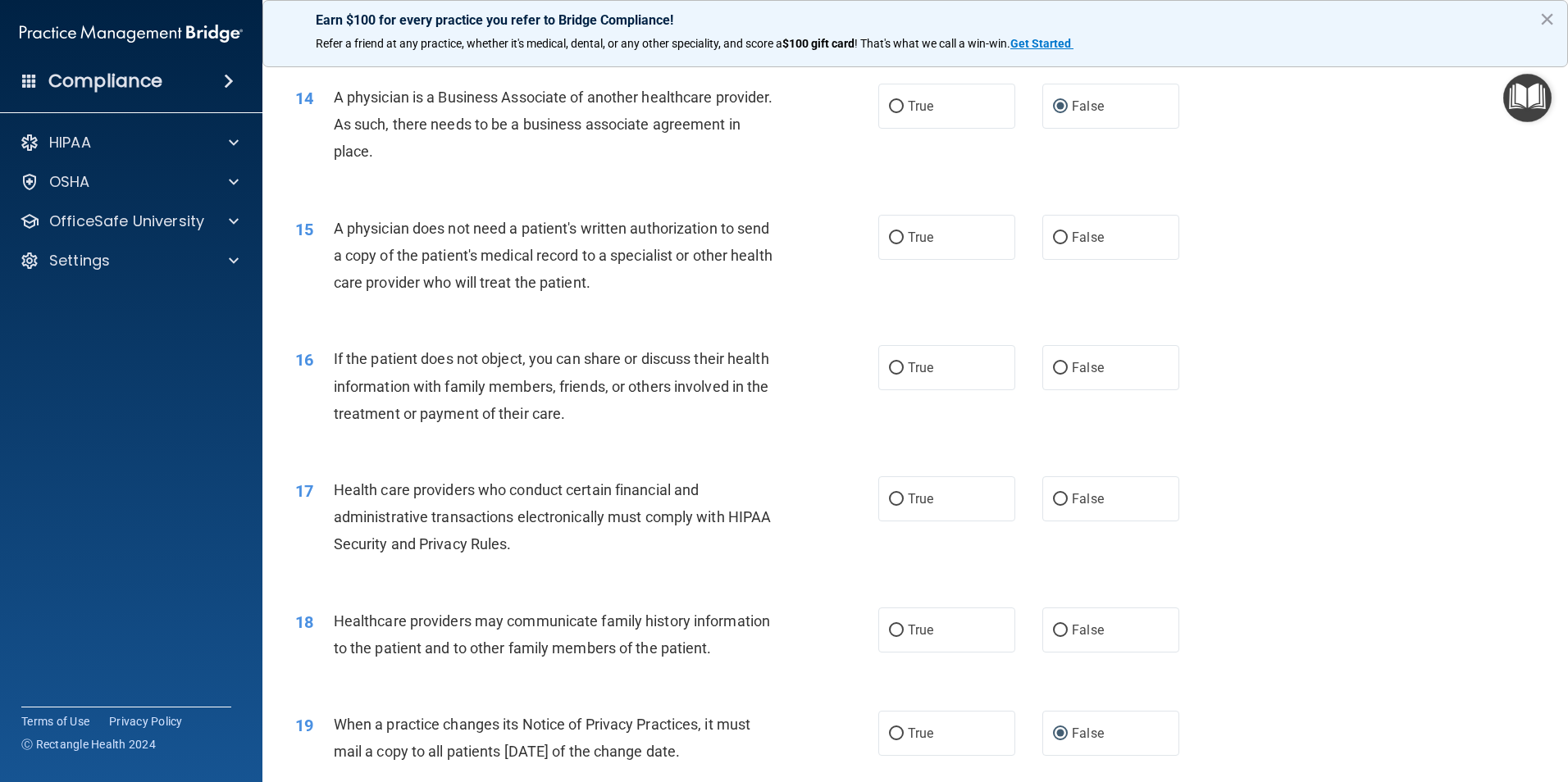
scroll to position [1639, 0]
click at [889, 243] on label "True" at bounding box center [947, 236] width 137 height 45
click at [889, 243] on input "True" at bounding box center [896, 237] width 15 height 12
radio input "true"
click at [897, 368] on input "True" at bounding box center [896, 367] width 15 height 12
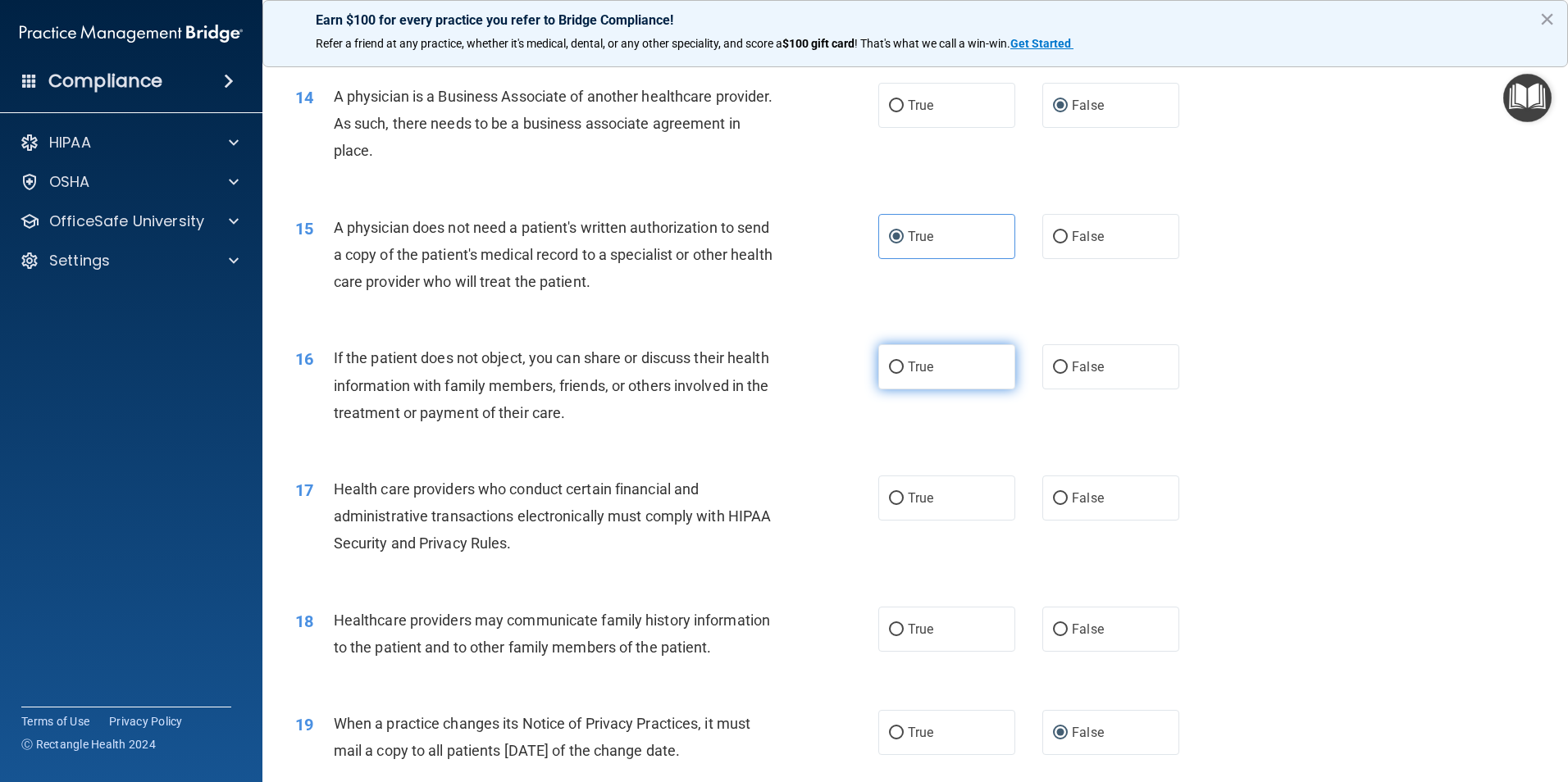
radio input "true"
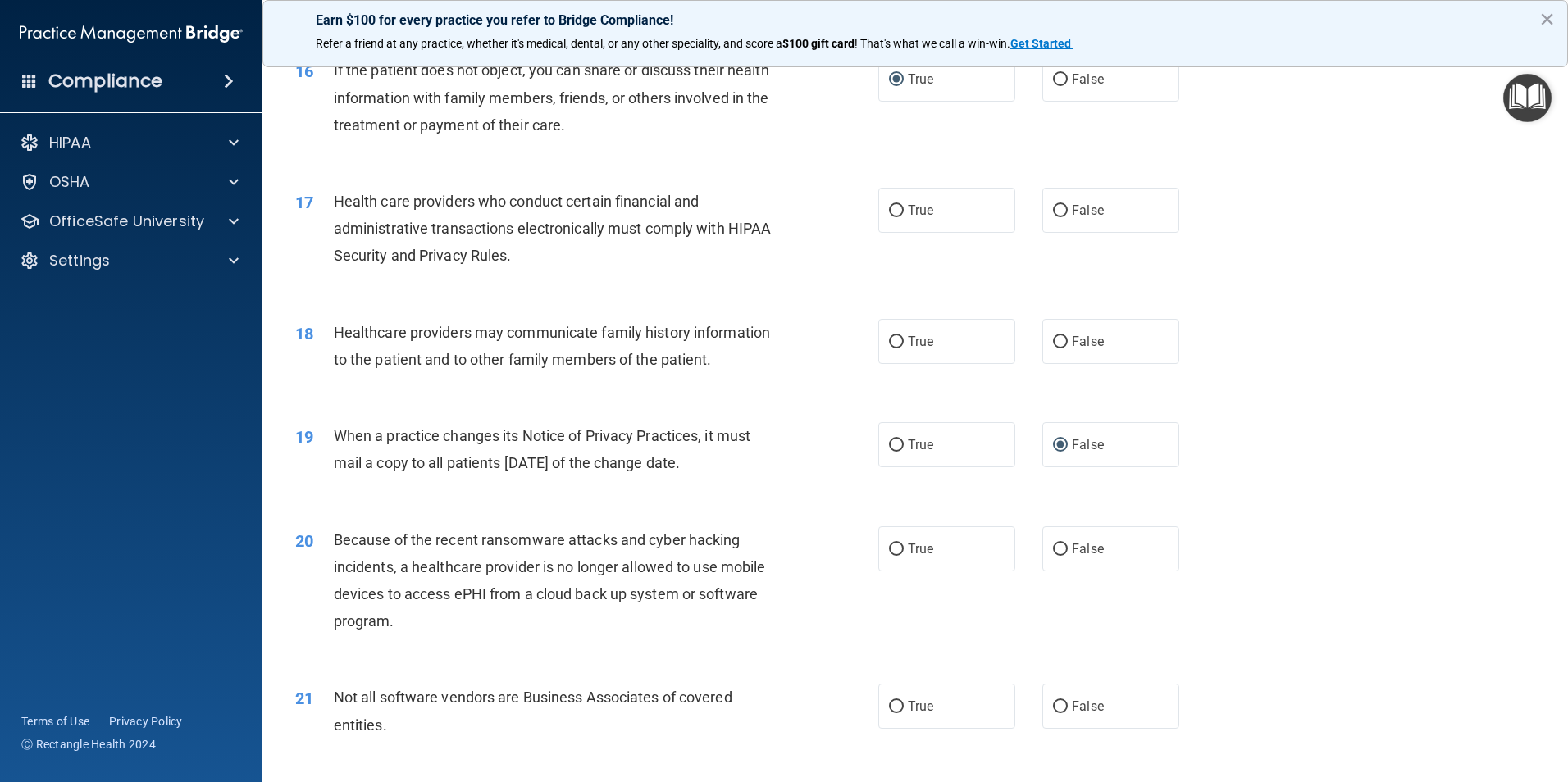
scroll to position [1967, 0]
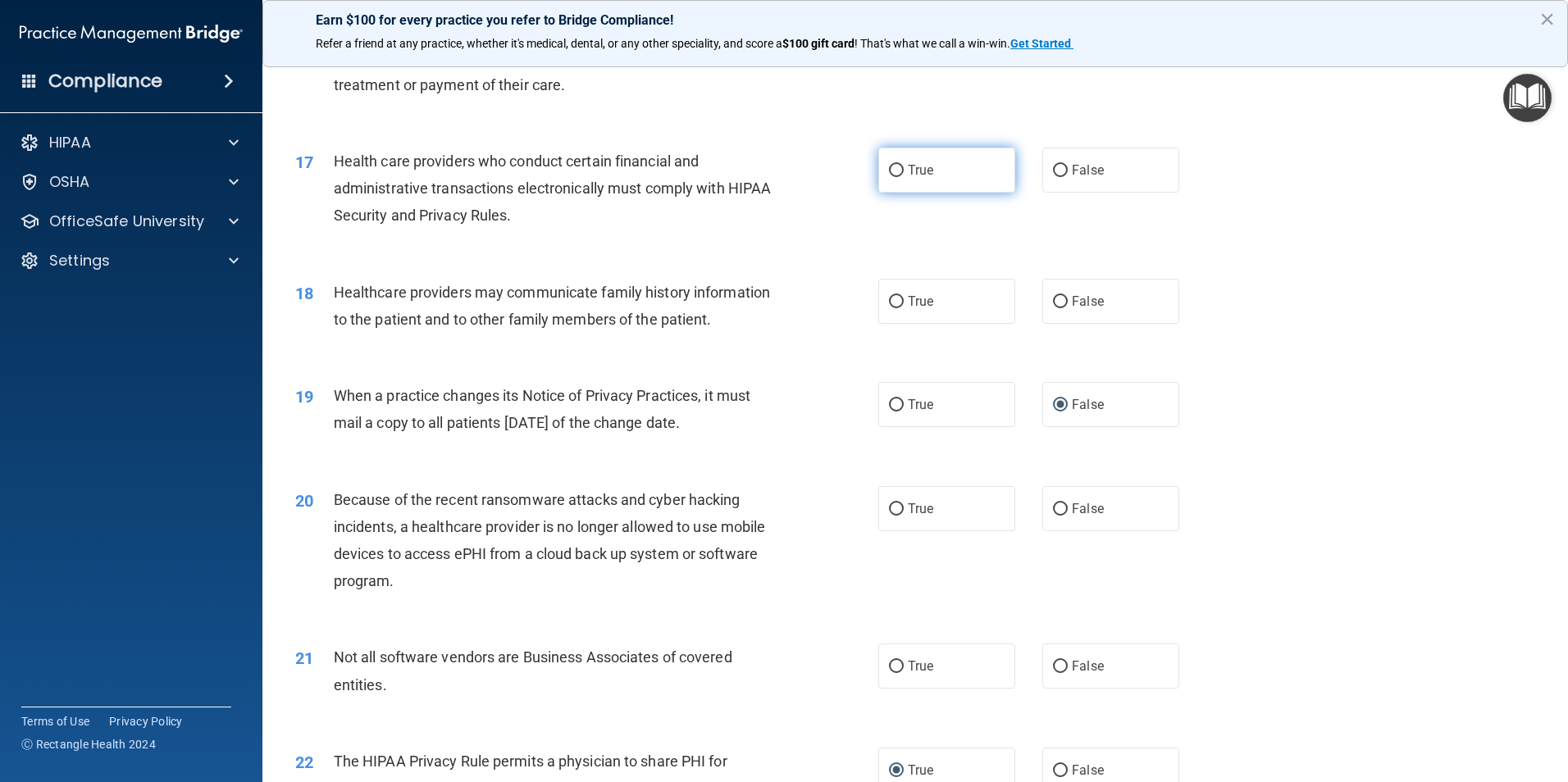
click at [890, 174] on input "True" at bounding box center [896, 170] width 15 height 12
radio input "true"
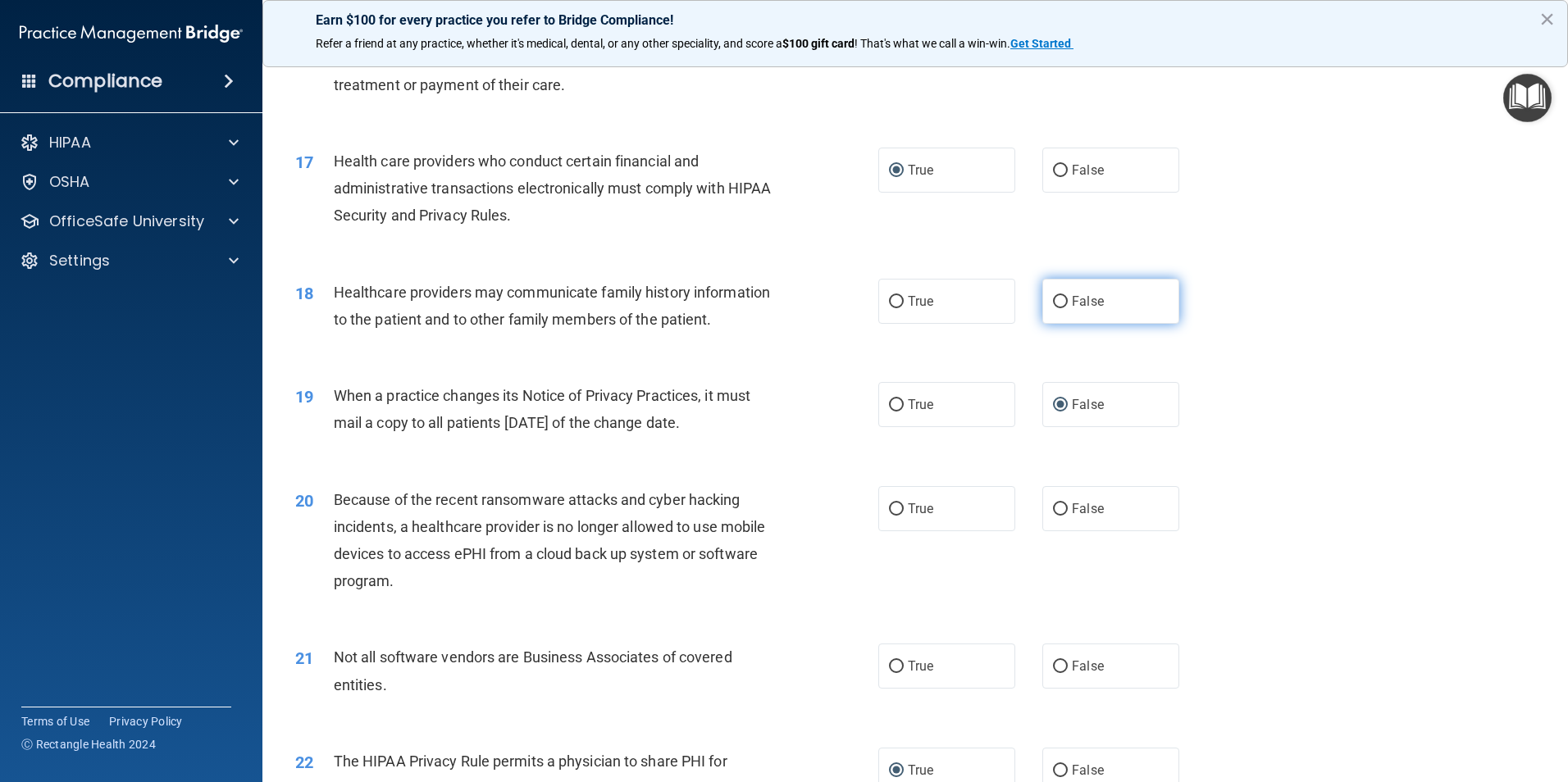
click at [1054, 302] on input "False" at bounding box center [1060, 301] width 15 height 12
radio input "true"
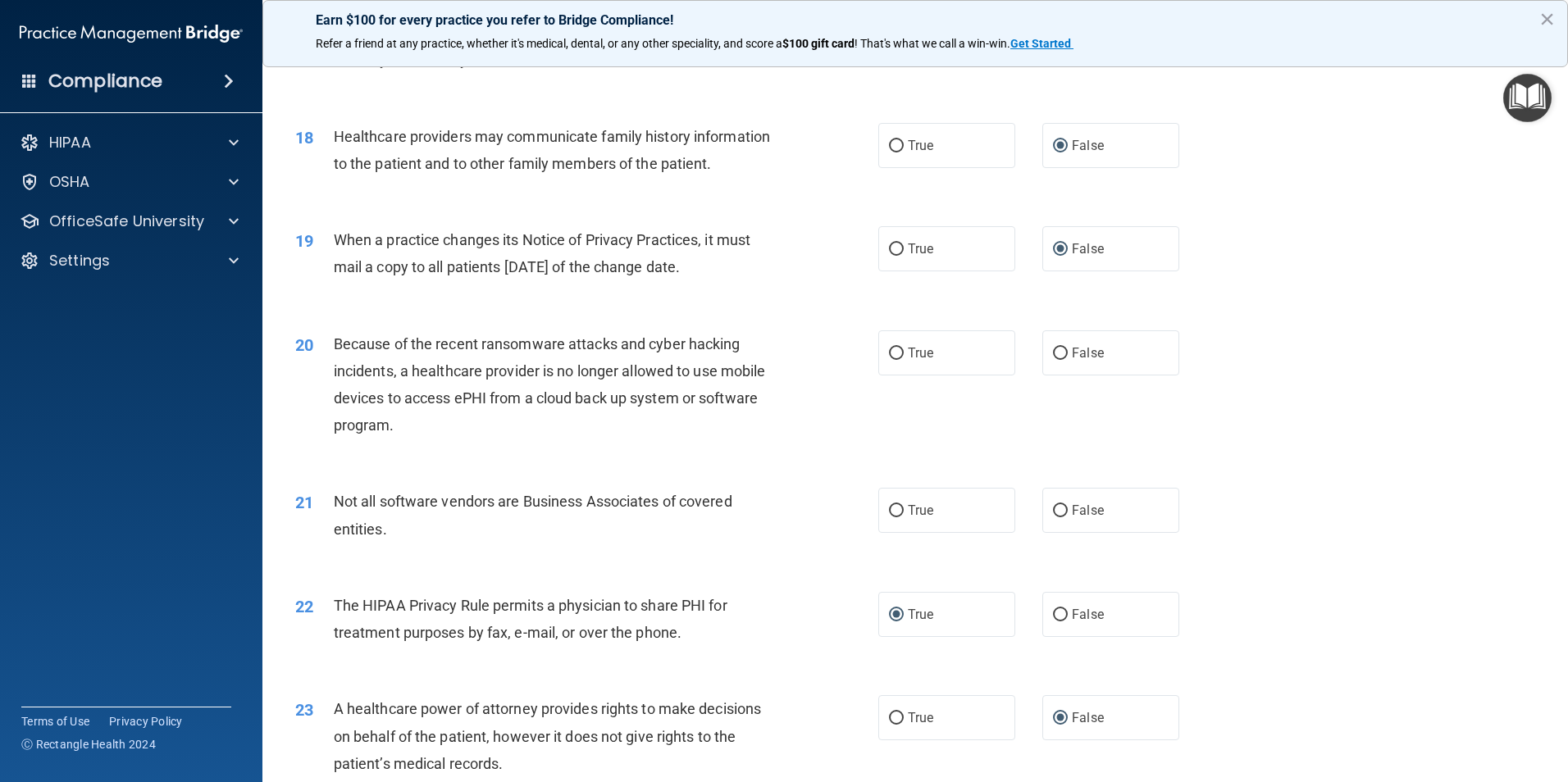
scroll to position [2214, 0]
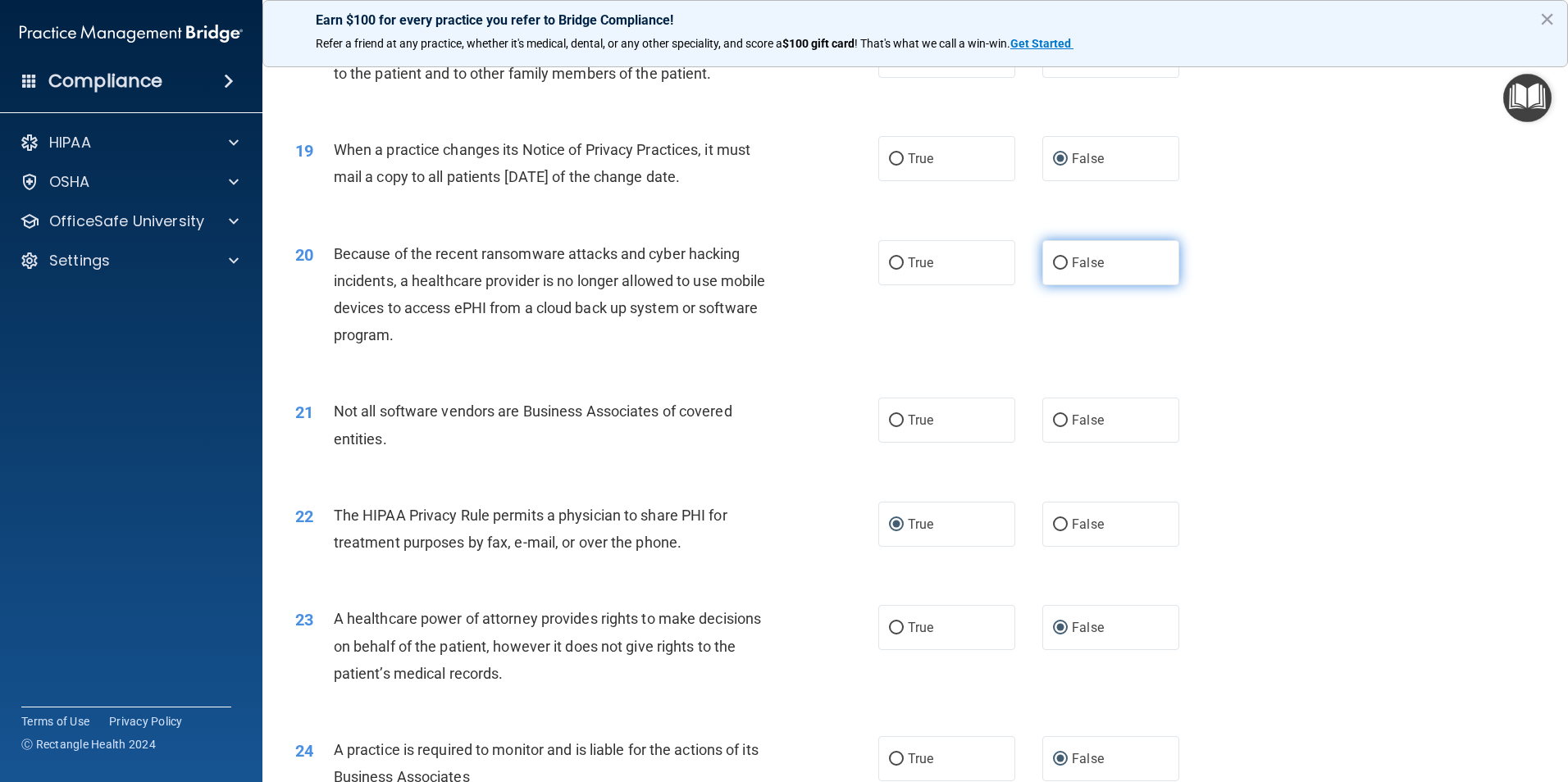
click at [1054, 267] on input "False" at bounding box center [1060, 263] width 15 height 12
radio input "true"
drag, startPoint x: 891, startPoint y: 421, endPoint x: 774, endPoint y: 454, distance: 121.6
click at [890, 421] on input "True" at bounding box center [896, 420] width 15 height 12
radio input "true"
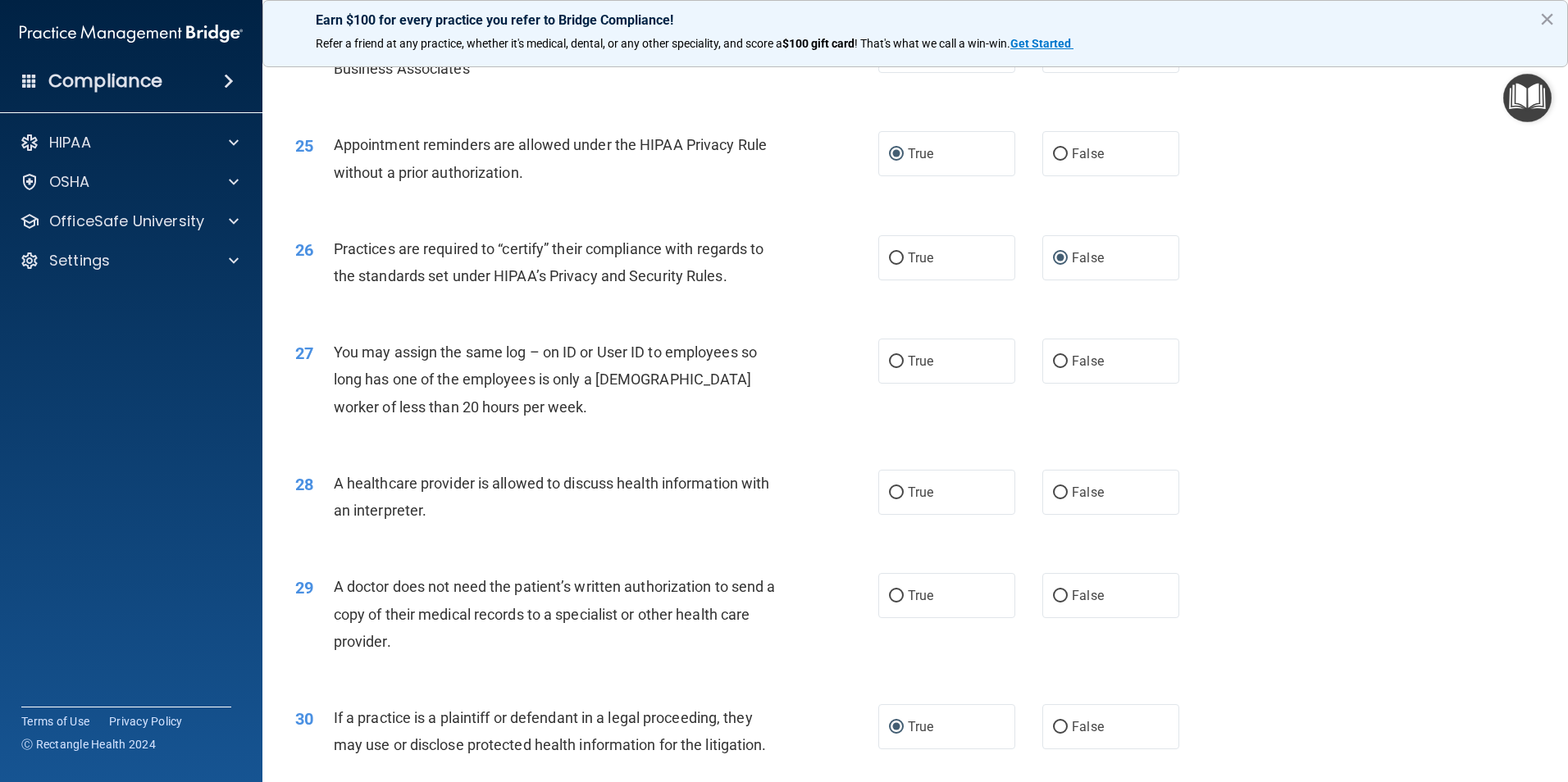
scroll to position [2951, 0]
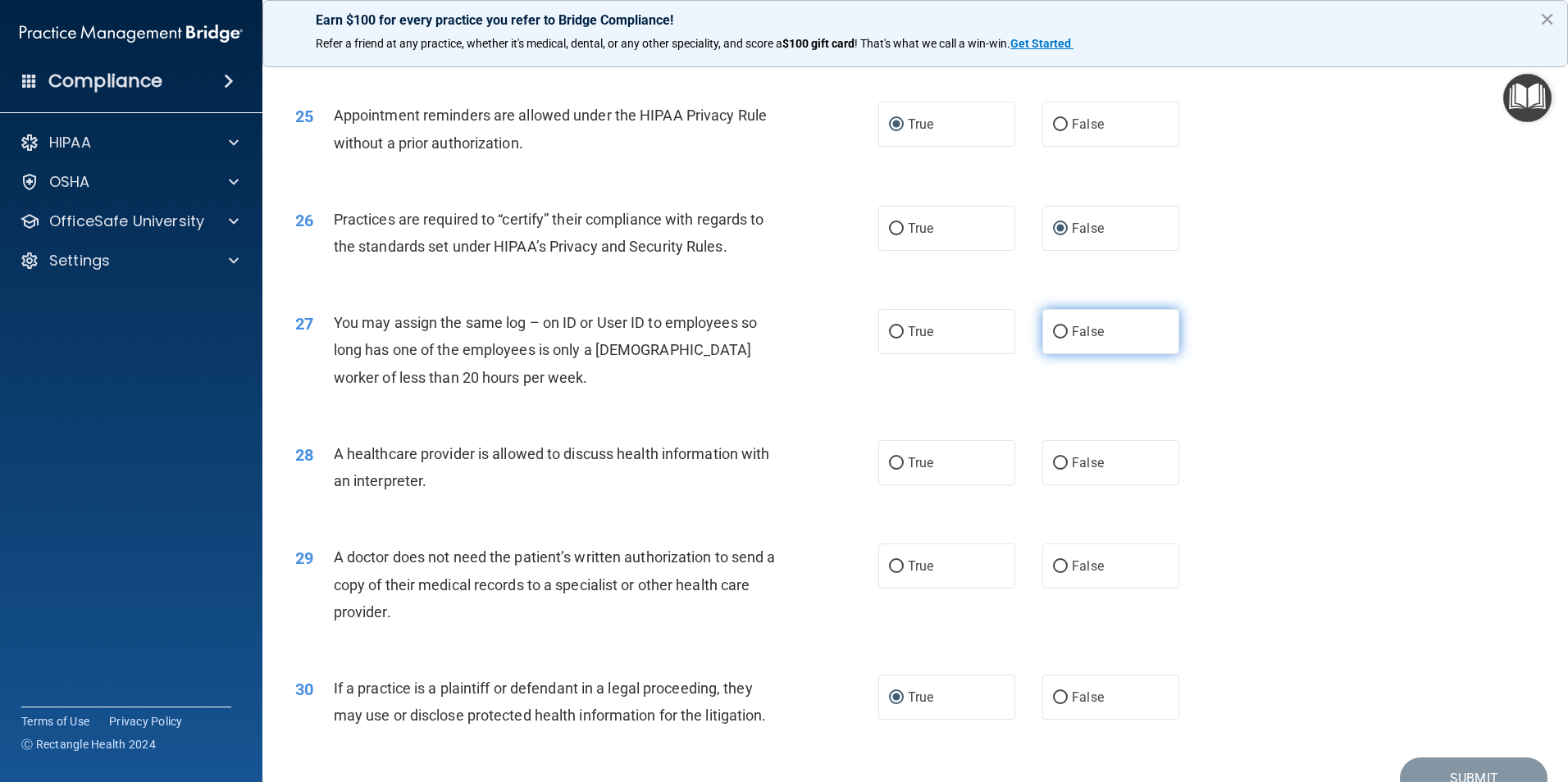
click at [1053, 336] on input "False" at bounding box center [1060, 332] width 15 height 12
radio input "true"
click at [891, 471] on label "True" at bounding box center [947, 462] width 137 height 45
click at [891, 470] on input "True" at bounding box center [896, 463] width 15 height 12
radio input "true"
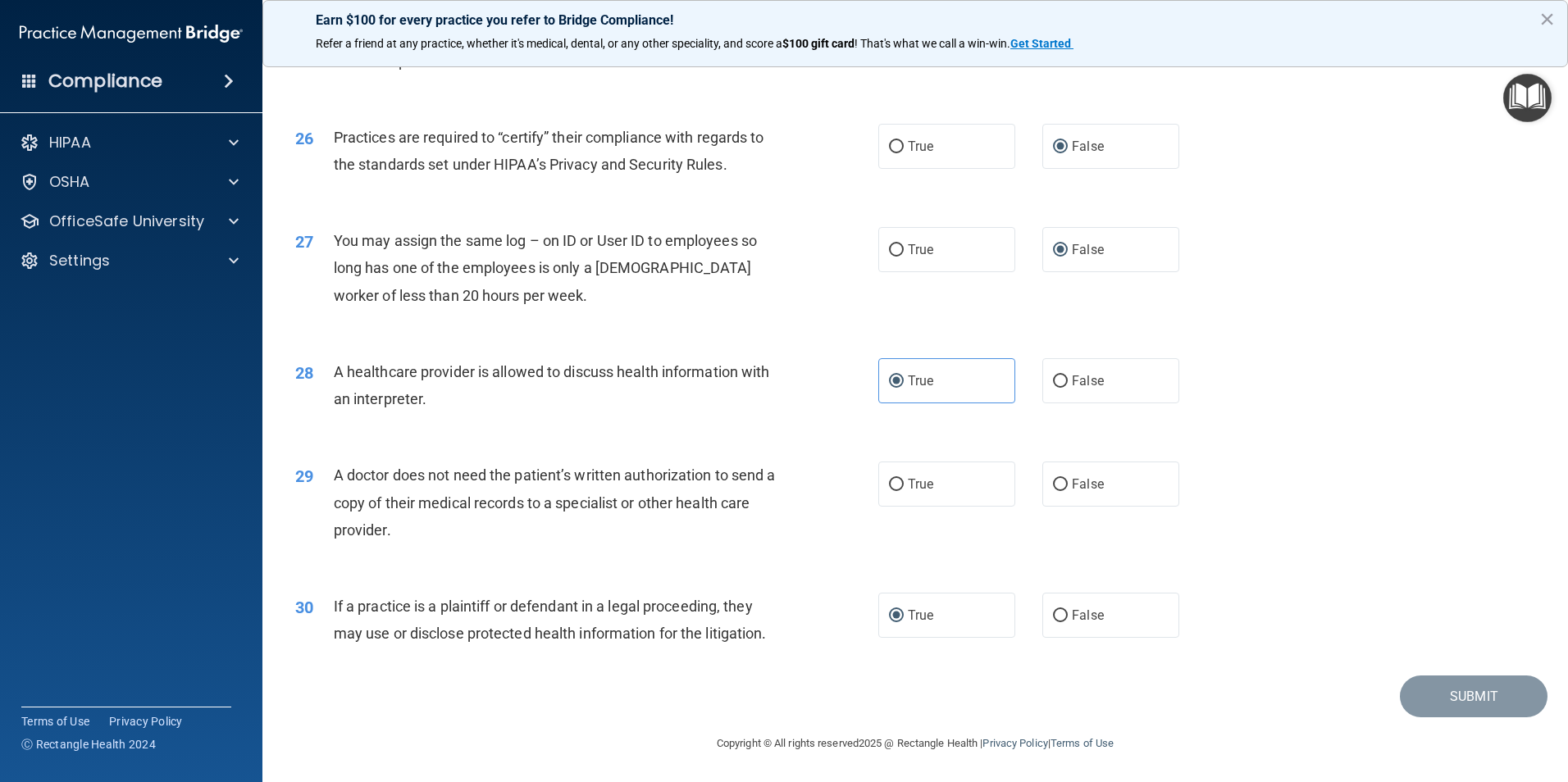
scroll to position [3034, 0]
click at [889, 483] on input "True" at bounding box center [896, 483] width 15 height 12
radio input "true"
click at [1450, 705] on button "Submit" at bounding box center [1474, 695] width 148 height 42
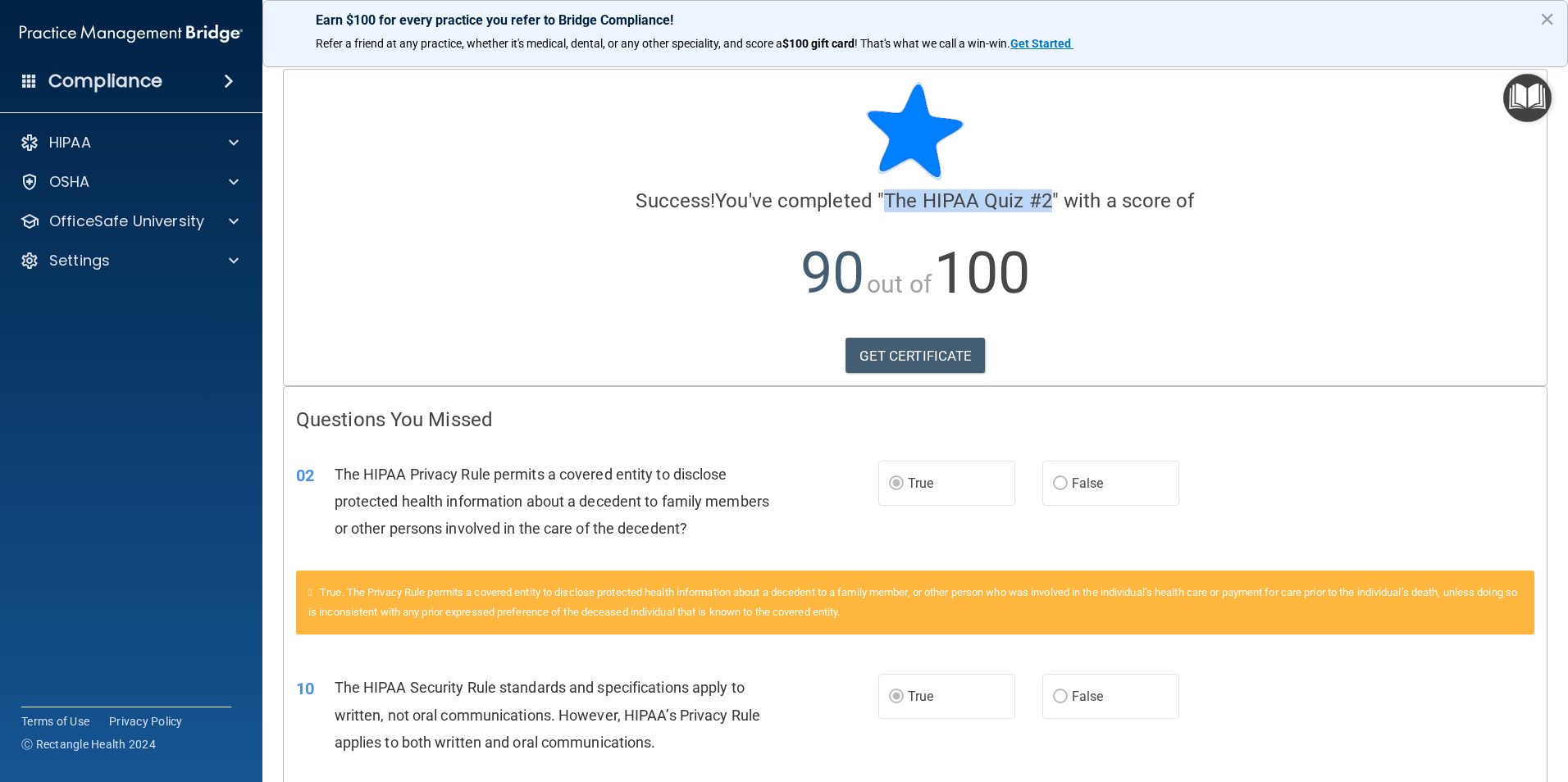
drag, startPoint x: 880, startPoint y: 199, endPoint x: 1045, endPoint y: 193, distance: 165.1
click at [1045, 193] on span "The HIPAA Quiz #2" at bounding box center [968, 200] width 168 height 23
drag, startPoint x: 1045, startPoint y: 193, endPoint x: 1015, endPoint y: 204, distance: 32.0
copy span "The HIPAA Quiz #2"
click at [901, 364] on link "GET CERTIFICATE" at bounding box center [915, 355] width 140 height 36
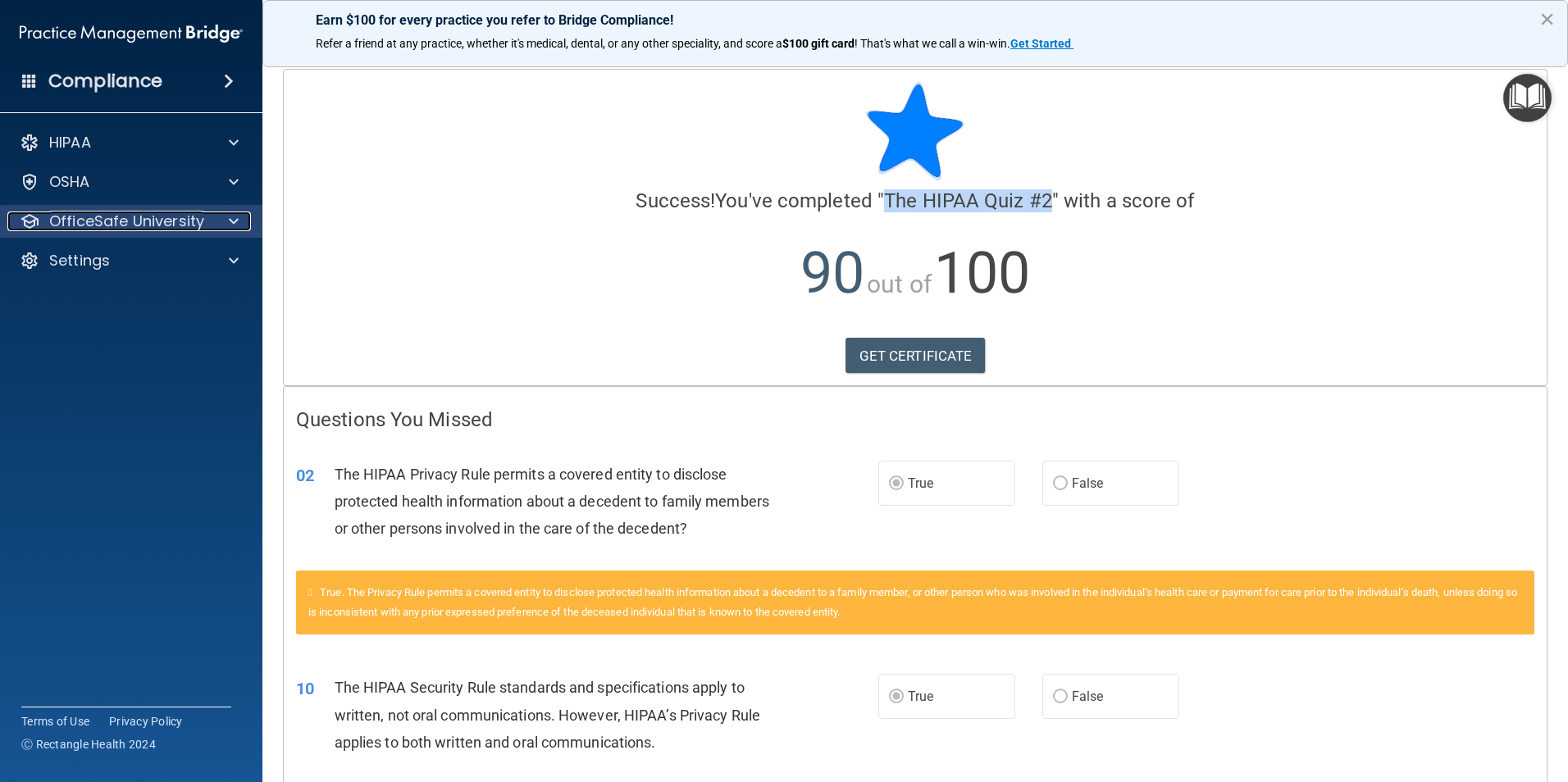
click at [124, 227] on p "OfficeSafe University" at bounding box center [127, 221] width 155 height 20
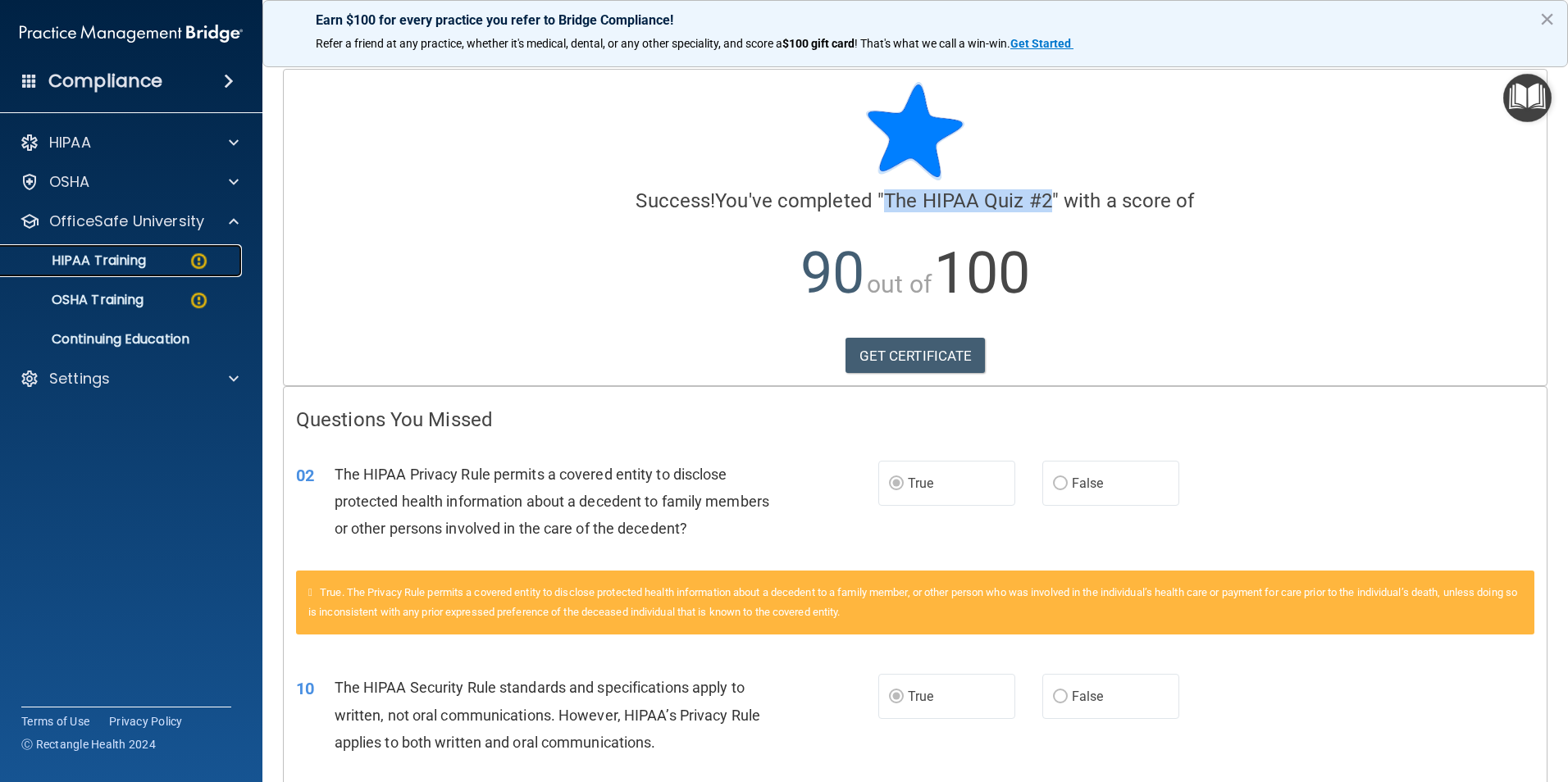
click at [128, 258] on p "HIPAA Training" at bounding box center [79, 260] width 135 height 16
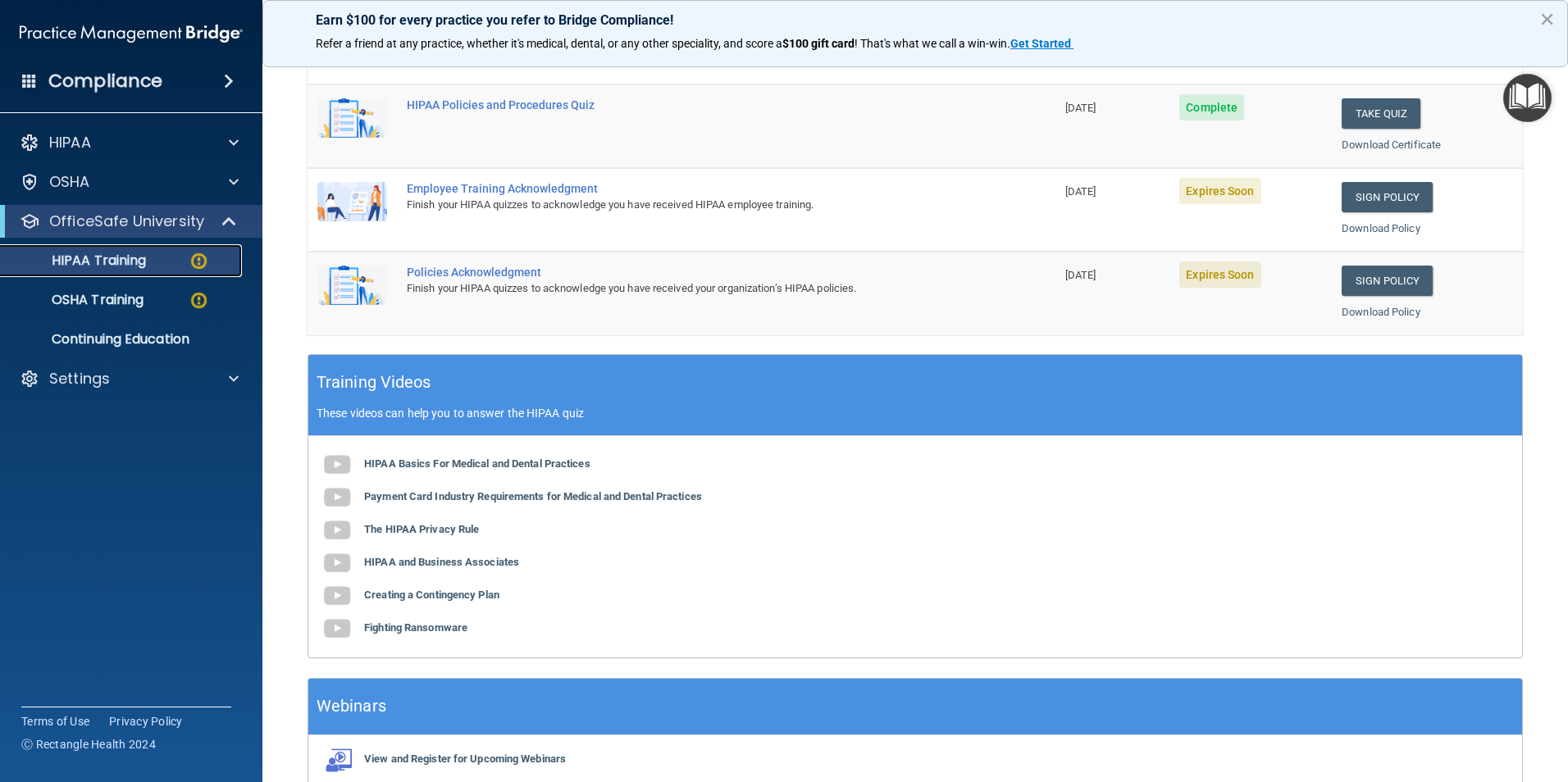
scroll to position [371, 0]
click at [1373, 200] on link "Sign Policy" at bounding box center [1387, 197] width 91 height 30
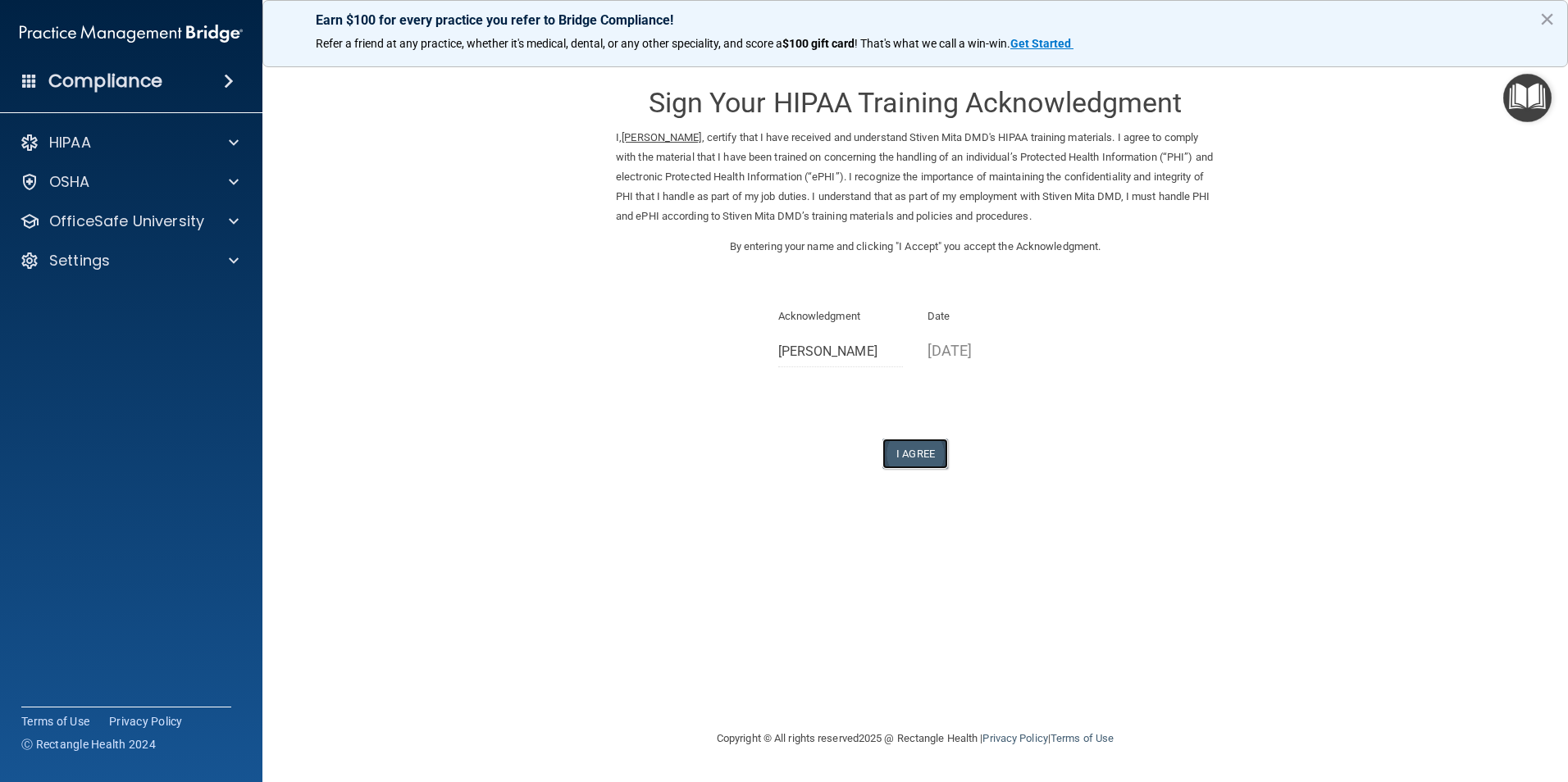
click at [922, 454] on button "I Agree" at bounding box center [915, 453] width 66 height 30
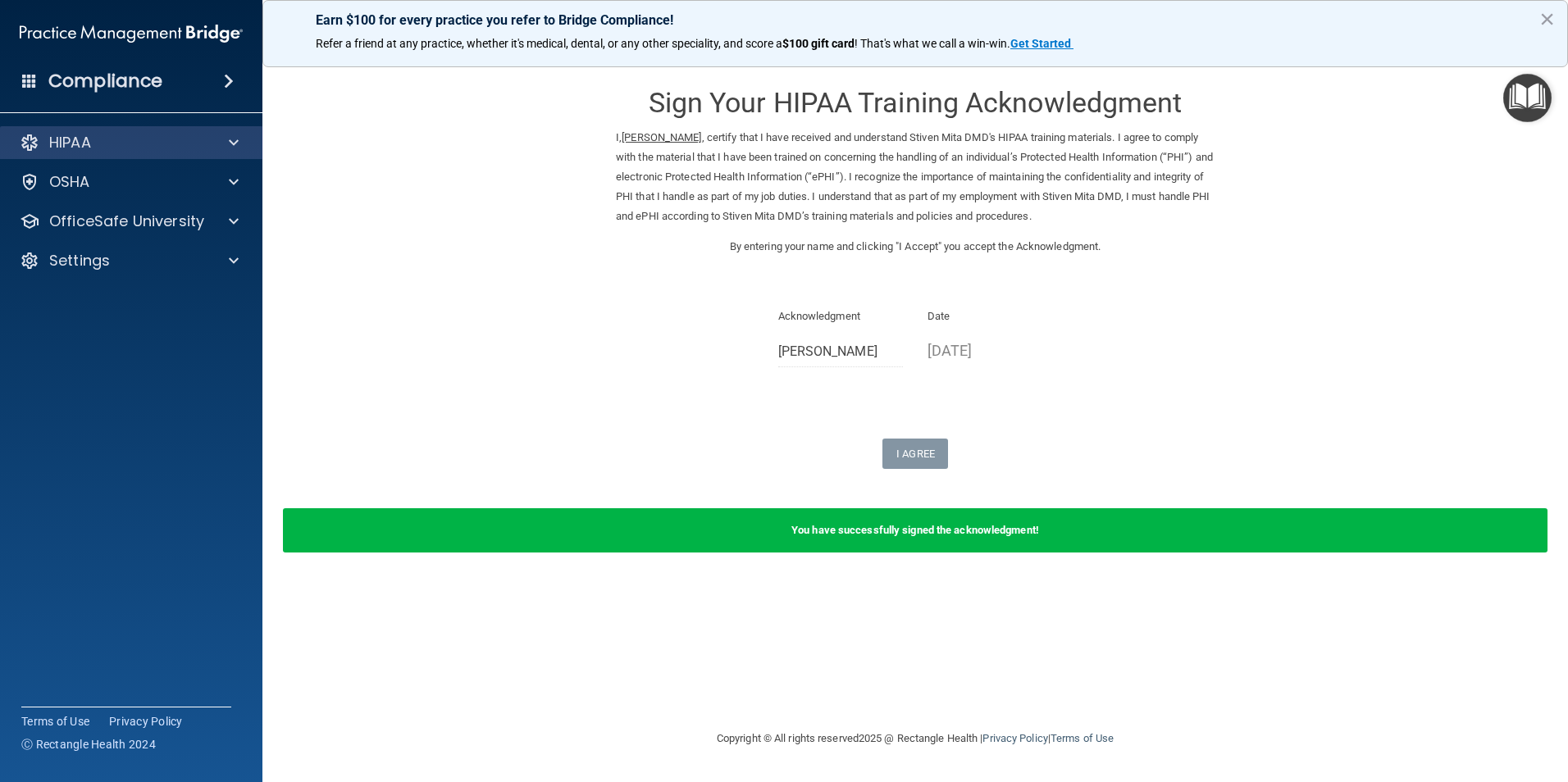
click at [91, 153] on div "HIPAA" at bounding box center [132, 143] width 263 height 33
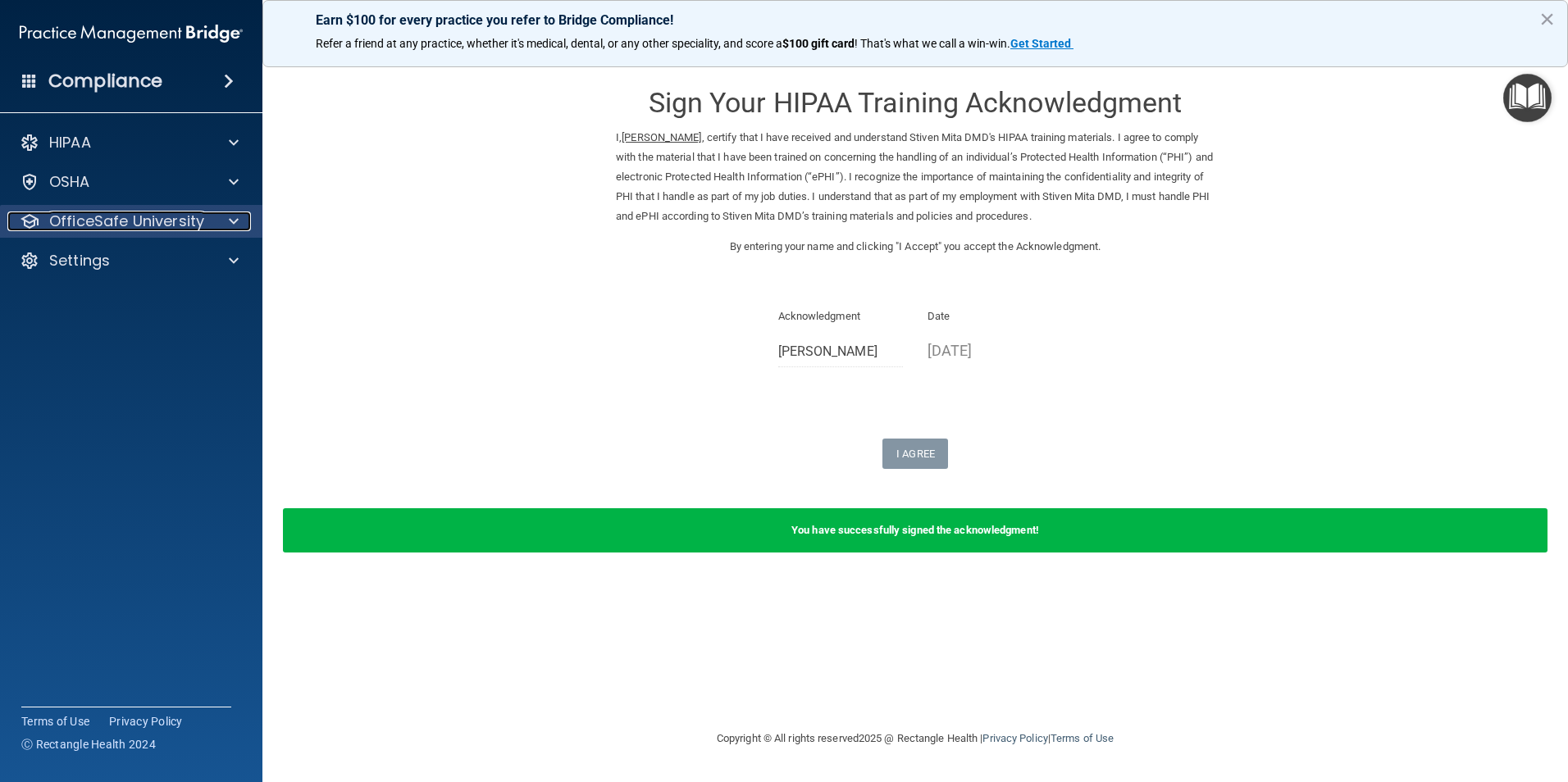
click at [113, 230] on p "OfficeSafe University" at bounding box center [127, 221] width 155 height 20
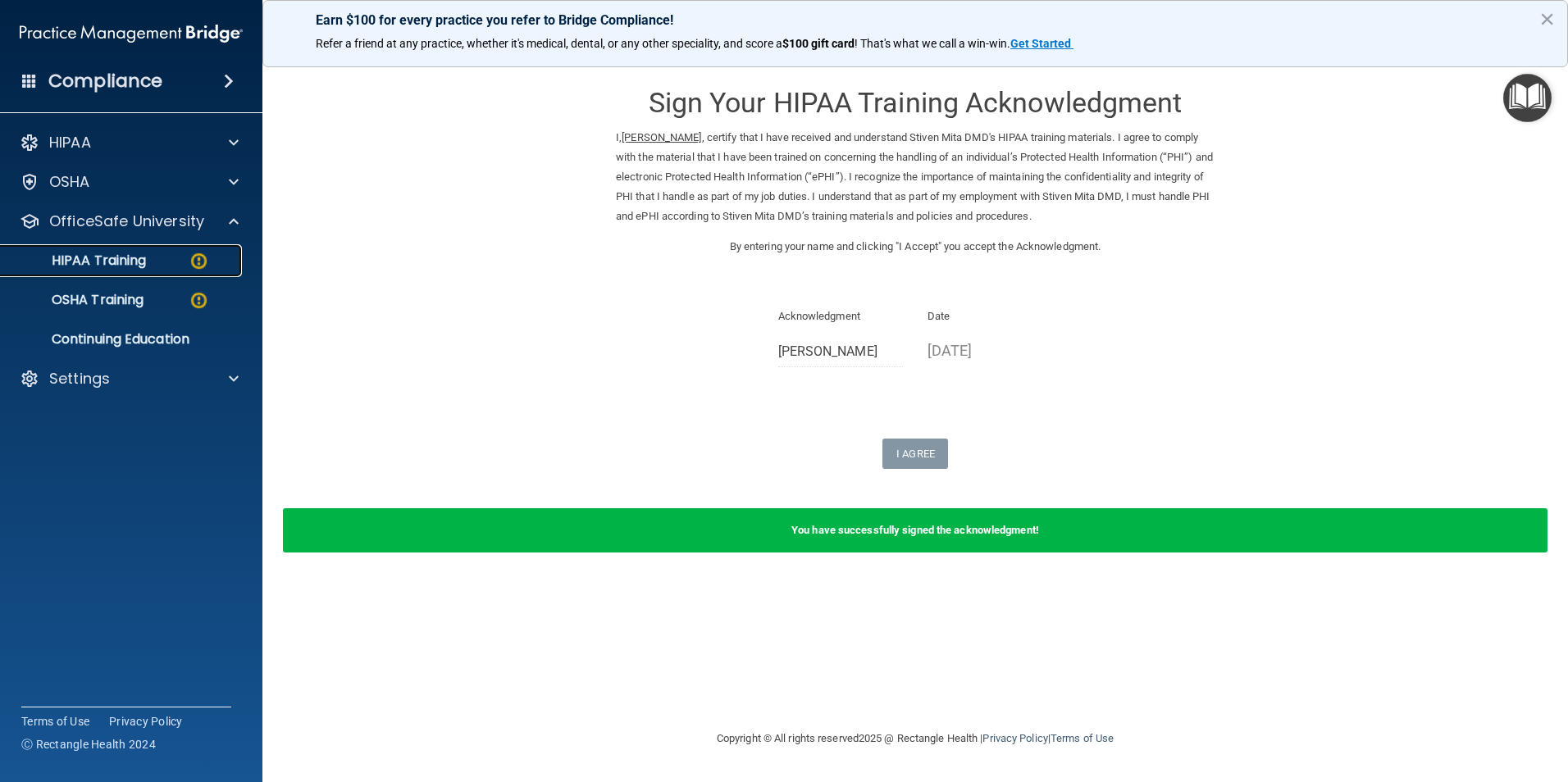
click at [104, 259] on p "HIPAA Training" at bounding box center [79, 260] width 135 height 16
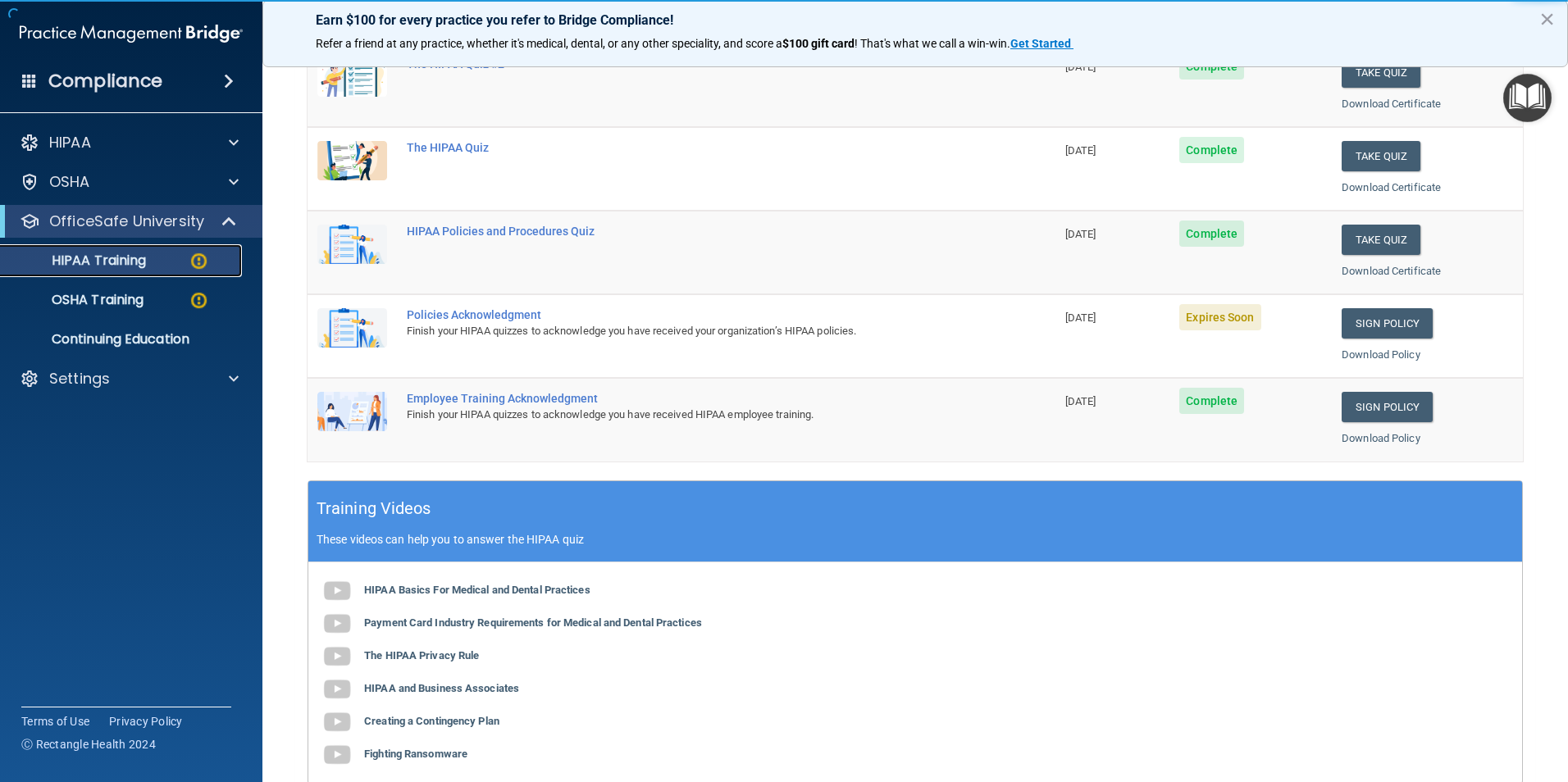
scroll to position [246, 0]
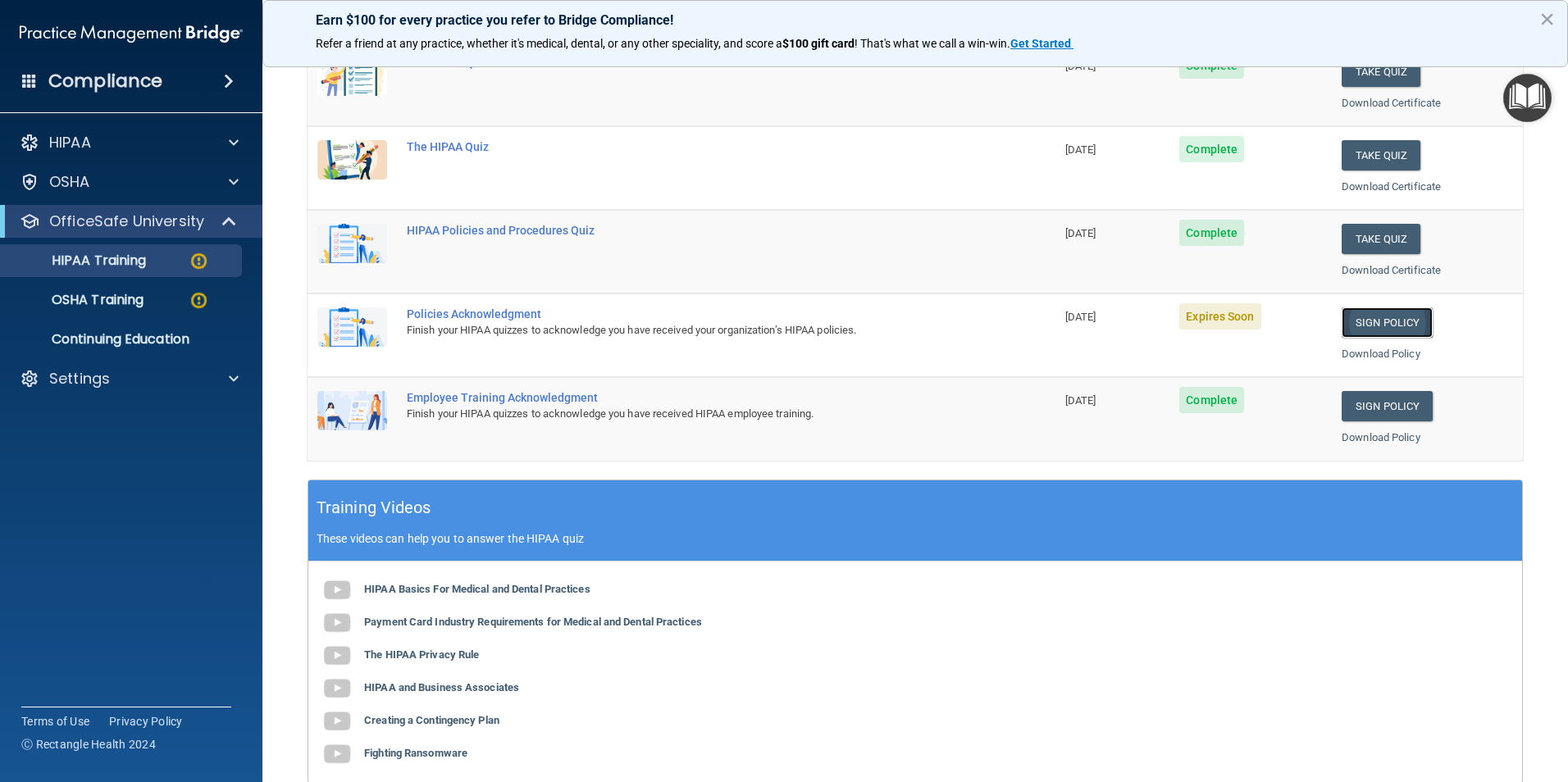
click at [1370, 324] on link "Sign Policy" at bounding box center [1387, 322] width 91 height 30
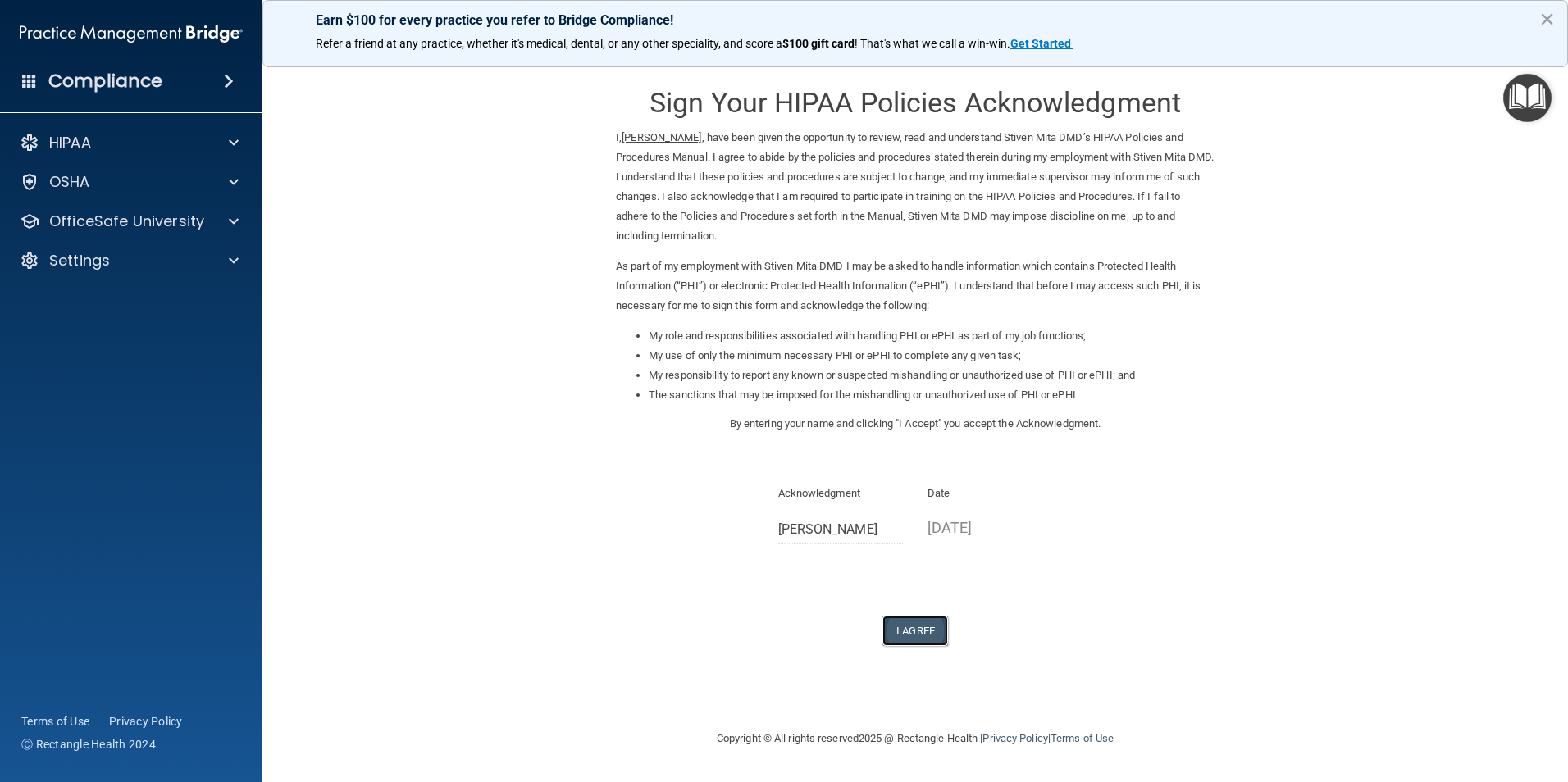
click at [928, 632] on button "I Agree" at bounding box center [915, 630] width 66 height 30
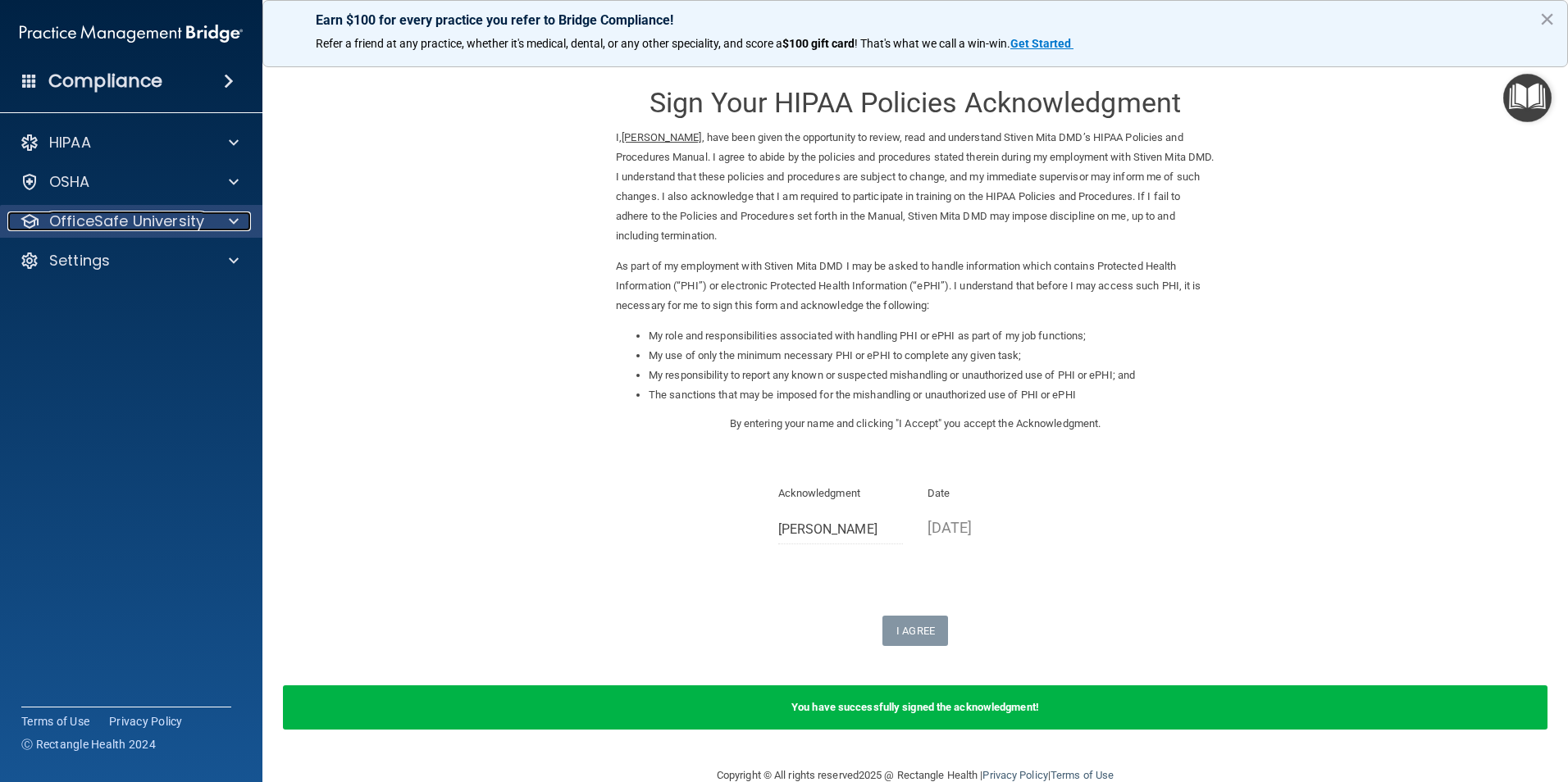
click at [88, 229] on p "OfficeSafe University" at bounding box center [127, 221] width 155 height 20
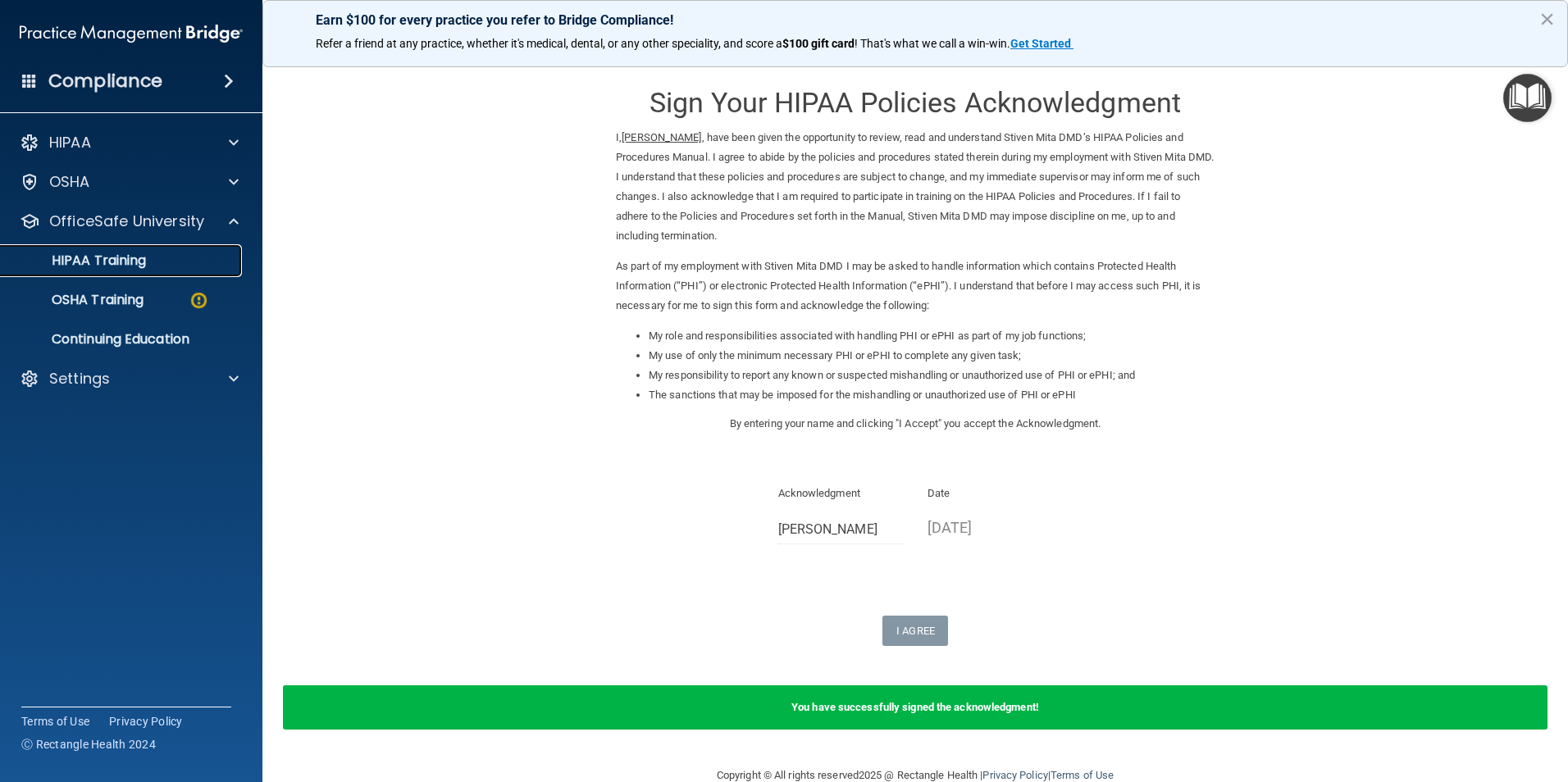
click at [84, 257] on p "HIPAA Training" at bounding box center [79, 260] width 135 height 16
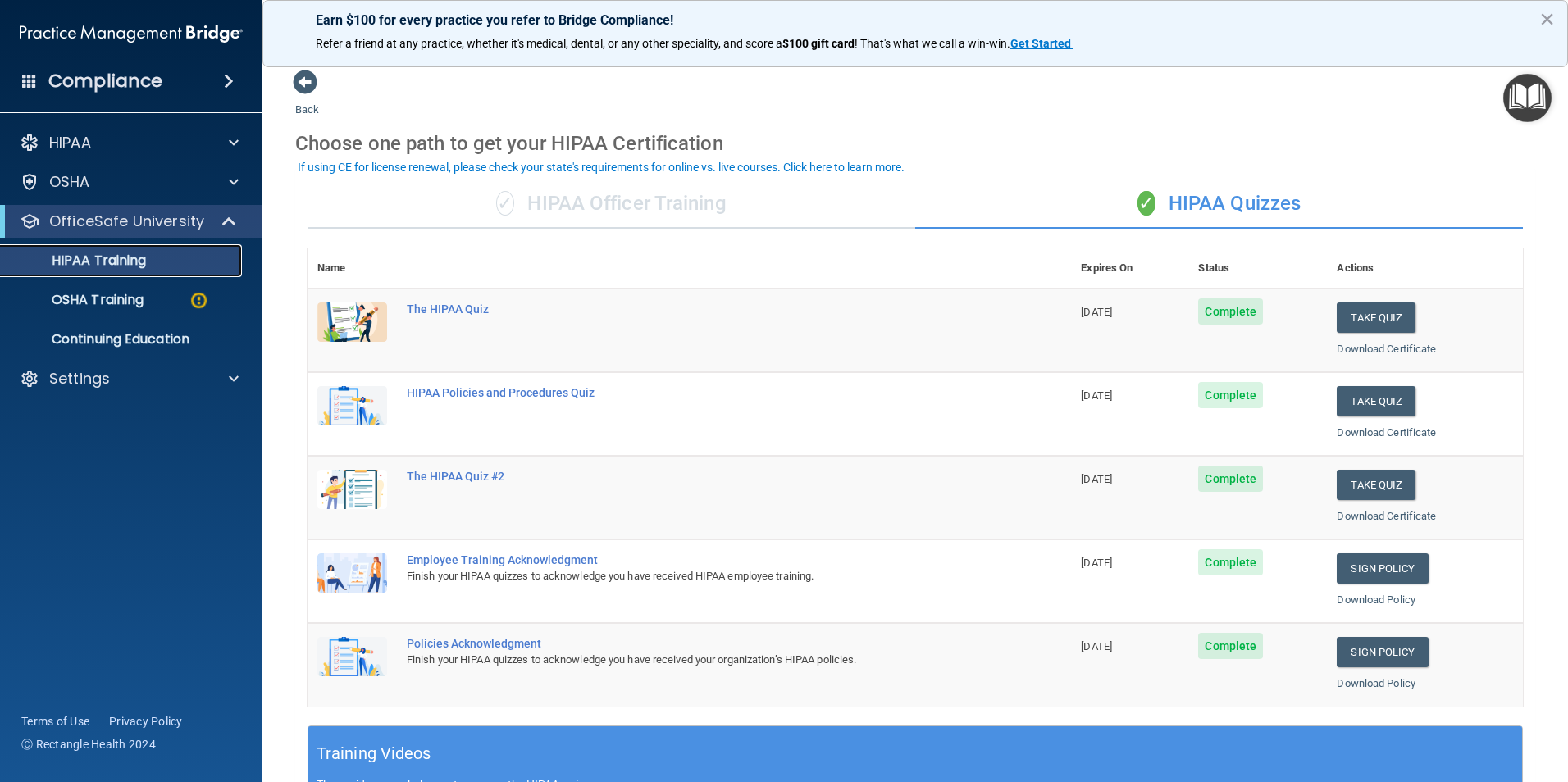
scroll to position [452, 0]
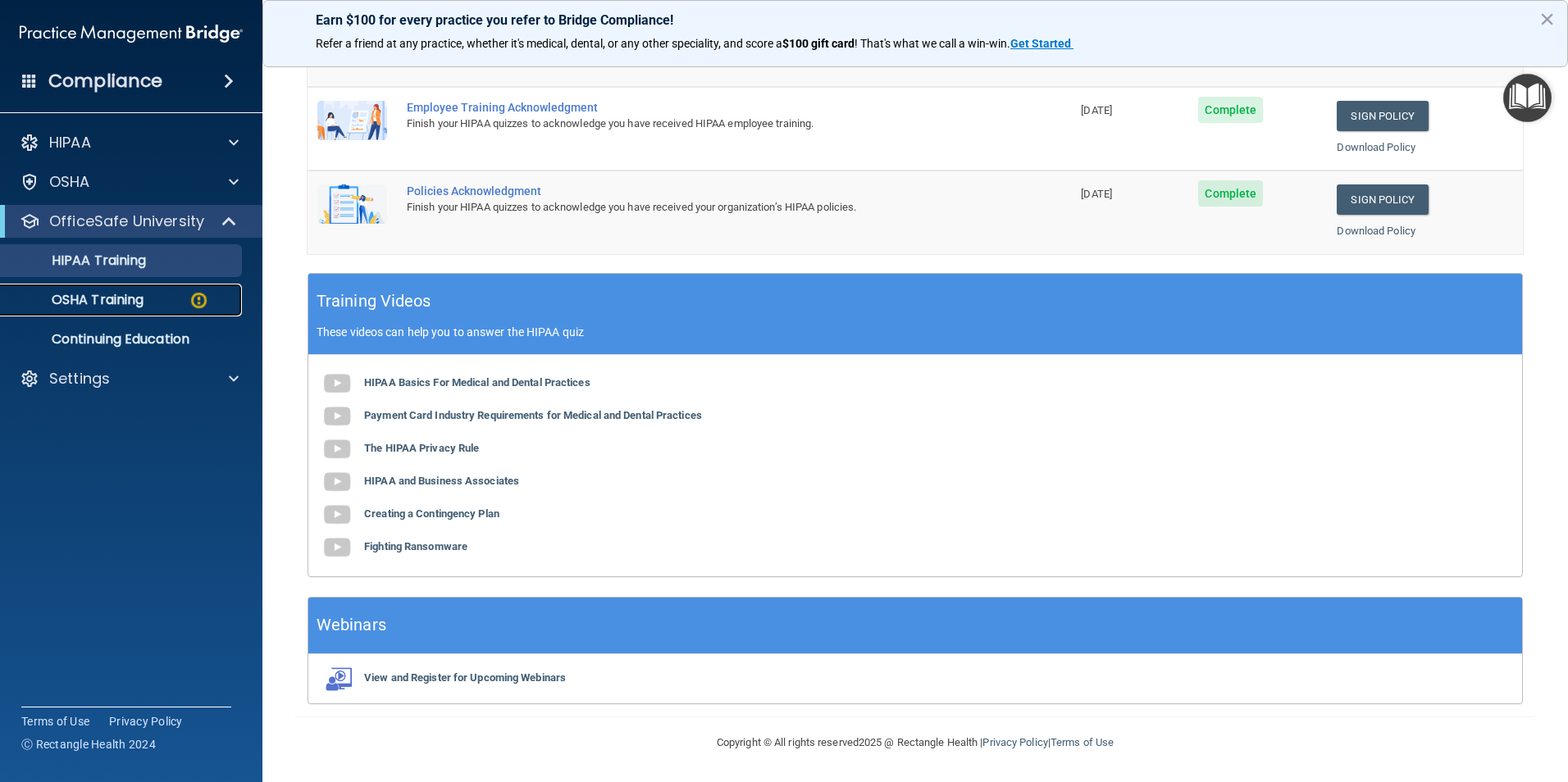
click at [92, 301] on p "OSHA Training" at bounding box center [77, 300] width 132 height 16
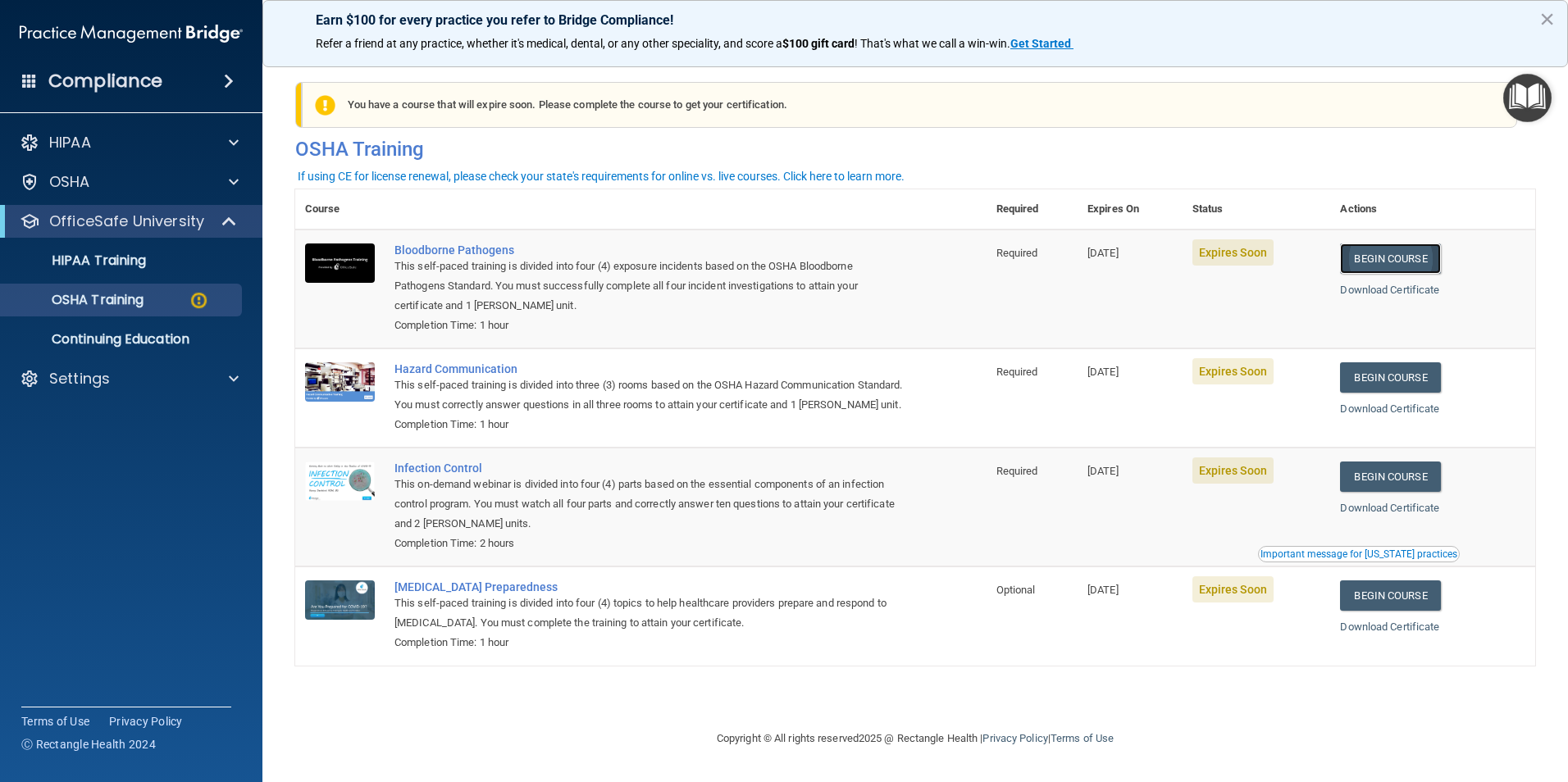
click at [1393, 259] on link "Begin Course" at bounding box center [1389, 258] width 100 height 30
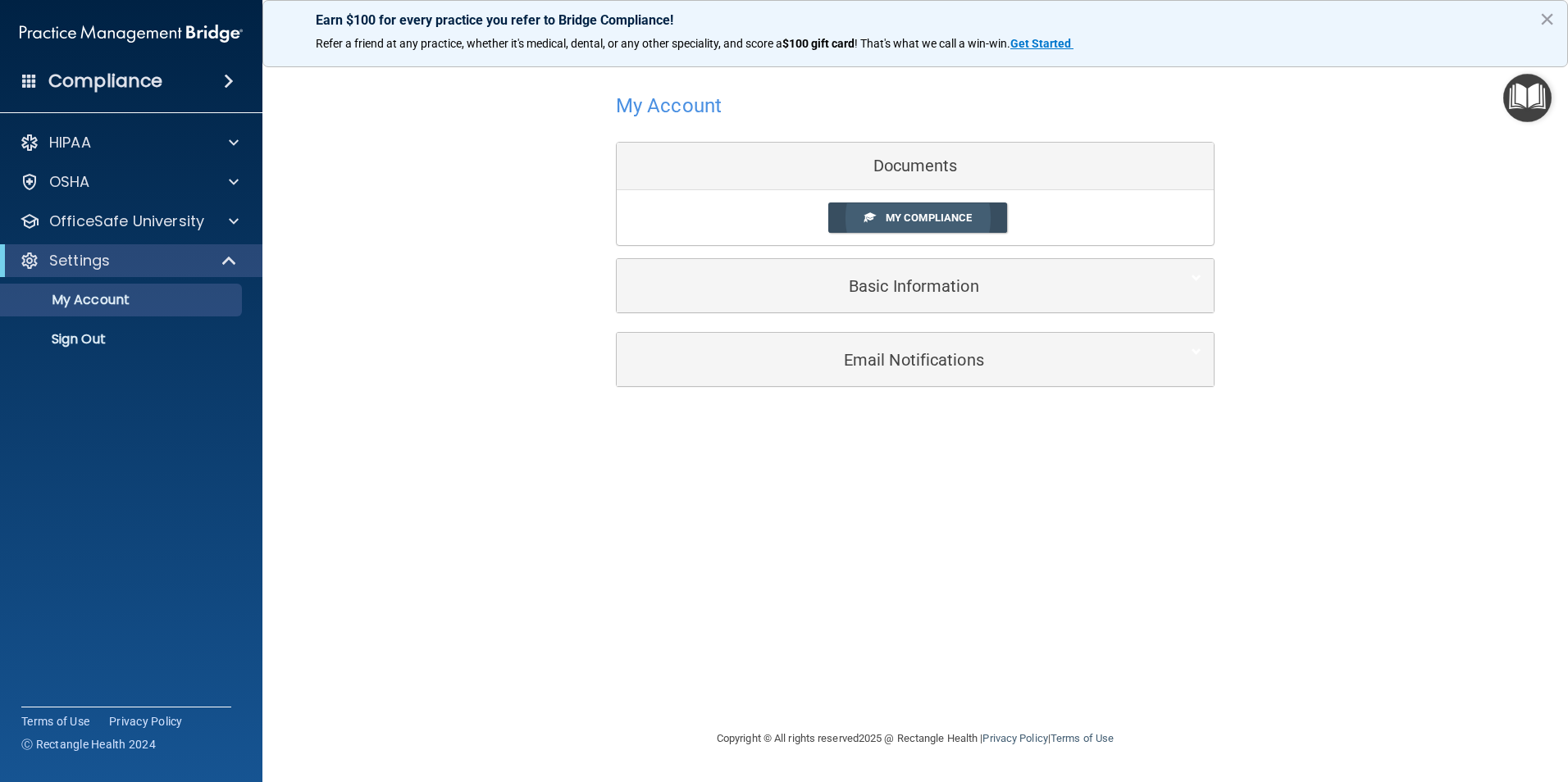
click at [921, 217] on span "My Compliance" at bounding box center [928, 217] width 86 height 12
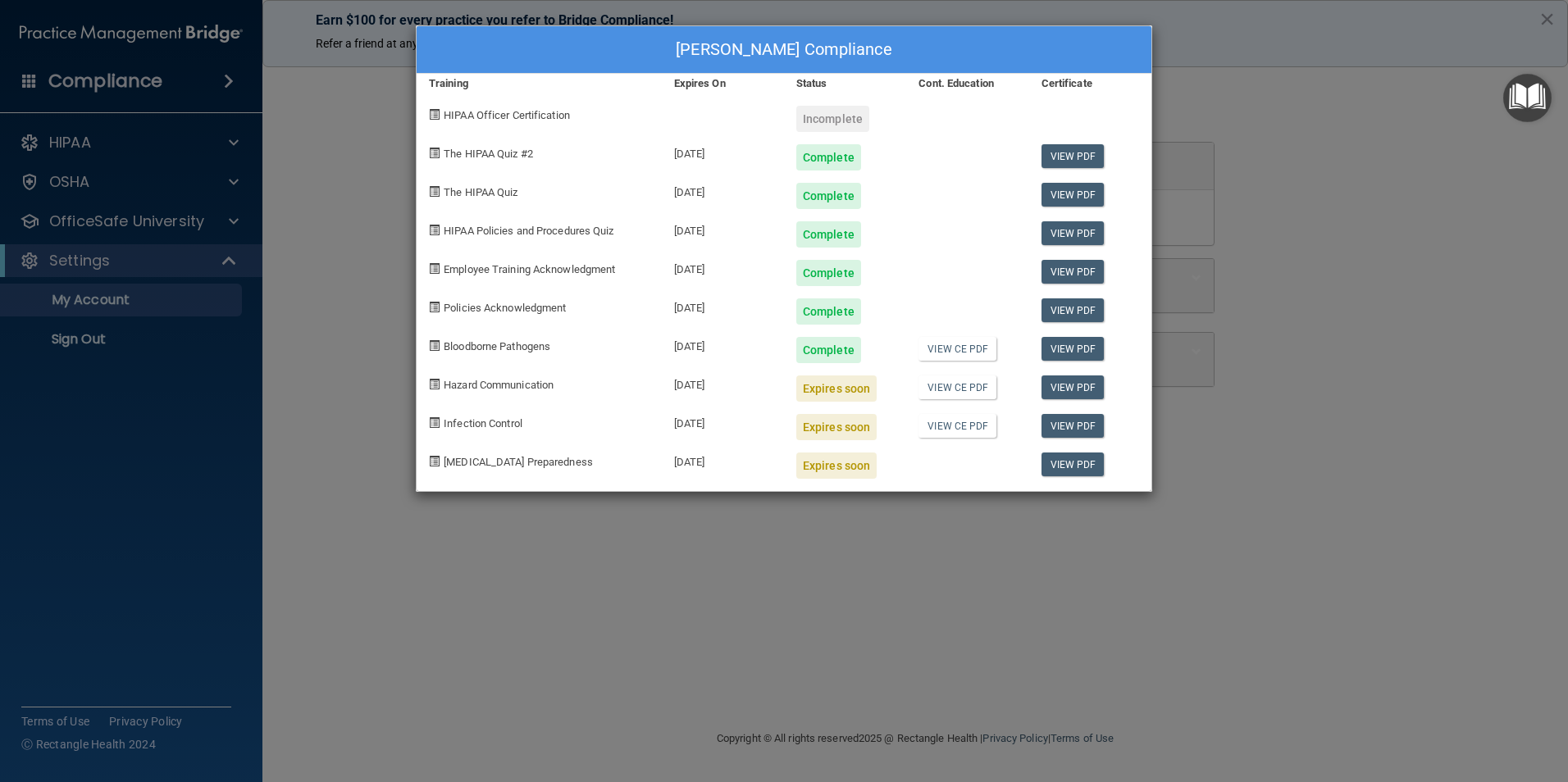
click at [158, 428] on div "[PERSON_NAME] Compliance Training Expires On Status Cont. Education Certificate…" at bounding box center [784, 391] width 1568 height 782
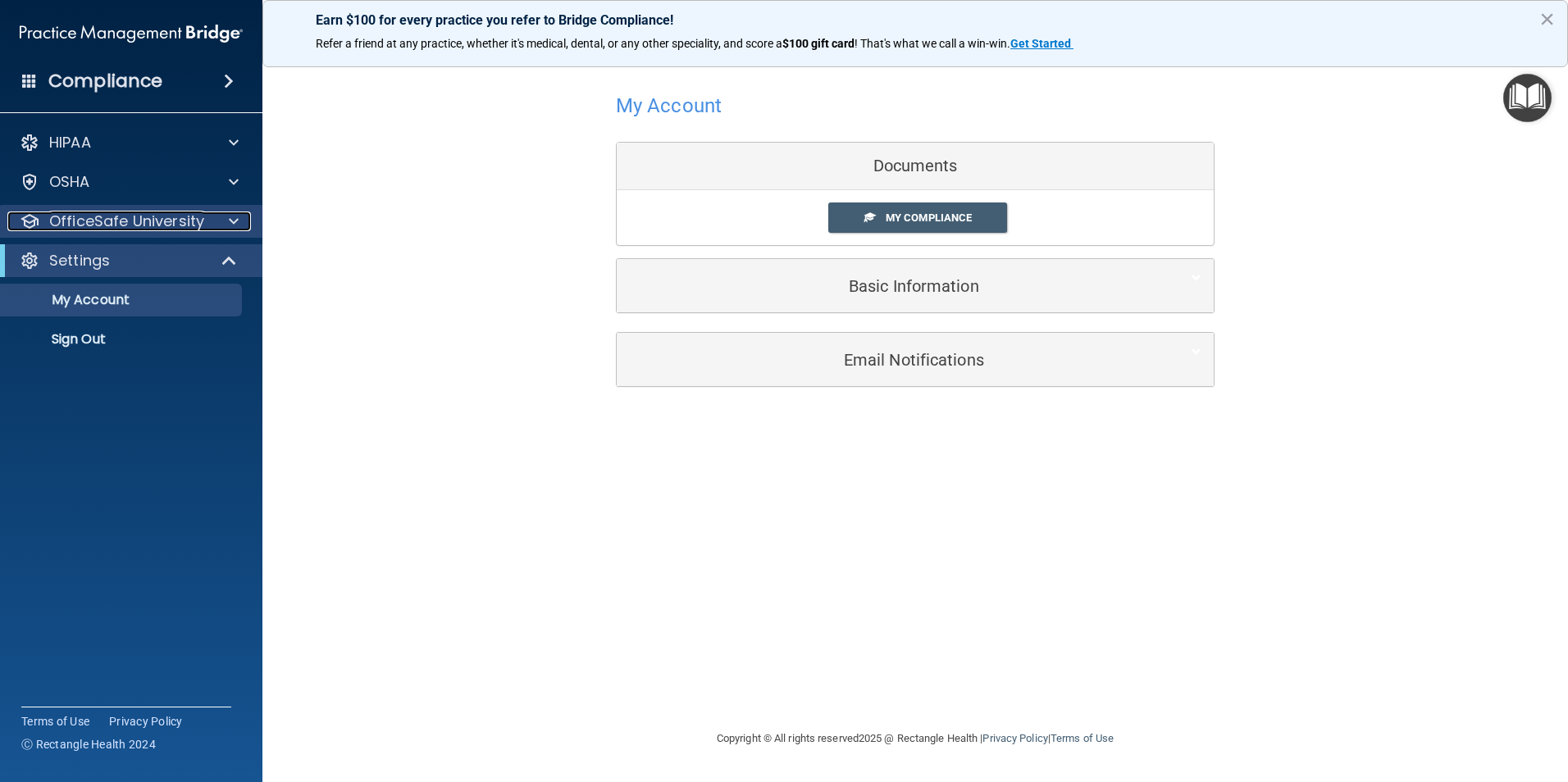
click at [114, 226] on p "OfficeSafe University" at bounding box center [127, 221] width 155 height 20
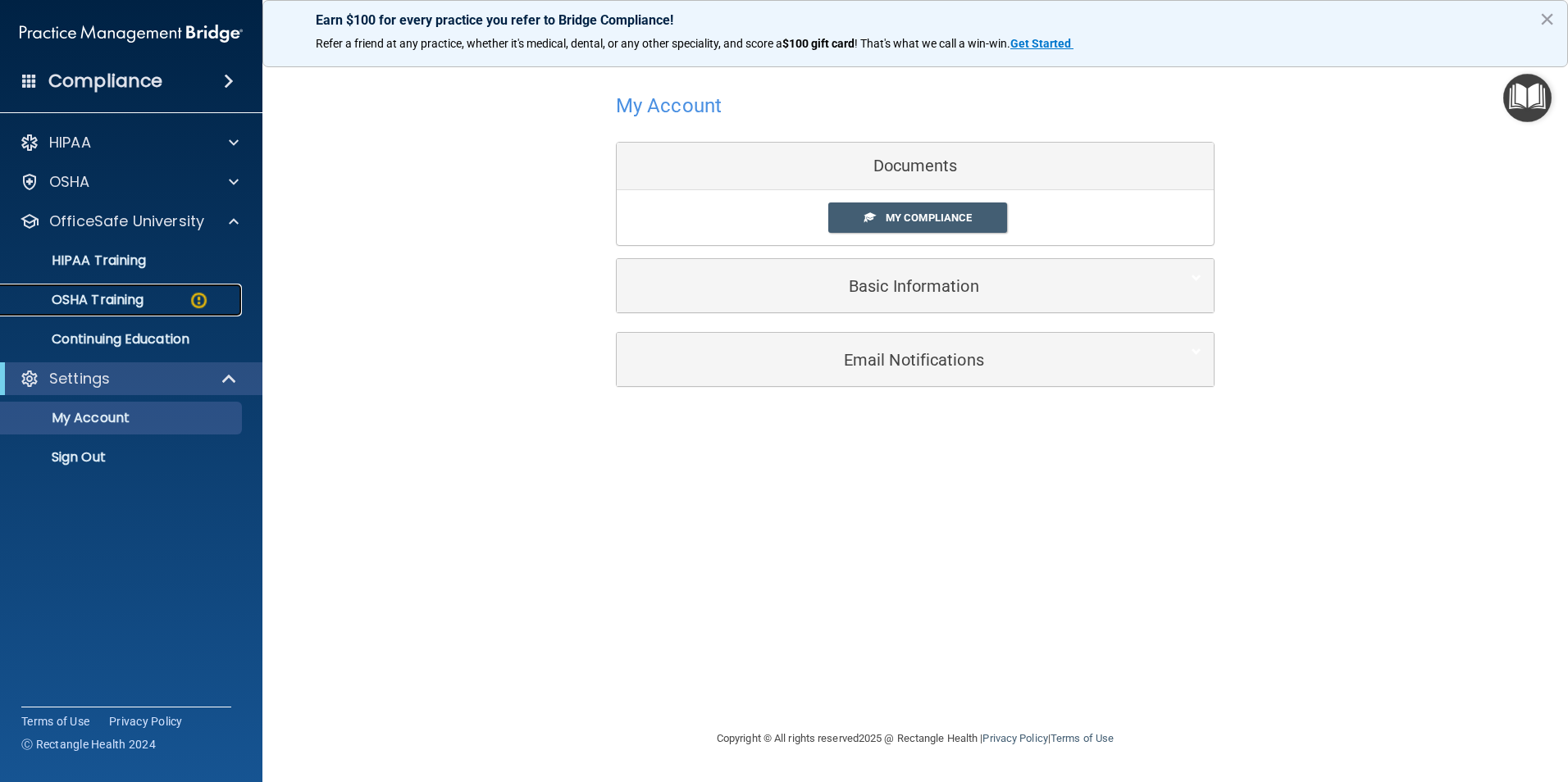
click at [109, 301] on p "OSHA Training" at bounding box center [77, 300] width 132 height 16
